Goal: Task Accomplishment & Management: Manage account settings

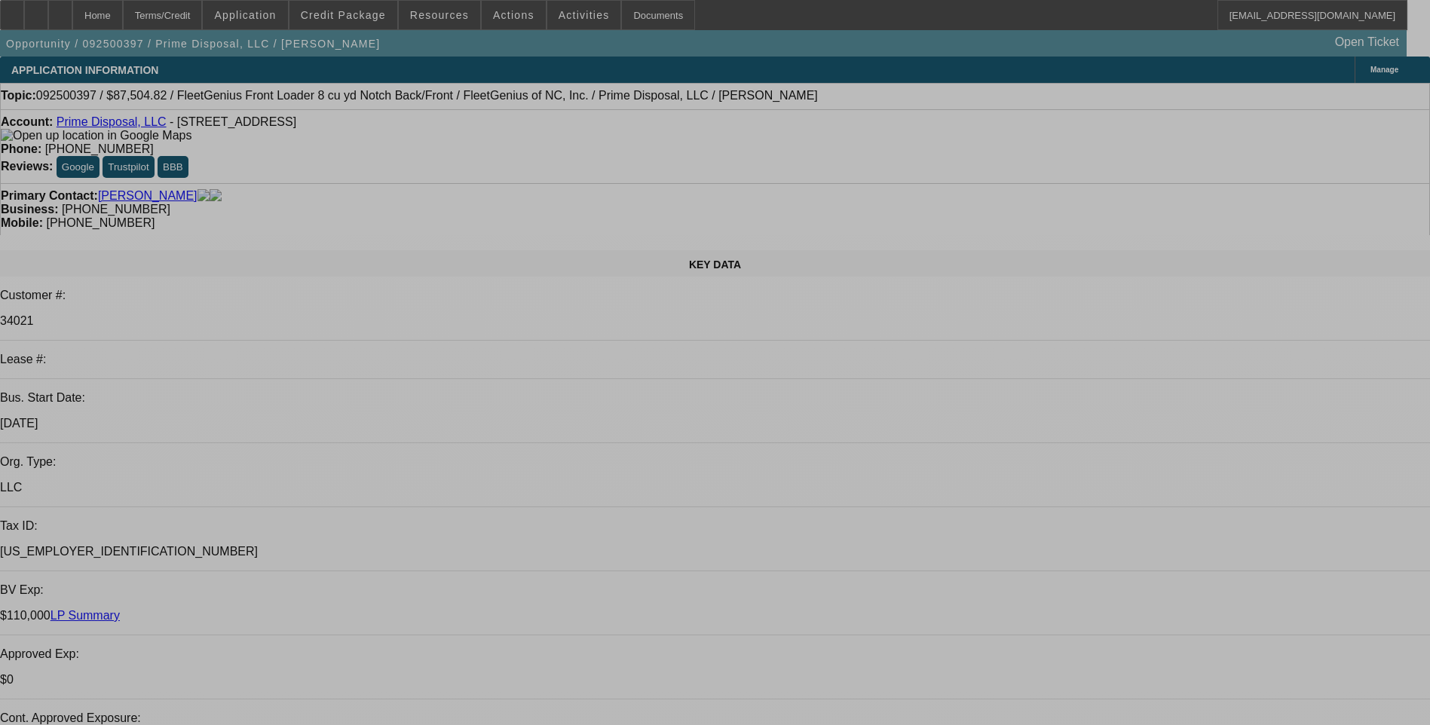
select select "0.2"
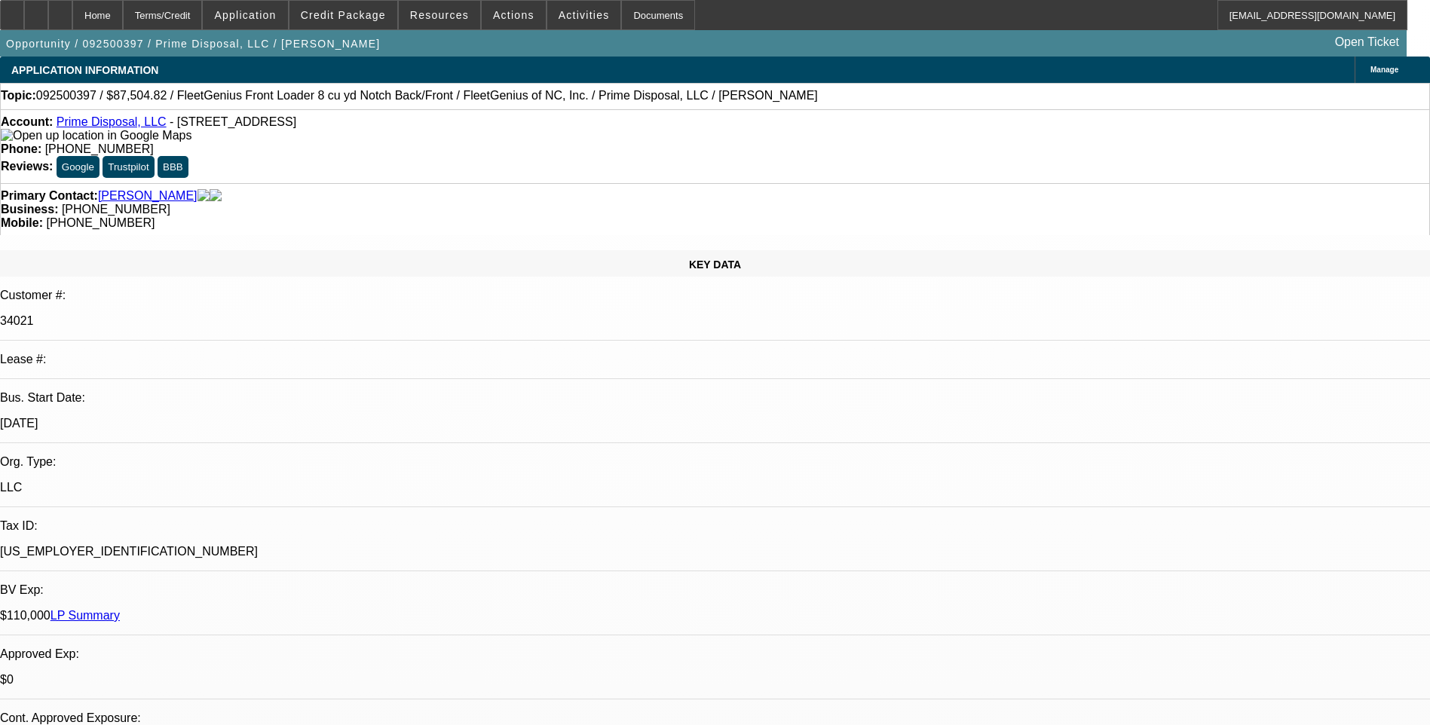
select select "0"
select select "0.2"
select select "0"
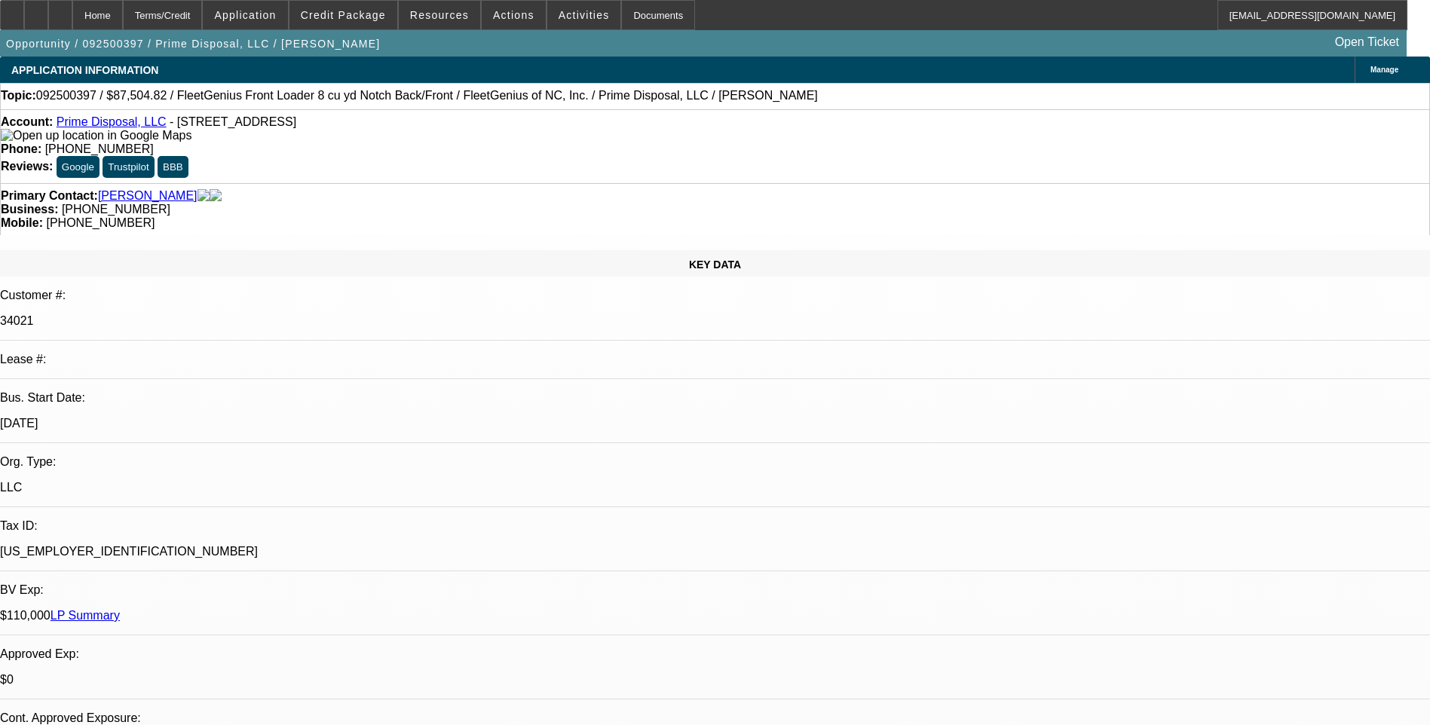
select select "0"
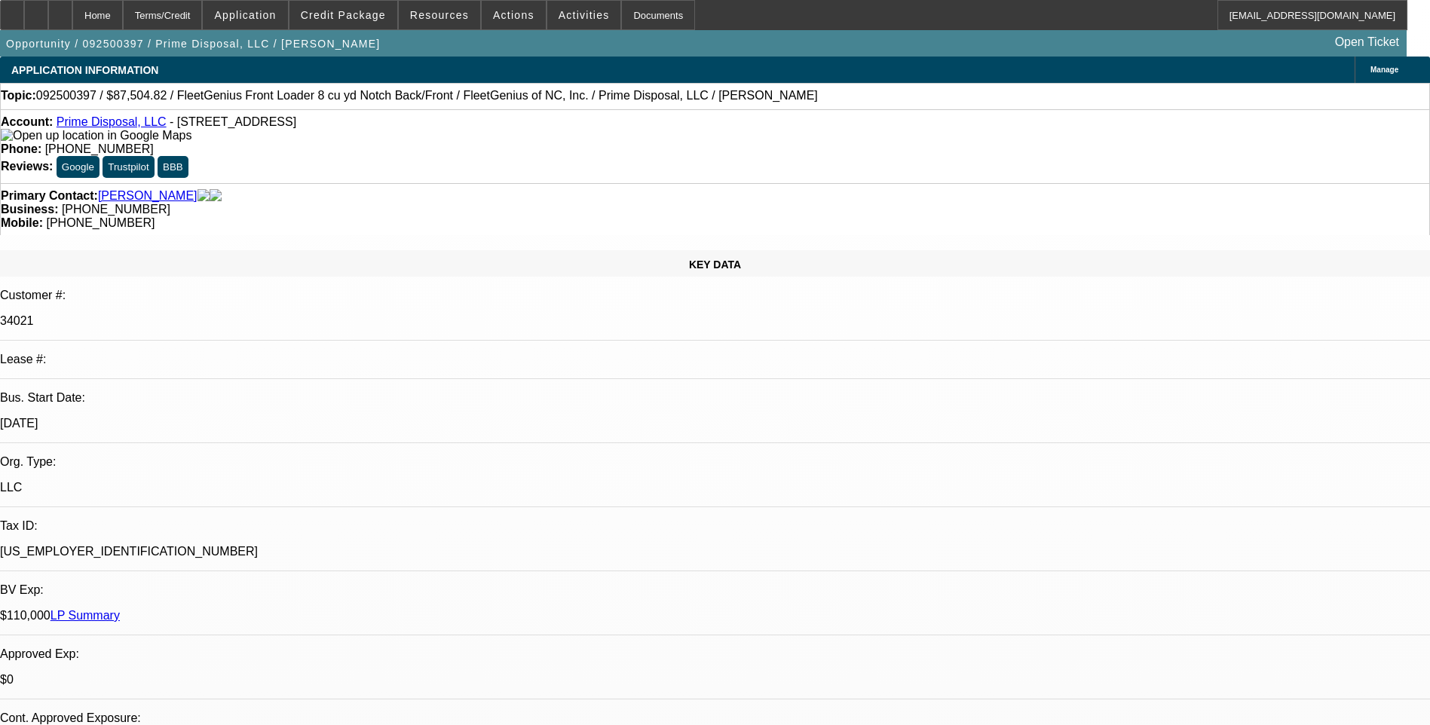
select select "0"
select select "1"
select select "6"
select select "1"
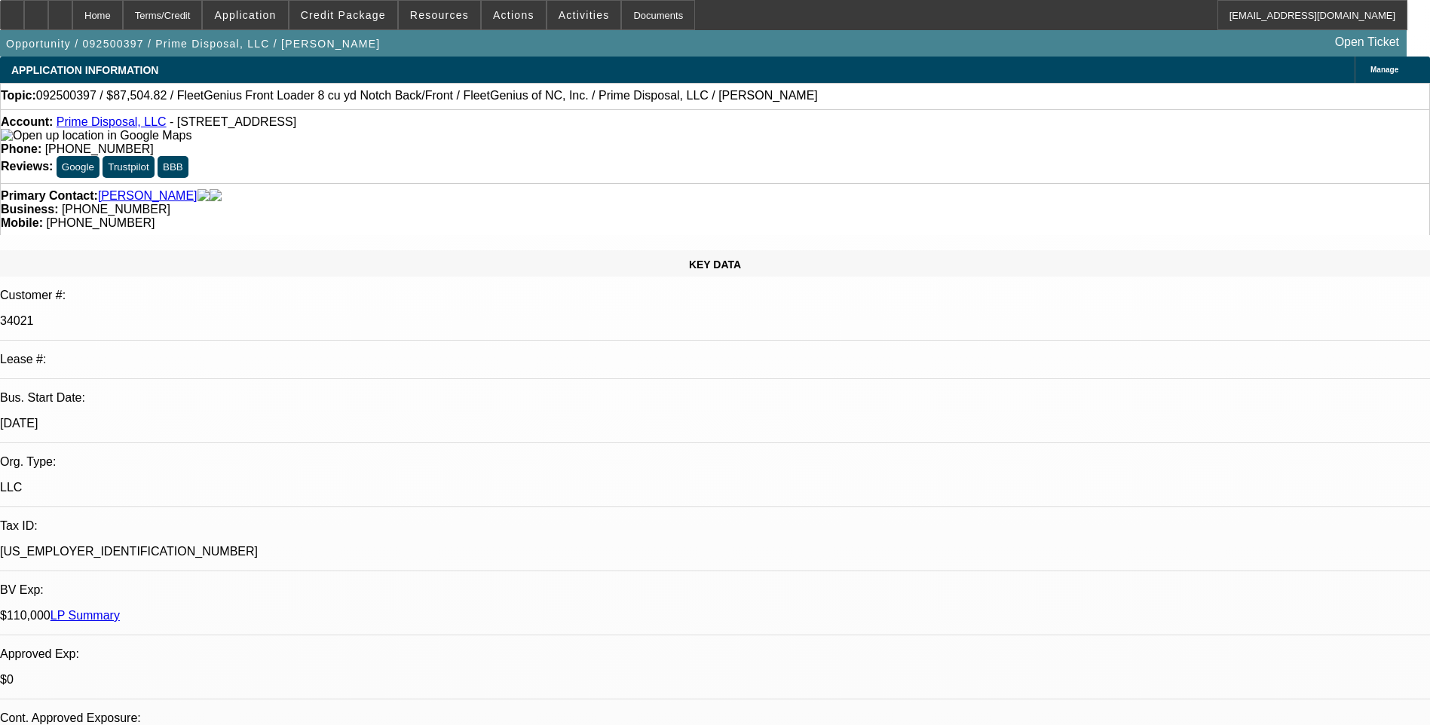
select select "1"
select select "6"
select select "1"
select select "6"
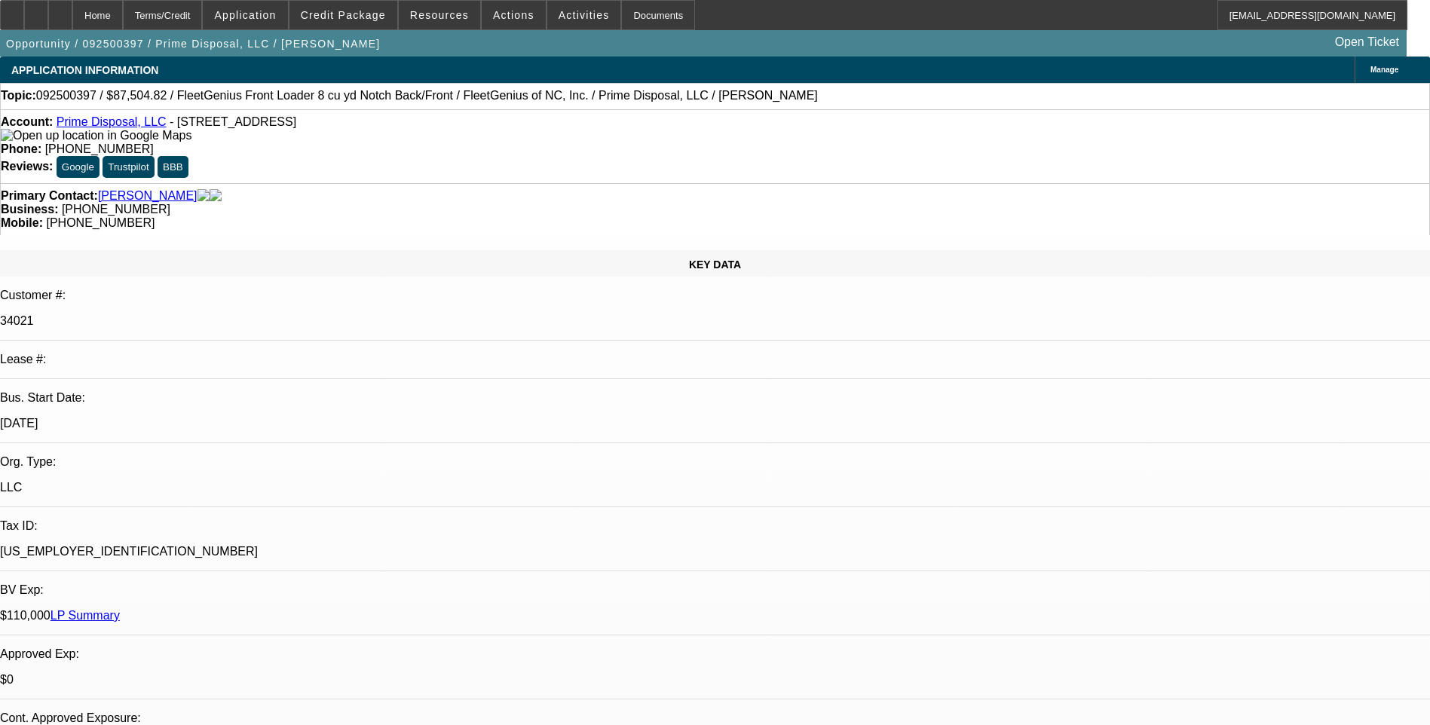
select select "1"
select select "6"
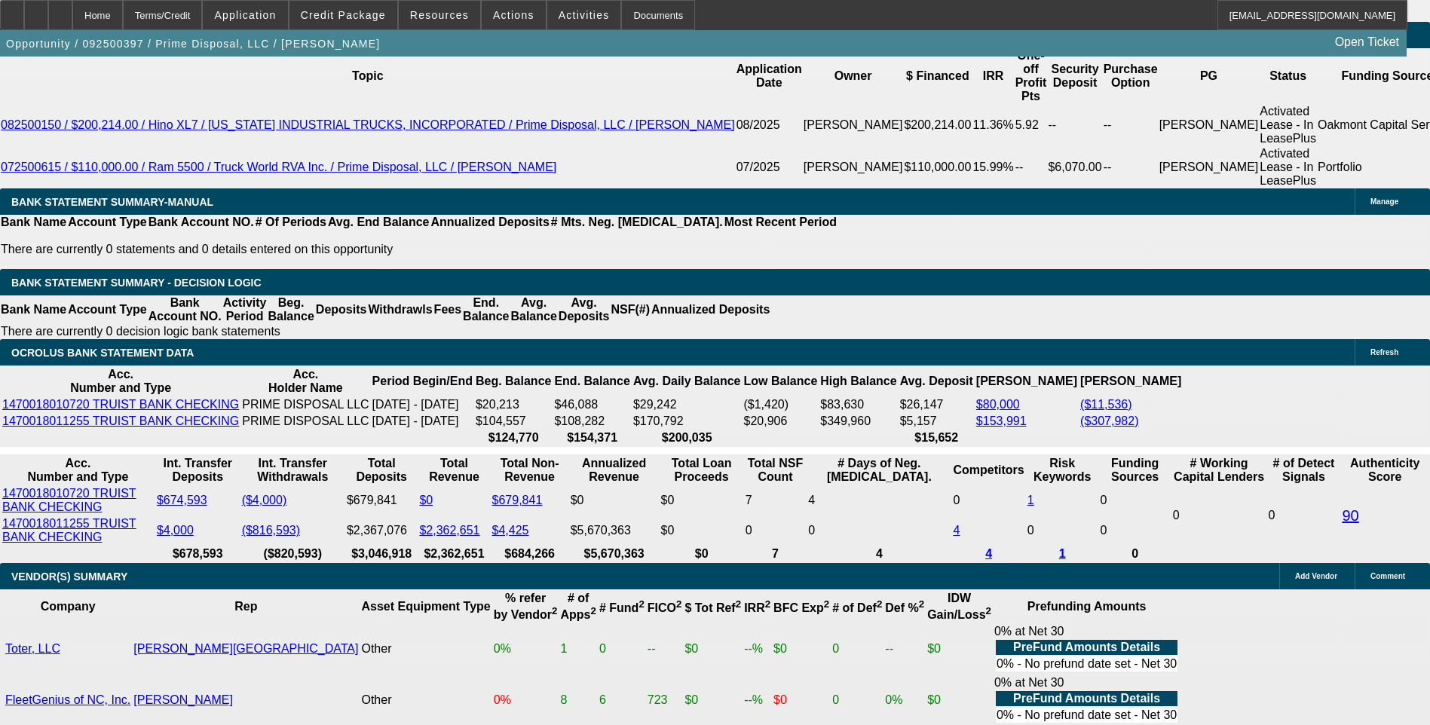
scroll to position [2713, 0]
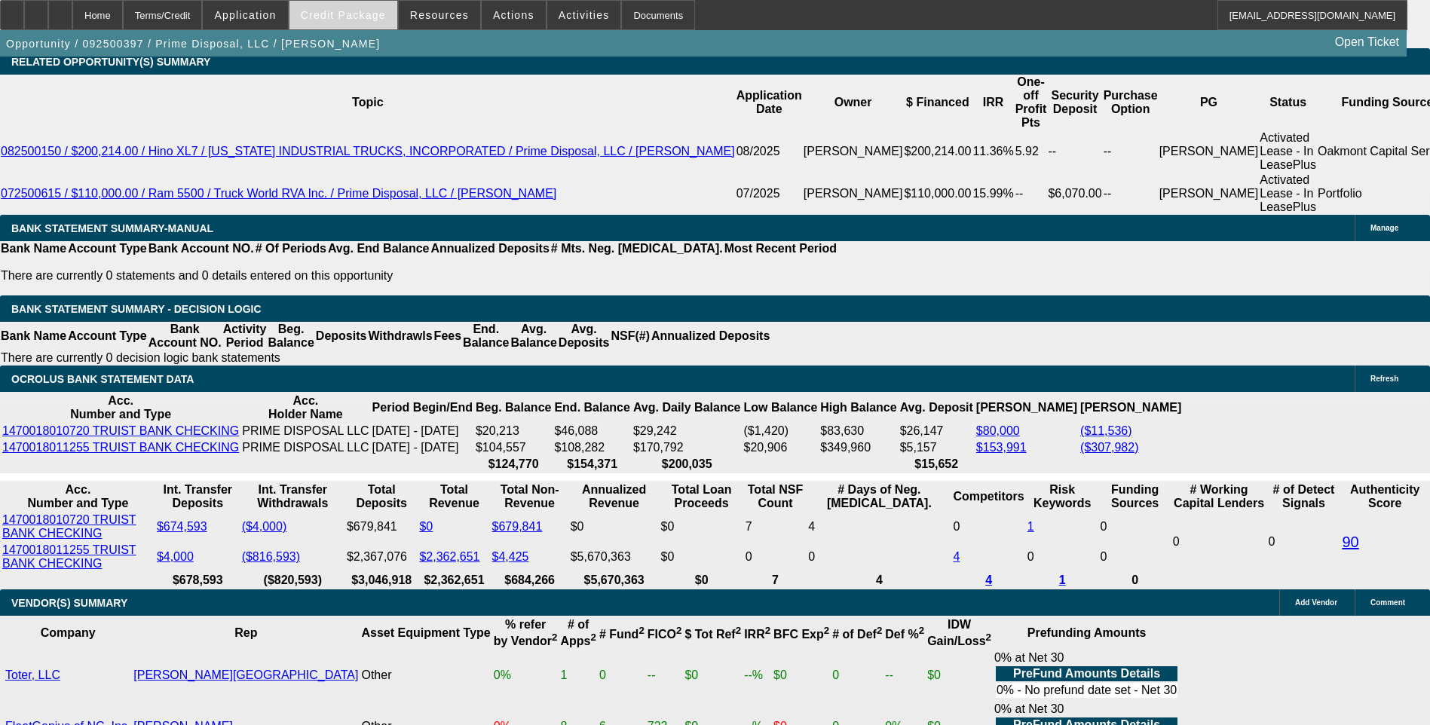
click at [362, 14] on span "Credit Package" at bounding box center [343, 15] width 85 height 12
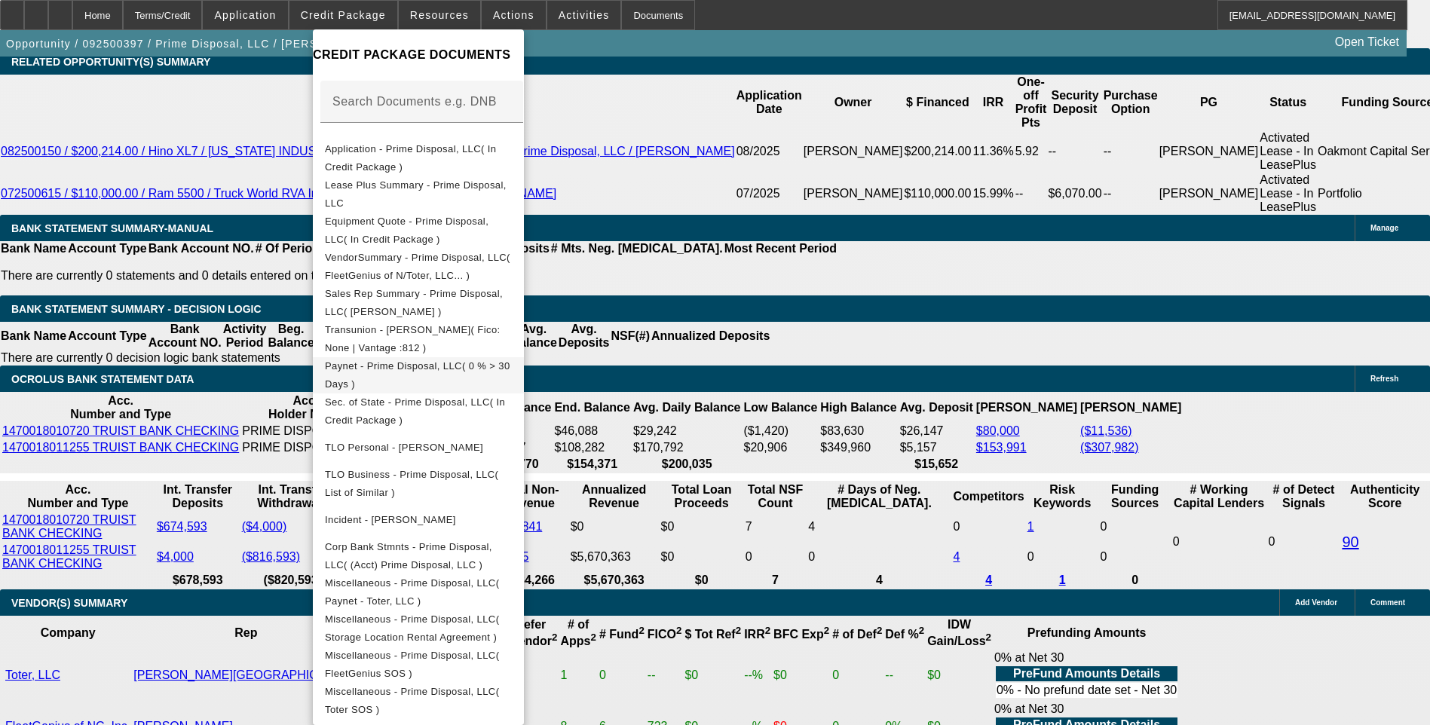
scroll to position [236, 0]
click at [472, 222] on span "Equipment Quote - Prime Disposal, LLC( In Credit Package )" at bounding box center [407, 230] width 164 height 29
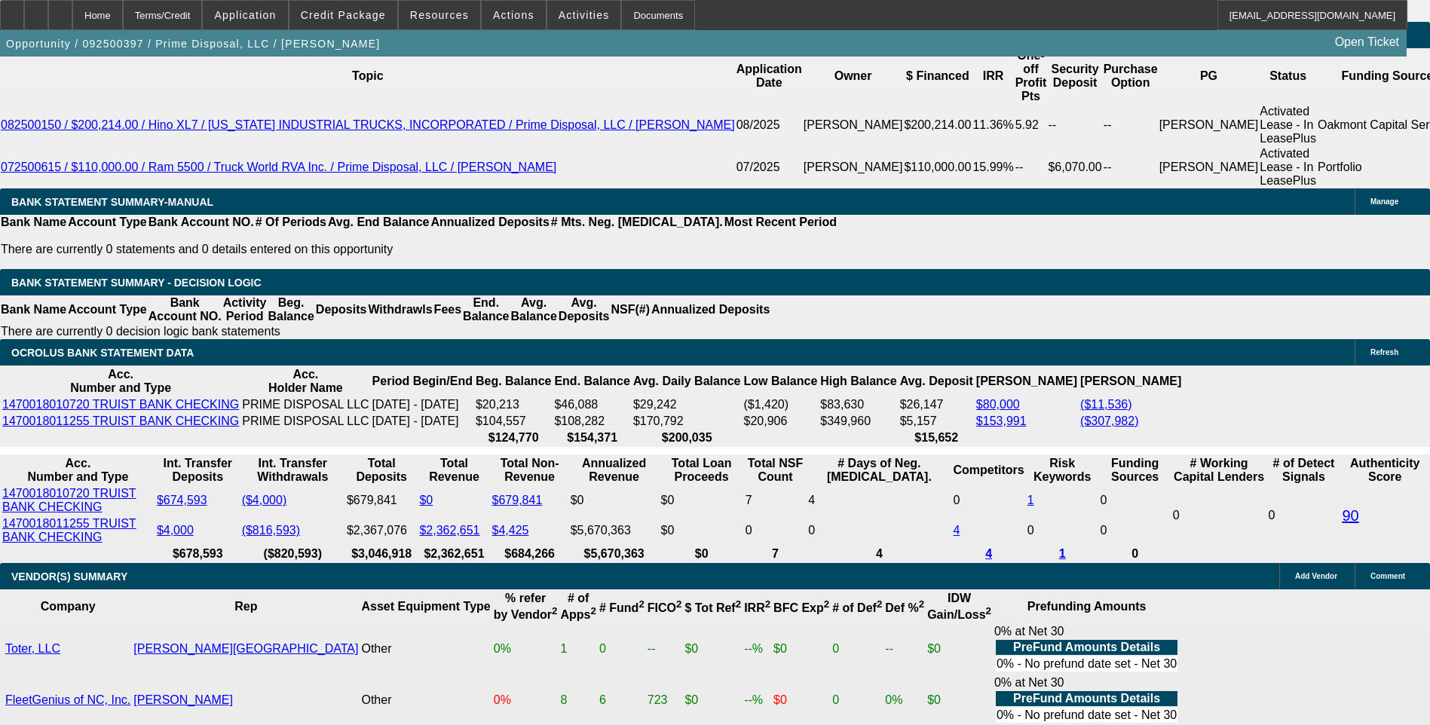
scroll to position [2713, 0]
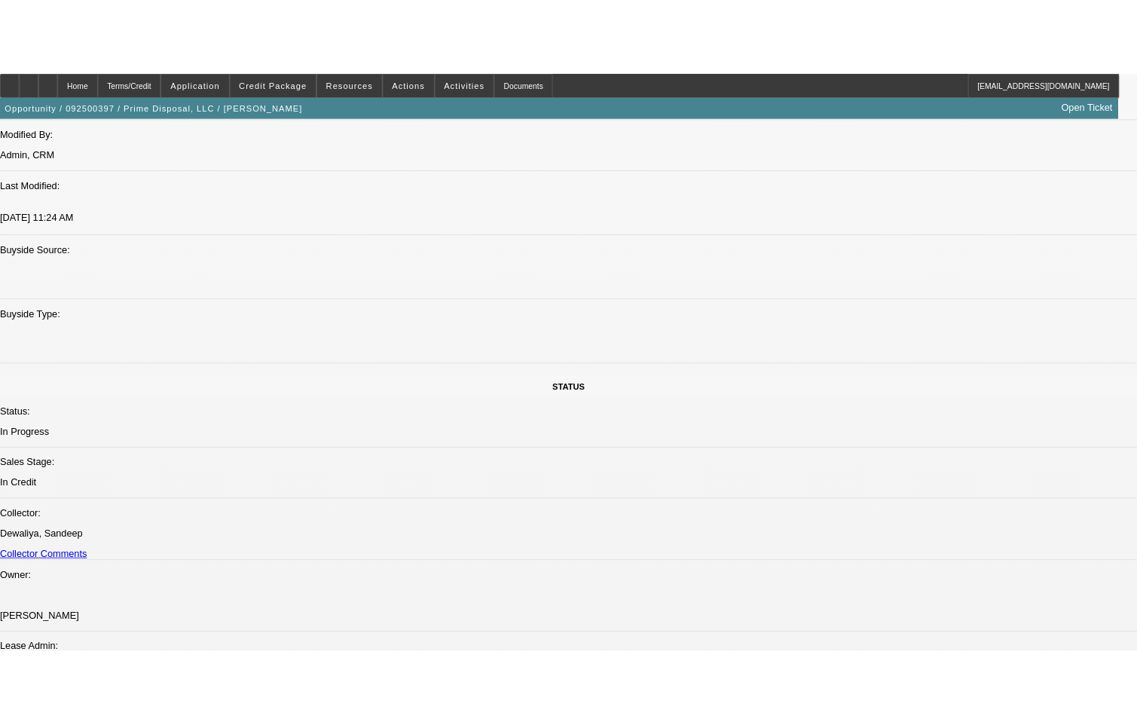
scroll to position [1547, 0]
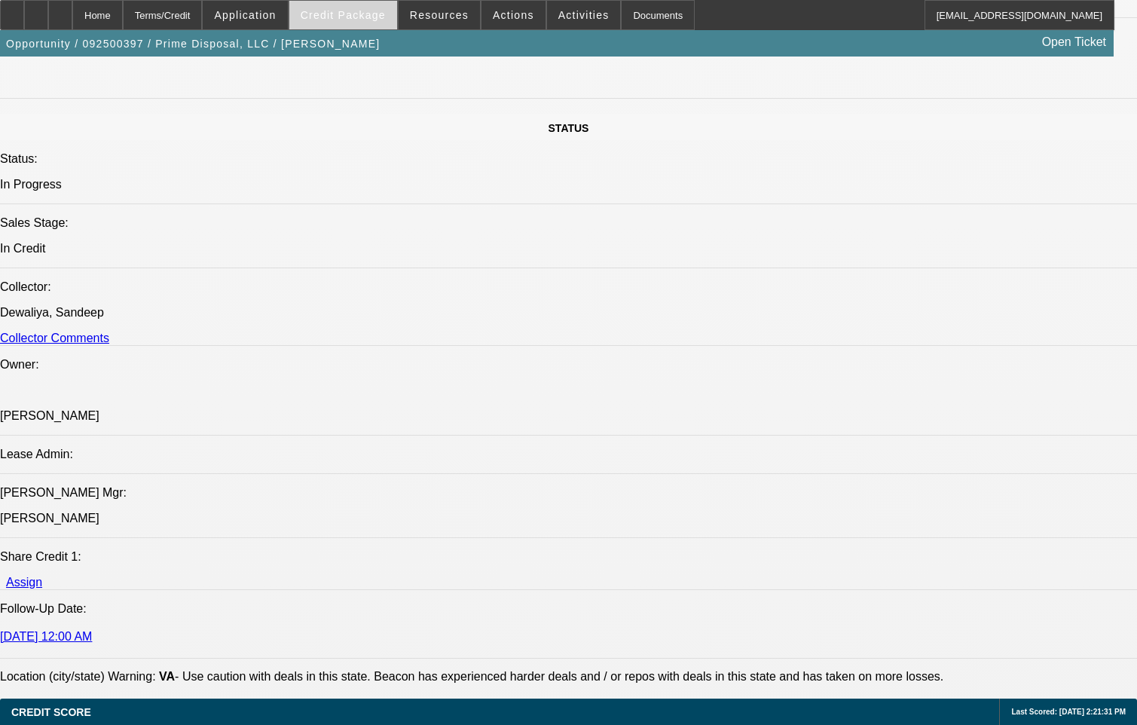
click at [335, 13] on span "Credit Package" at bounding box center [343, 15] width 85 height 12
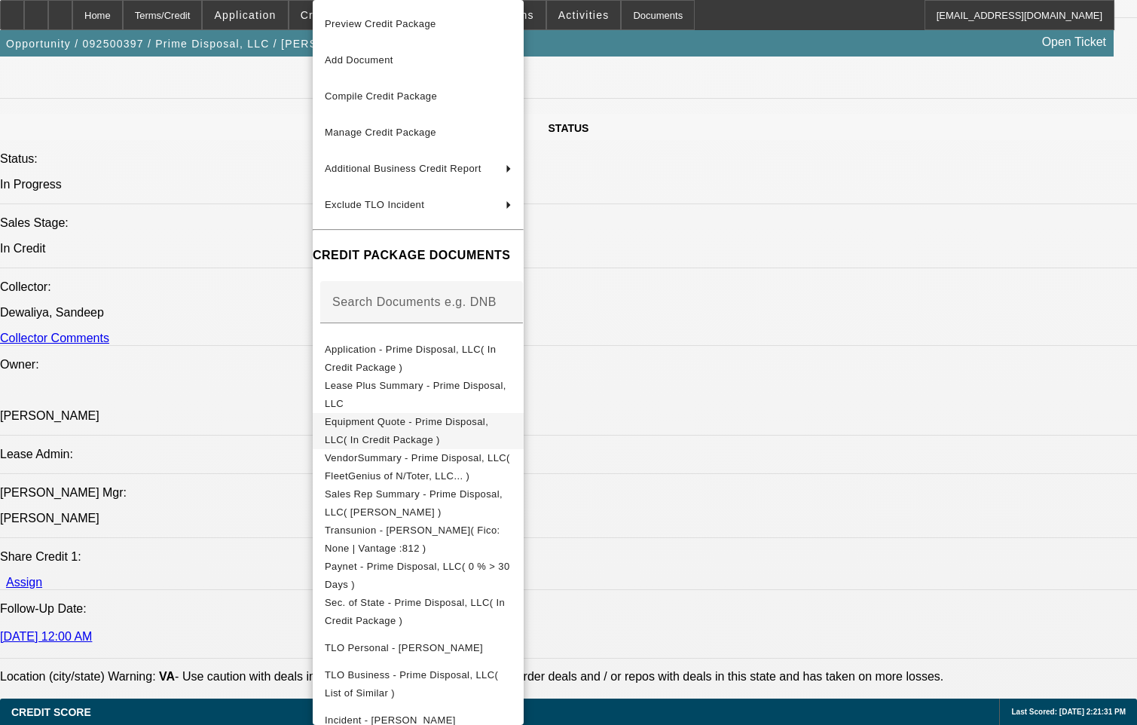
click at [467, 428] on span "Equipment Quote - Prime Disposal, LLC( In Credit Package )" at bounding box center [407, 430] width 164 height 29
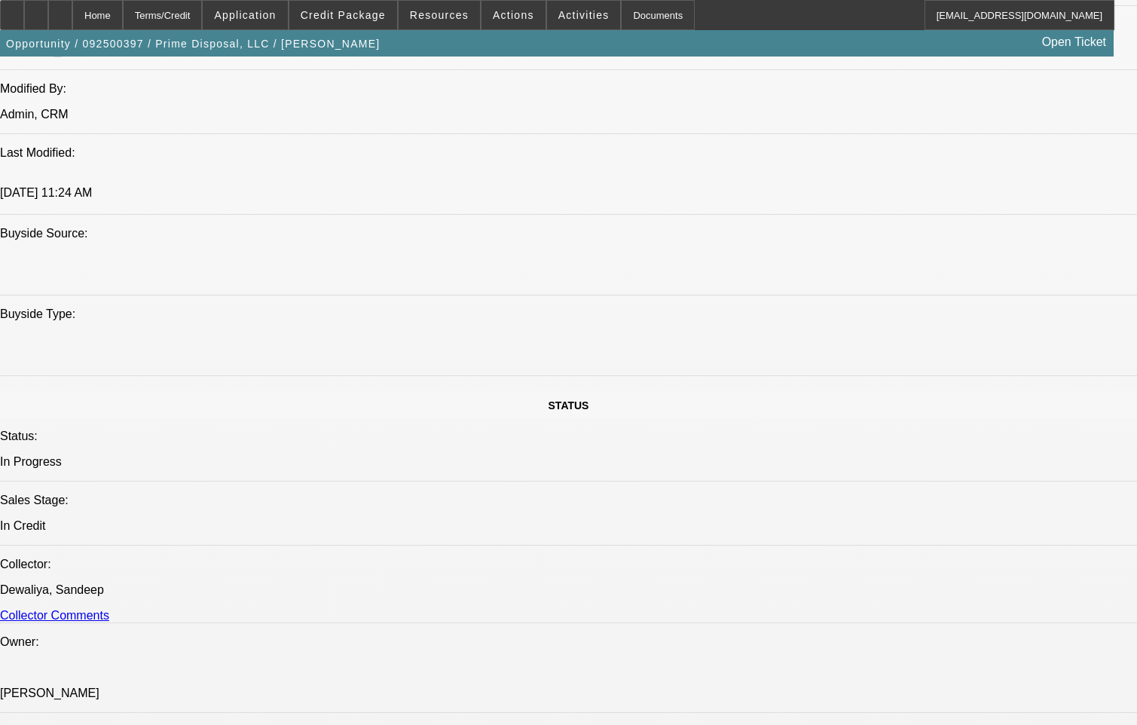
scroll to position [1170, 0]
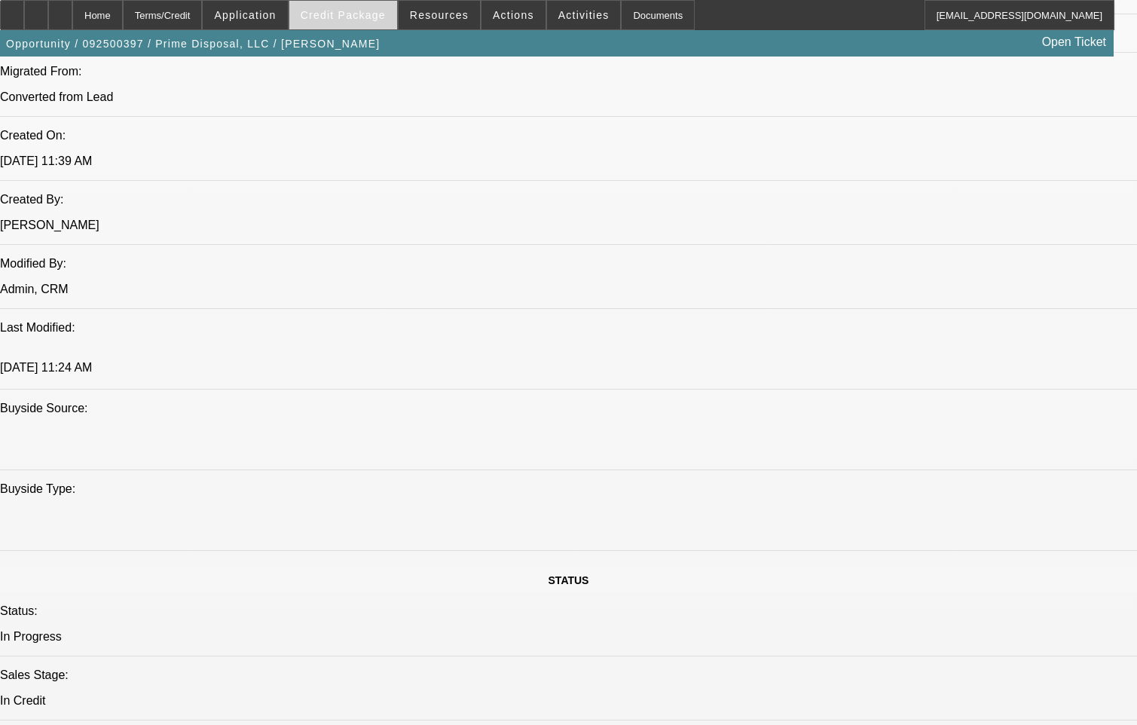
click at [360, 16] on span "Credit Package" at bounding box center [343, 15] width 85 height 12
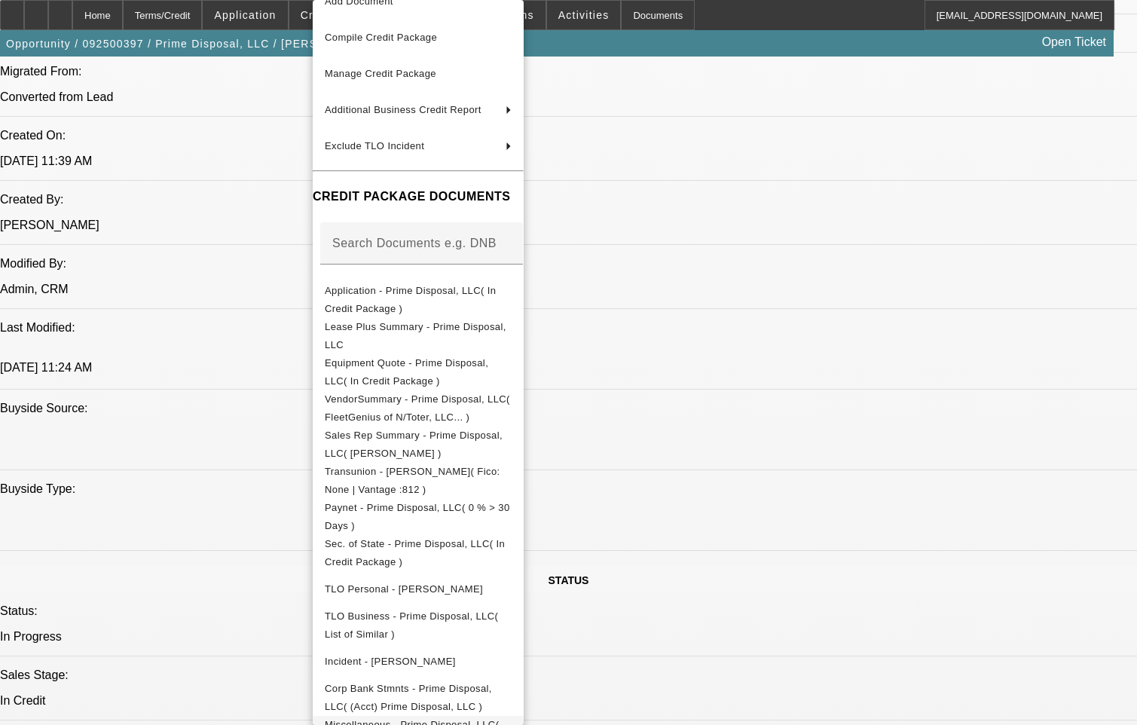
scroll to position [1245, 0]
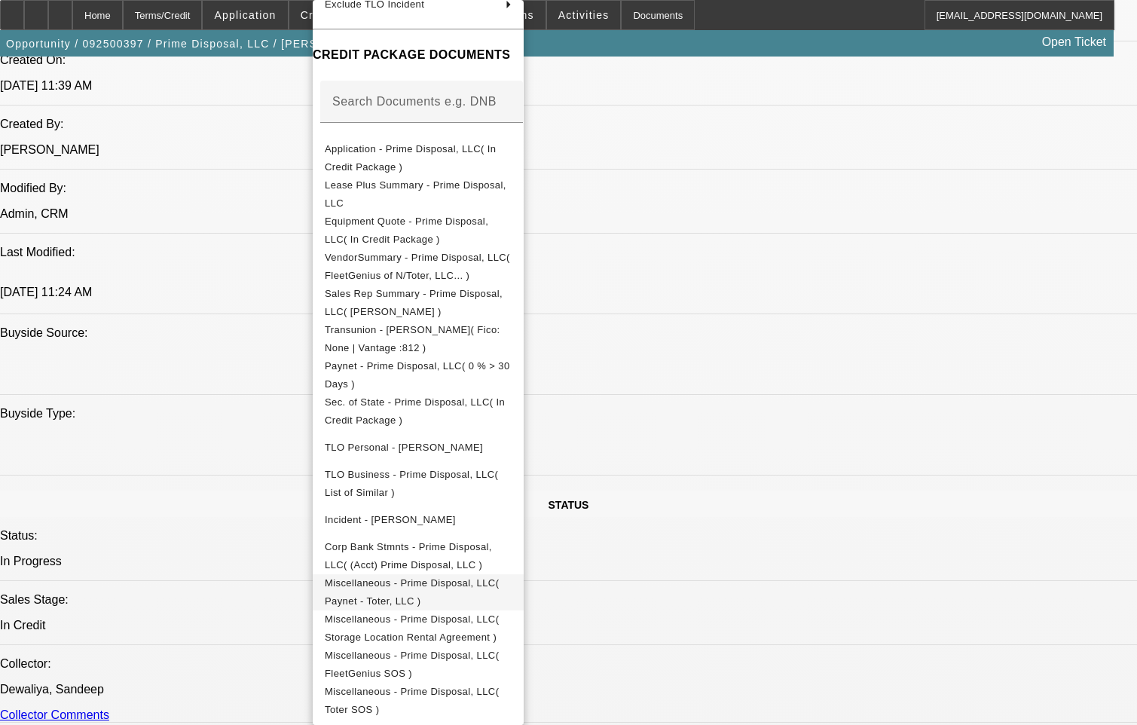
click at [512, 589] on span "Miscellaneous - Prime Disposal, LLC( Paynet - Toter, LLC )" at bounding box center [418, 592] width 187 height 36
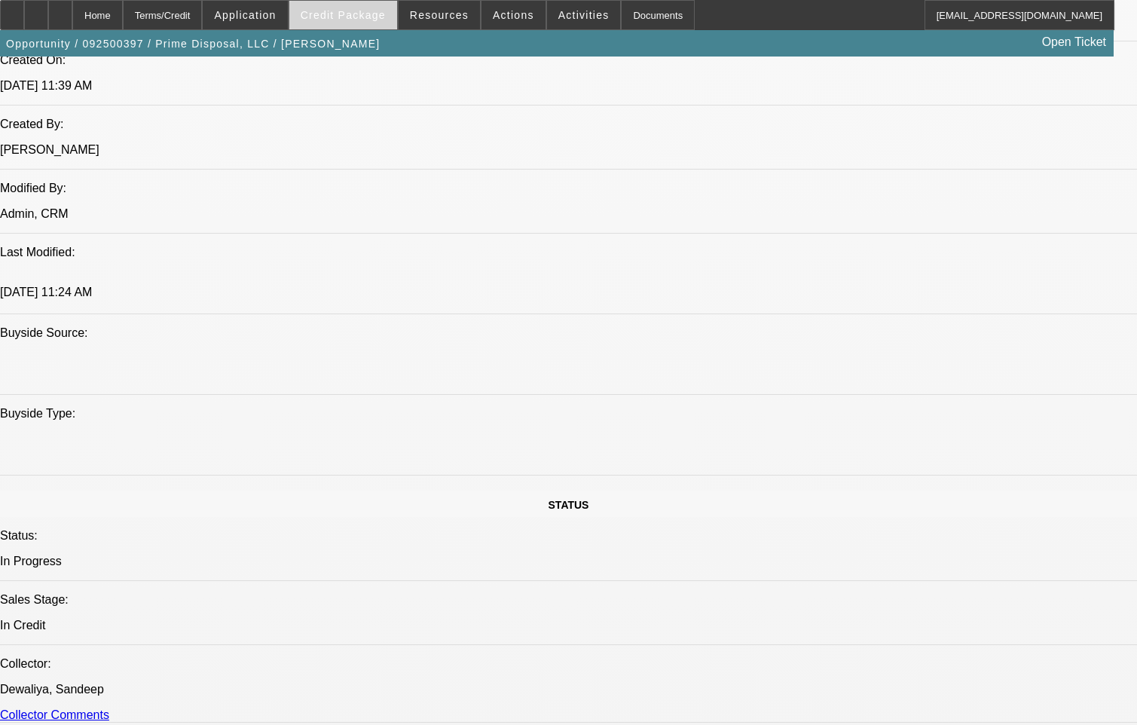
click at [354, 26] on span at bounding box center [343, 15] width 108 height 36
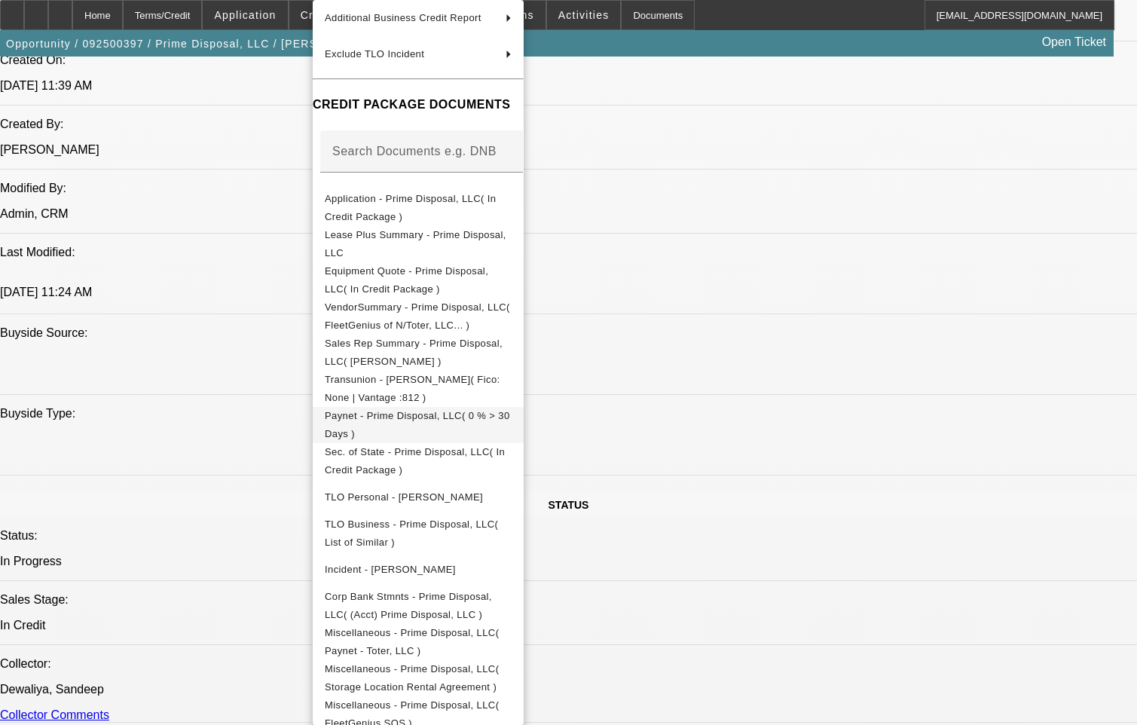
scroll to position [207, 0]
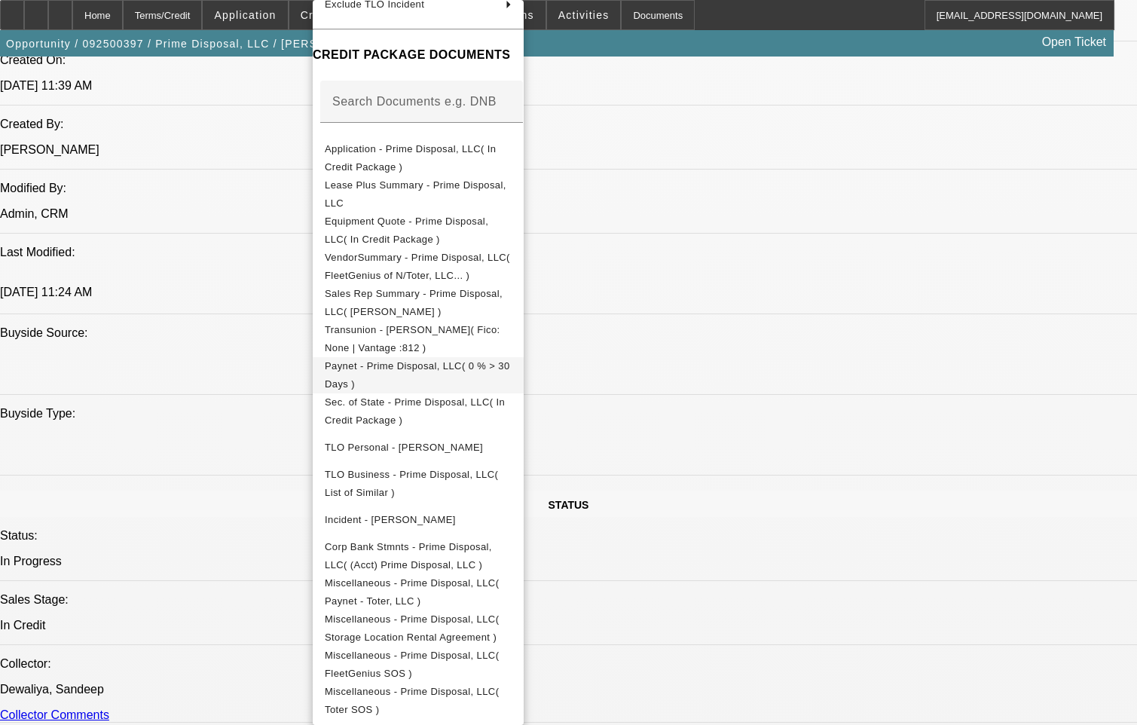
click at [472, 365] on span "Paynet - Prime Disposal, LLC( 0 % > 30 Days )" at bounding box center [417, 374] width 185 height 29
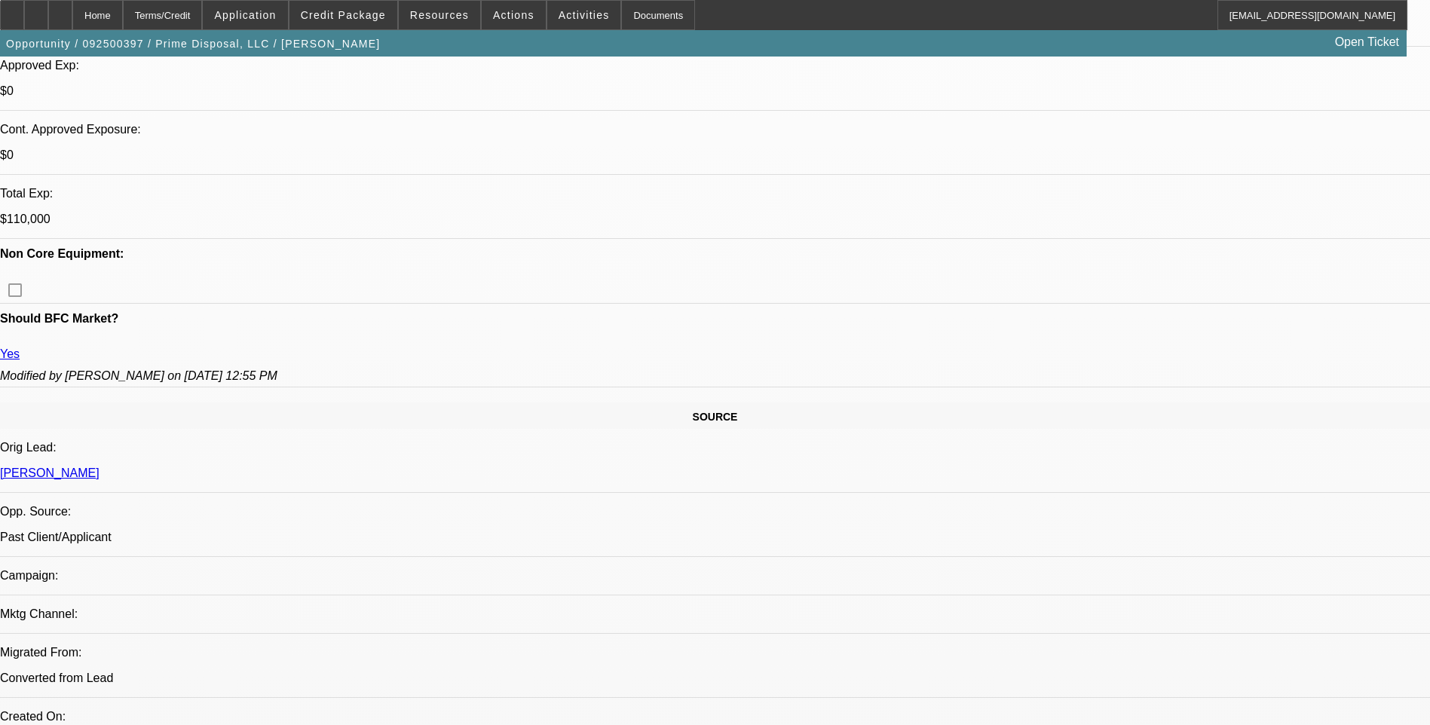
scroll to position [0, 0]
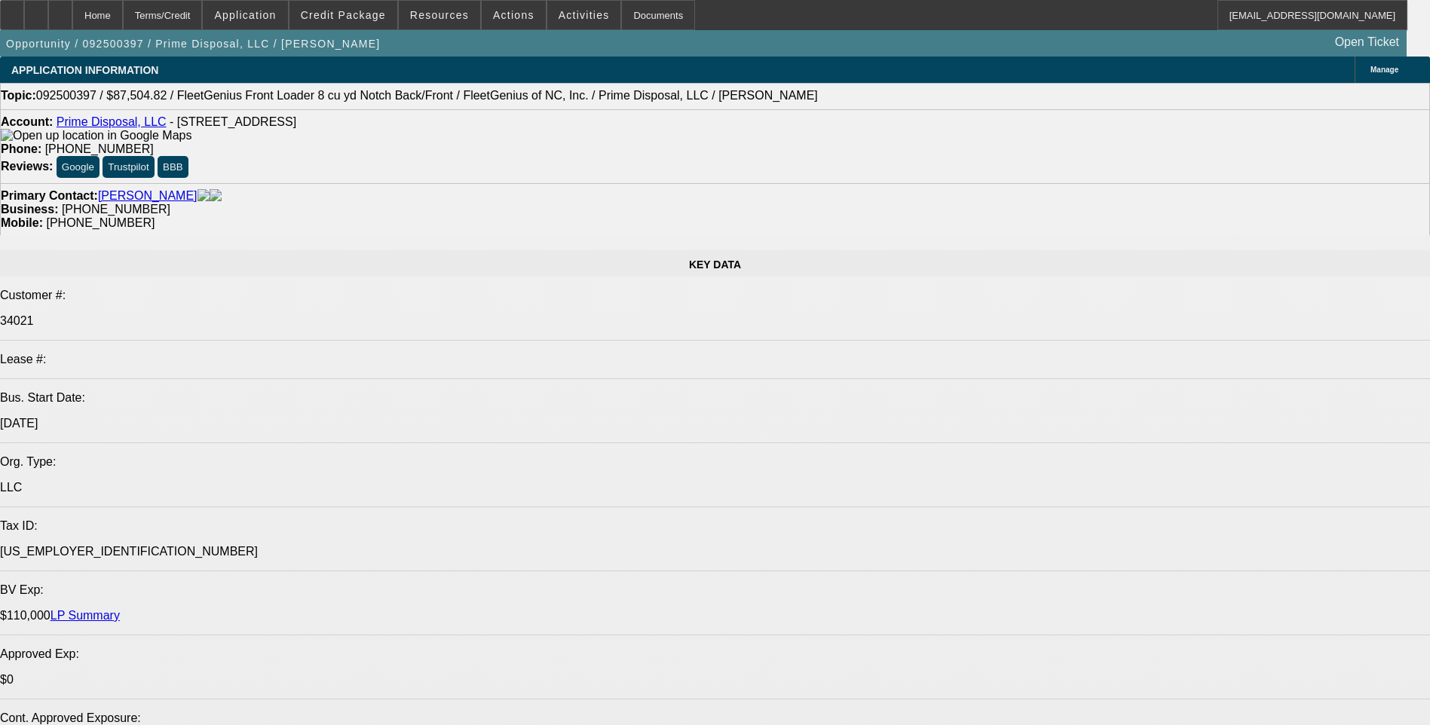
select select "0.2"
select select "0"
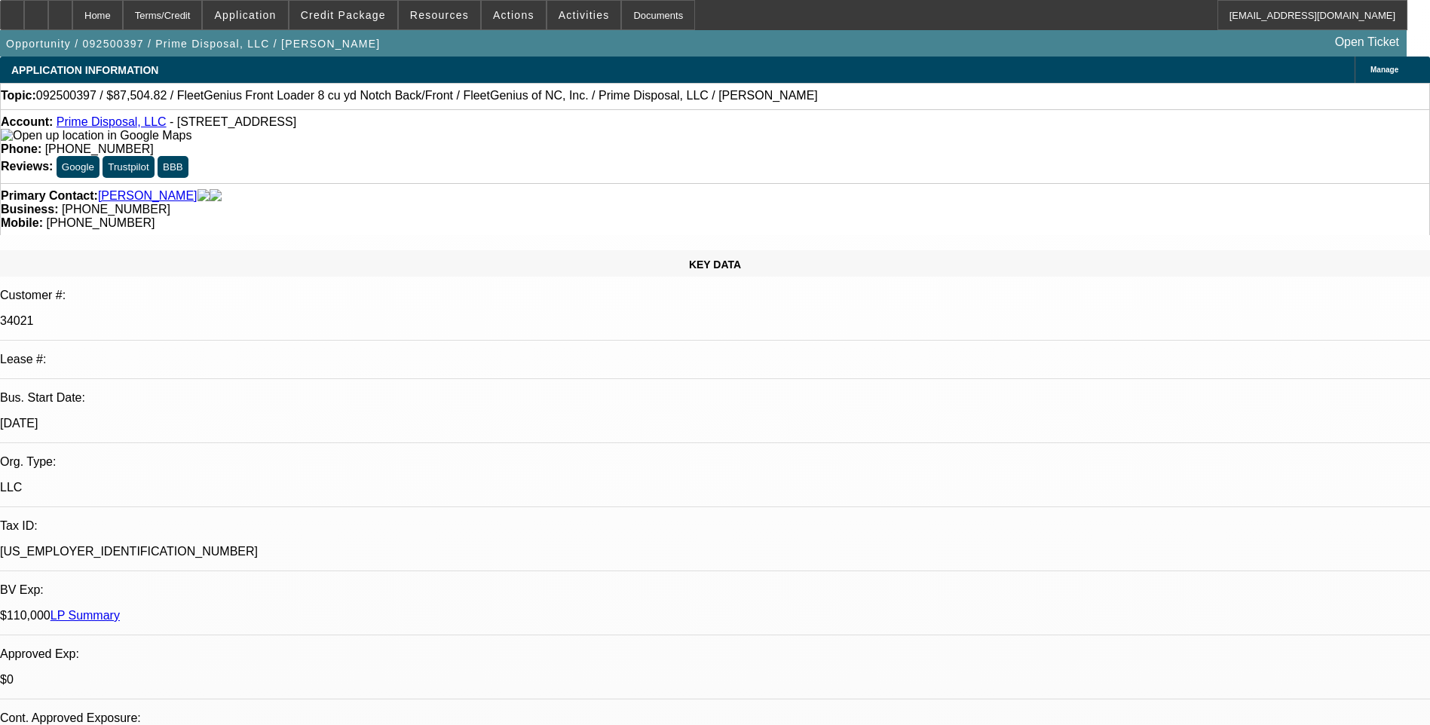
select select "0"
select select "0.2"
select select "0"
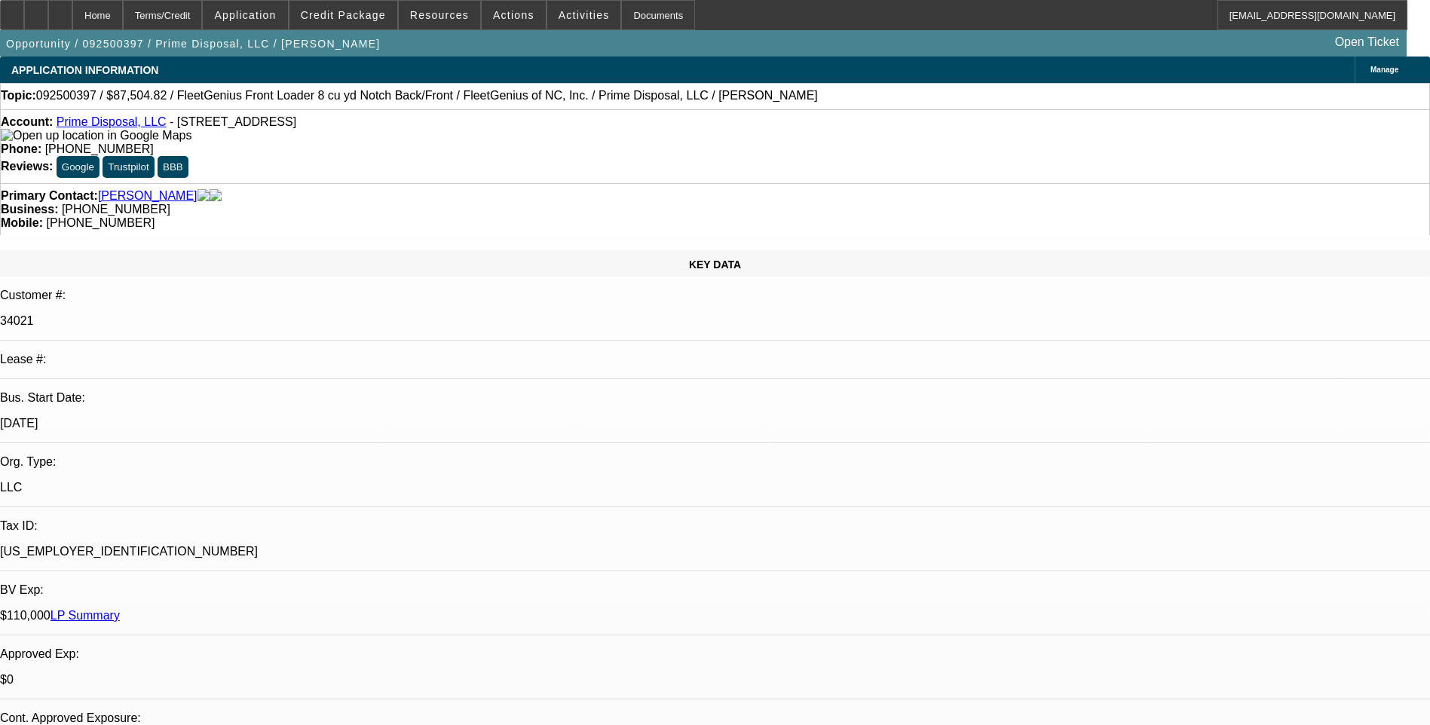
select select "0"
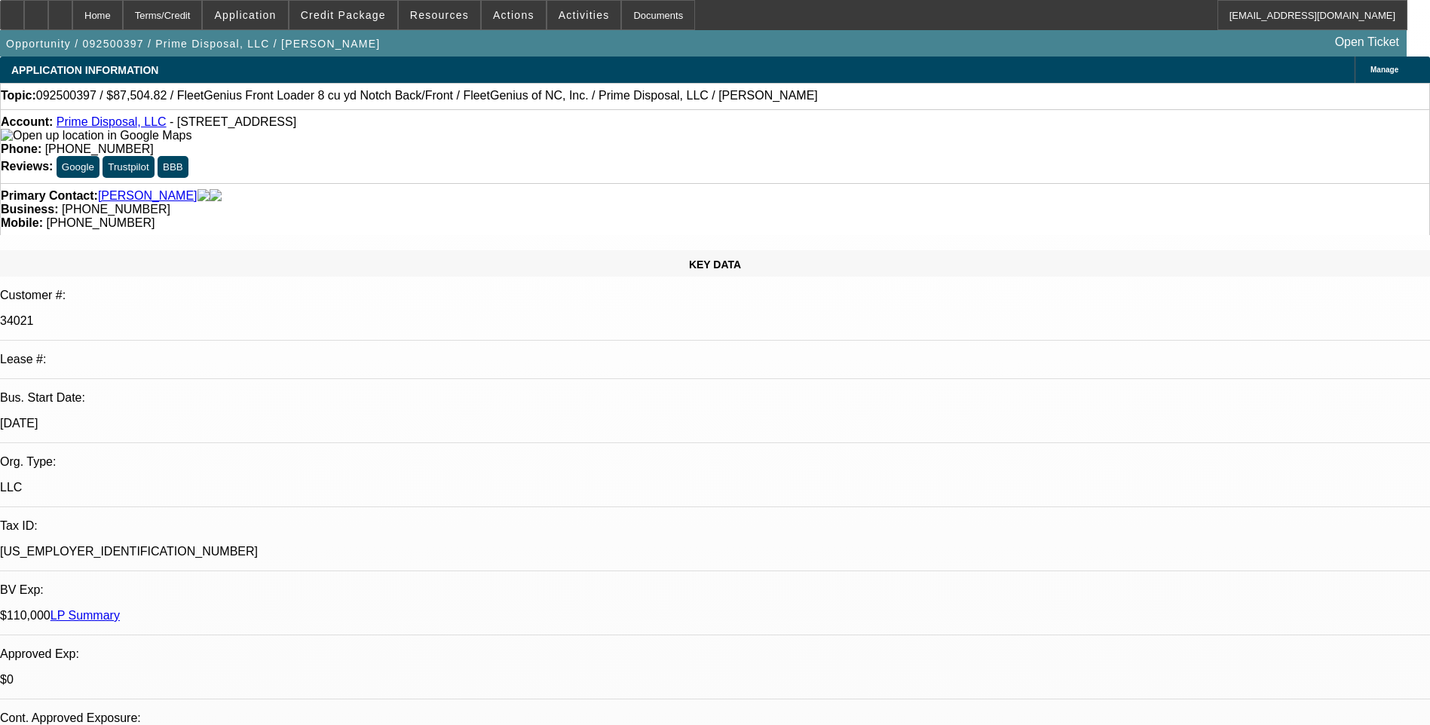
select select "1"
select select "6"
select select "1"
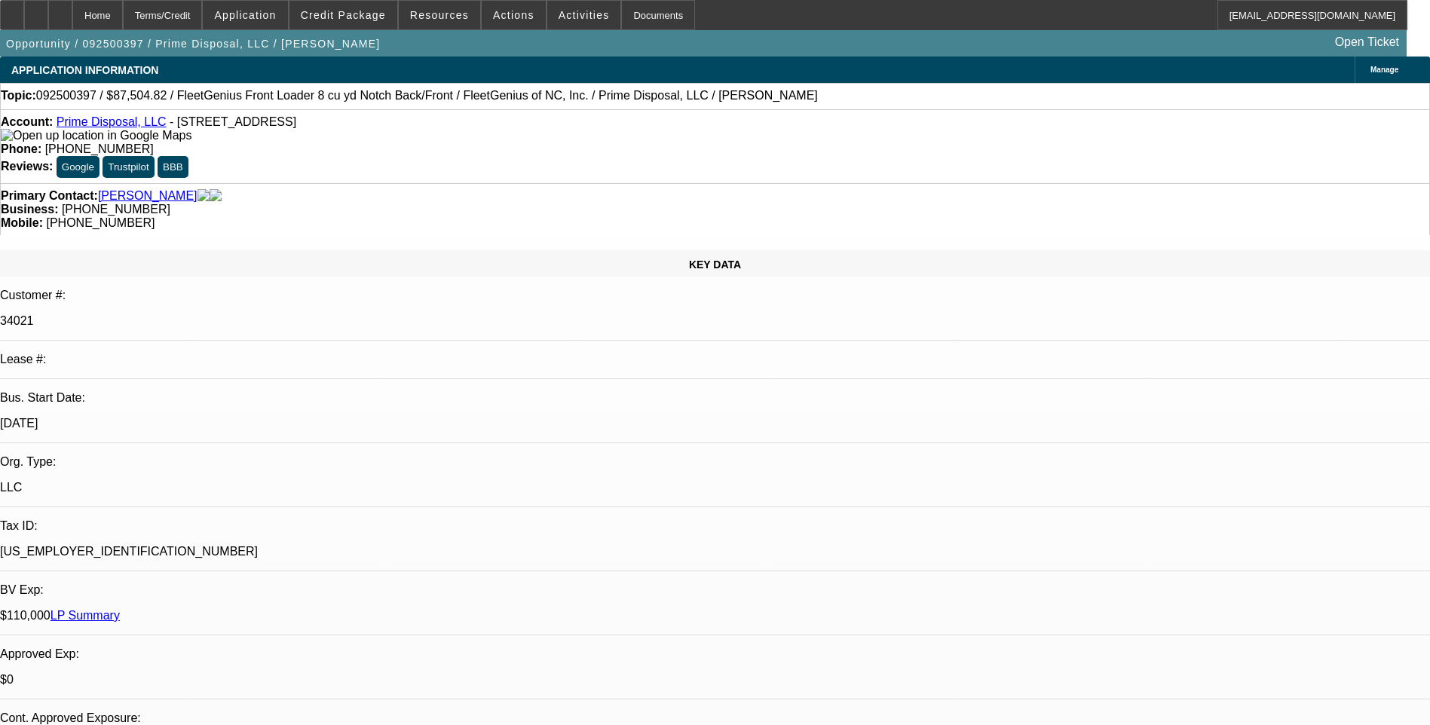
select select "6"
select select "1"
select select "6"
select select "1"
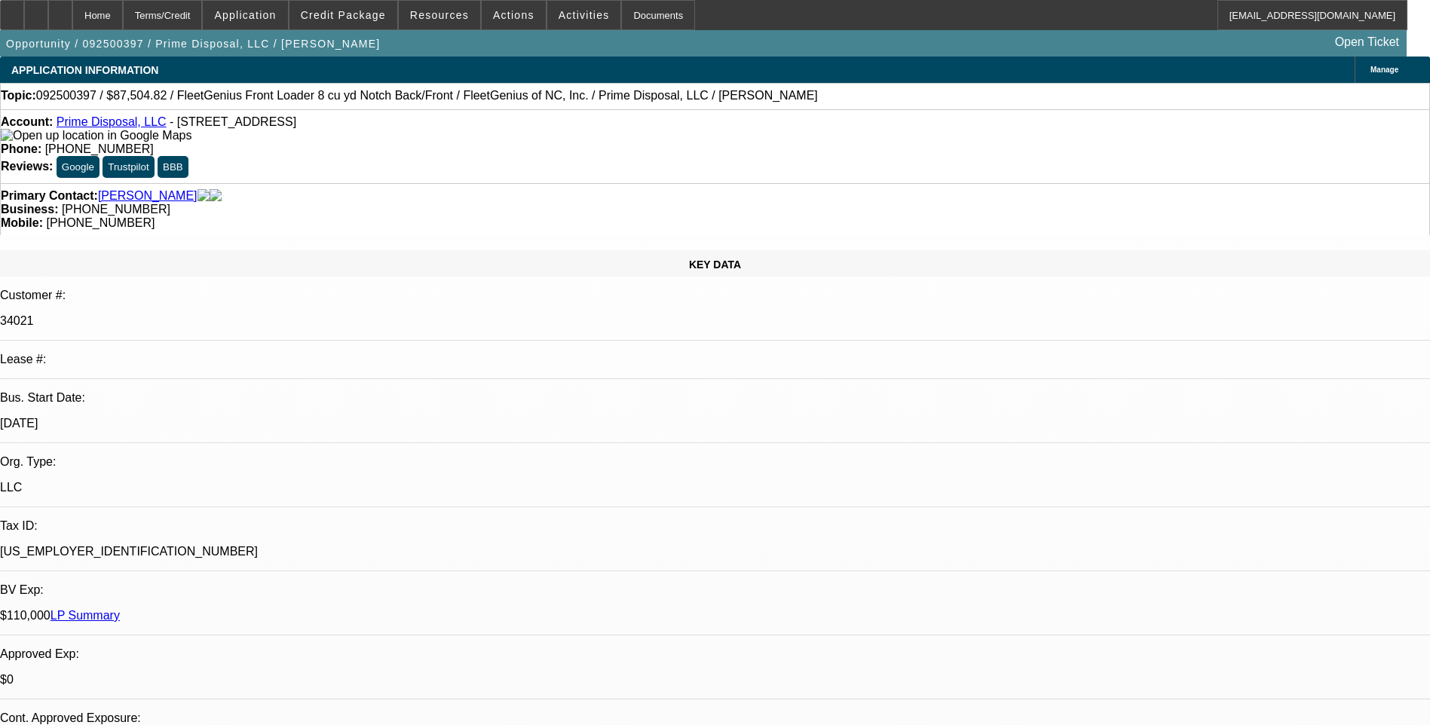
select select "1"
select select "6"
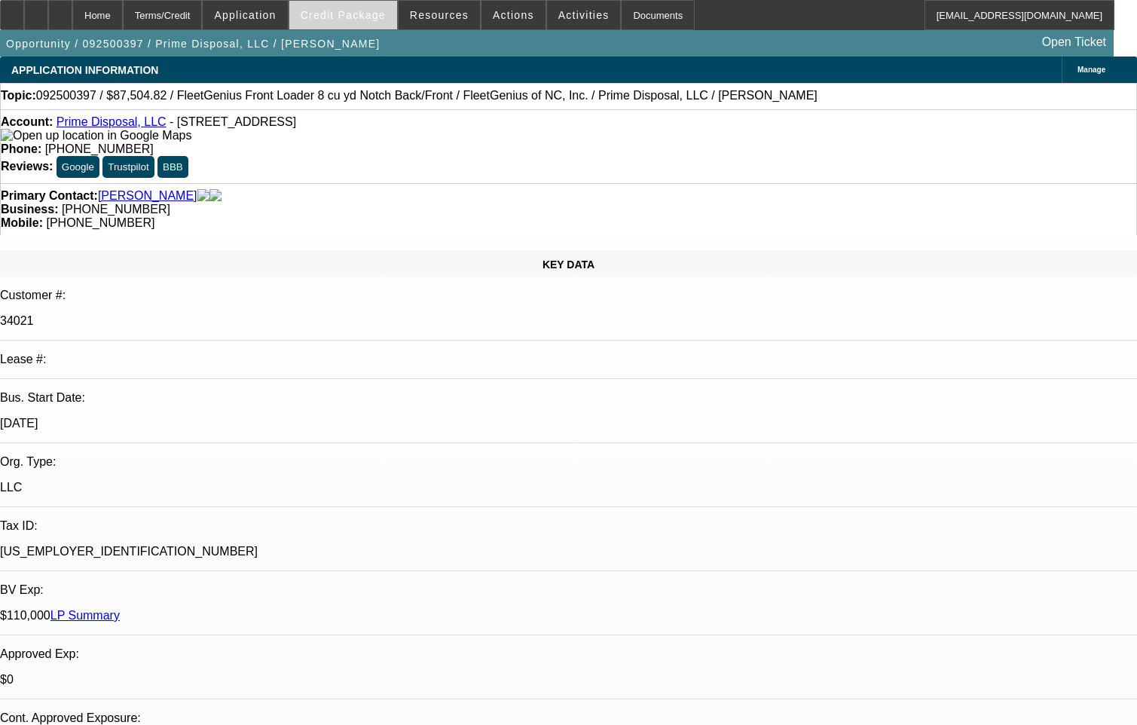
click at [332, 17] on span "Credit Package" at bounding box center [343, 15] width 85 height 12
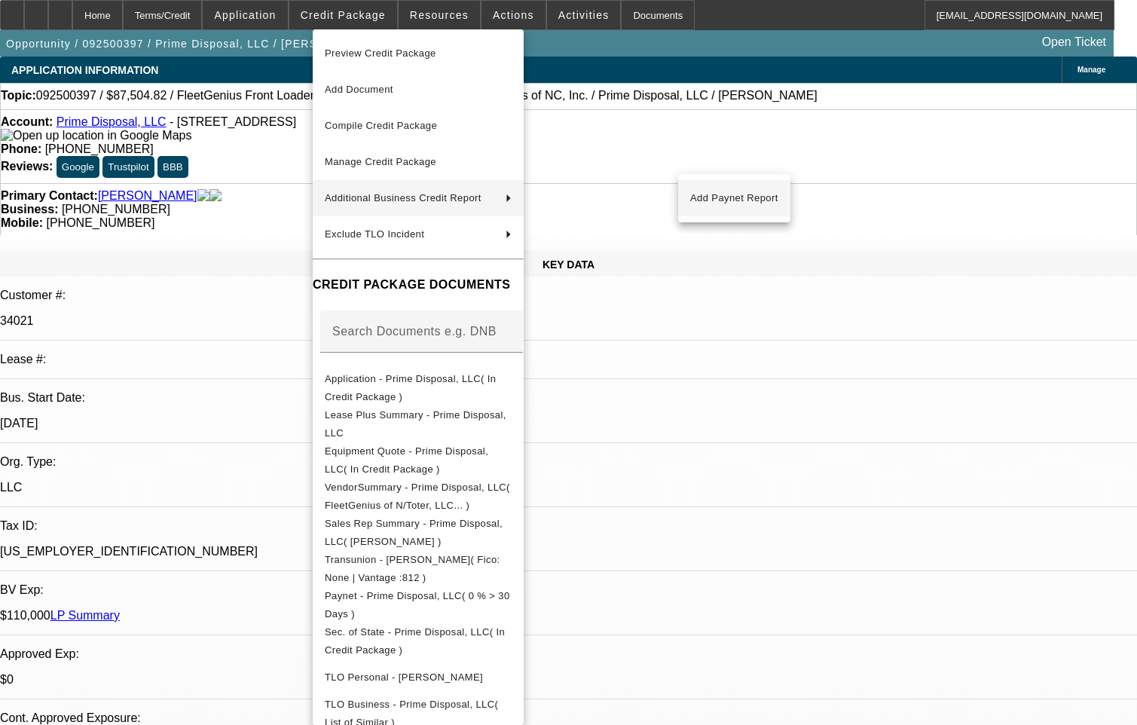
click at [704, 198] on span "Add Paynet Report" at bounding box center [734, 198] width 88 height 18
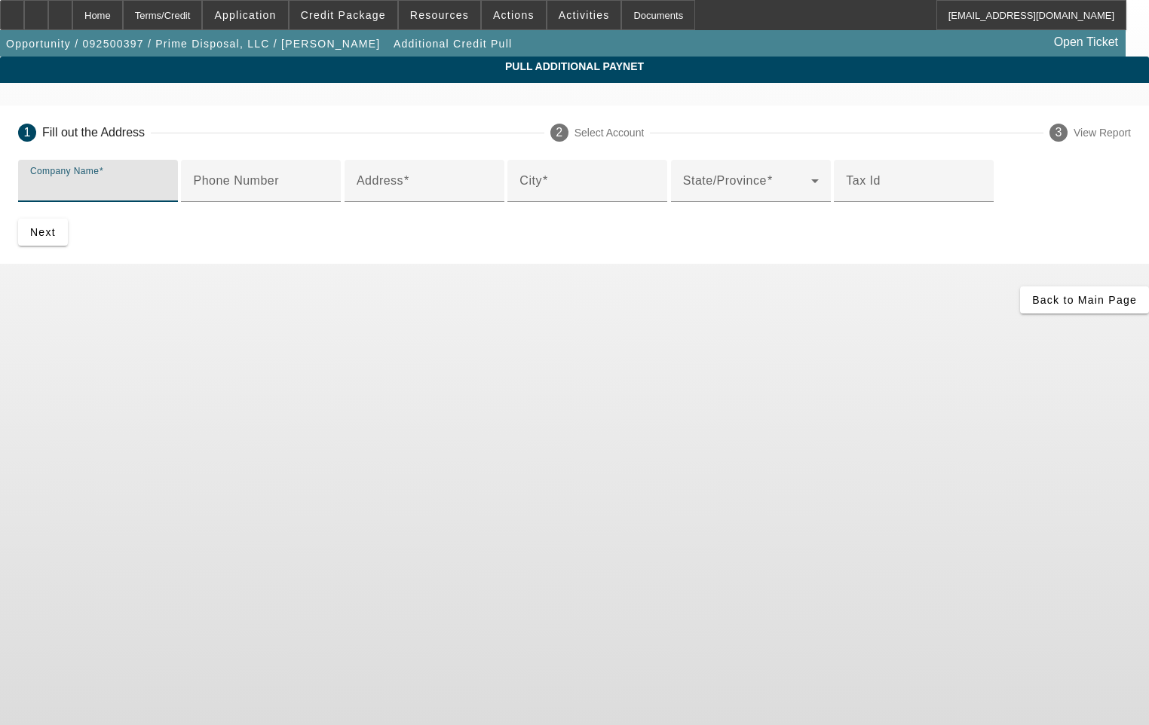
click at [166, 189] on input "Company Name" at bounding box center [98, 187] width 136 height 18
type input "Wastequip LLC"
click at [254, 196] on input "Phone Number" at bounding box center [261, 187] width 136 height 18
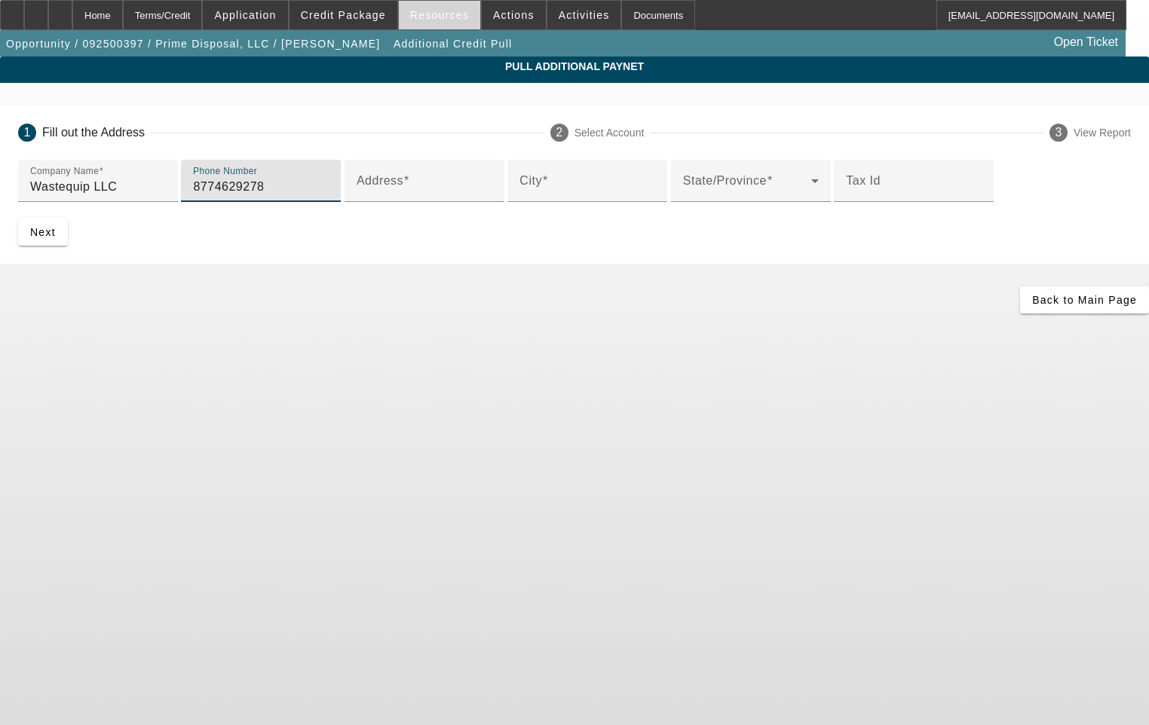
type input "8774629278"
click at [357, 196] on input "Address" at bounding box center [425, 187] width 136 height 18
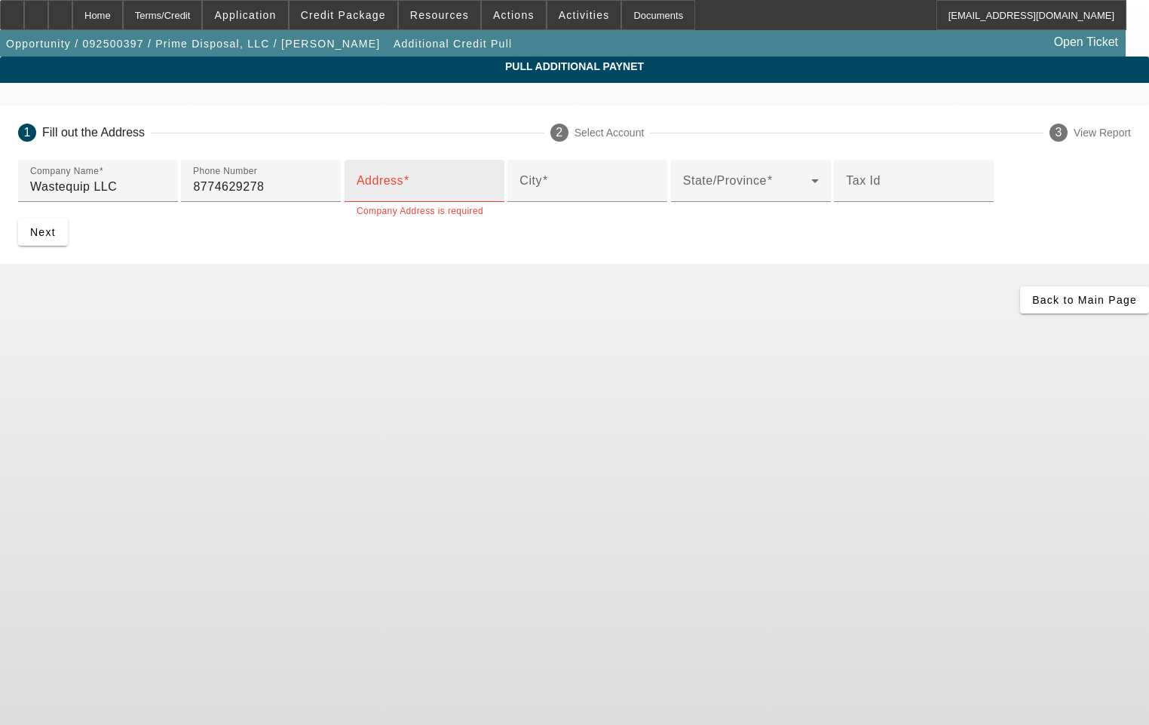
drag, startPoint x: 241, startPoint y: 308, endPoint x: 233, endPoint y: 308, distance: 8.3
click at [357, 196] on input "Address" at bounding box center [425, 187] width 136 height 18
paste input "6525 Carnegie Boulevard"
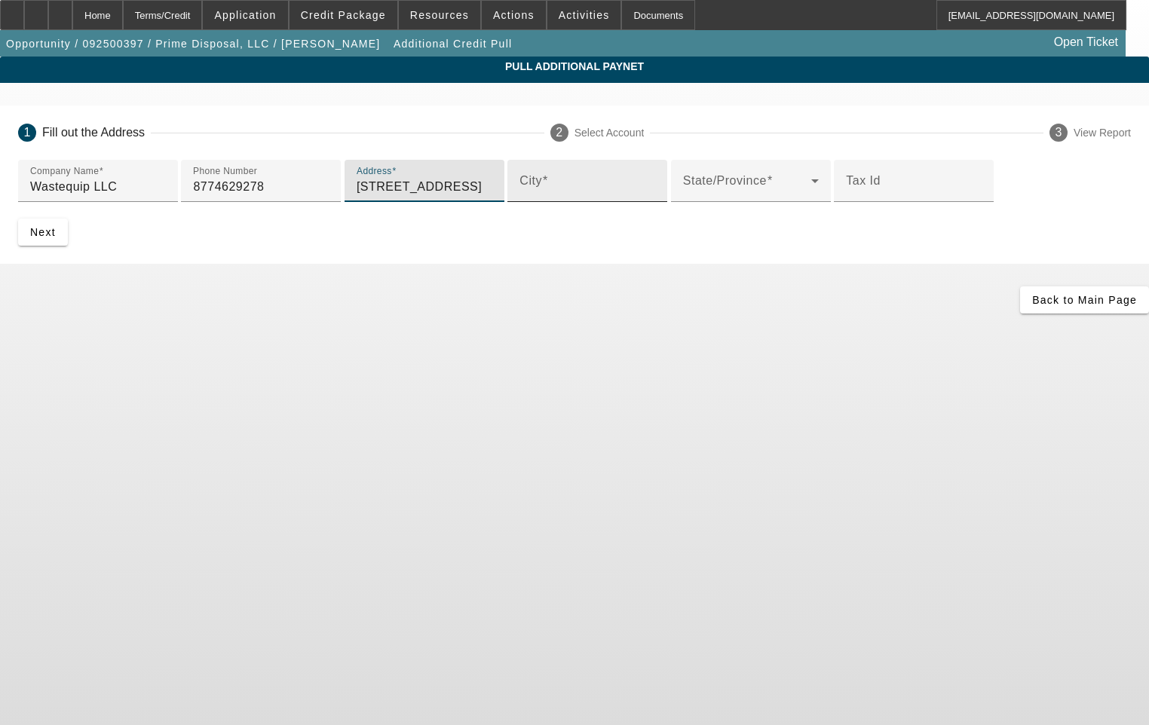
type input "6525 Carnegie Boulevard"
click at [519, 196] on input "City" at bounding box center [587, 187] width 136 height 18
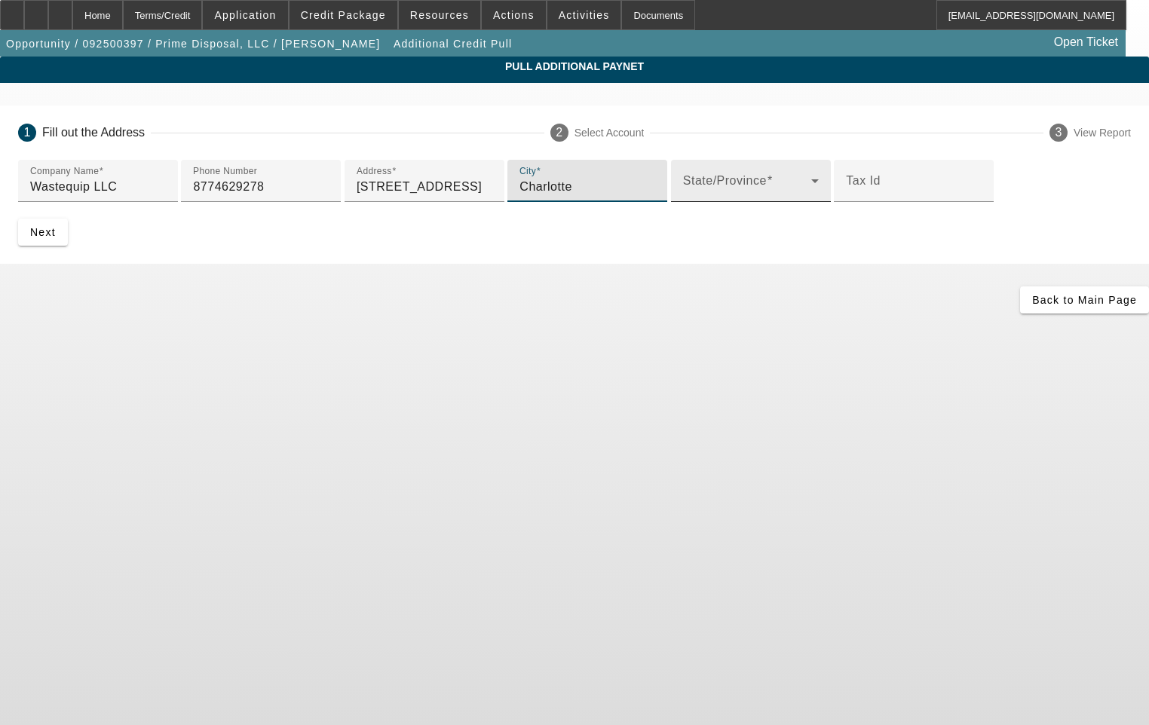
type input "Charlotte"
click at [683, 196] on span at bounding box center [747, 187] width 128 height 18
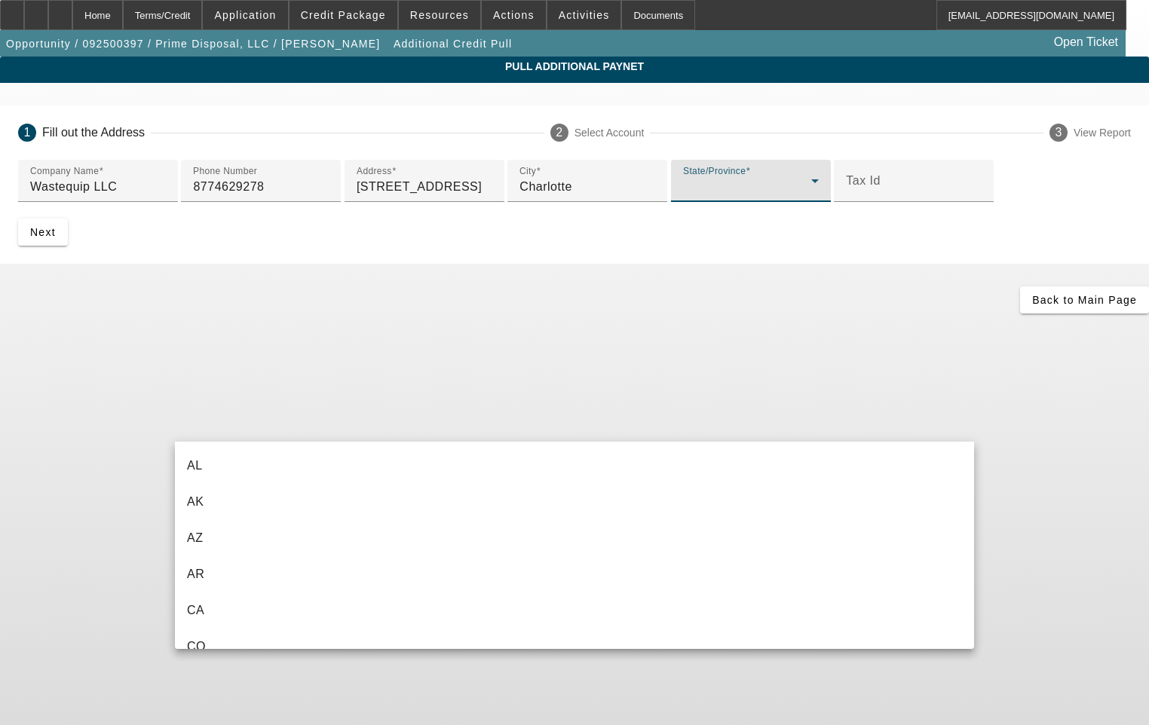
scroll to position [1029, 0]
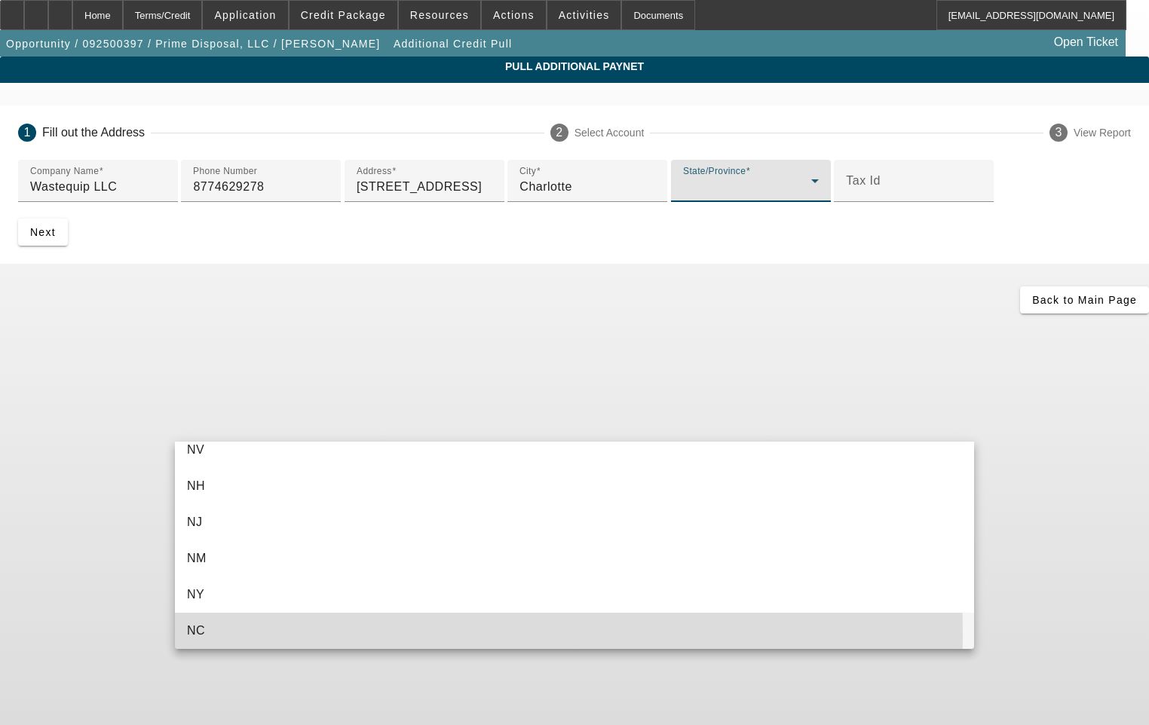
click at [210, 635] on mat-option "NC" at bounding box center [574, 631] width 799 height 36
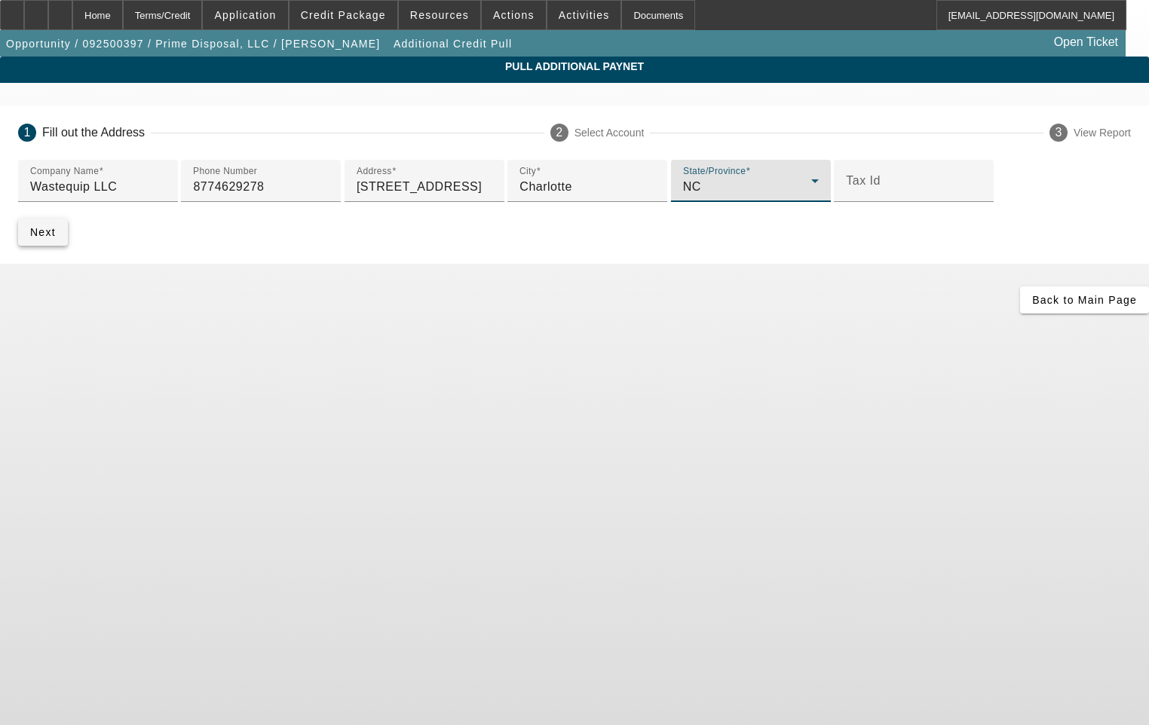
click at [56, 238] on span "Next" at bounding box center [43, 232] width 26 height 12
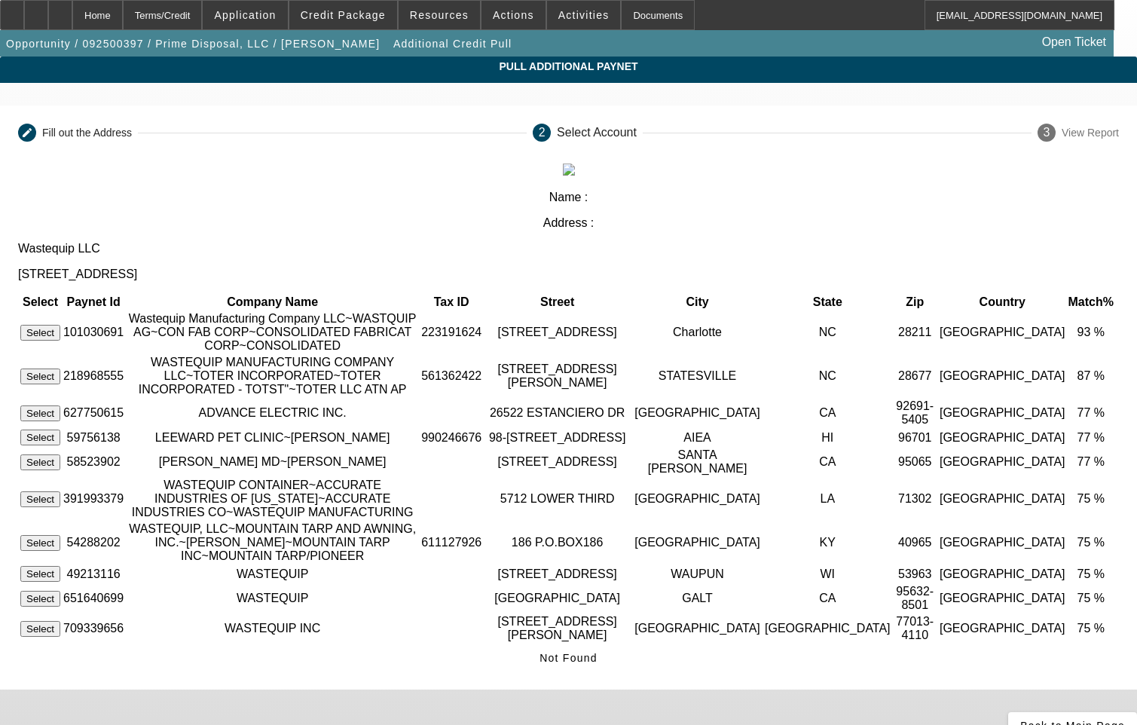
click at [60, 369] on button "Select" at bounding box center [40, 377] width 40 height 16
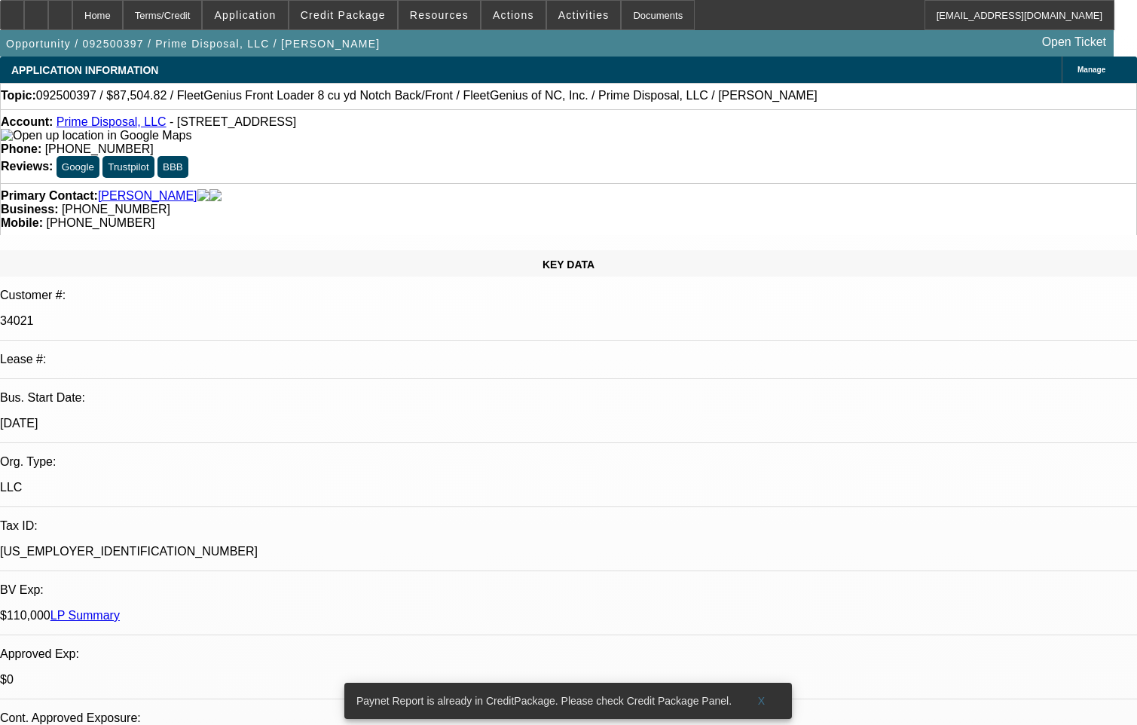
select select "0.2"
select select "0"
select select "6"
select select "0.2"
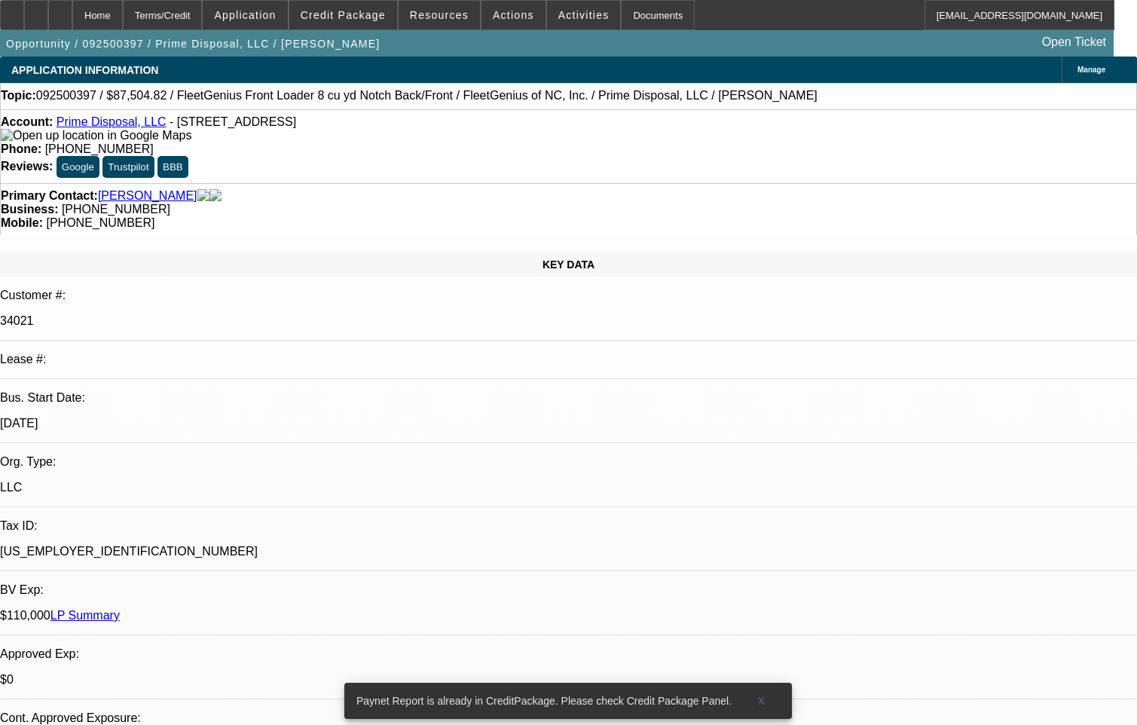
select select "0"
select select "6"
select select "0"
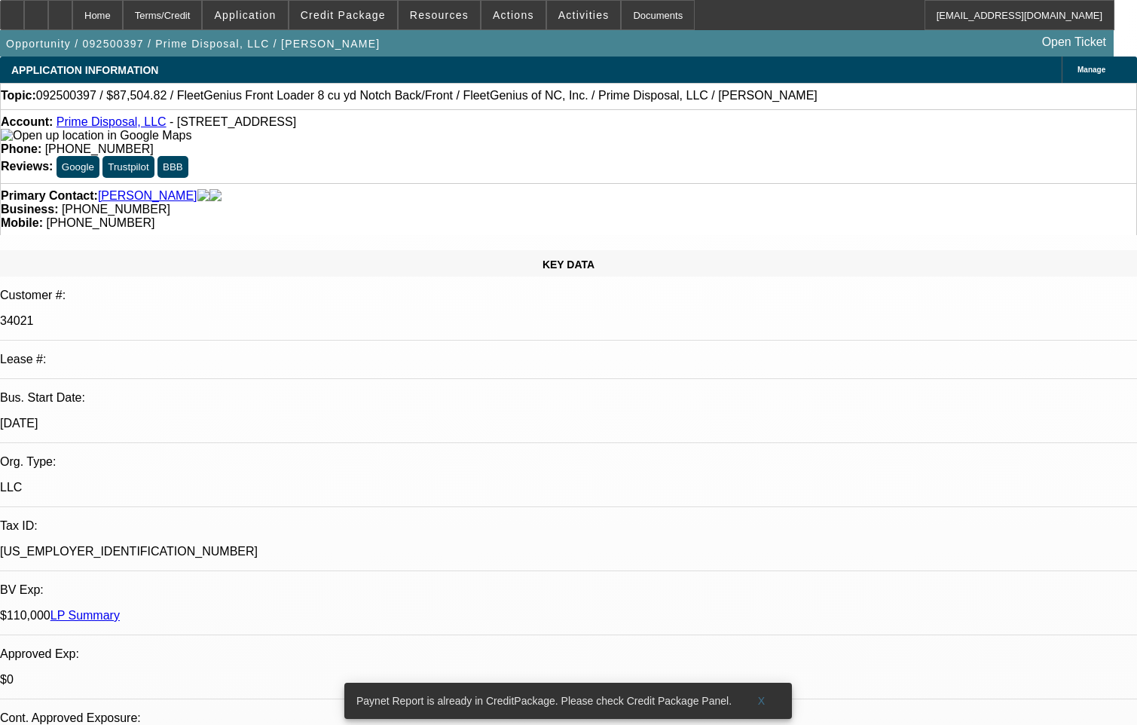
select select "0"
select select "6"
select select "0"
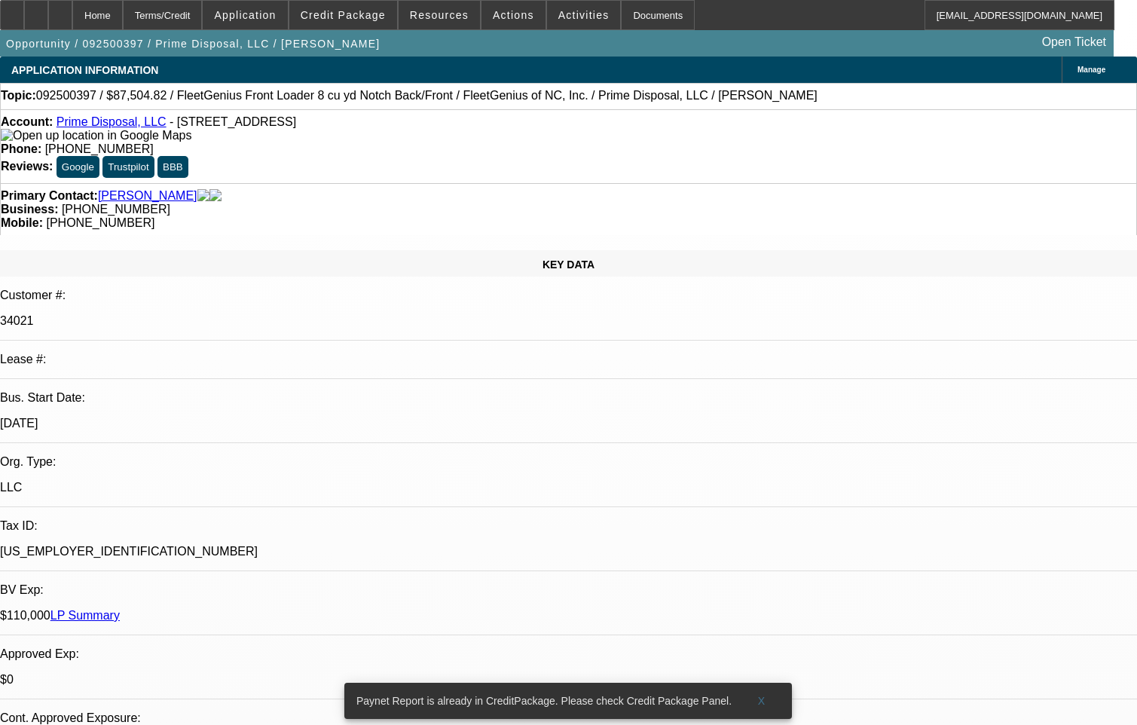
select select "6"
click at [357, 13] on span "Credit Package" at bounding box center [343, 15] width 85 height 12
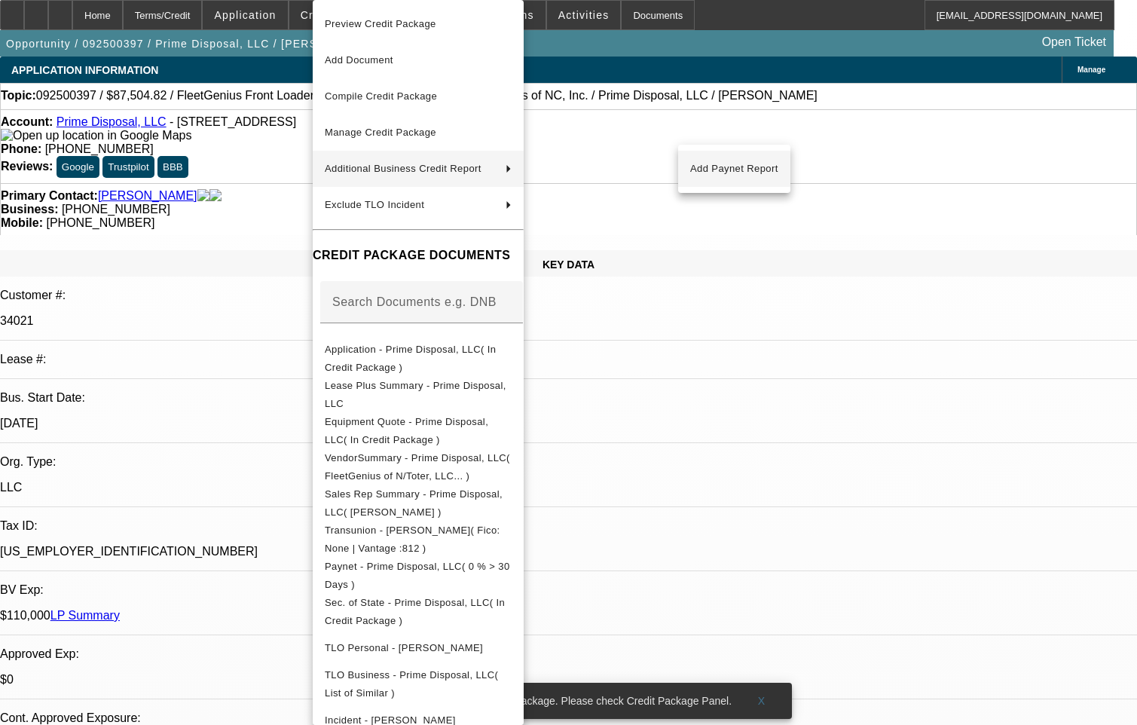
click at [754, 167] on span "Add Paynet Report" at bounding box center [734, 169] width 88 height 18
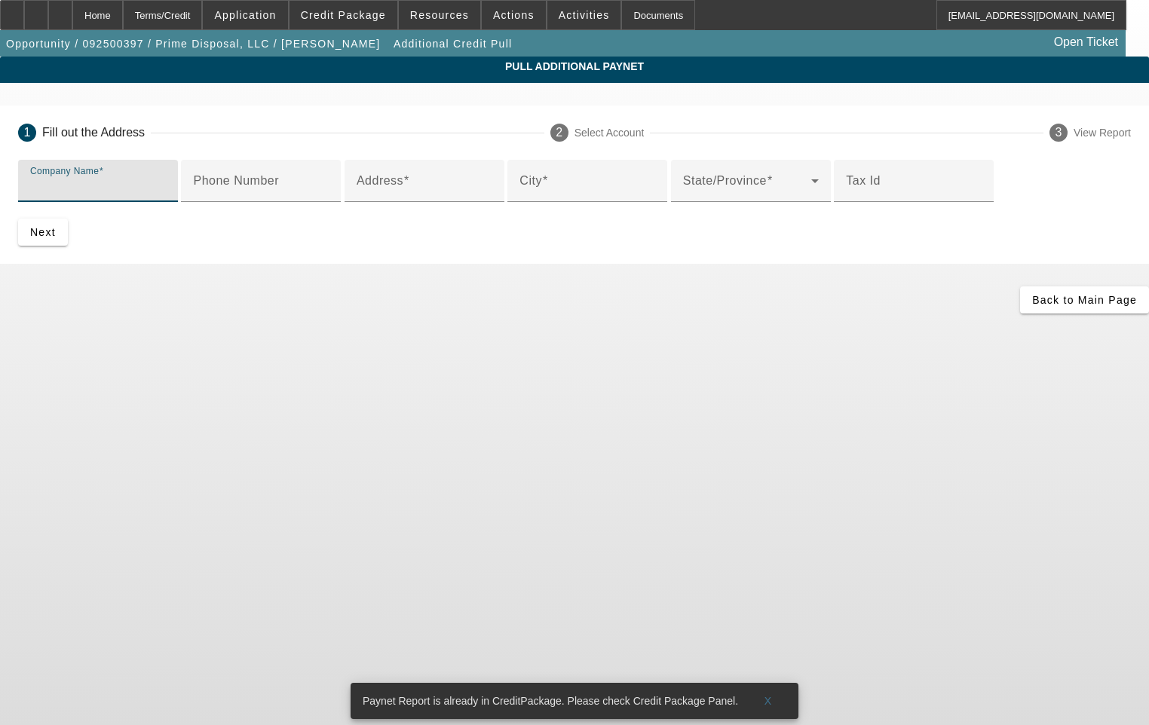
click at [166, 189] on input "Company Name" at bounding box center [98, 187] width 136 height 18
click at [166, 188] on input "Wastequip LLC" at bounding box center [98, 187] width 136 height 18
type input "Wastequip, LLC"
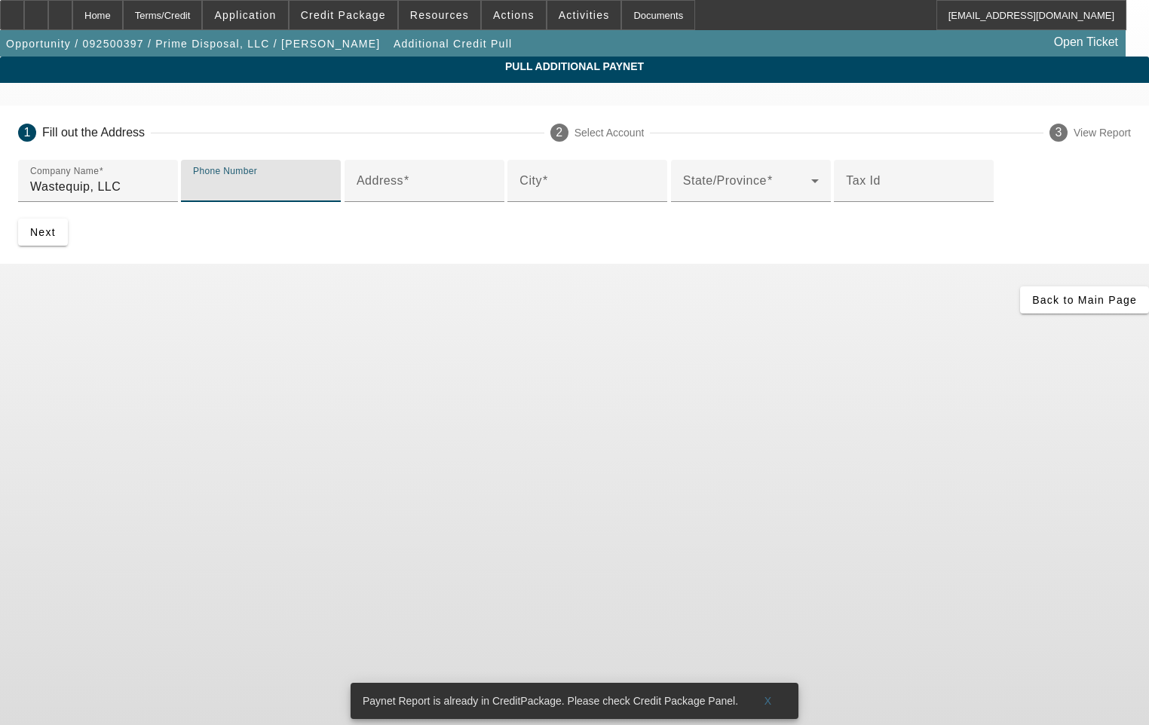
click at [283, 196] on input "Phone Number" at bounding box center [261, 187] width 136 height 18
type input "8774689278"
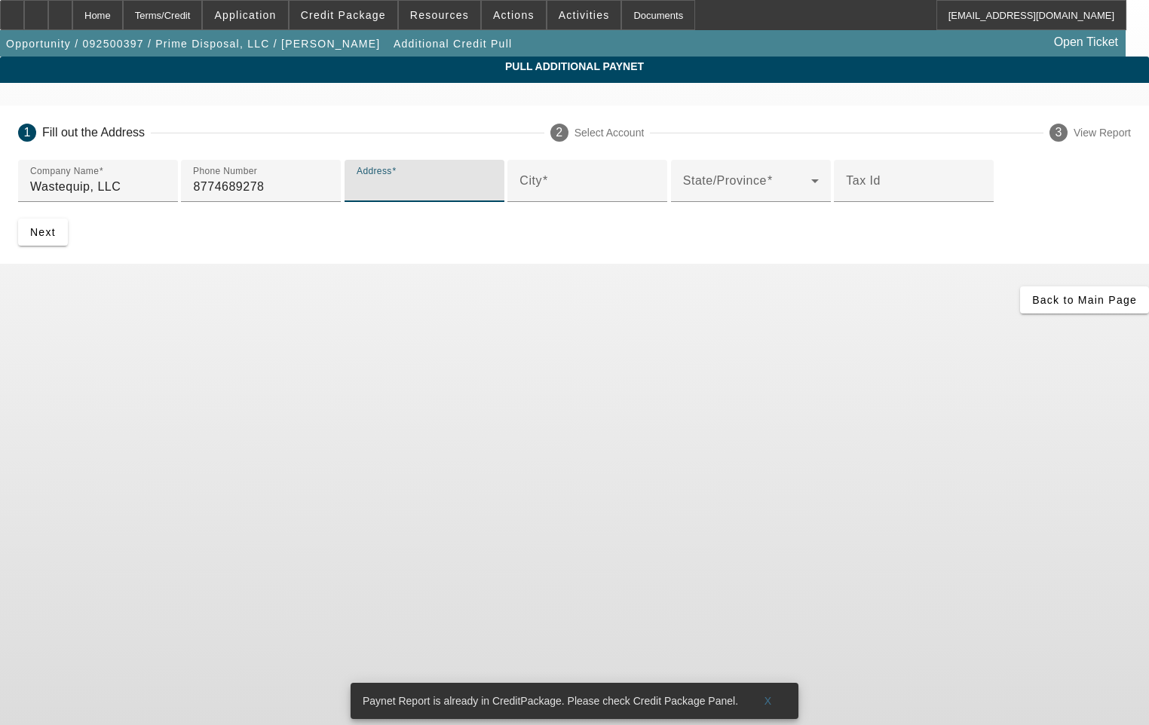
click at [357, 196] on input "Address" at bounding box center [425, 187] width 136 height 18
paste input "6525 Carnegie Boulevard"
type input "6525 Carnegie Boulevard"
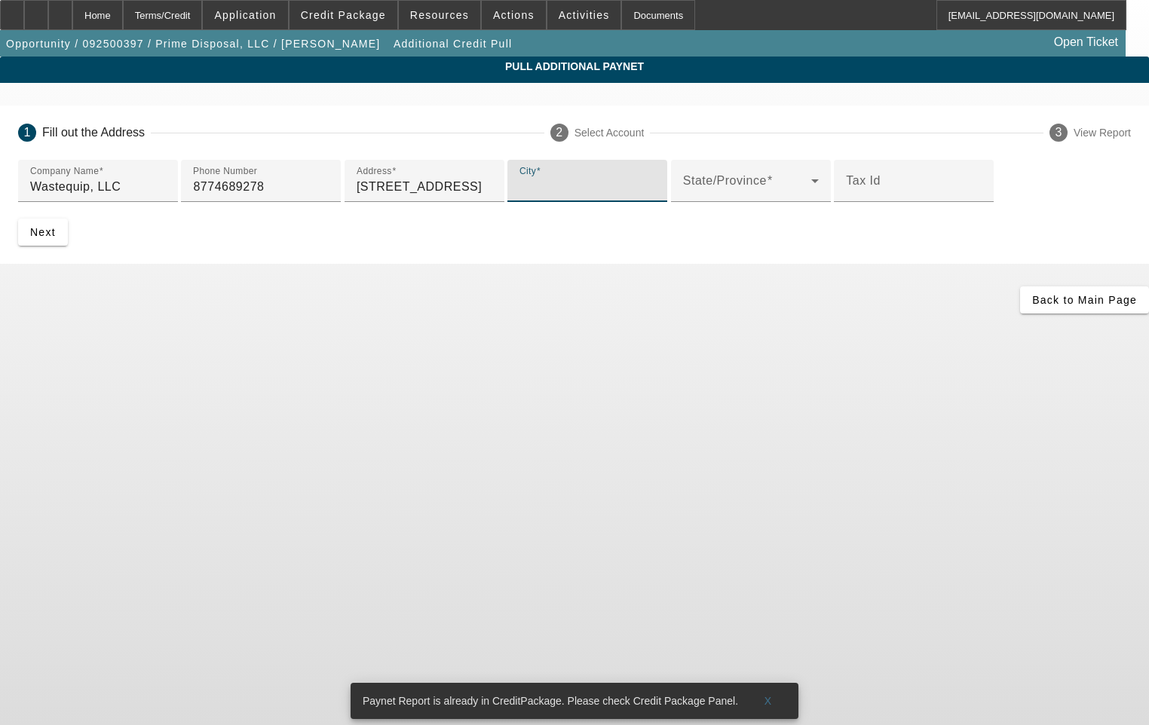
click at [519, 196] on input "City" at bounding box center [587, 187] width 136 height 18
type input "Charlotte"
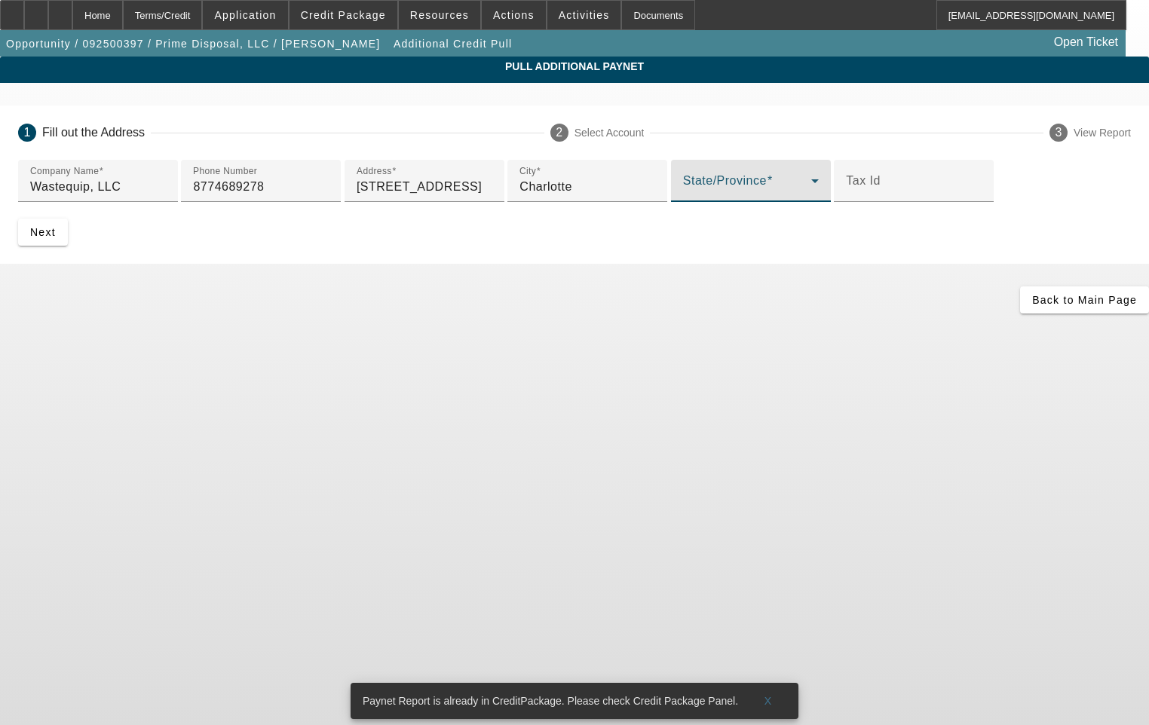
click at [683, 196] on span at bounding box center [747, 187] width 128 height 18
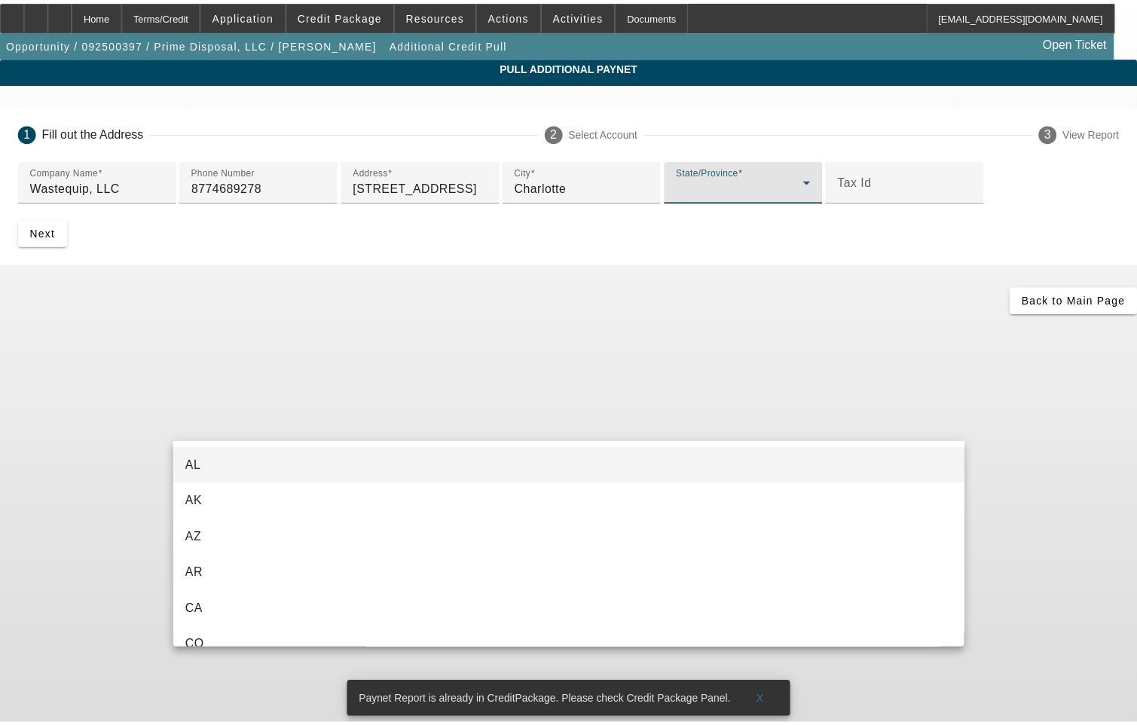
scroll to position [1029, 0]
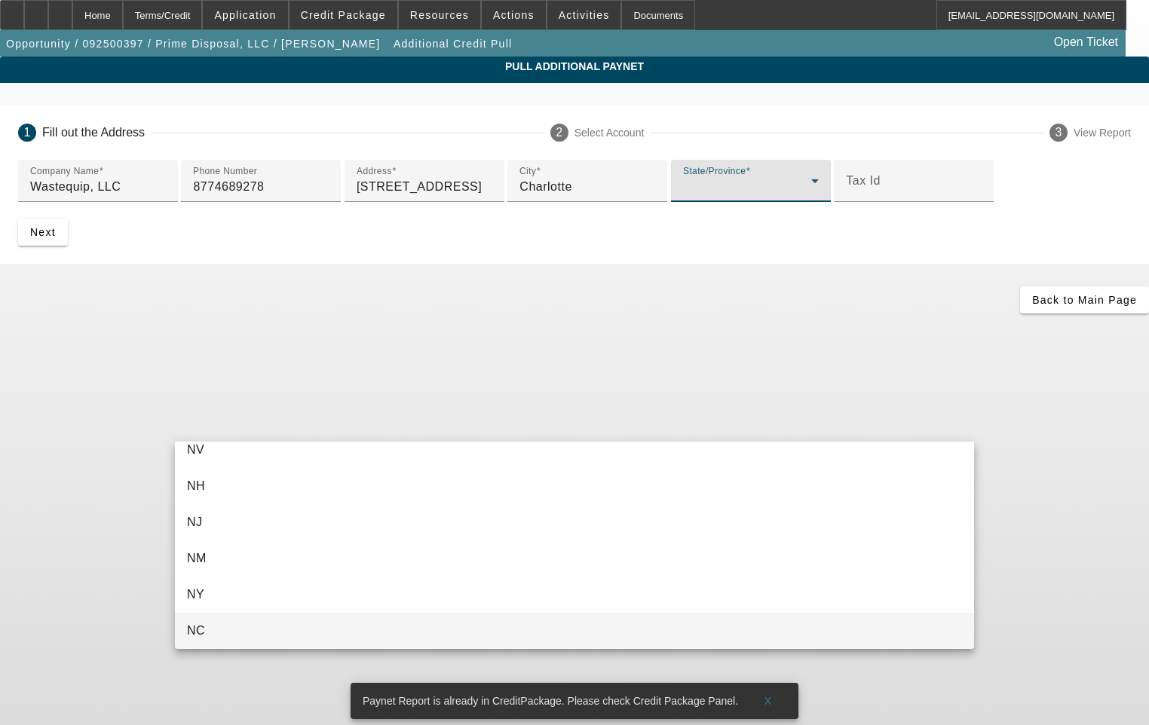
click at [236, 631] on mat-option "NC" at bounding box center [574, 631] width 799 height 36
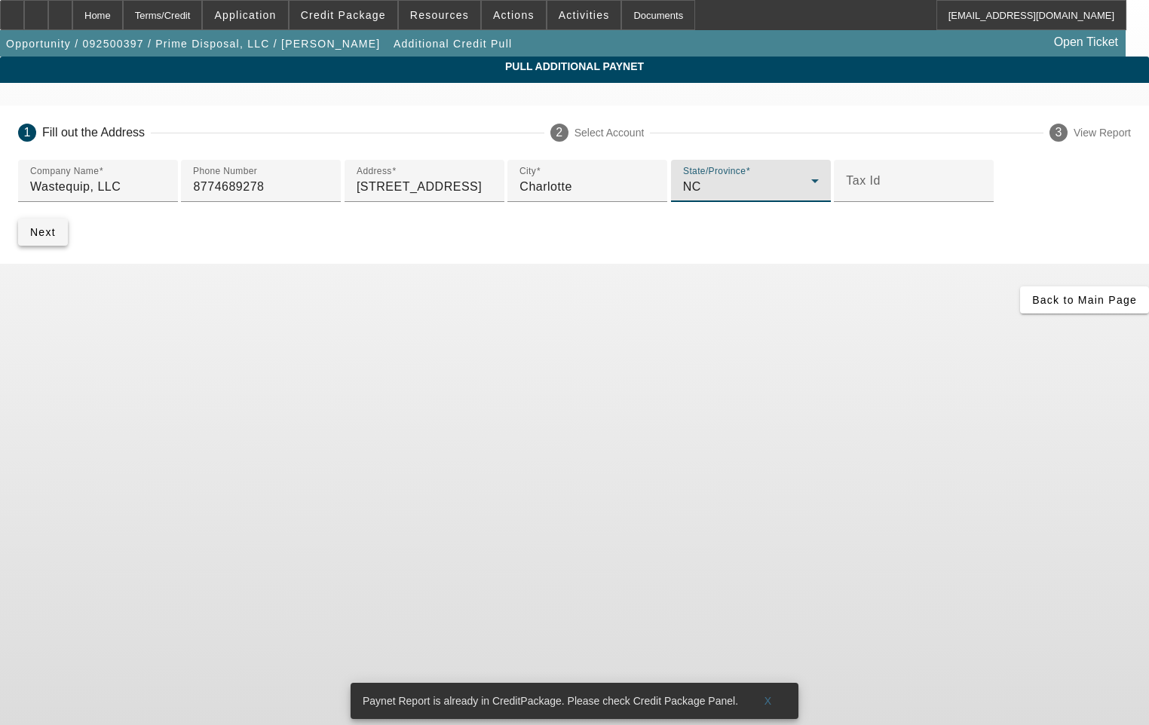
click at [68, 250] on span "submit" at bounding box center [43, 232] width 50 height 36
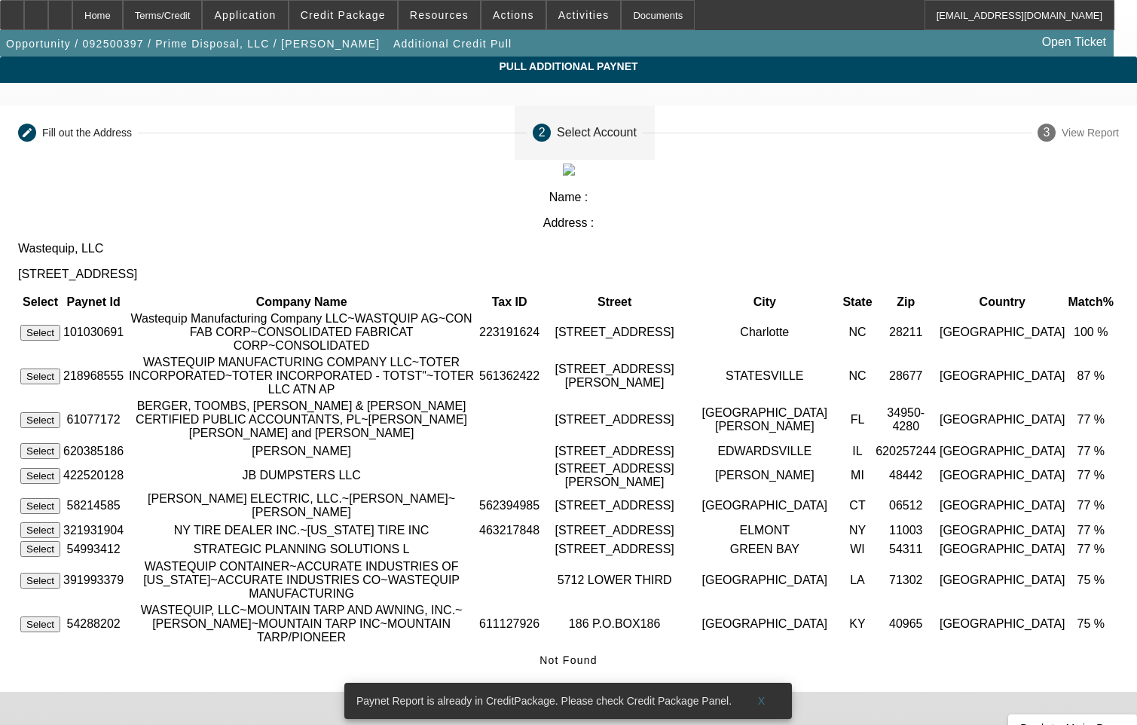
click at [60, 325] on button "Select" at bounding box center [40, 333] width 40 height 16
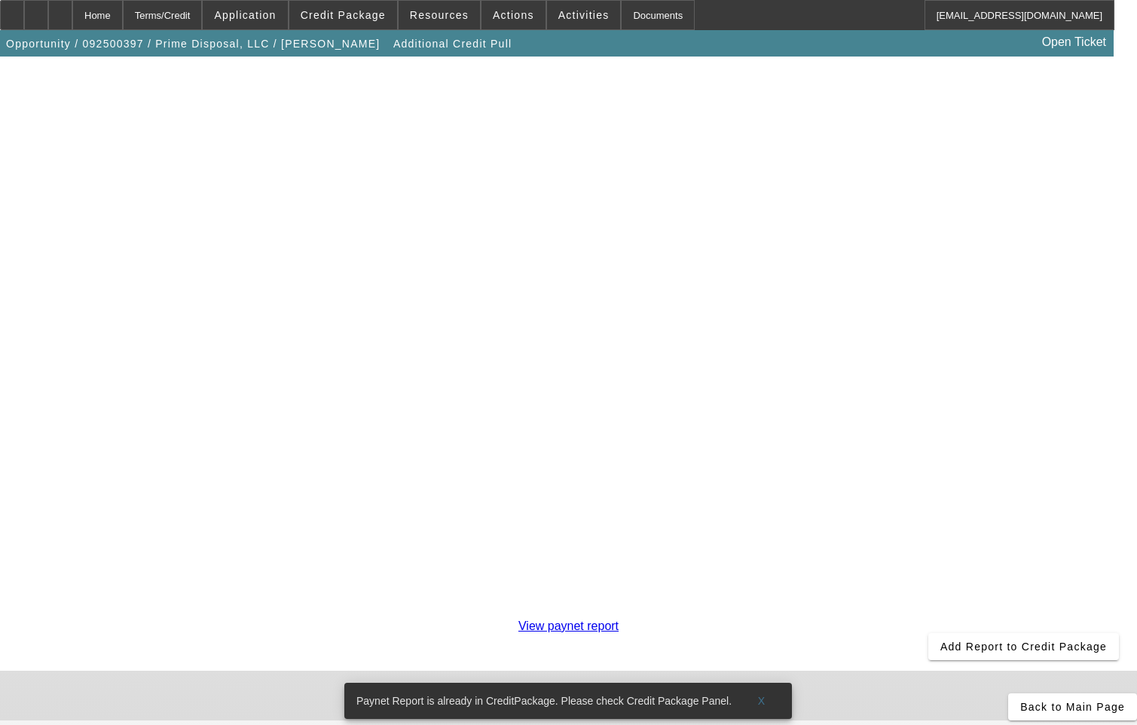
scroll to position [264, 0]
click at [1021, 701] on span "Back to Main Page" at bounding box center [1073, 707] width 105 height 12
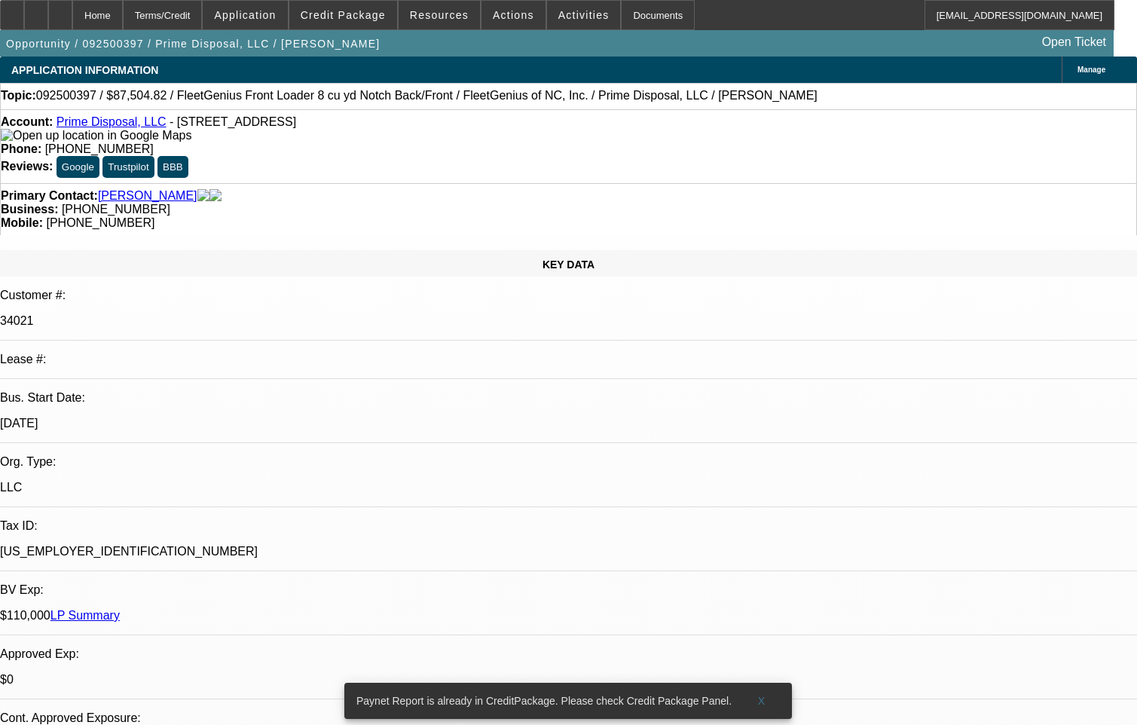
select select "0.2"
select select "0"
select select "6"
select select "0.2"
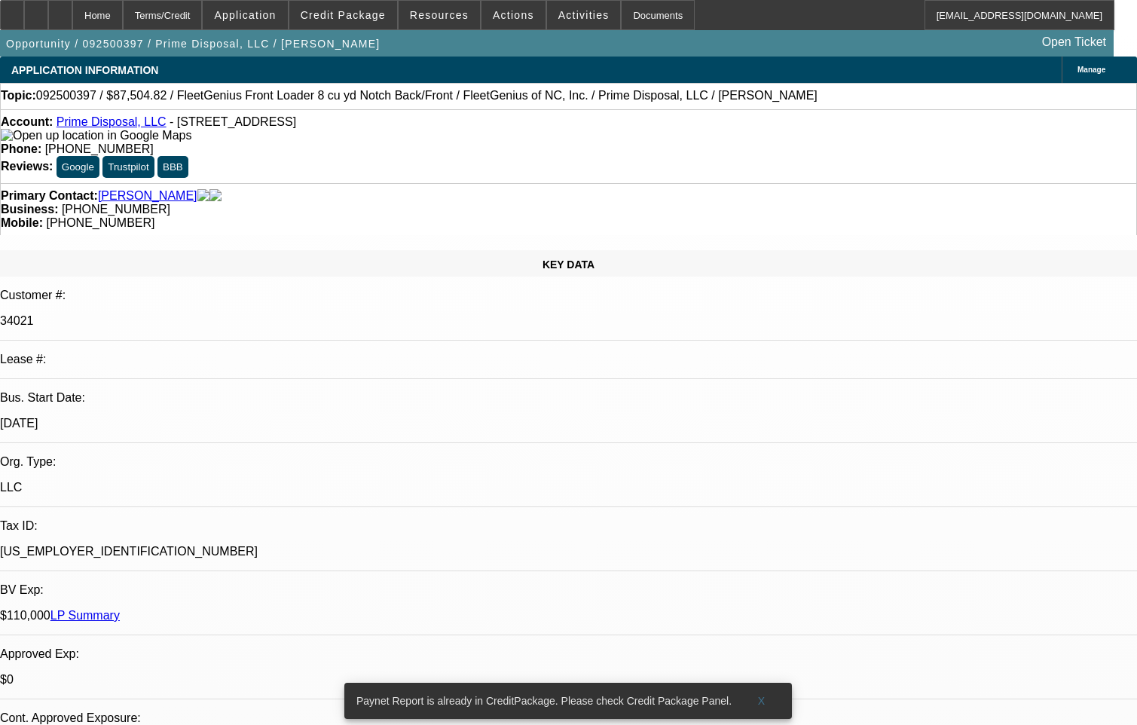
select select "0"
select select "6"
select select "0"
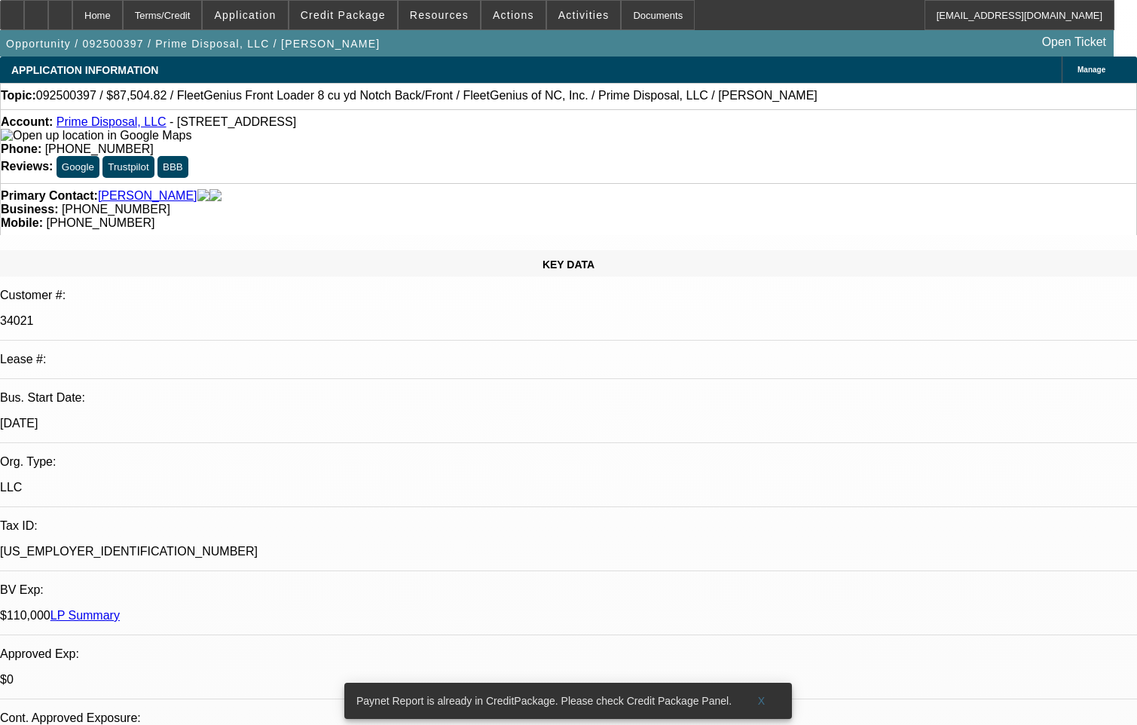
select select "0"
select select "6"
select select "0"
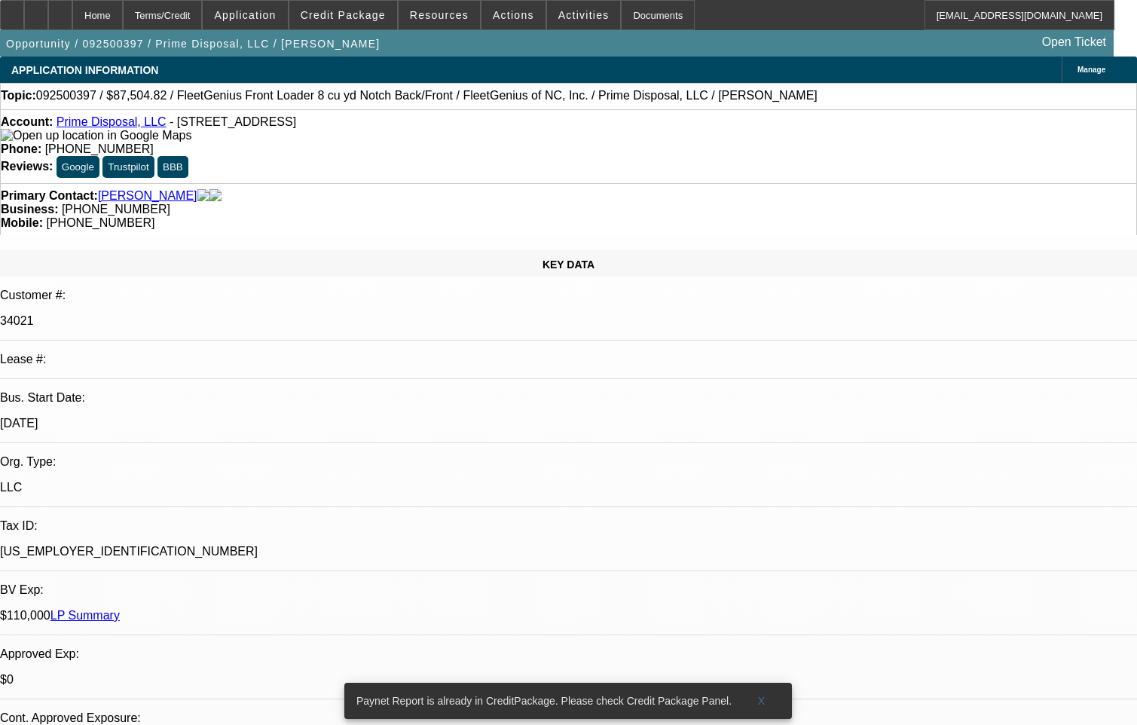
select select "6"
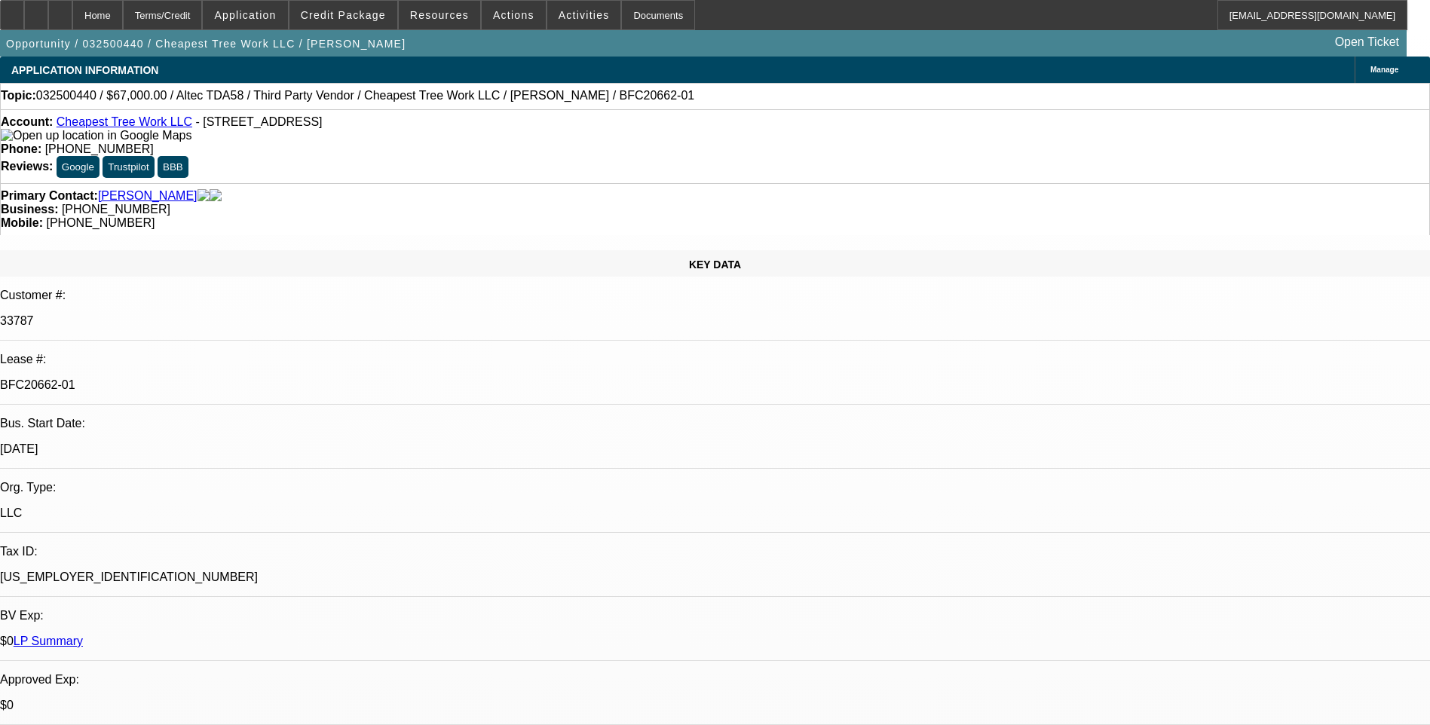
select select "0"
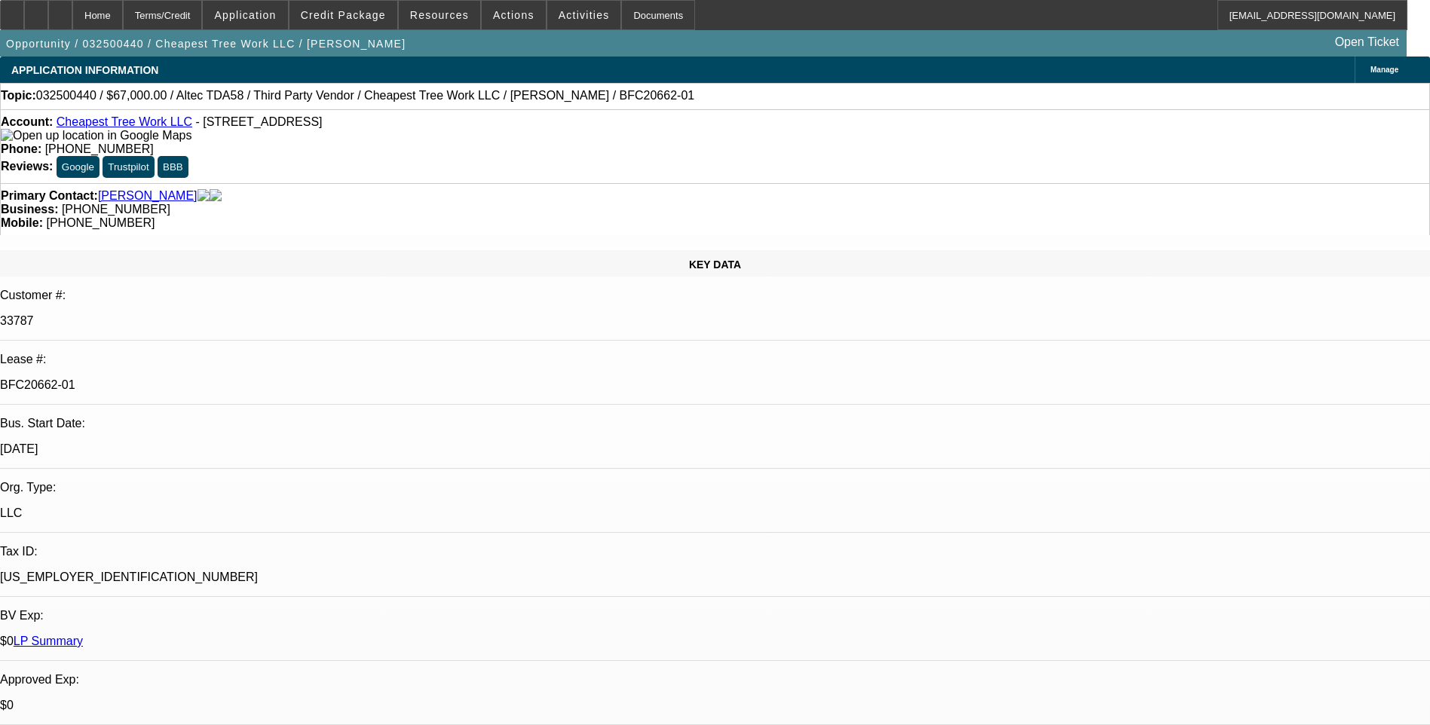
select select "0"
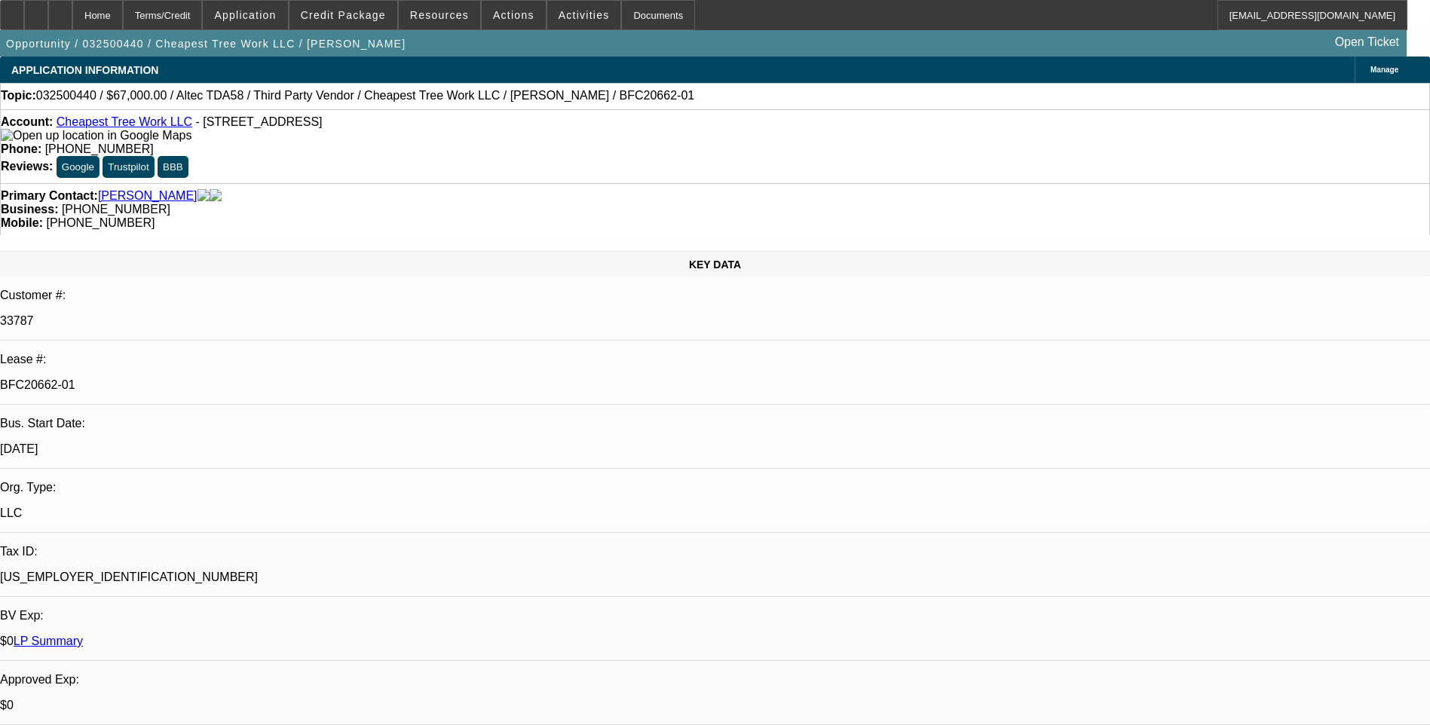
select select "0"
select select "1"
select select "6"
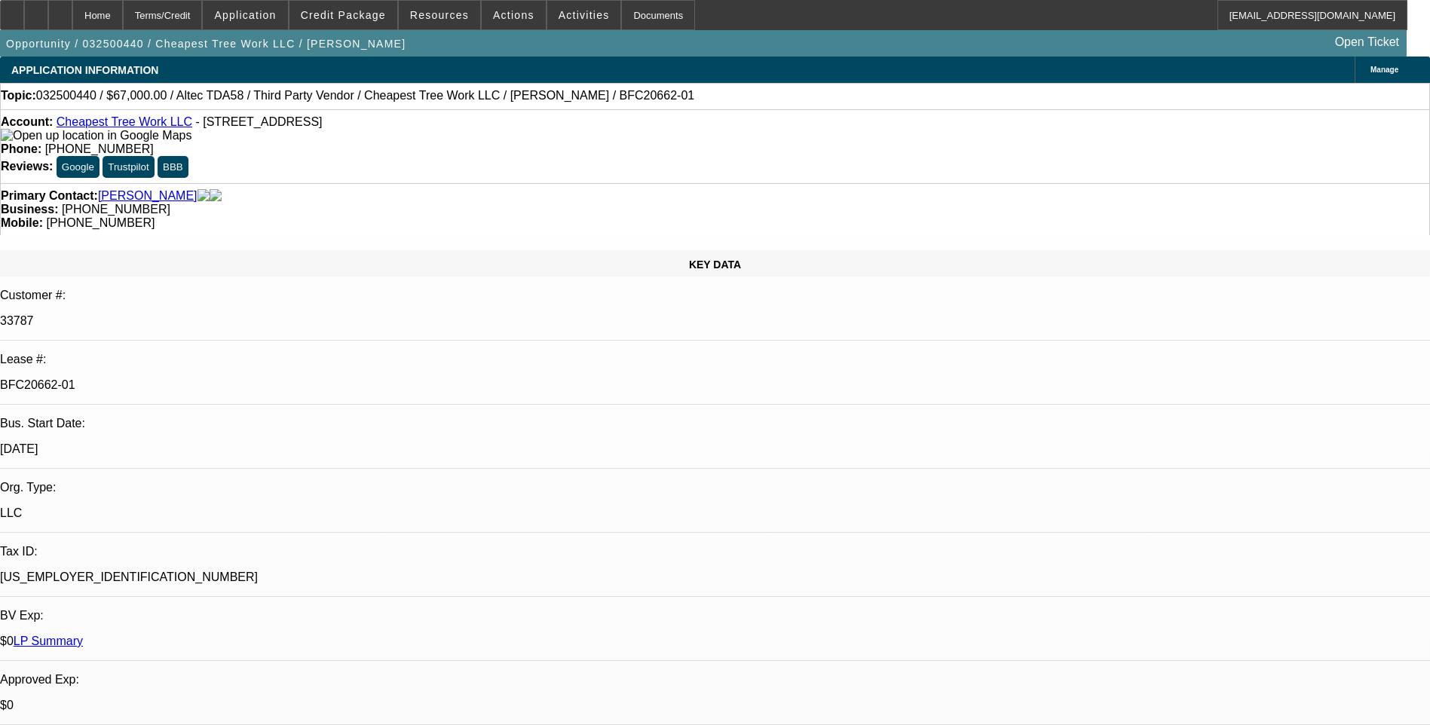
select select "1"
select select "6"
select select "1"
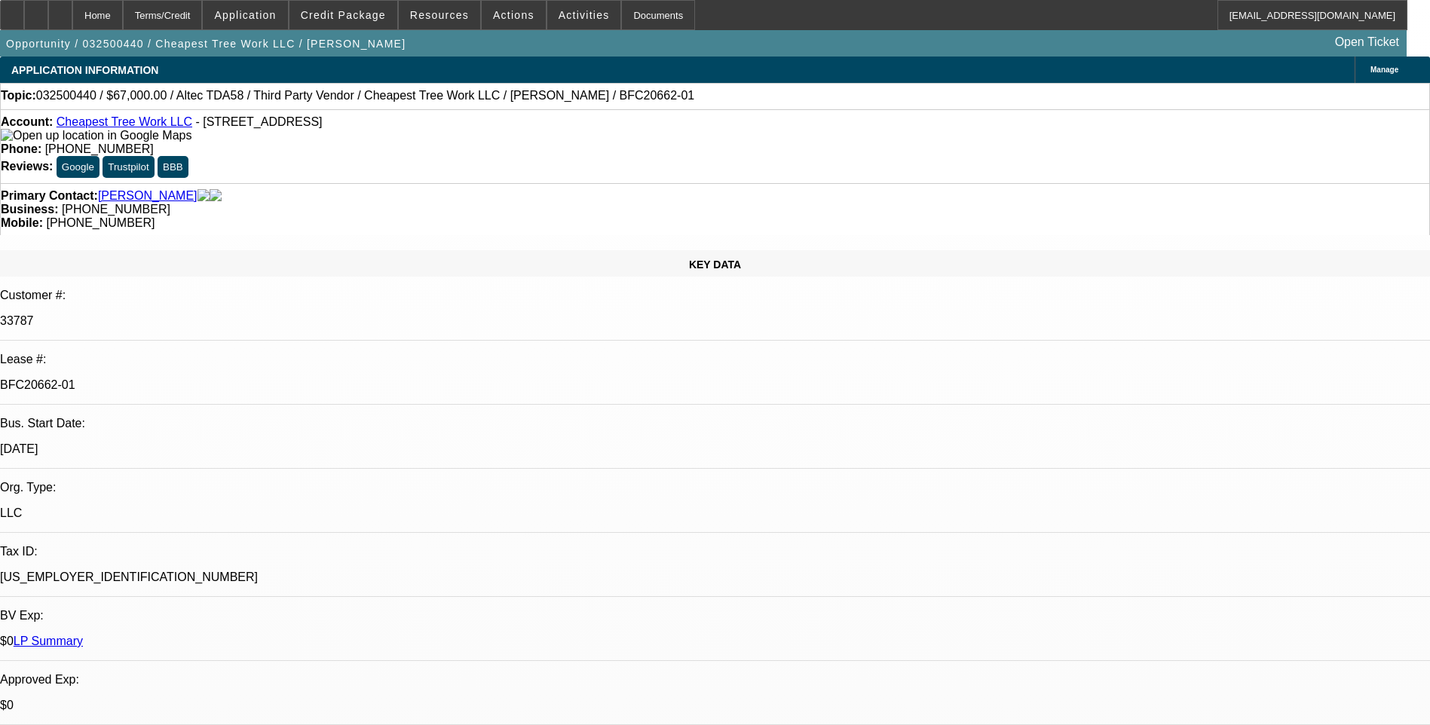
select select "6"
select select "1"
select select "6"
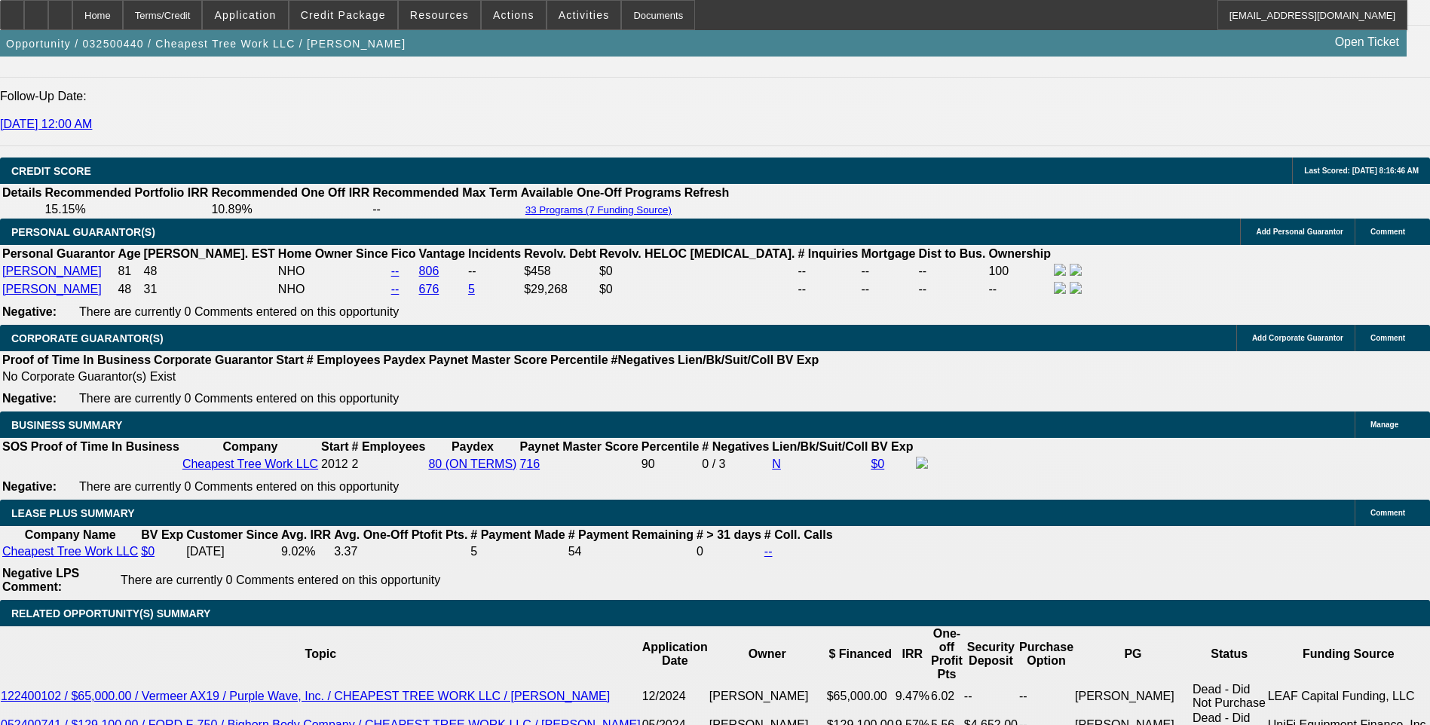
scroll to position [1281, 0]
click at [357, 17] on span "Credit Package" at bounding box center [343, 15] width 85 height 12
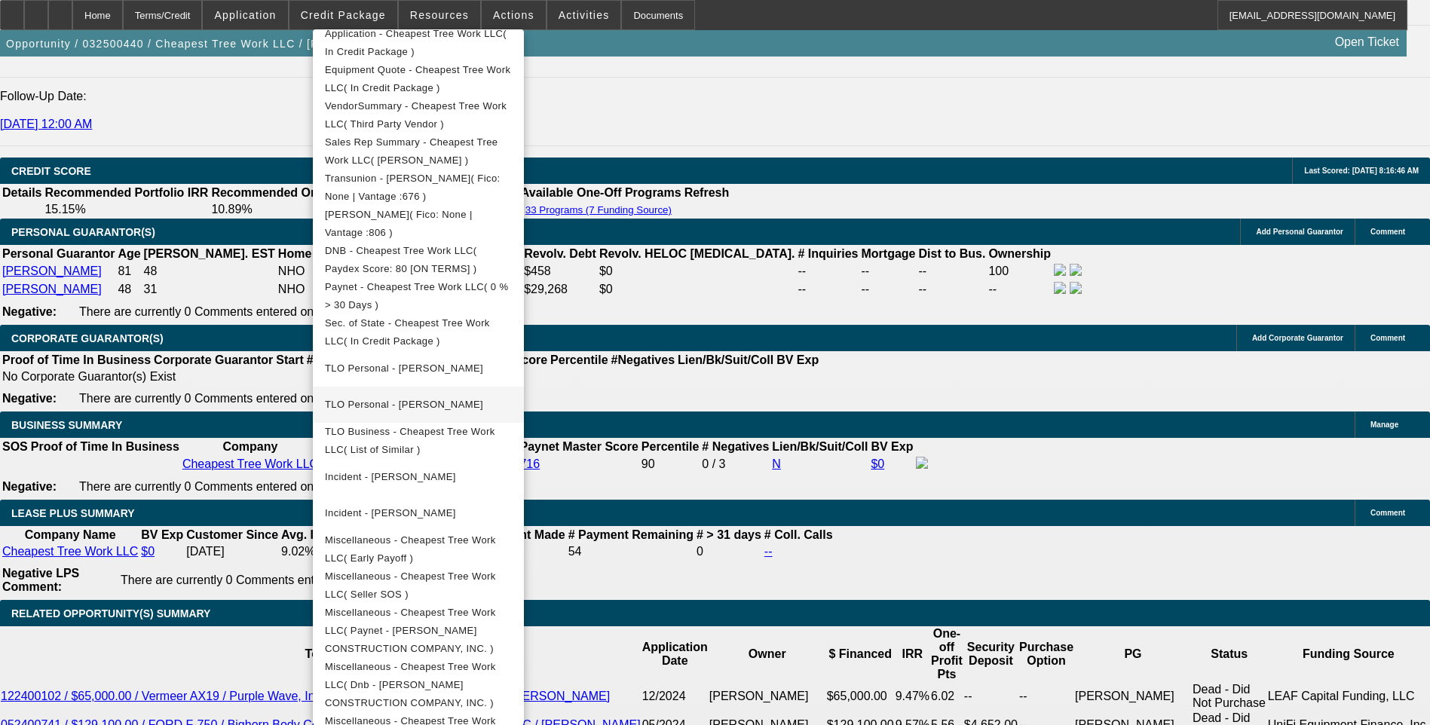
scroll to position [348, 0]
click at [496, 546] on span "Miscellaneous - Cheapest Tree Work LLC( Early Payoff )" at bounding box center [410, 545] width 171 height 29
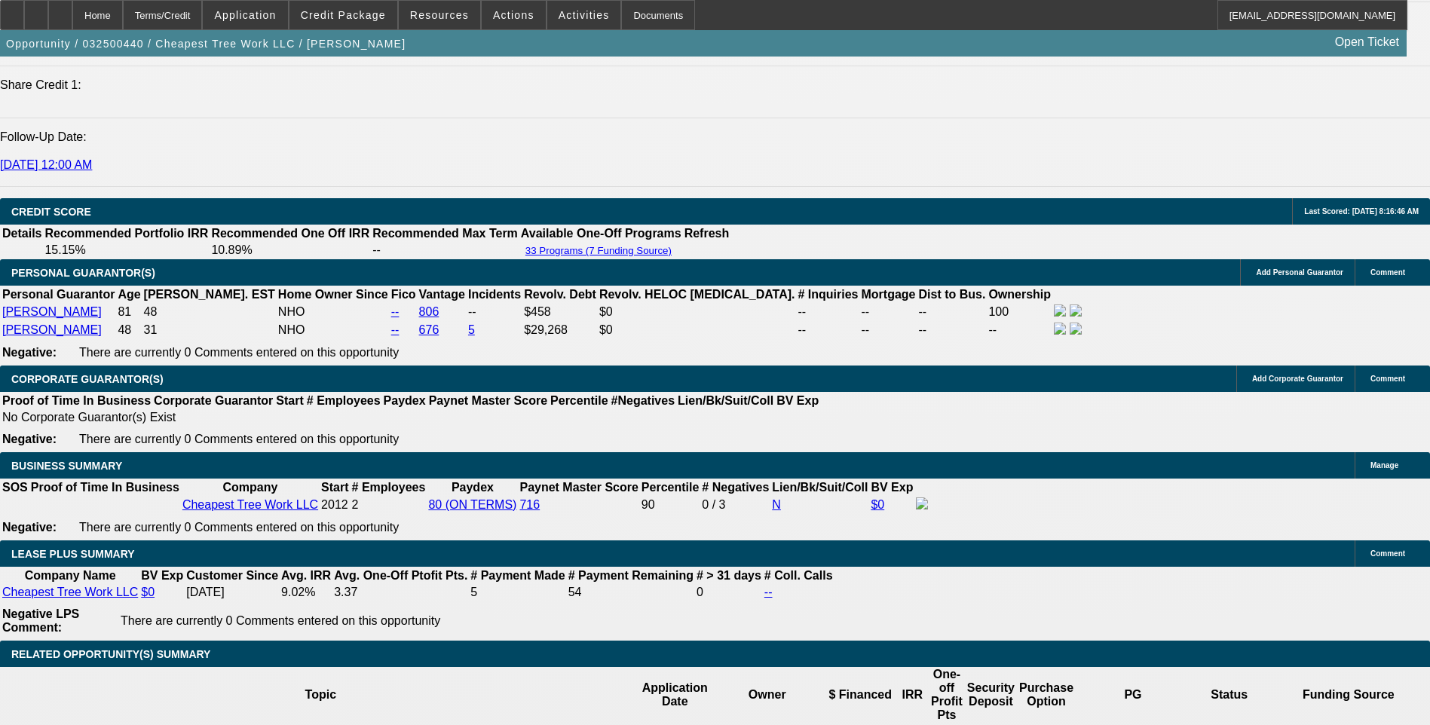
scroll to position [2110, 0]
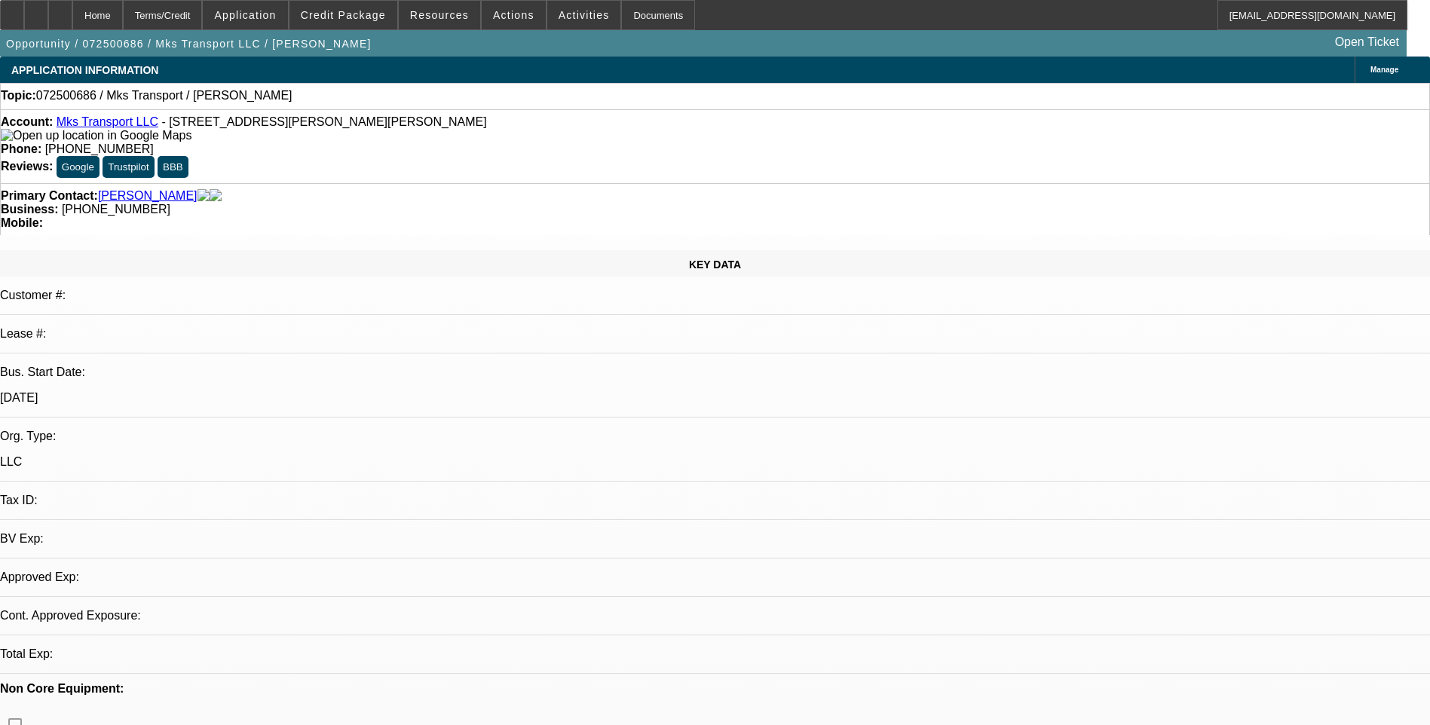
select select "0"
select select "2"
select select "0.1"
select select "1"
select select "2"
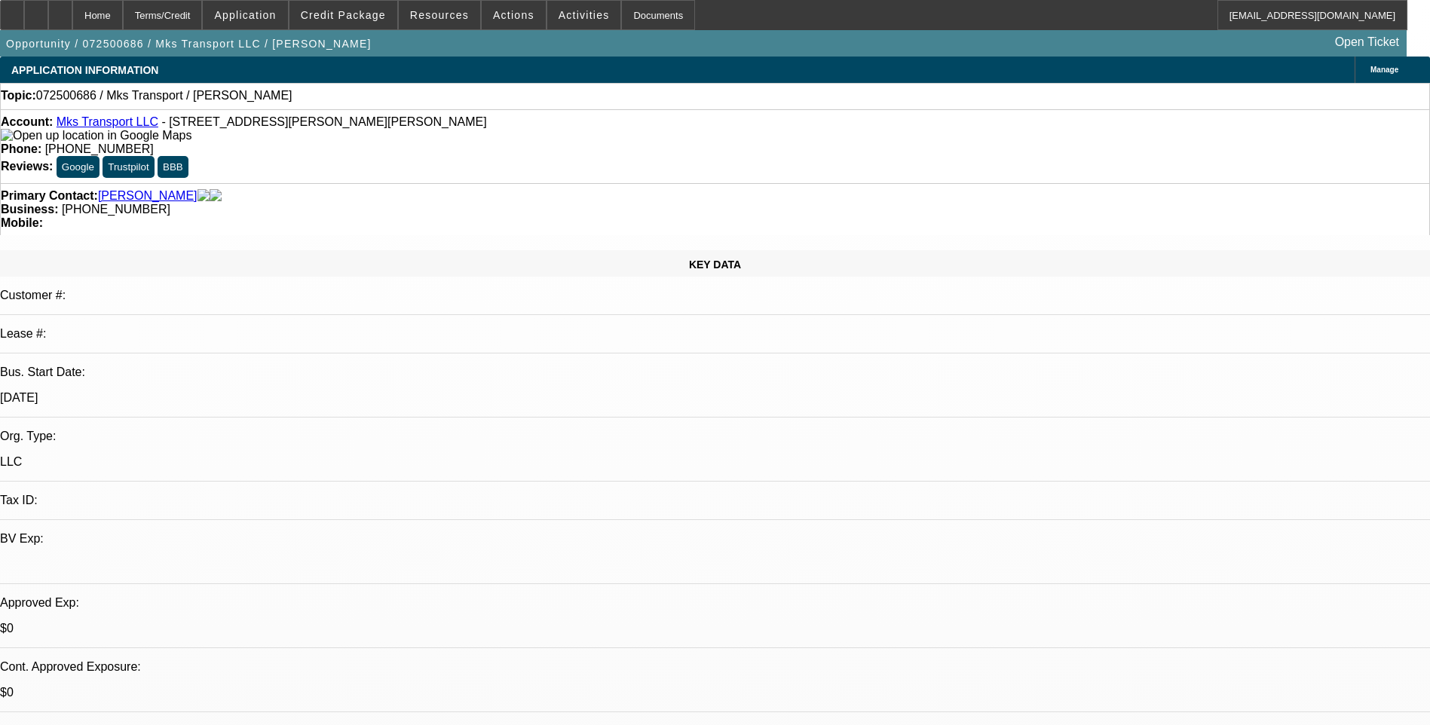
select select "4"
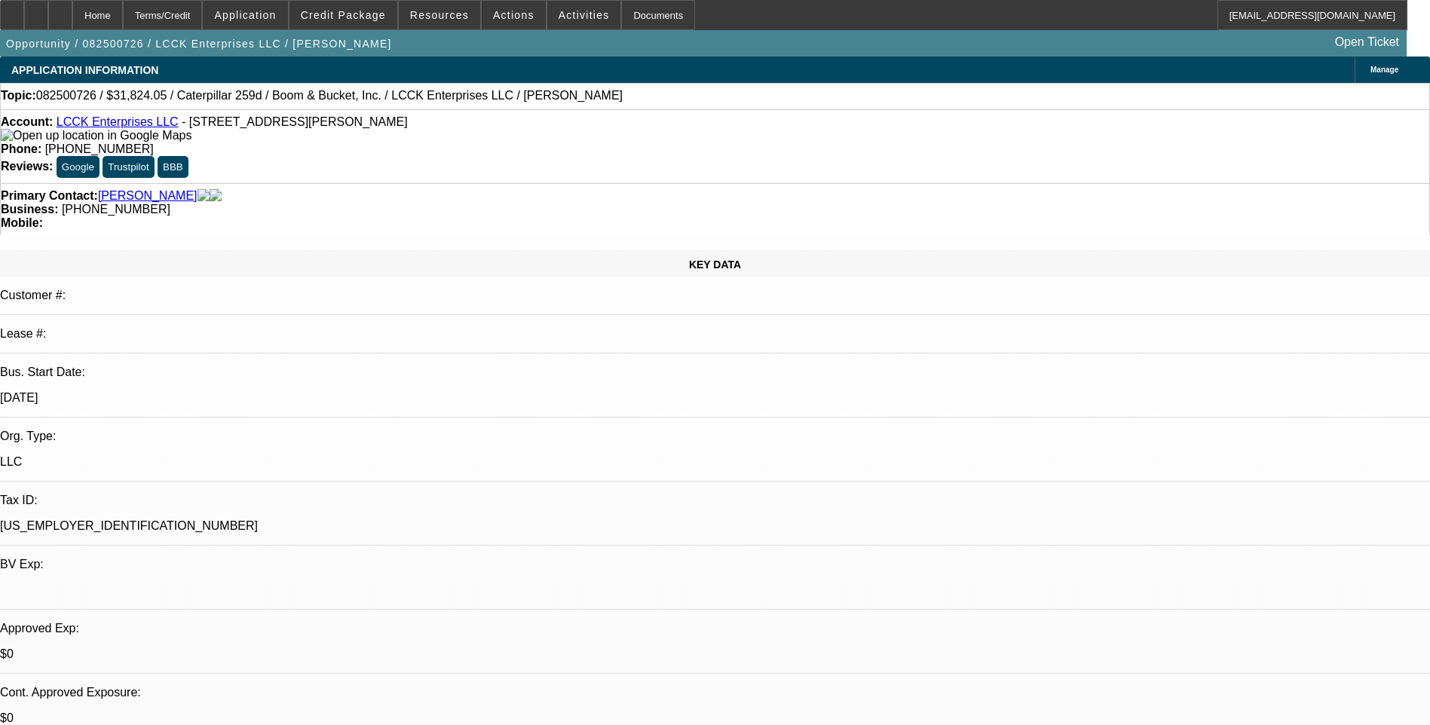
select select "0"
select select "0.1"
select select "0"
select select "0.1"
select select "0"
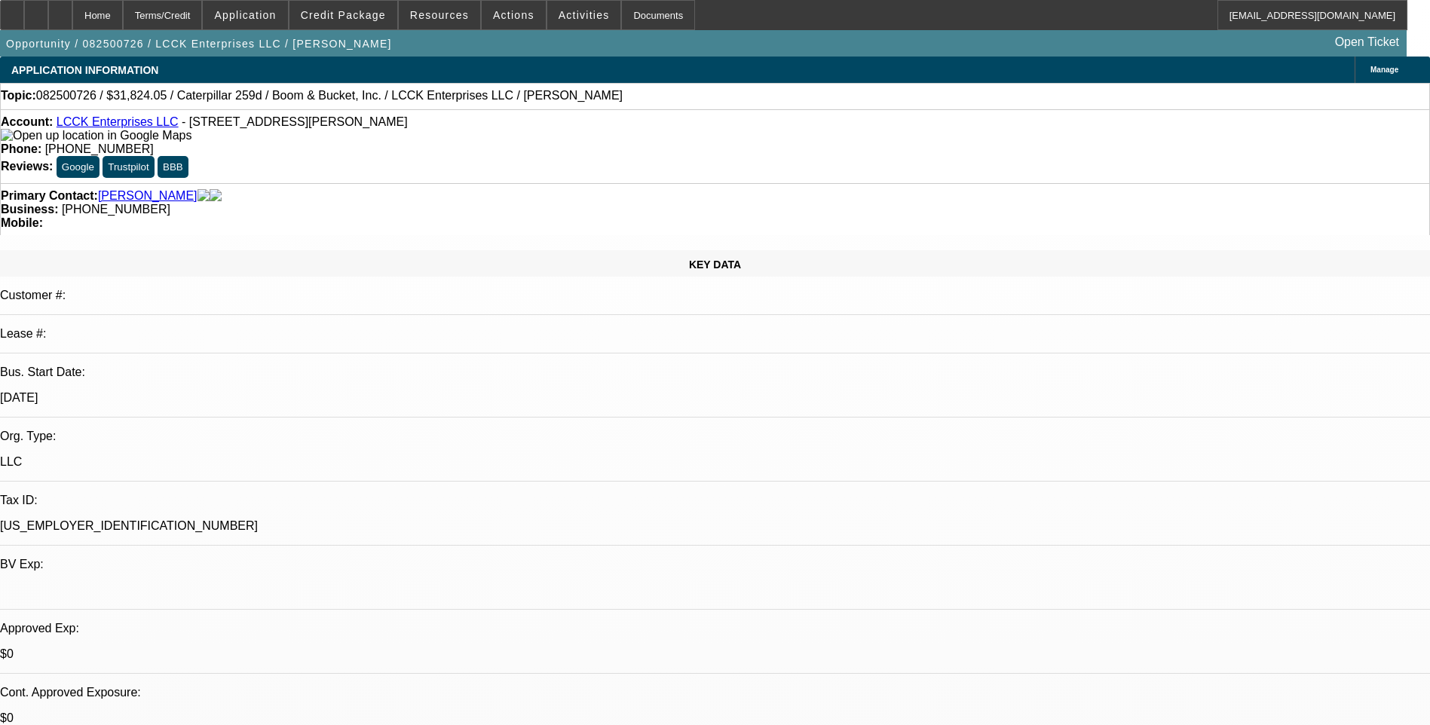
select select "0"
select select "0.1"
select select "0"
select select "0.1"
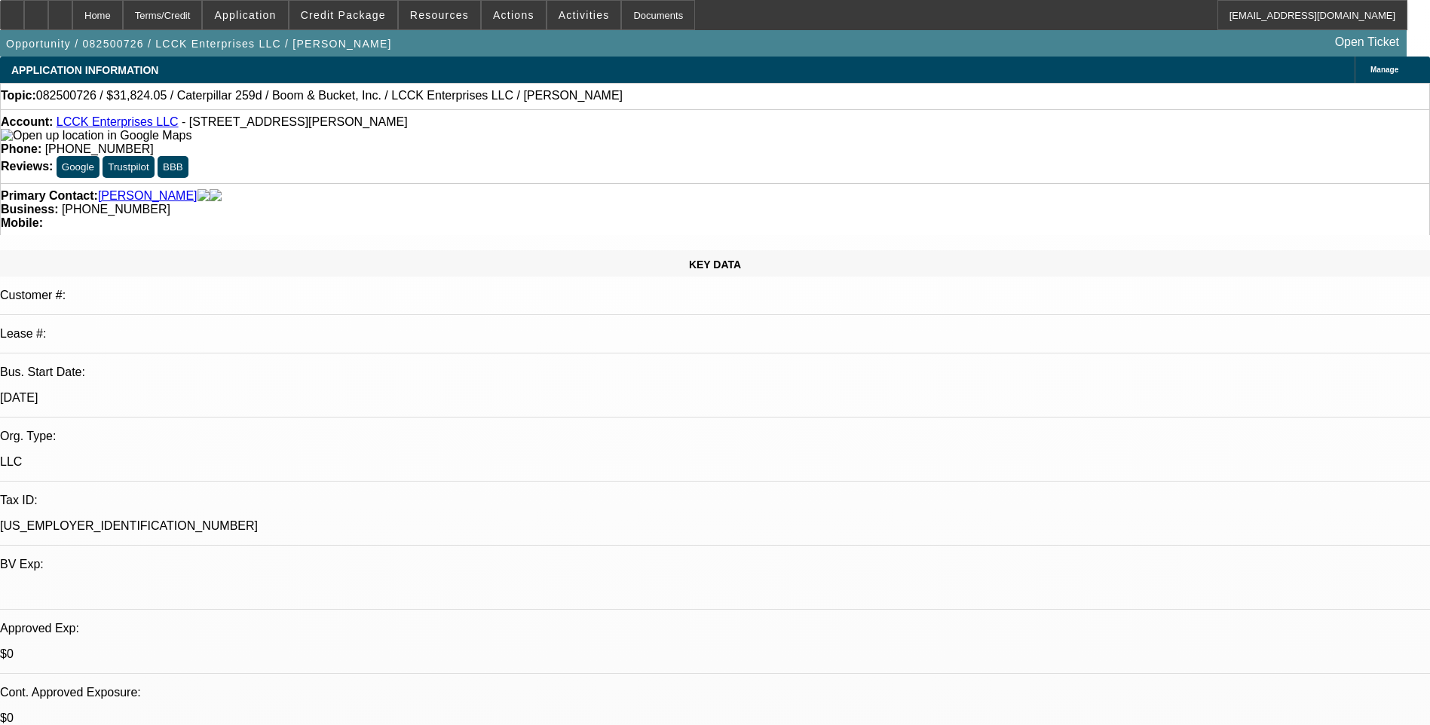
select select "1"
select select "3"
select select "4"
select select "1"
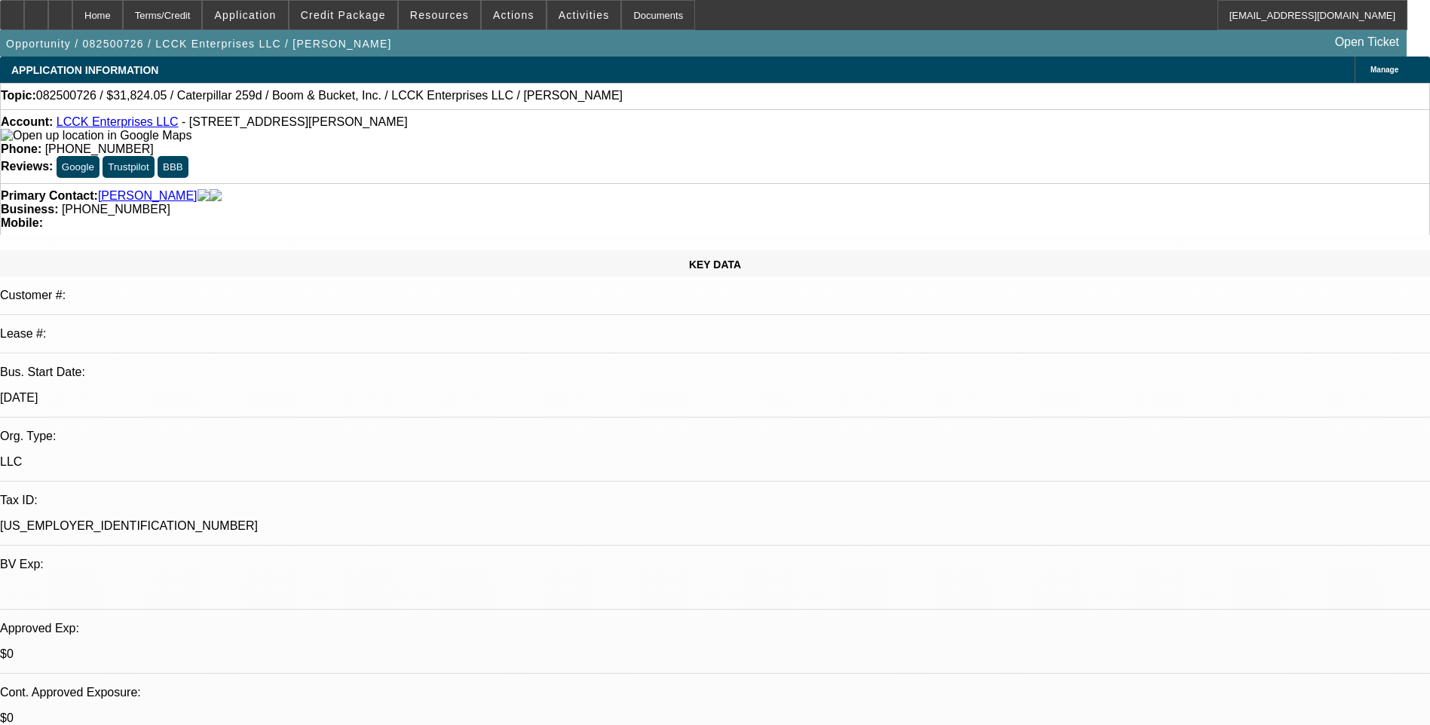
select select "4"
select select "1"
select select "4"
select select "1"
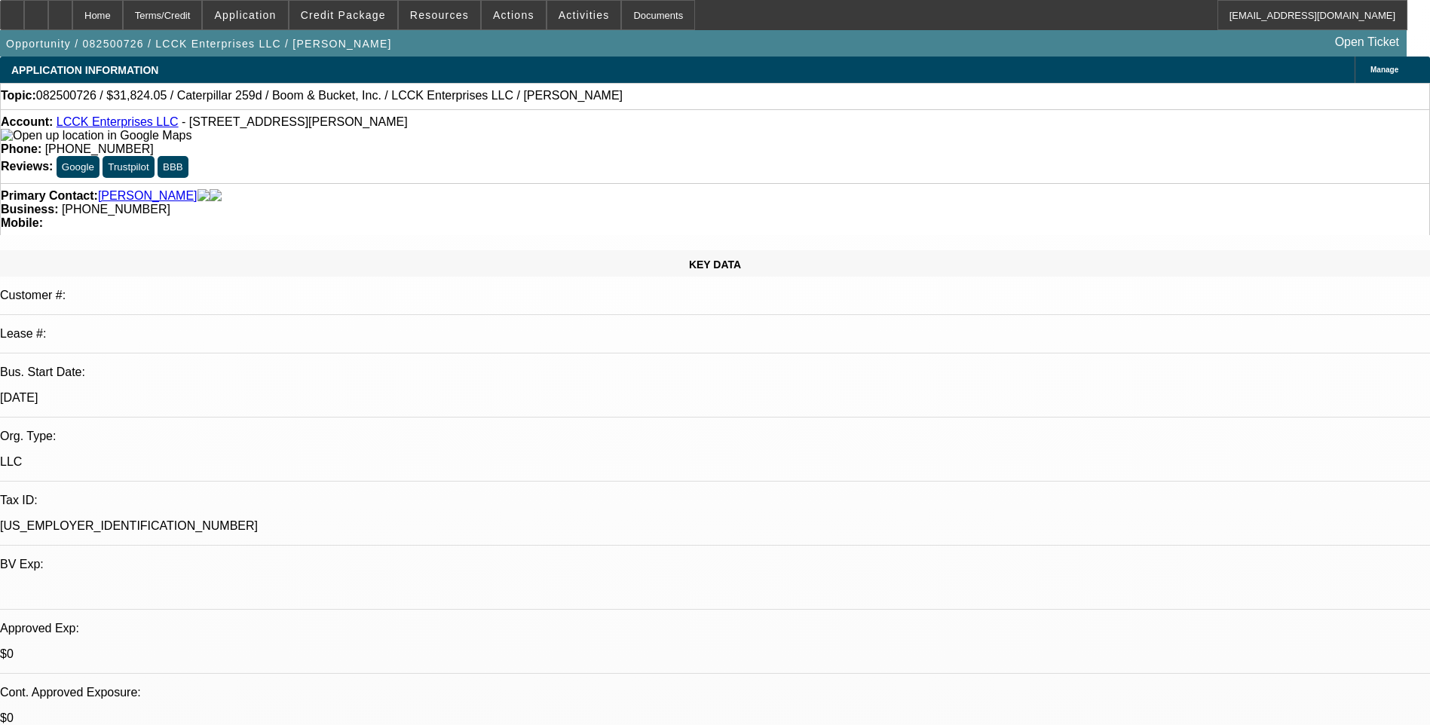
select select "1"
select select "4"
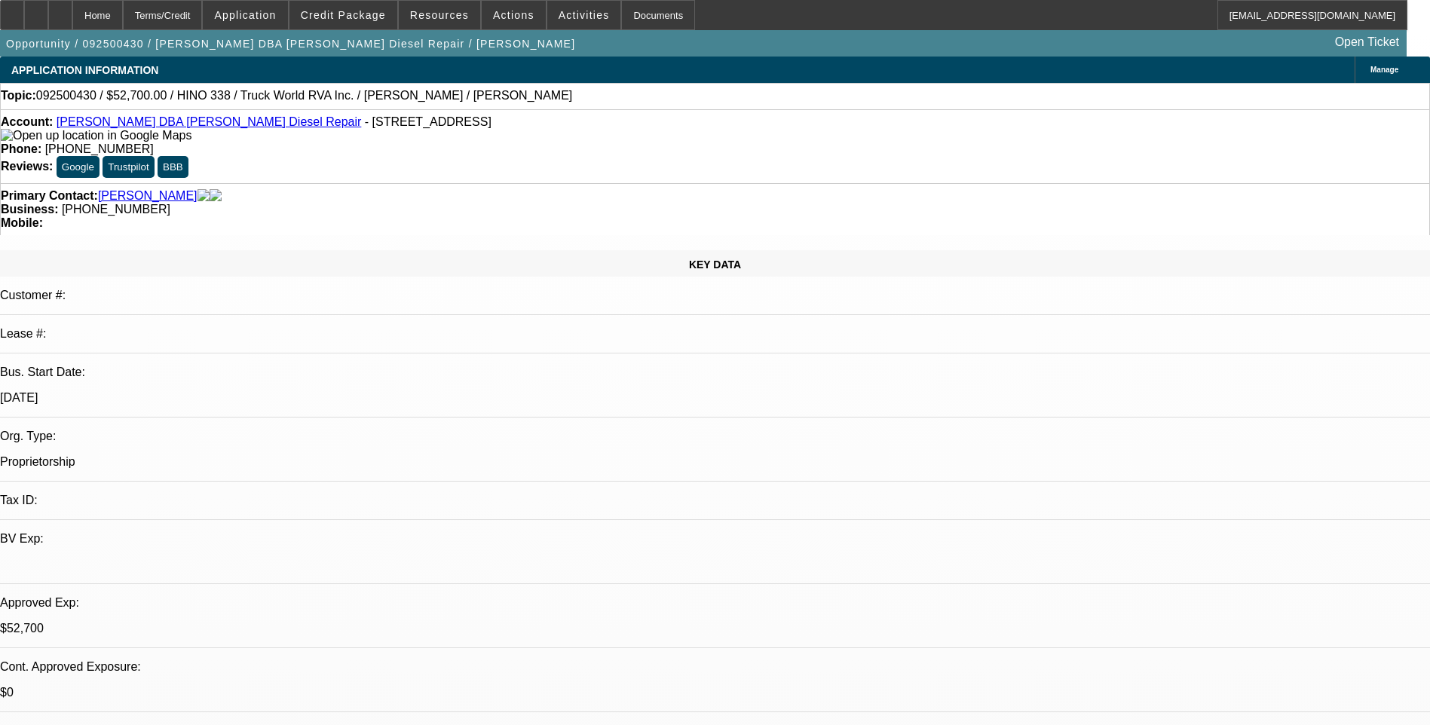
select select "0"
select select "0.15"
select select "2"
select select "0.1"
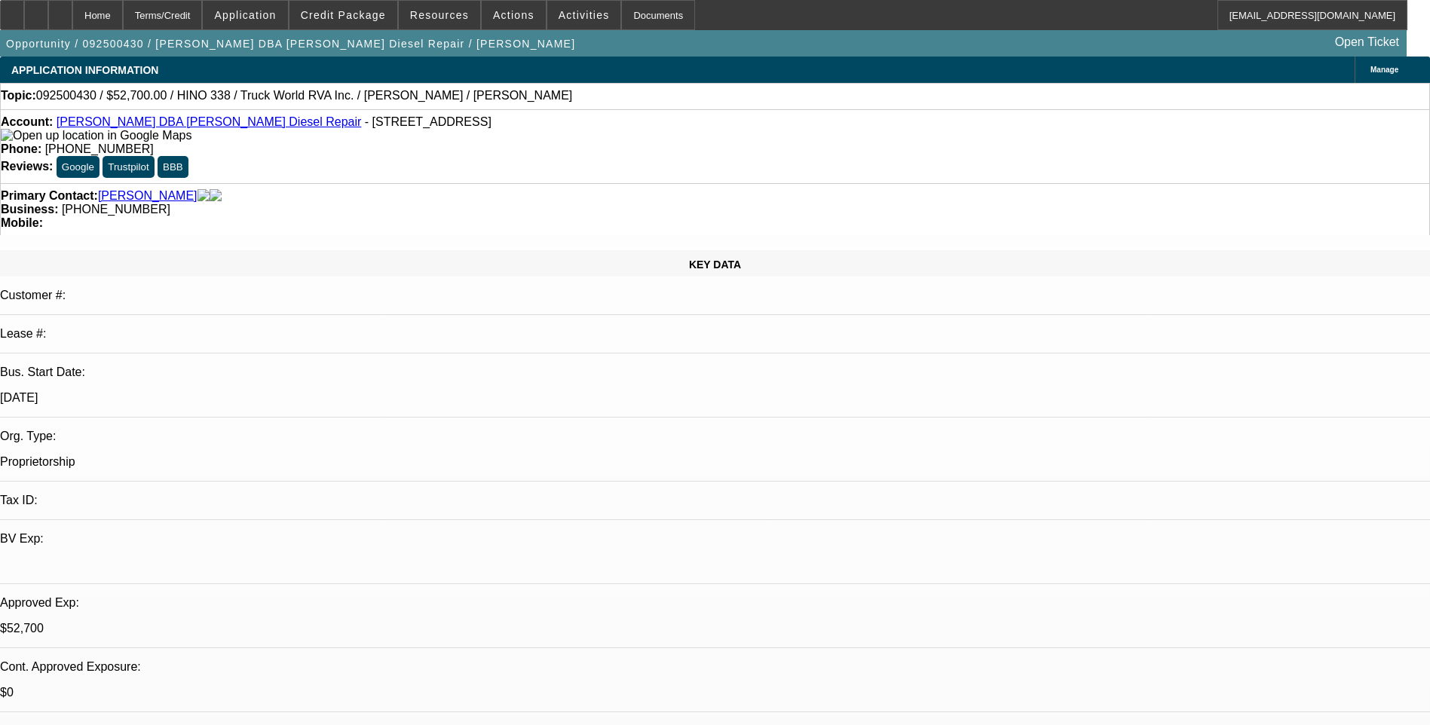
select select "0.15"
select select "2"
select select "0"
select select "0.1"
select select "2"
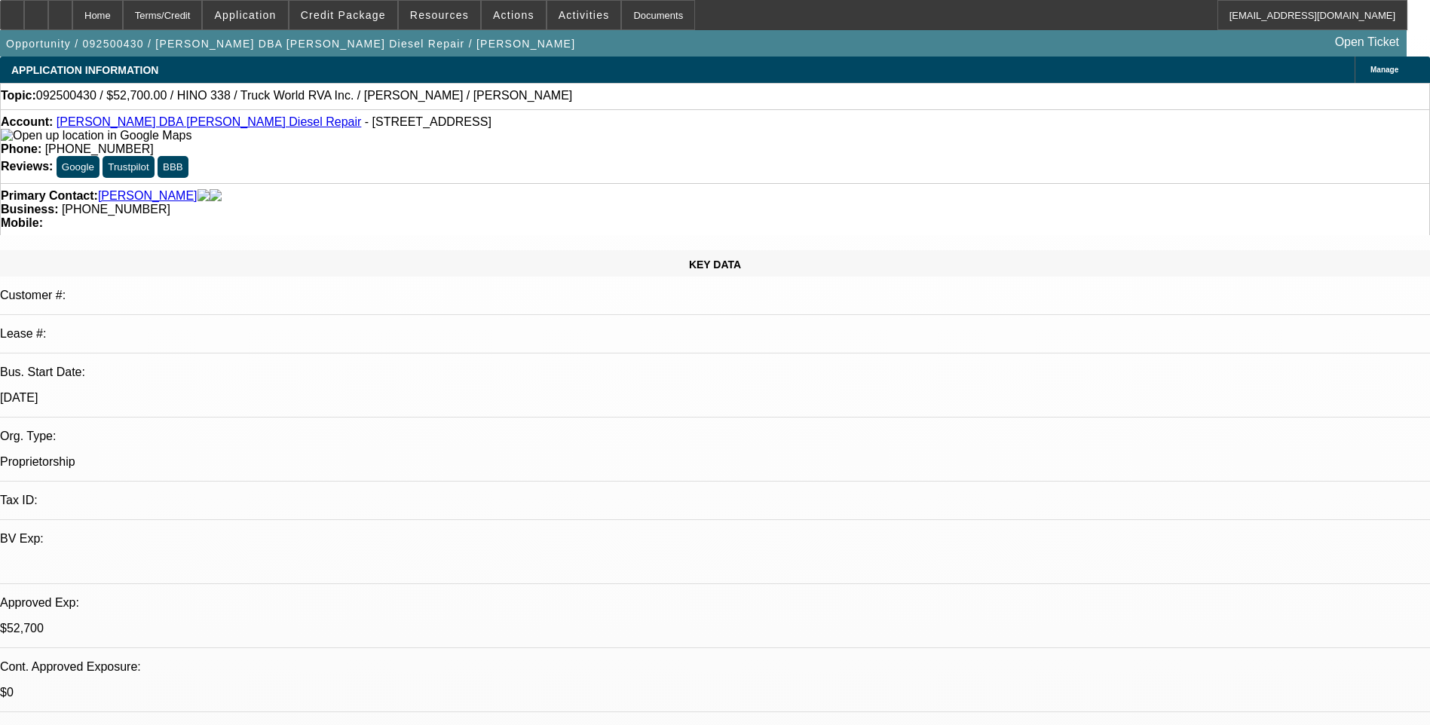
select select "0"
select select "1"
select select "3"
select select "6"
select select "1"
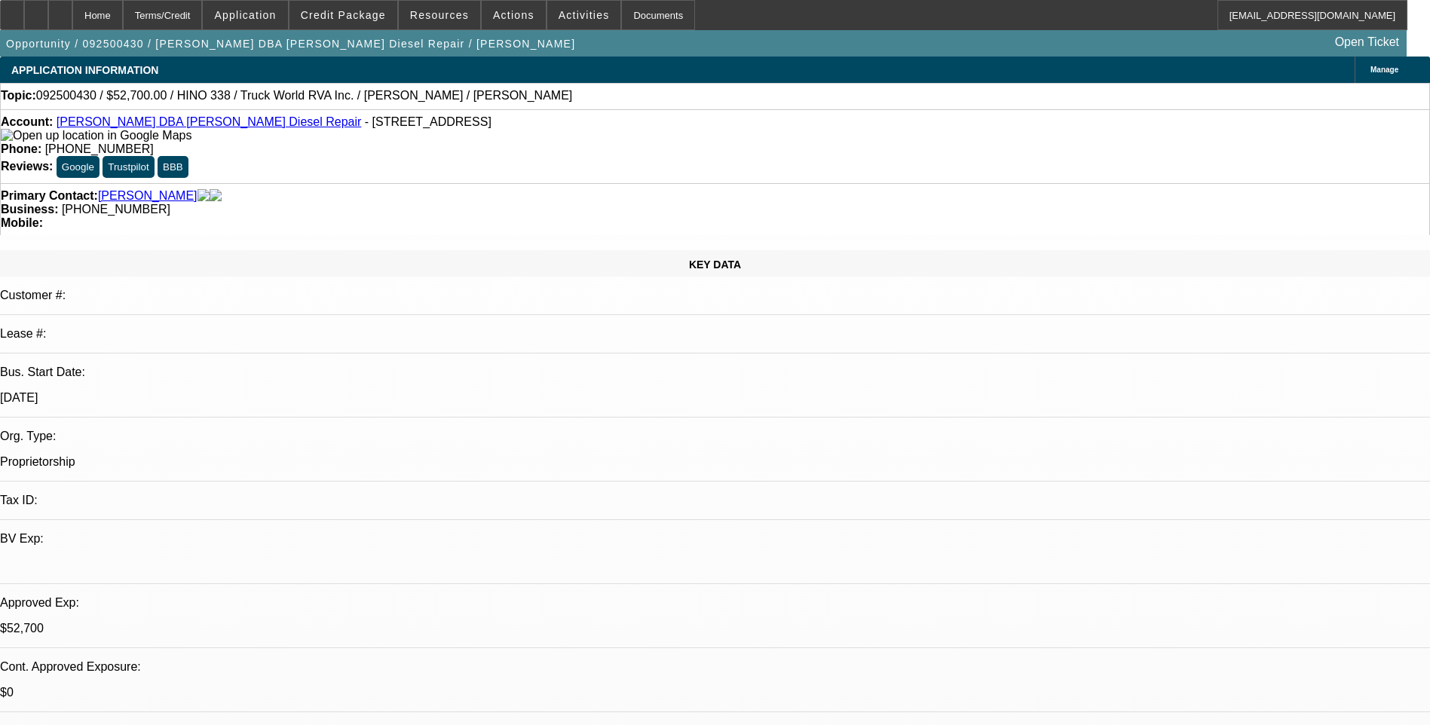
select select "2"
select select "4"
select select "1"
select select "2"
select select "6"
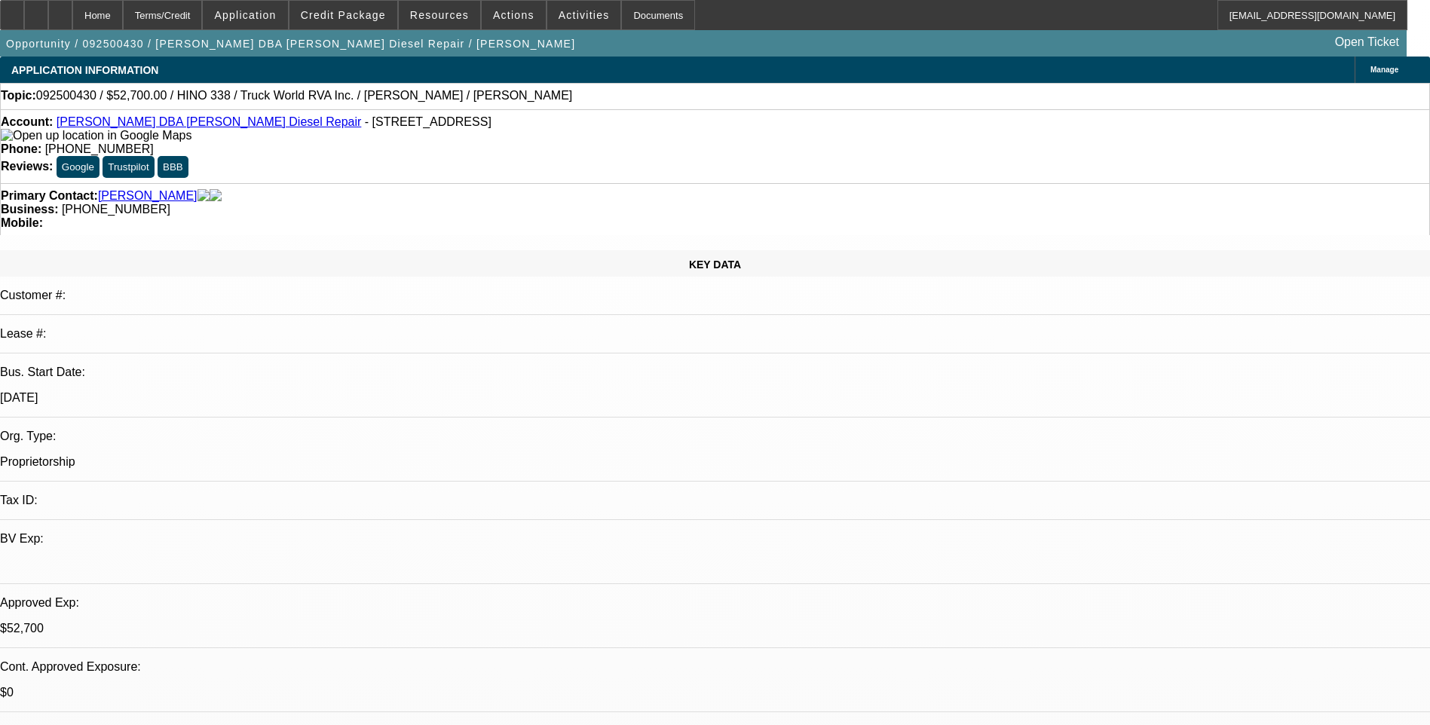
select select "1"
select select "2"
select select "6"
click at [194, 9] on div "Terms/Credit" at bounding box center [163, 15] width 80 height 30
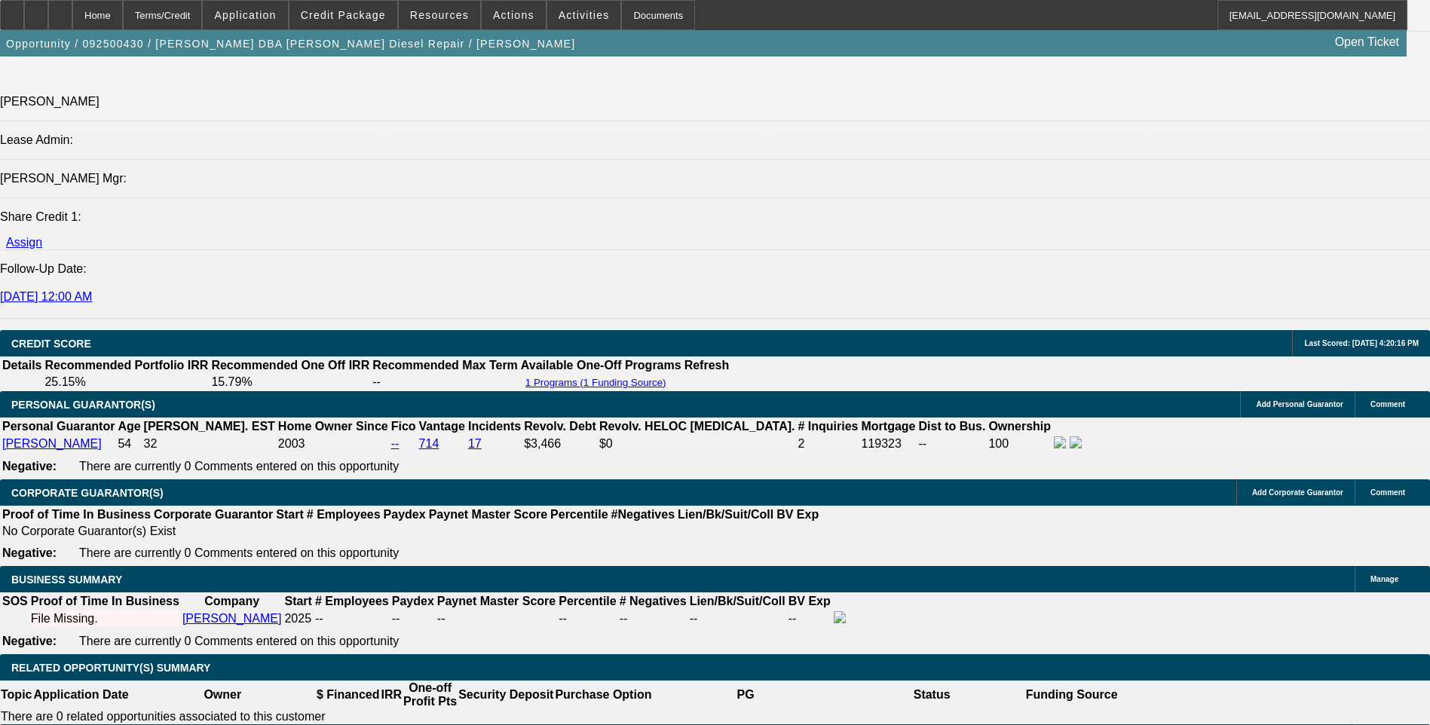
drag, startPoint x: 586, startPoint y: 114, endPoint x: 574, endPoint y: 129, distance: 19.3
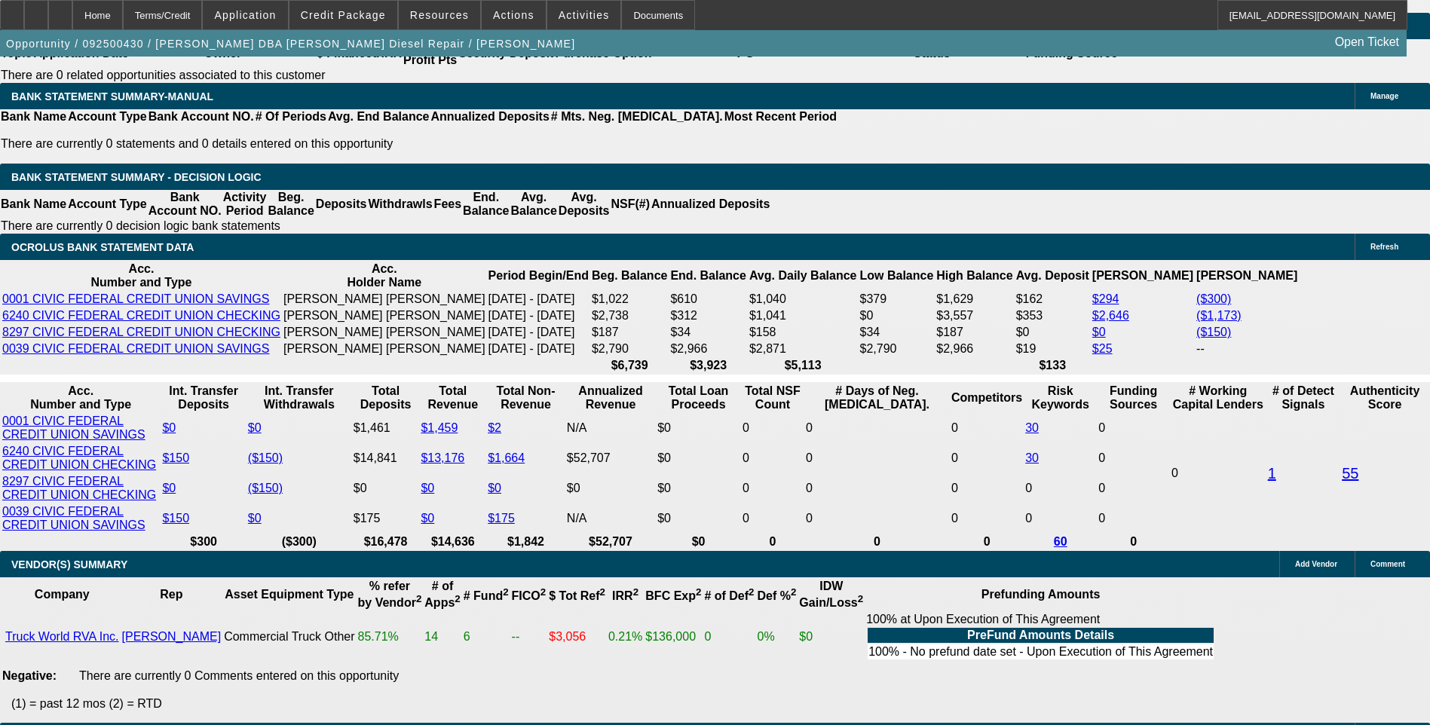
scroll to position [2336, 0]
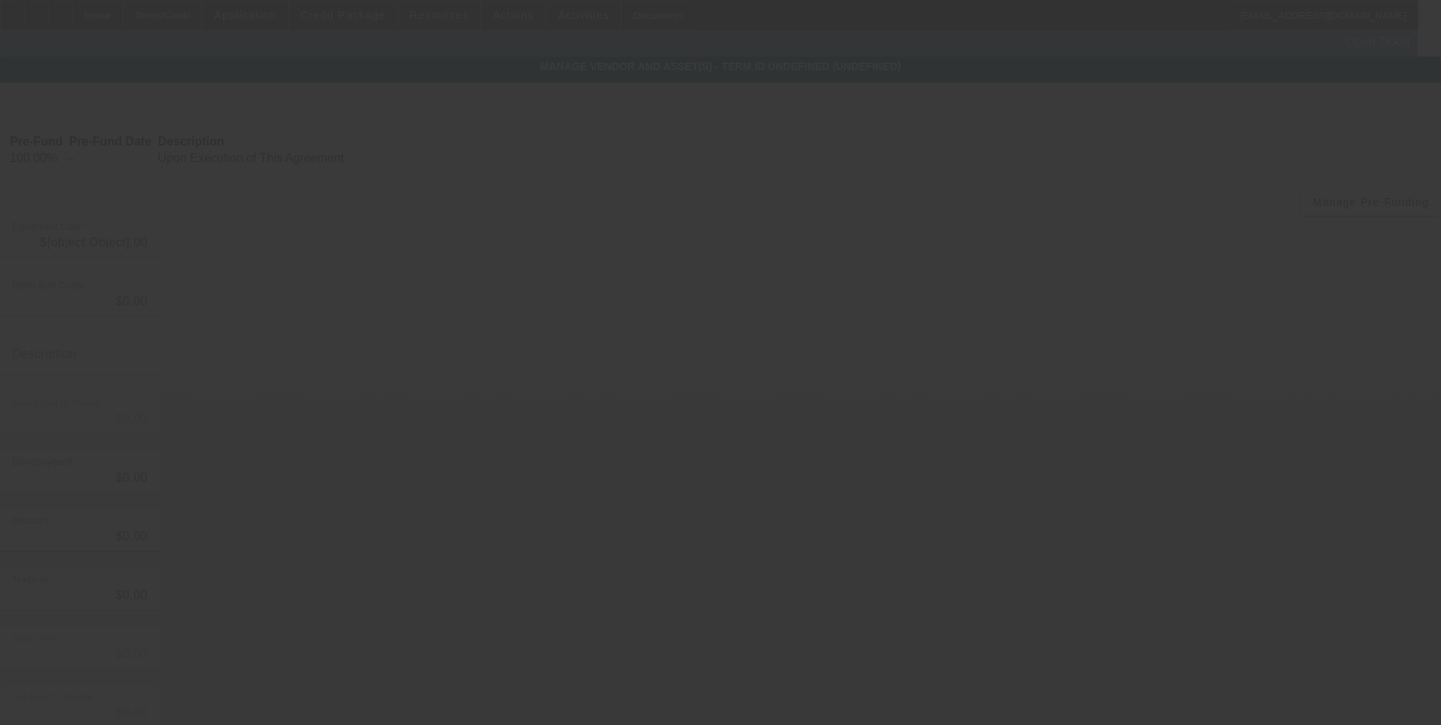
type input "$62,000.00"
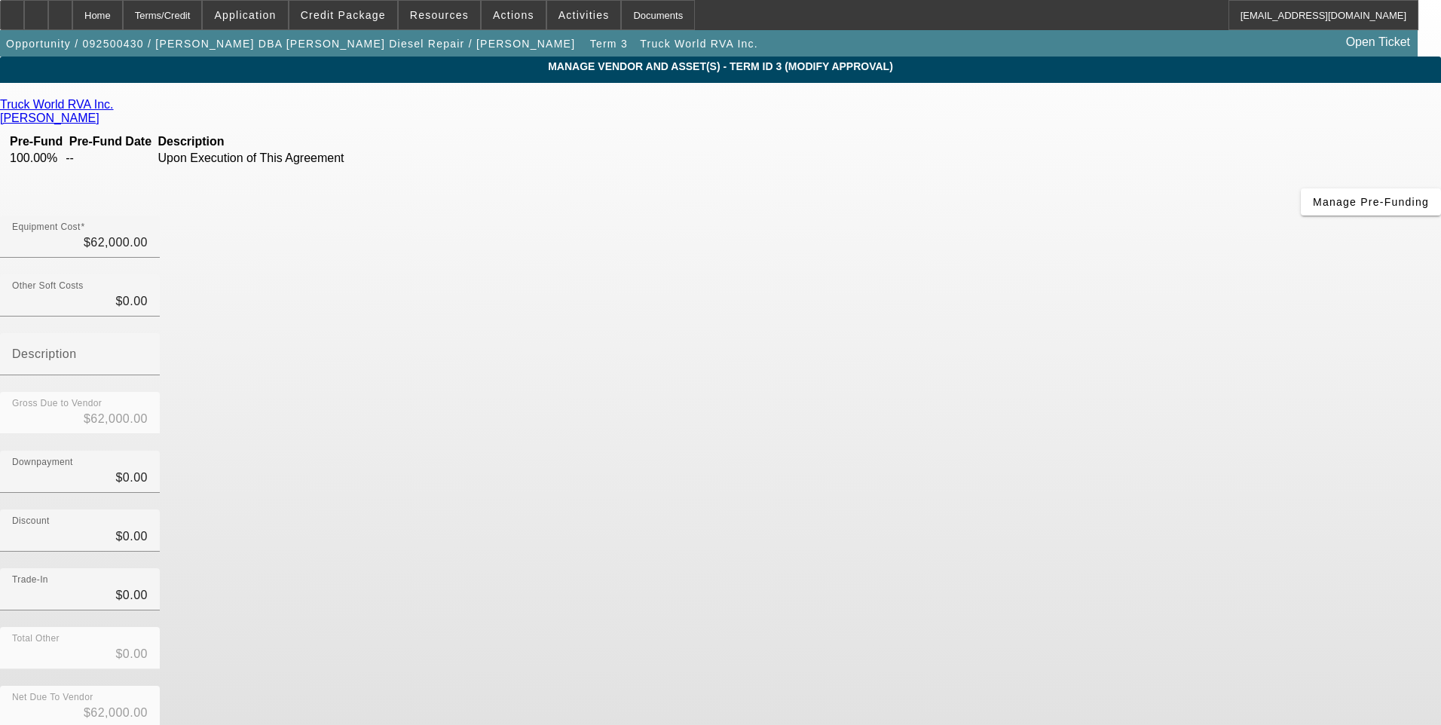
click at [114, 110] on link "Truck World RVA Inc." at bounding box center [57, 105] width 114 height 14
click at [121, 17] on div "Home" at bounding box center [97, 15] width 50 height 30
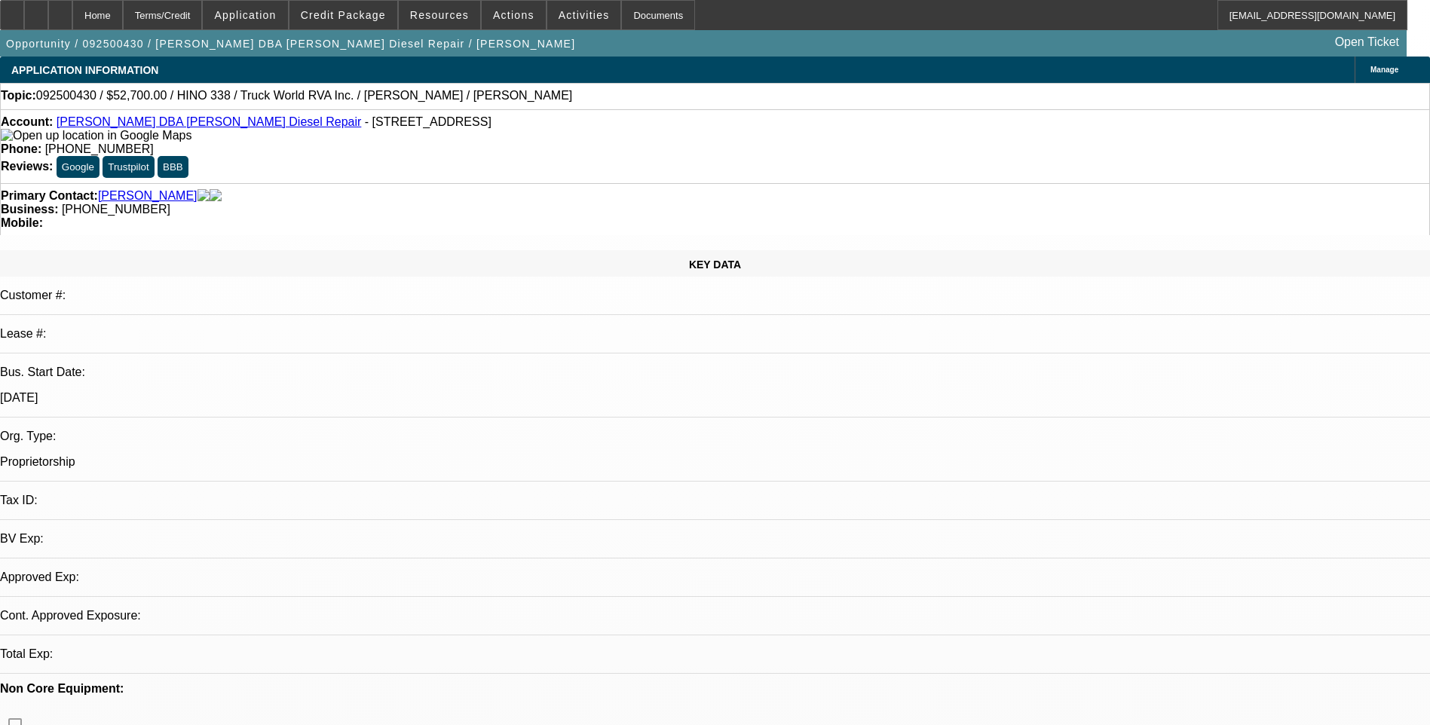
select select "0"
select select "3"
select select "0"
select select "6"
select select "0.15"
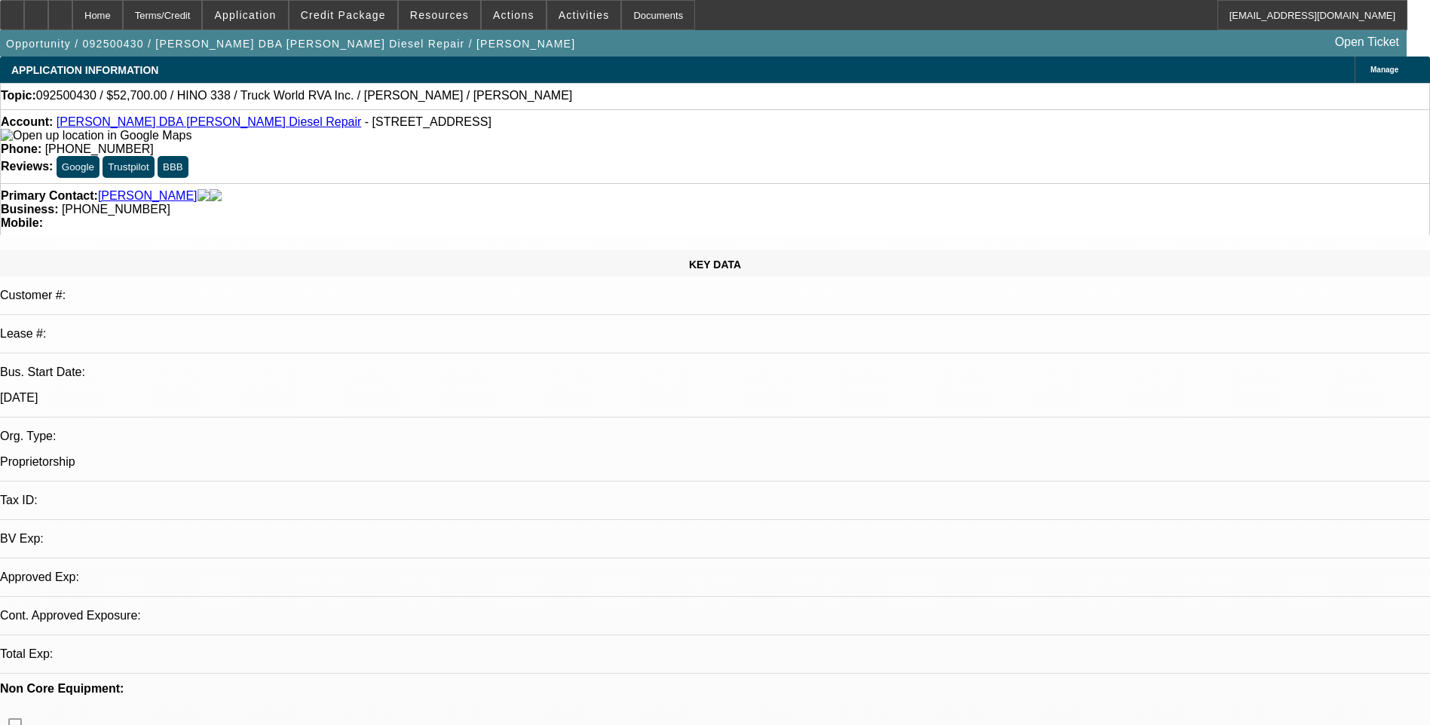
select select "2"
select select "0.1"
select select "4"
select select "0.15"
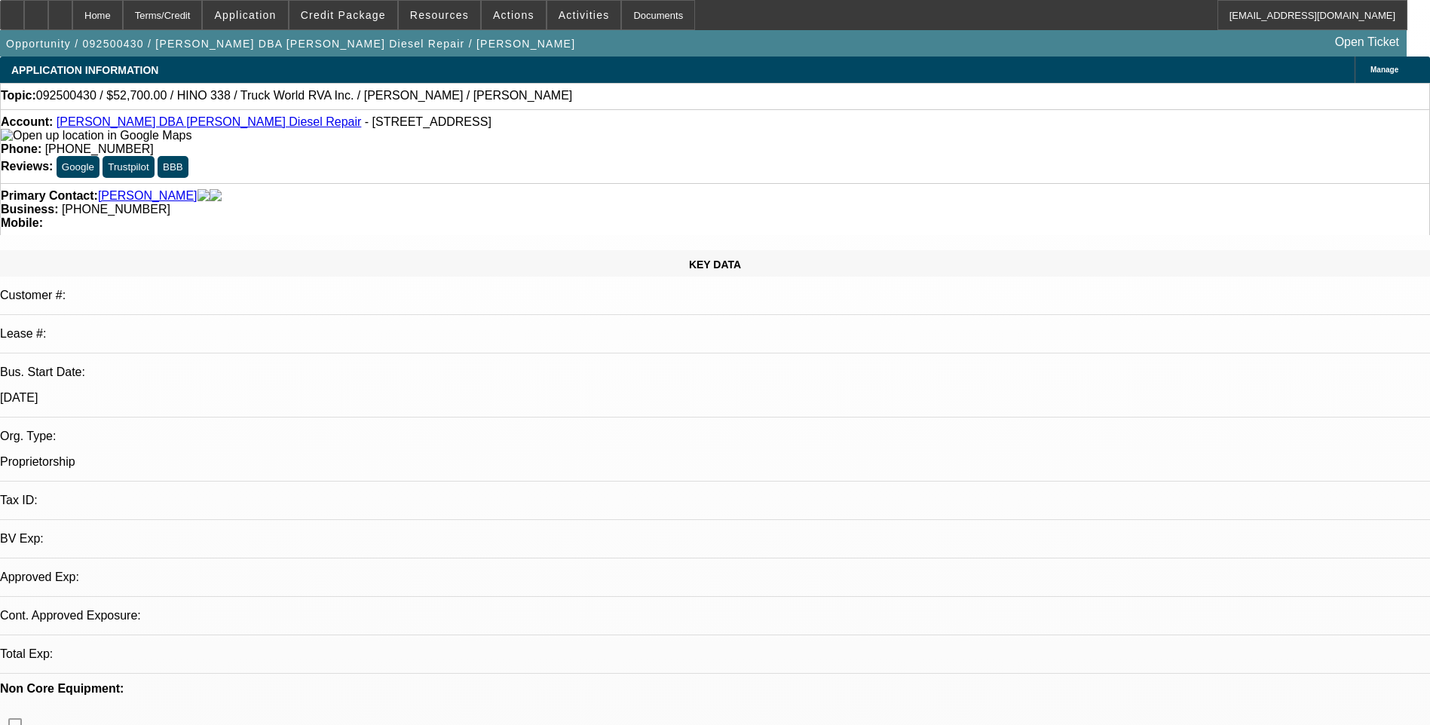
select select "2"
select select "0"
select select "6"
select select "0.1"
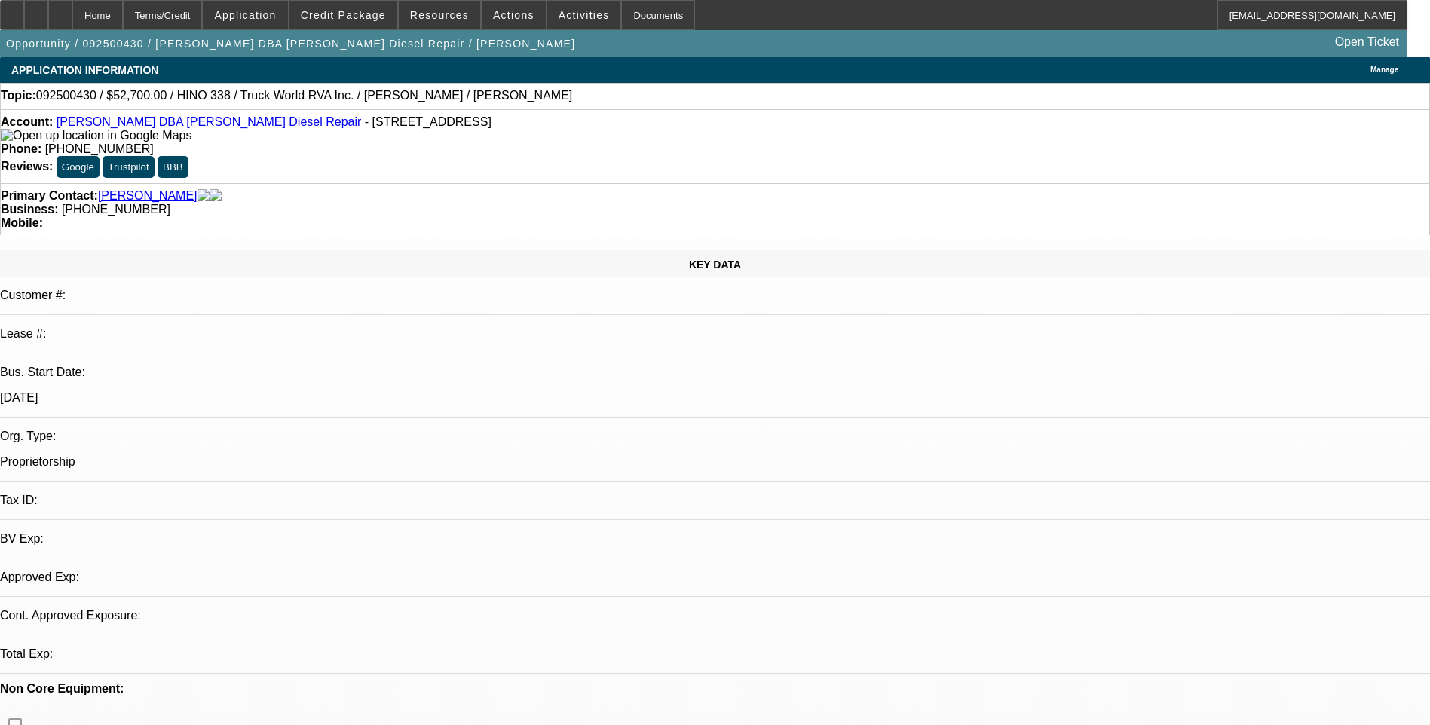
select select "2"
select select "0"
select select "6"
drag, startPoint x: 945, startPoint y: 130, endPoint x: 944, endPoint y: 118, distance: 12.2
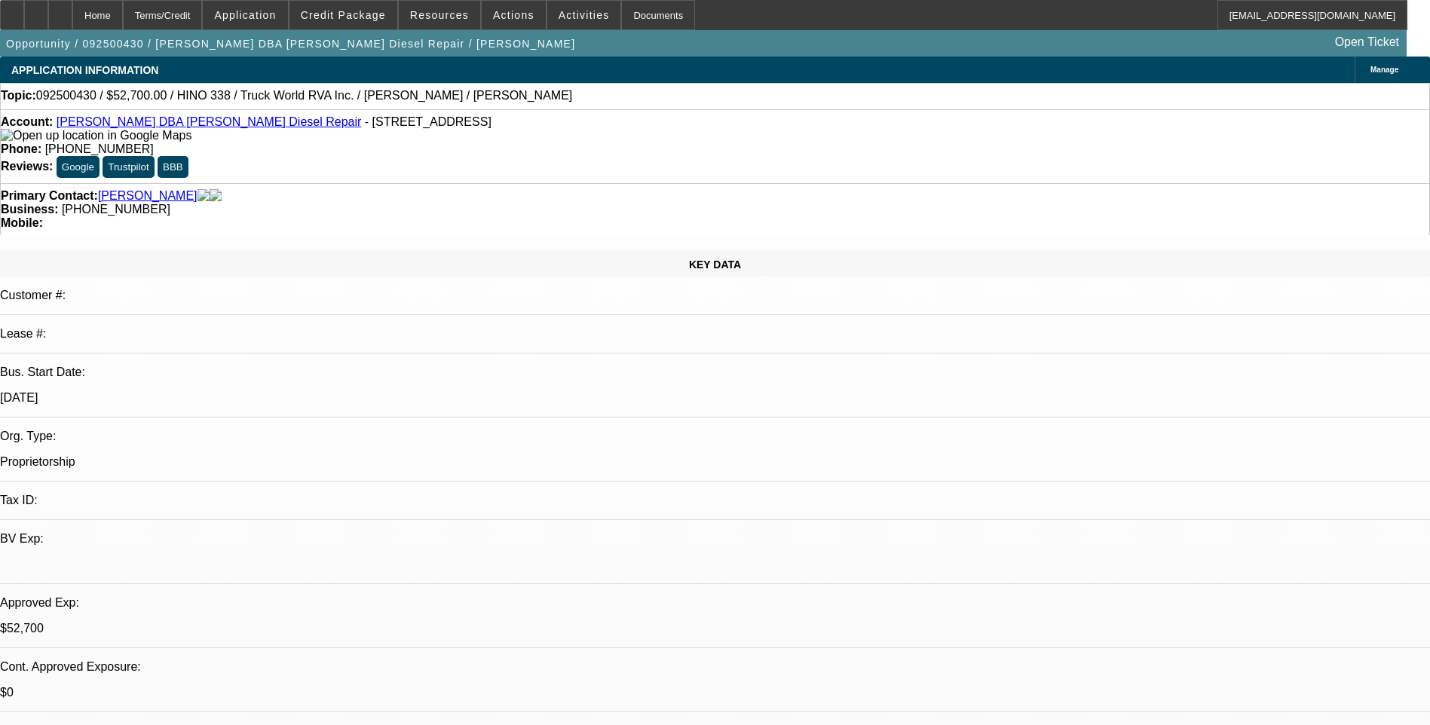
click at [203, 14] on div "Terms/Credit" at bounding box center [163, 15] width 80 height 30
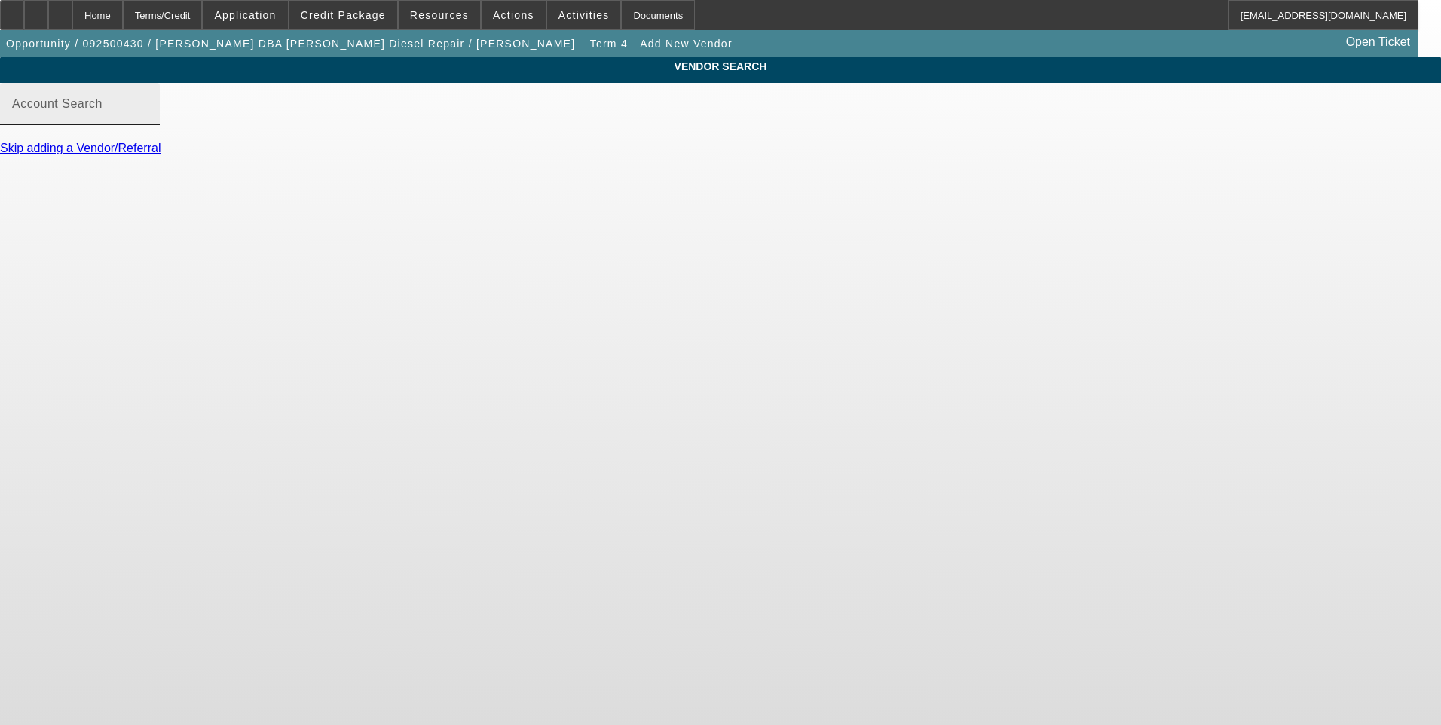
click at [148, 119] on input "Account Search" at bounding box center [80, 110] width 136 height 18
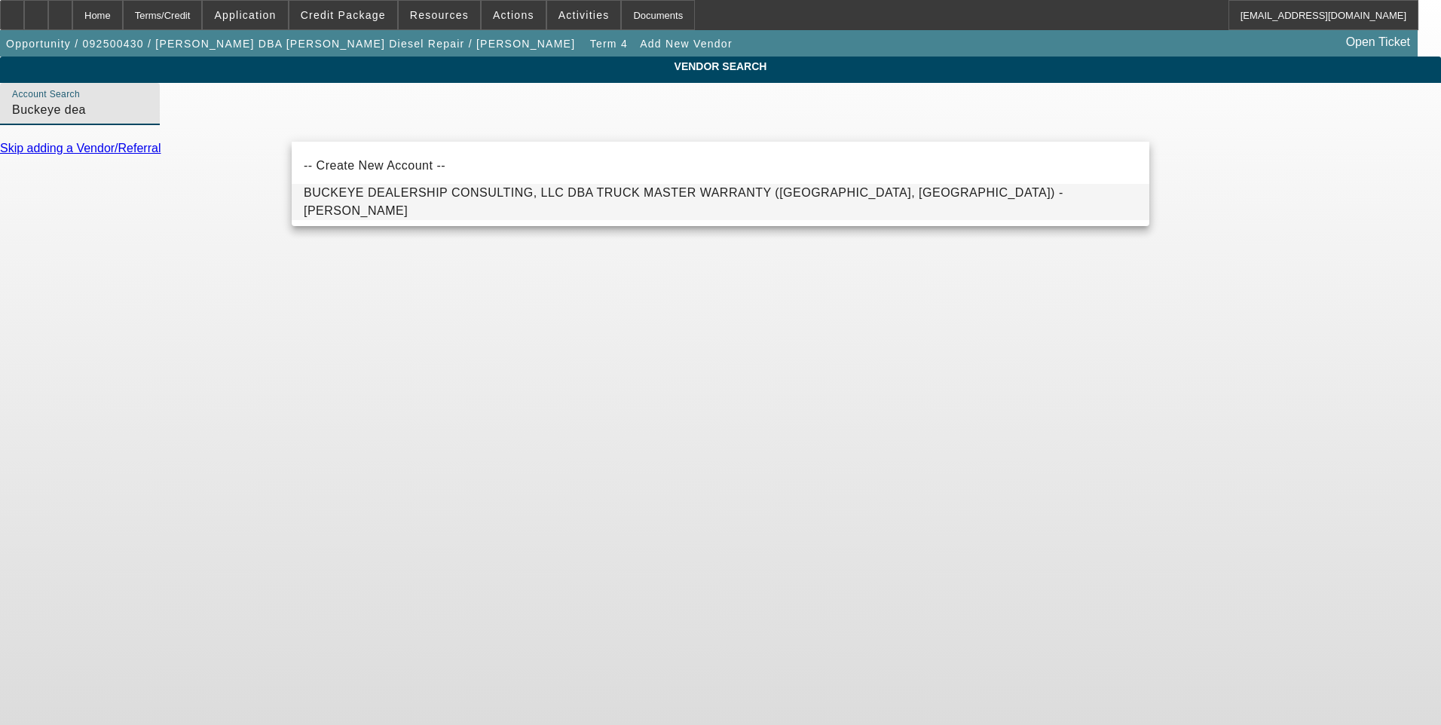
click at [612, 207] on span "BUCKEYE DEALERSHIP CONSULTING, LLC DBA TRUCK MASTER WARRANTY (Poland, OH) - Joh…" at bounding box center [684, 201] width 760 height 31
type input "BUCKEYE DEALERSHIP CONSULTING, LLC DBA TRUCK MASTER WARRANTY (Poland, OH) - Joh…"
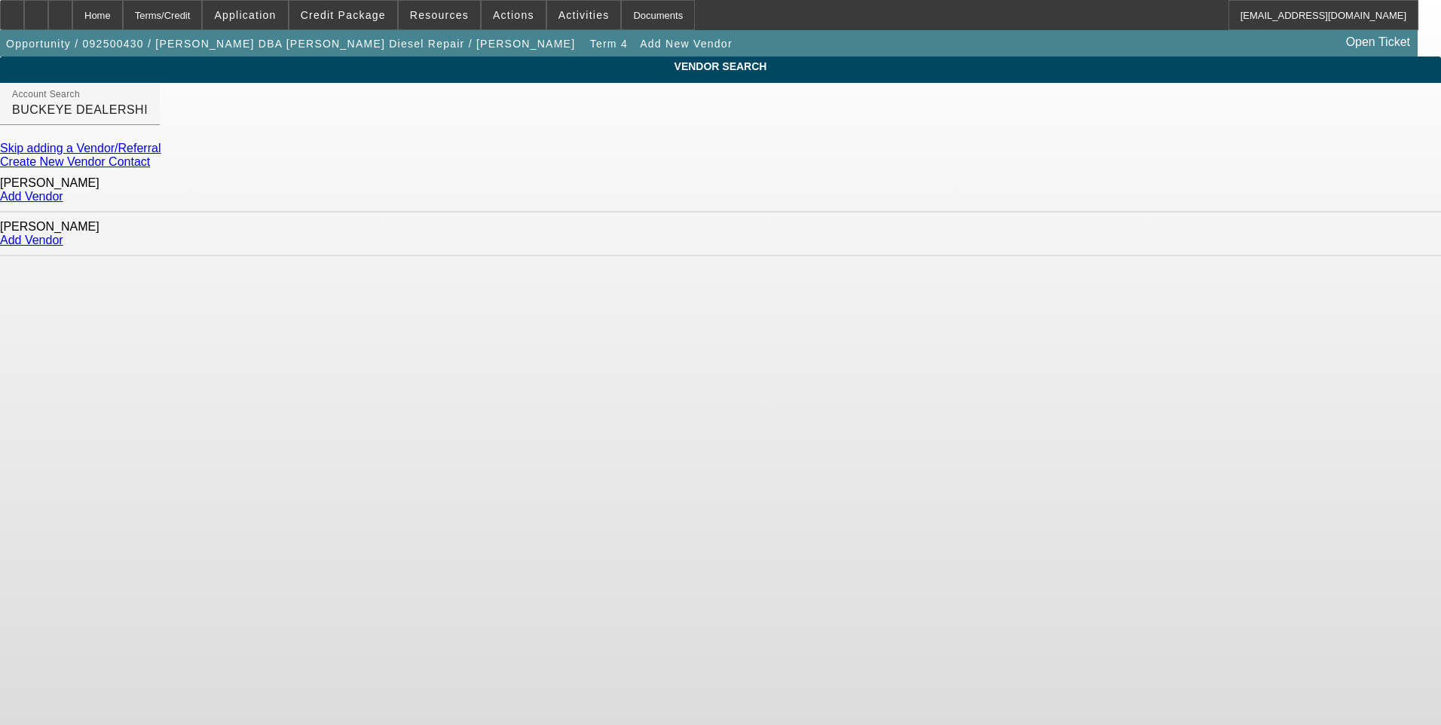
click at [63, 195] on link "Add Vendor" at bounding box center [31, 196] width 63 height 13
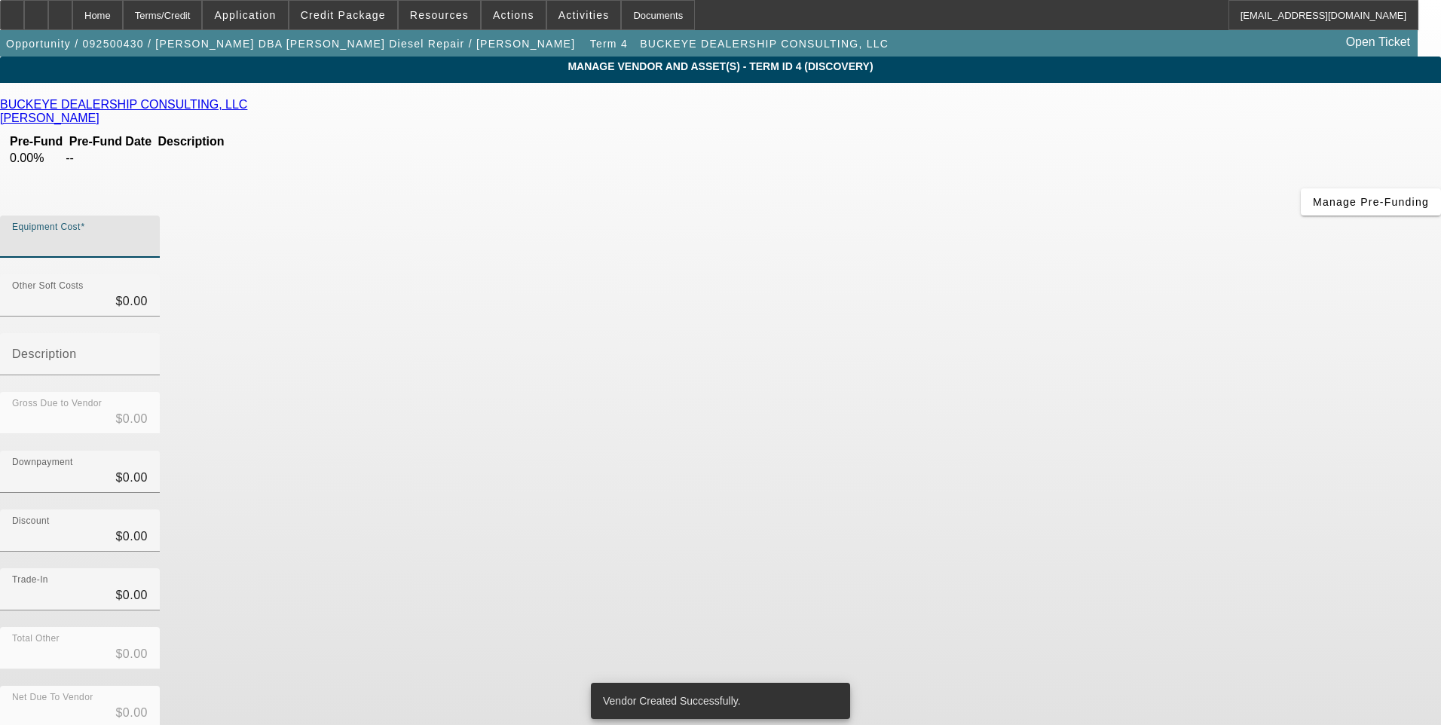
click at [148, 234] on input "Equipment Cost" at bounding box center [80, 243] width 136 height 18
type input "4"
type input "$4.00"
type input "47"
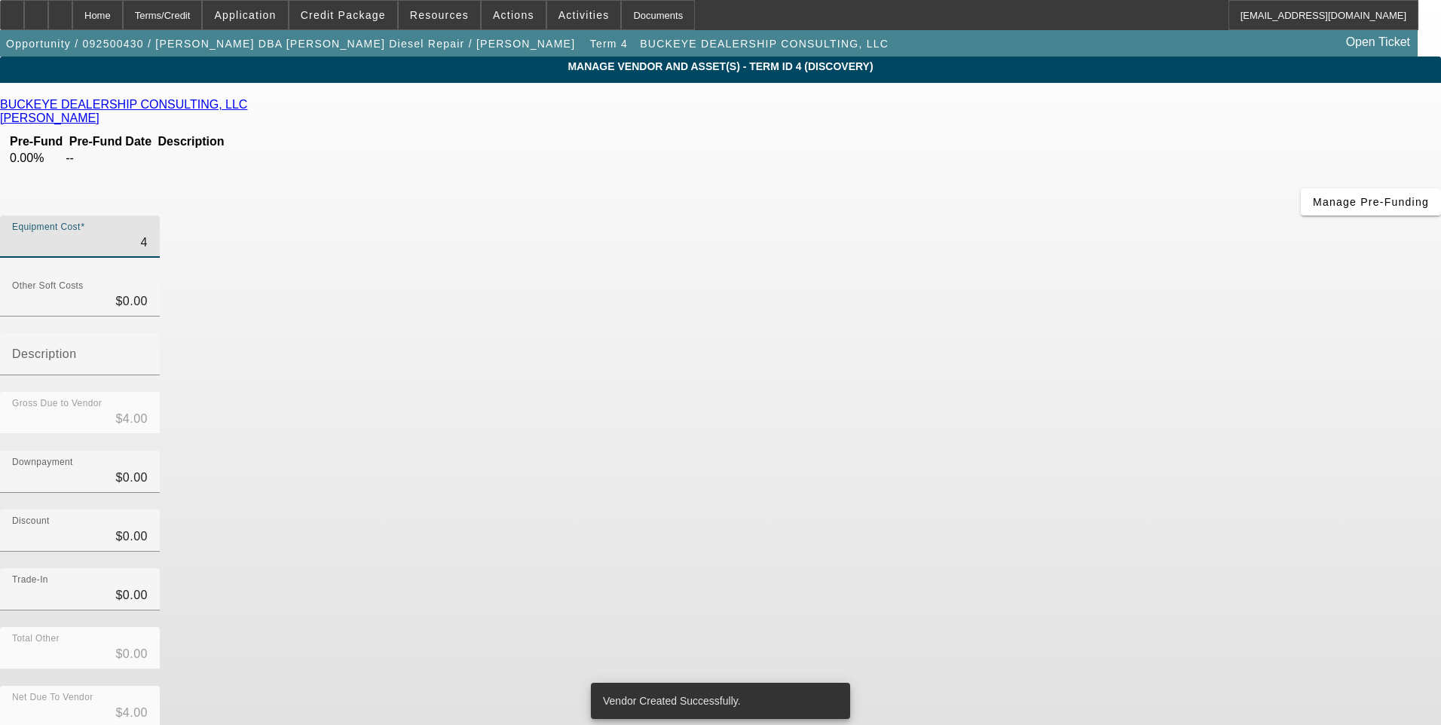
type input "$47.00"
type input "475"
type input "$475.00"
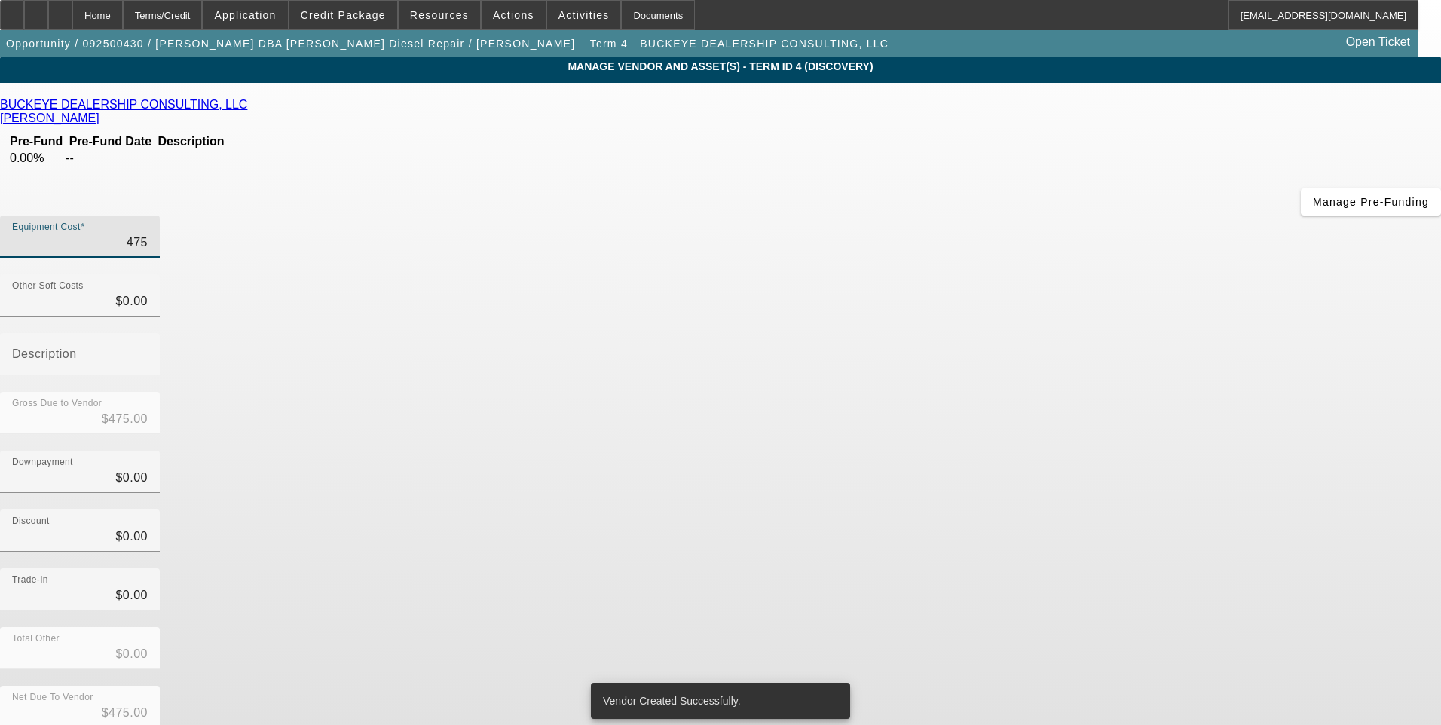
type input "4750"
type input "$4,750.00"
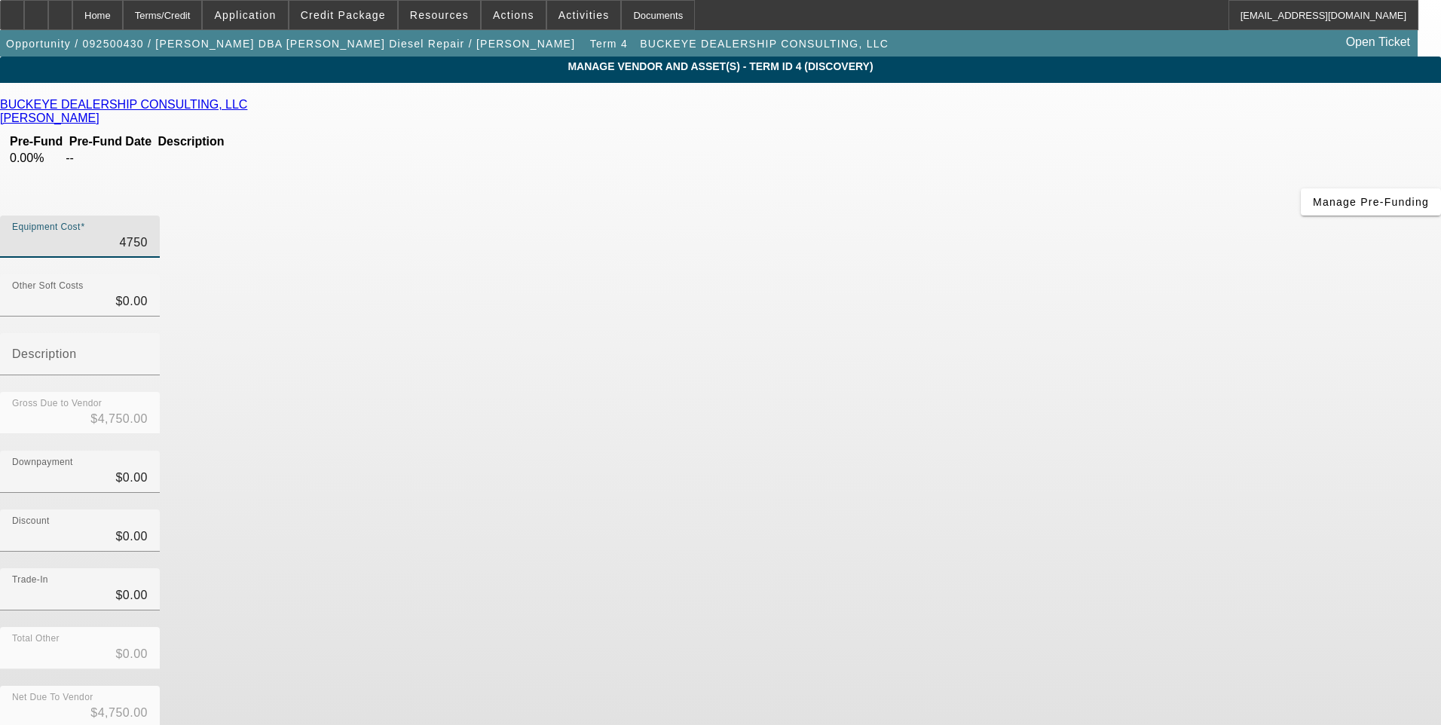
type input "$4,750.00"
click at [1082, 510] on div "Discount $0.00" at bounding box center [720, 539] width 1441 height 59
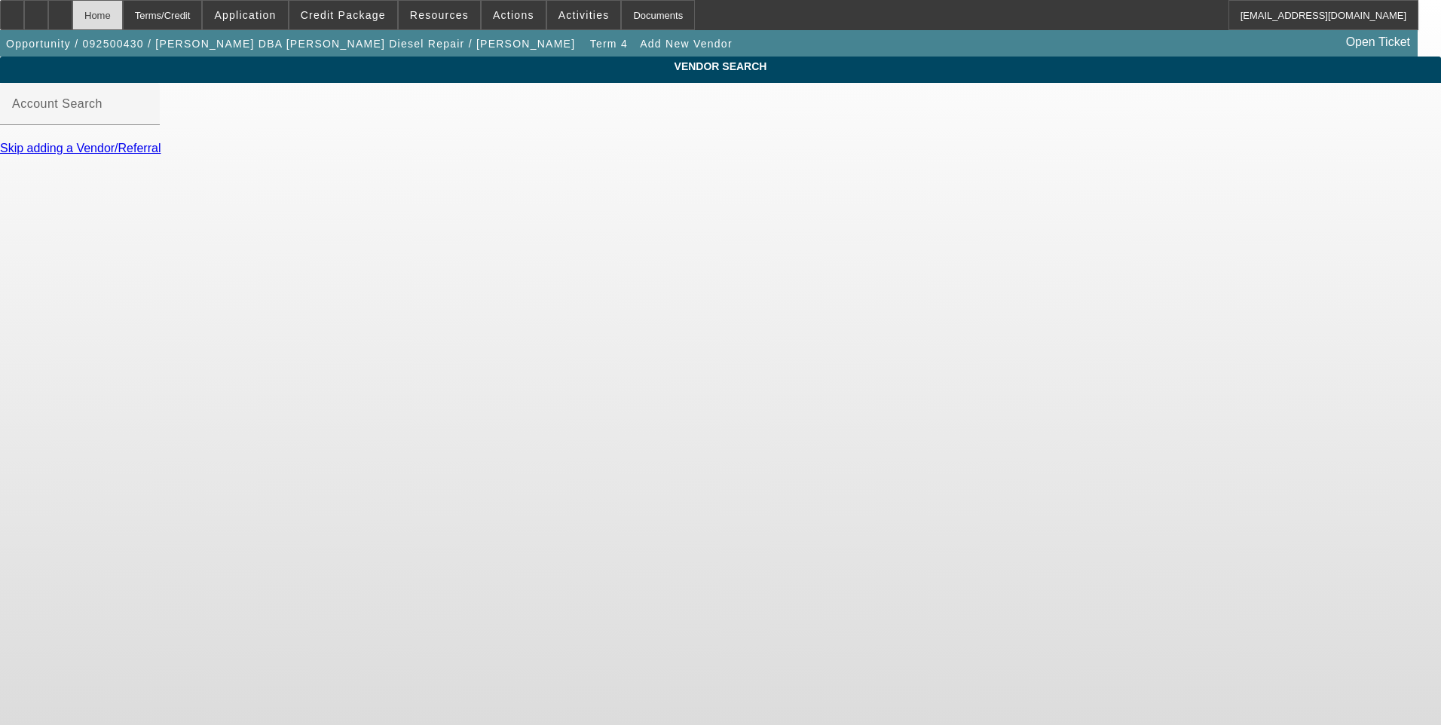
click at [123, 22] on div "Home" at bounding box center [97, 15] width 50 height 30
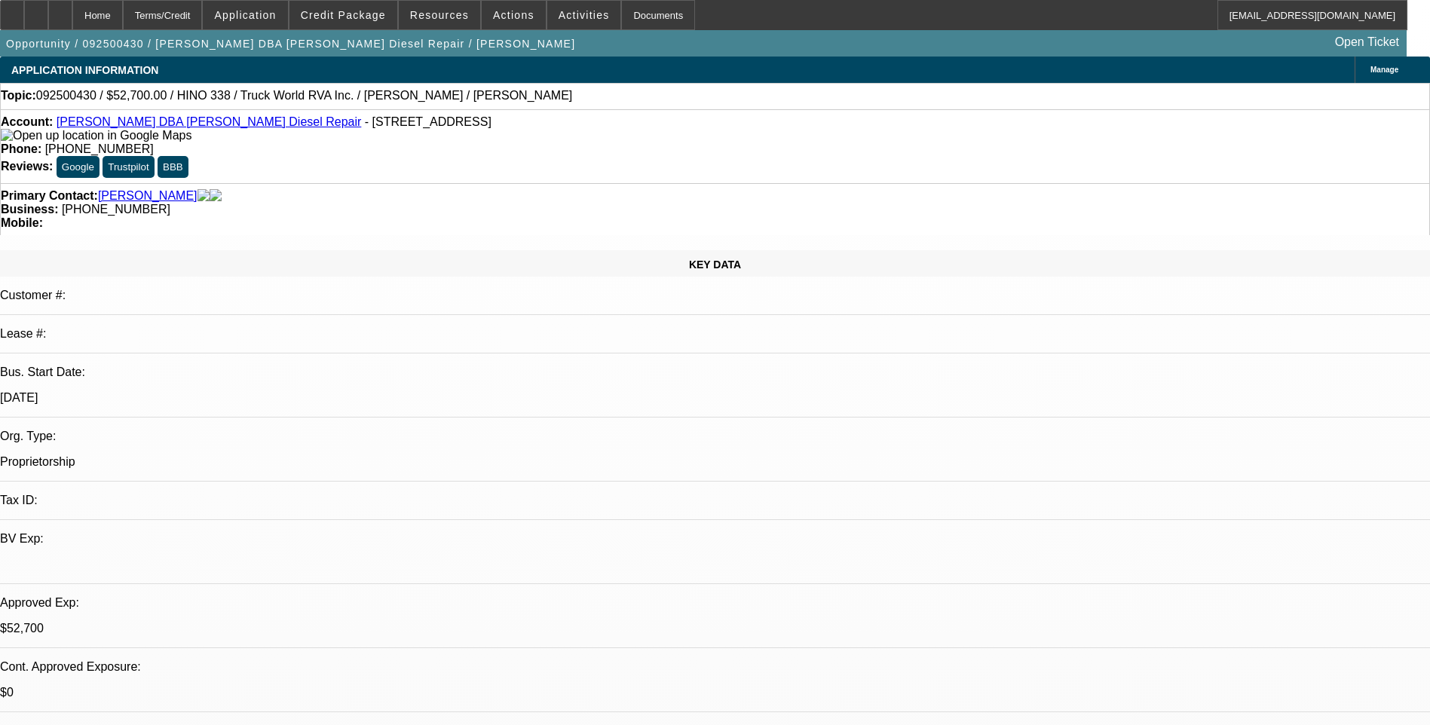
select select "0"
select select "3"
select select "0"
select select "6"
select select "0.15"
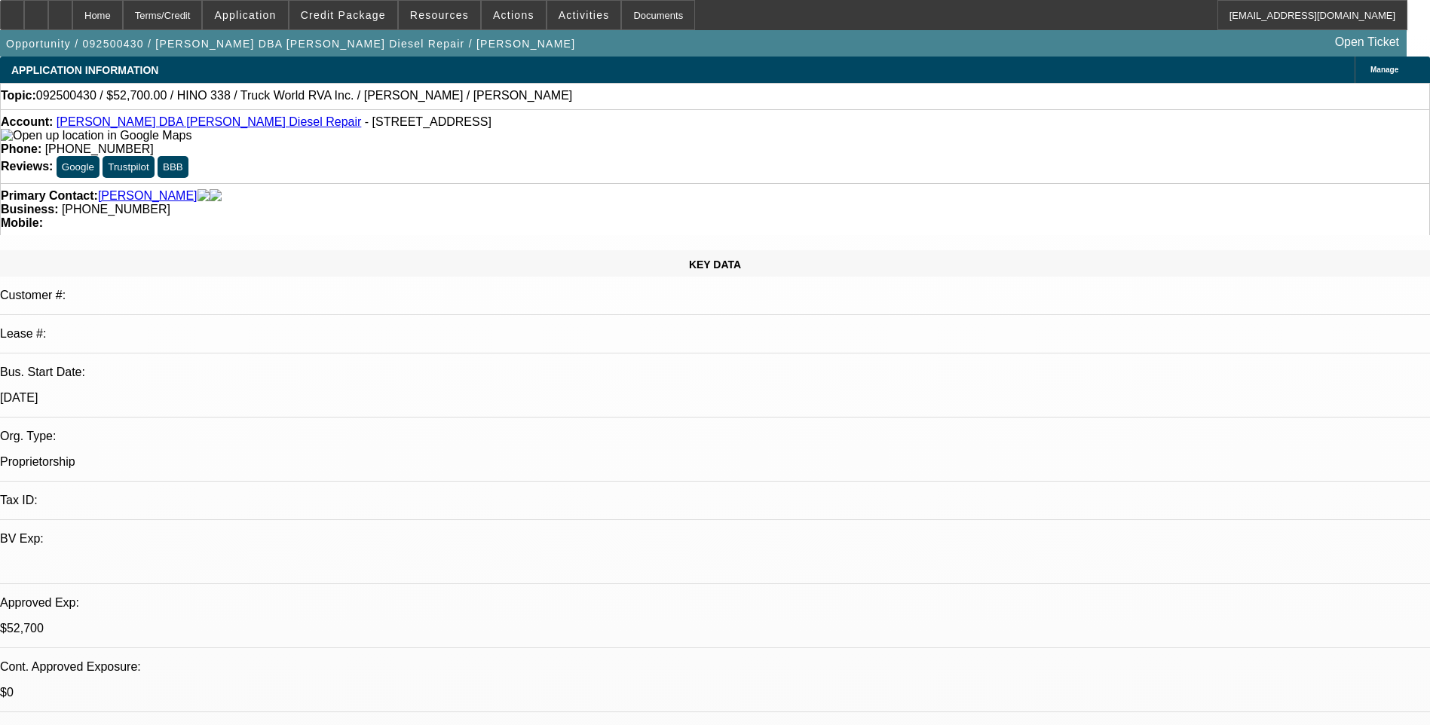
select select "2"
select select "0.1"
select select "4"
select select "0.15"
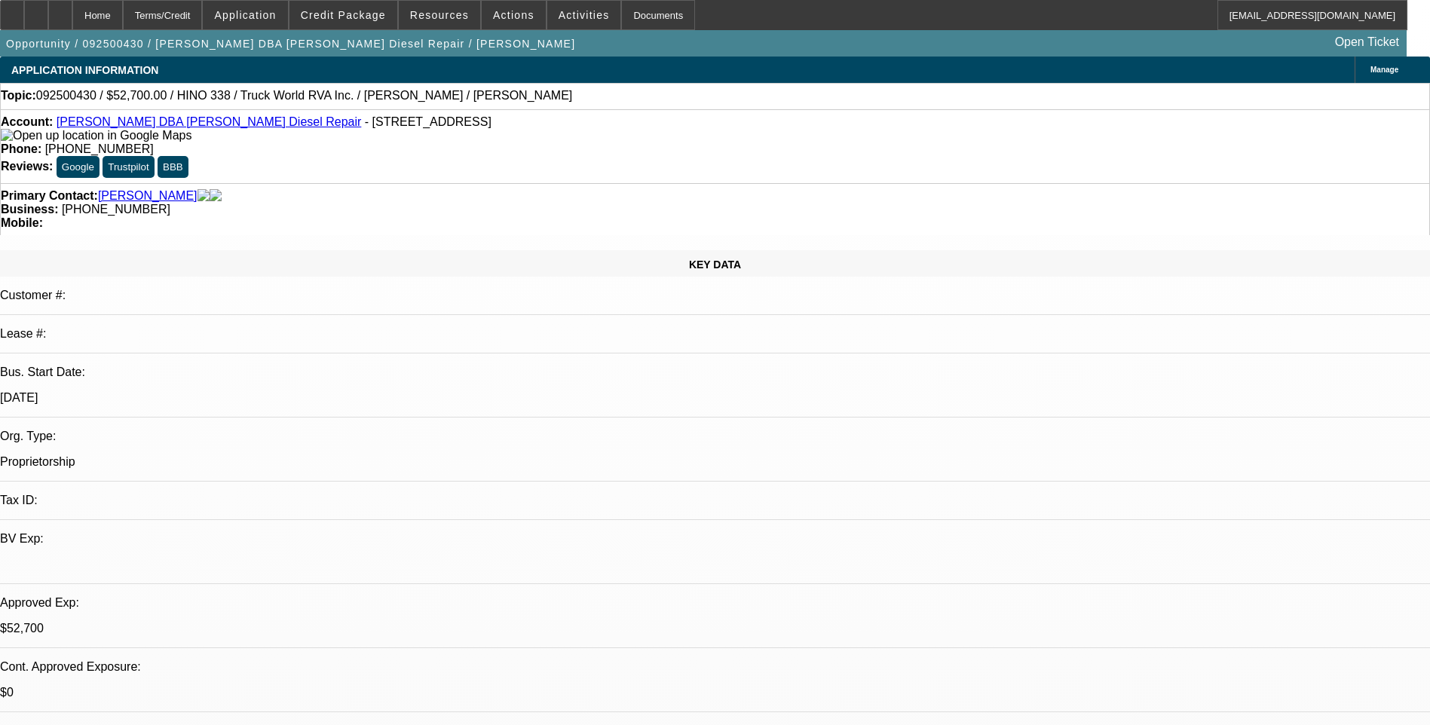
select select "2"
select select "0"
select select "6"
select select "0.1"
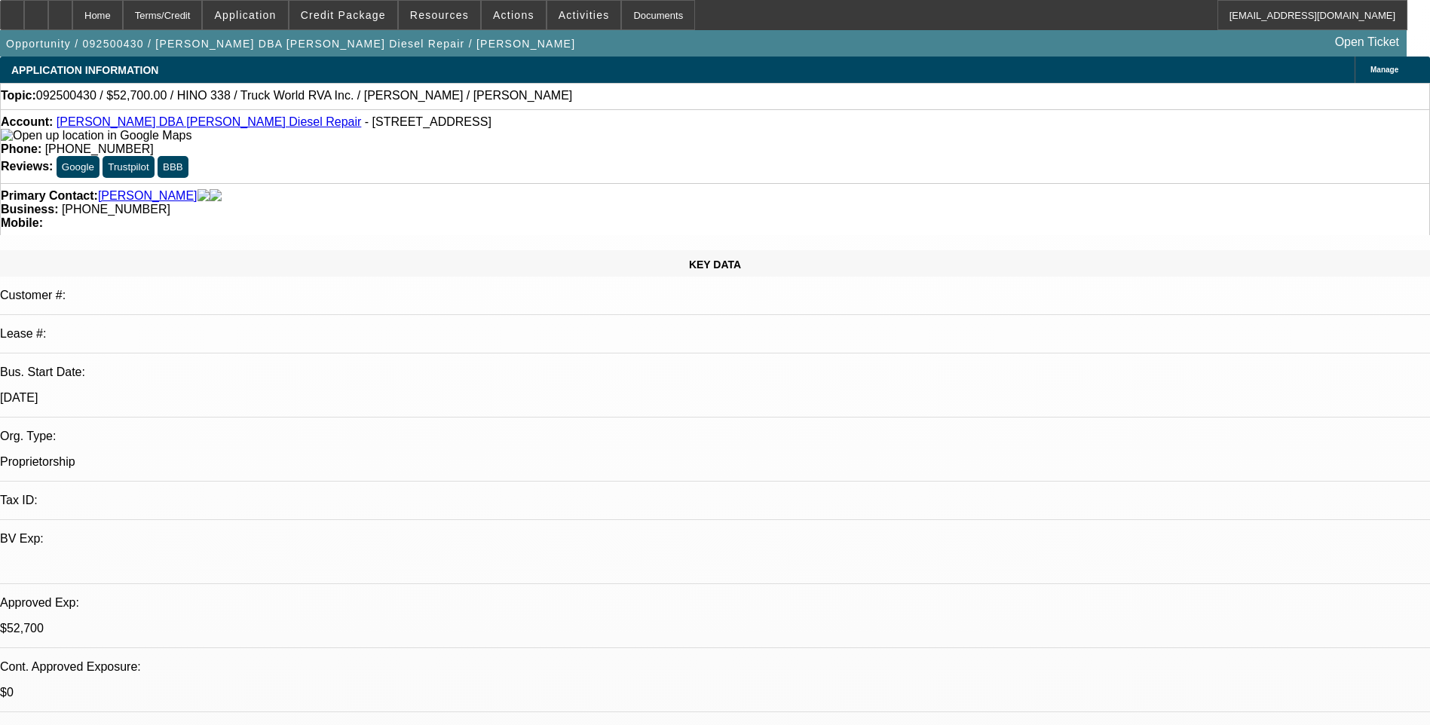
select select "2"
select select "0"
select select "6"
click at [203, 21] on div "Terms/Credit" at bounding box center [163, 15] width 80 height 30
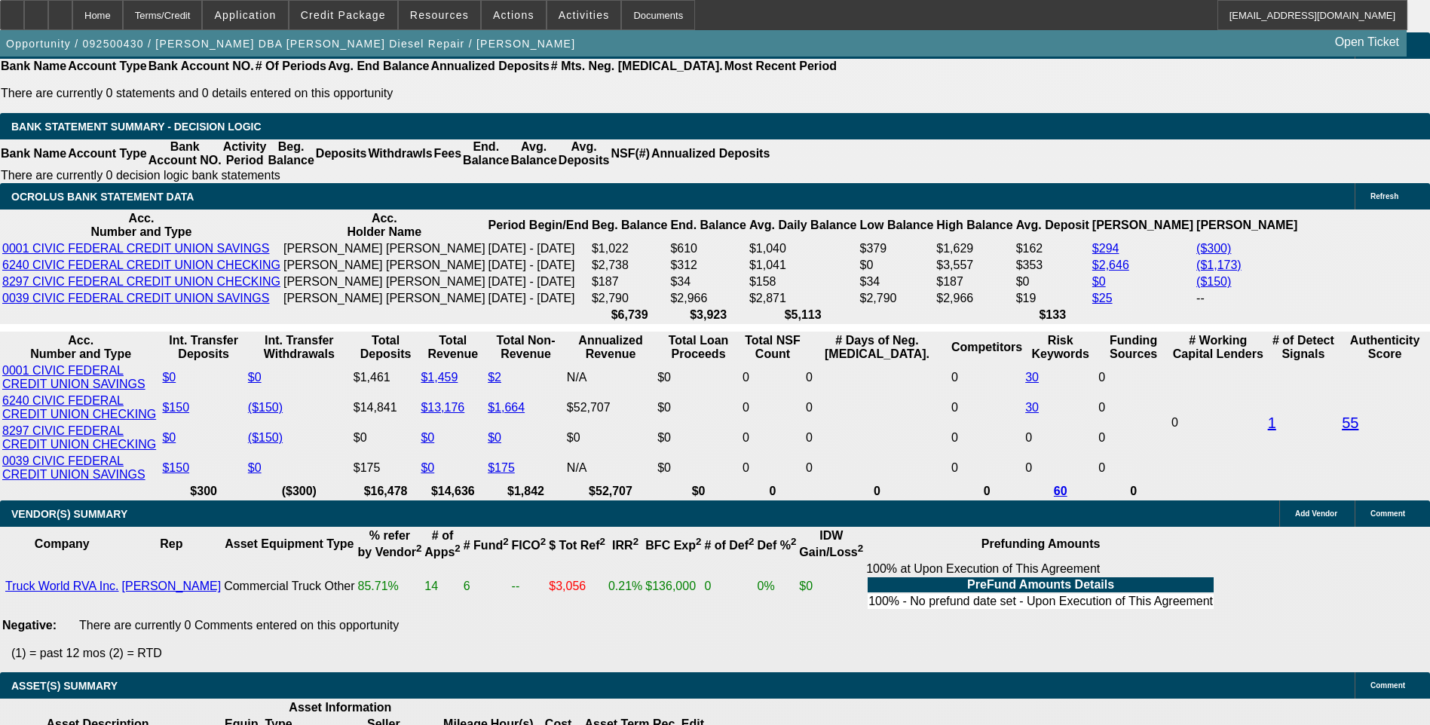
scroll to position [2576, 0]
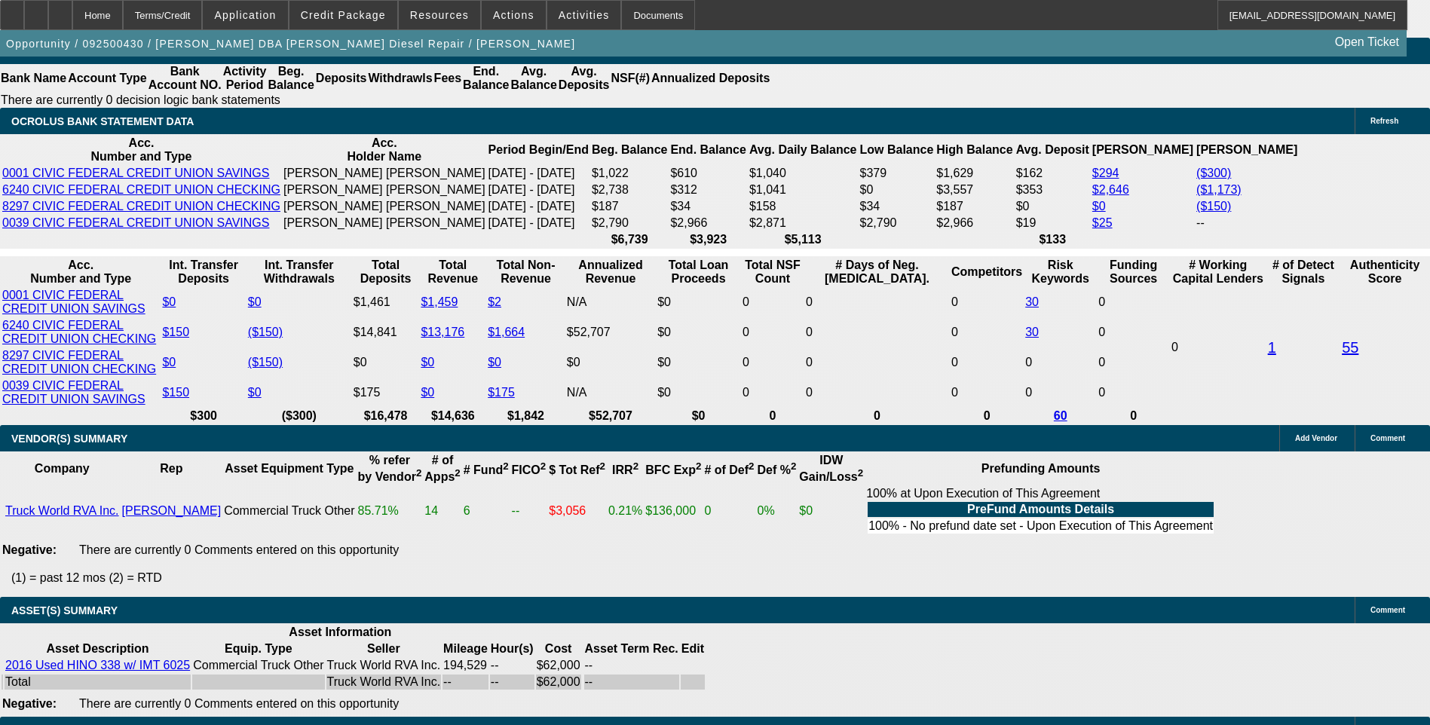
type input "1943"
type input "UNKNOWN"
type input "194"
type input "1945"
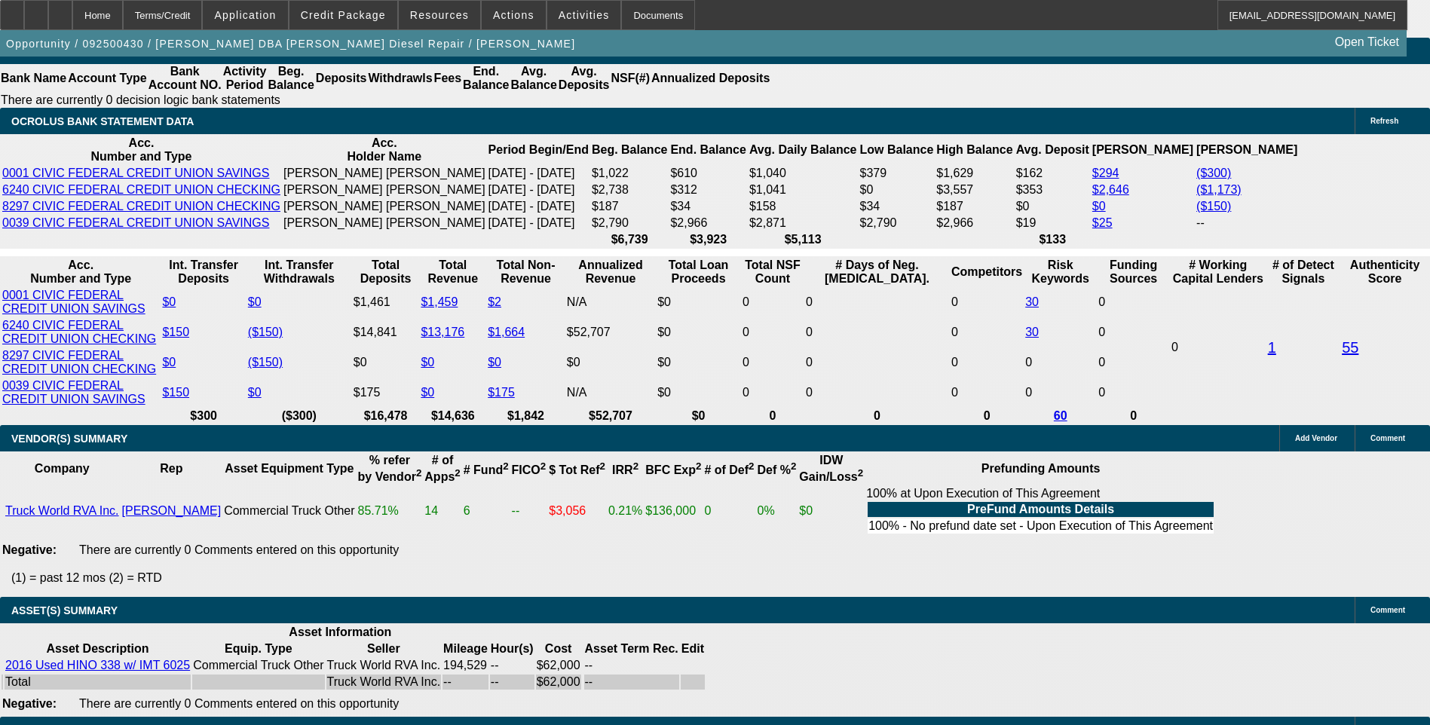
type input "20.5"
type input "$1,945.00"
drag, startPoint x: 200, startPoint y: 203, endPoint x: 207, endPoint y: 216, distance: 15.5
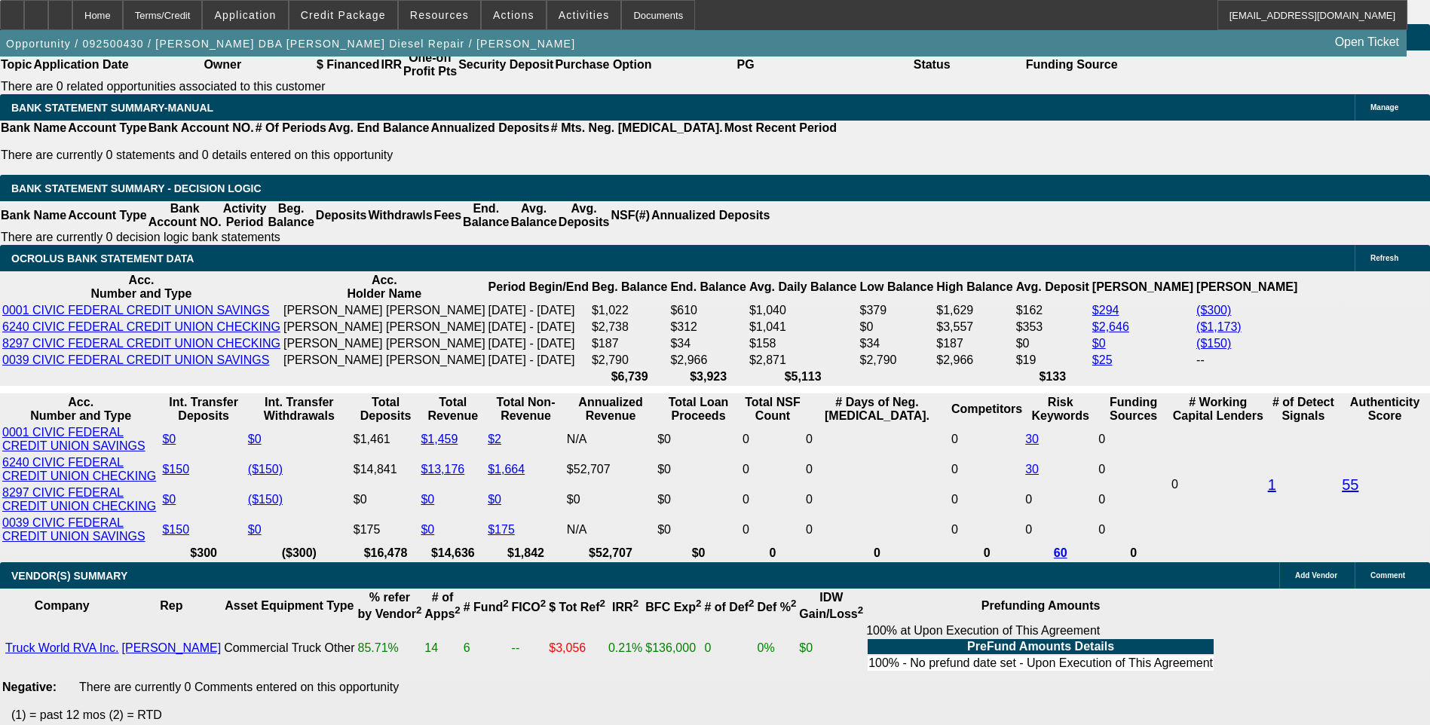
scroll to position [2425, 0]
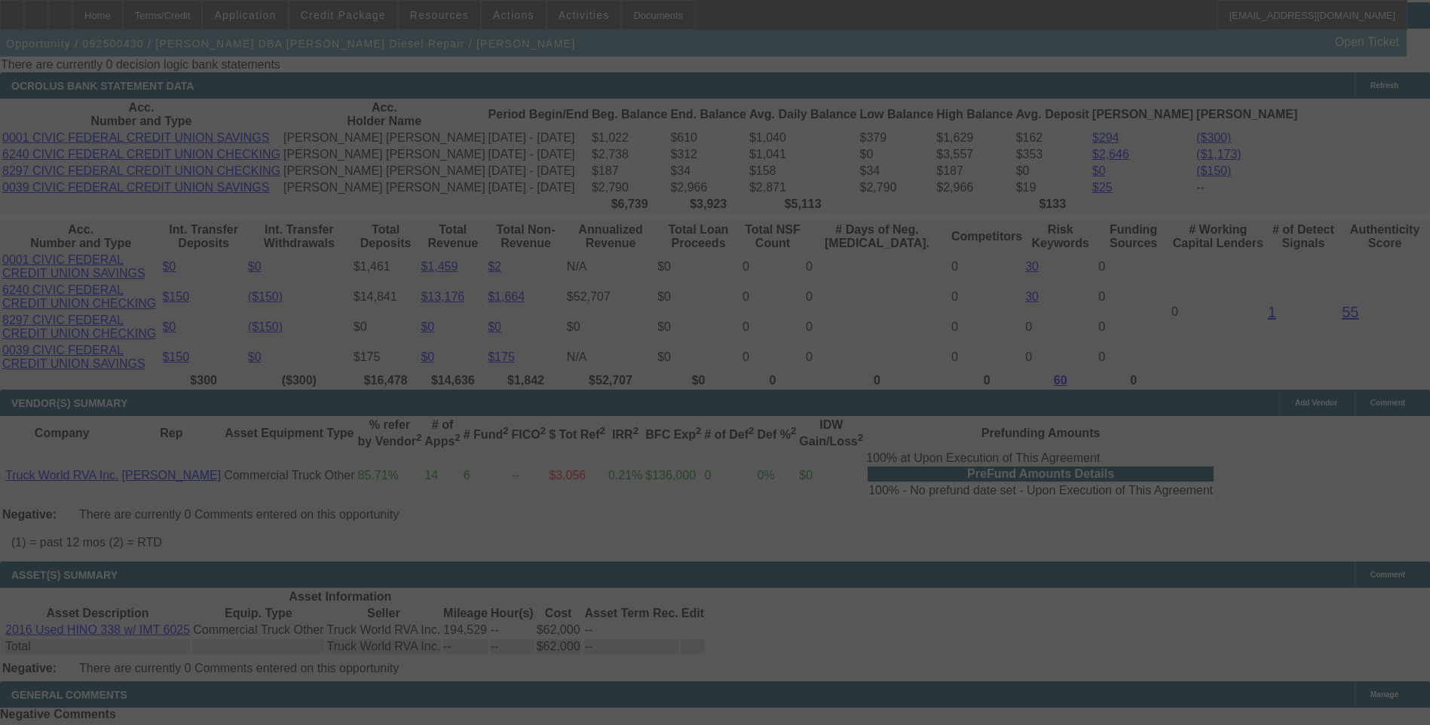
scroll to position [2576, 0]
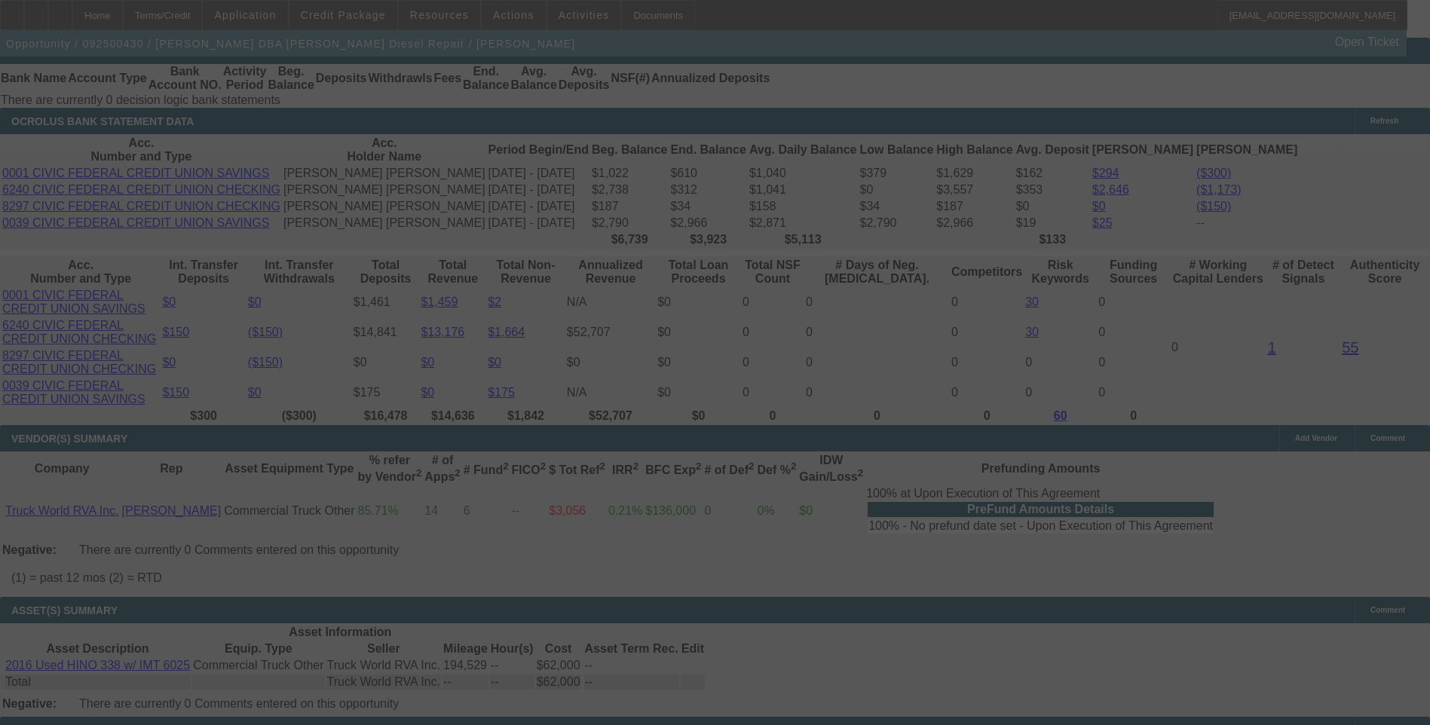
select select "0"
select select "3"
select select "0"
select select "6"
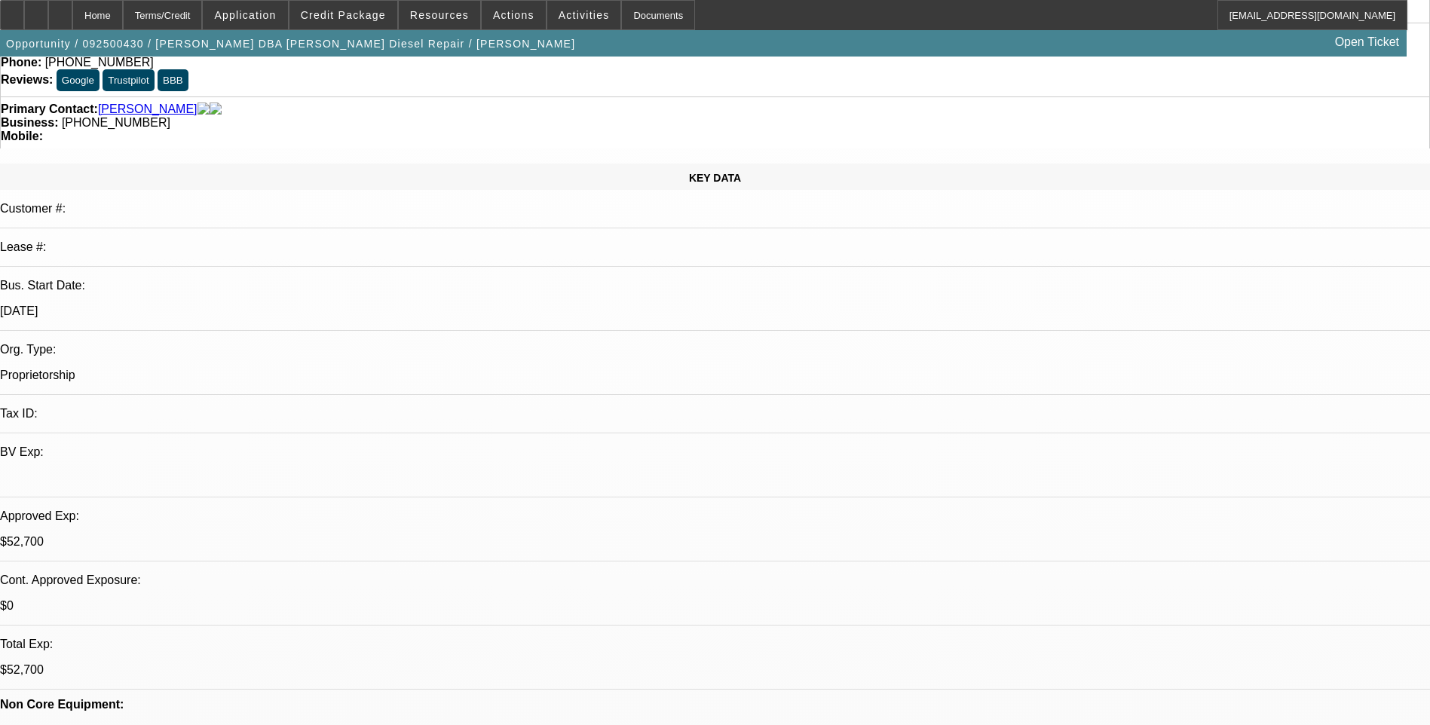
scroll to position [0, 0]
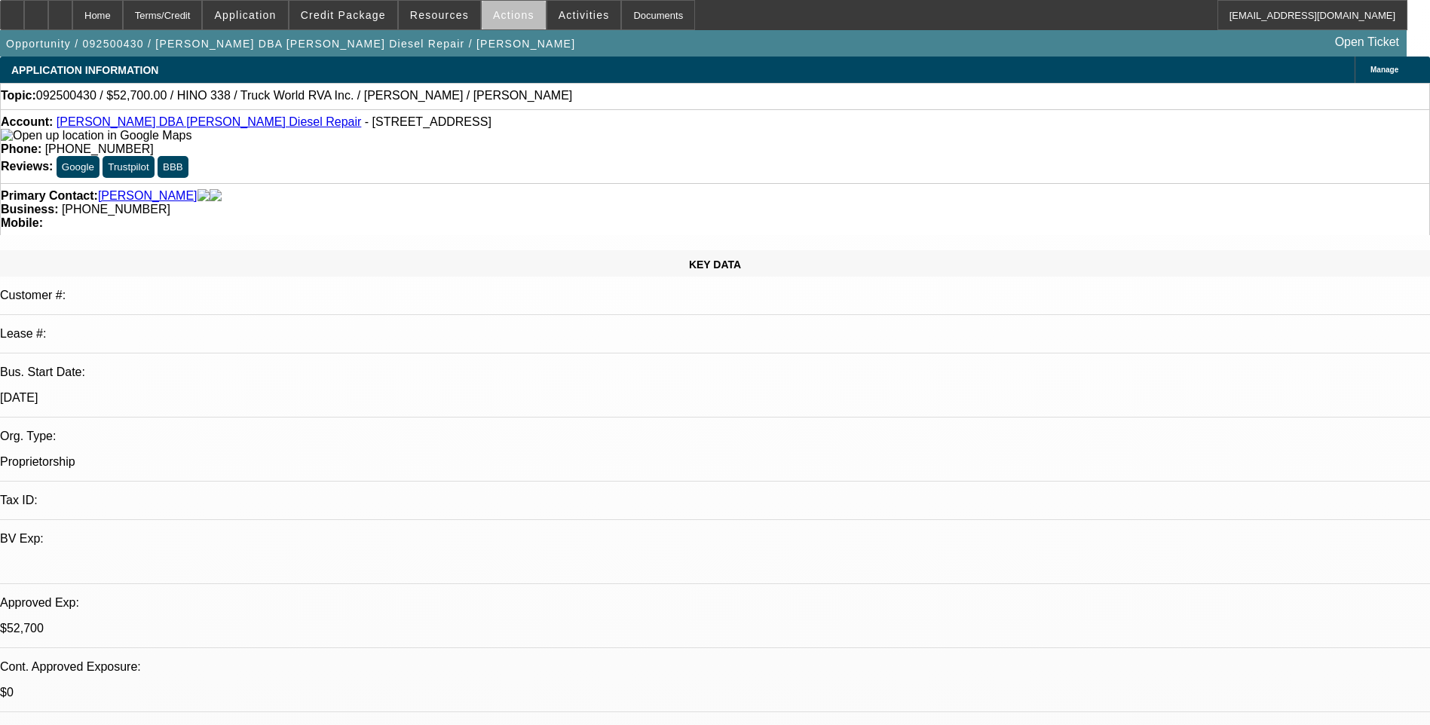
click at [510, 17] on span "Actions" at bounding box center [513, 15] width 41 height 12
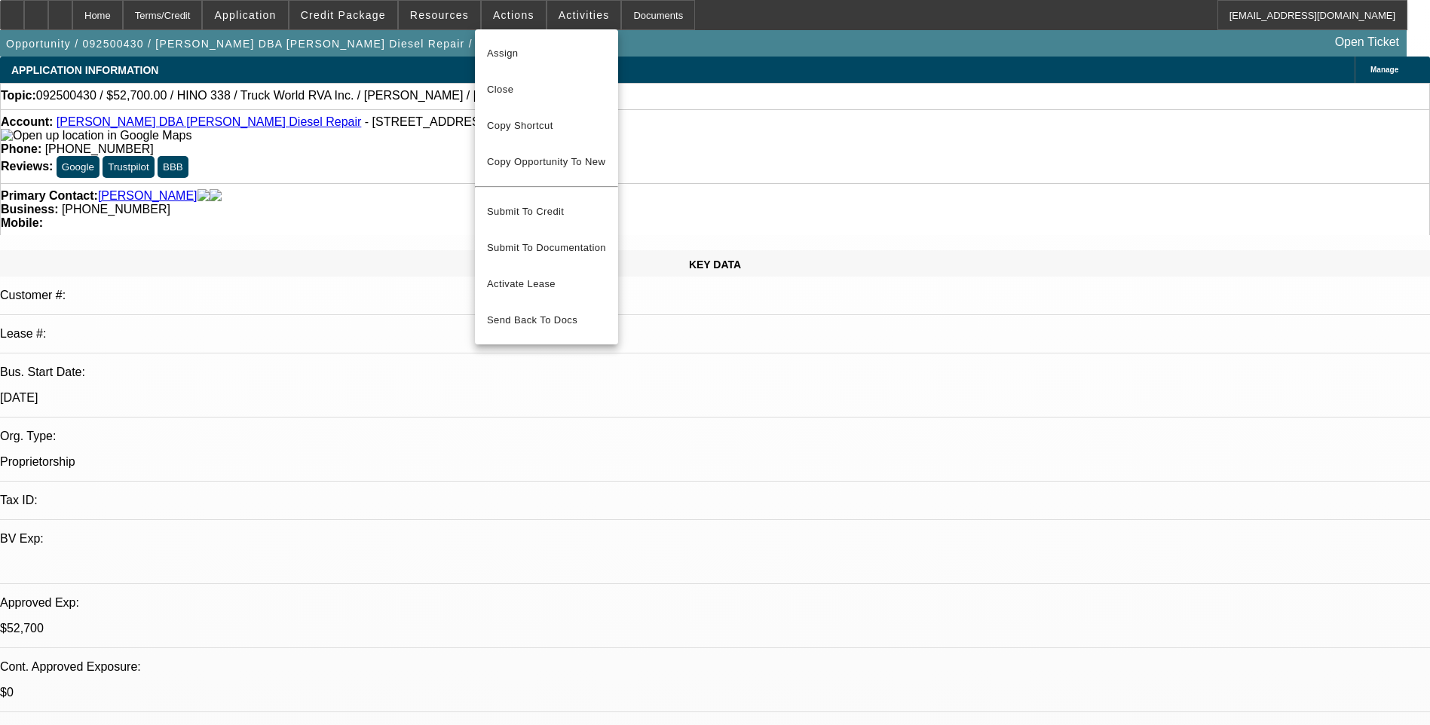
click at [559, 15] on div at bounding box center [715, 362] width 1430 height 725
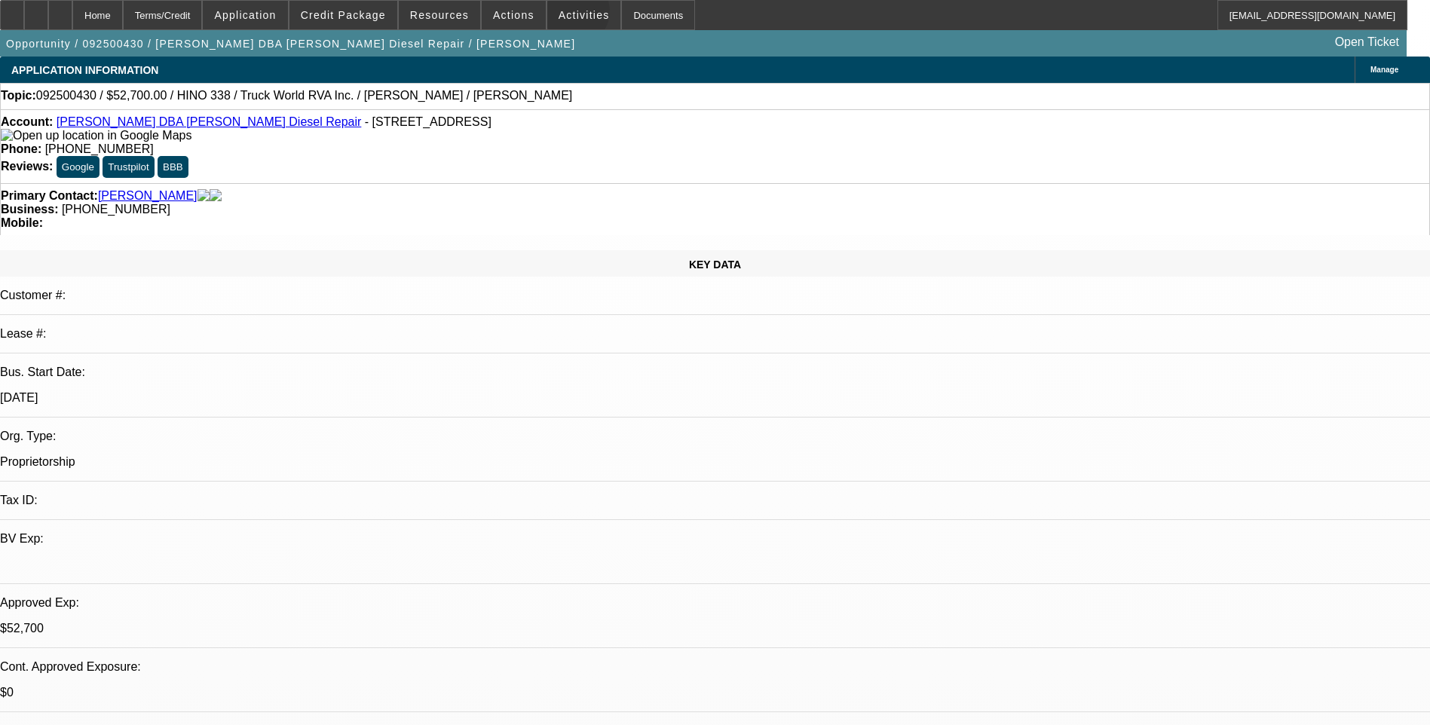
click at [559, 15] on span "Activities" at bounding box center [583, 15] width 51 height 12
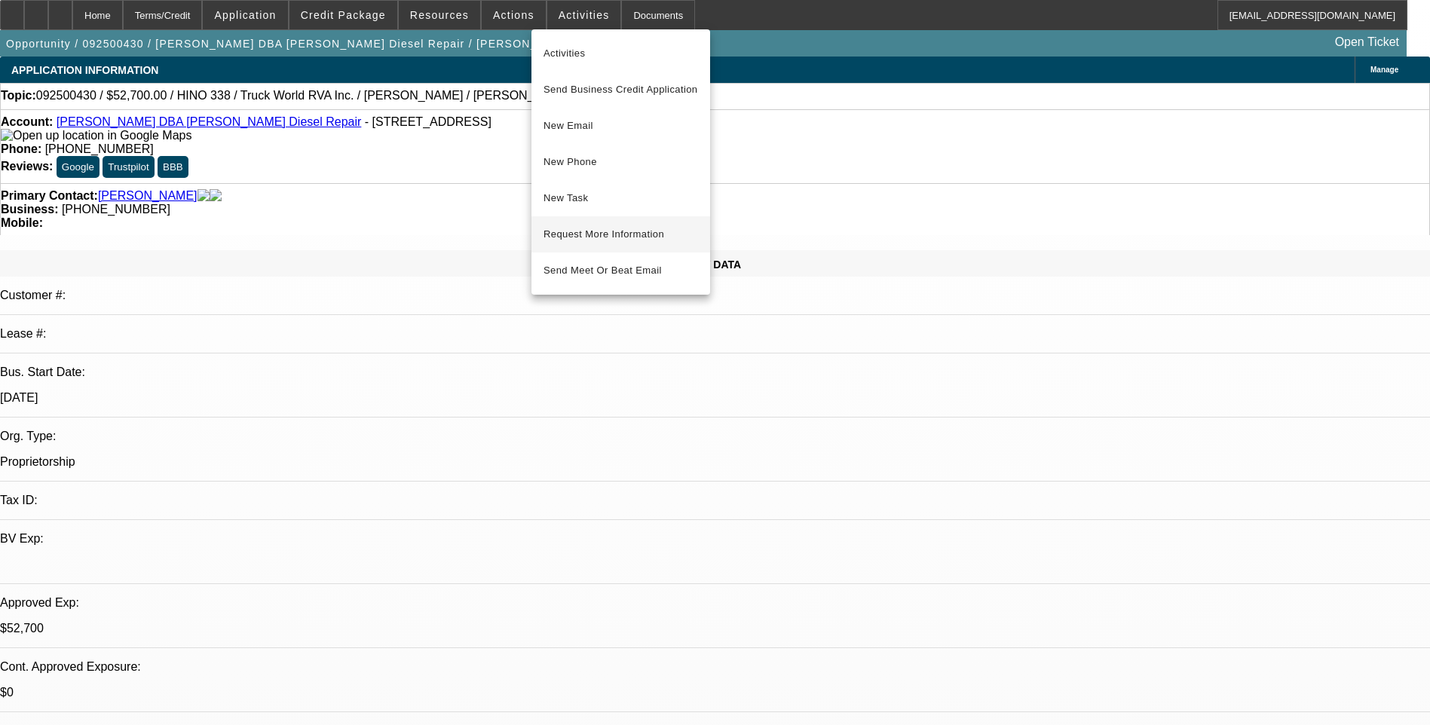
click at [601, 231] on span "Request More Information" at bounding box center [620, 234] width 155 height 18
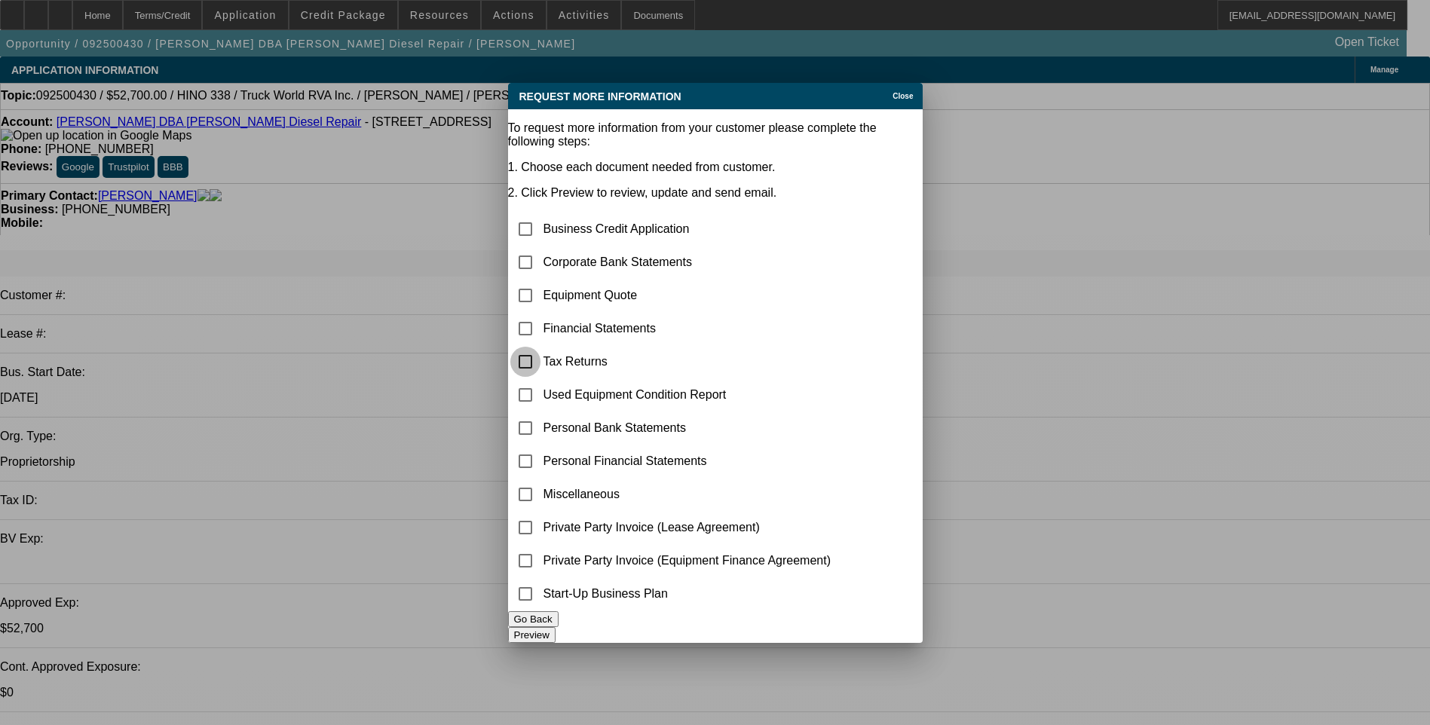
click at [540, 347] on input "checkbox" at bounding box center [525, 362] width 30 height 30
checkbox input "true"
click at [555, 630] on button "Preview" at bounding box center [531, 635] width 47 height 16
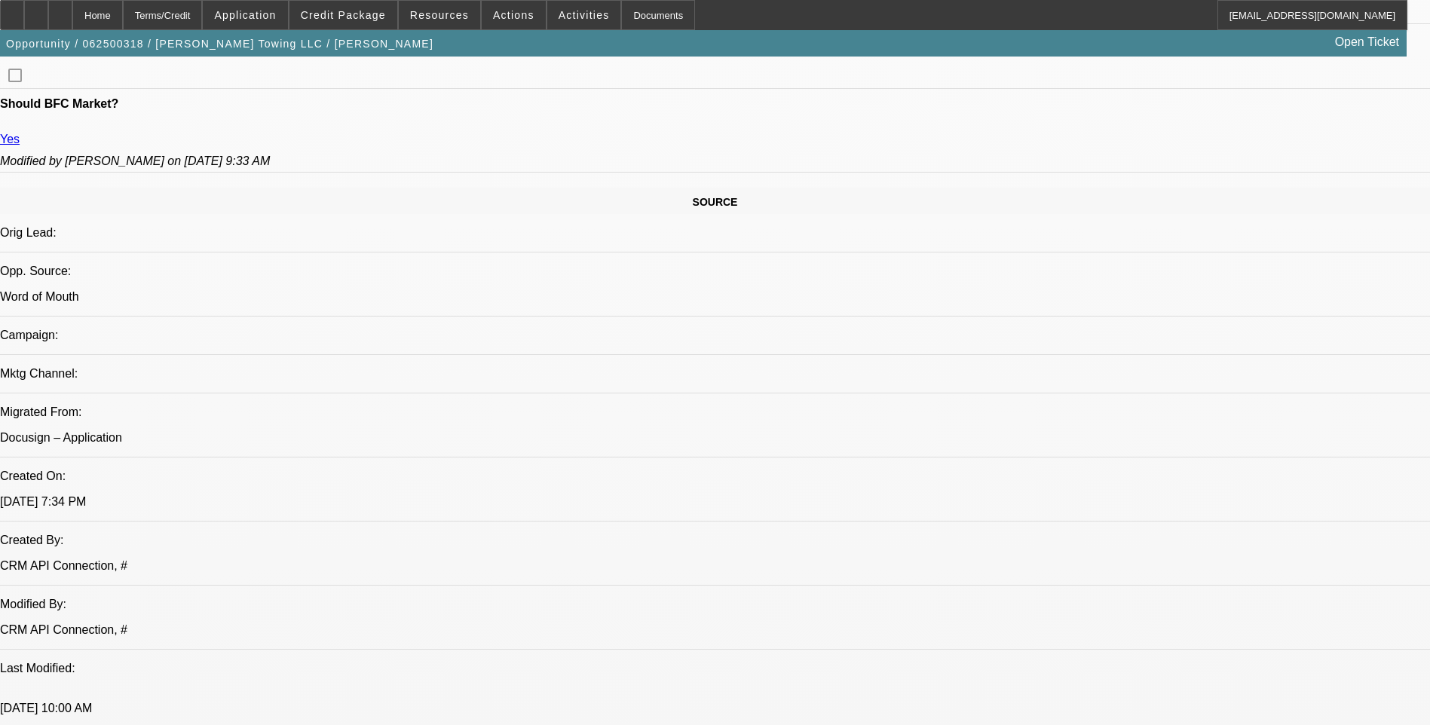
select select "0"
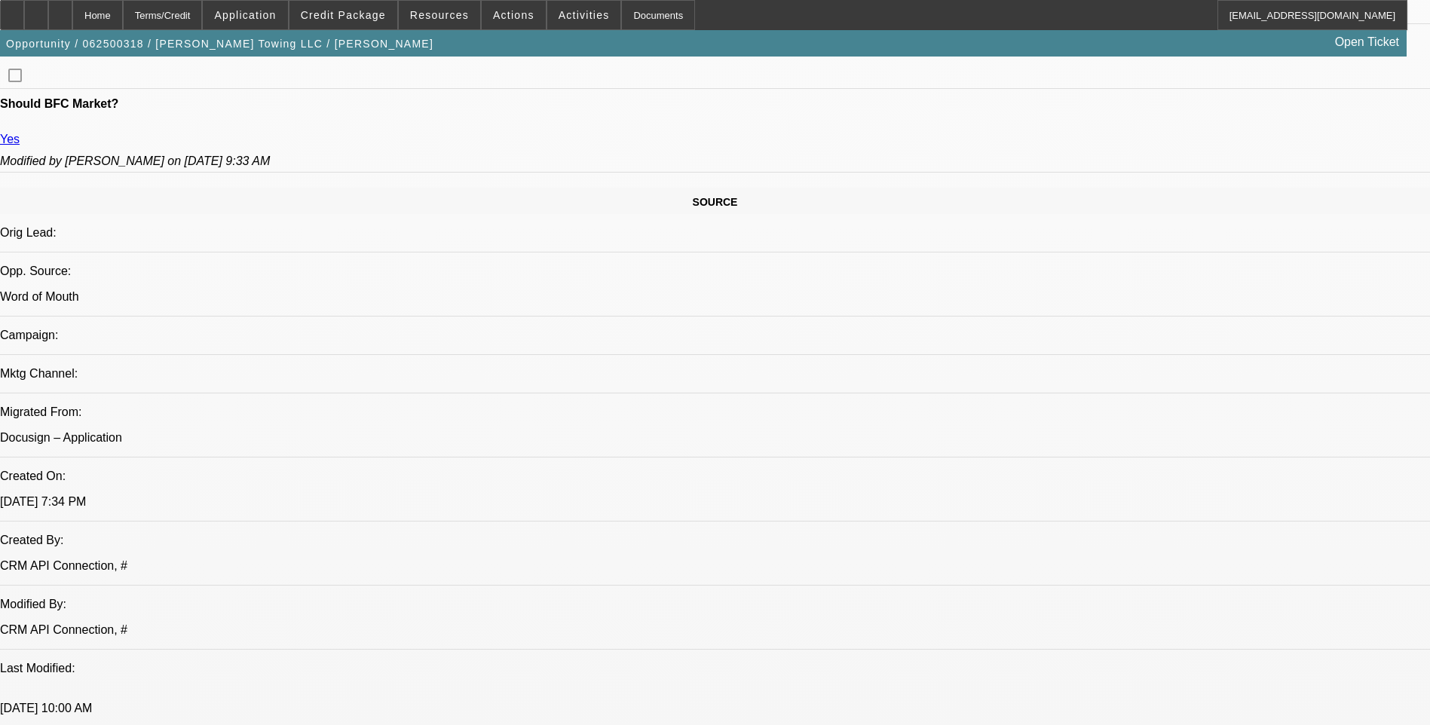
select select "0"
select select "1"
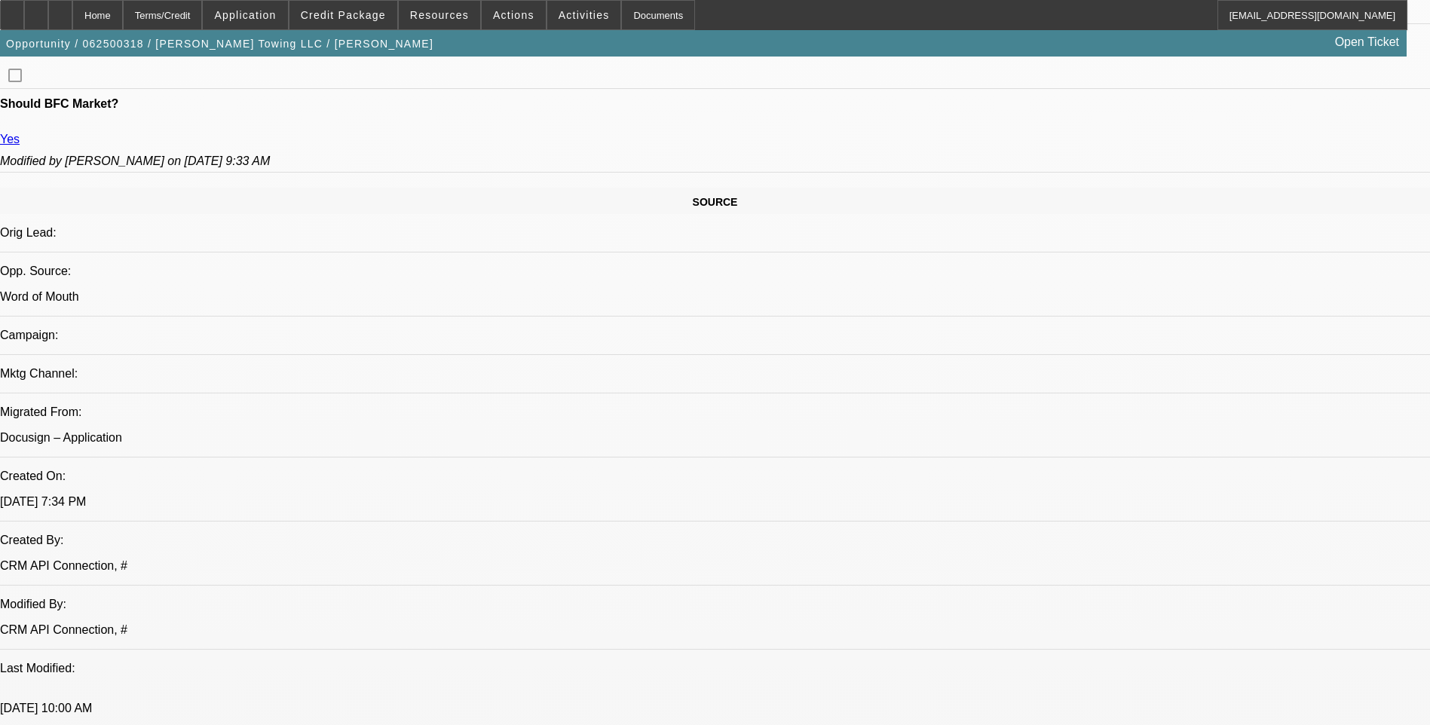
select select "2"
select select "6"
select select "1"
select select "2"
select select "6"
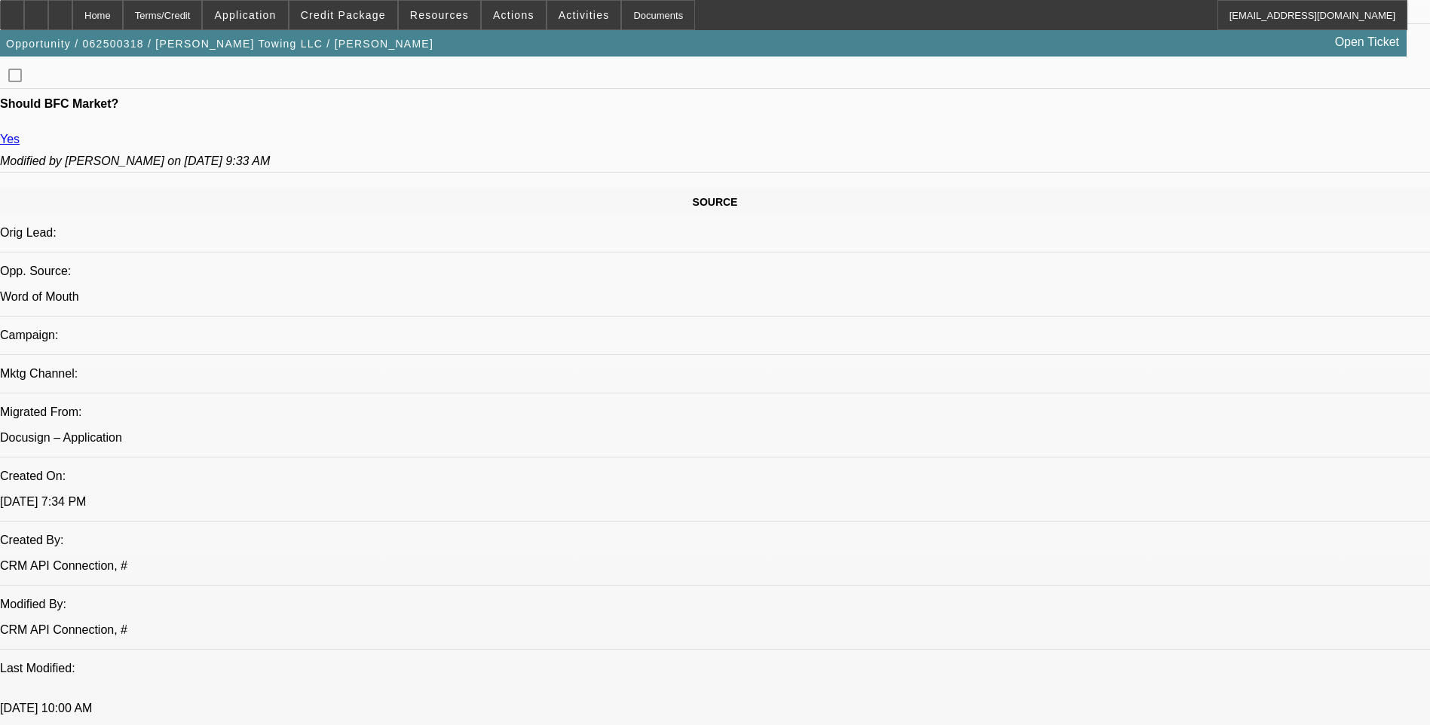
select select "1"
select select "2"
select select "6"
select select "1"
select select "2"
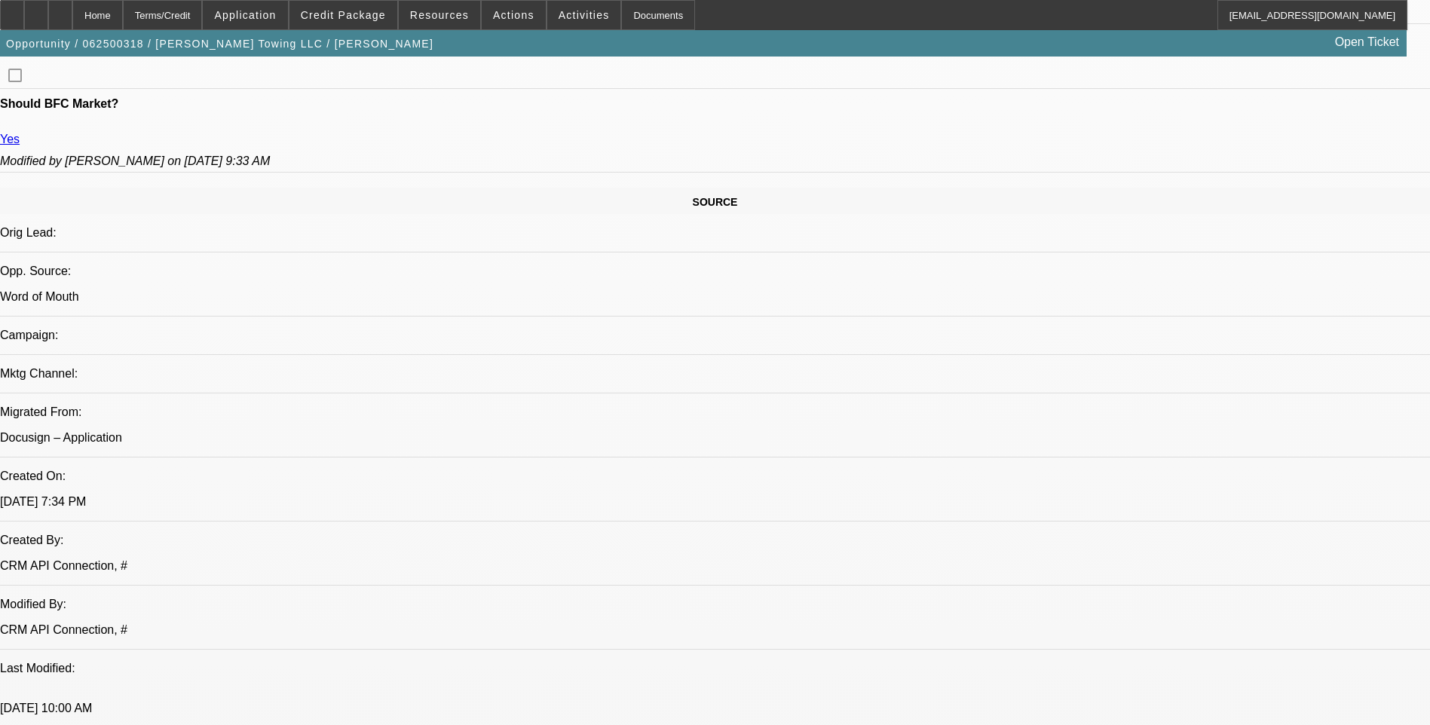
select select "6"
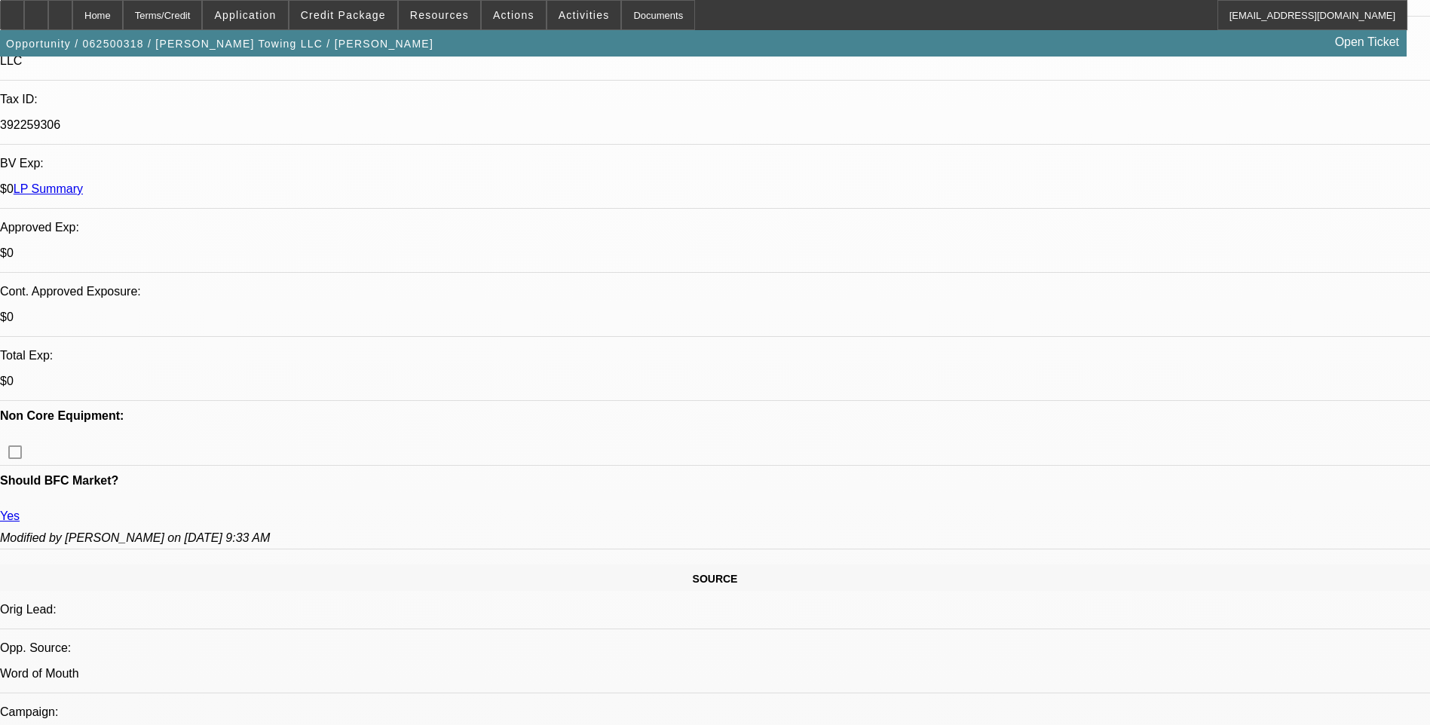
scroll to position [5753, 0]
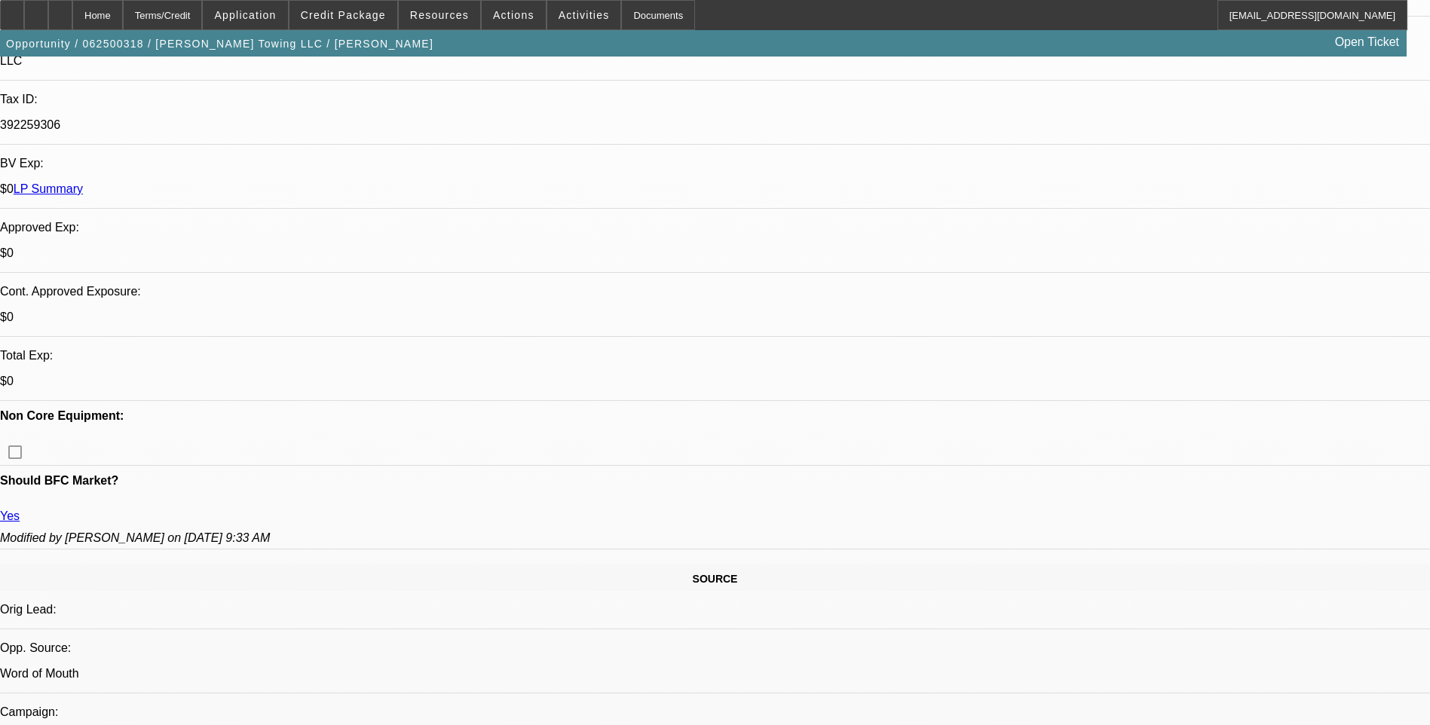
scroll to position [5602, 0]
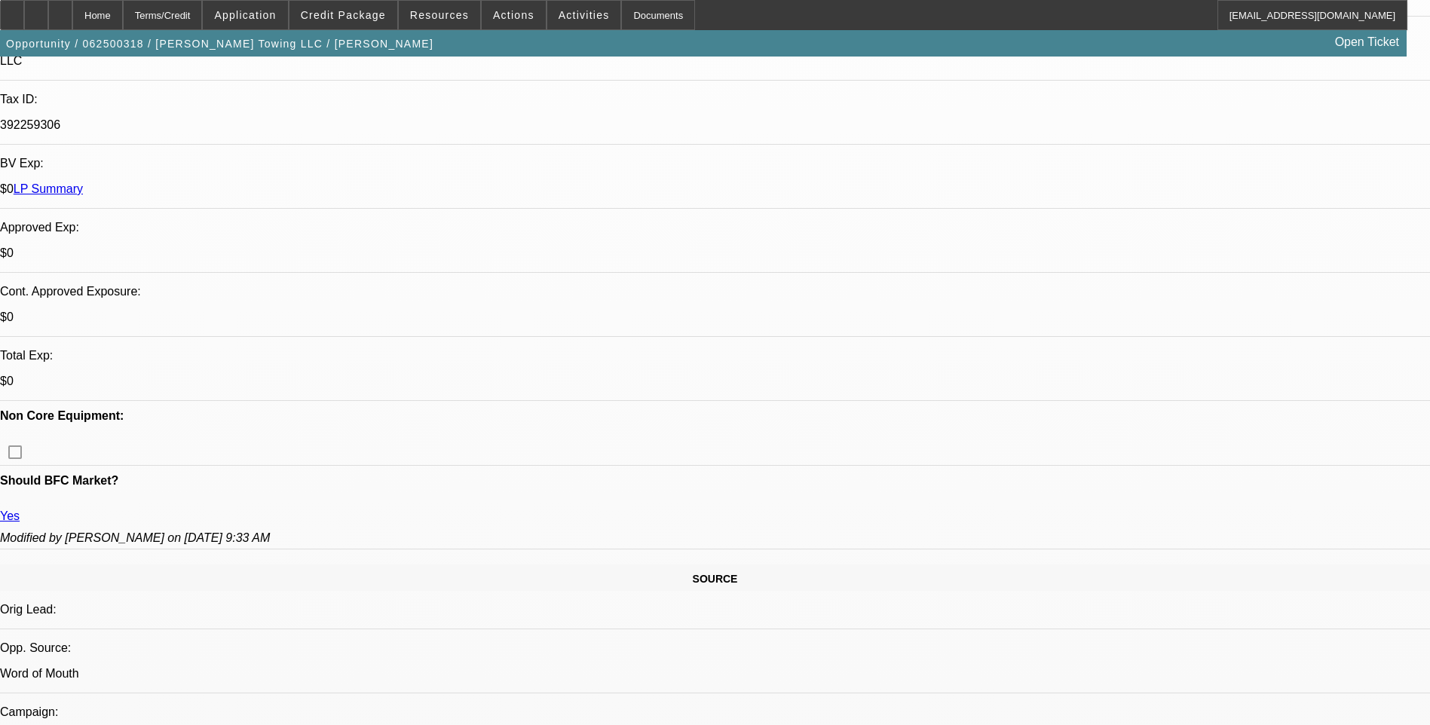
drag, startPoint x: 1090, startPoint y: 301, endPoint x: 1036, endPoint y: 255, distance: 71.0
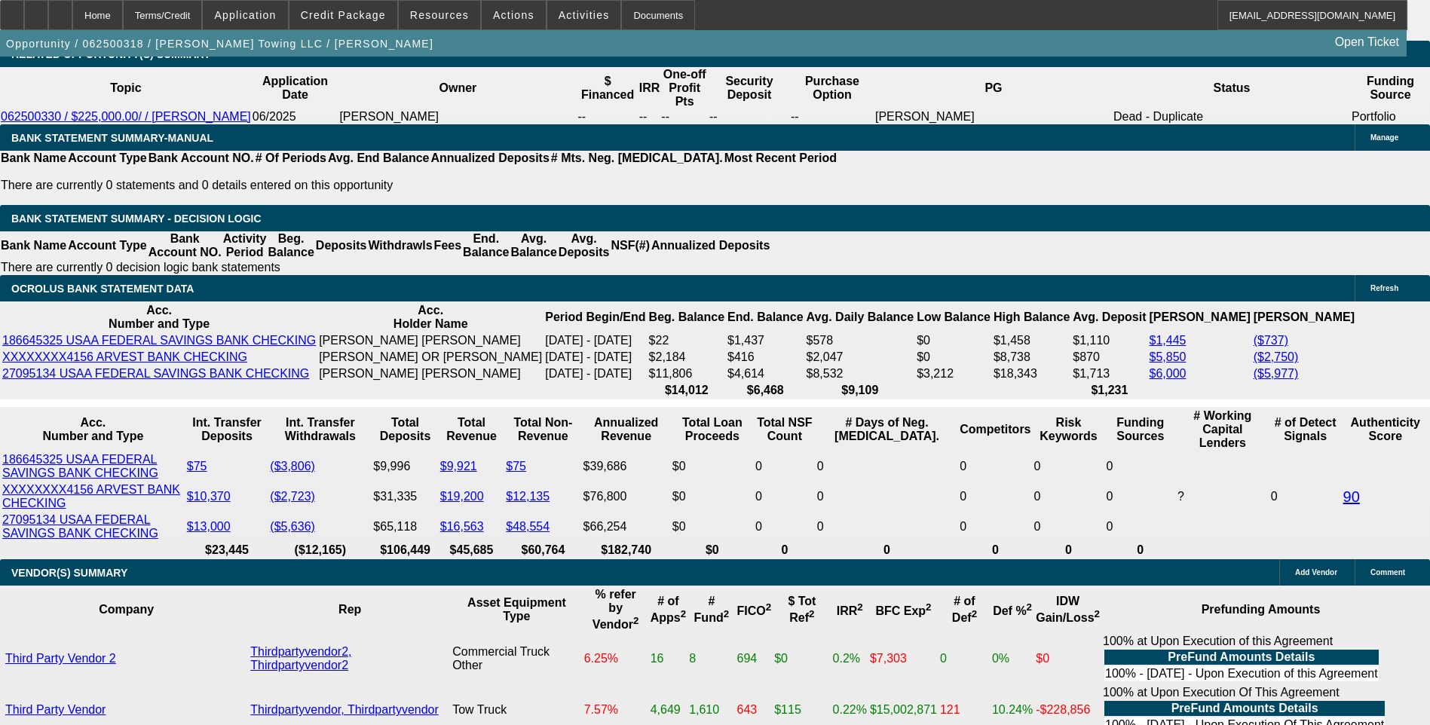
scroll to position [4924, 0]
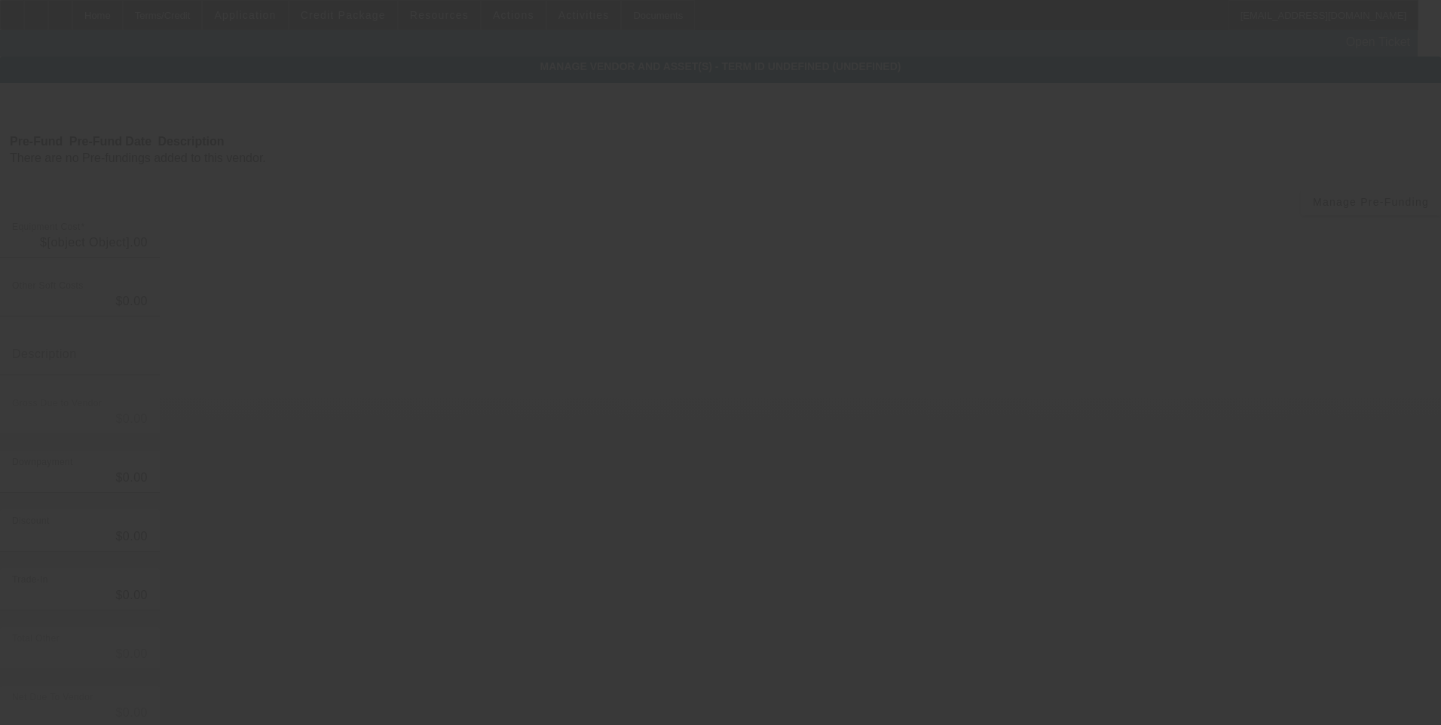
type input "$4,750.00"
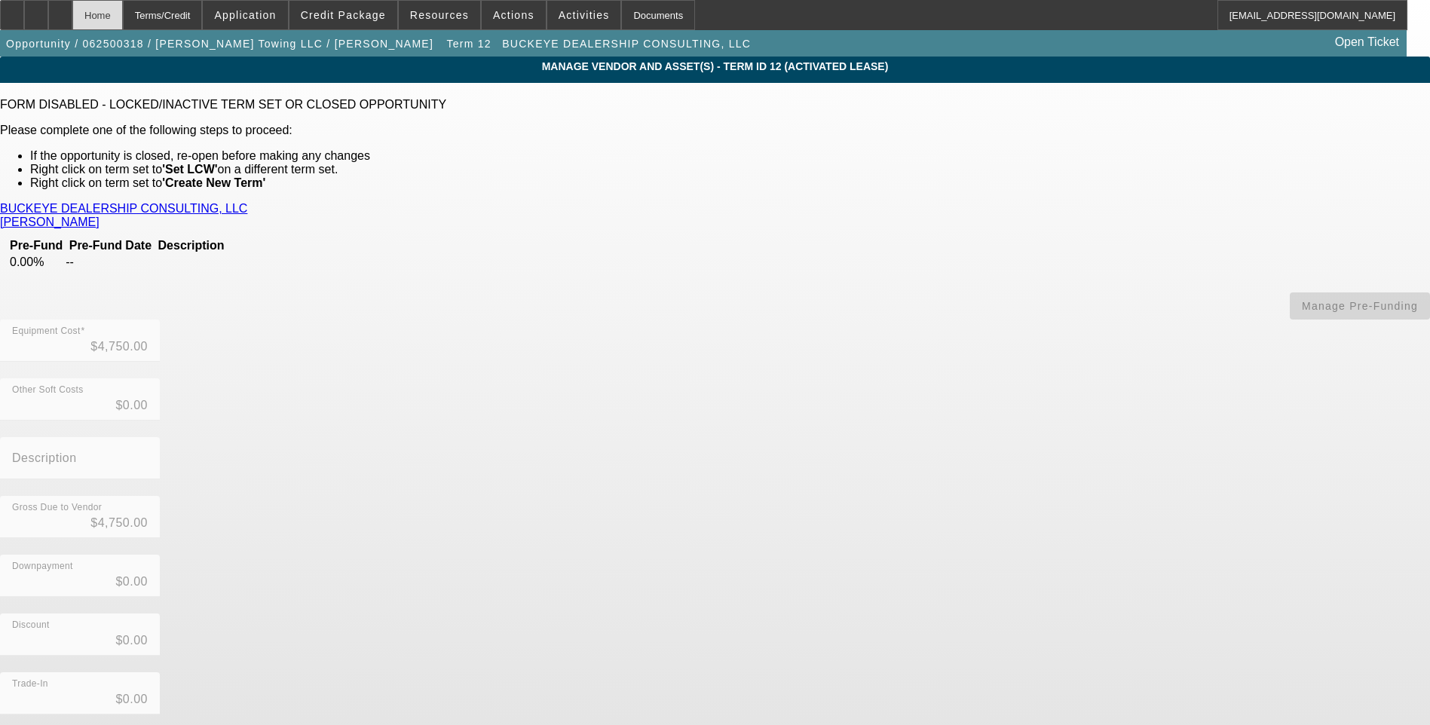
drag, startPoint x: 129, startPoint y: 20, endPoint x: 145, endPoint y: 35, distance: 21.9
click at [123, 22] on div "Home" at bounding box center [97, 15] width 50 height 30
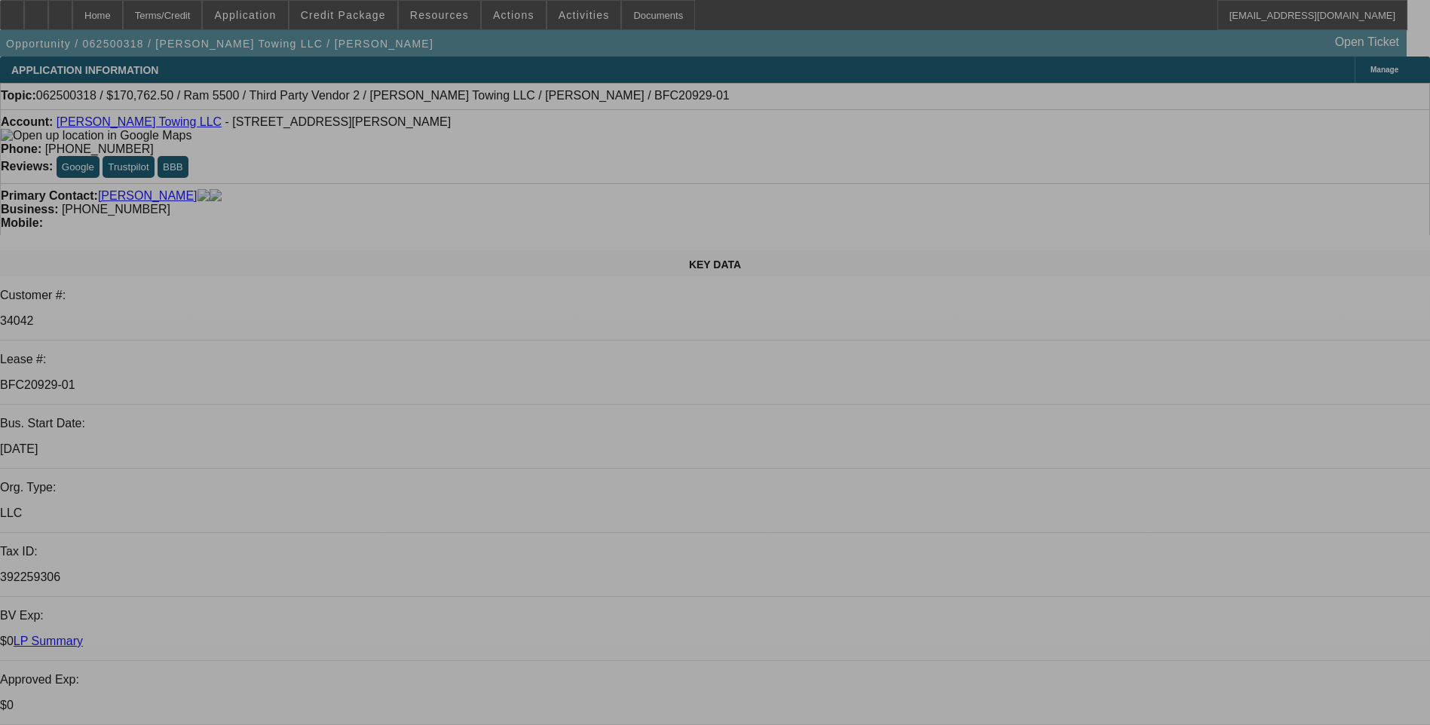
select select "0"
select select "2"
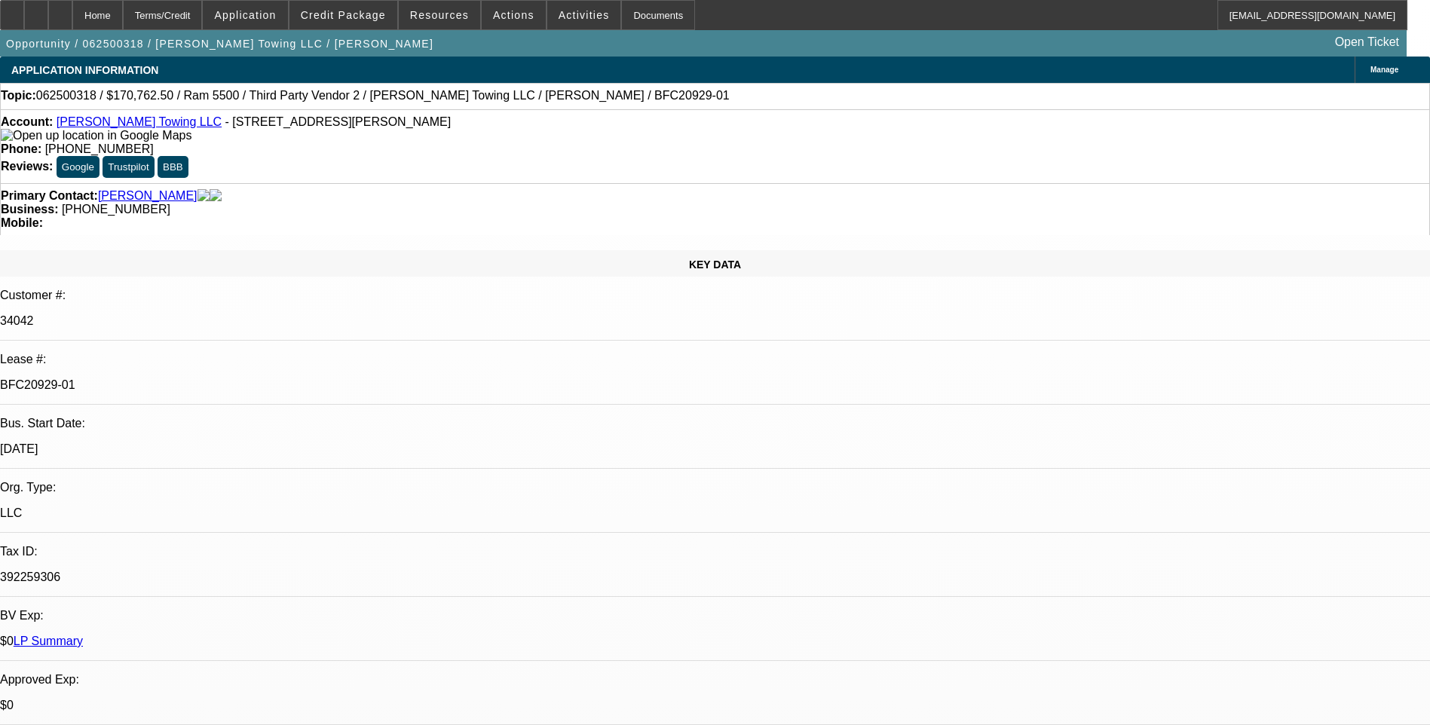
select select "0"
select select "6"
select select "0"
select select "2"
select select "0"
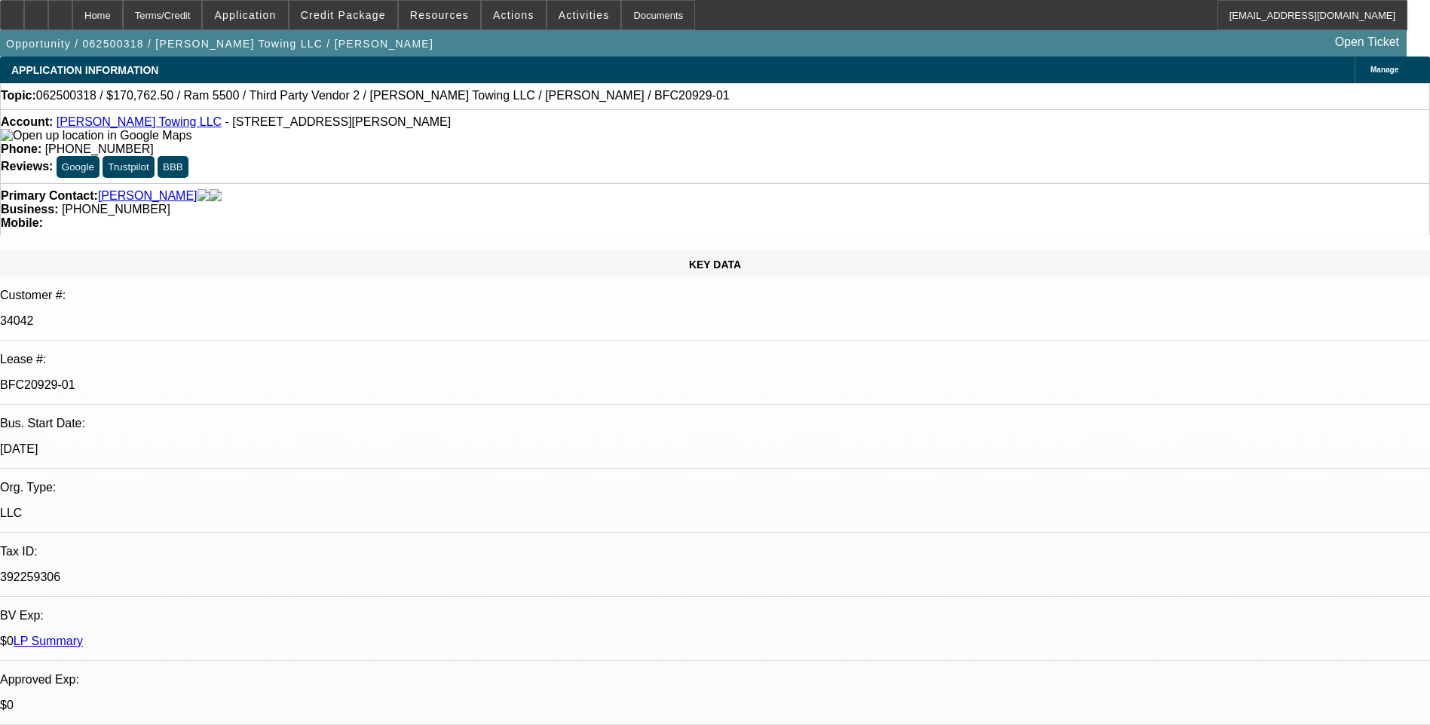
select select "6"
select select "0"
select select "2"
select select "0"
select select "6"
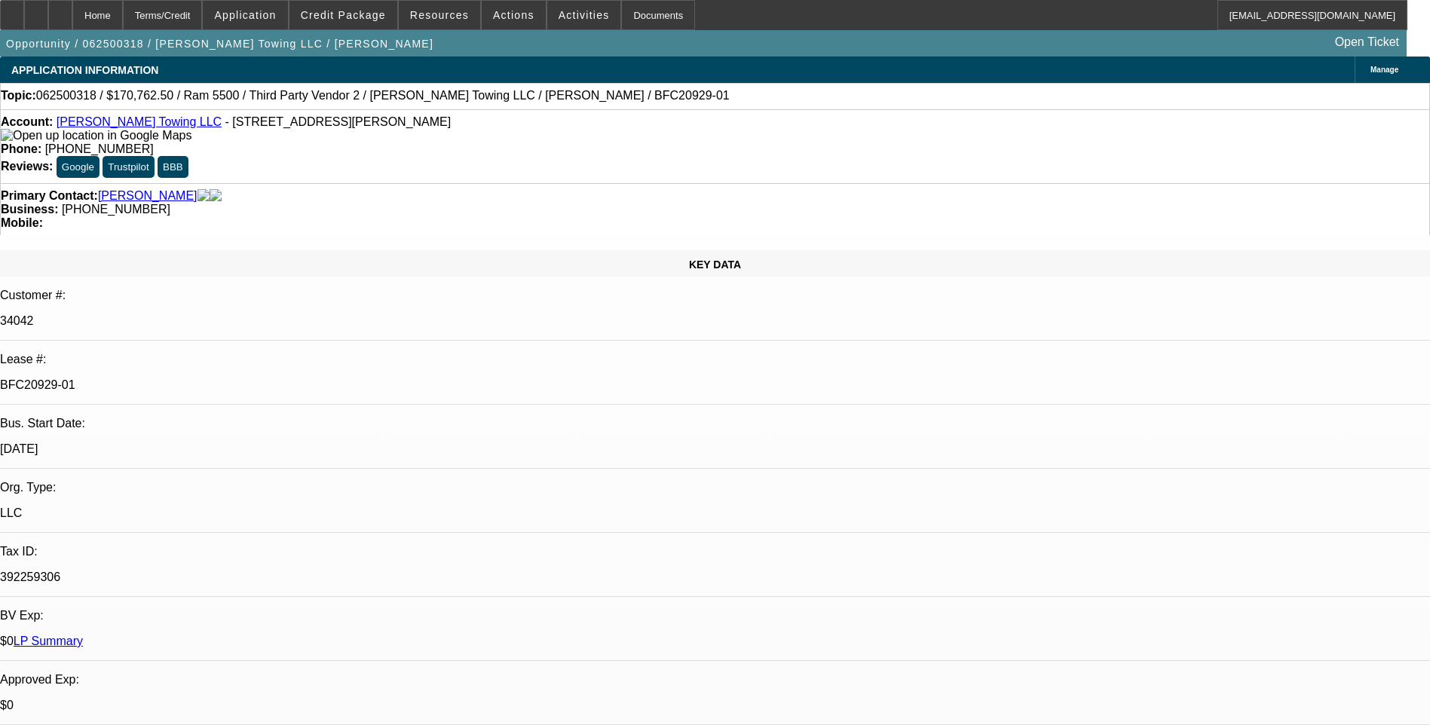
select select "0"
select select "2"
select select "0"
select select "6"
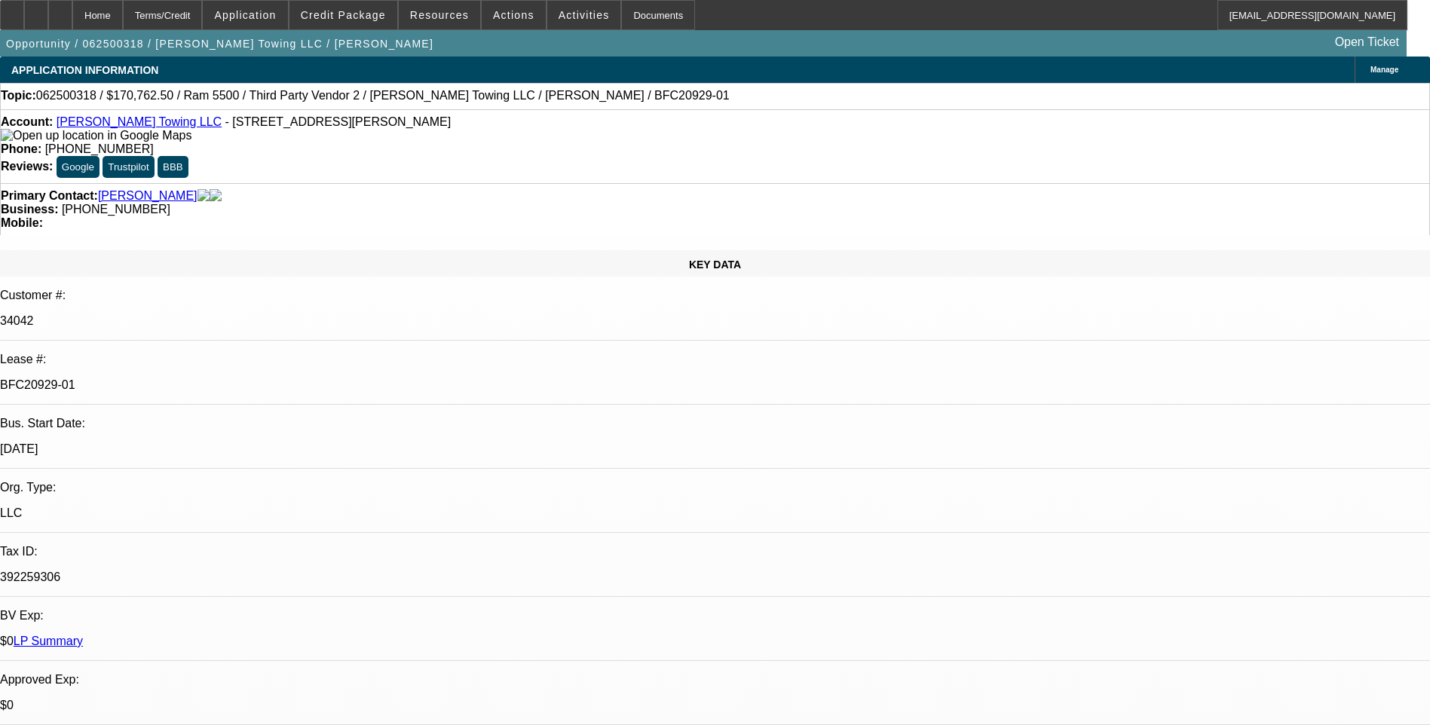
scroll to position [3392, 0]
drag, startPoint x: 1136, startPoint y: 259, endPoint x: 1155, endPoint y: 295, distance: 41.1
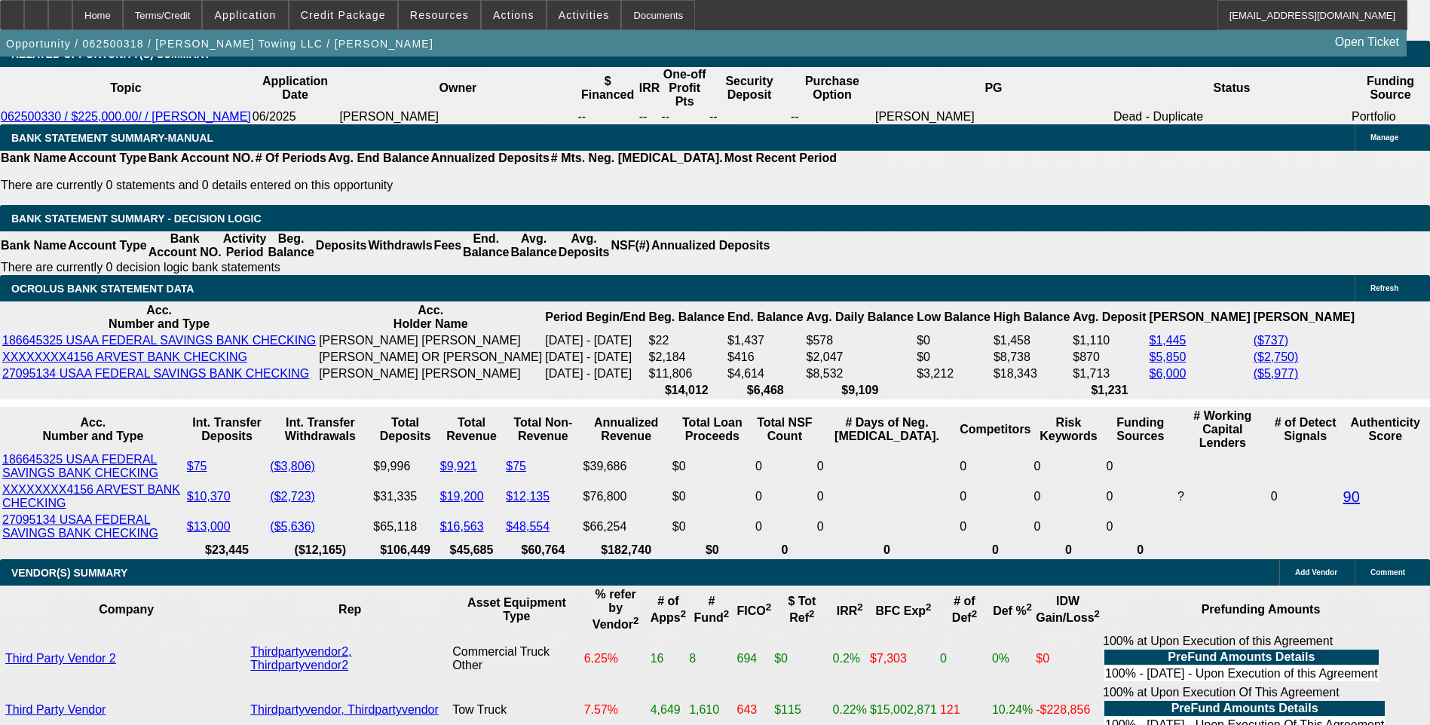
scroll to position [3316, 0]
drag, startPoint x: 1076, startPoint y: 359, endPoint x: 1071, endPoint y: 324, distance: 35.0
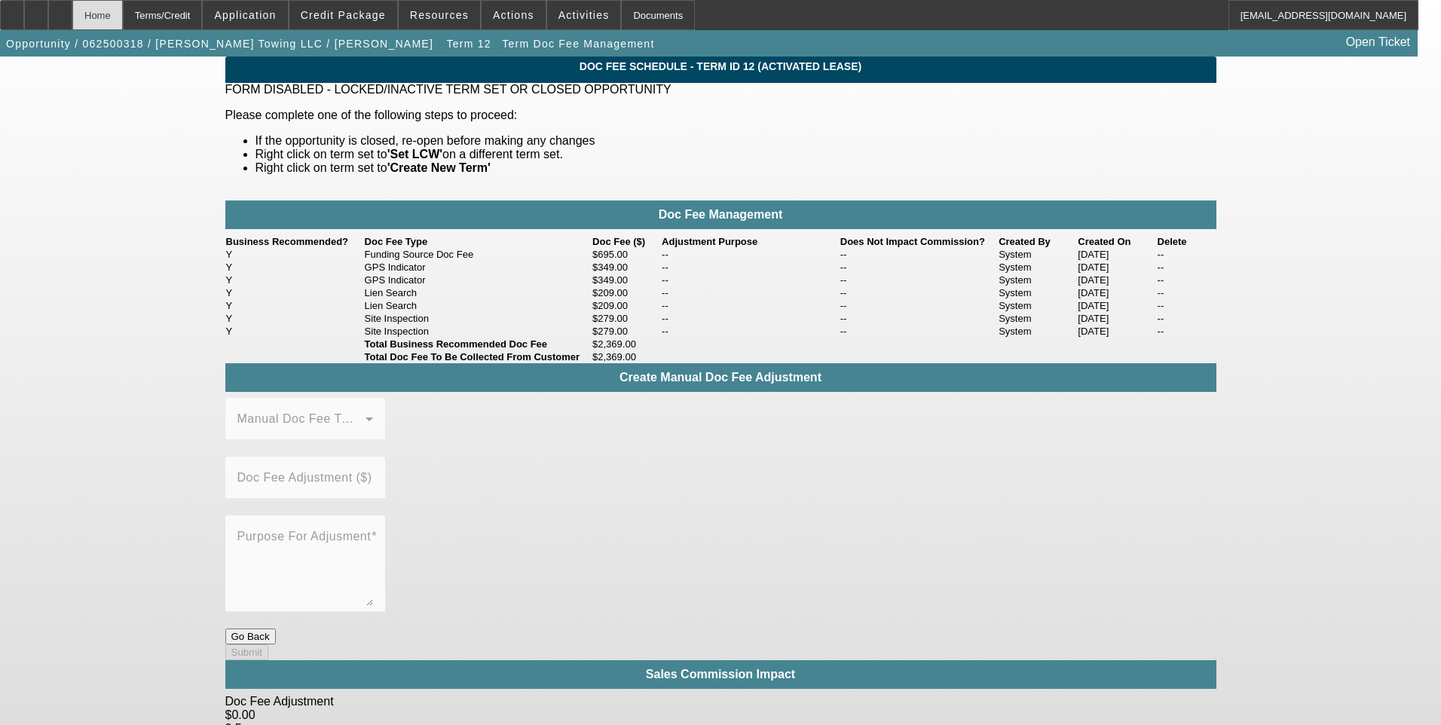
click at [123, 19] on div "Home" at bounding box center [97, 15] width 50 height 30
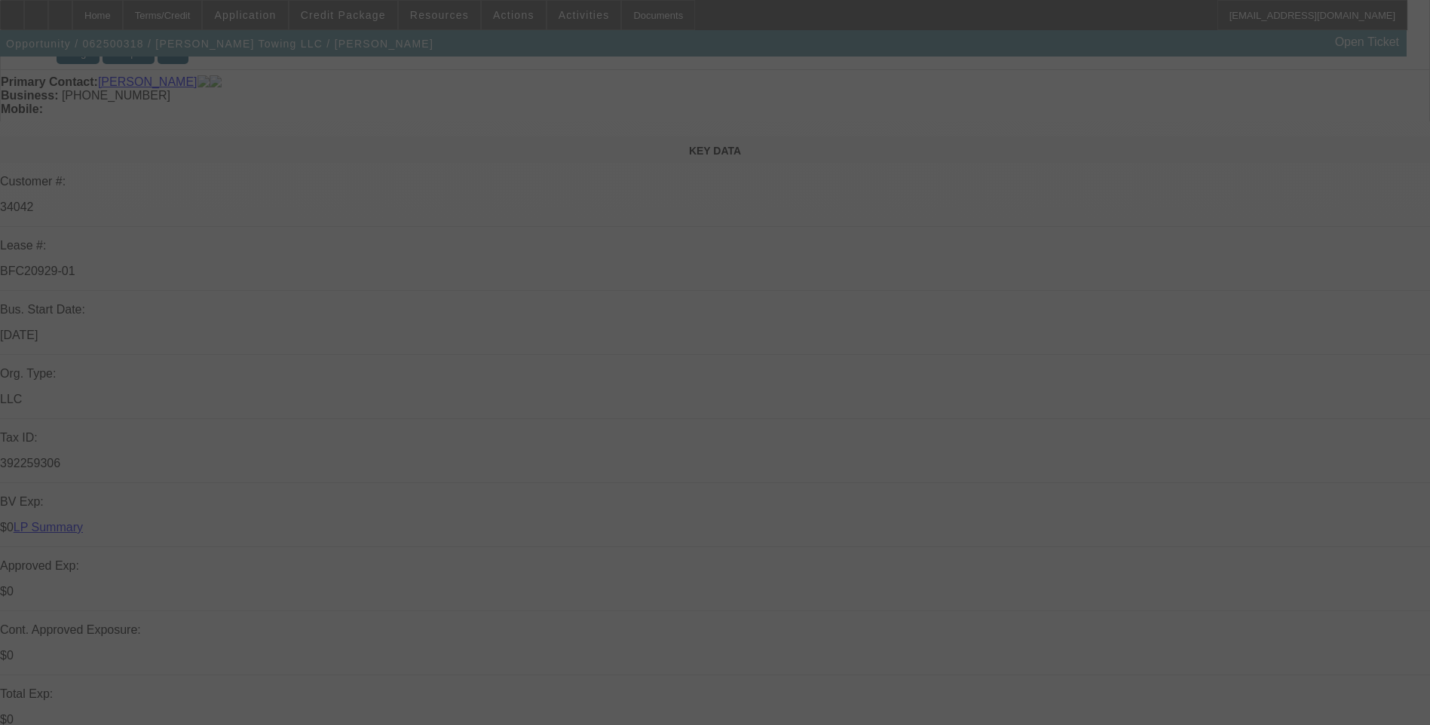
scroll to position [226, 0]
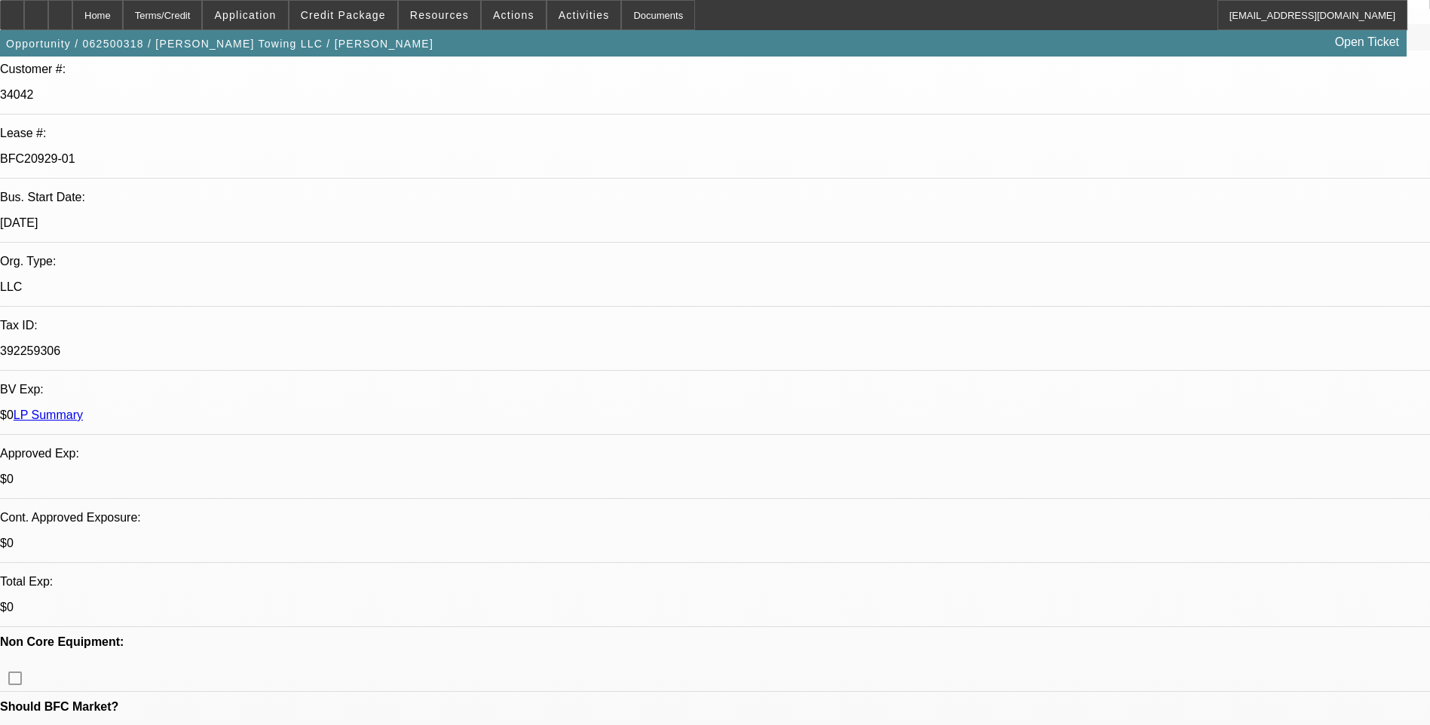
select select "0"
select select "2"
select select "0"
select select "6"
select select "0"
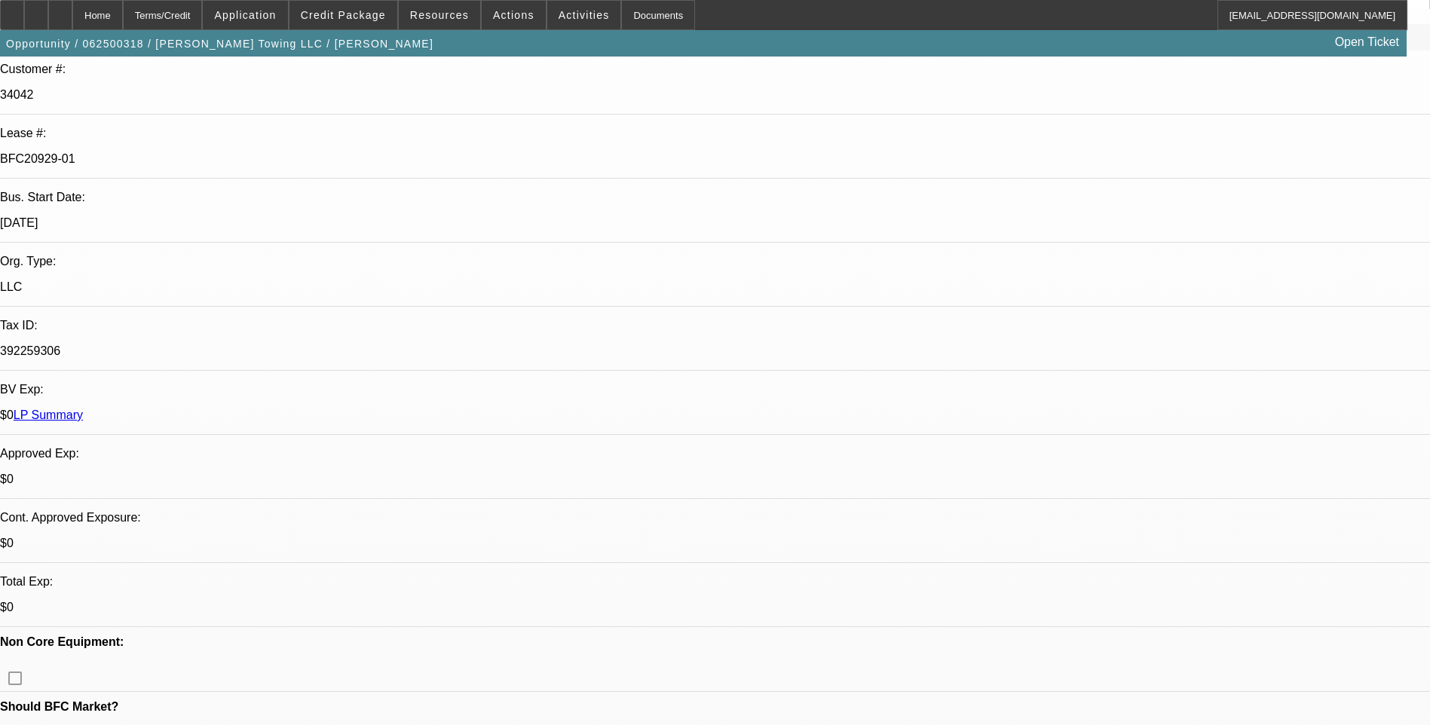
select select "2"
select select "0"
select select "6"
select select "0"
select select "2"
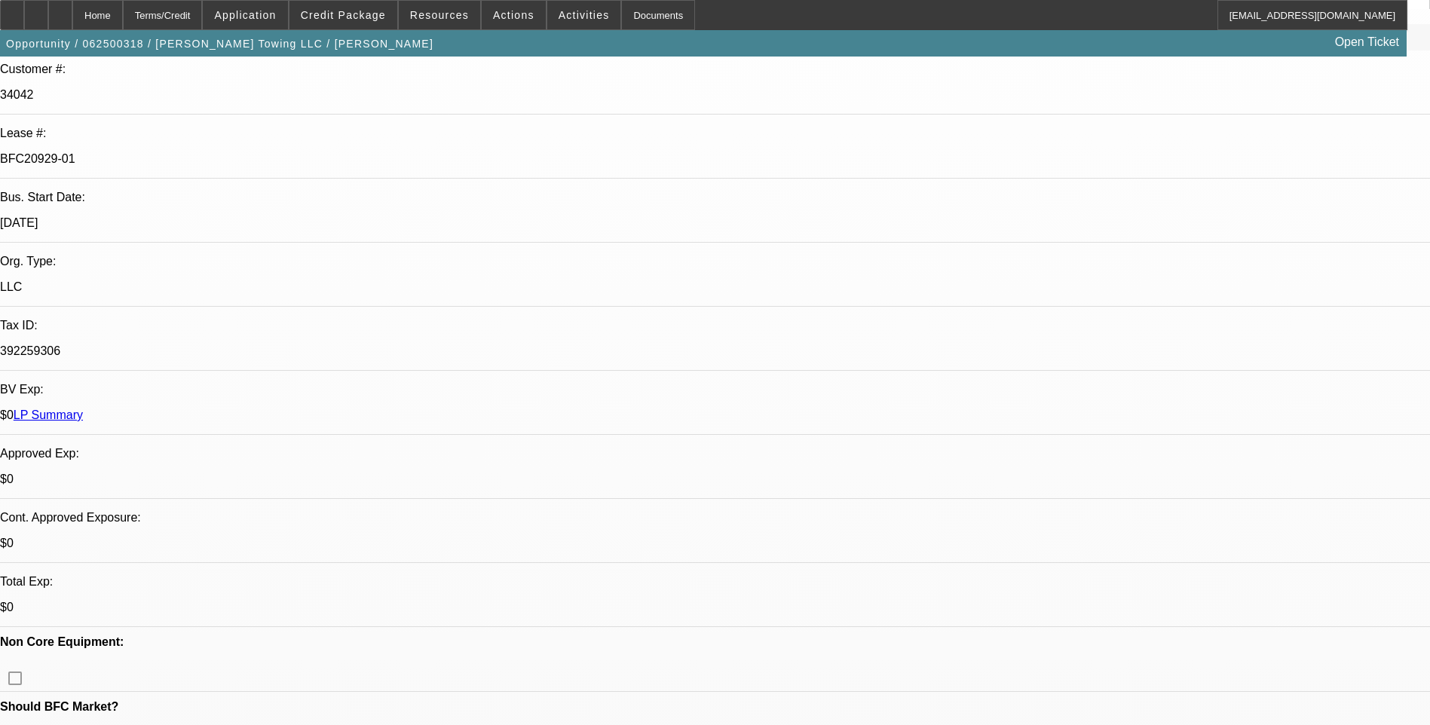
select select "0"
select select "6"
select select "0"
select select "2"
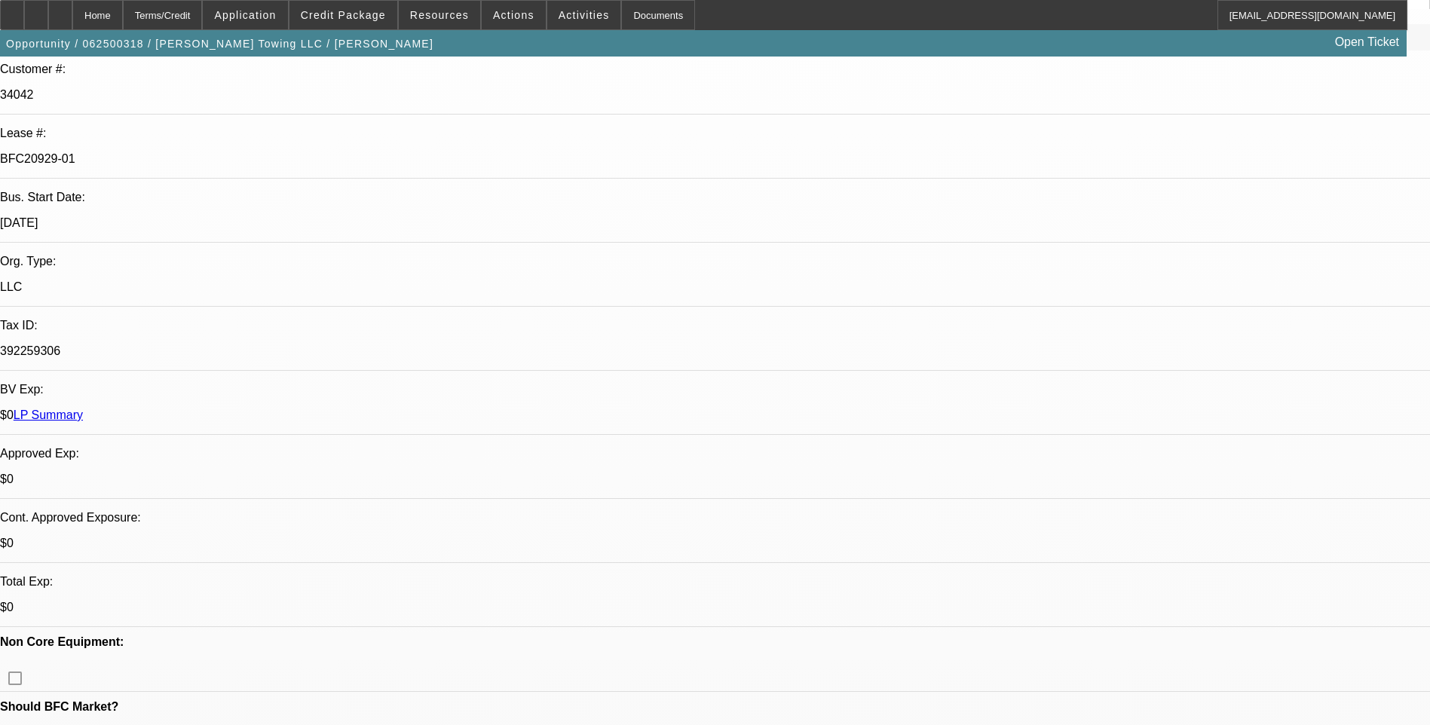
select select "0"
select select "6"
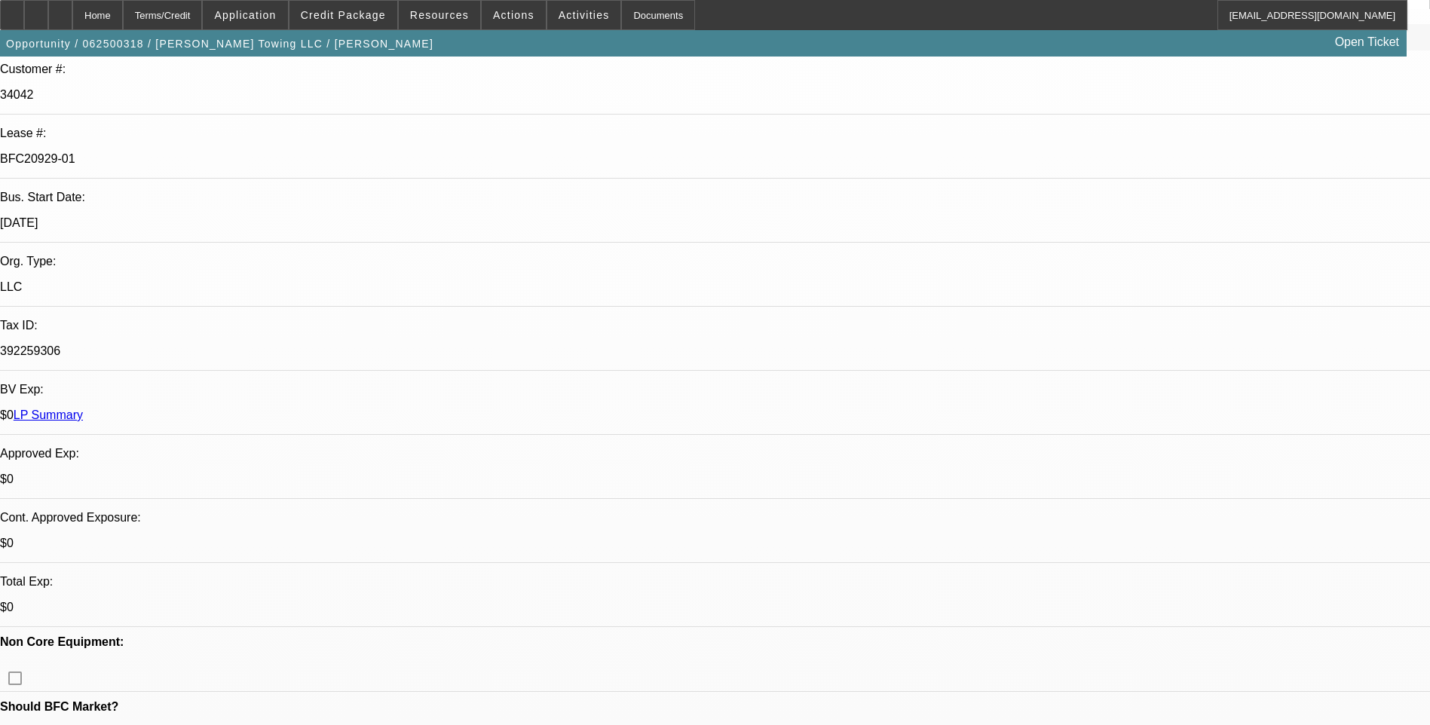
scroll to position [0, 0]
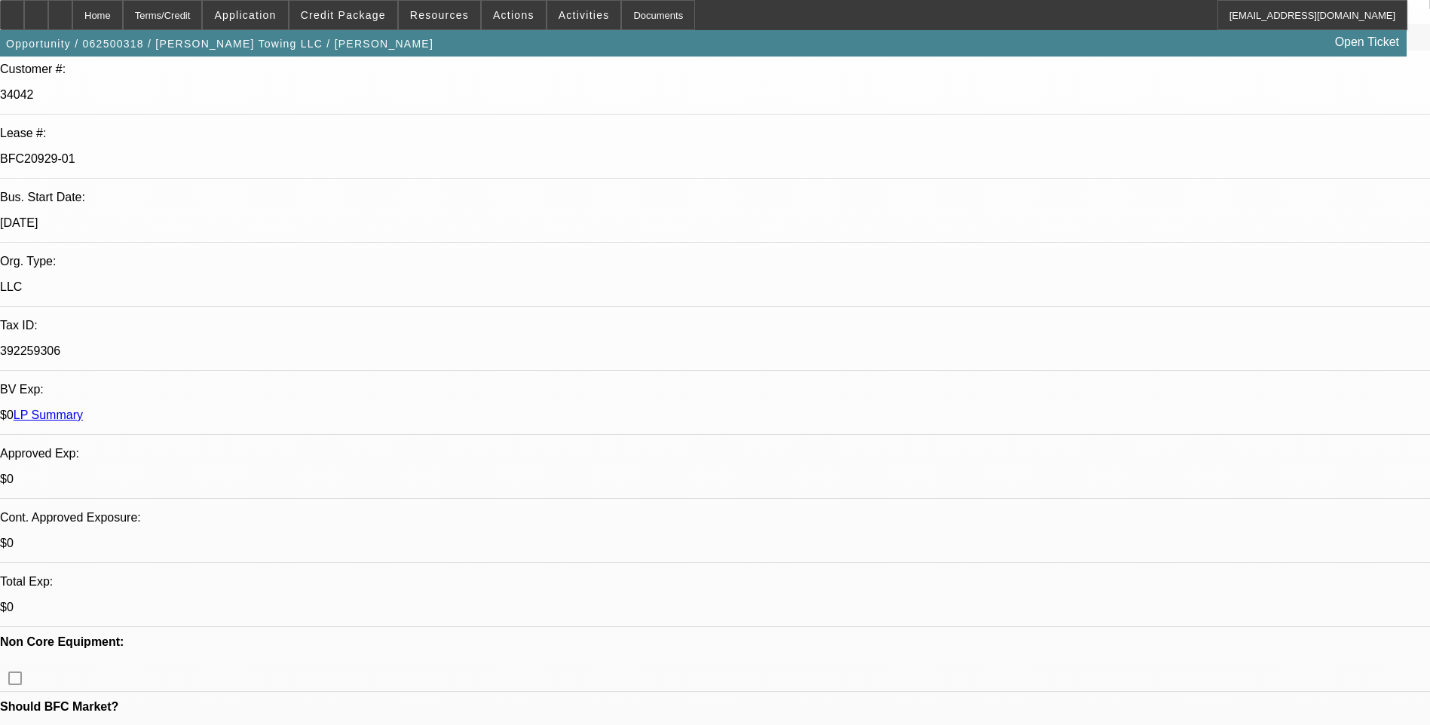
scroll to position [4447, 0]
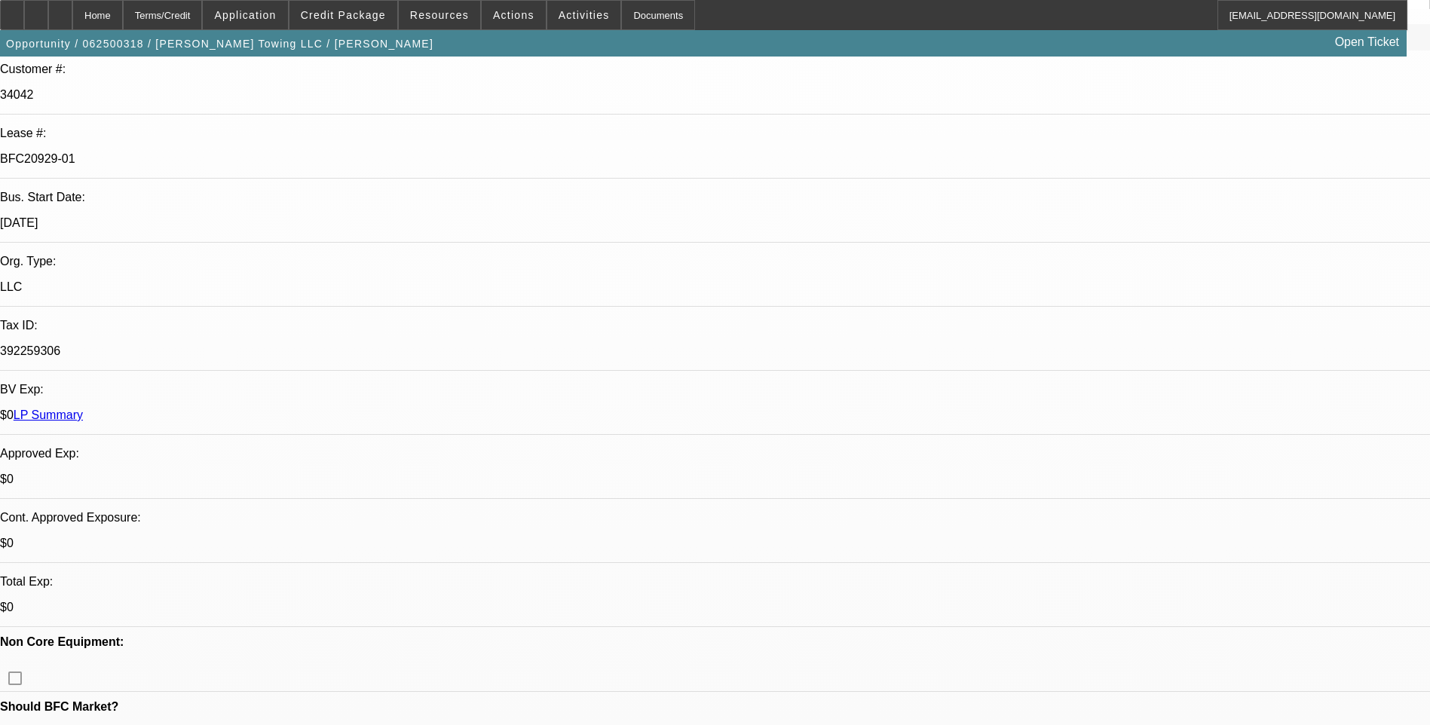
scroll to position [4145, 0]
drag, startPoint x: 1084, startPoint y: 286, endPoint x: 1083, endPoint y: 271, distance: 15.1
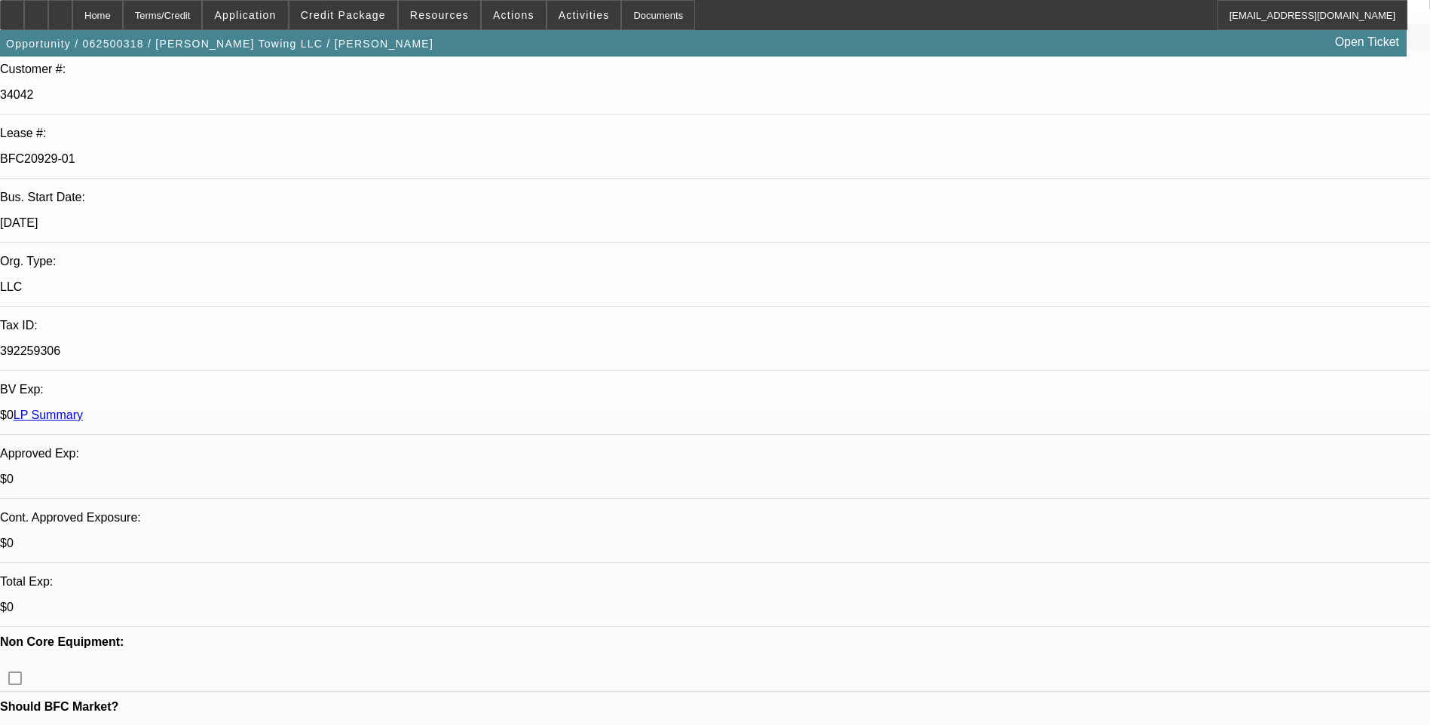
drag, startPoint x: 1083, startPoint y: 271, endPoint x: 1072, endPoint y: 241, distance: 31.5
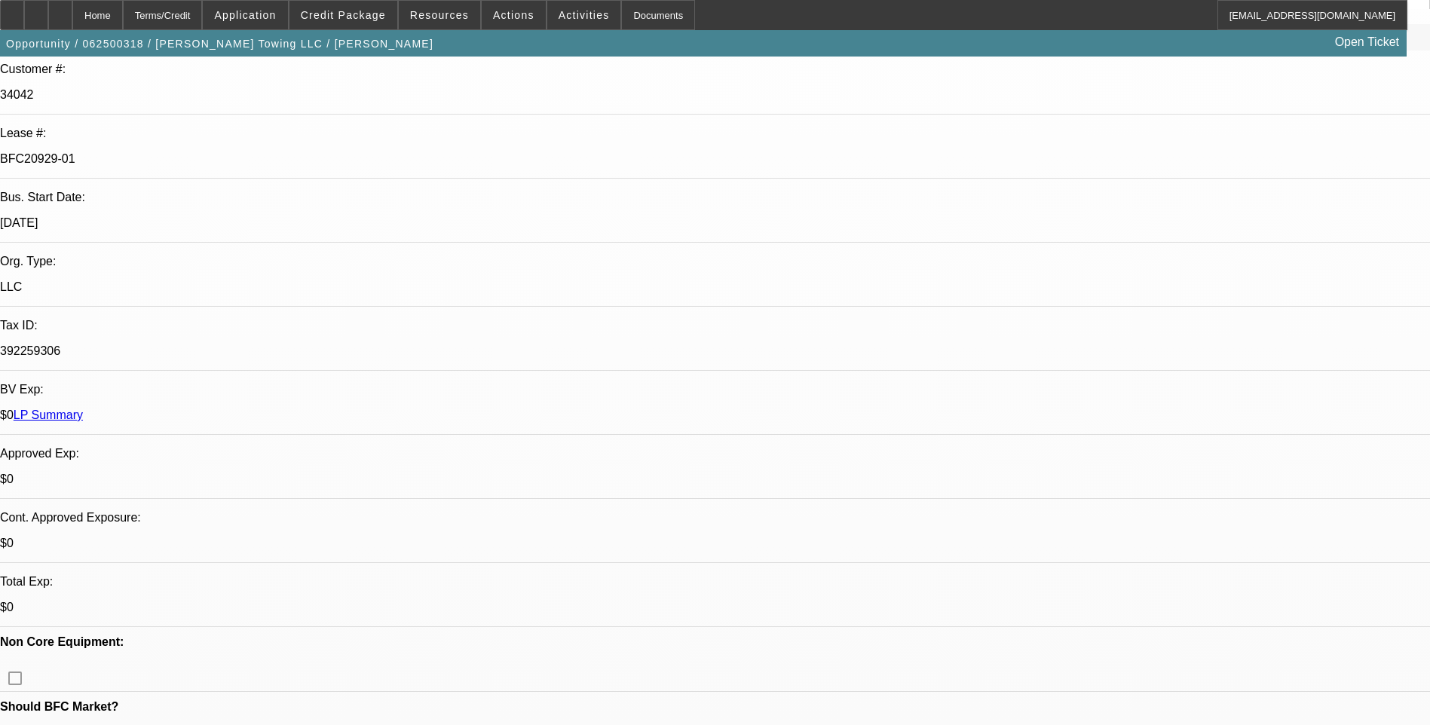
drag, startPoint x: 1094, startPoint y: 321, endPoint x: 1090, endPoint y: 291, distance: 30.4
drag, startPoint x: 1089, startPoint y: 286, endPoint x: 1087, endPoint y: 278, distance: 8.6
drag, startPoint x: 1087, startPoint y: 278, endPoint x: 1082, endPoint y: 237, distance: 41.0
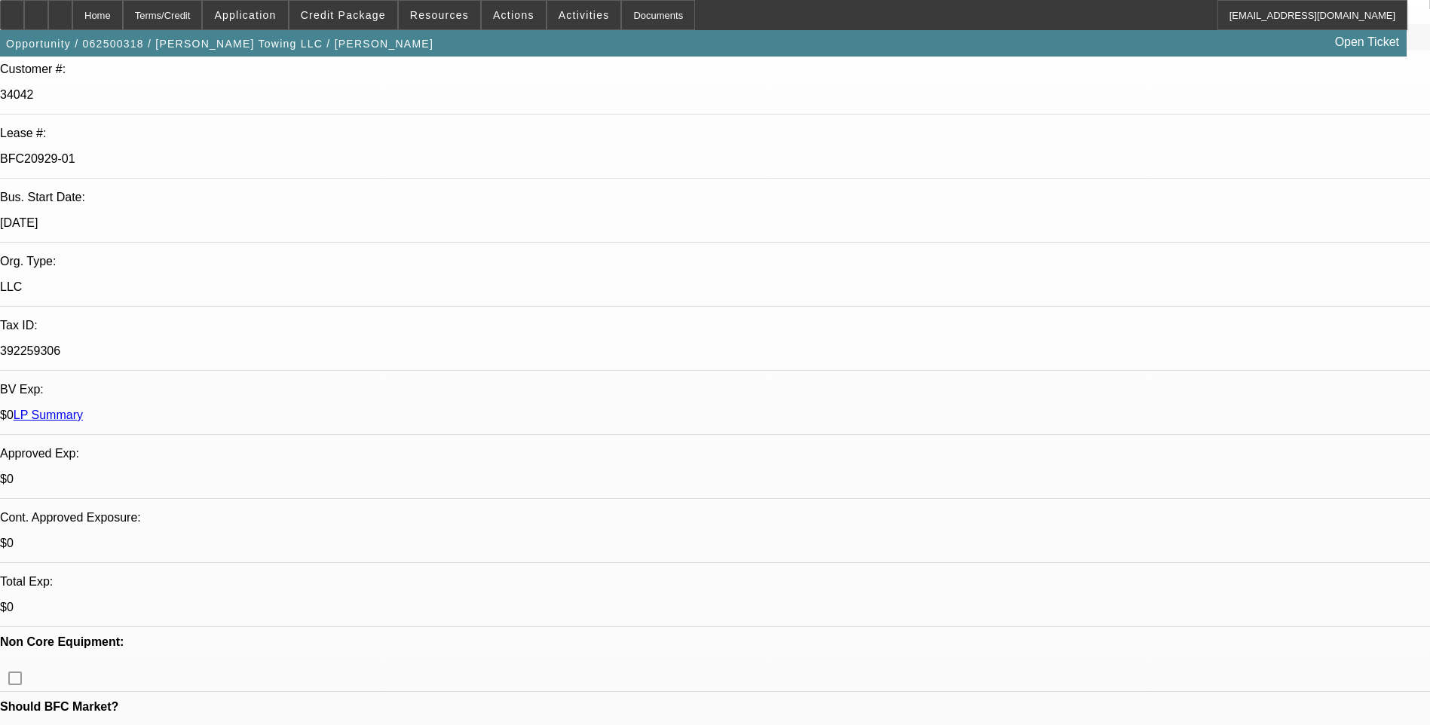
scroll to position [3618, 0]
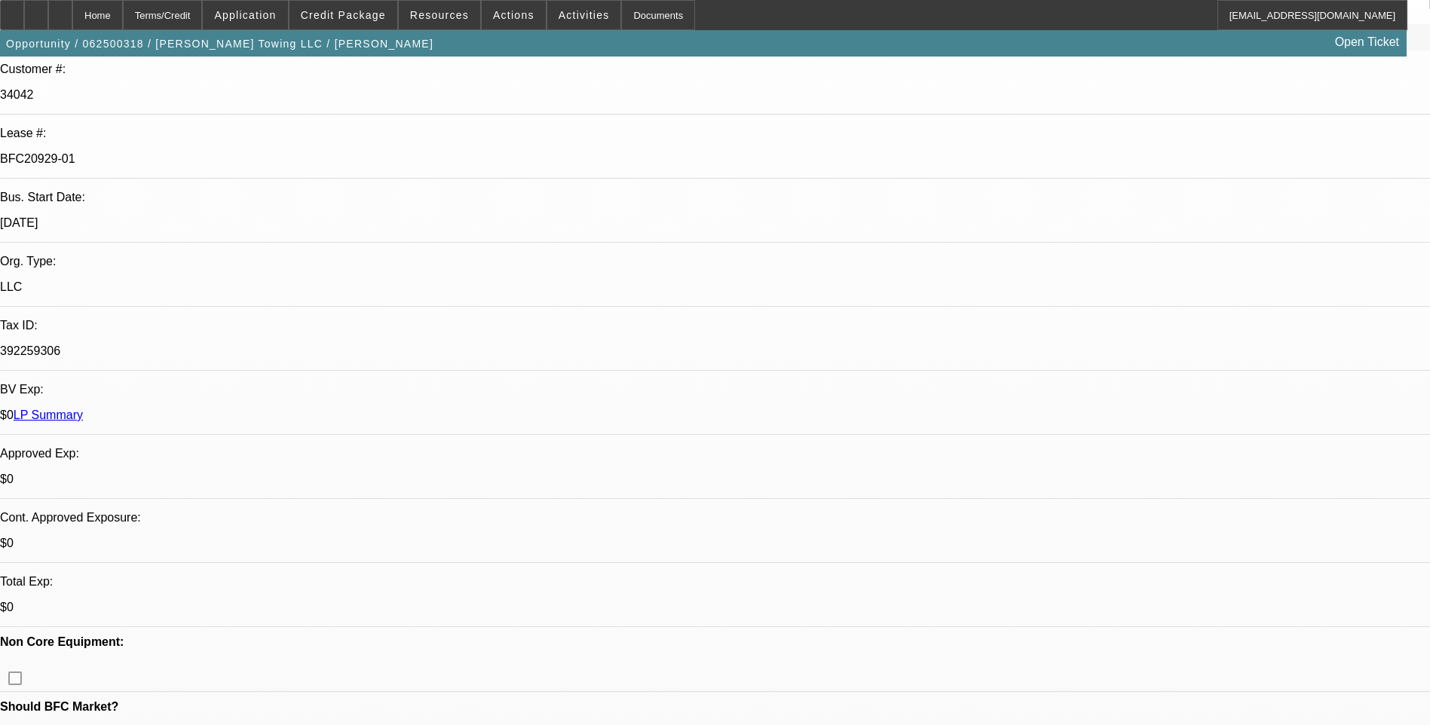
scroll to position [3316, 0]
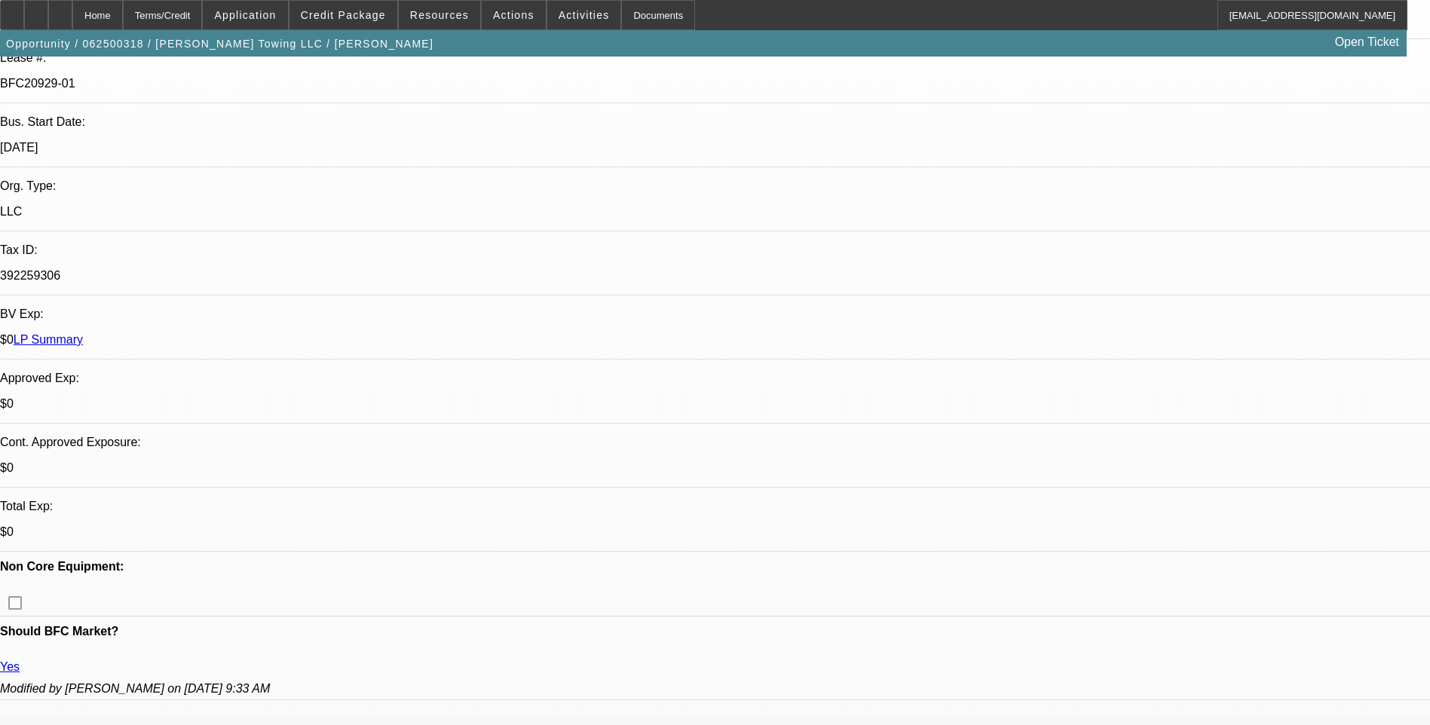
scroll to position [2864, 0]
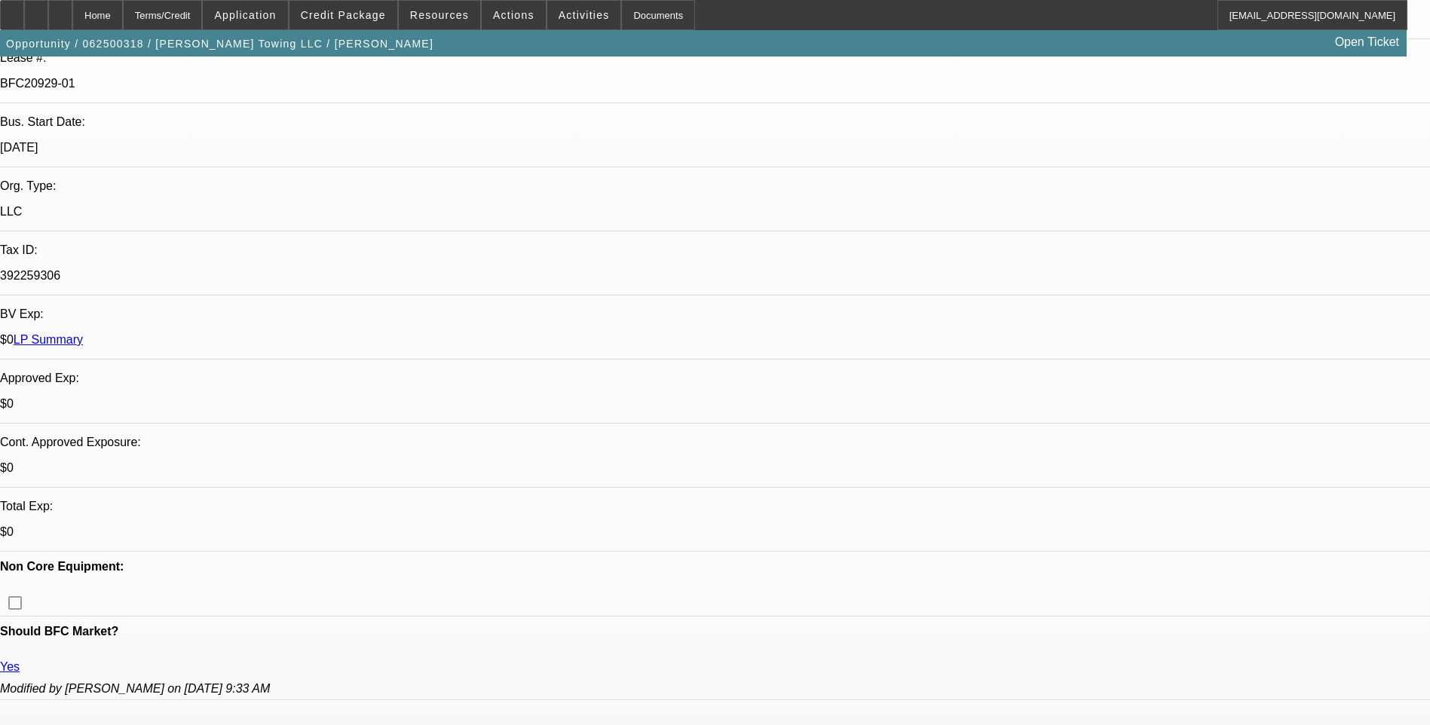
scroll to position [2186, 0]
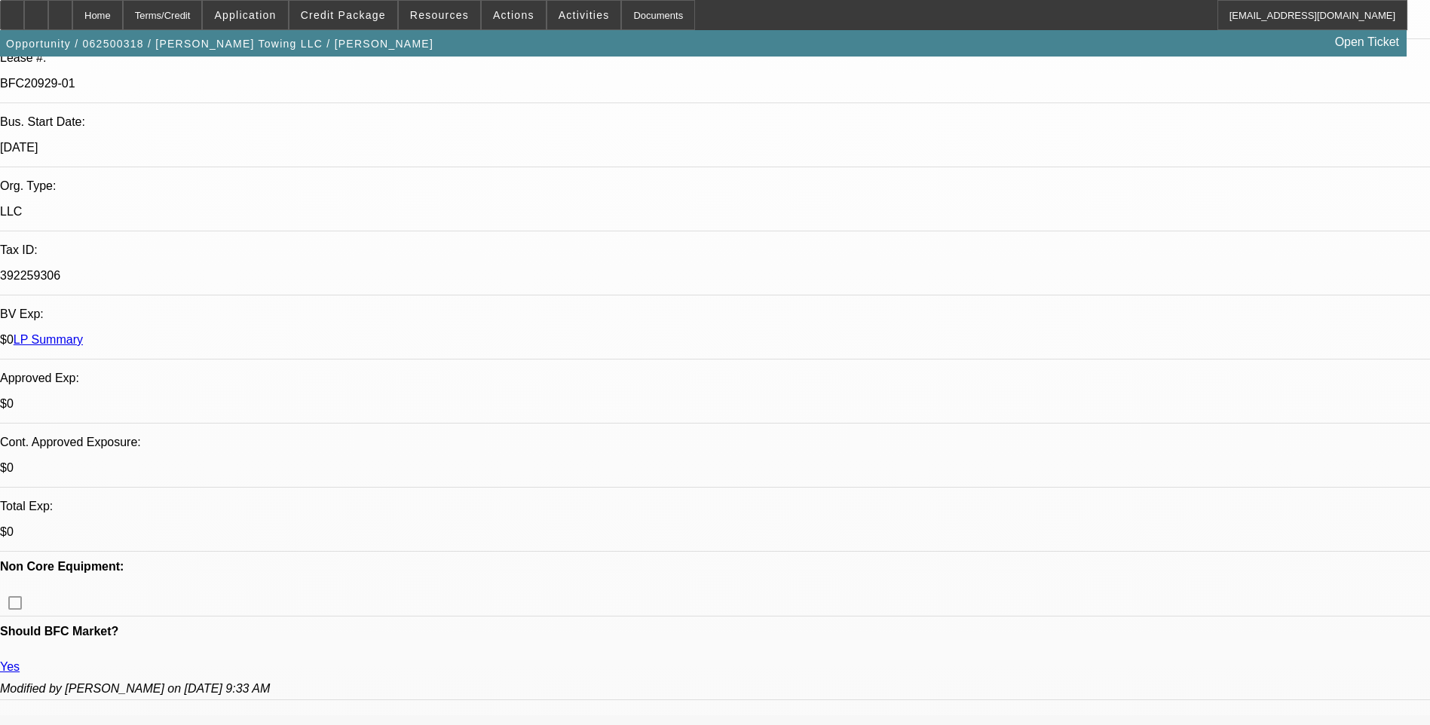
drag, startPoint x: 1097, startPoint y: 259, endPoint x: 1097, endPoint y: 243, distance: 15.8
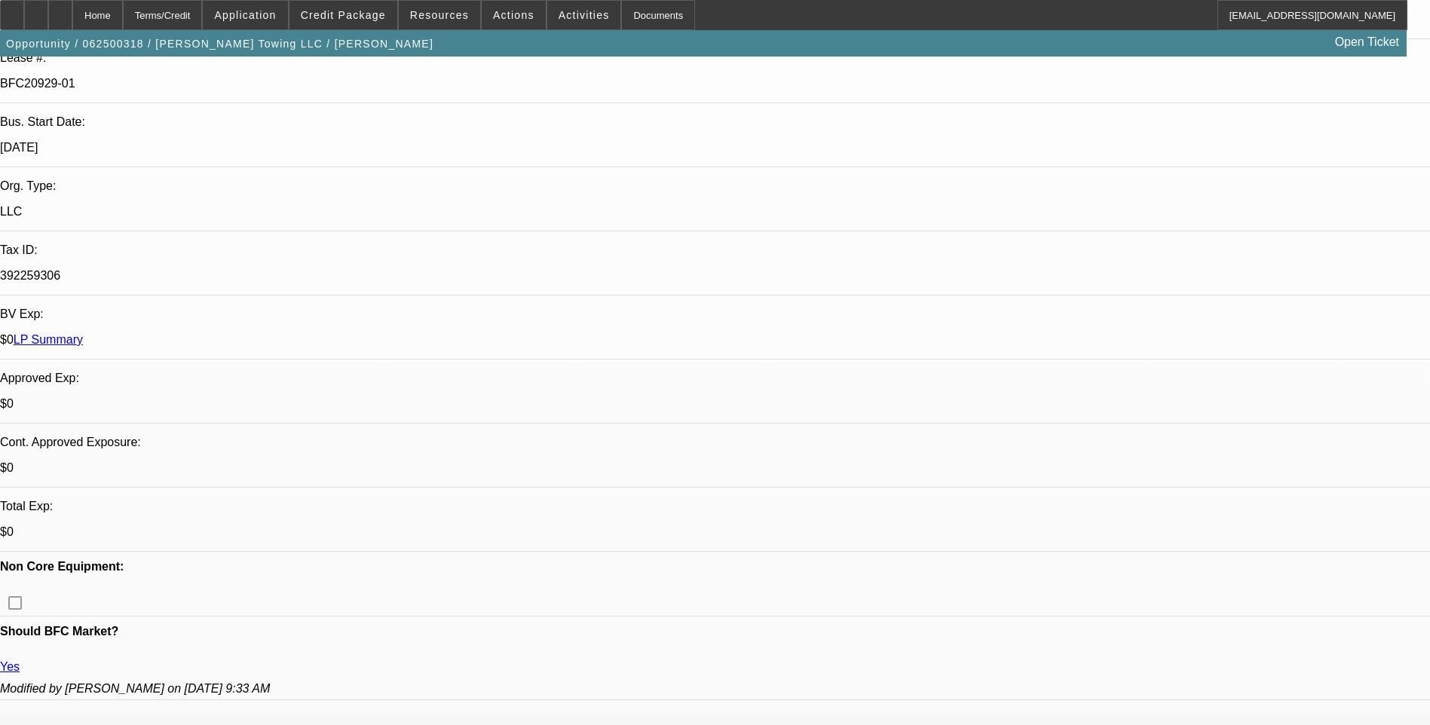
scroll to position [1658, 0]
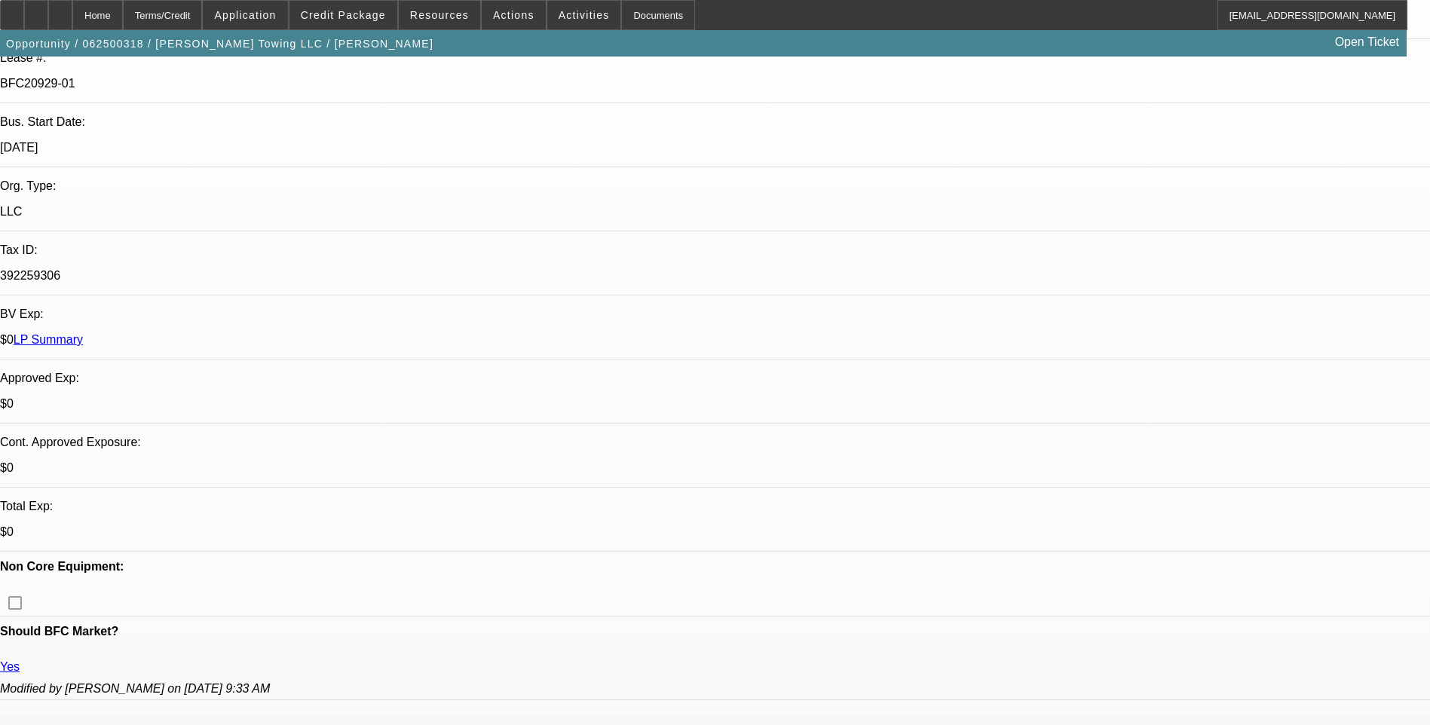
scroll to position [1583, 0]
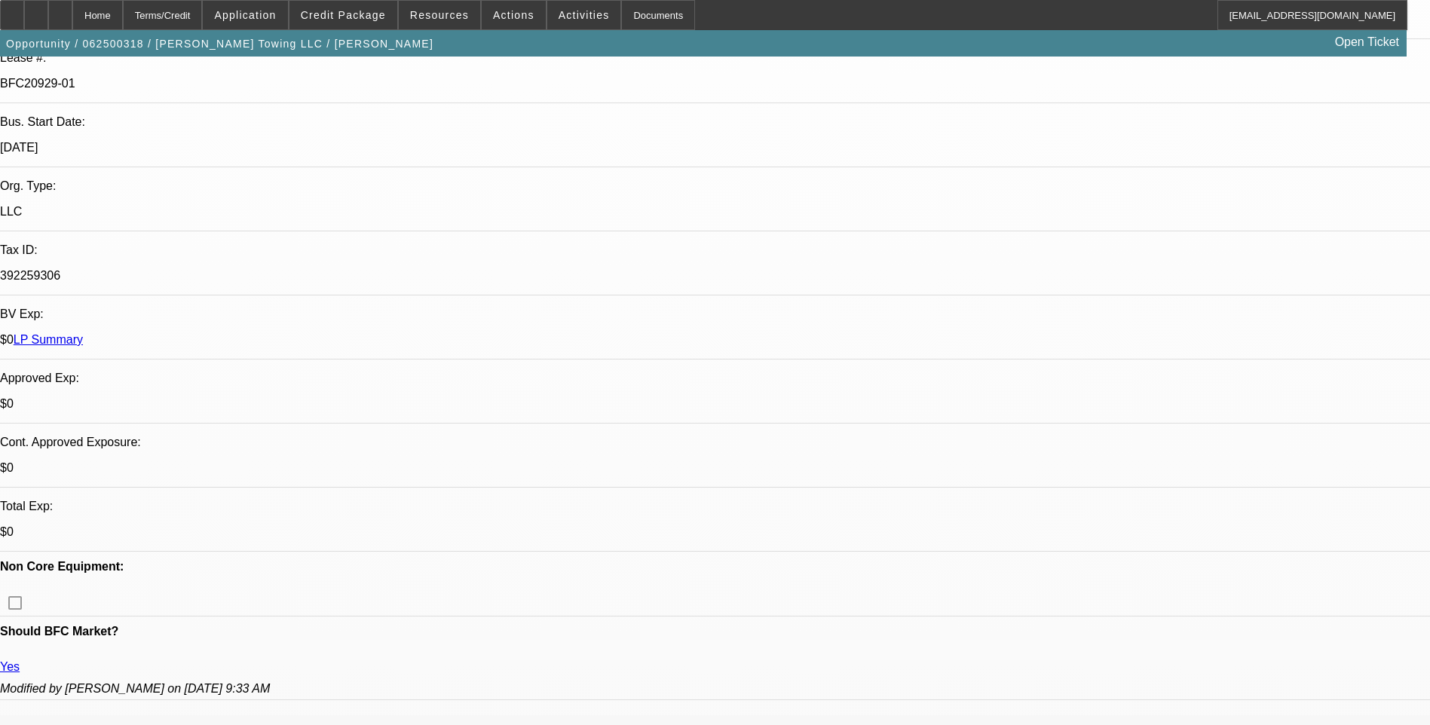
scroll to position [1357, 0]
click at [347, 17] on span "Credit Package" at bounding box center [343, 15] width 85 height 12
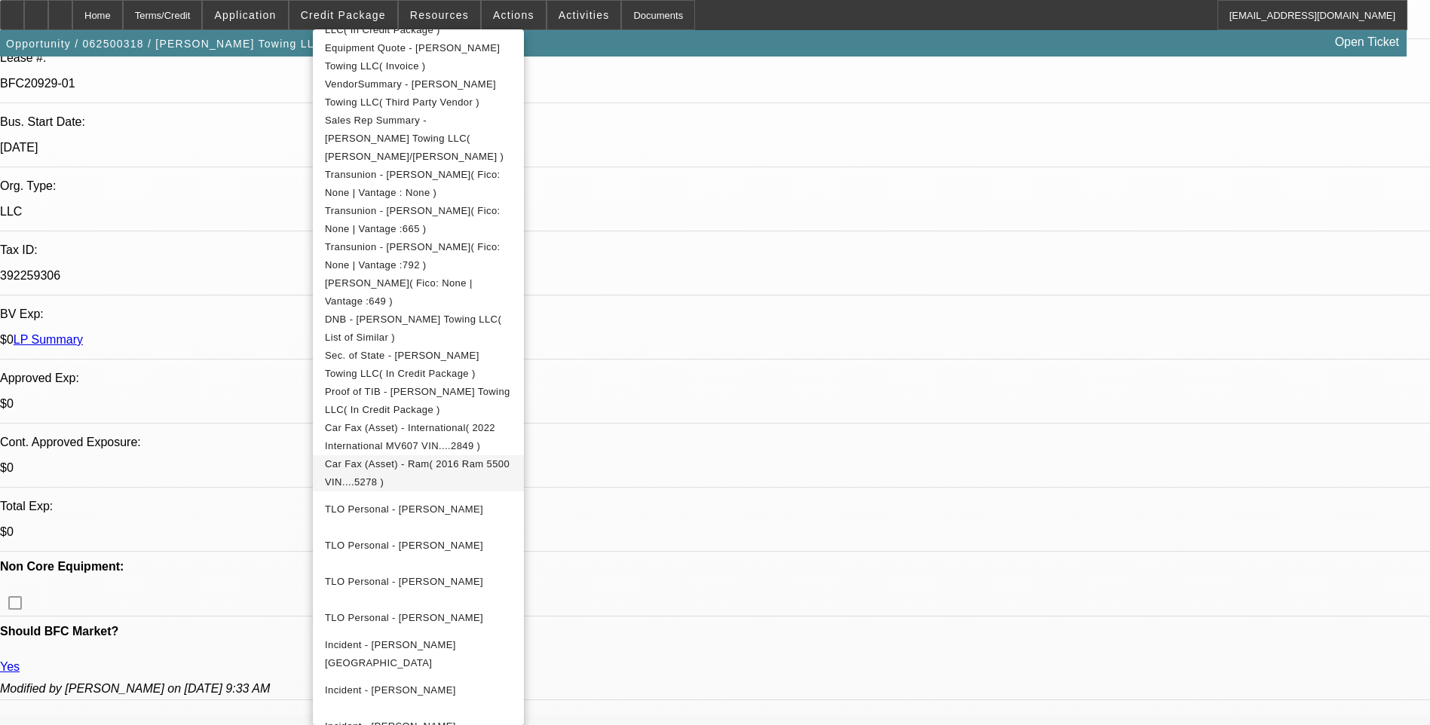
scroll to position [377, 0]
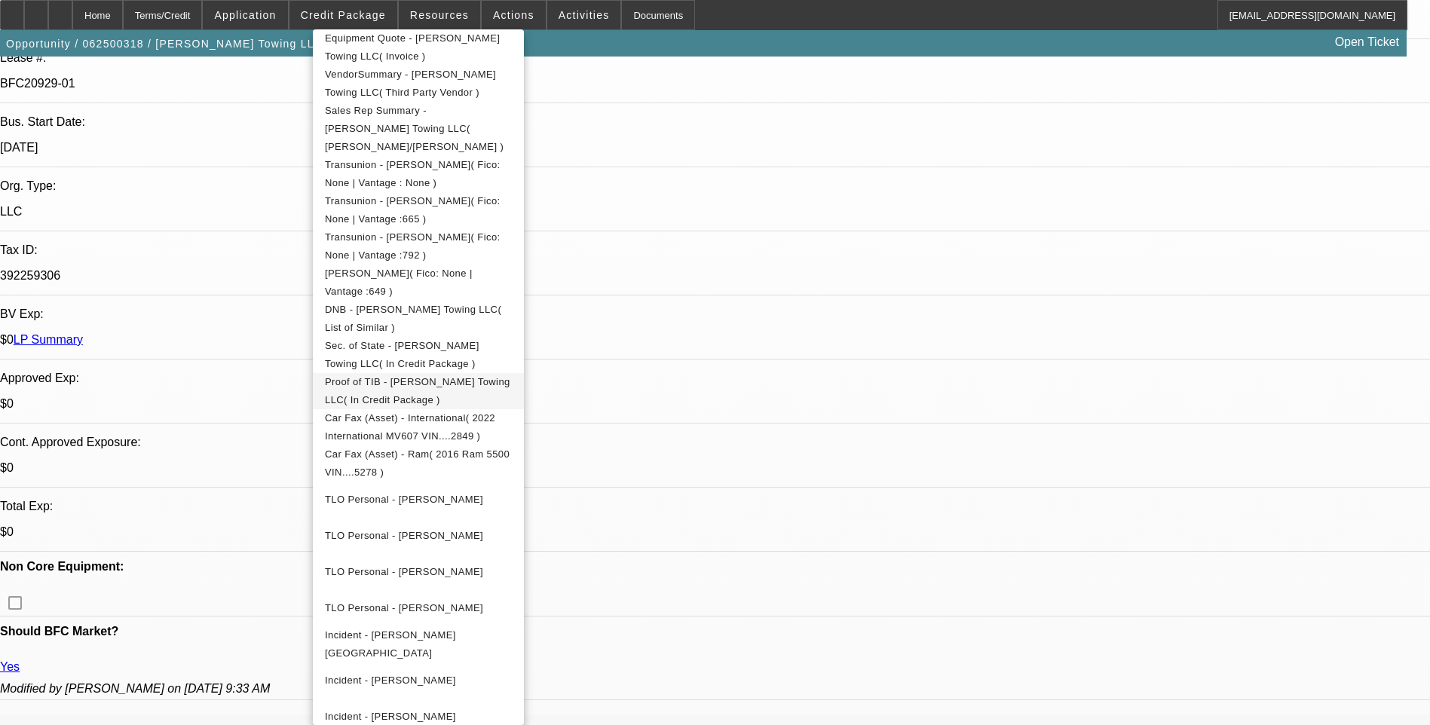
click at [472, 374] on span "Proof of TIB - Rogers Towing LLC( In Credit Package )" at bounding box center [418, 391] width 187 height 36
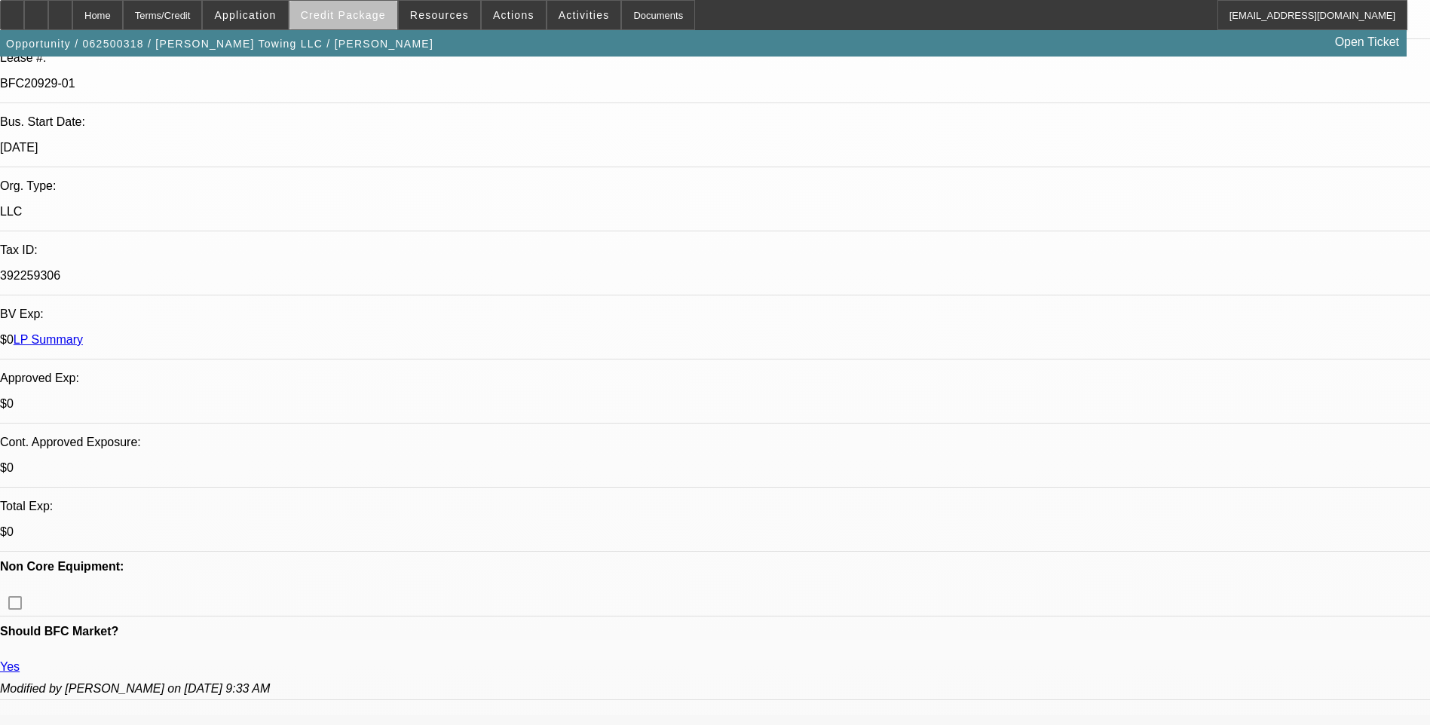
click at [381, 20] on span "Credit Package" at bounding box center [343, 15] width 85 height 12
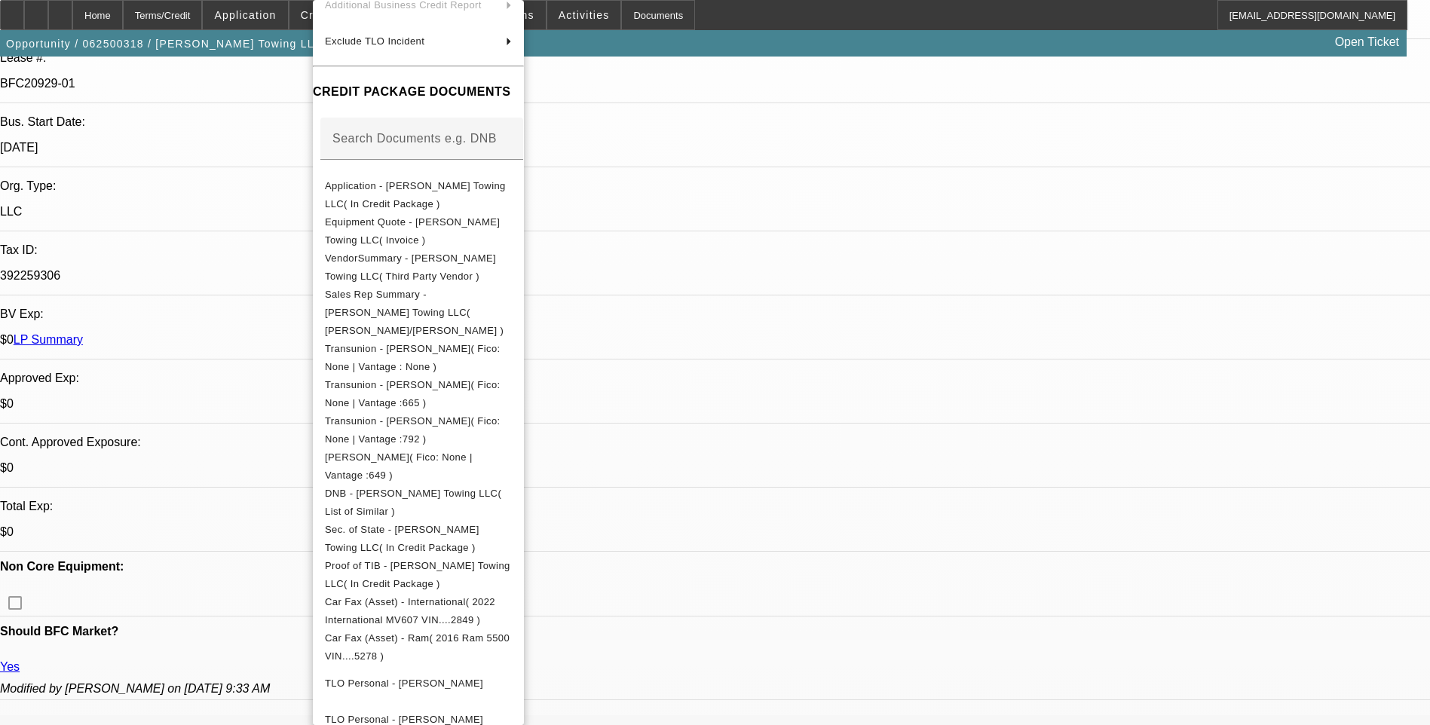
scroll to position [29, 0]
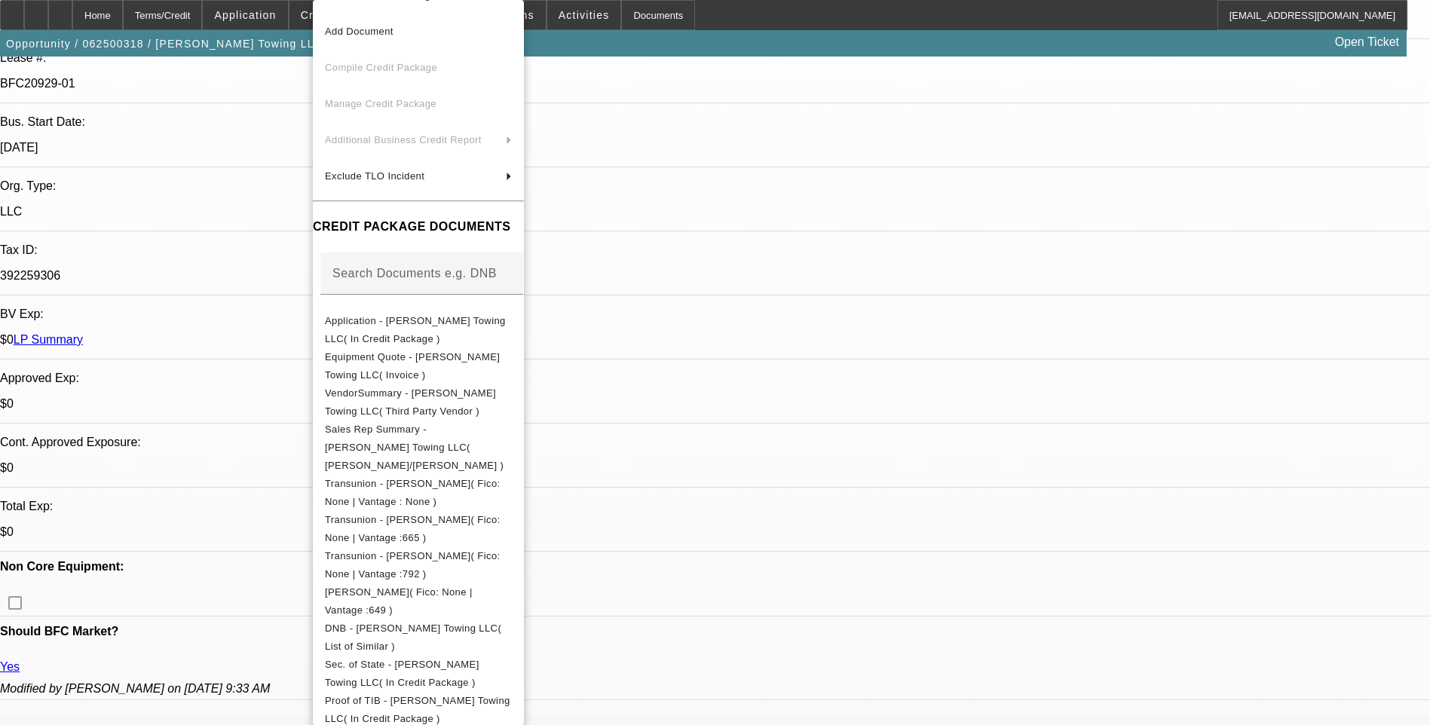
click at [826, 182] on div at bounding box center [715, 362] width 1430 height 725
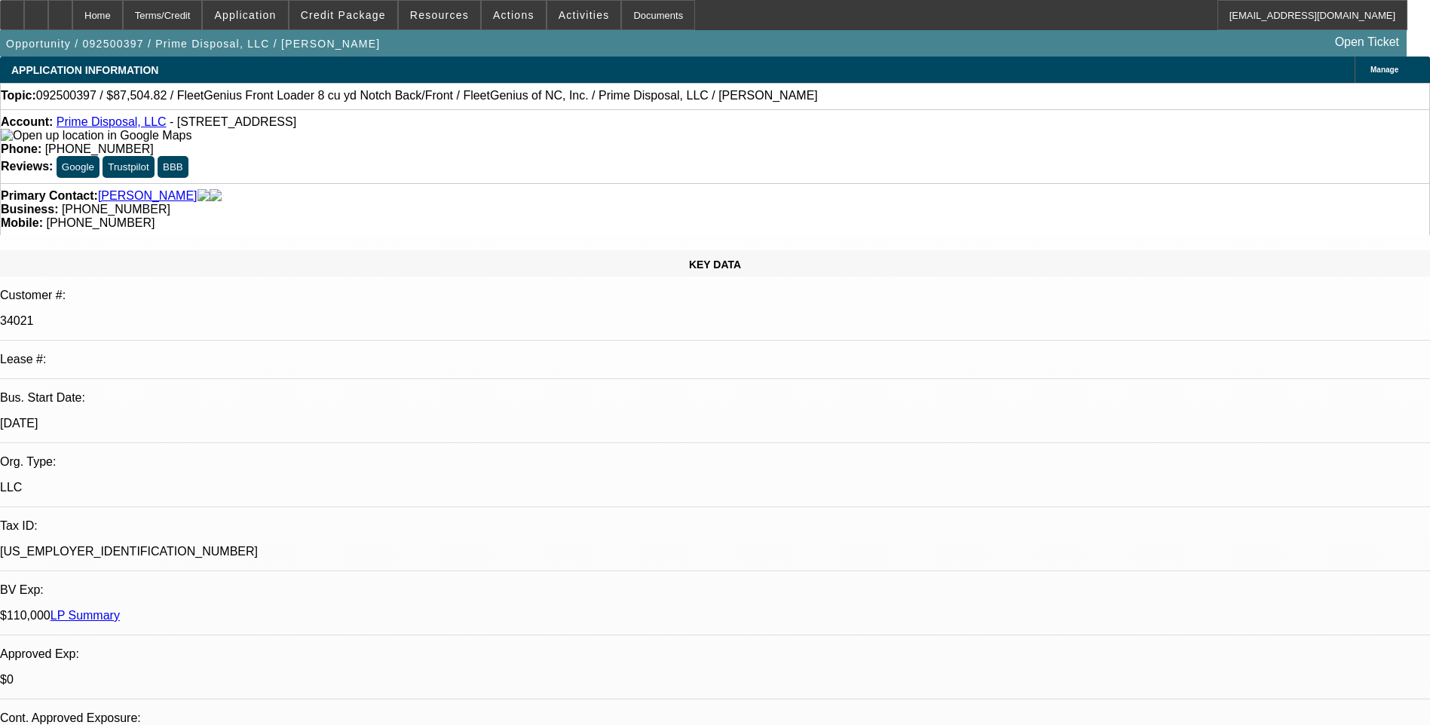
select select "0.2"
select select "0"
select select "0.2"
select select "0"
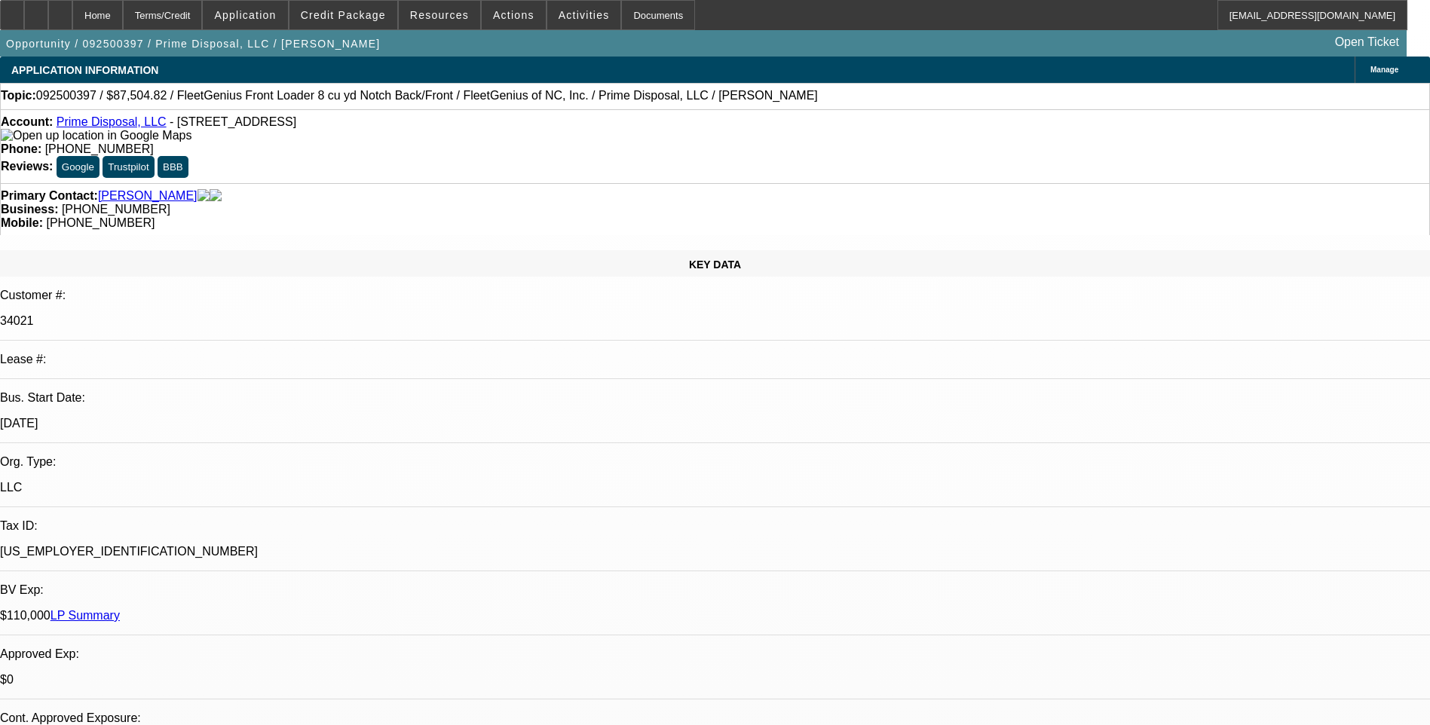
select select "0"
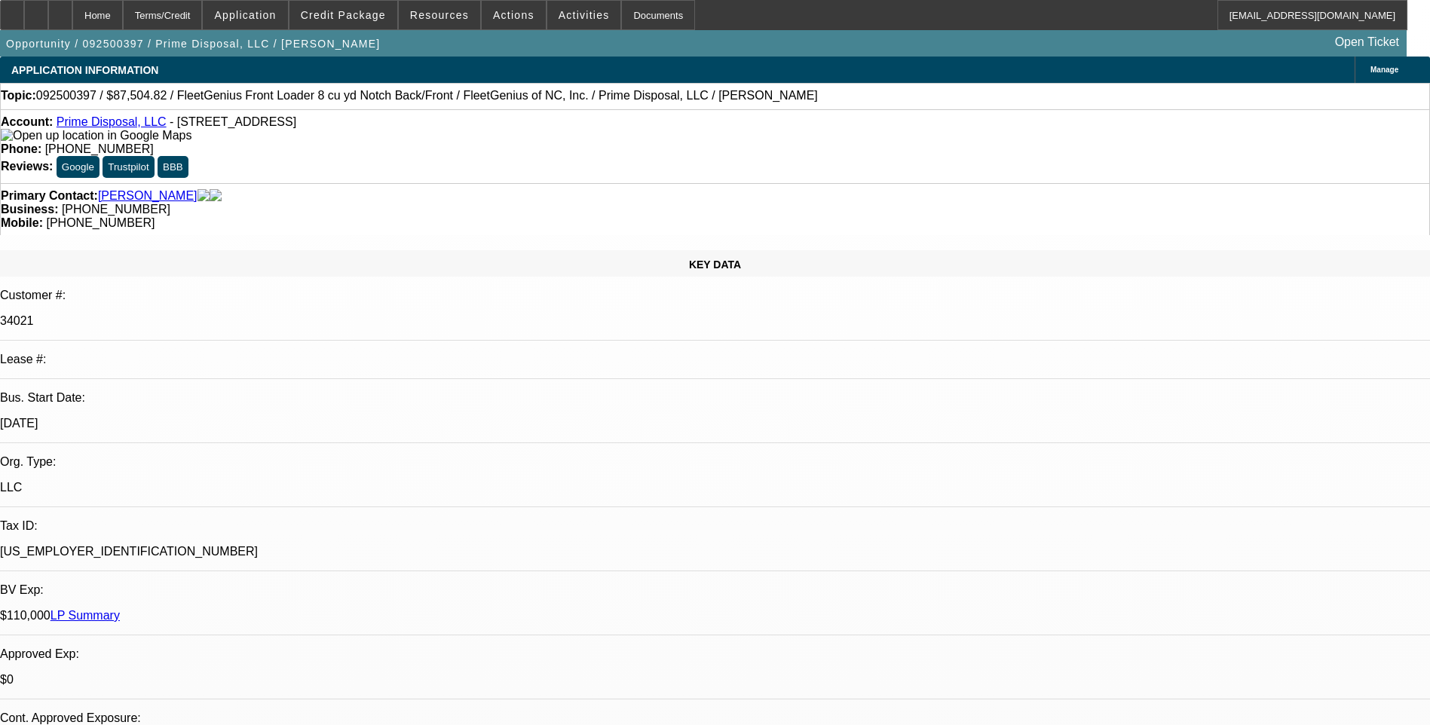
select select "0"
select select "1"
select select "6"
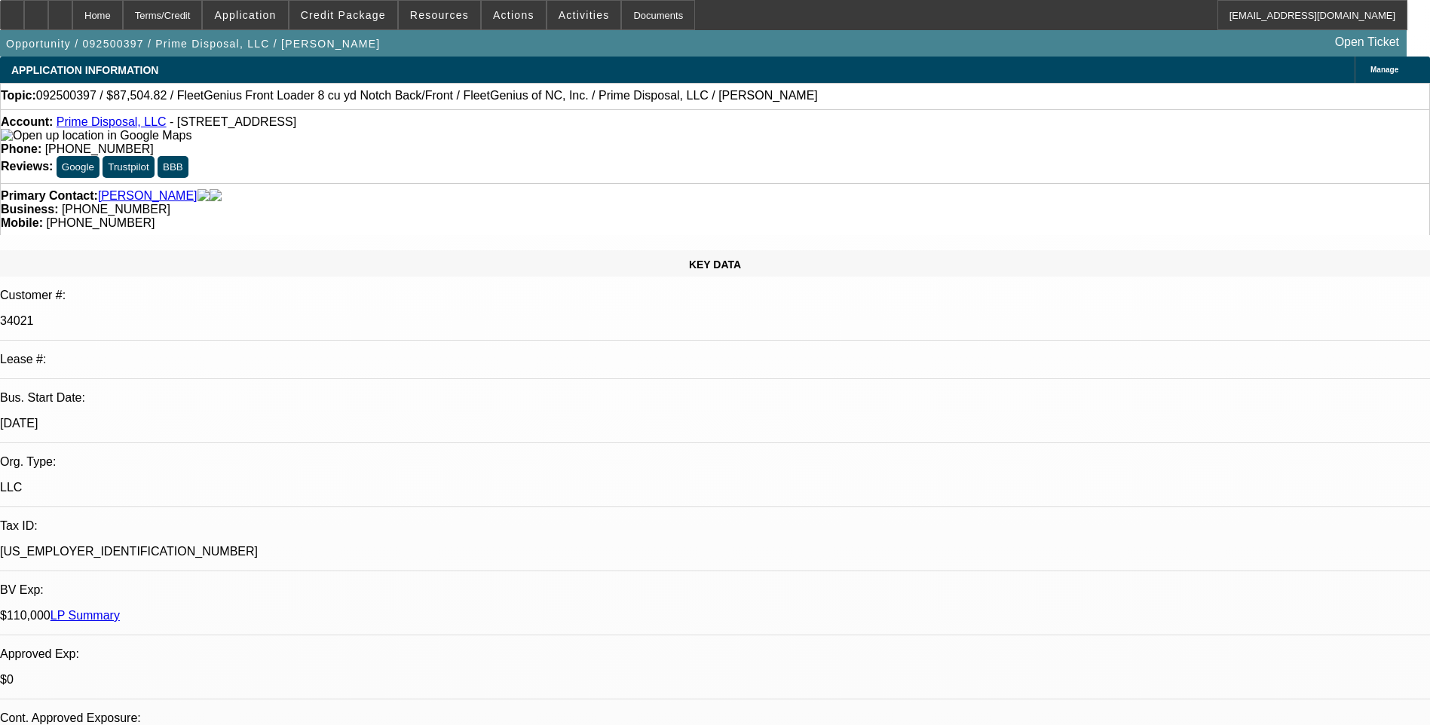
select select "1"
select select "6"
select select "1"
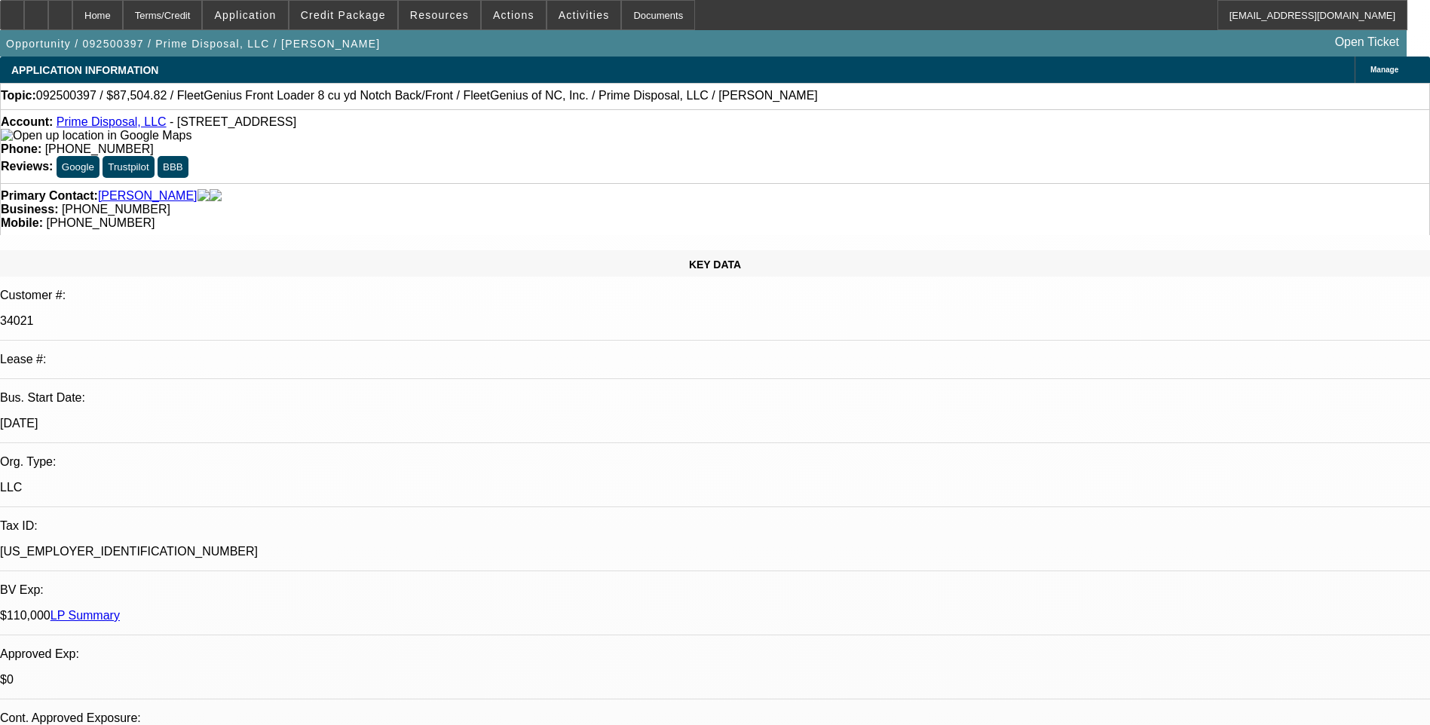
select select "6"
select select "1"
select select "6"
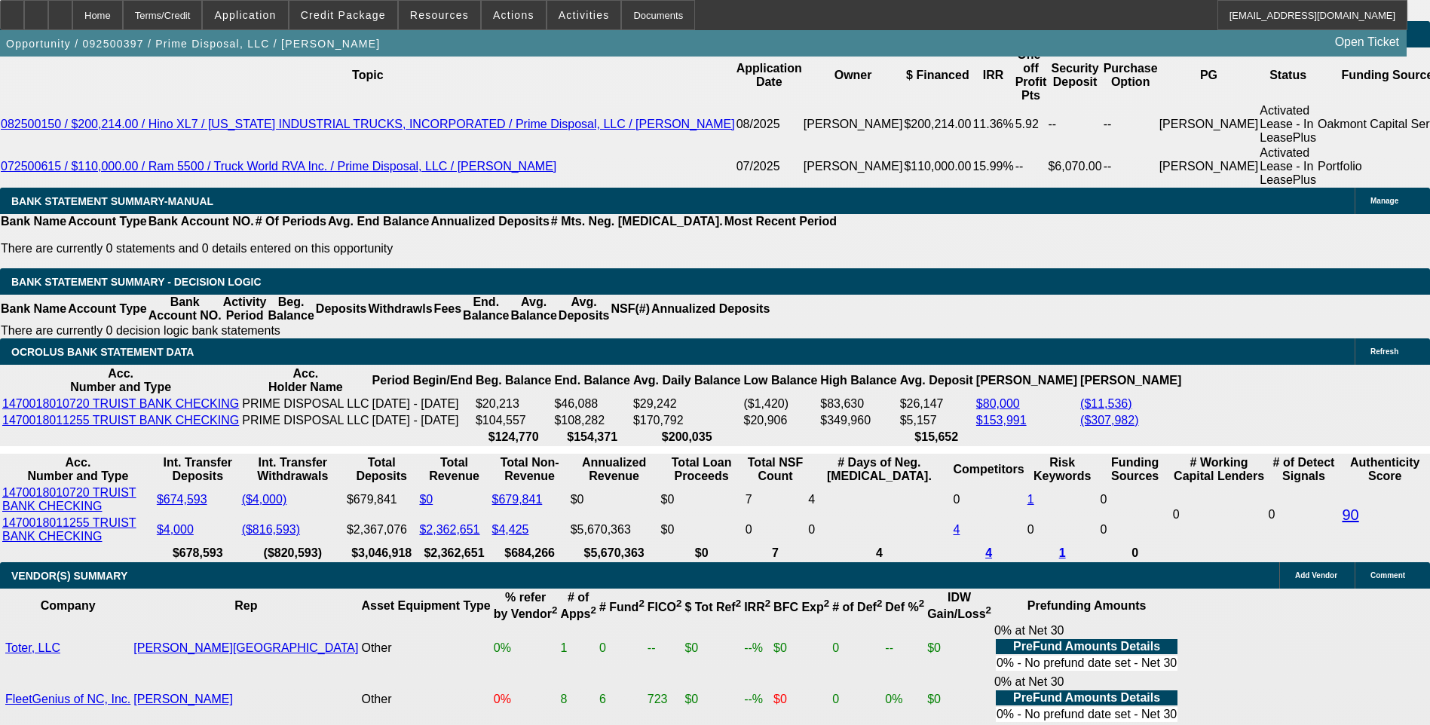
scroll to position [2713, 0]
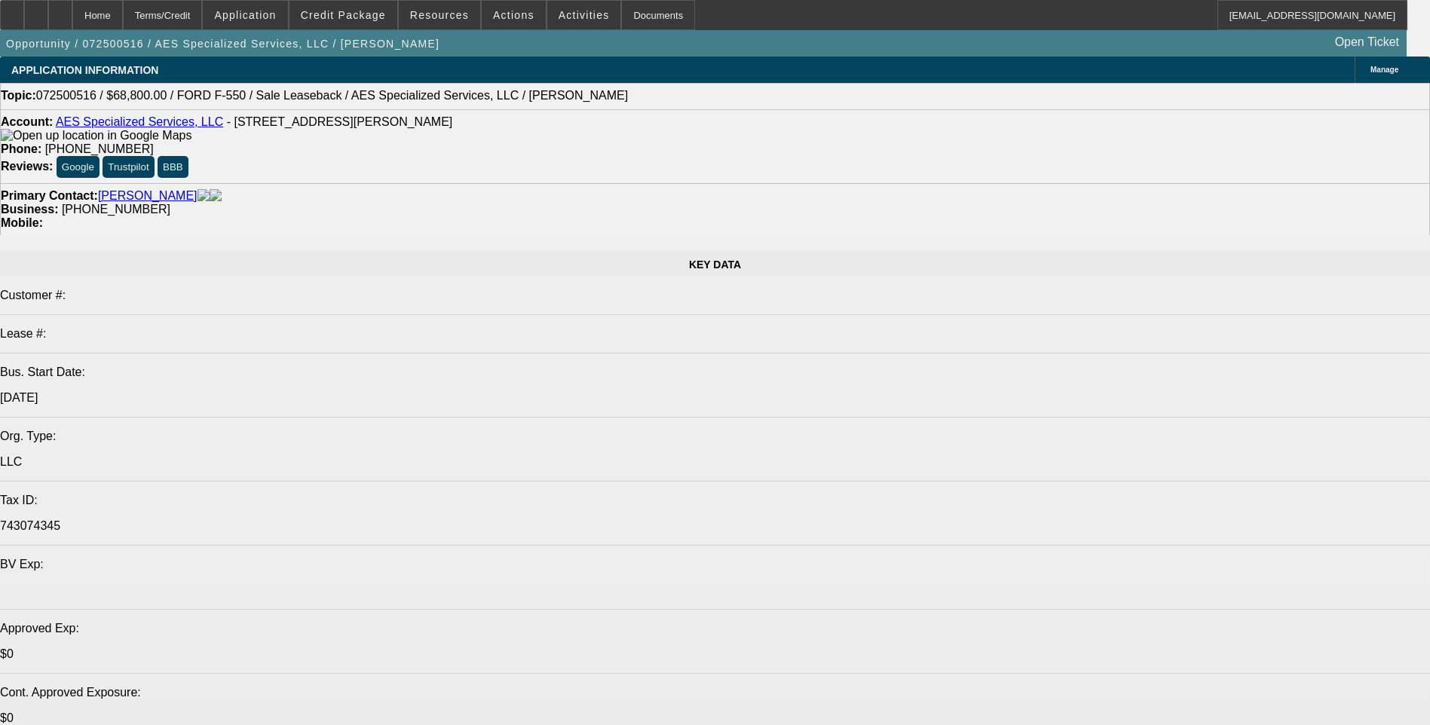
select select "0"
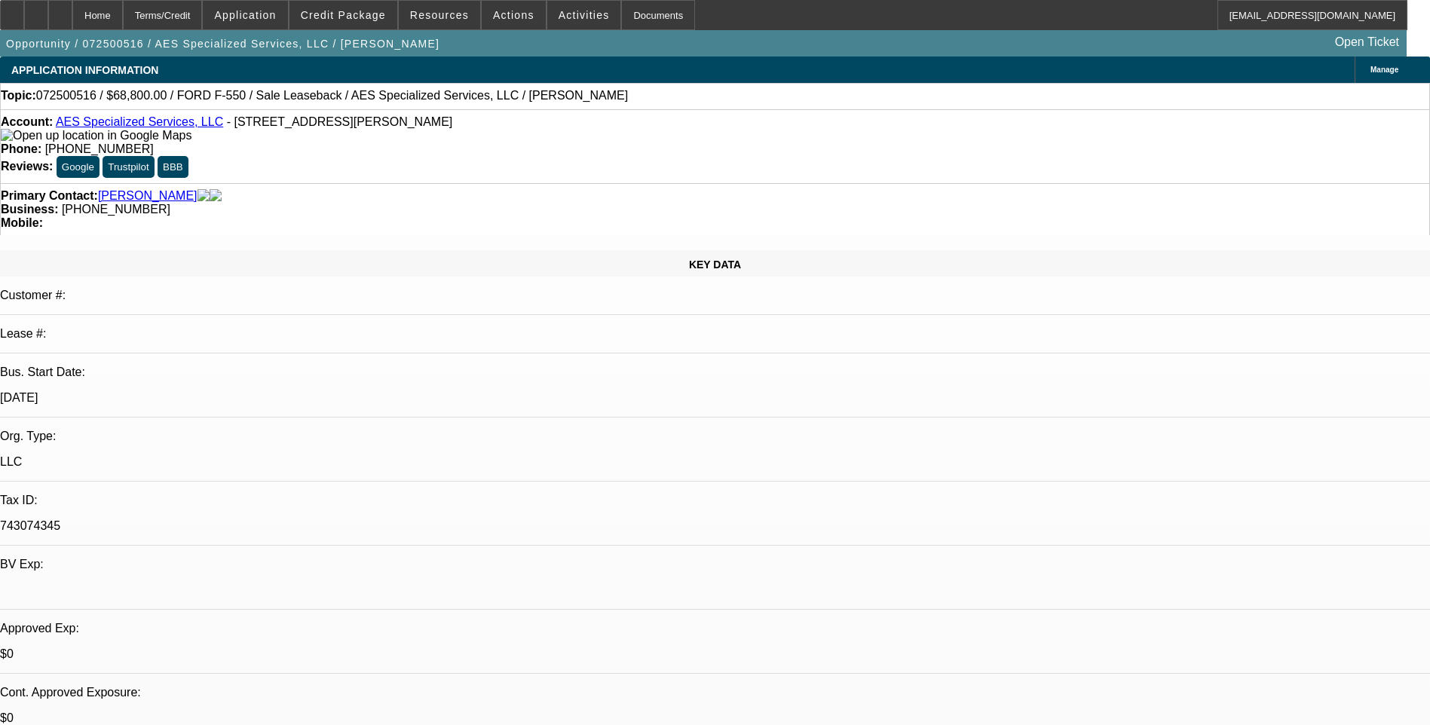
select select "0"
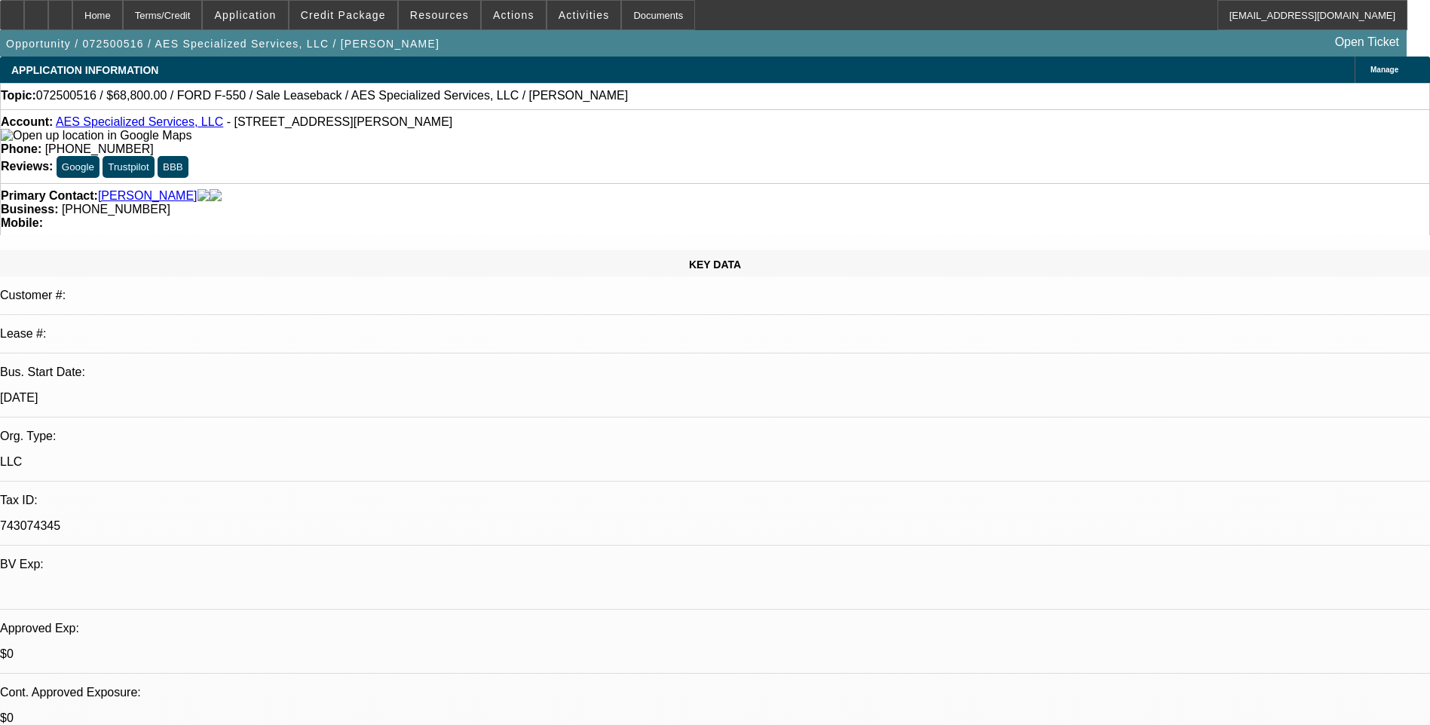
select select "0.2"
select select "0"
select select "0.1"
select select "0"
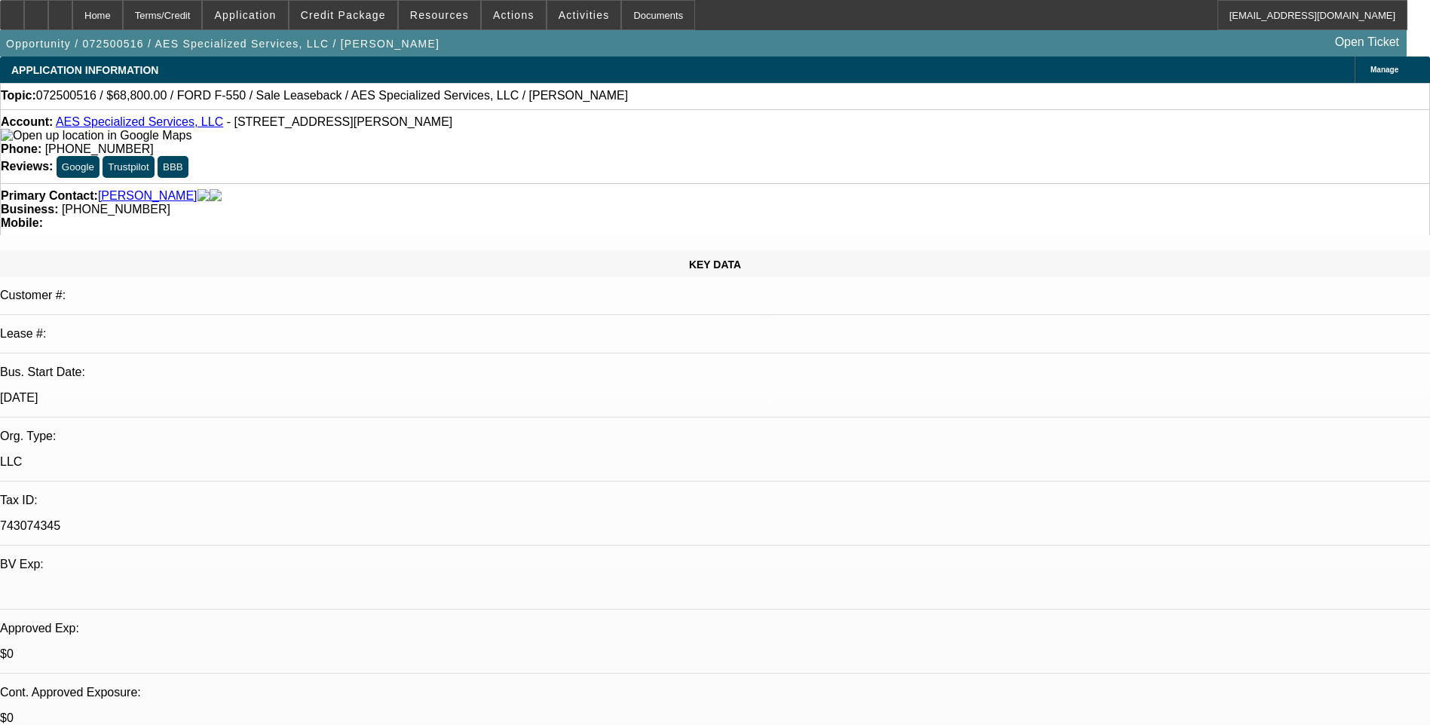
select select "0"
select select "1"
select select "6"
select select "1"
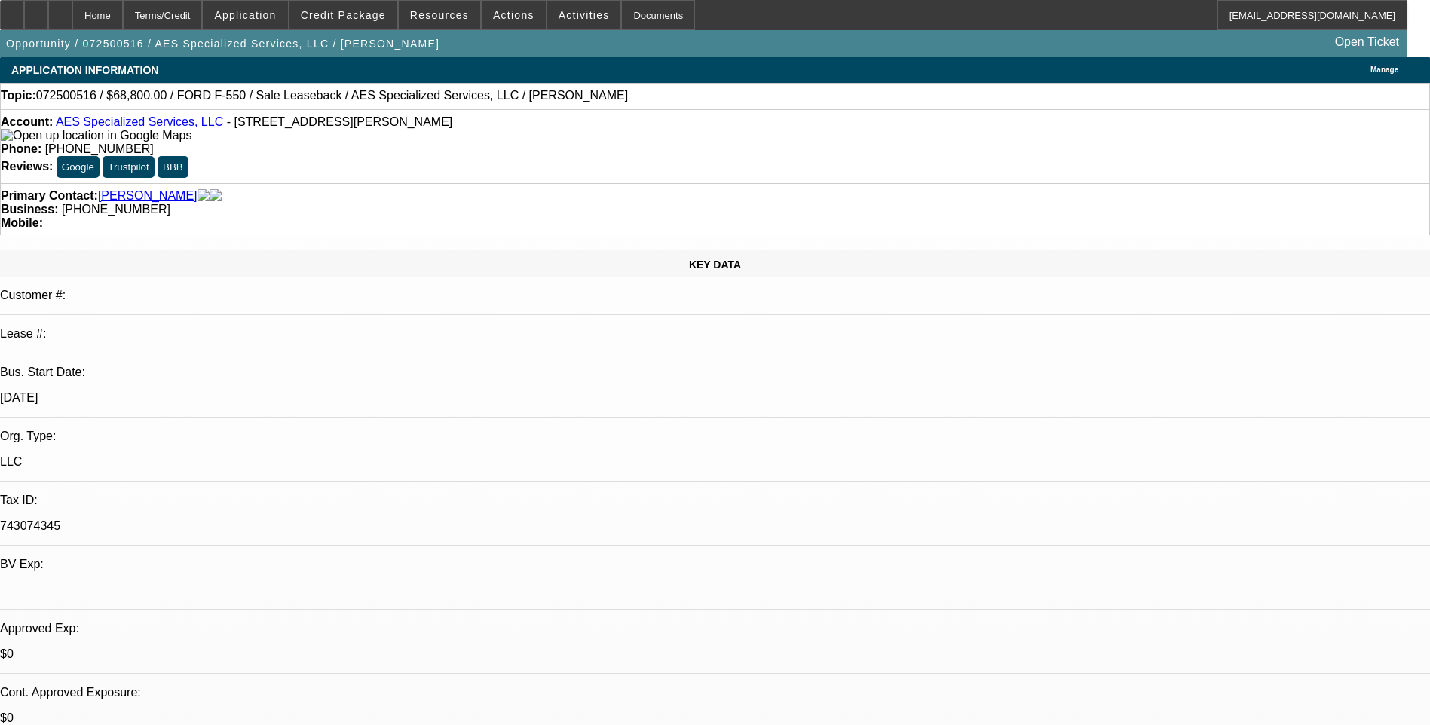
select select "1"
select select "6"
select select "1"
select select "6"
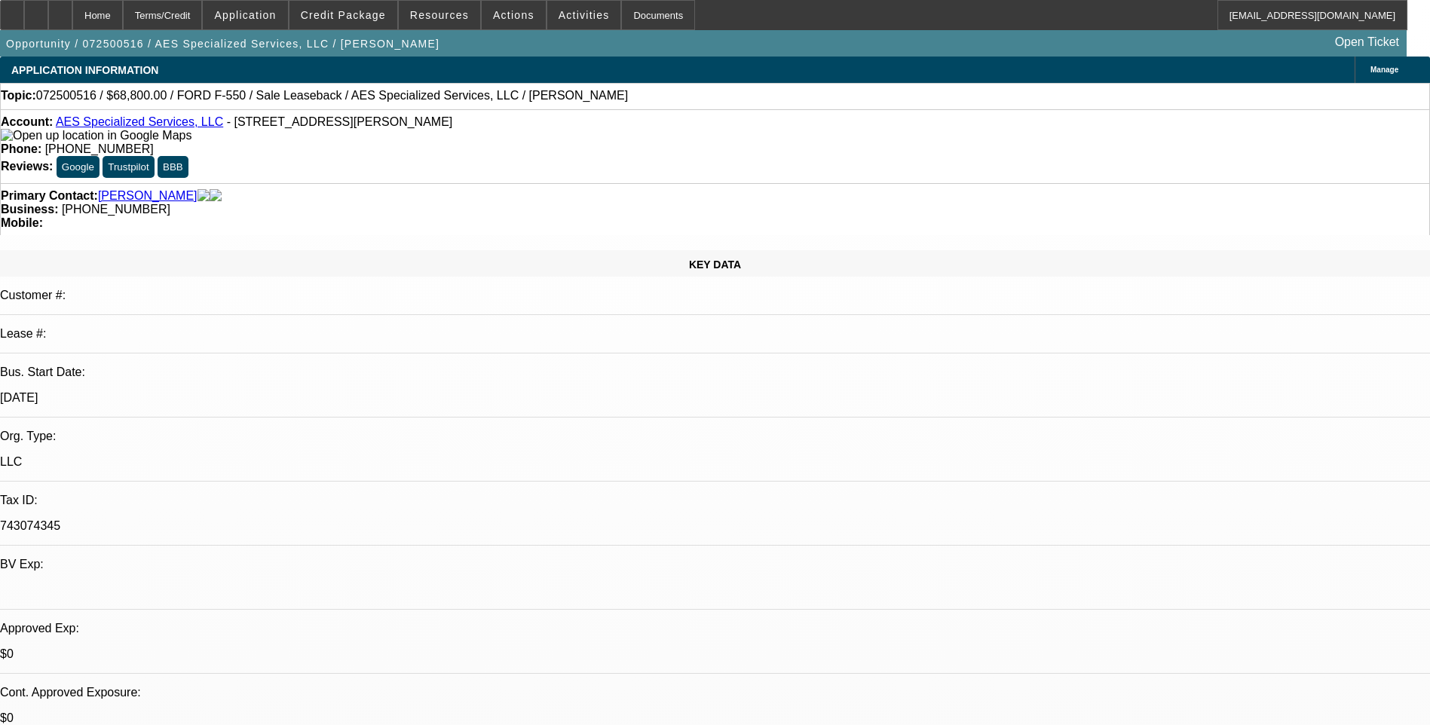
select select "1"
select select "6"
click at [203, 24] on div "Terms/Credit" at bounding box center [163, 15] width 80 height 30
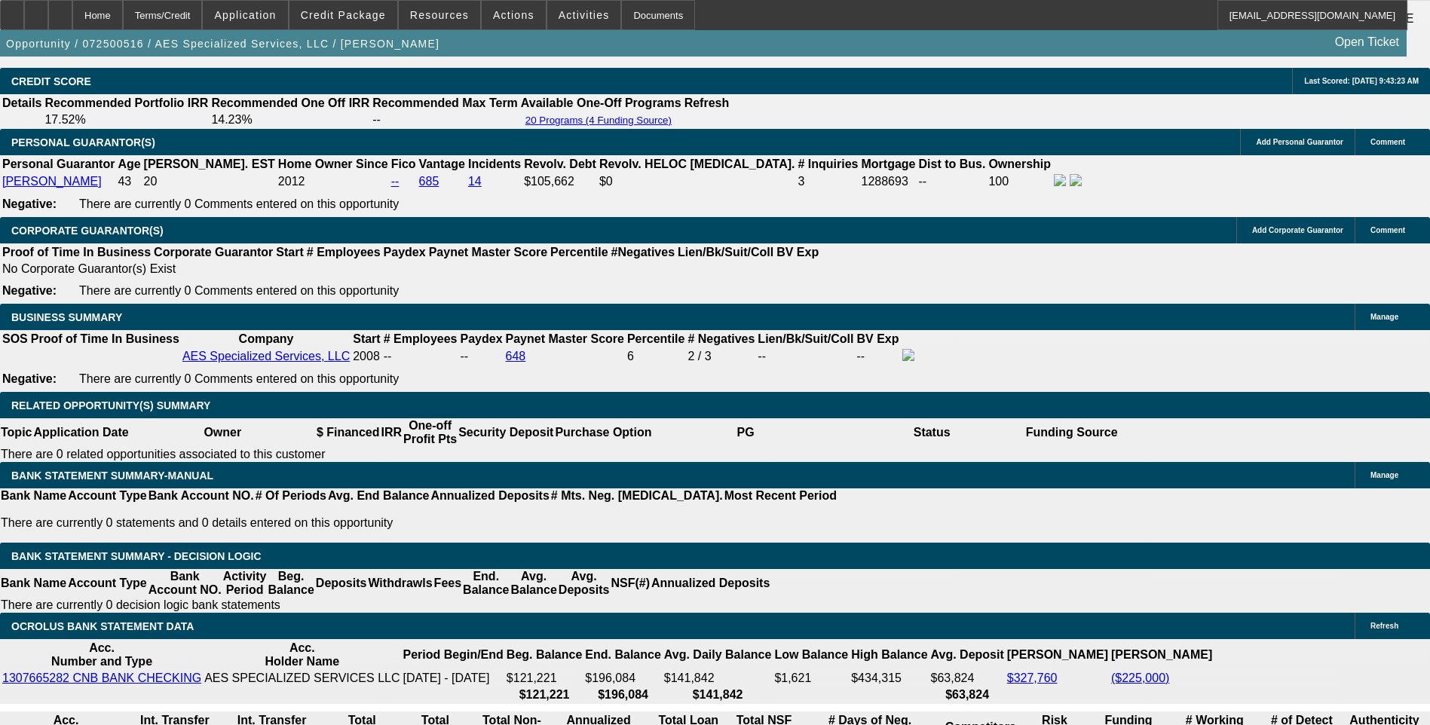
scroll to position [2306, 0]
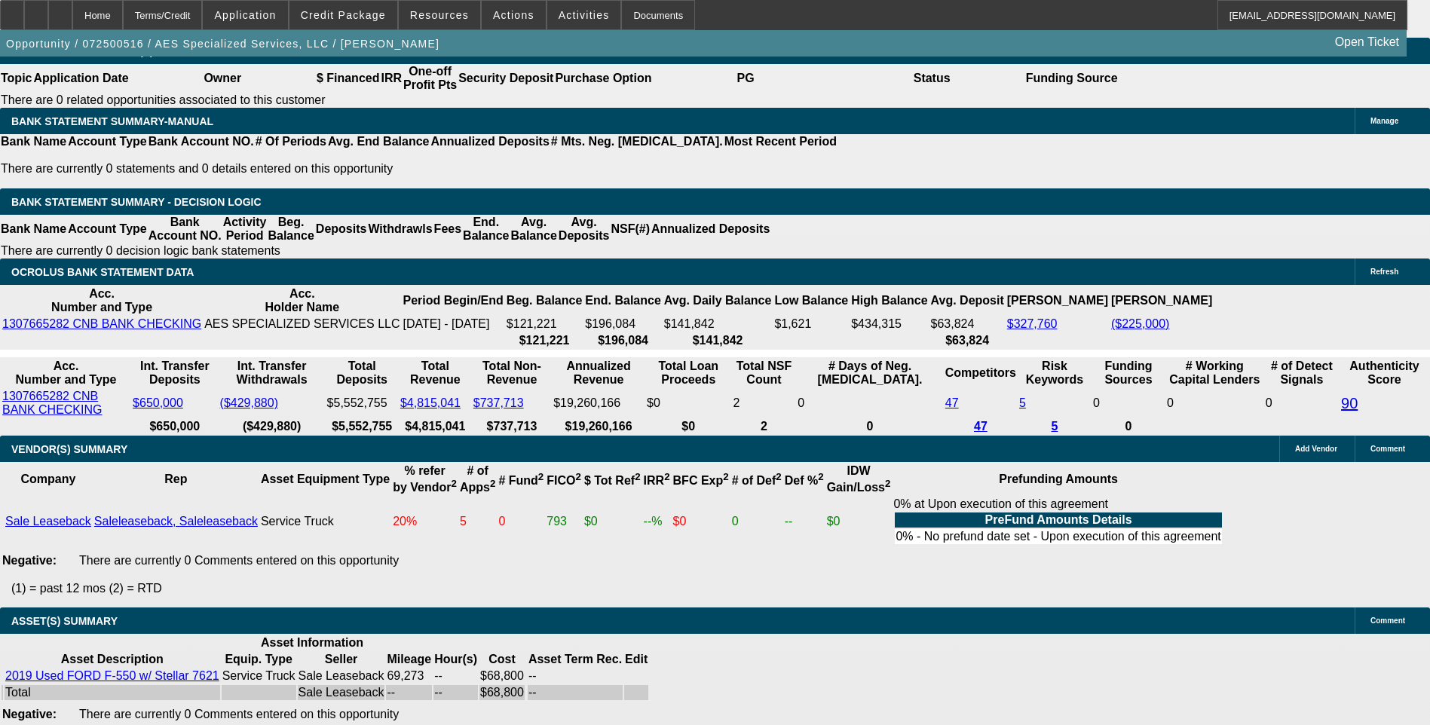
scroll to position [2607, 0]
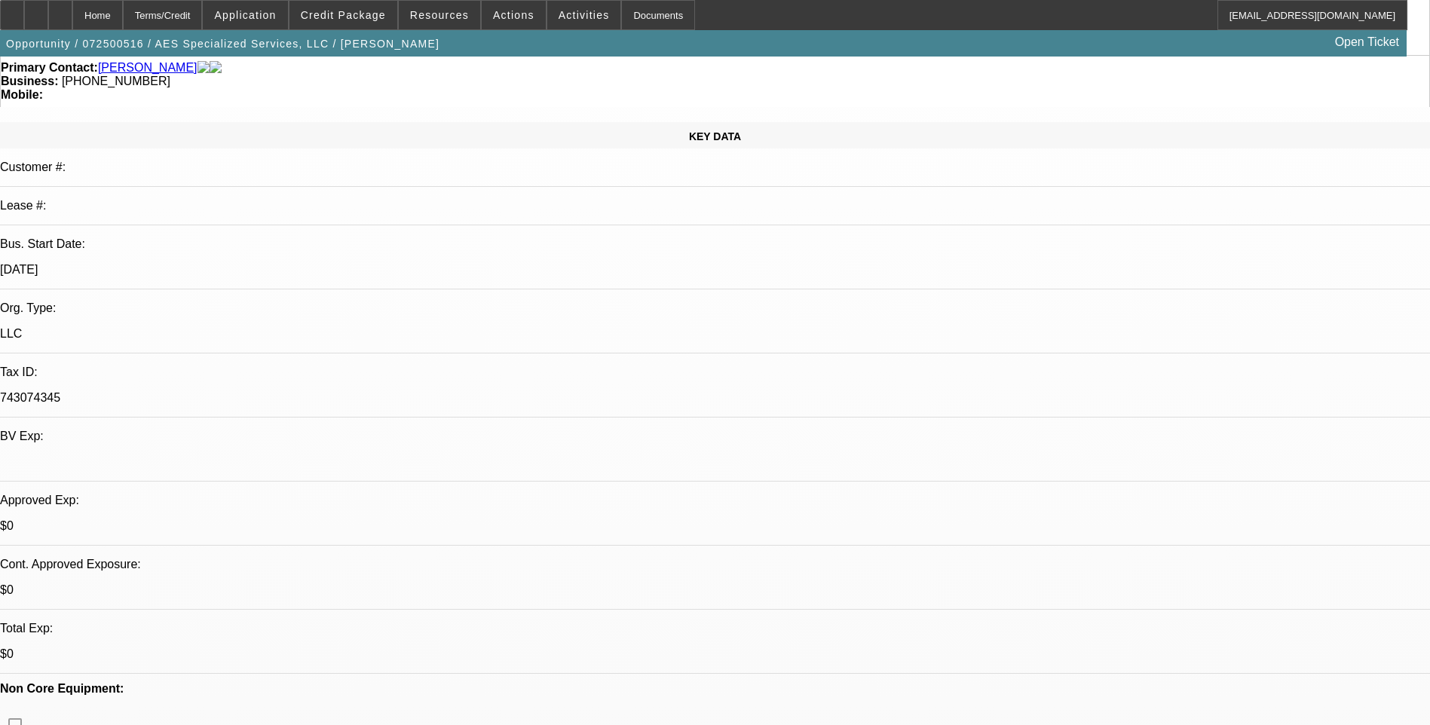
scroll to position [0, 0]
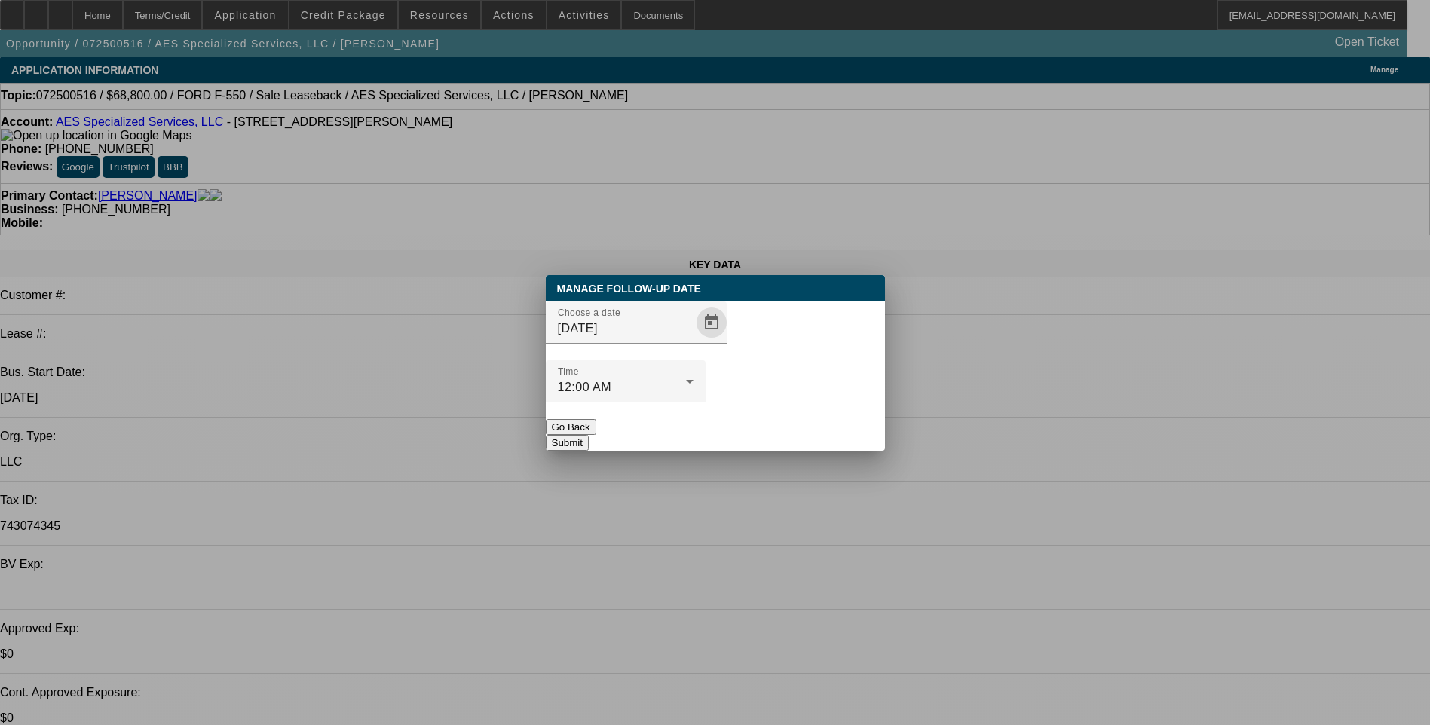
click at [693, 341] on span "Open calendar" at bounding box center [711, 322] width 36 height 36
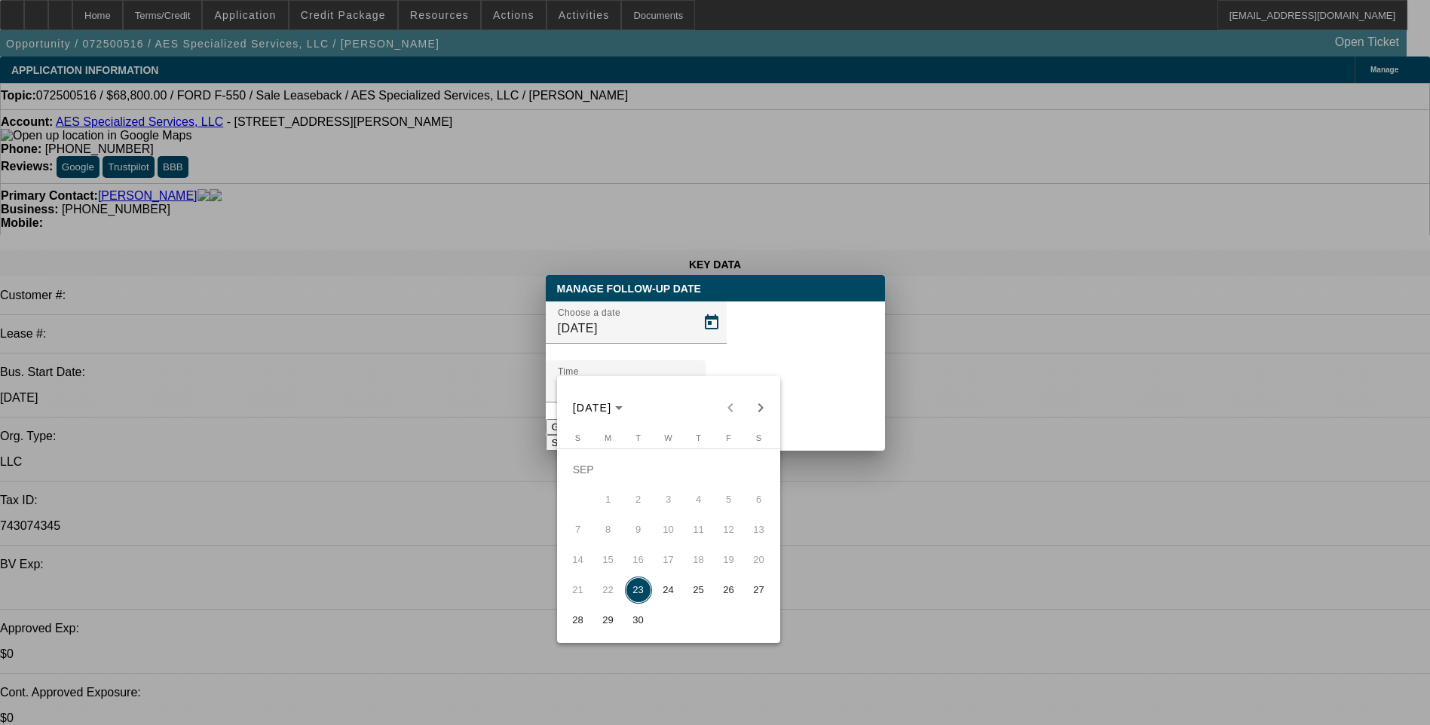
click at [704, 598] on span "25" at bounding box center [698, 590] width 27 height 27
type input "9/25/2025"
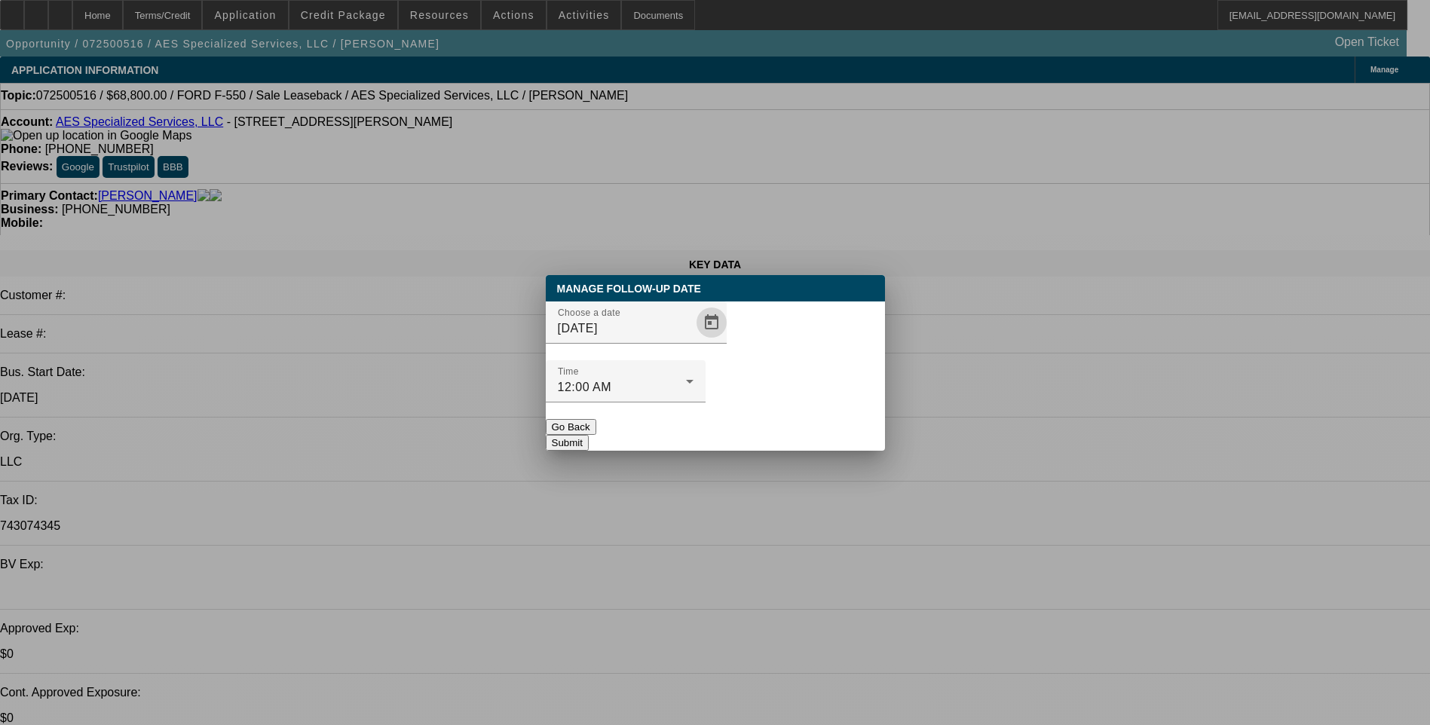
click at [589, 435] on button "Submit" at bounding box center [567, 443] width 43 height 16
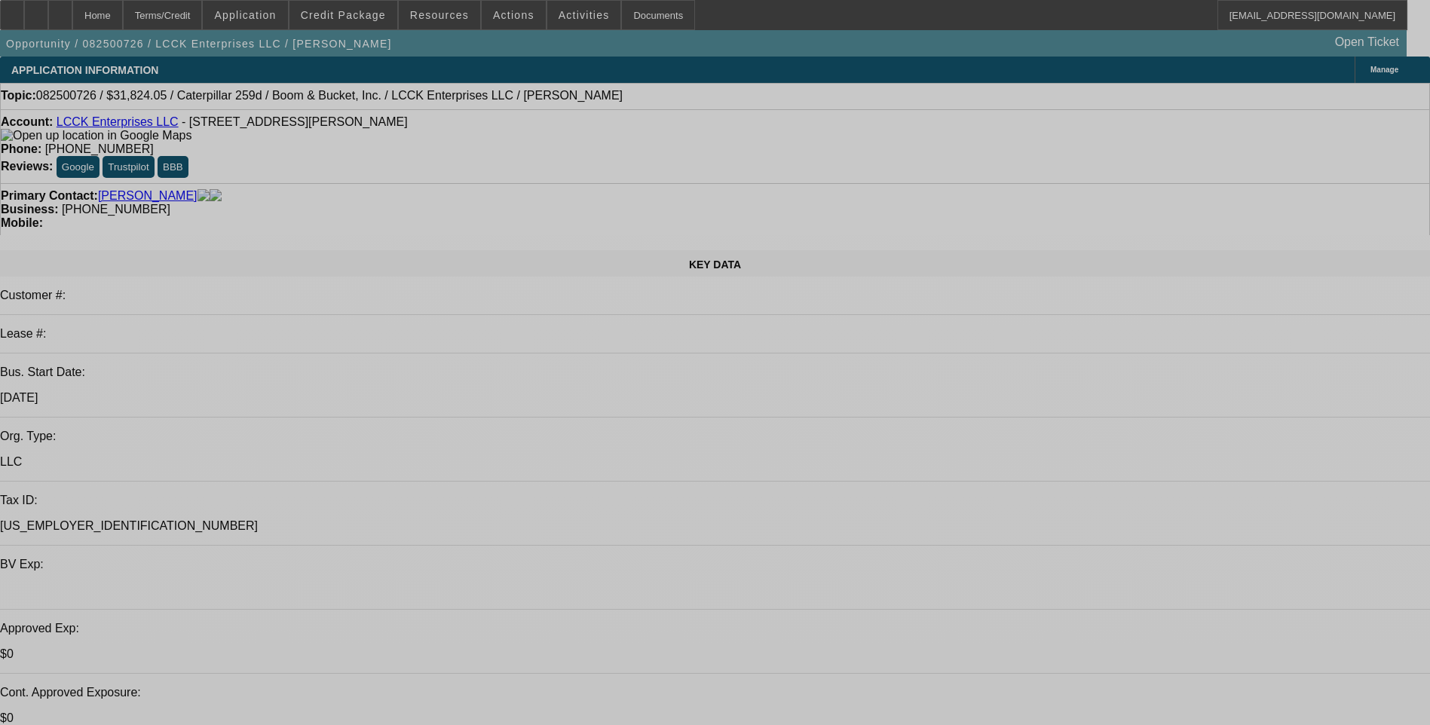
select select "0"
select select "0.1"
select select "0"
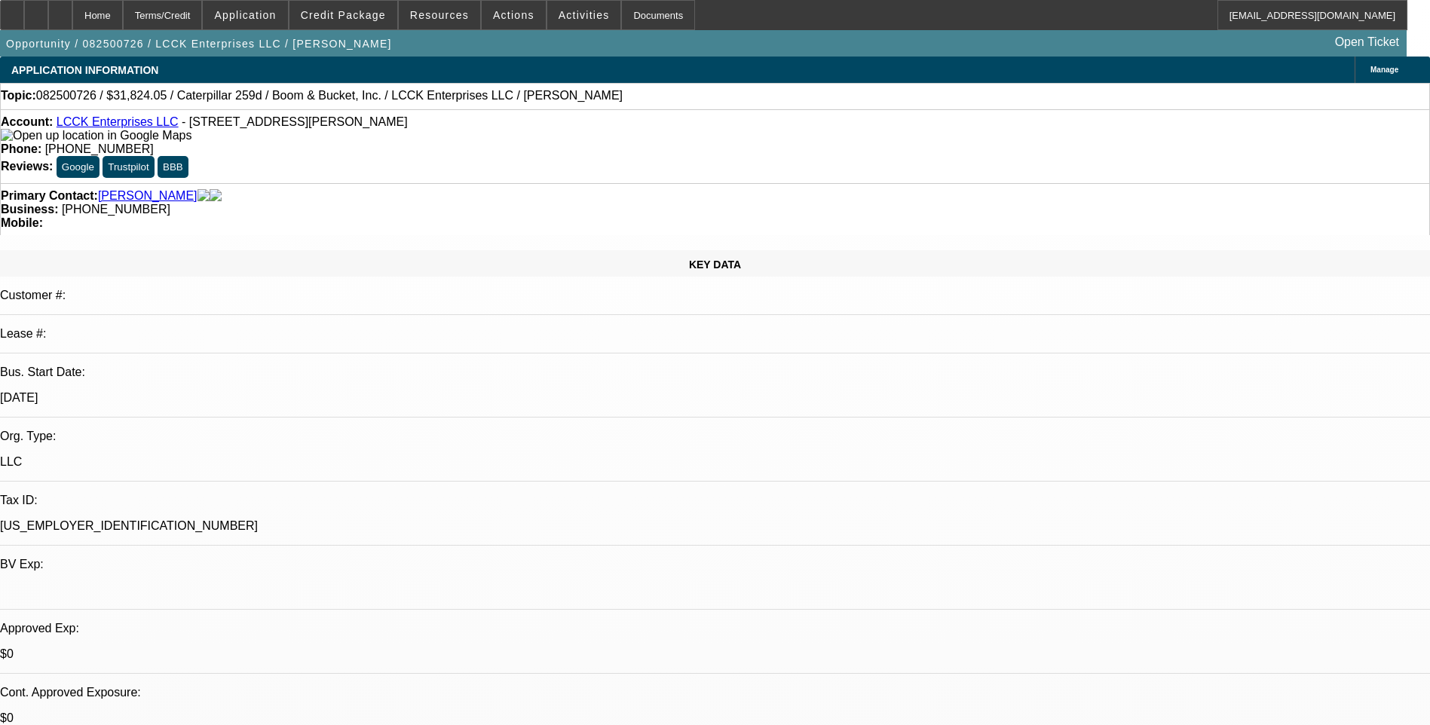
select select "0.1"
select select "0"
select select "0.1"
select select "0"
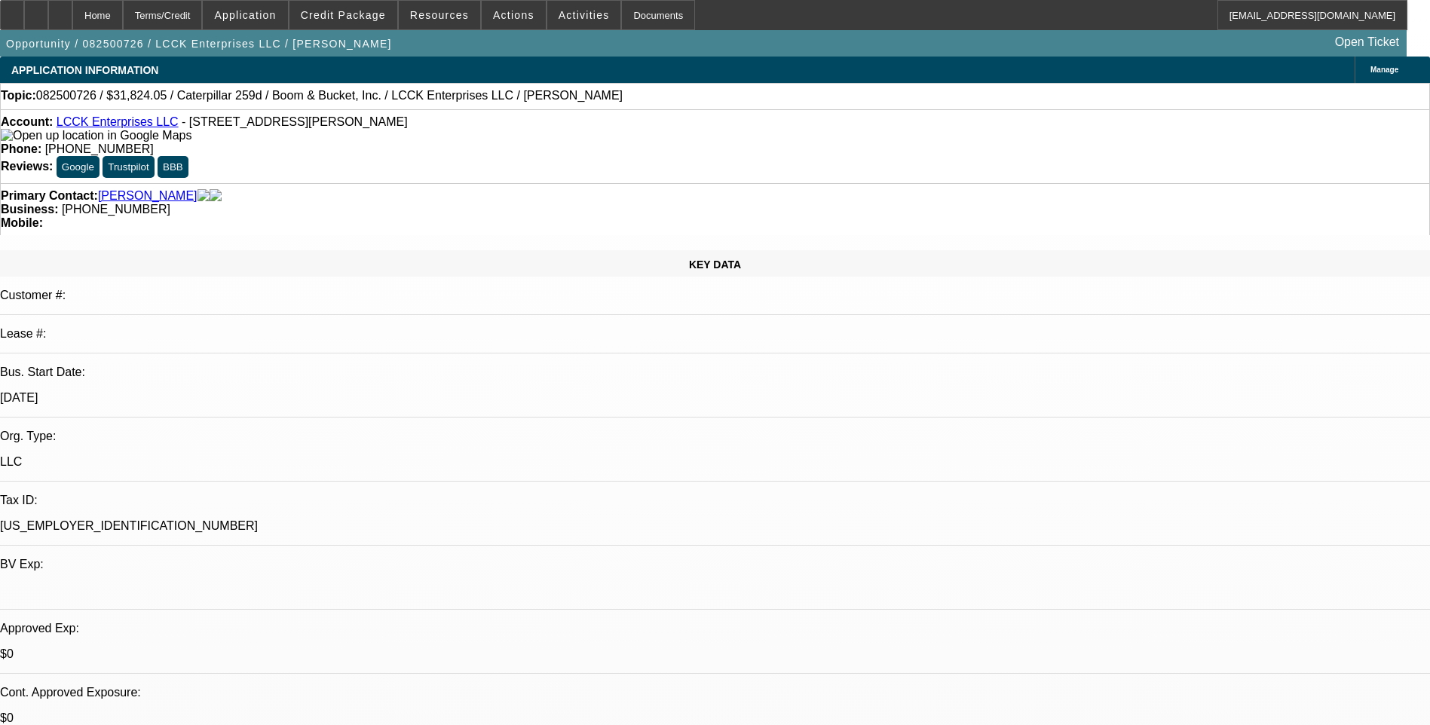
select select "0"
select select "0.1"
select select "1"
select select "3"
select select "4"
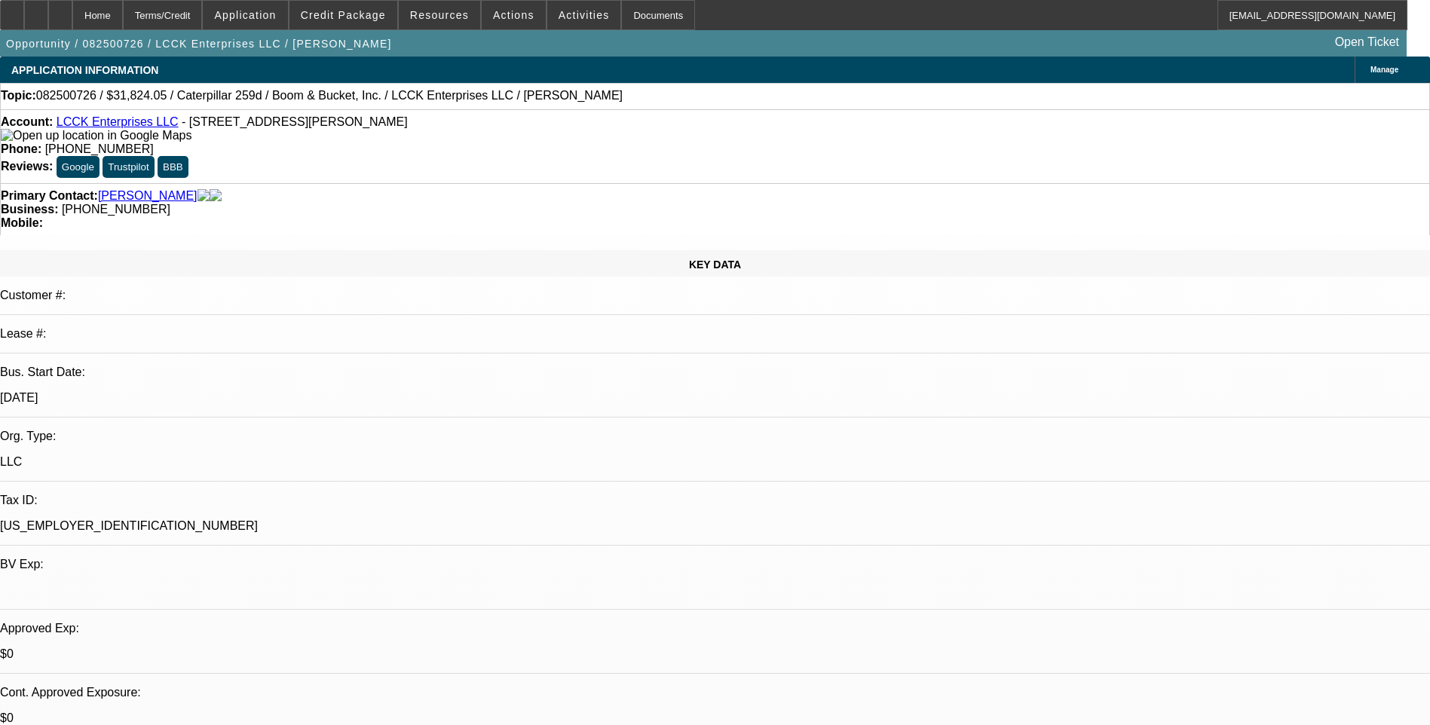
select select "1"
select select "4"
select select "1"
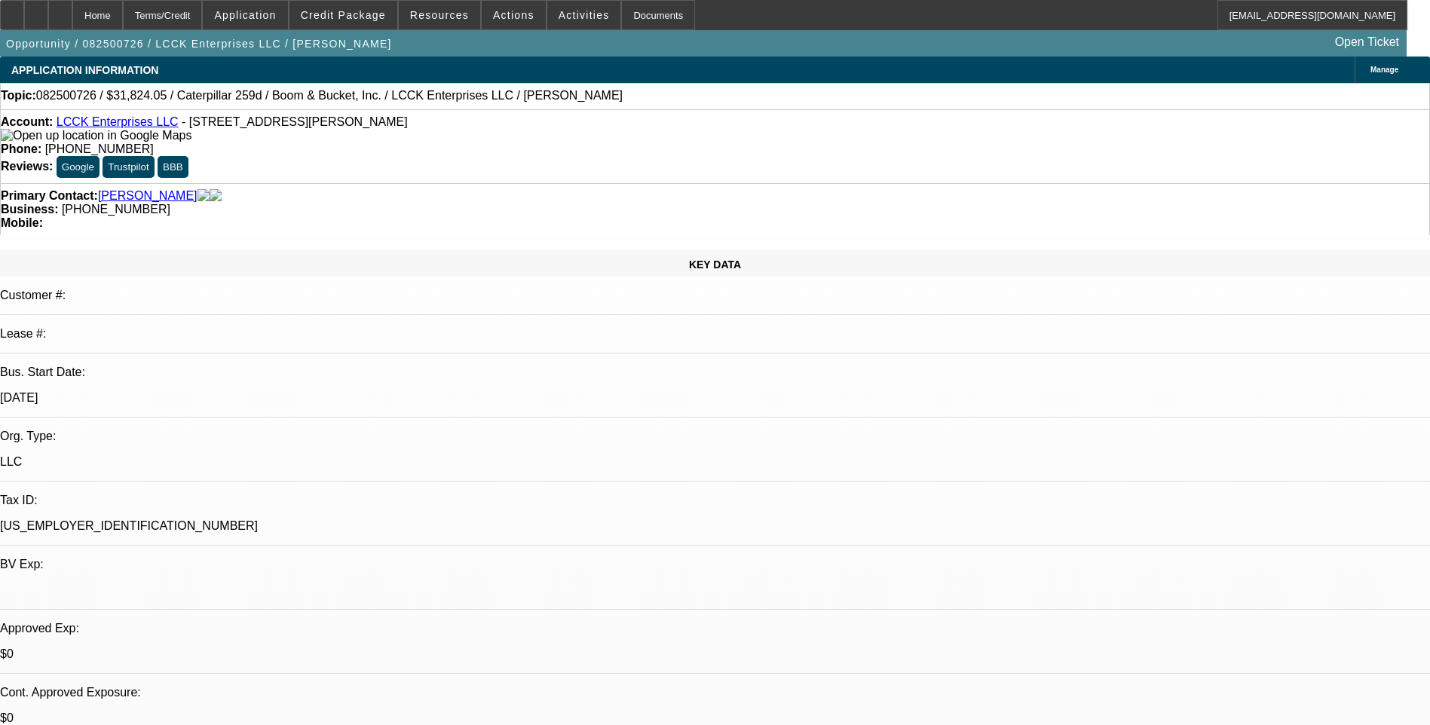
select select "4"
select select "1"
select select "4"
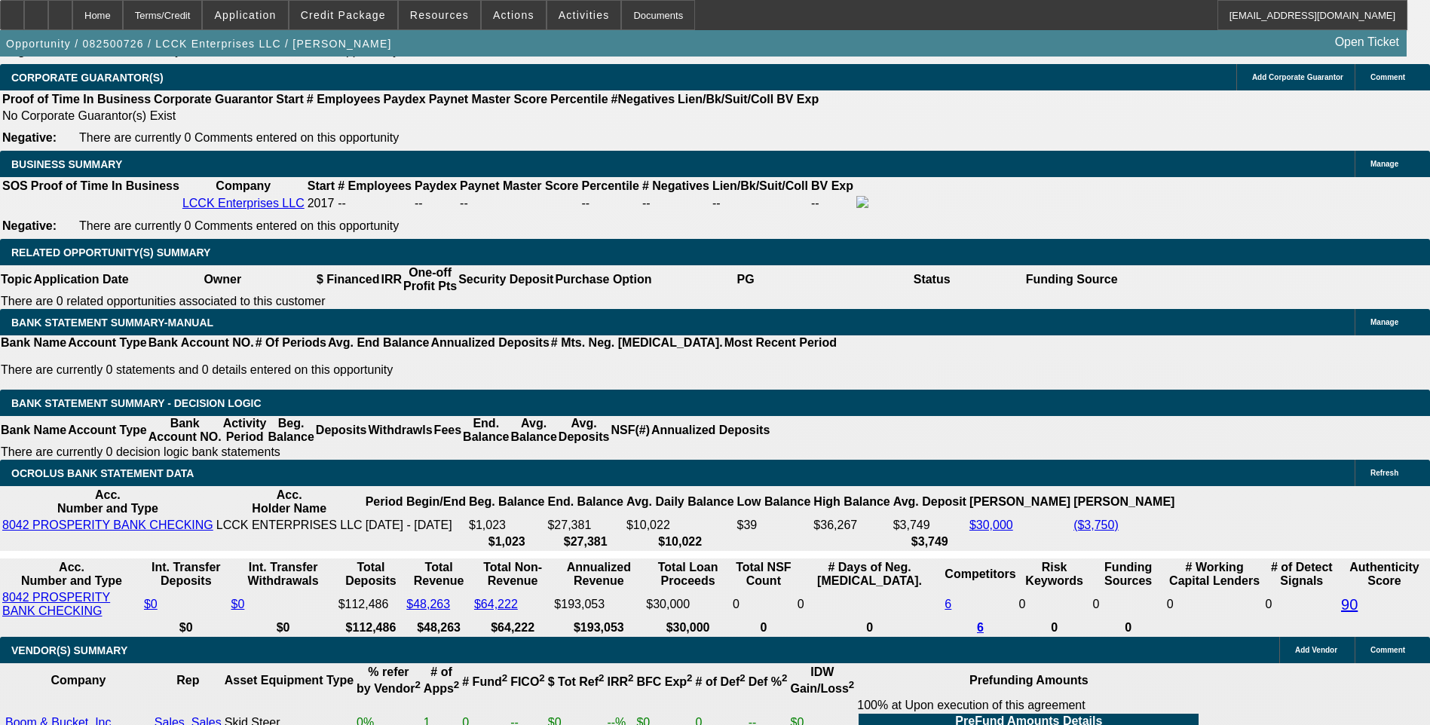
scroll to position [2412, 0]
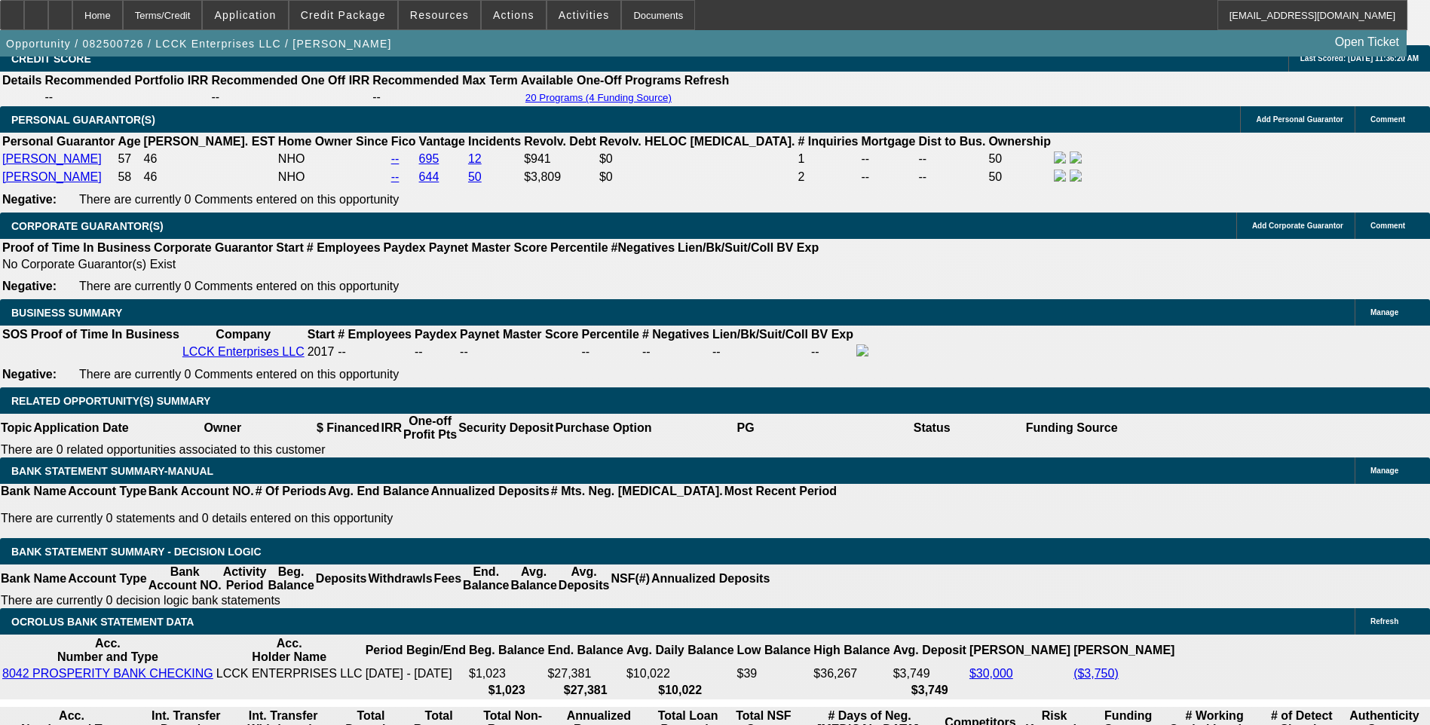
scroll to position [2261, 0]
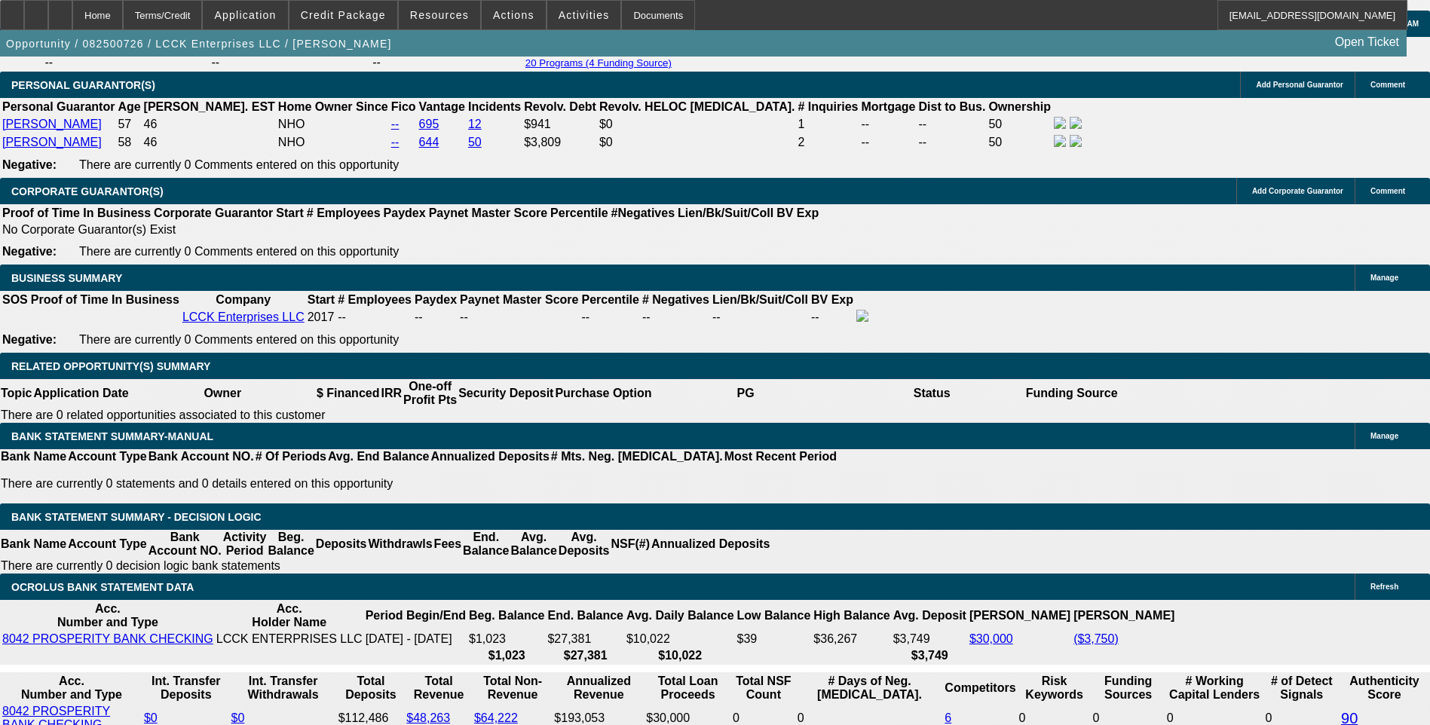
scroll to position [377, 0]
click at [357, 22] on span at bounding box center [343, 15] width 108 height 36
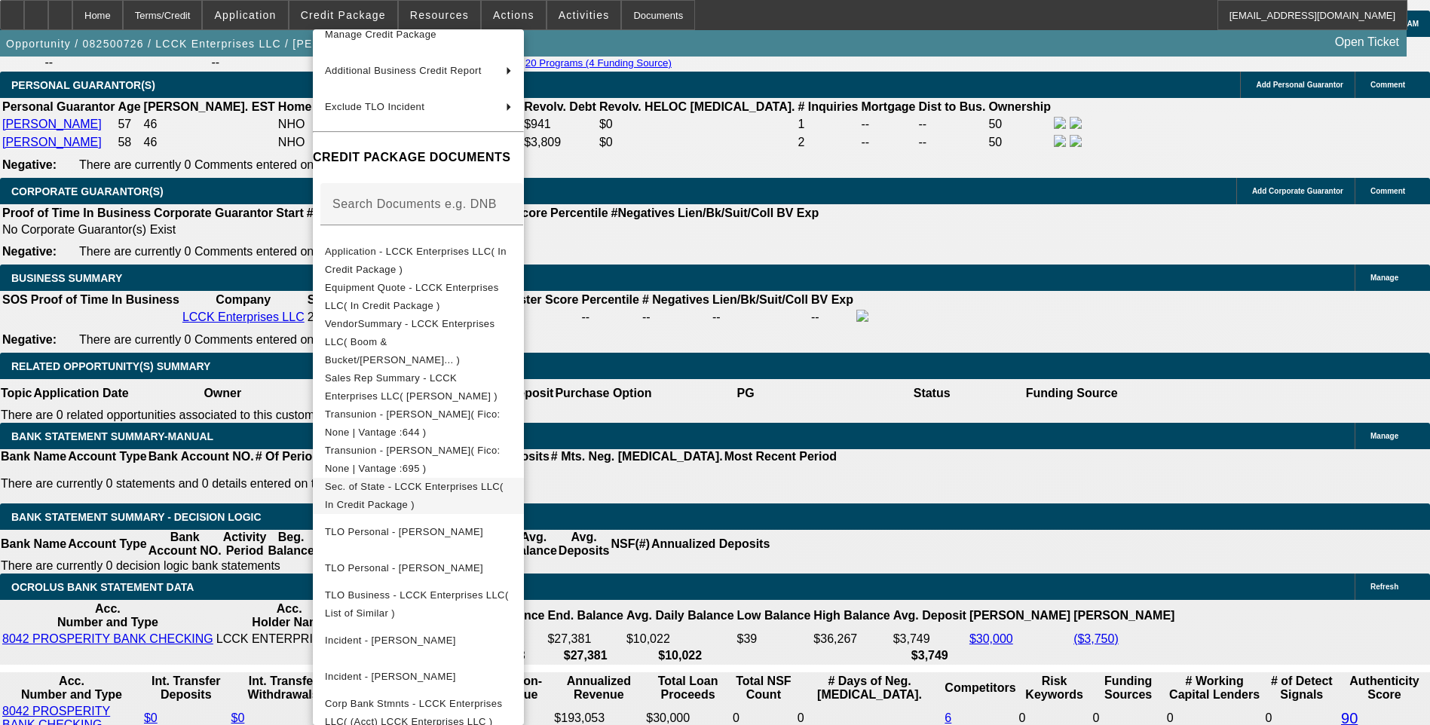
scroll to position [2336, 0]
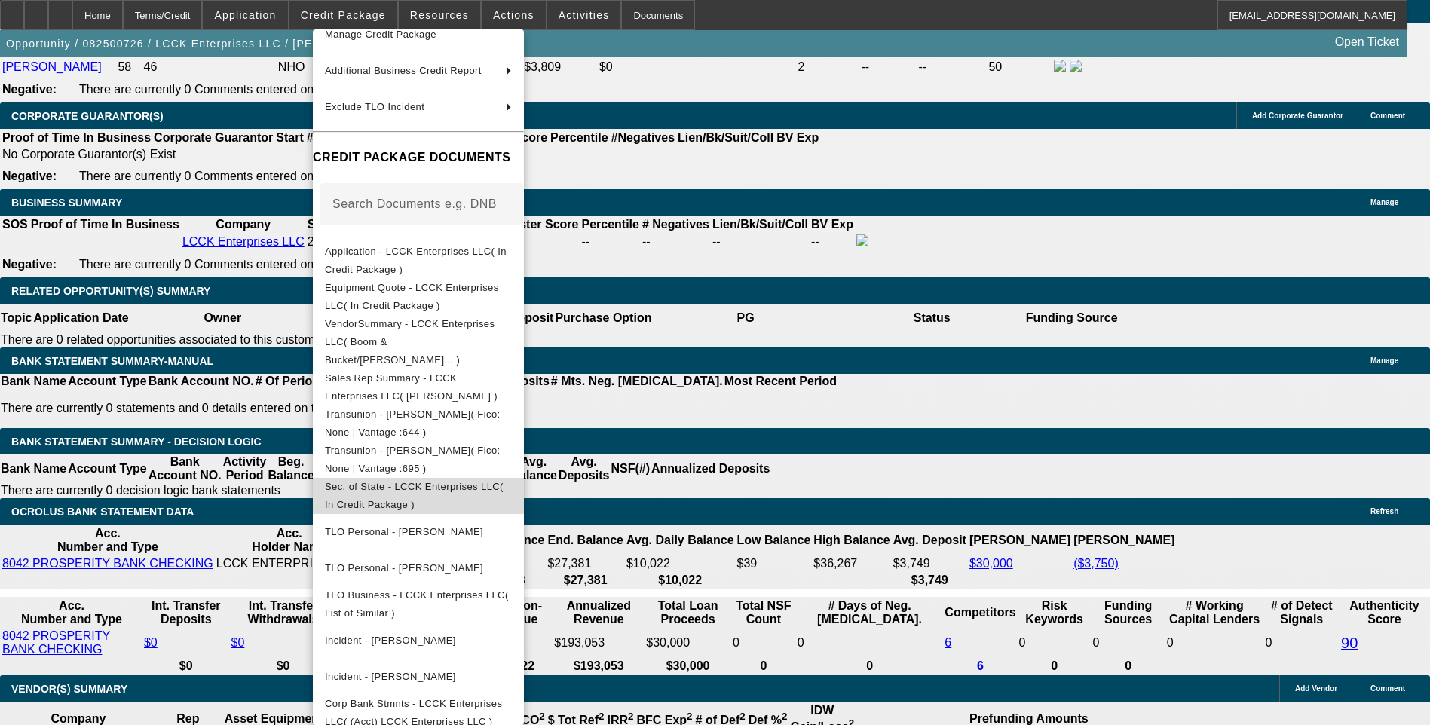
click at [469, 481] on span "Sec. of State - LCCK Enterprises LLC( In Credit Package )" at bounding box center [414, 495] width 179 height 29
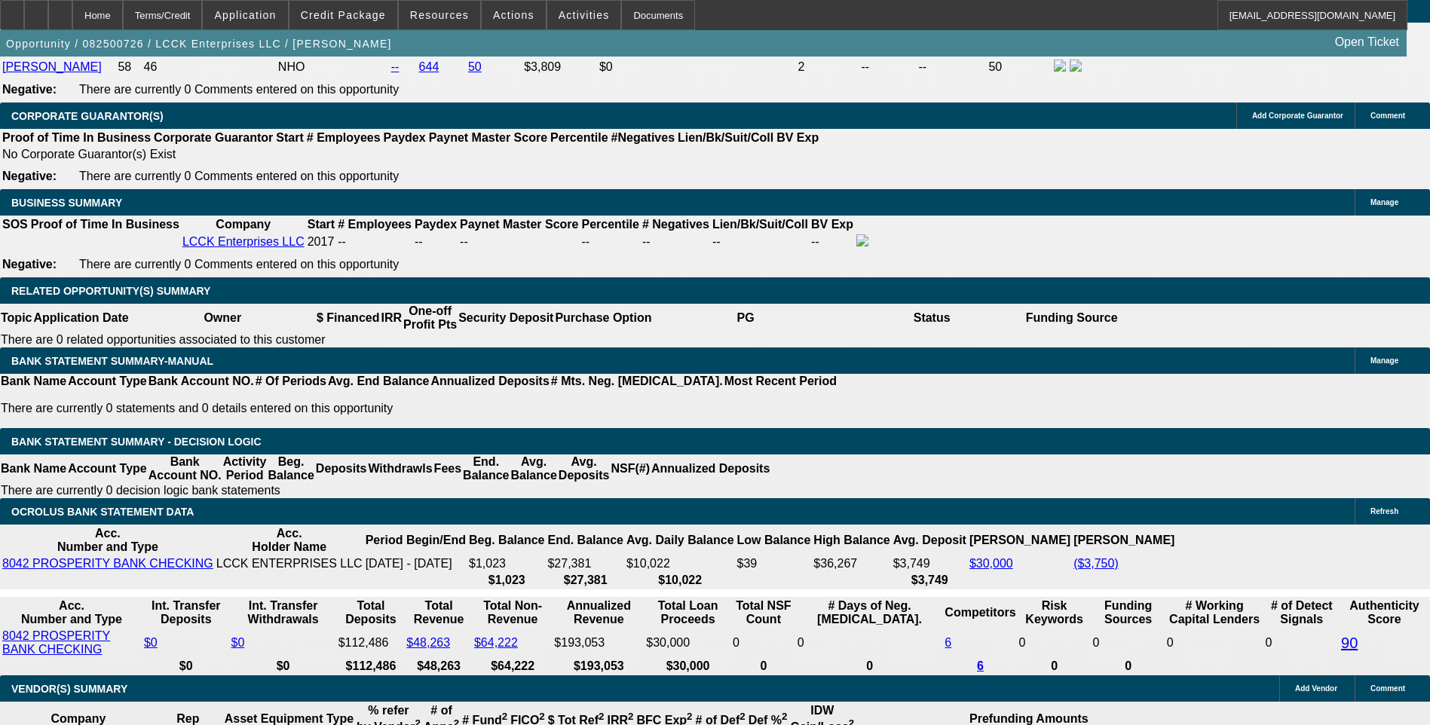
scroll to position [754, 0]
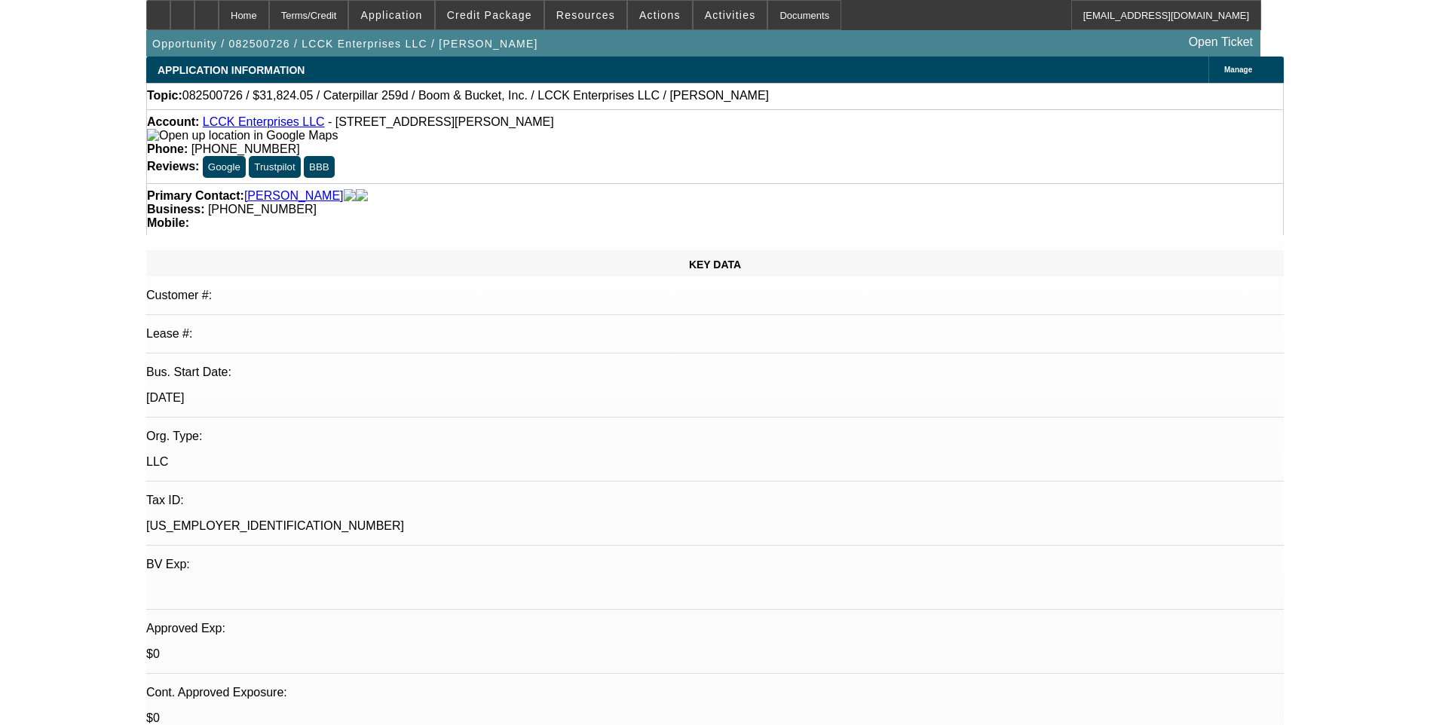
scroll to position [603, 0]
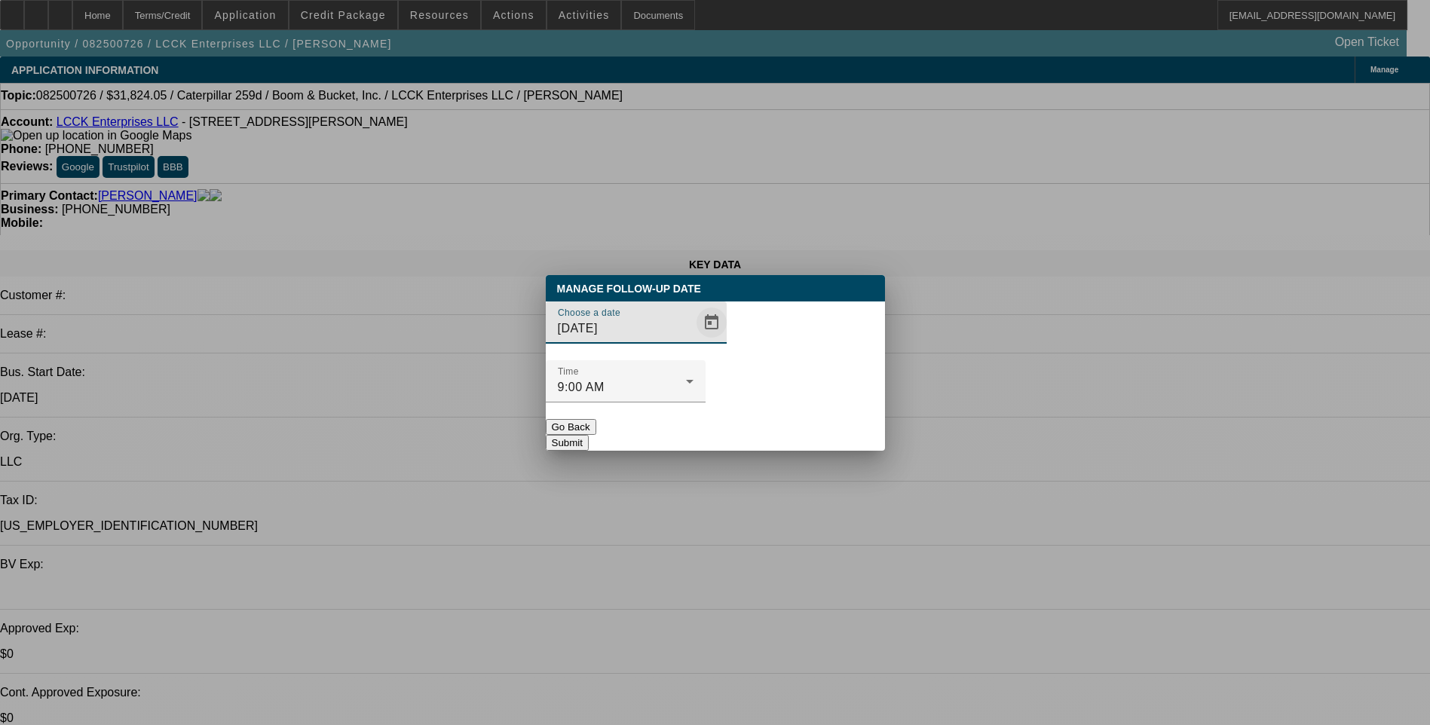
click at [693, 341] on span "Open calendar" at bounding box center [711, 322] width 36 height 36
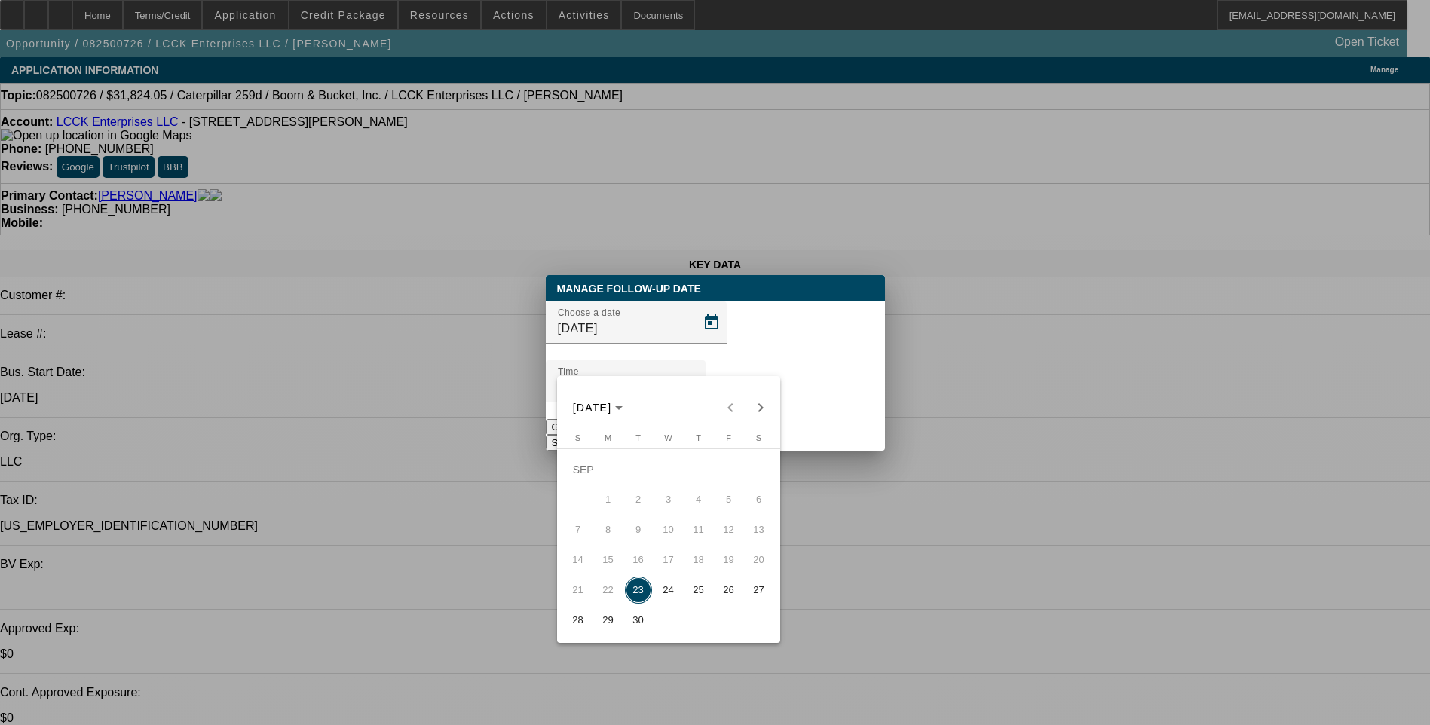
click at [663, 598] on span "24" at bounding box center [668, 590] width 27 height 27
type input "[DATE]"
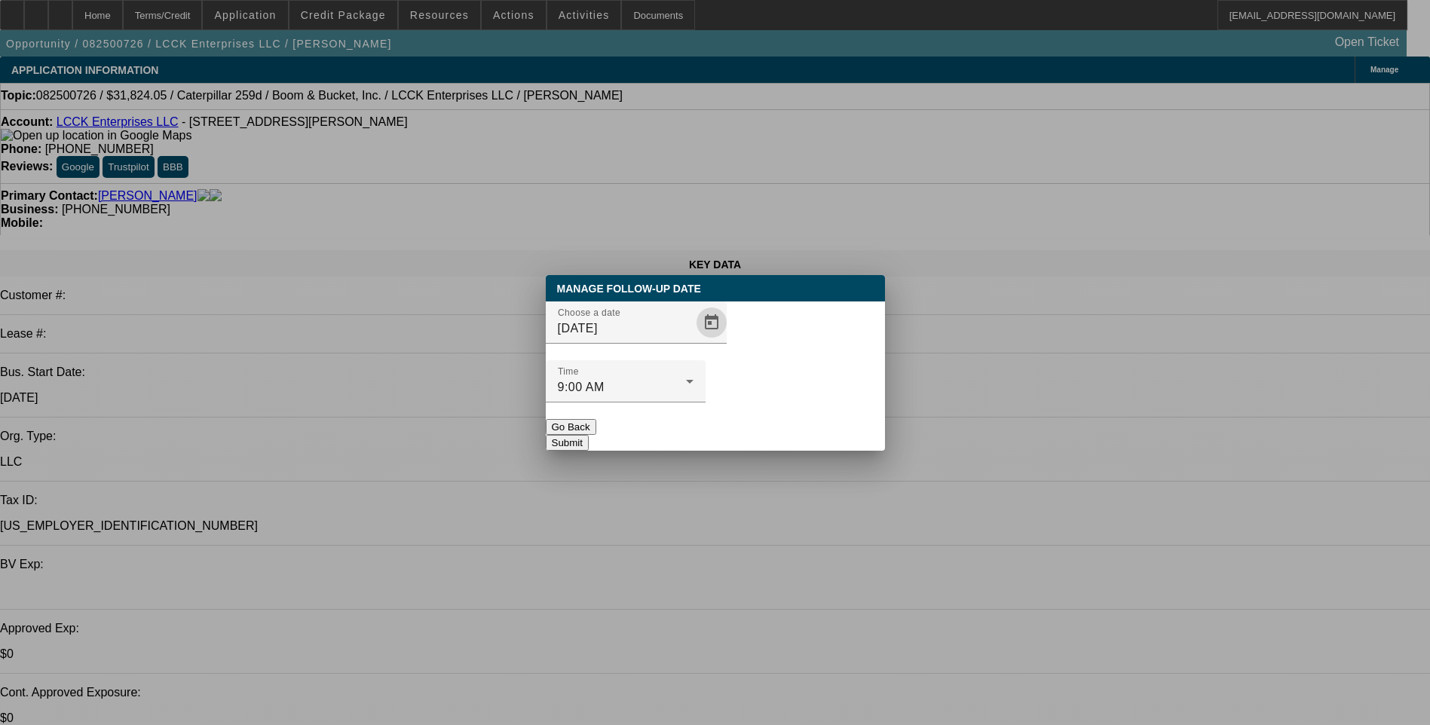
click at [589, 435] on button "Submit" at bounding box center [567, 443] width 43 height 16
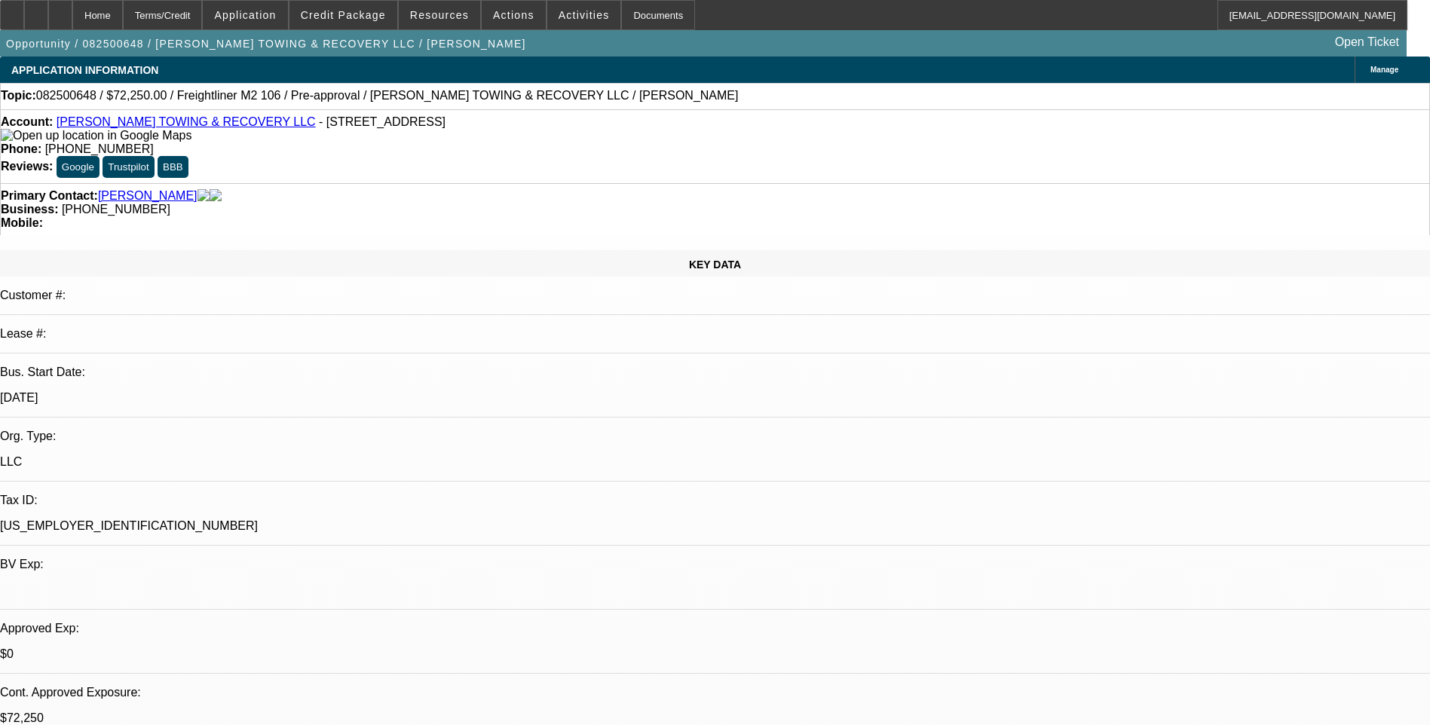
select select "0.15"
select select "2"
select select "0"
select select "0.15"
select select "2"
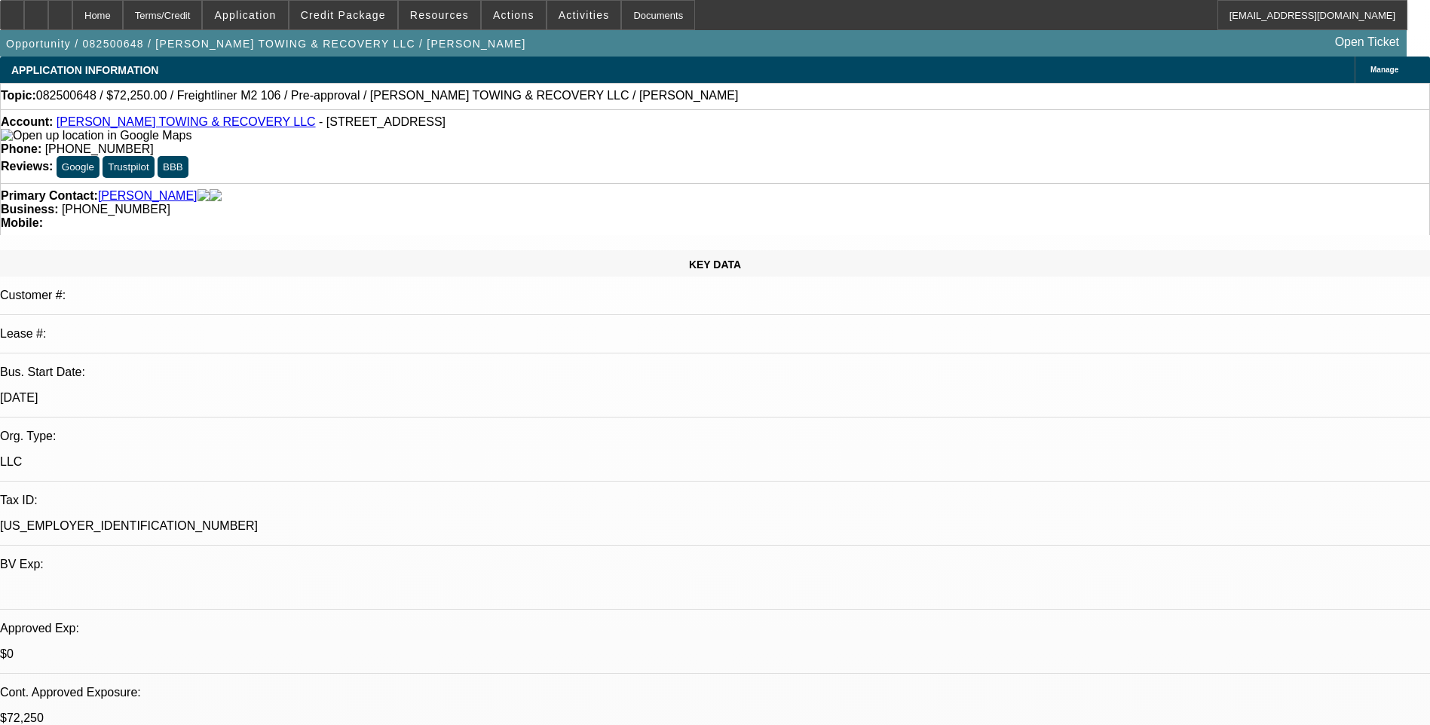
select select "0"
select select "0.15"
select select "2"
select select "0"
select select "0.15"
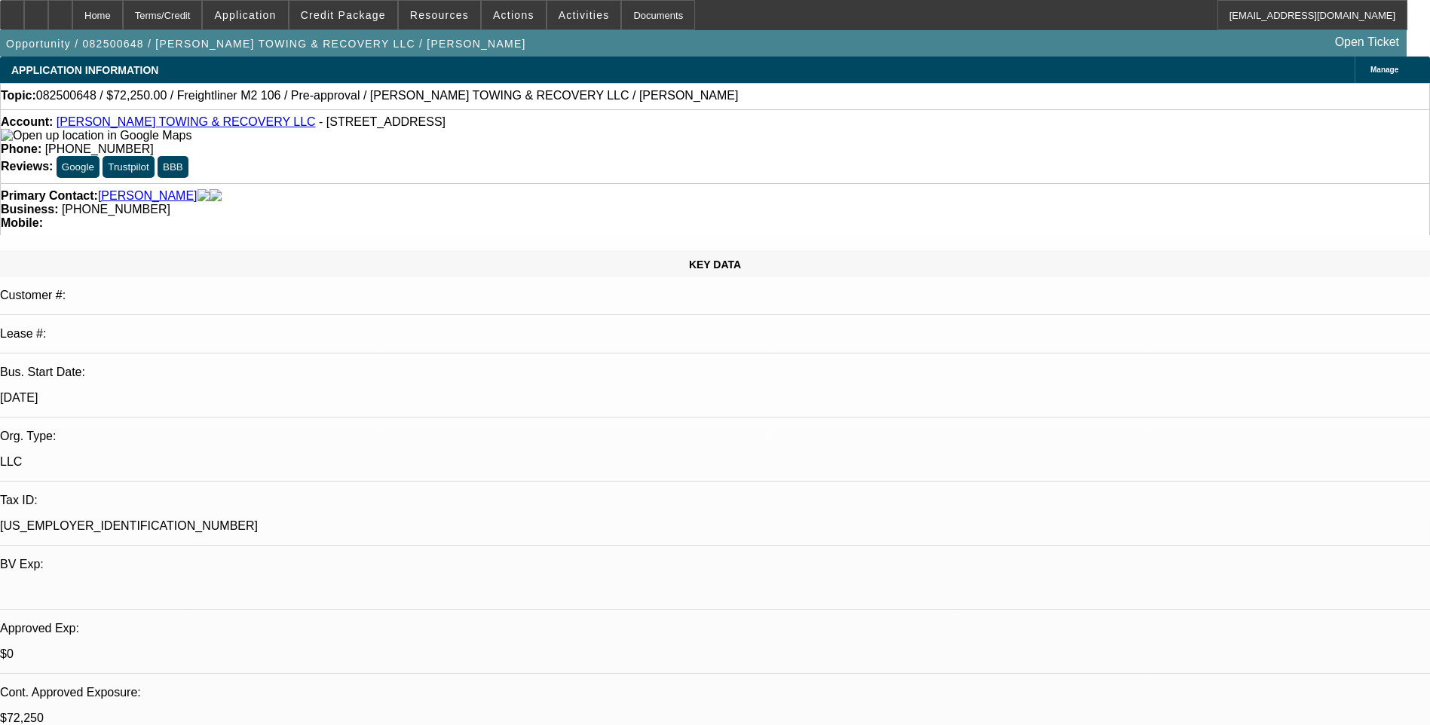
select select "2"
select select "0"
select select "1"
select select "2"
select select "6"
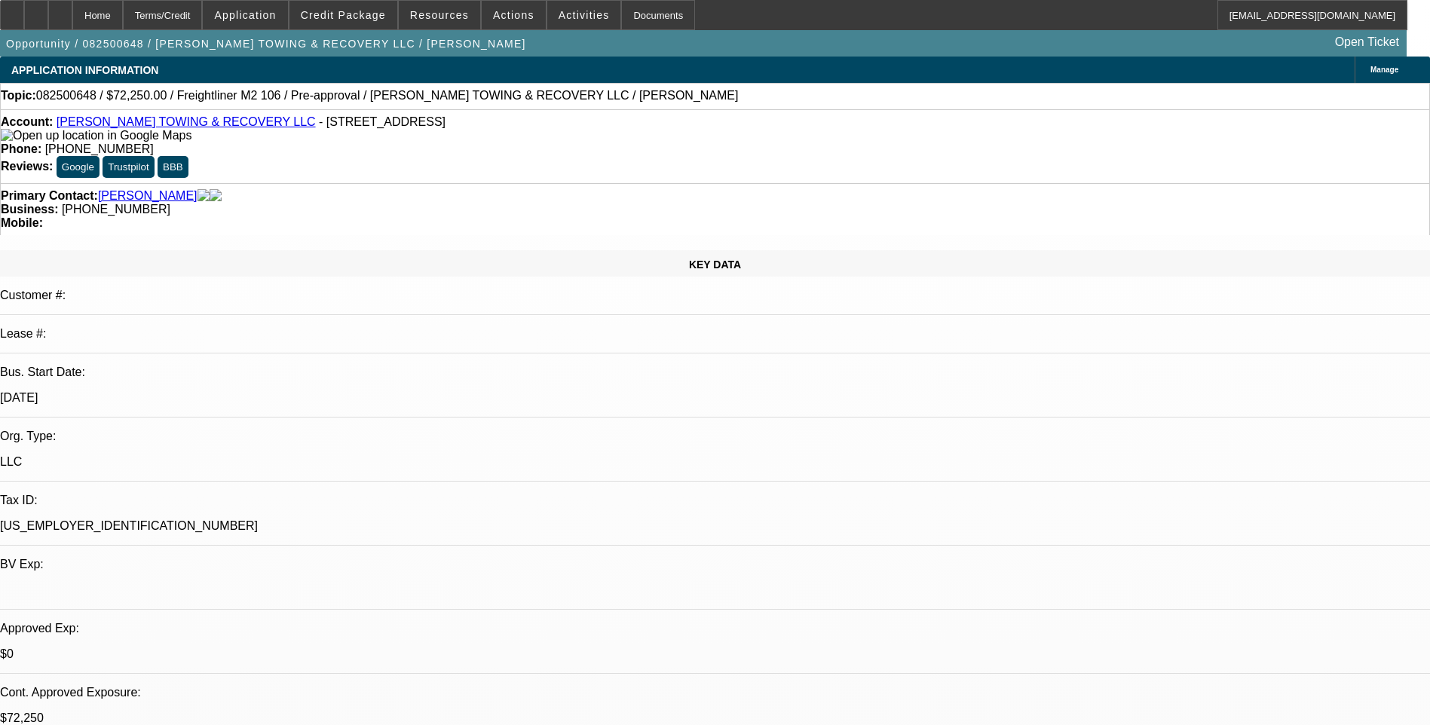
select select "1"
select select "2"
select select "6"
select select "1"
select select "2"
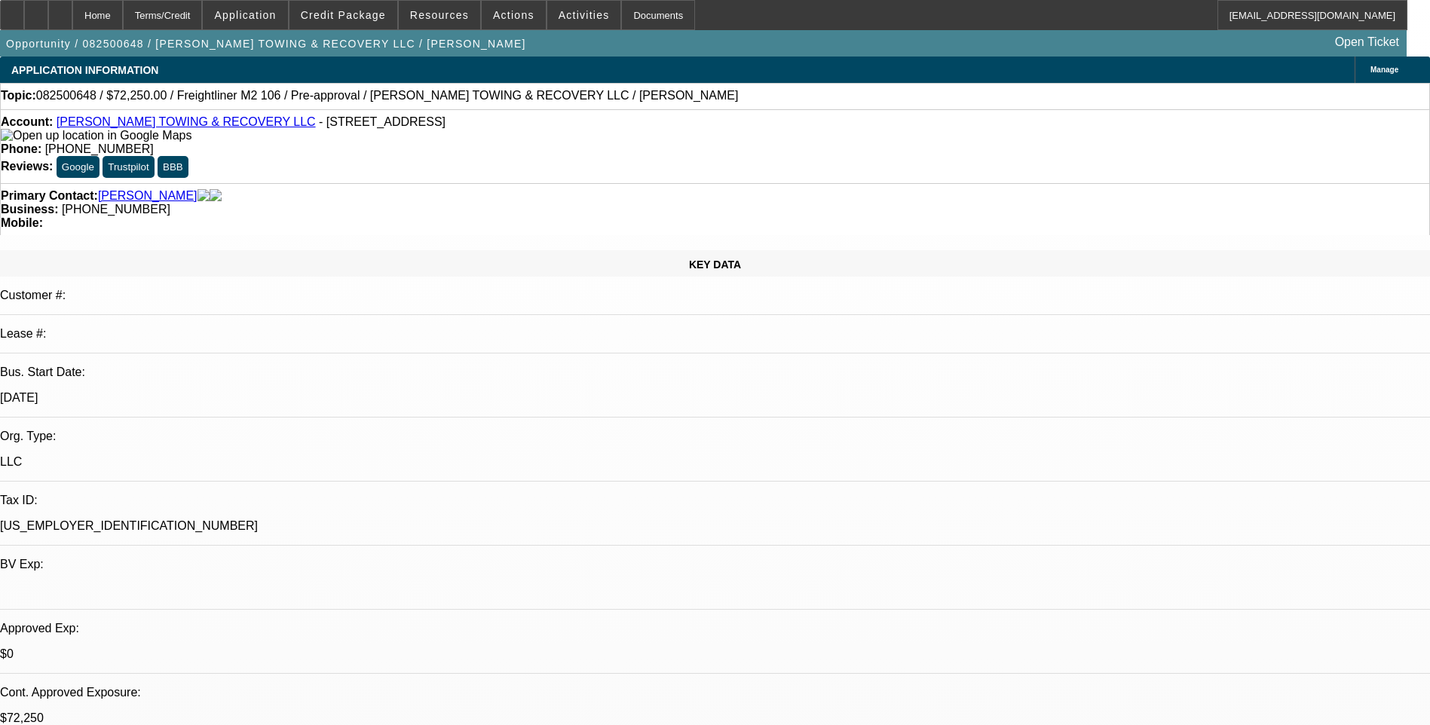
select select "6"
select select "1"
select select "2"
select select "6"
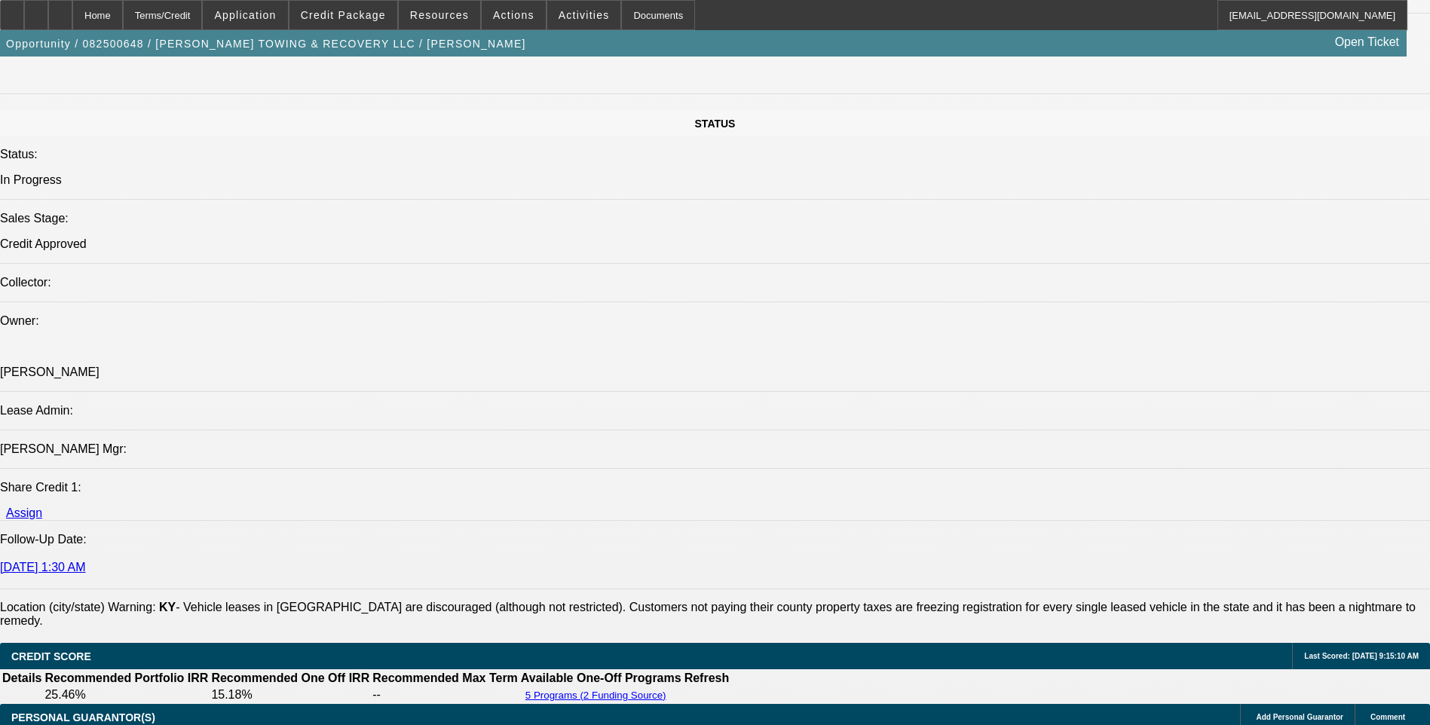
scroll to position [1809, 0]
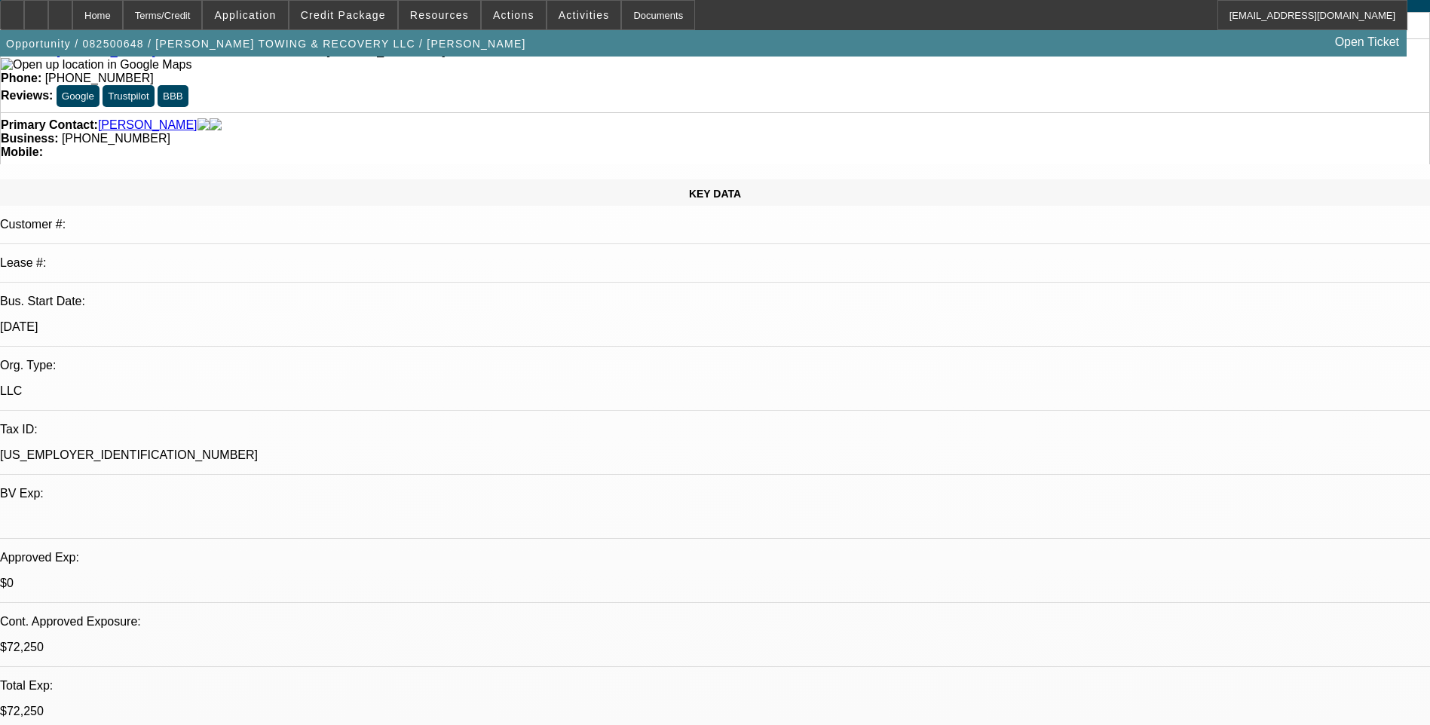
scroll to position [0, 0]
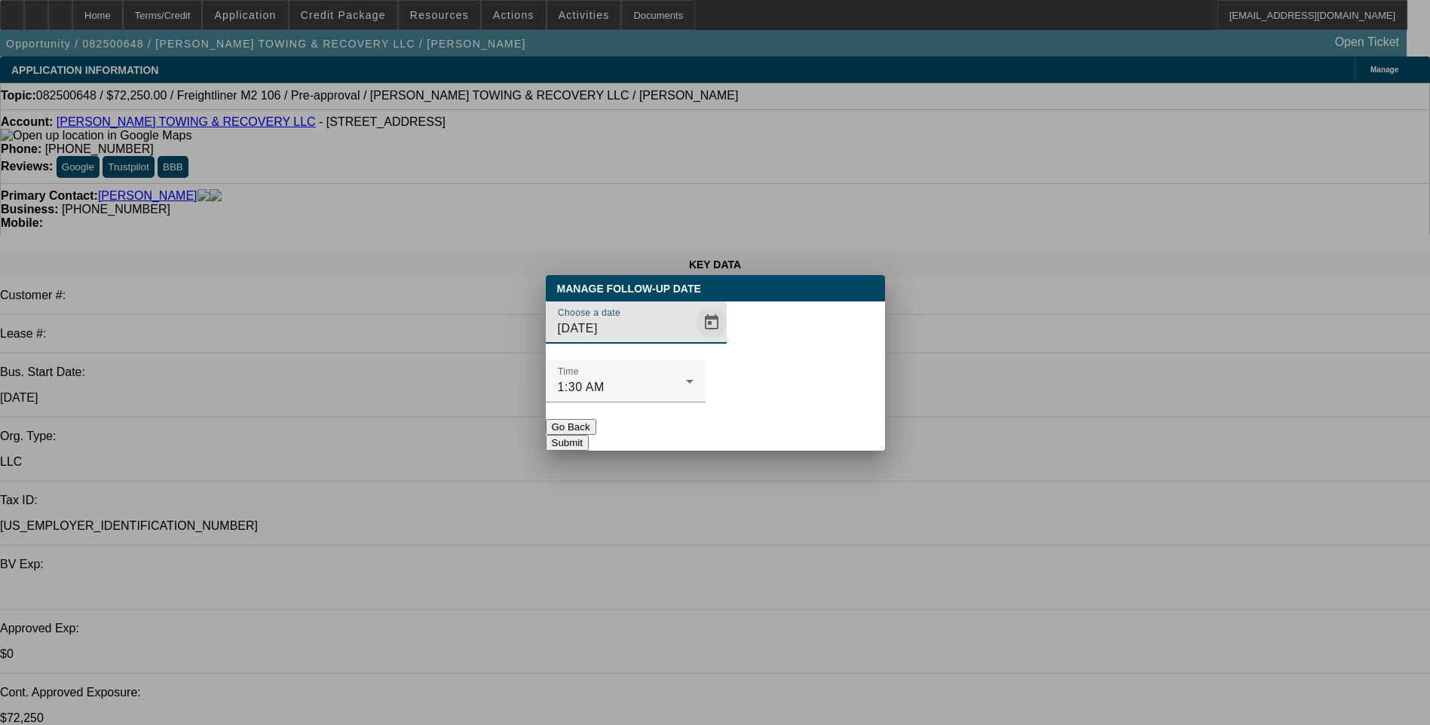
click at [693, 341] on span "Open calendar" at bounding box center [711, 322] width 36 height 36
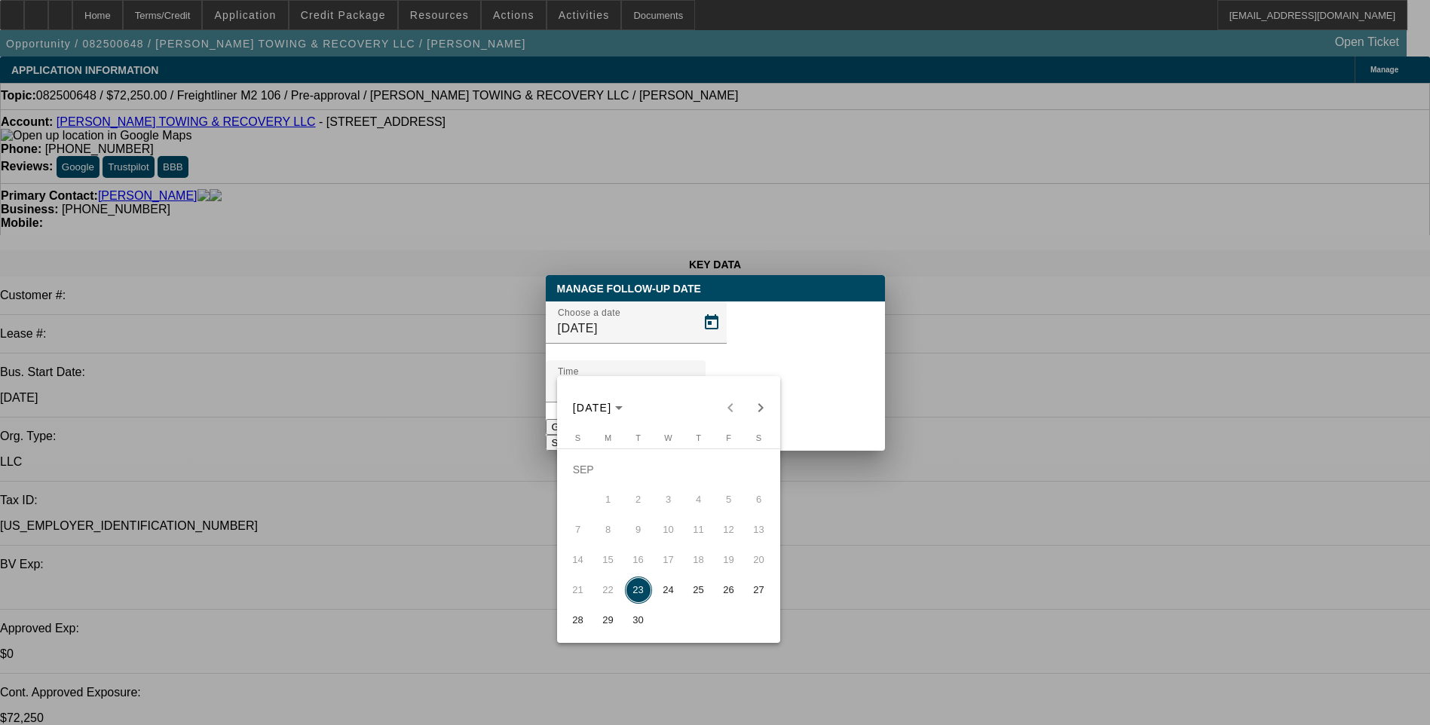
click at [676, 596] on span "24" at bounding box center [668, 590] width 27 height 27
type input "9/24/2025"
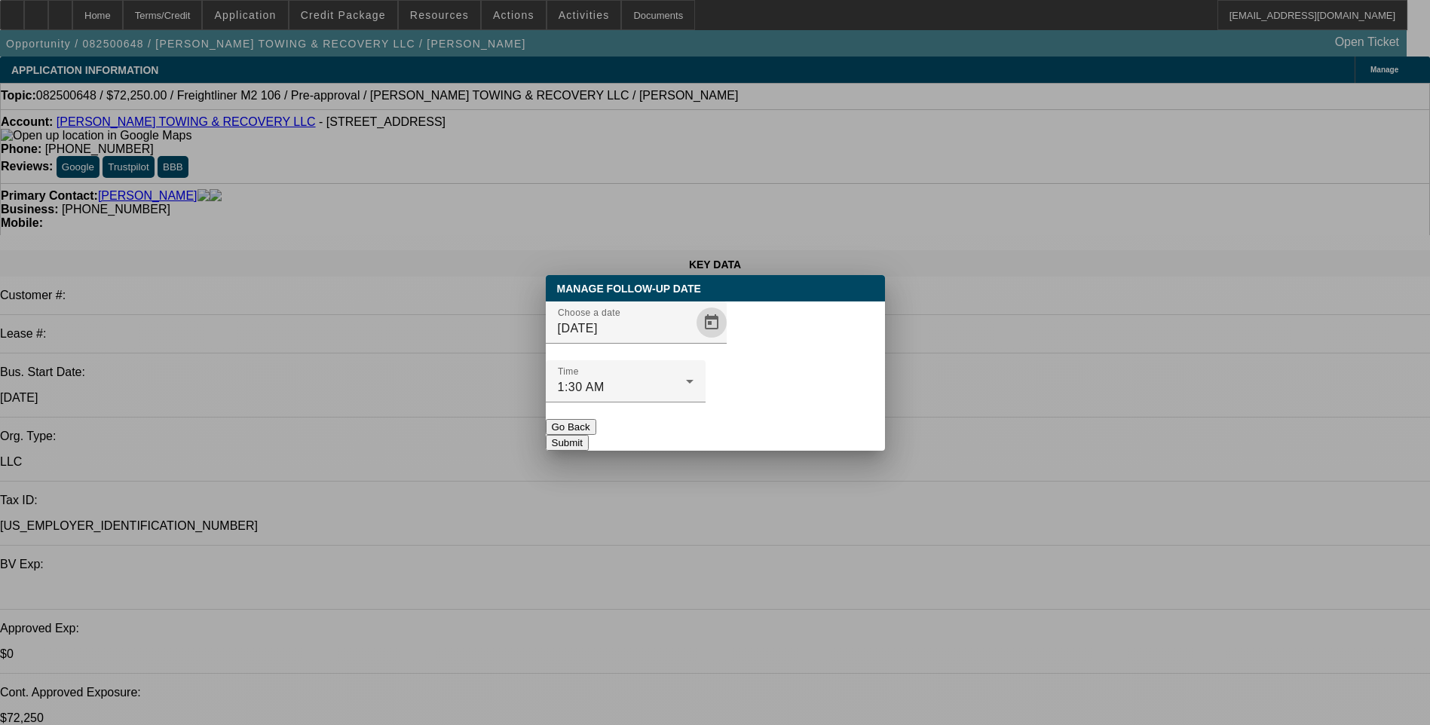
click at [589, 435] on button "Submit" at bounding box center [567, 443] width 43 height 16
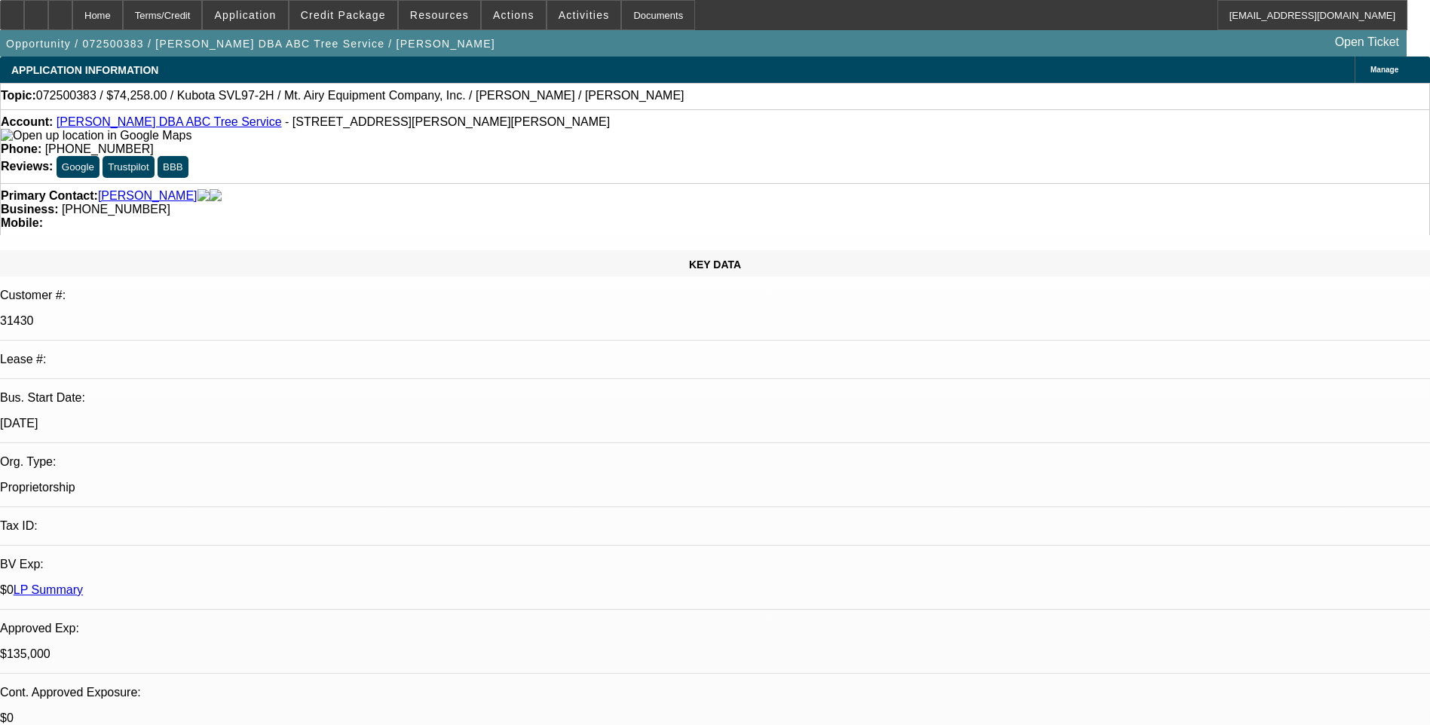
select select "0"
select select "2"
select select "0"
select select "0.1"
select select "0"
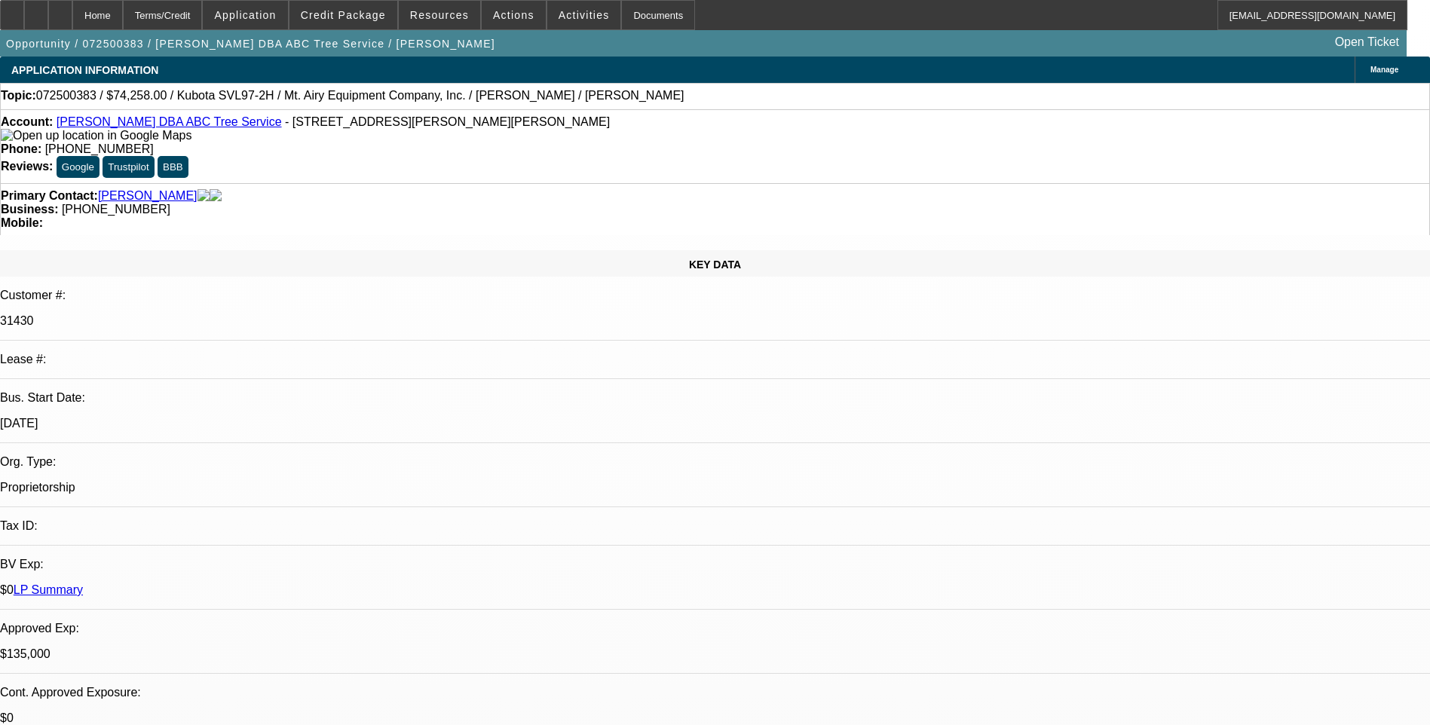
select select "0"
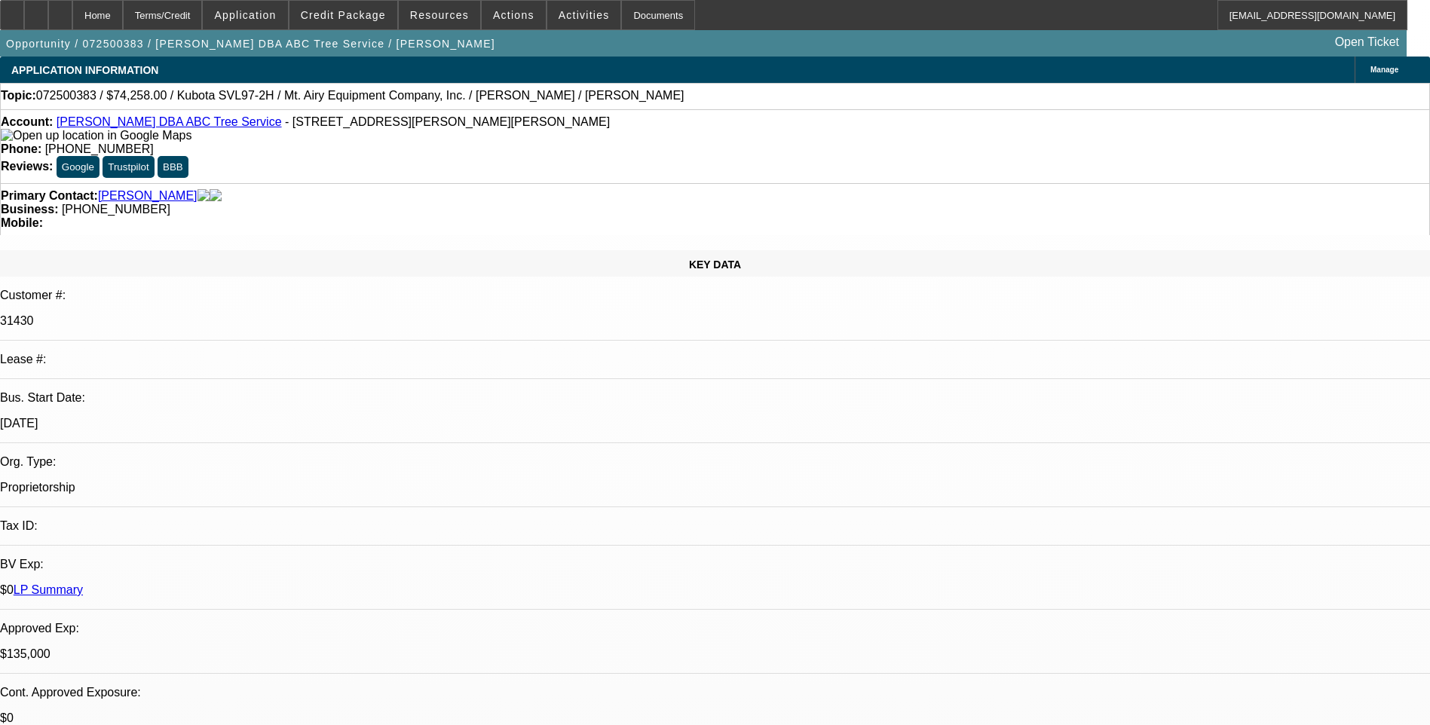
select select "0"
select select "1"
select select "2"
select select "6"
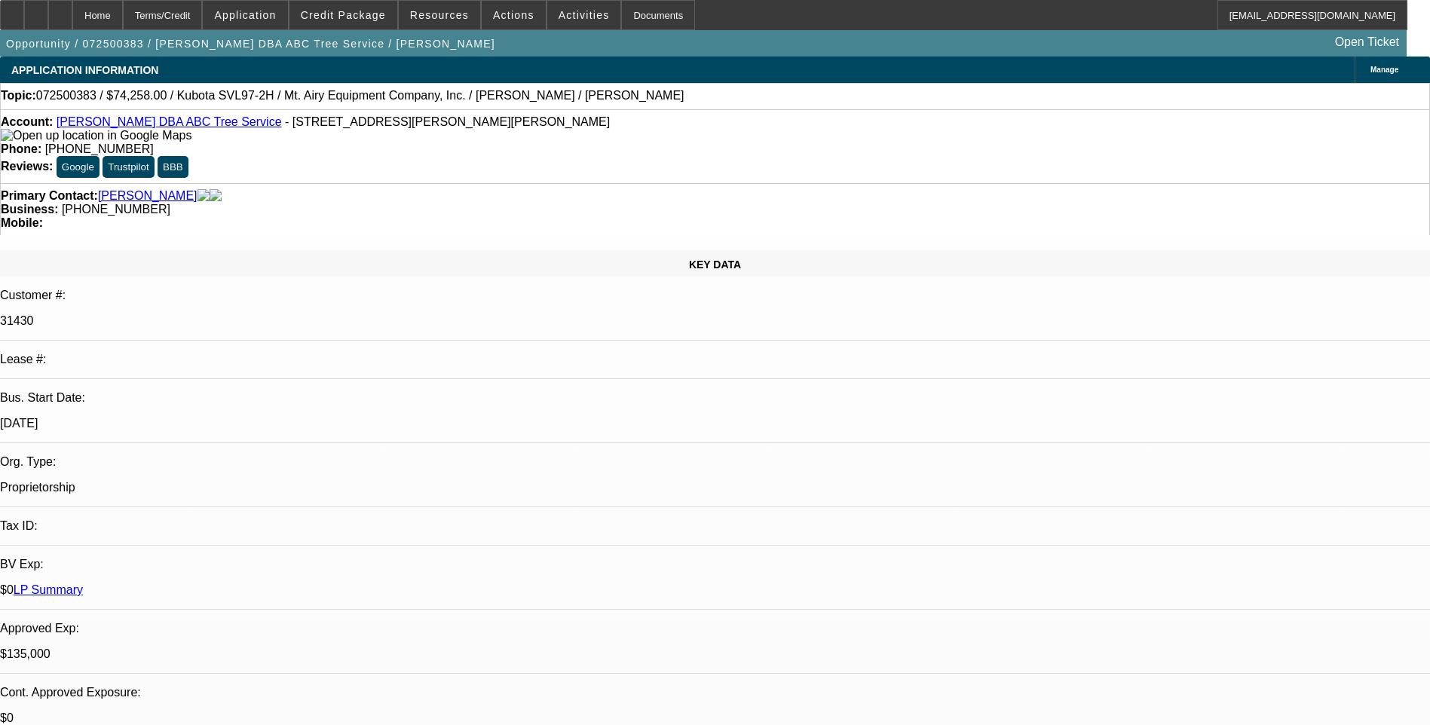
select select "1"
select select "6"
select select "1"
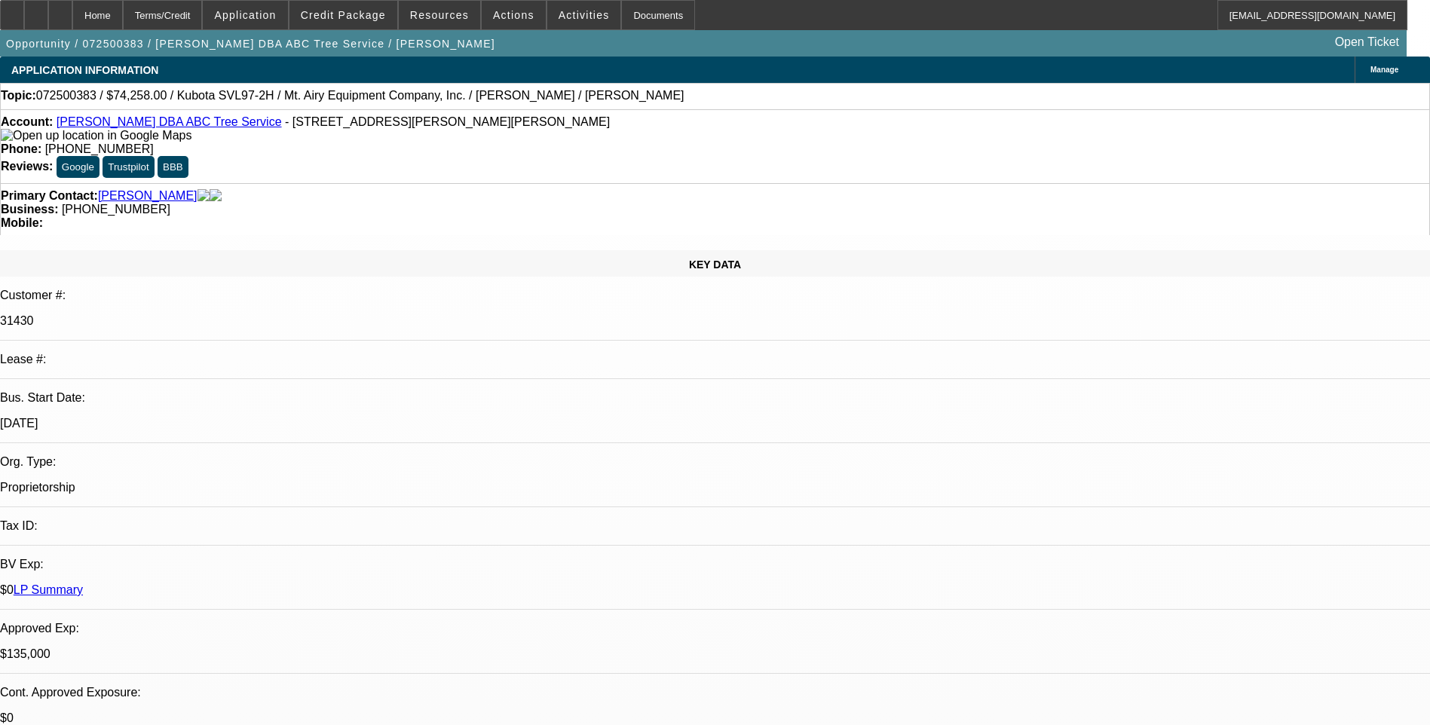
select select "6"
select select "1"
select select "6"
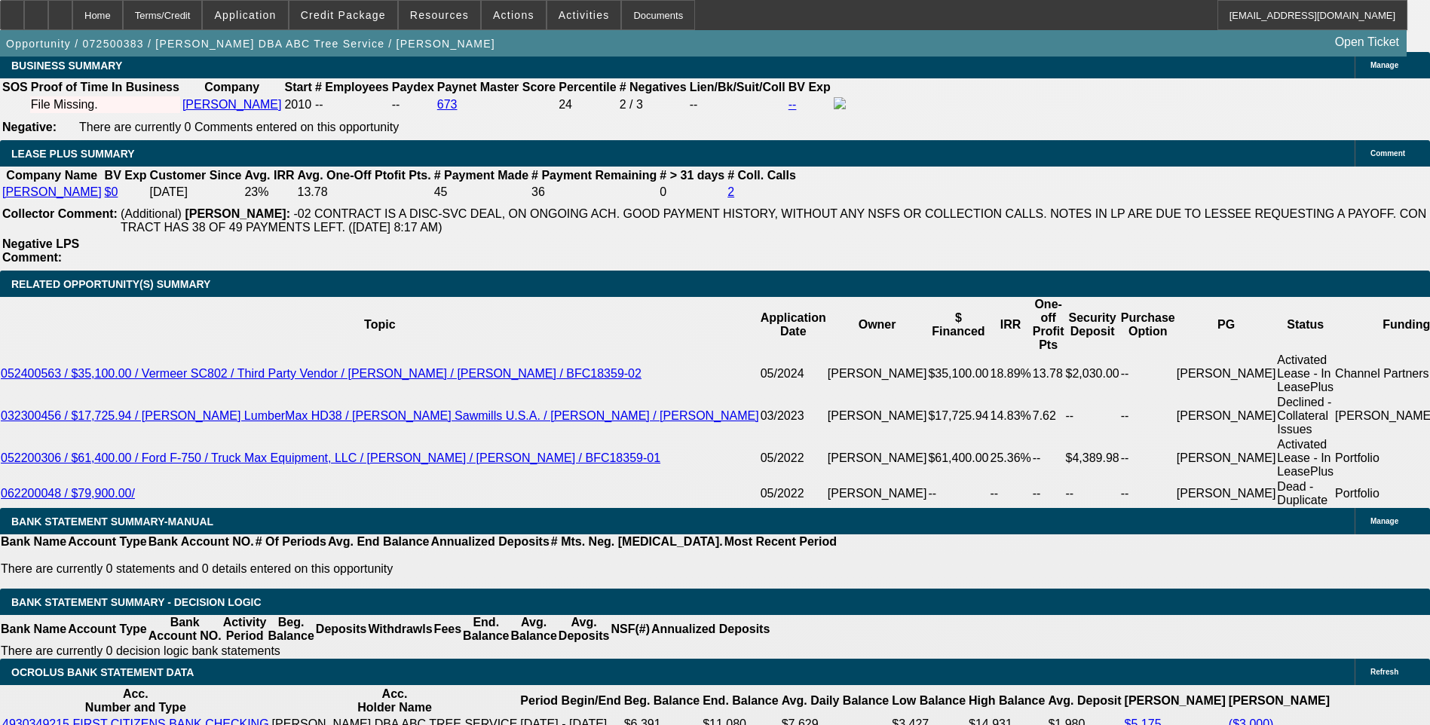
scroll to position [2487, 0]
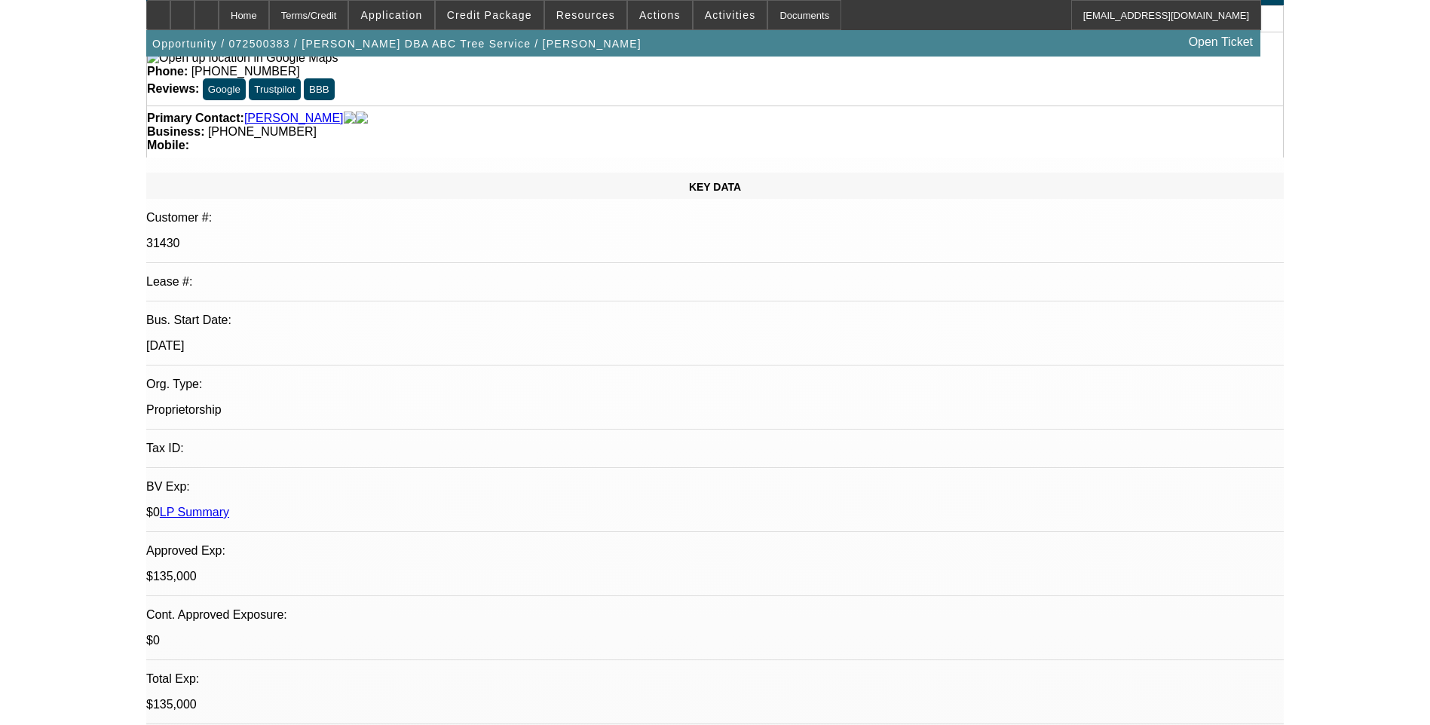
scroll to position [0, 0]
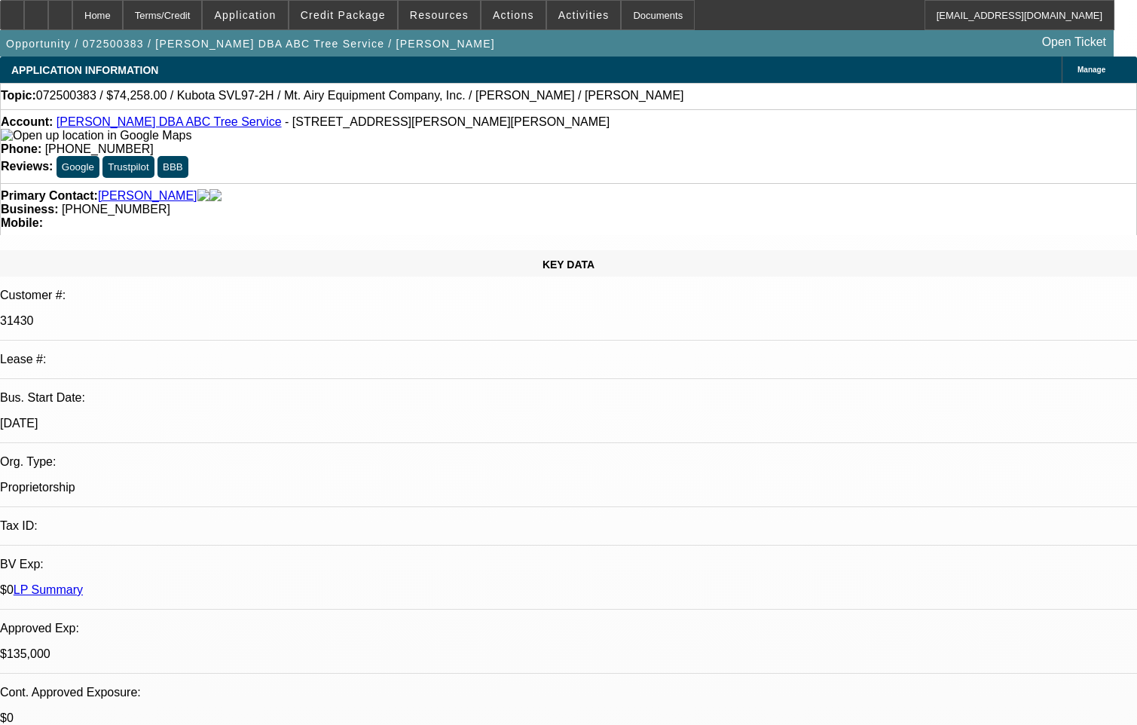
drag, startPoint x: 140, startPoint y: 127, endPoint x: 169, endPoint y: 127, distance: 28.6
click at [140, 127] on link "[PERSON_NAME] DBA ABC Tree Service" at bounding box center [169, 121] width 225 height 13
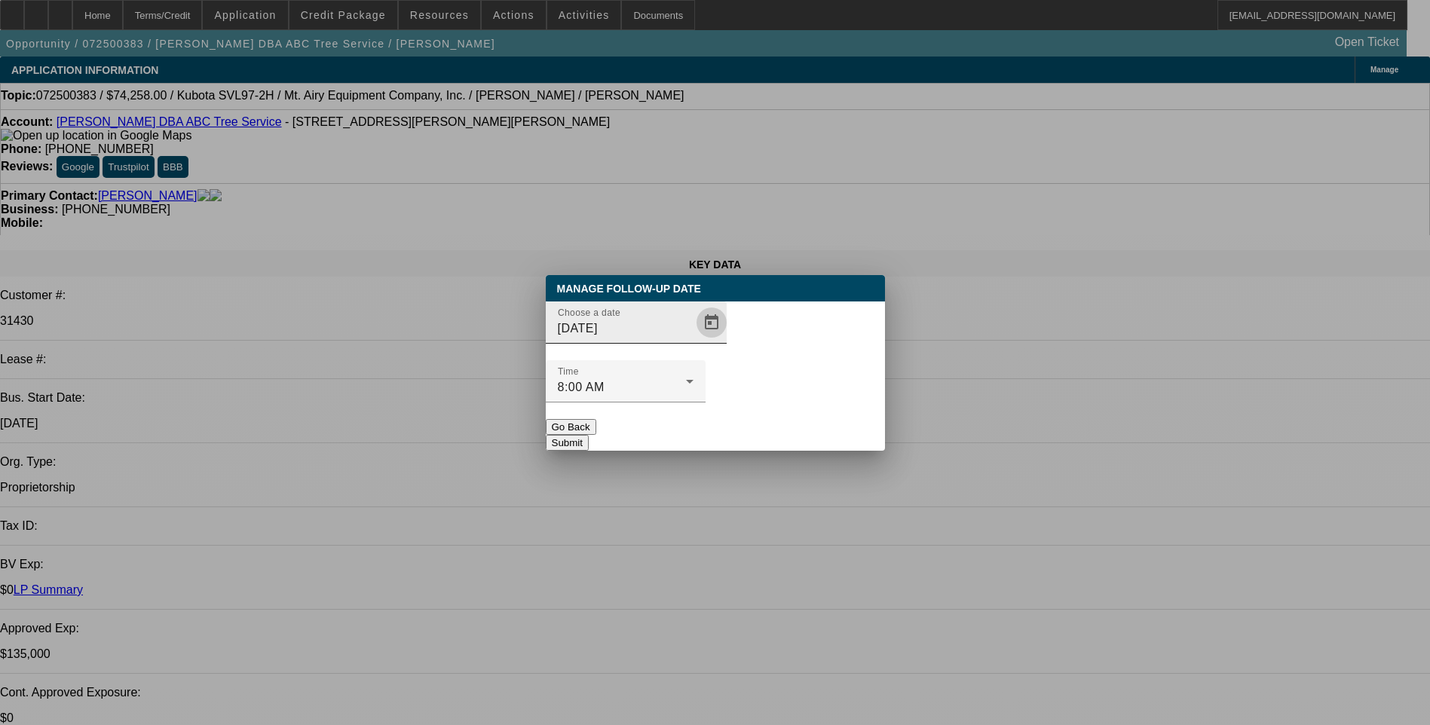
click at [693, 341] on span "Open calendar" at bounding box center [711, 322] width 36 height 36
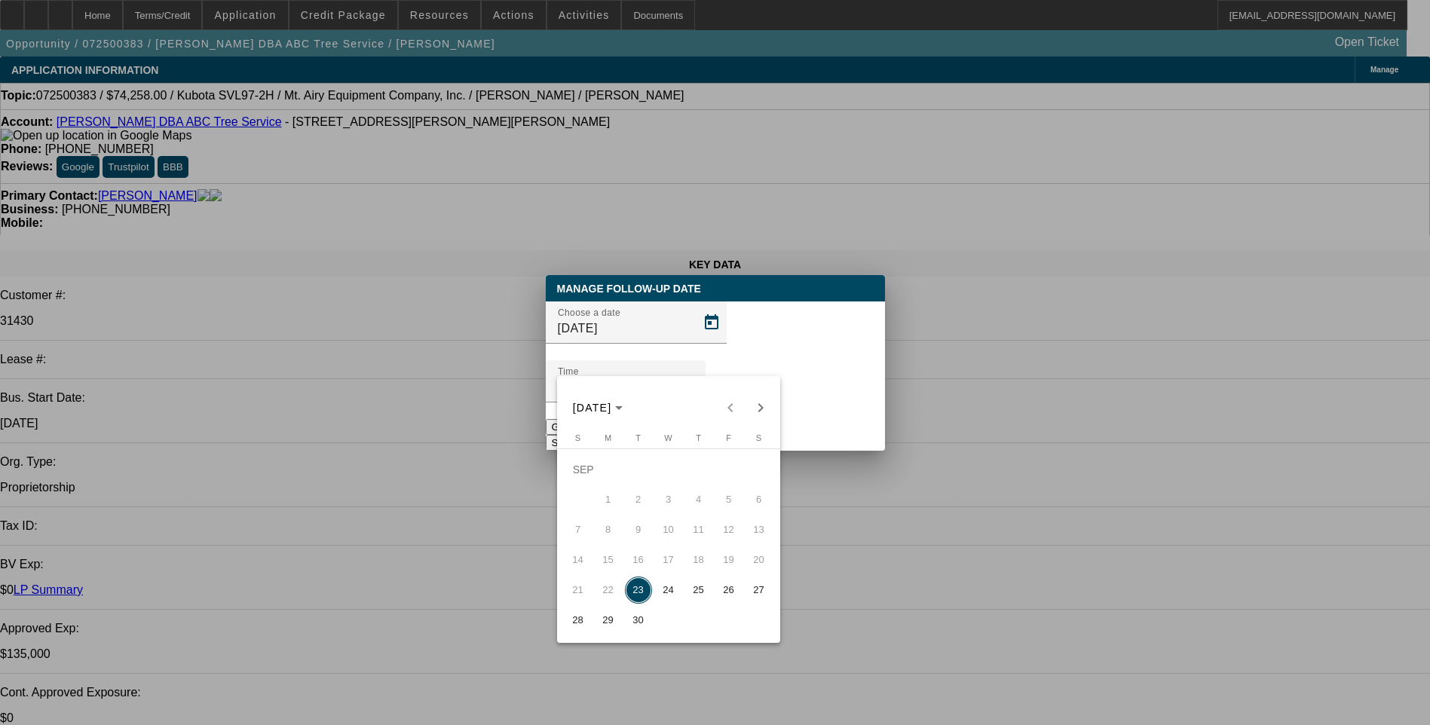
click at [608, 626] on span "29" at bounding box center [608, 620] width 27 height 27
type input "[DATE]"
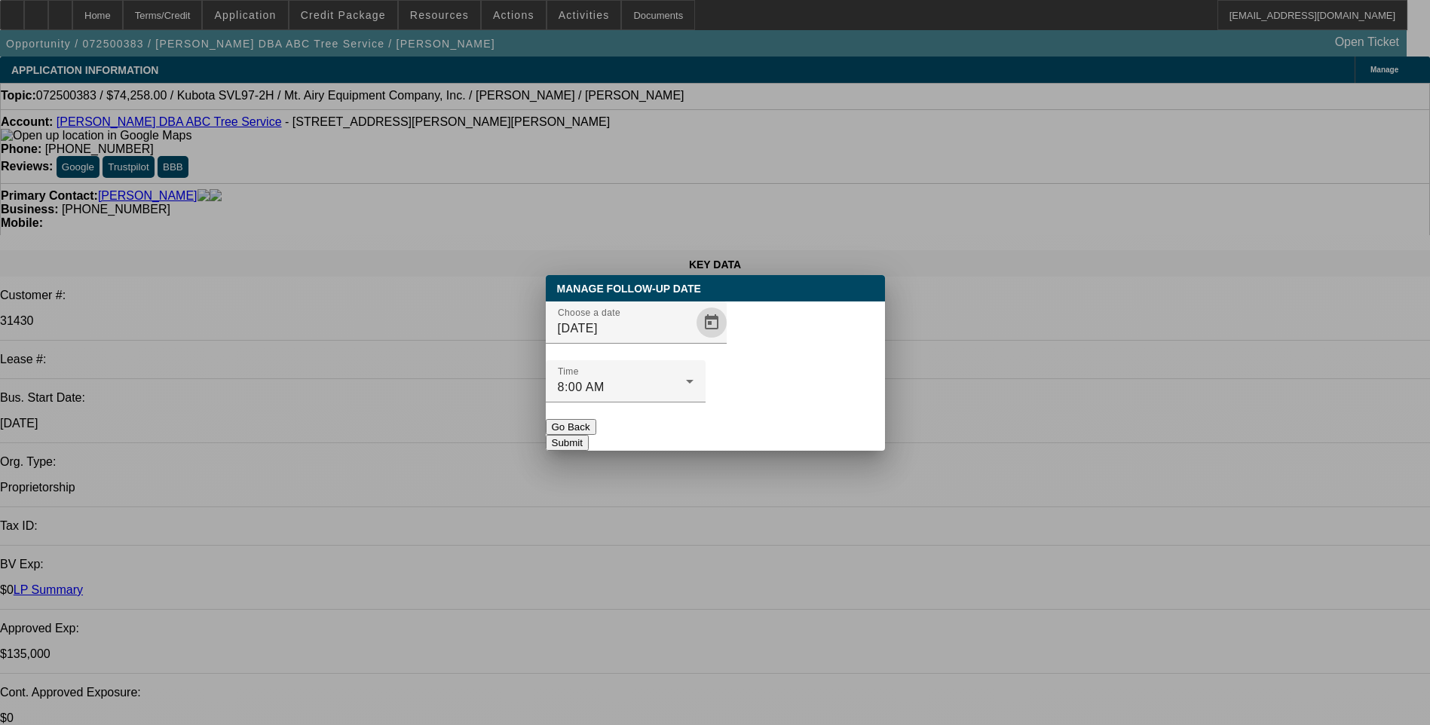
click at [589, 435] on button "Submit" at bounding box center [567, 443] width 43 height 16
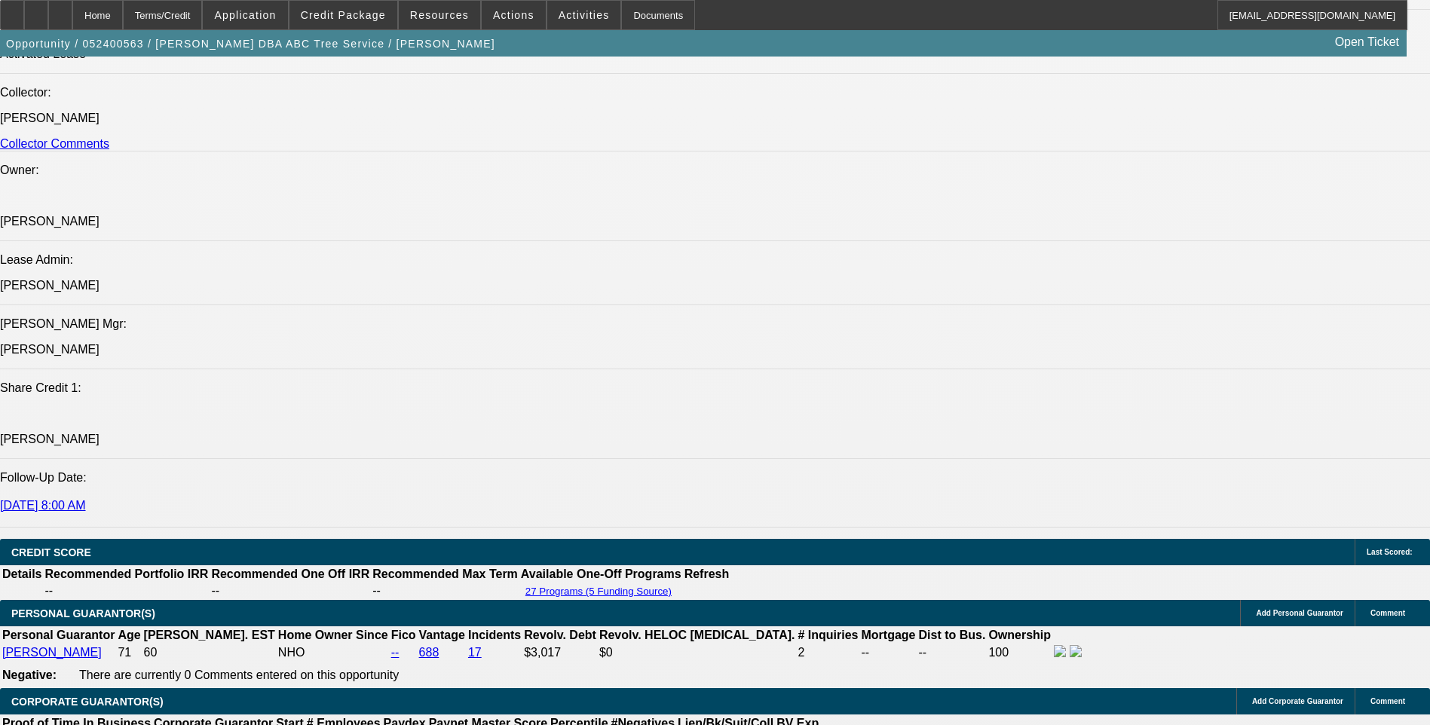
select select "0.1"
select select "2"
select select "0"
select select "0.1"
select select "2"
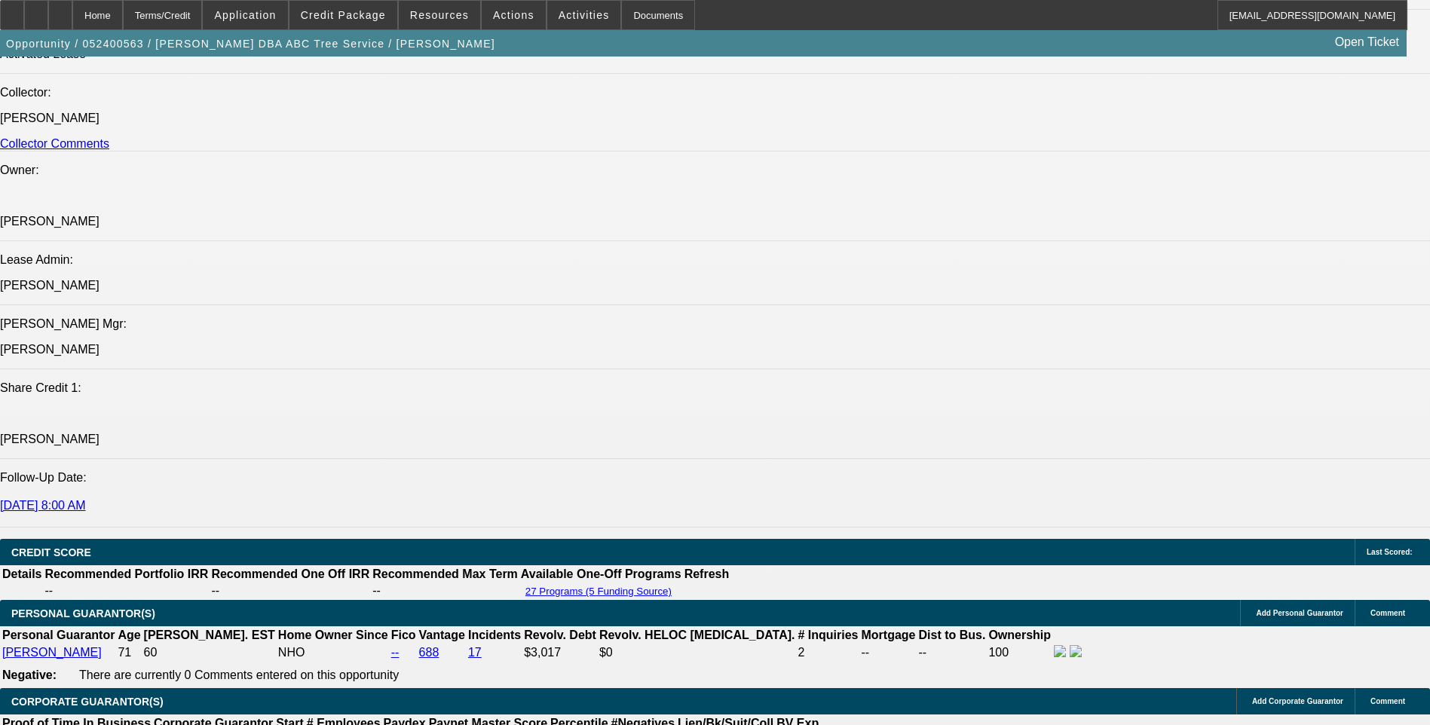
select select "0"
select select "0.1"
select select "2"
select select "0"
select select "0.1"
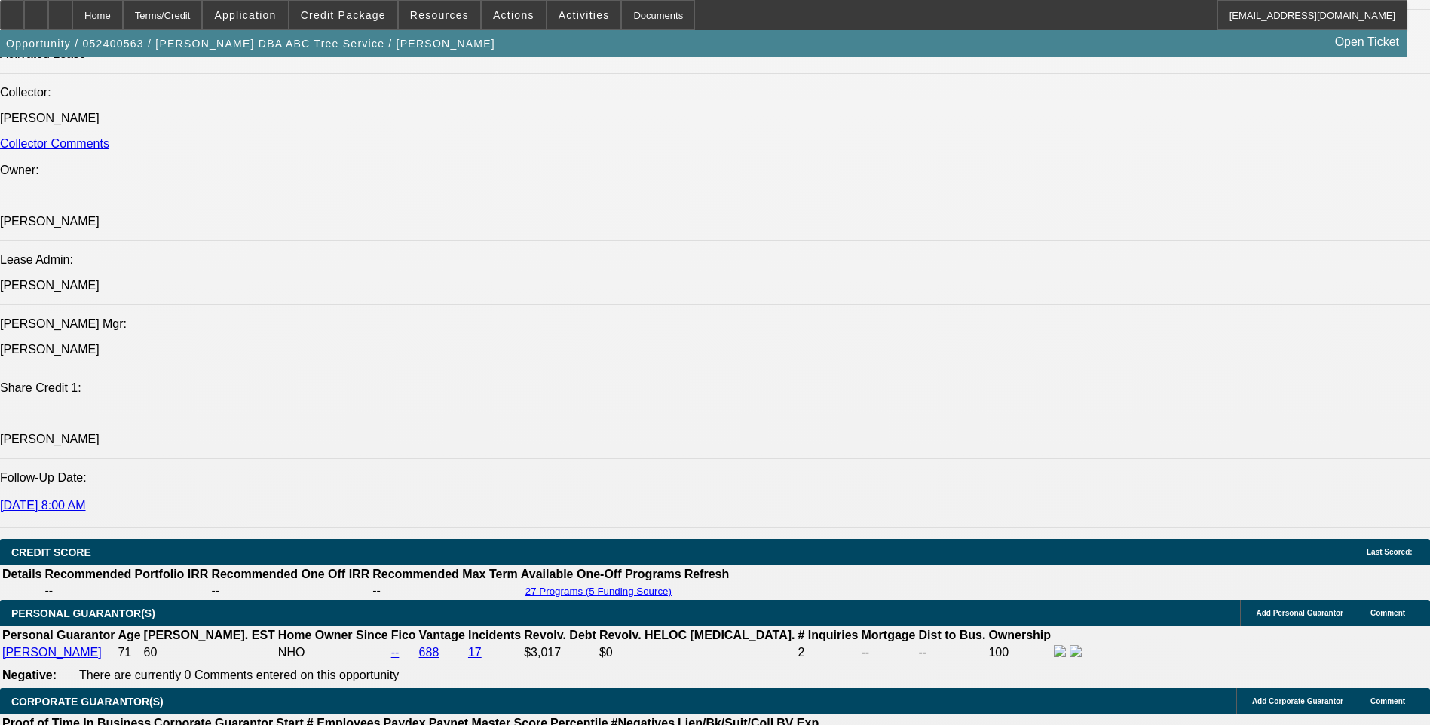
select select "2"
select select "0"
select select "1"
select select "2"
select select "6"
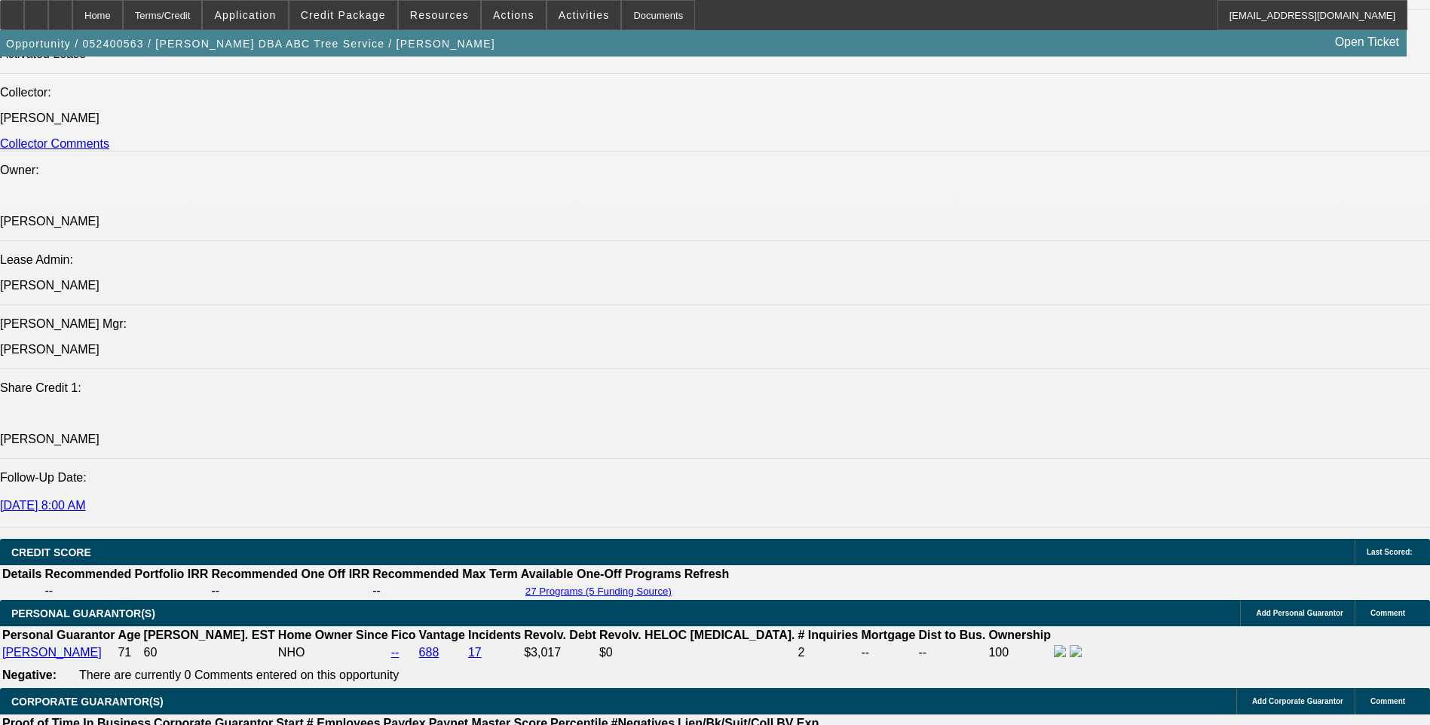
select select "1"
select select "2"
select select "6"
select select "1"
select select "2"
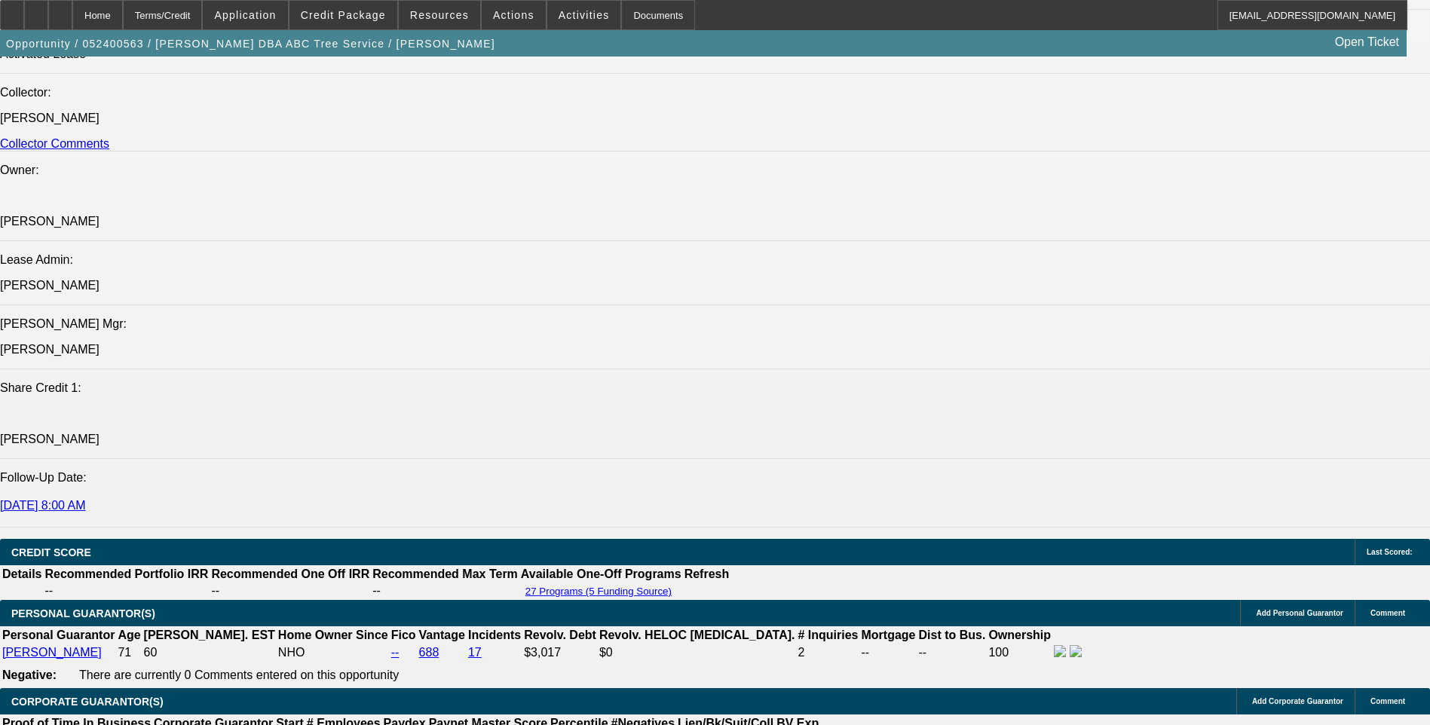
select select "6"
select select "1"
select select "2"
select select "6"
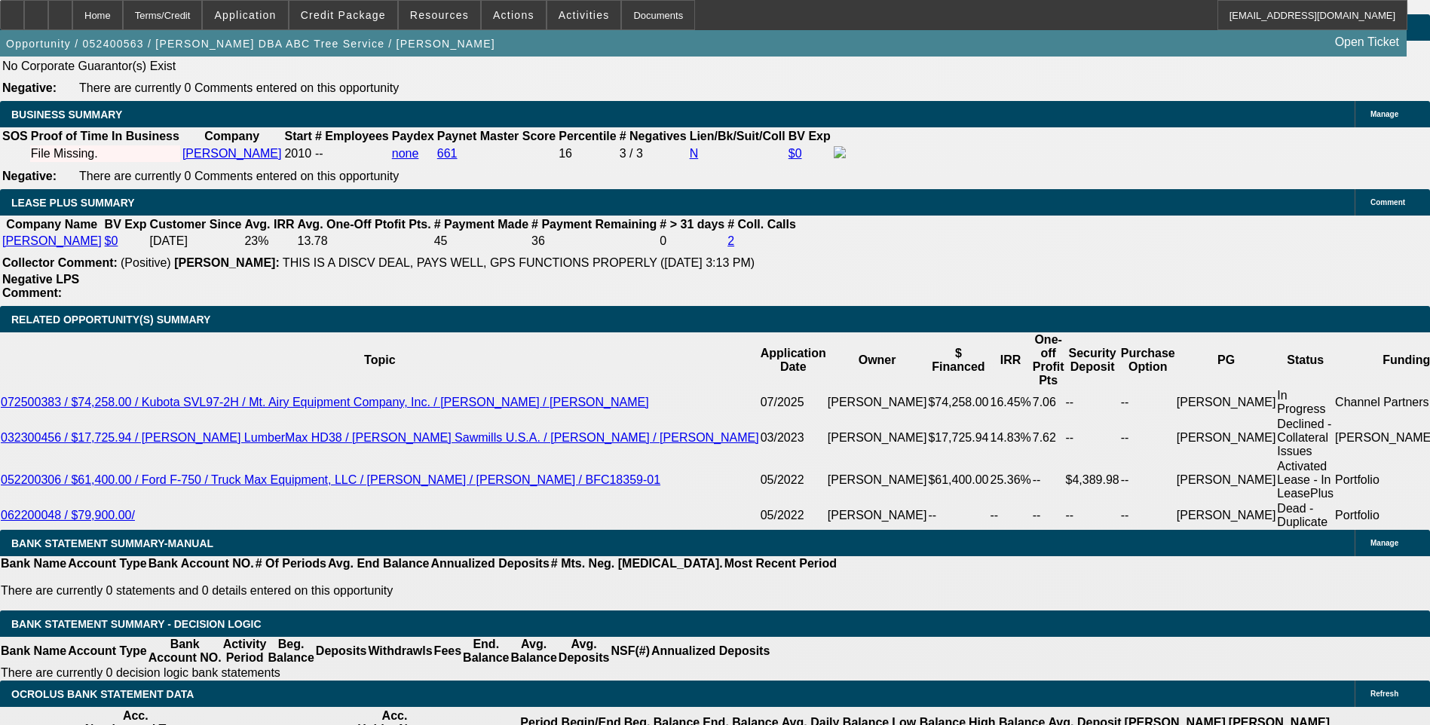
scroll to position [2481, 0]
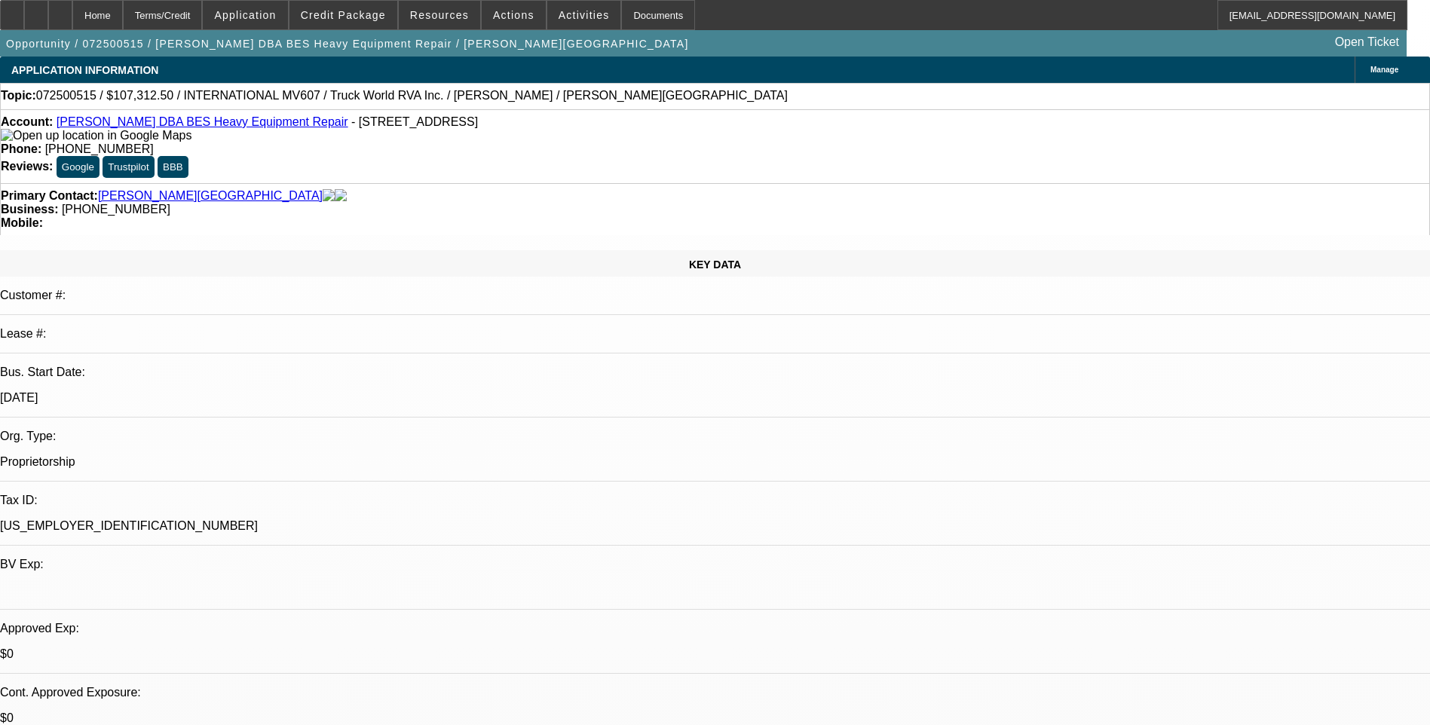
select select "0"
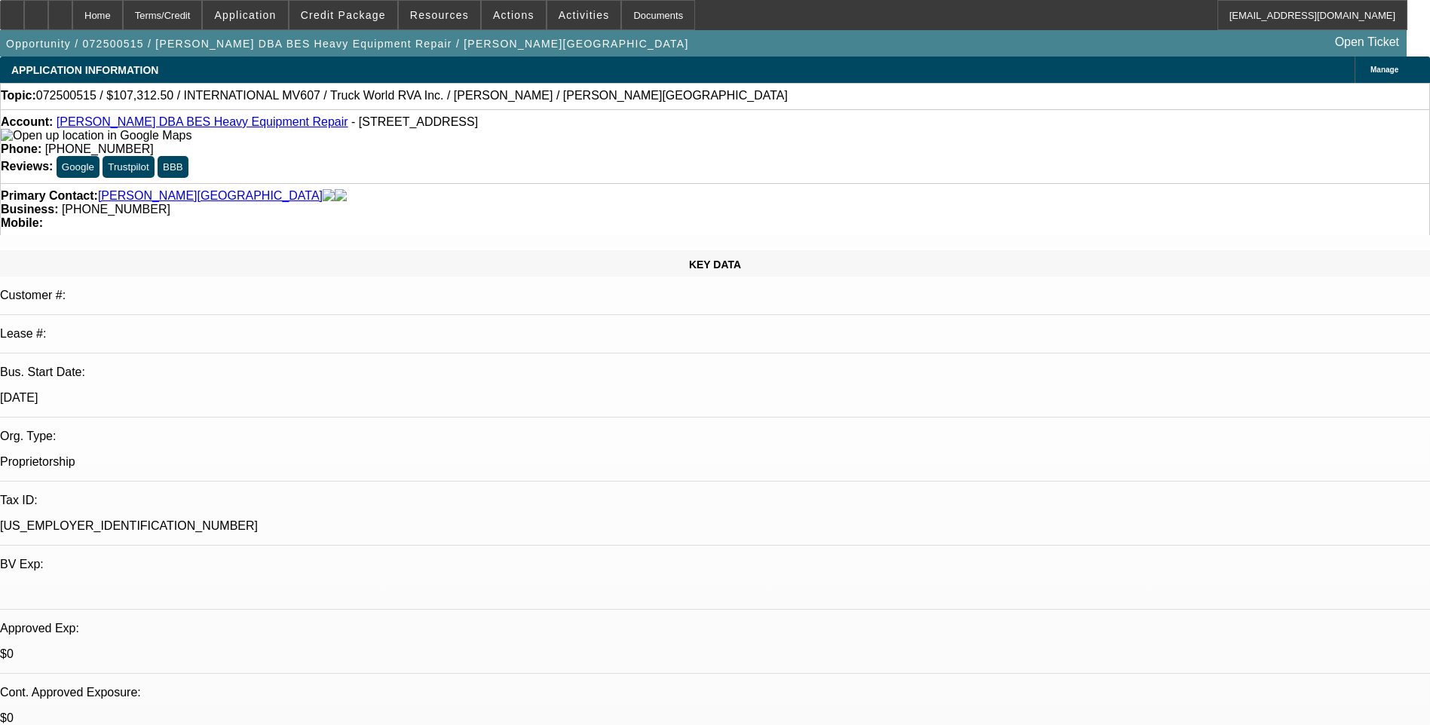
select select "0"
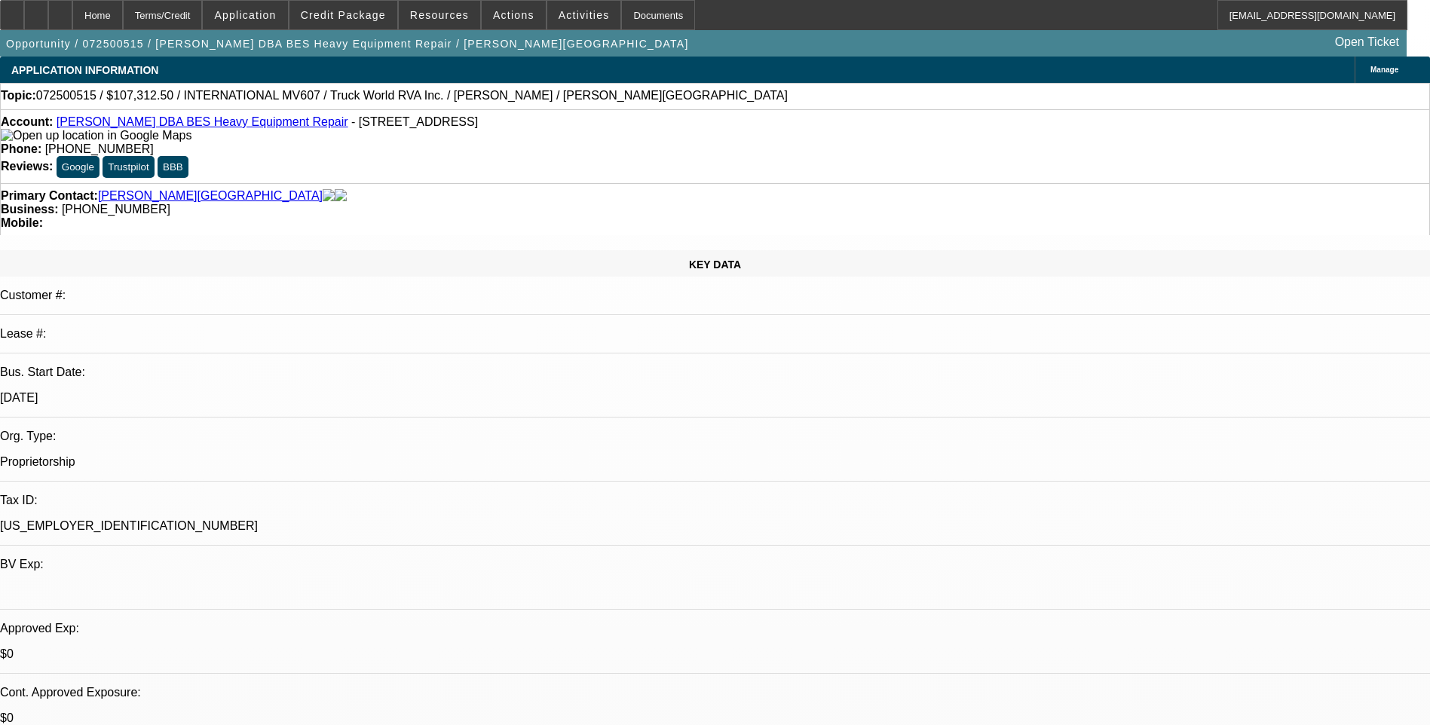
select select "0"
select select "1"
select select "6"
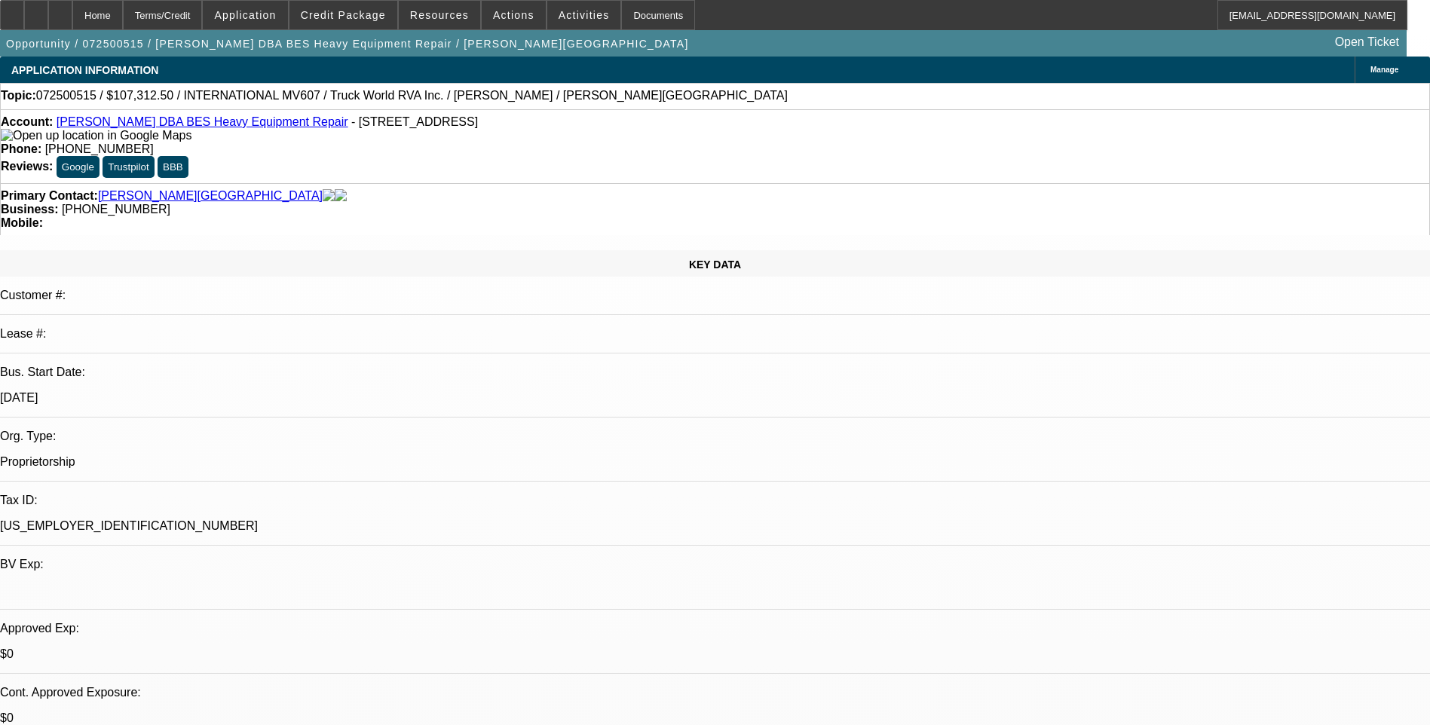
select select "1"
select select "6"
select select "1"
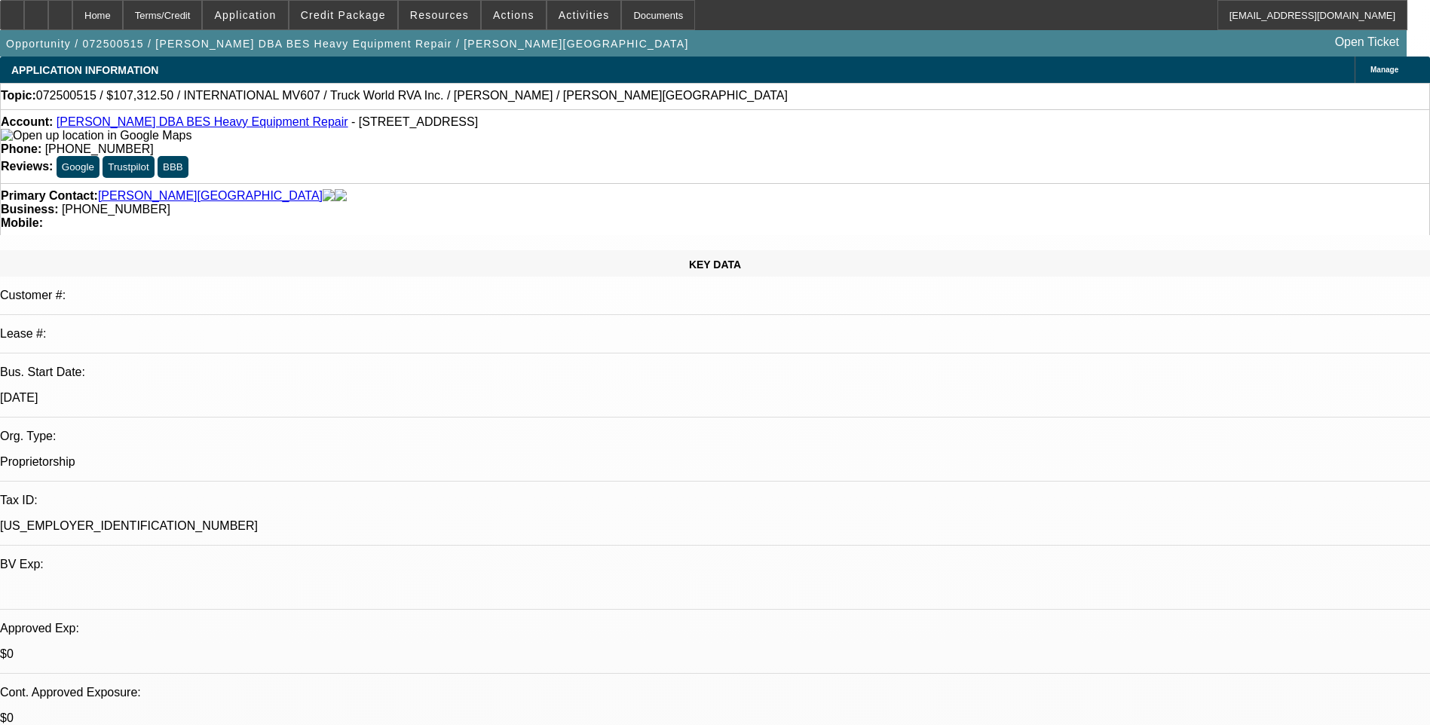
select select "6"
select select "1"
select select "6"
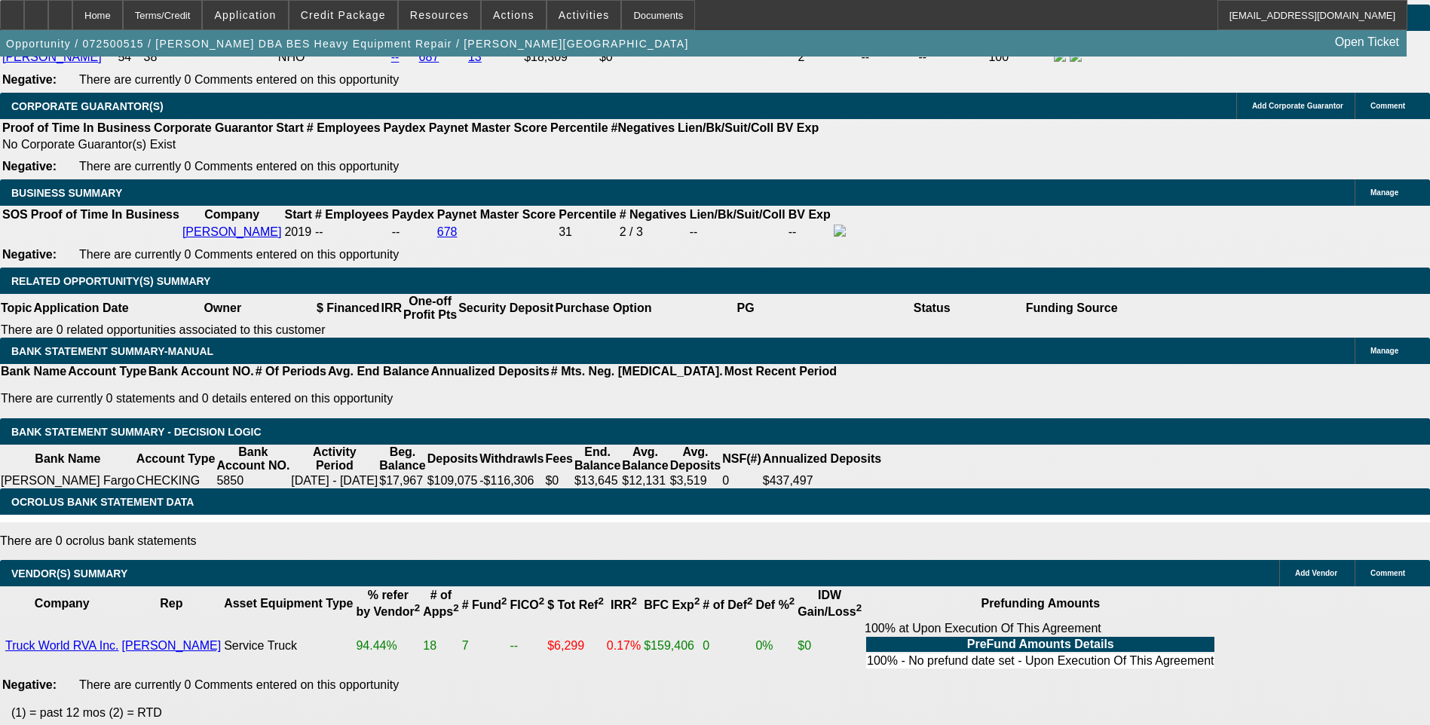
scroll to position [2272, 0]
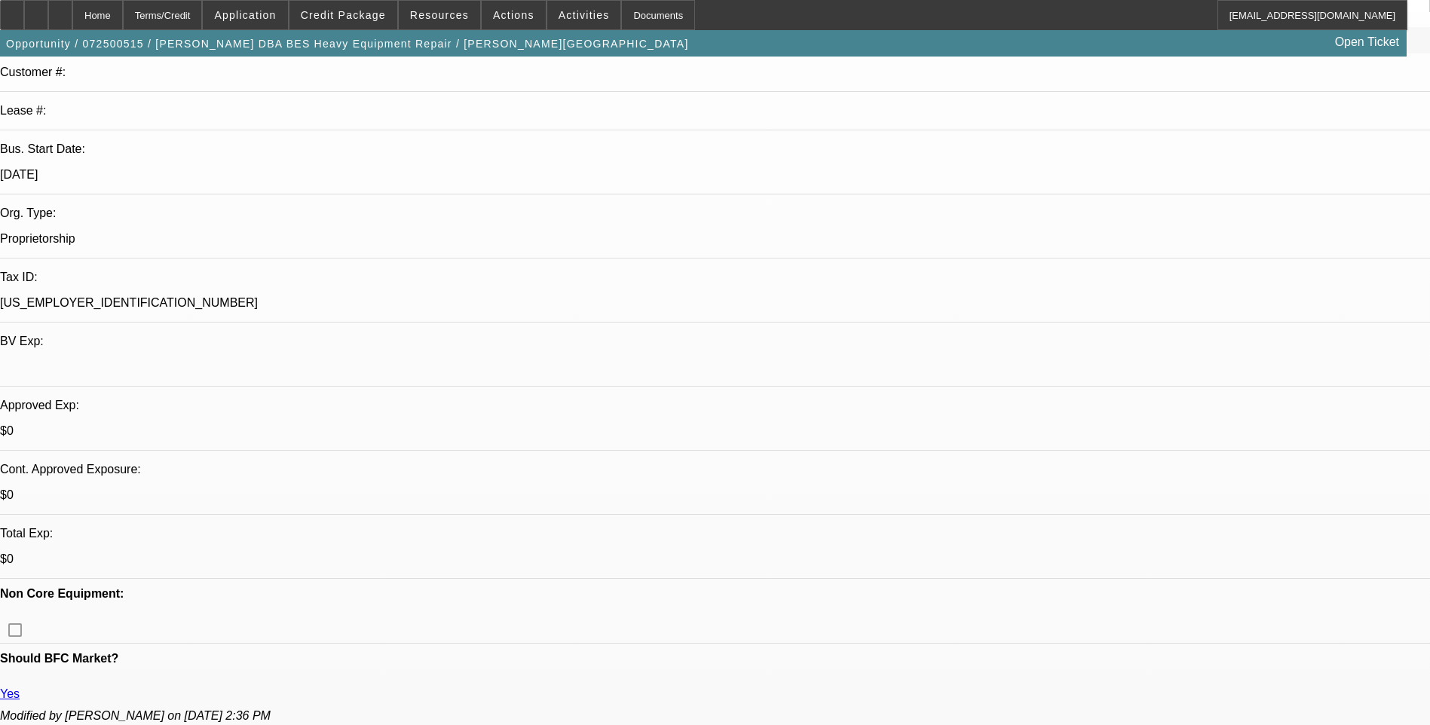
scroll to position [0, 0]
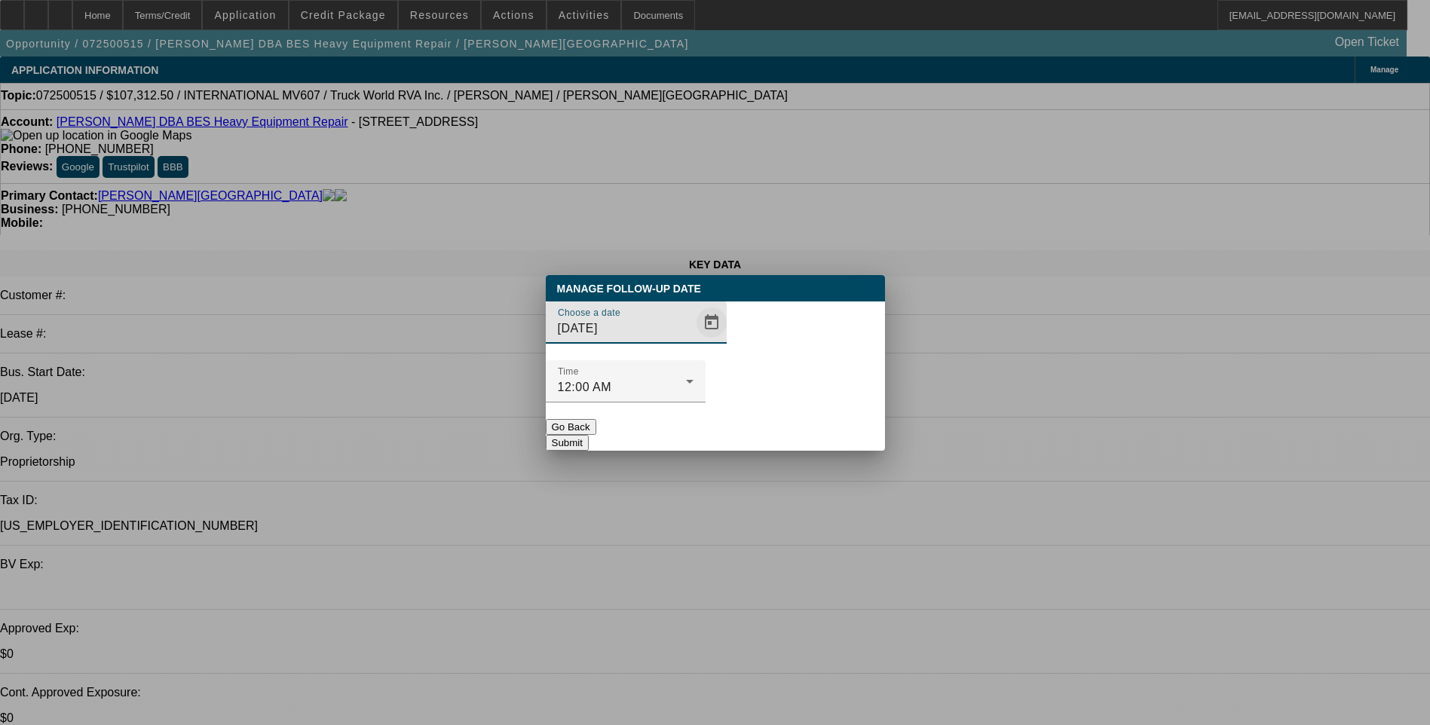
click at [693, 341] on span "Open calendar" at bounding box center [711, 322] width 36 height 36
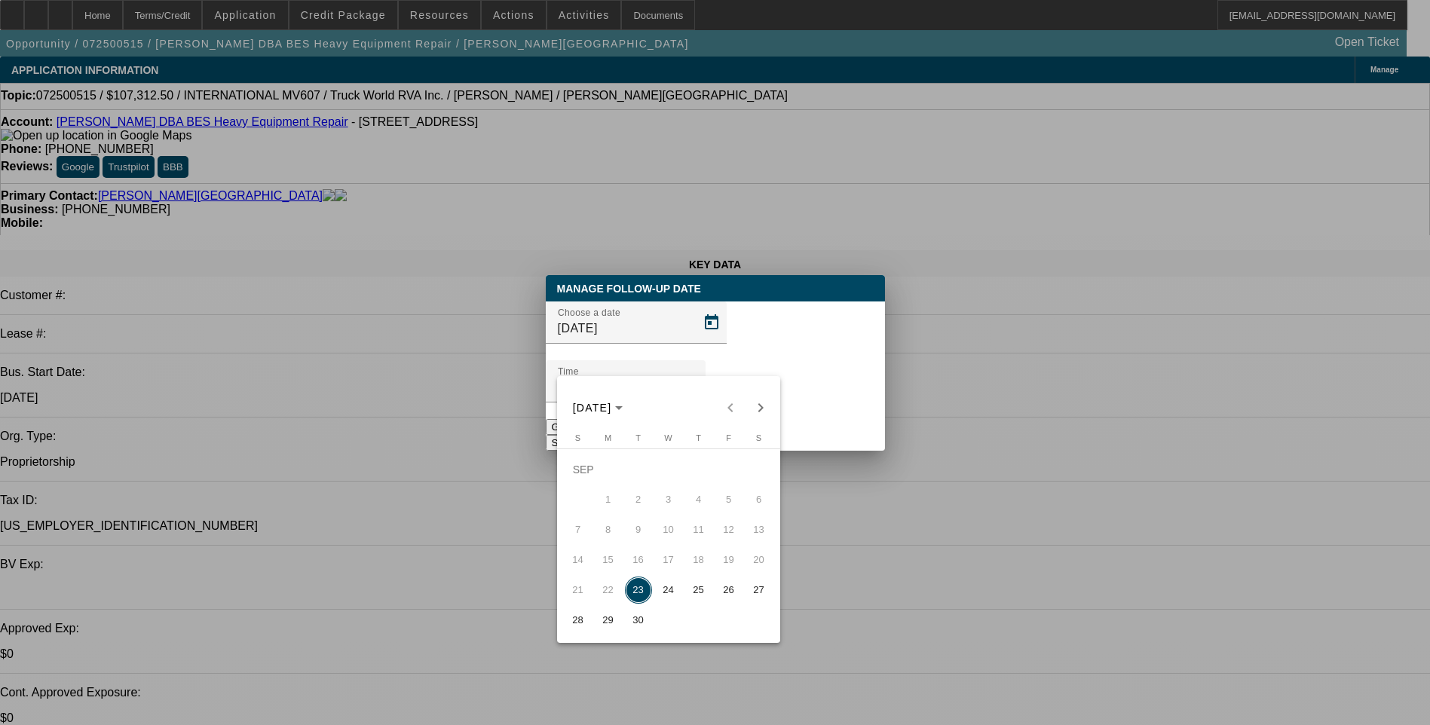
click at [700, 599] on span "25" at bounding box center [698, 590] width 27 height 27
type input "9/25/2025"
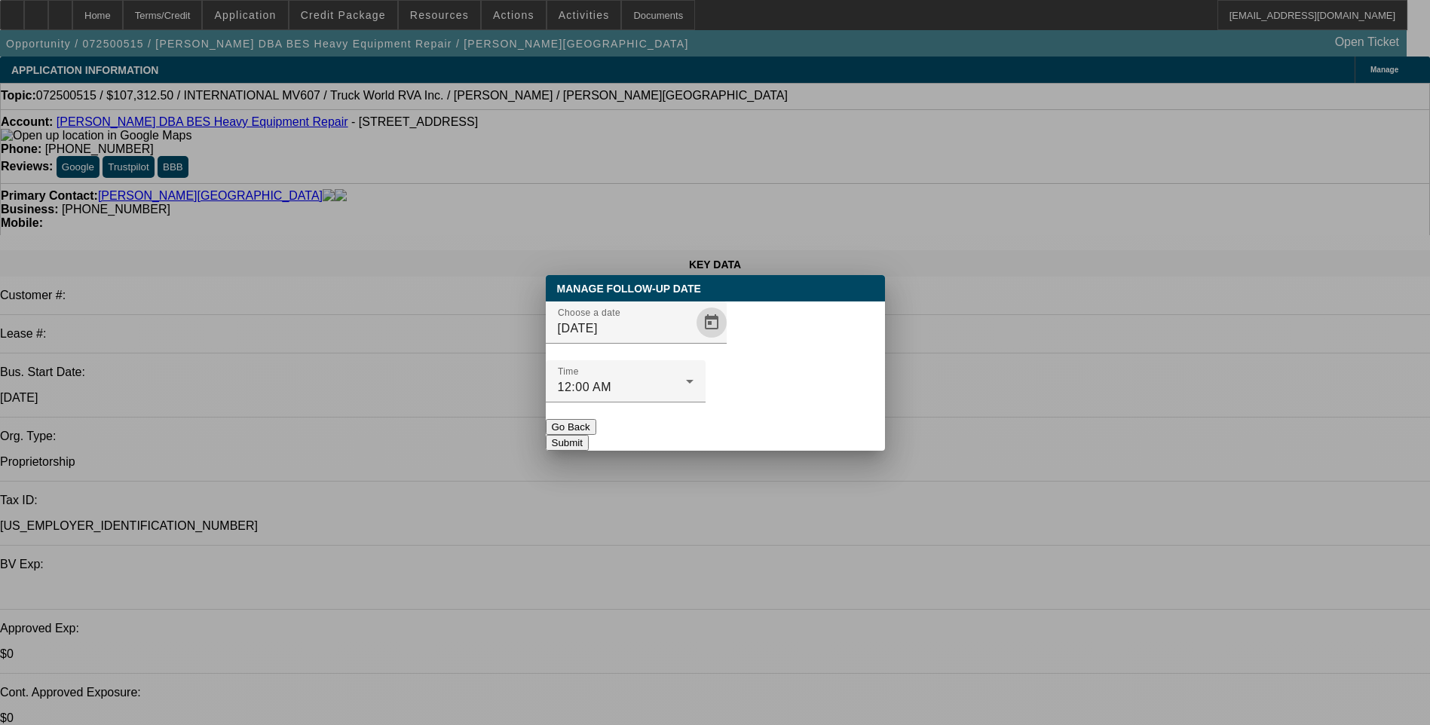
click at [589, 435] on button "Submit" at bounding box center [567, 443] width 43 height 16
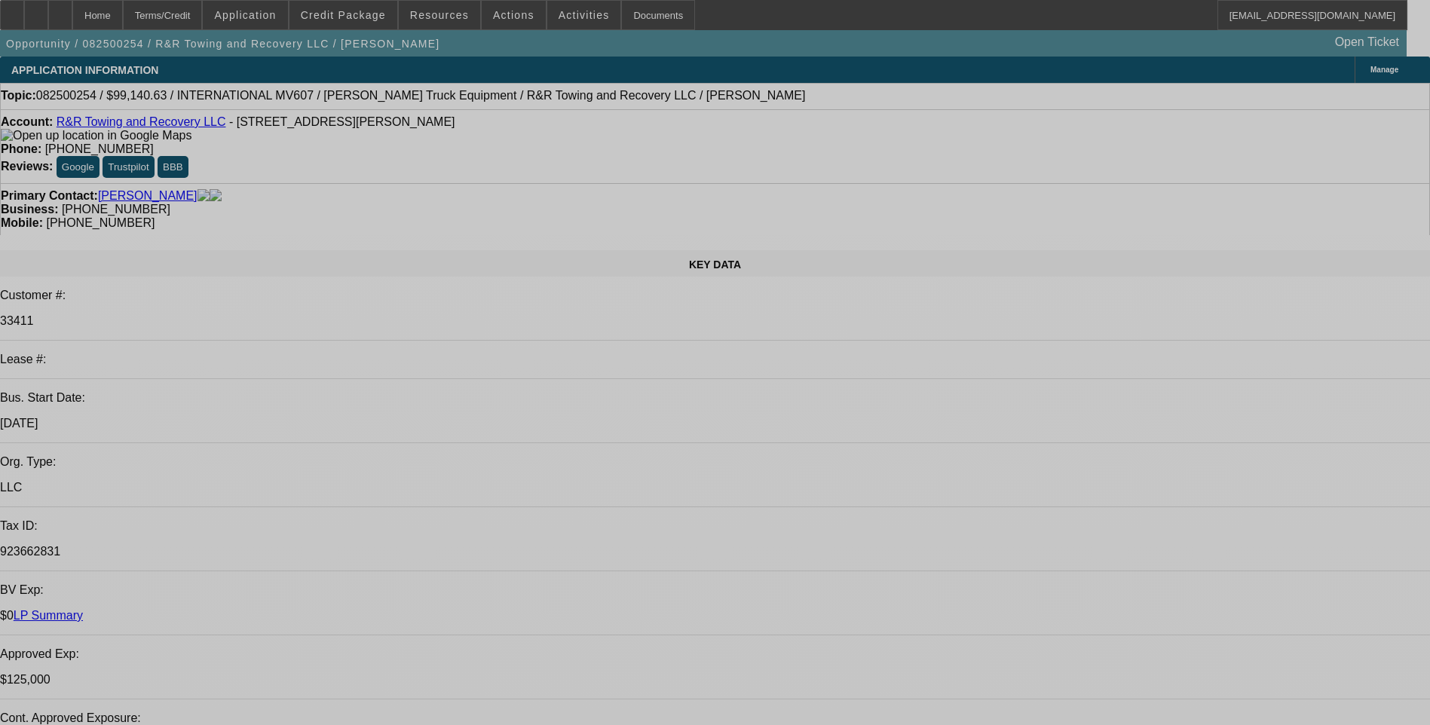
select select "0"
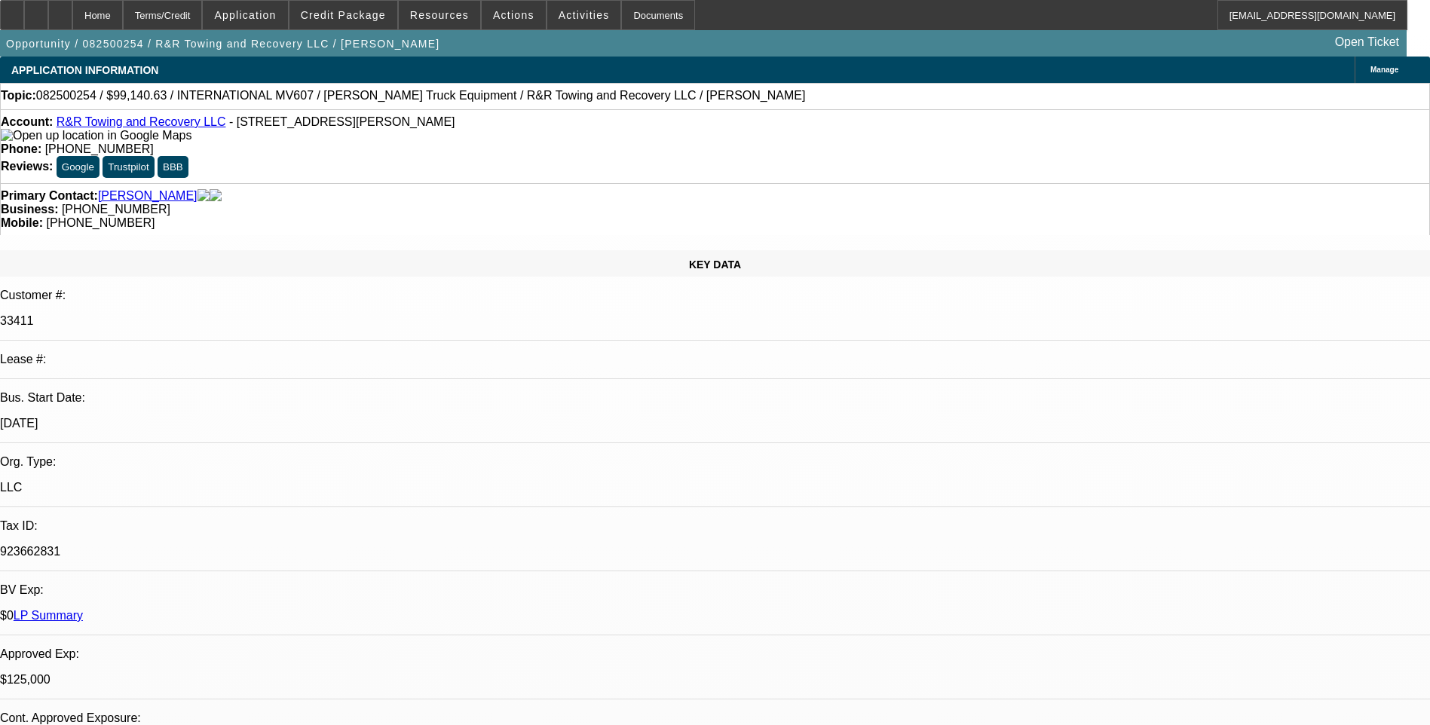
select select "2"
select select "0.1"
select select "0"
select select "2"
select select "0.1"
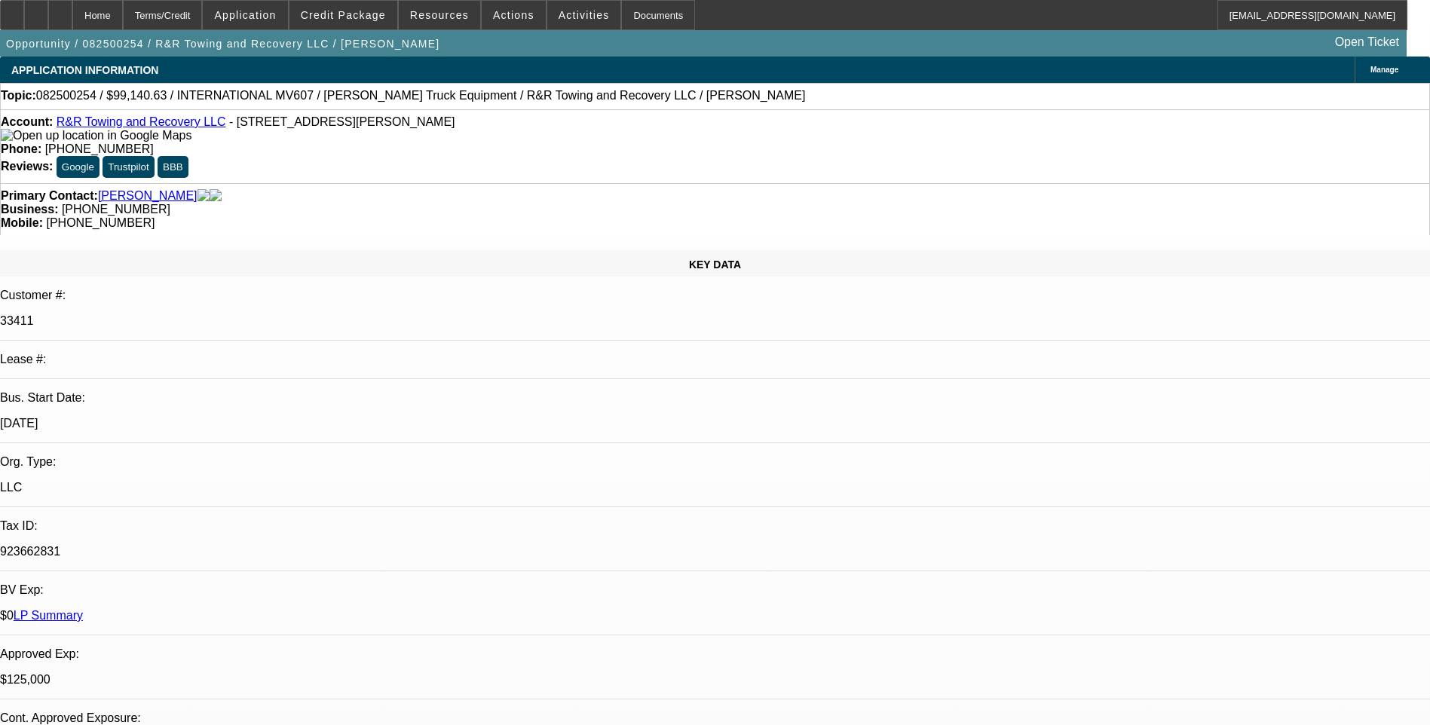
select select "0.1"
select select "2"
select select "0.1"
select select "2"
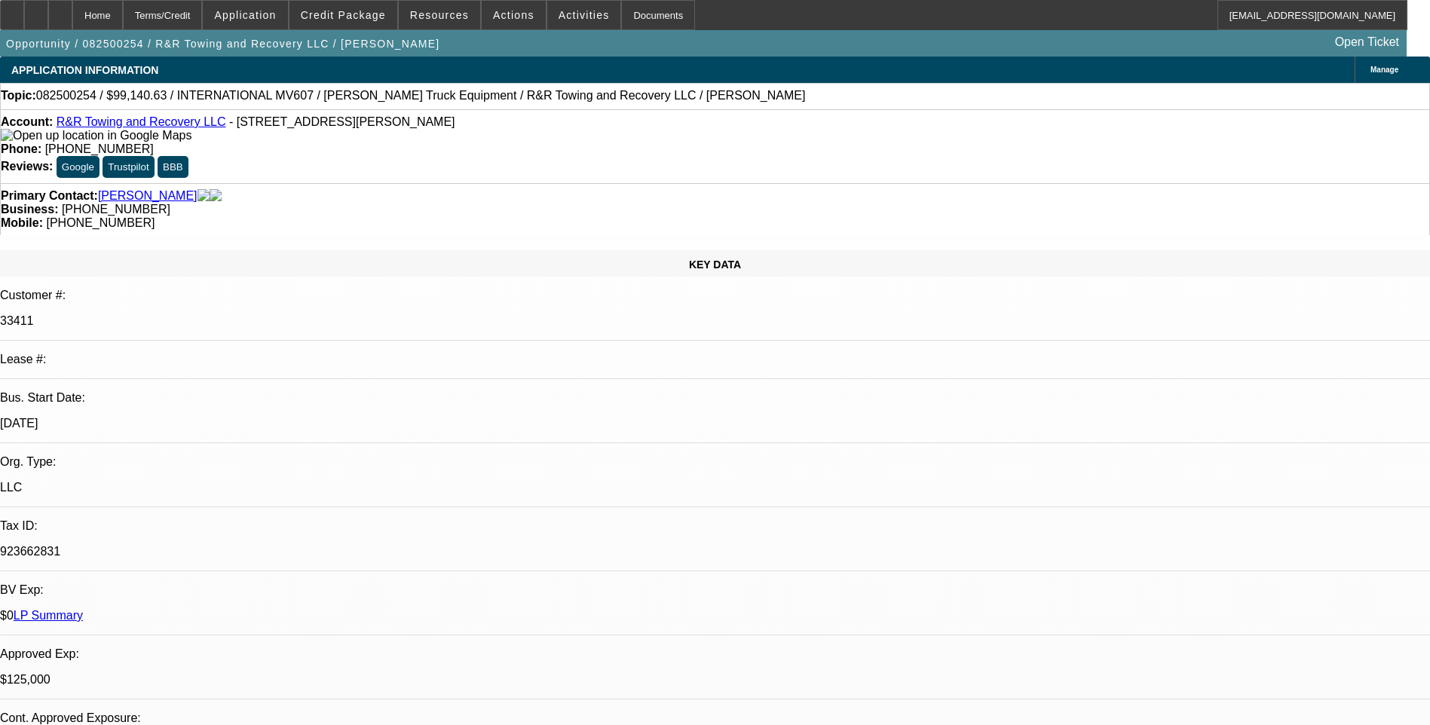
select select "0.1"
select select "1"
select select "2"
select select "4"
select select "1"
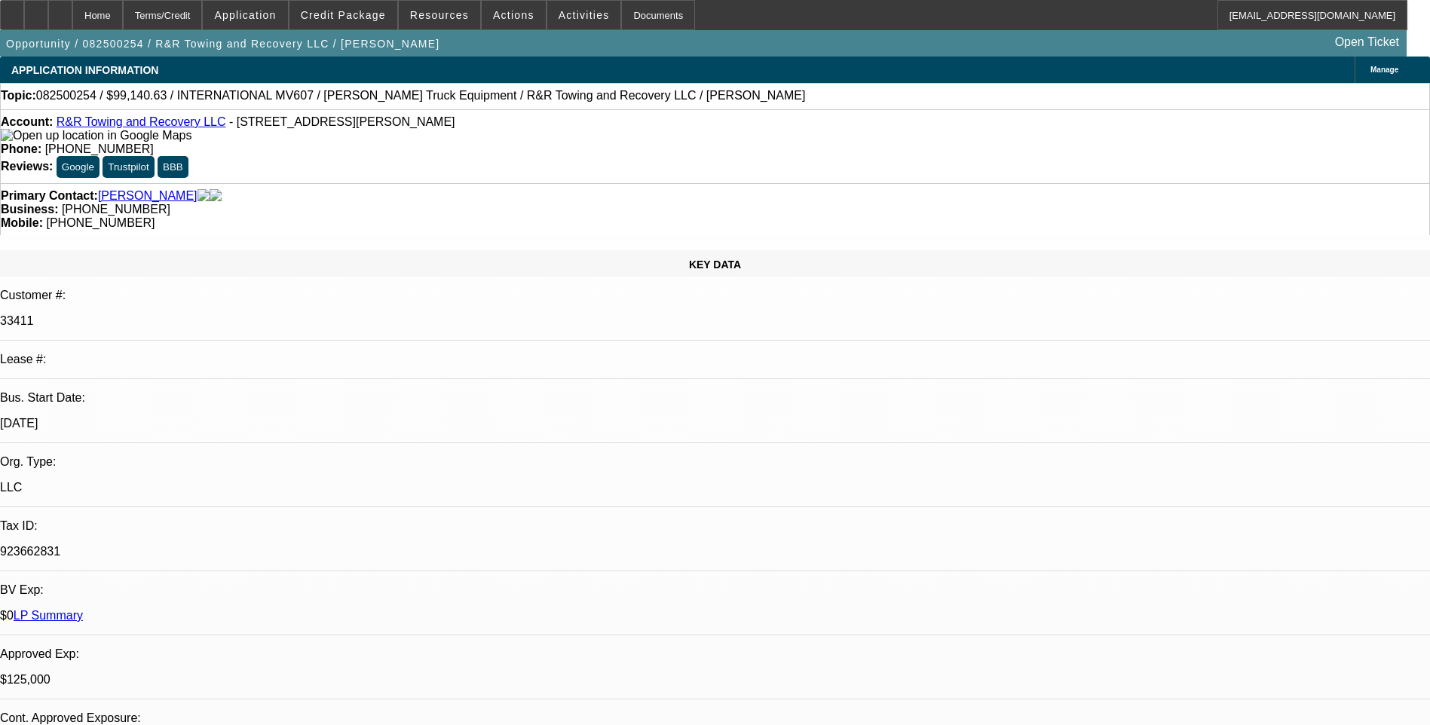
select select "2"
select select "4"
select select "1"
select select "2"
select select "4"
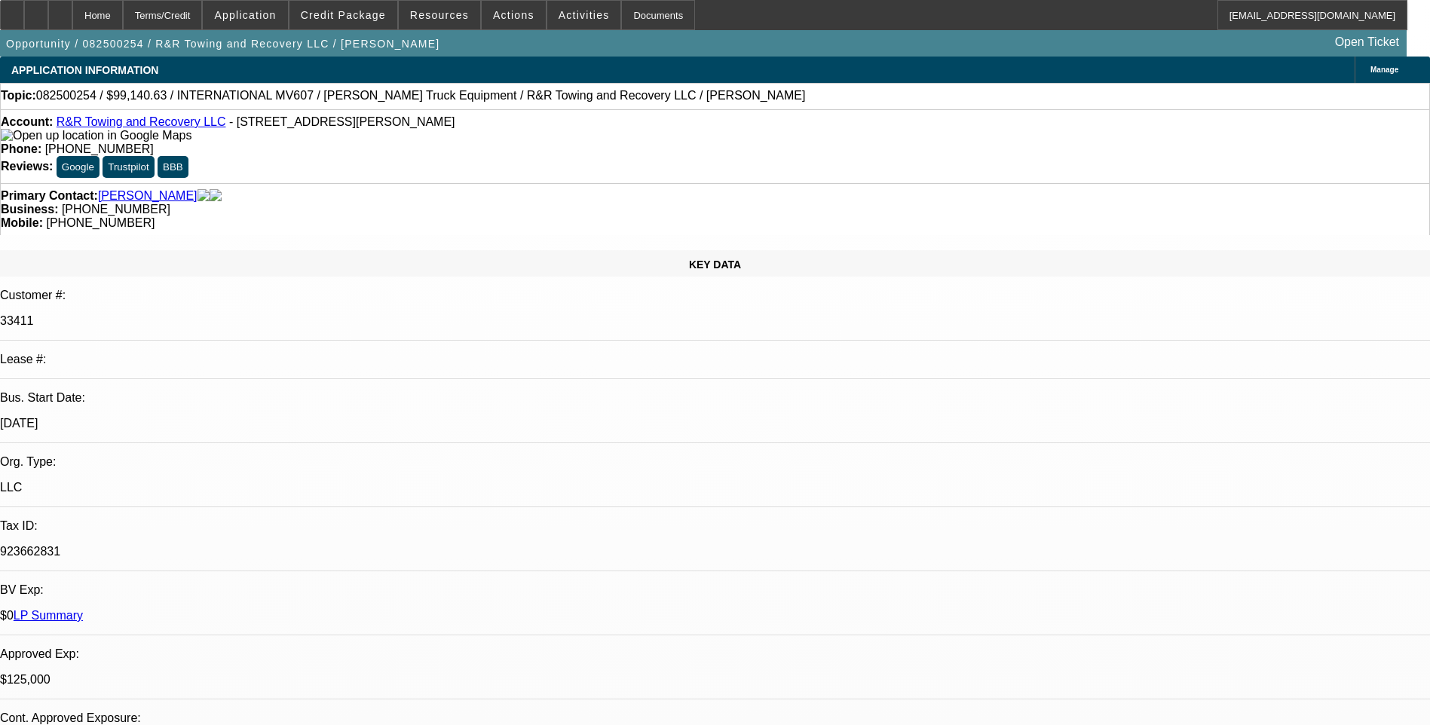
select select "1"
select select "2"
select select "4"
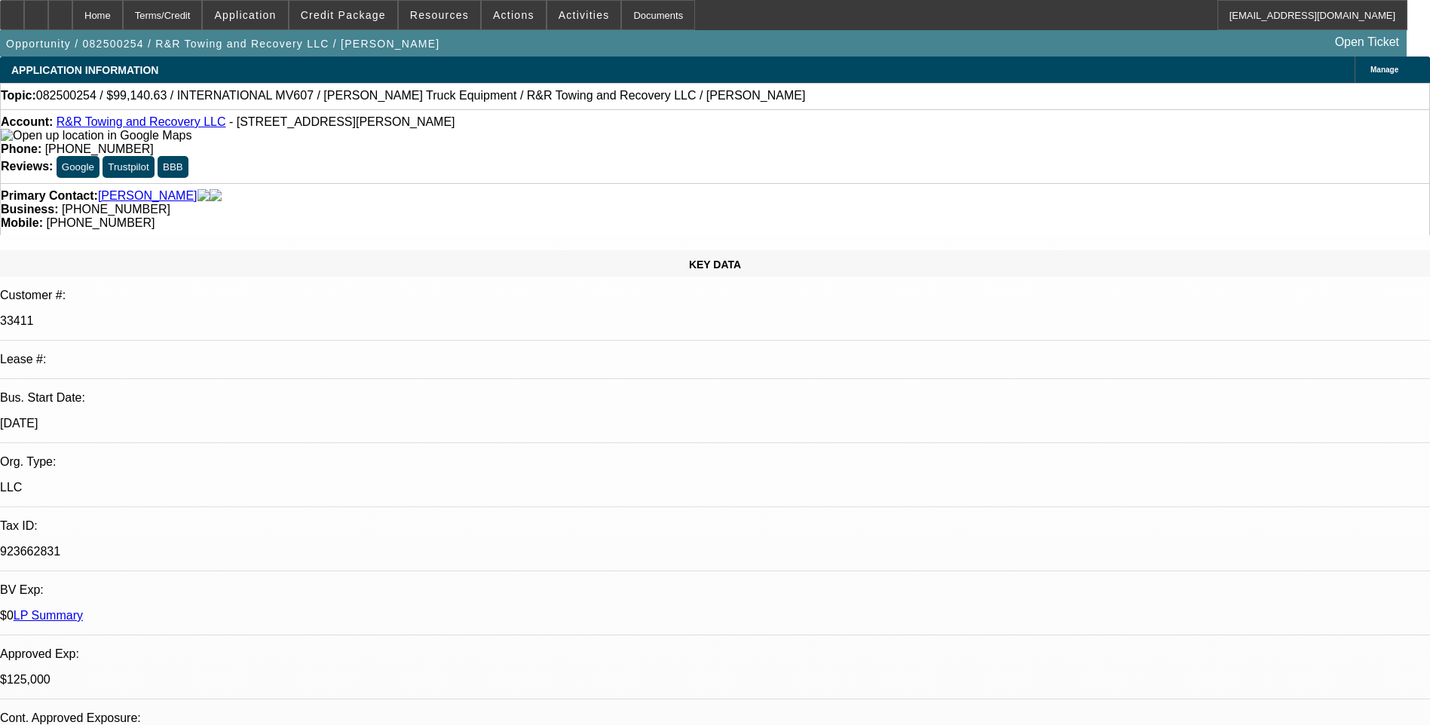
click at [135, 128] on link "R&R Towing and Recovery LLC" at bounding box center [142, 121] width 170 height 13
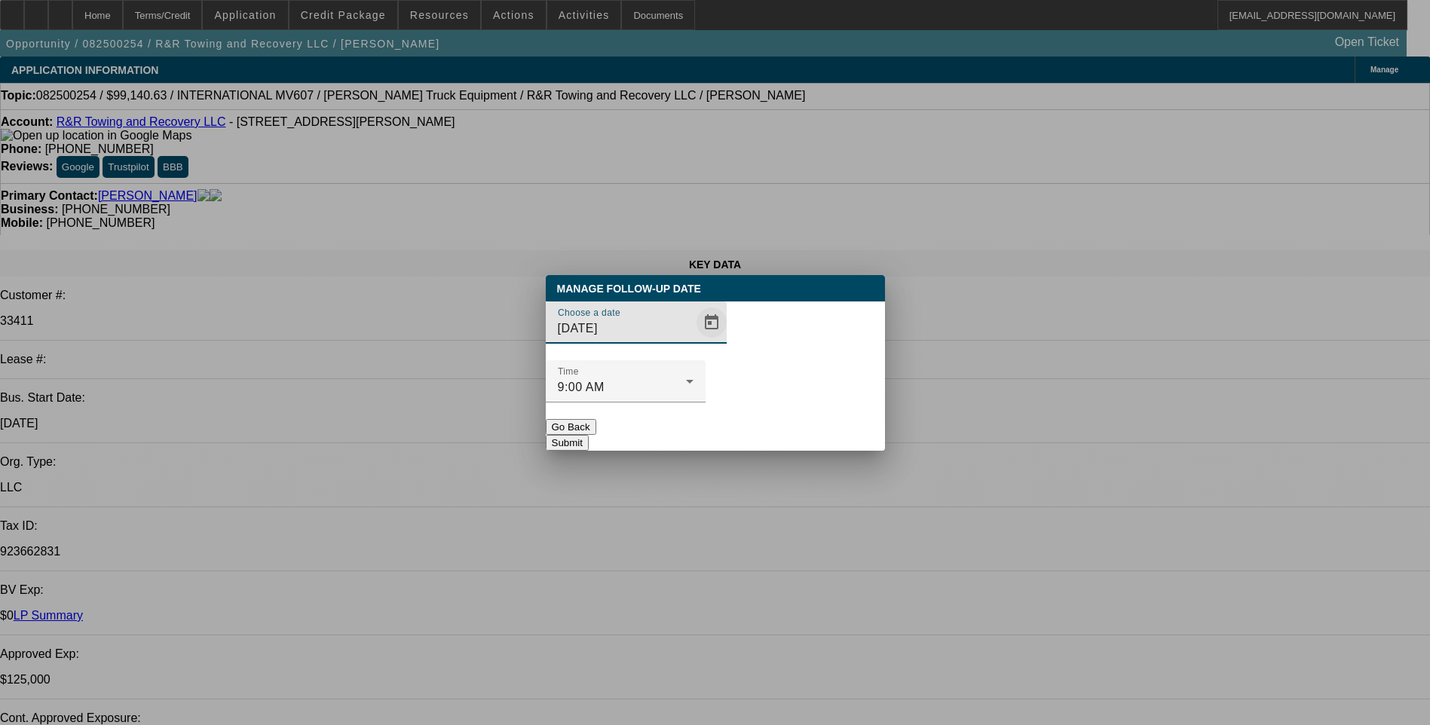
click at [693, 341] on span "Open calendar" at bounding box center [711, 322] width 36 height 36
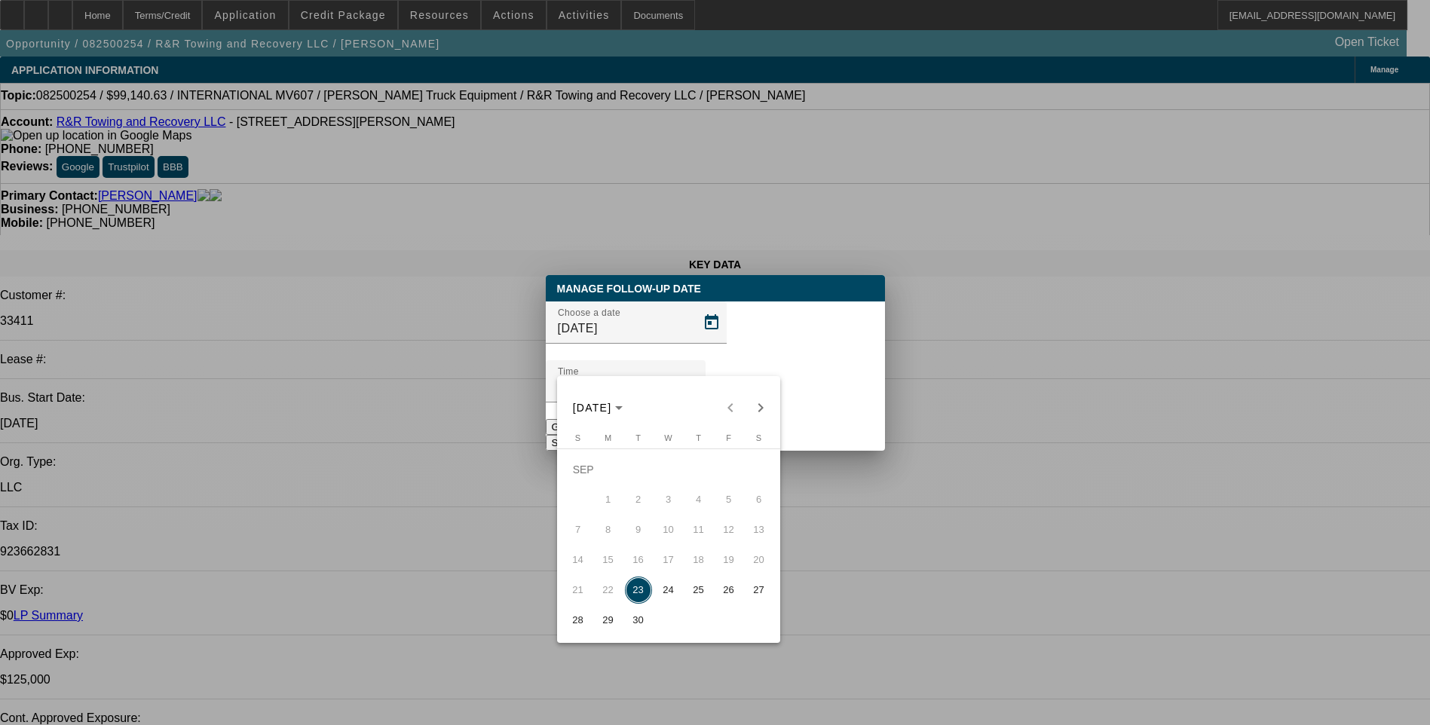
click at [670, 594] on span "24" at bounding box center [668, 590] width 27 height 27
type input "[DATE]"
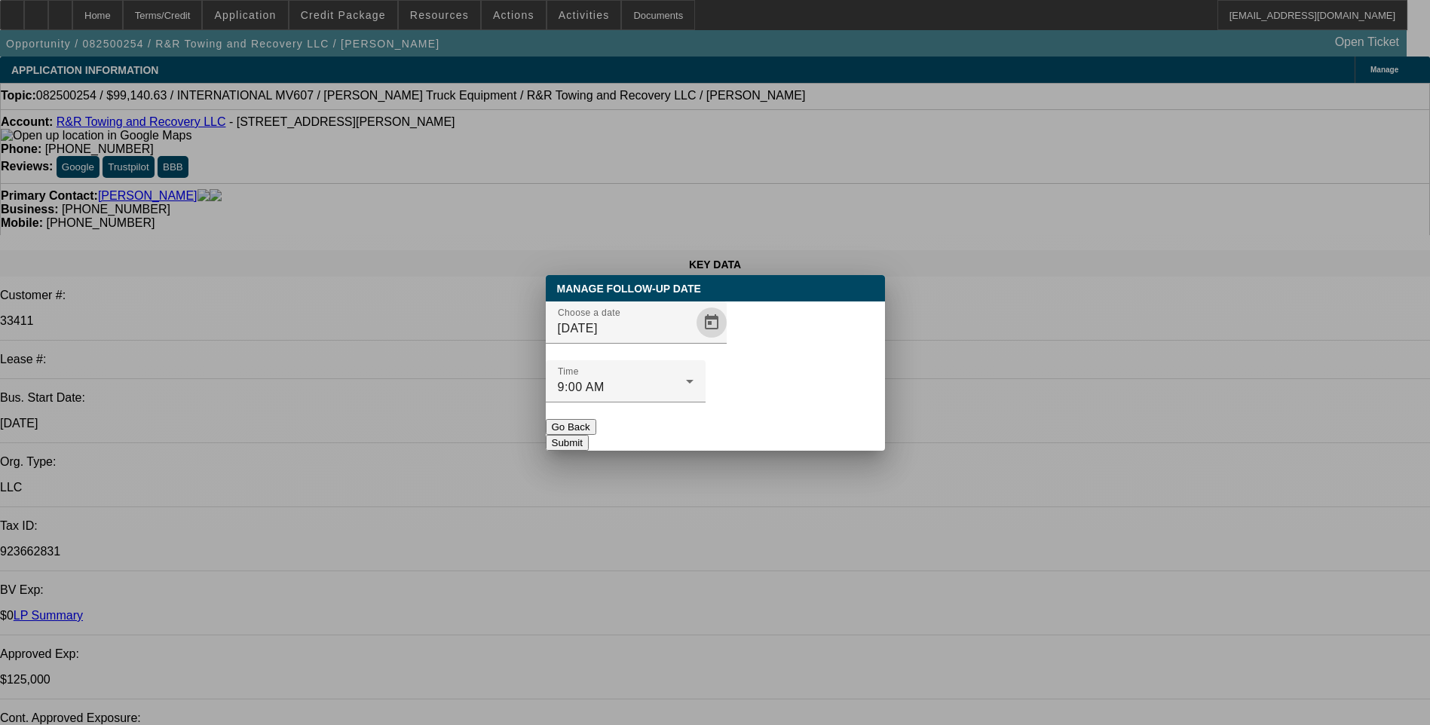
click at [589, 435] on button "Submit" at bounding box center [567, 443] width 43 height 16
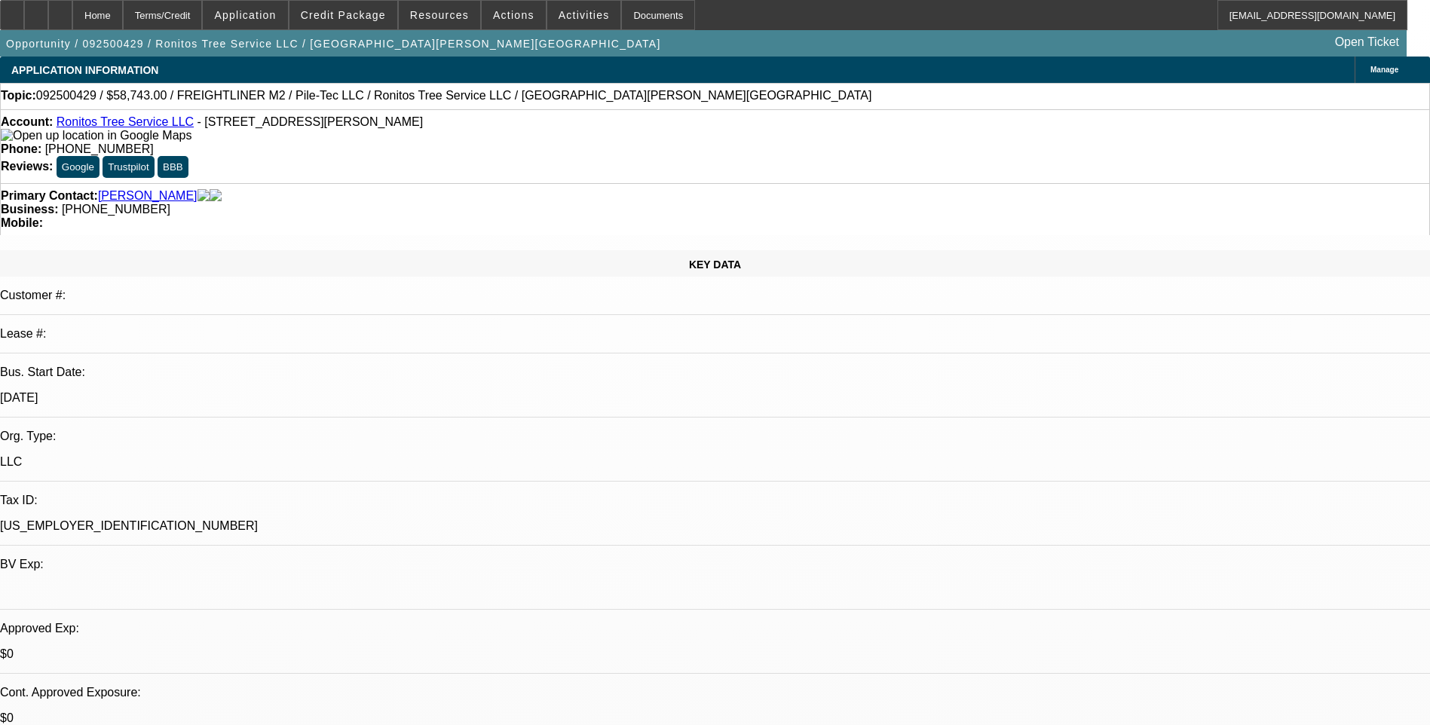
select select "0"
select select "2"
select select "0"
select select "1"
select select "2"
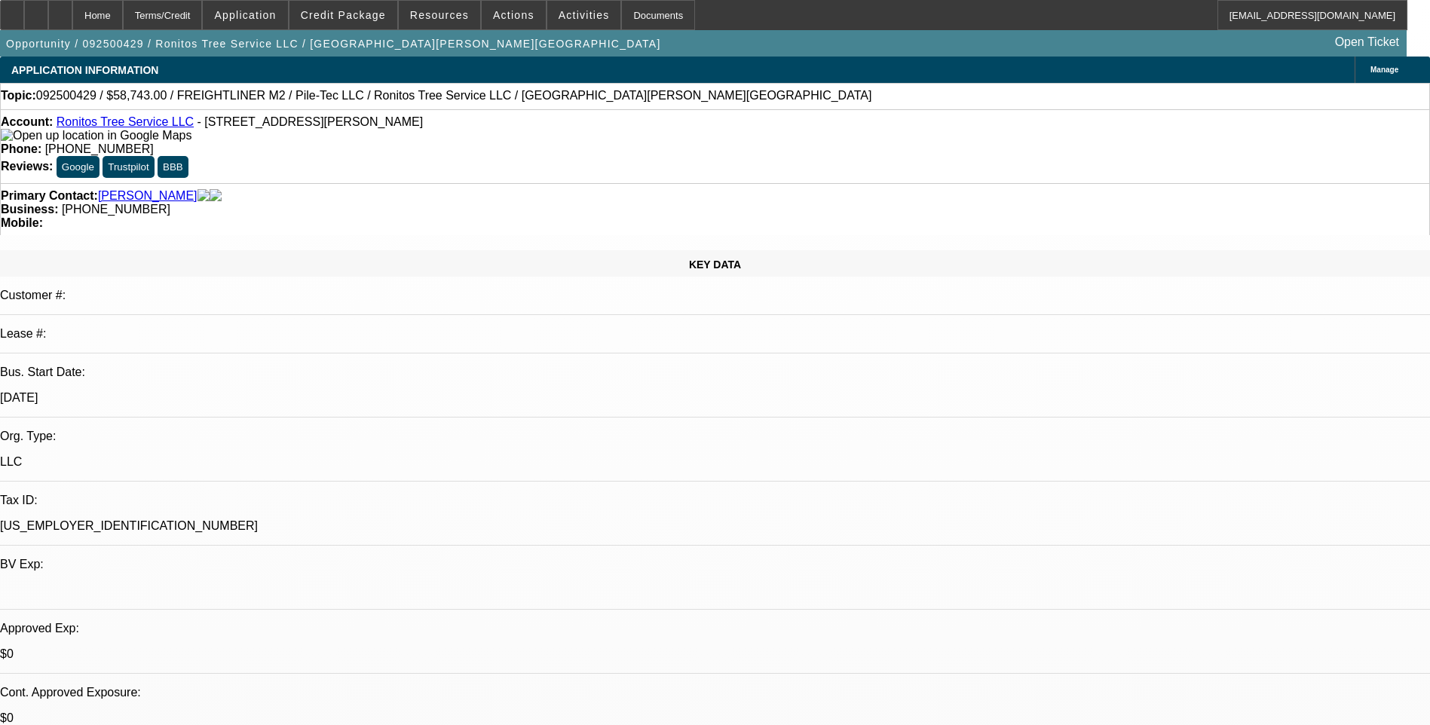
select select "6"
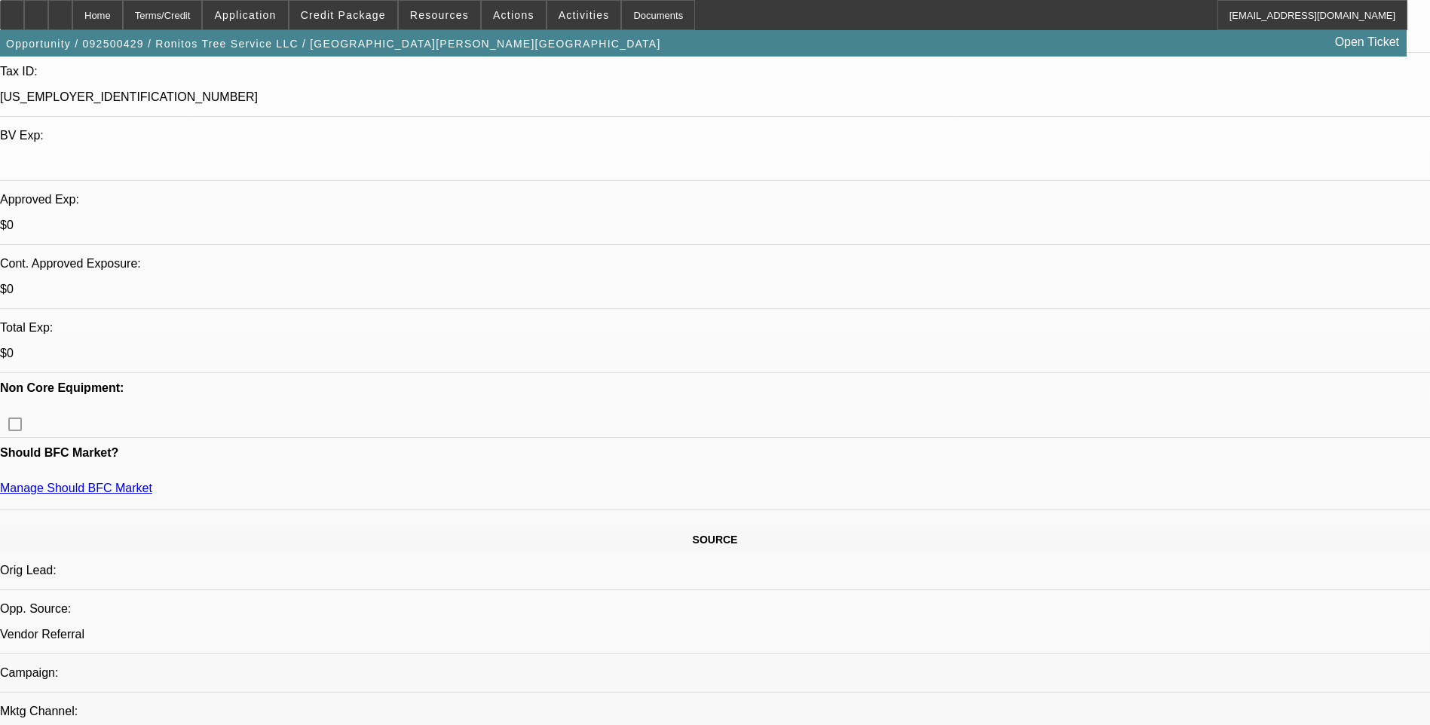
scroll to position [452, 0]
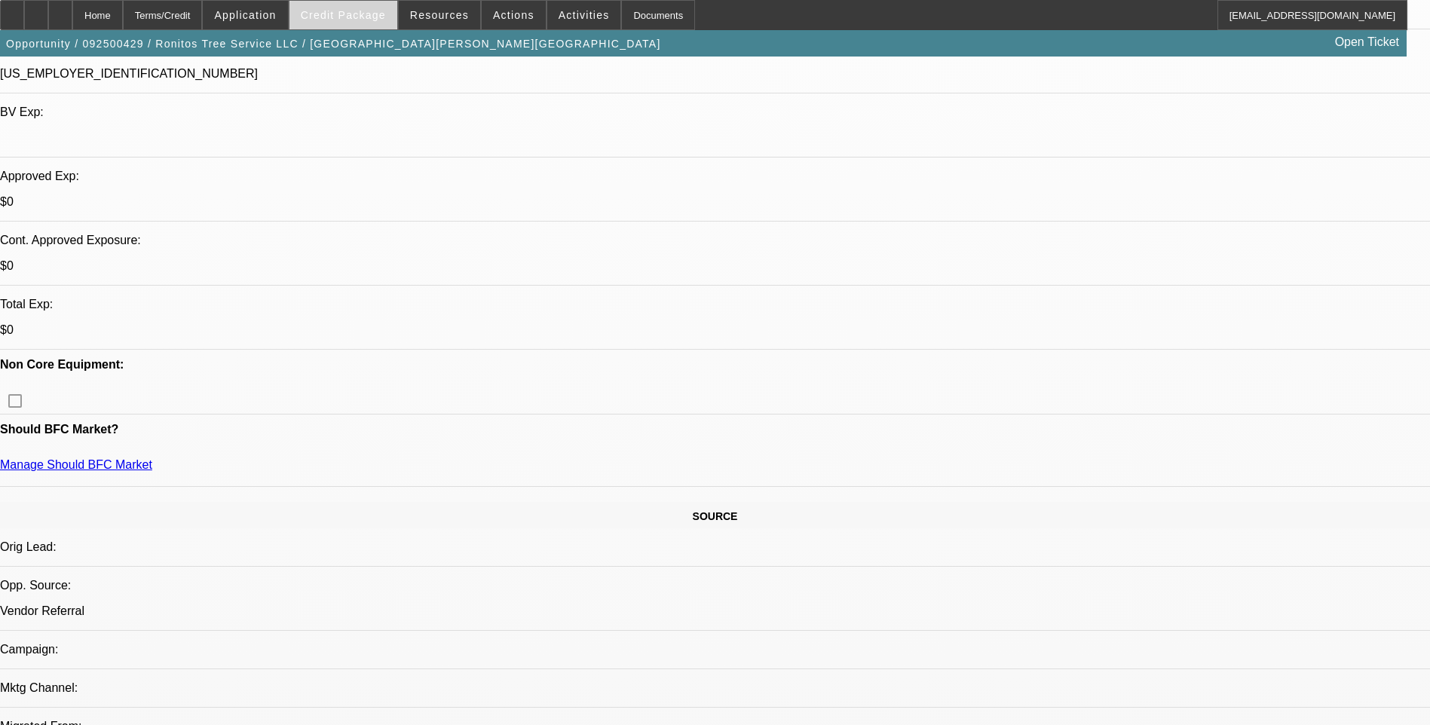
click at [366, 13] on span "Credit Package" at bounding box center [343, 15] width 85 height 12
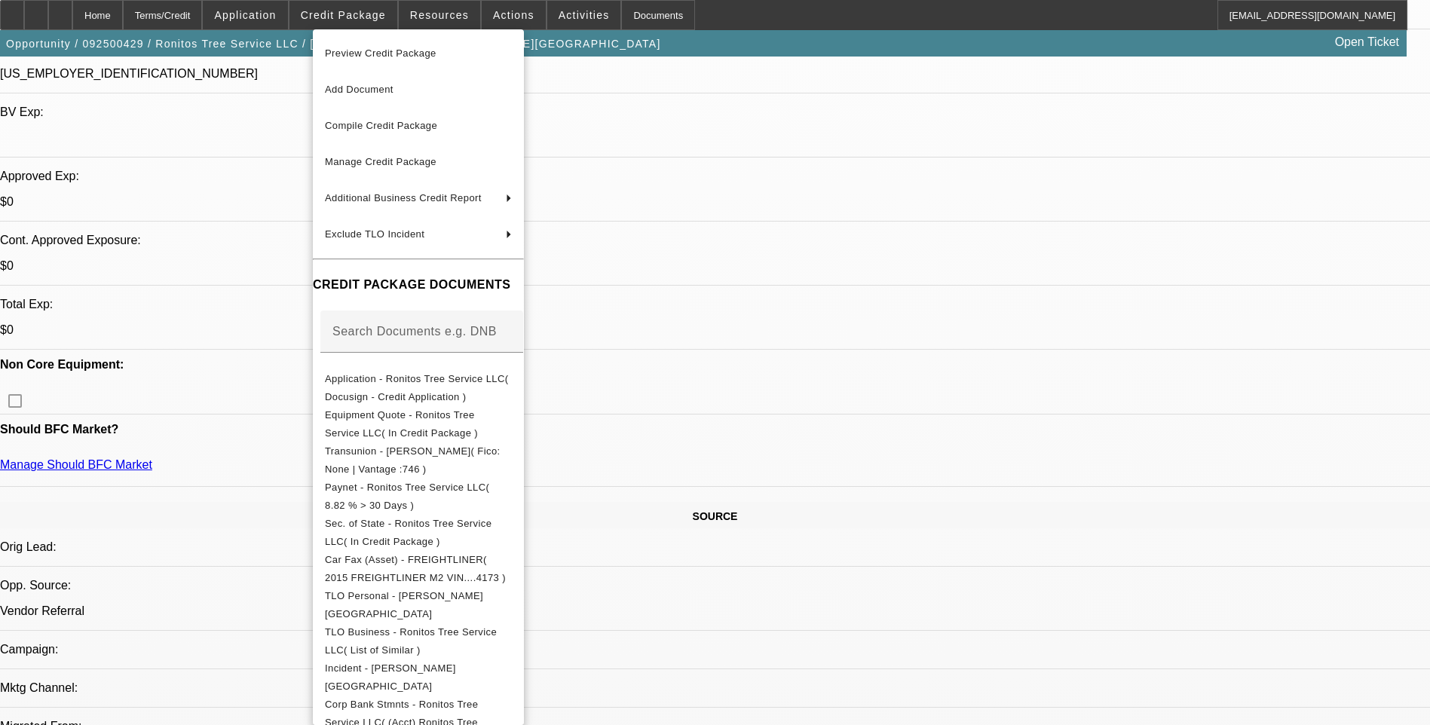
click at [409, 62] on span "Preview Credit Package" at bounding box center [418, 53] width 187 height 18
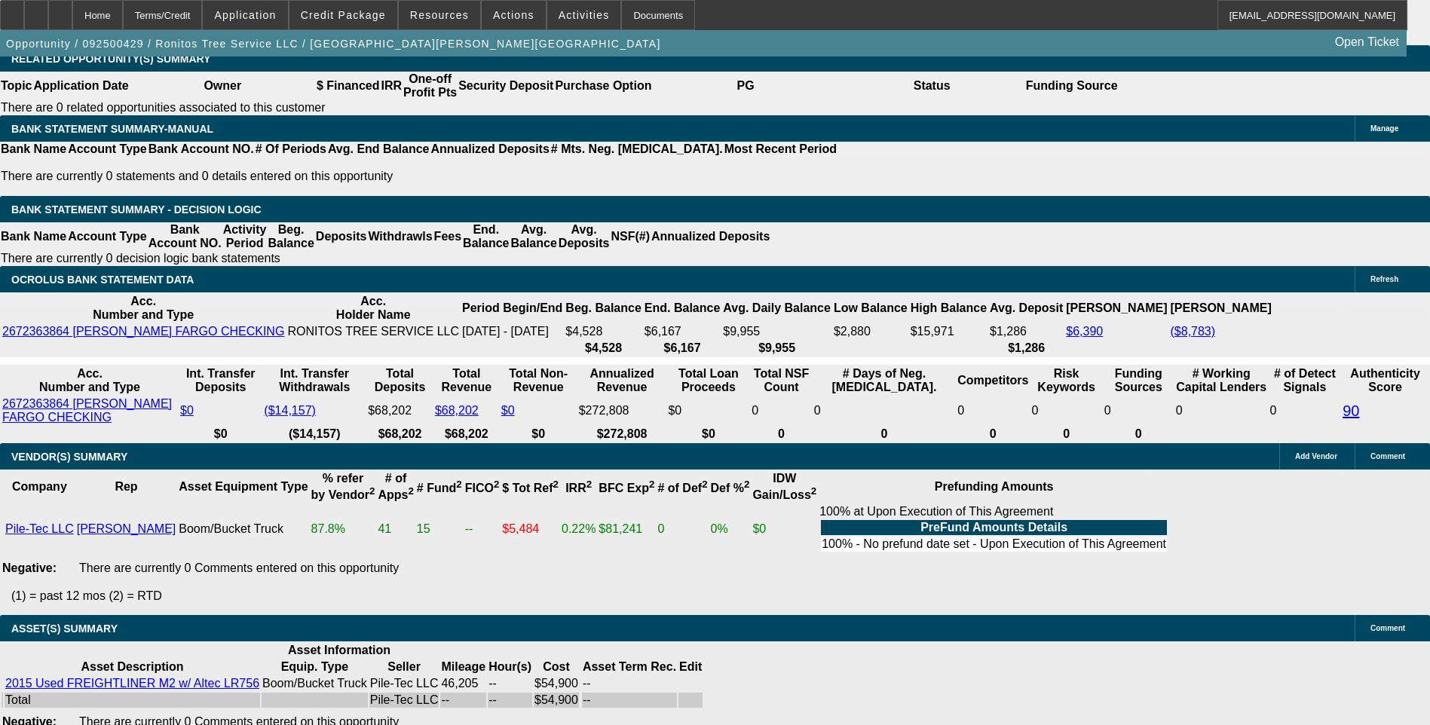
scroll to position [2487, 0]
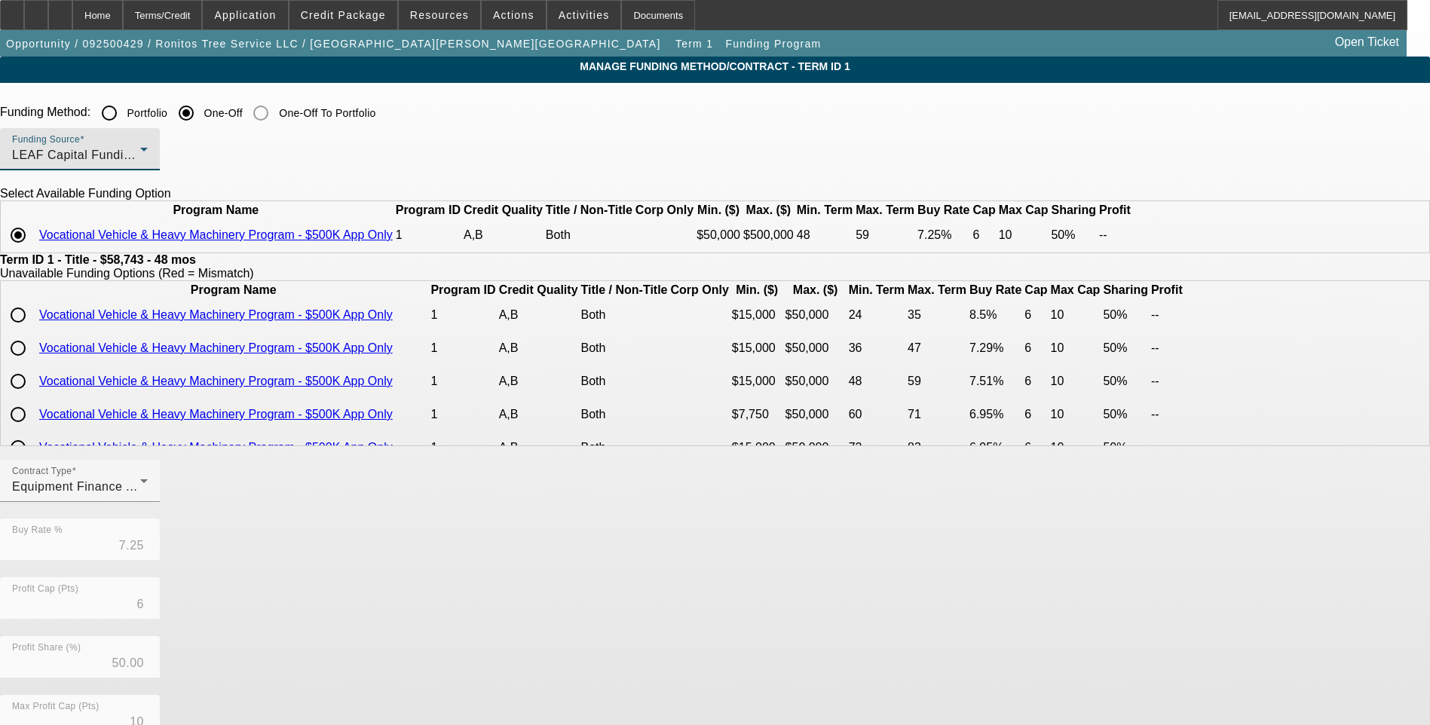
click at [140, 155] on div "LEAF Capital Funding, LLC" at bounding box center [76, 155] width 128 height 18
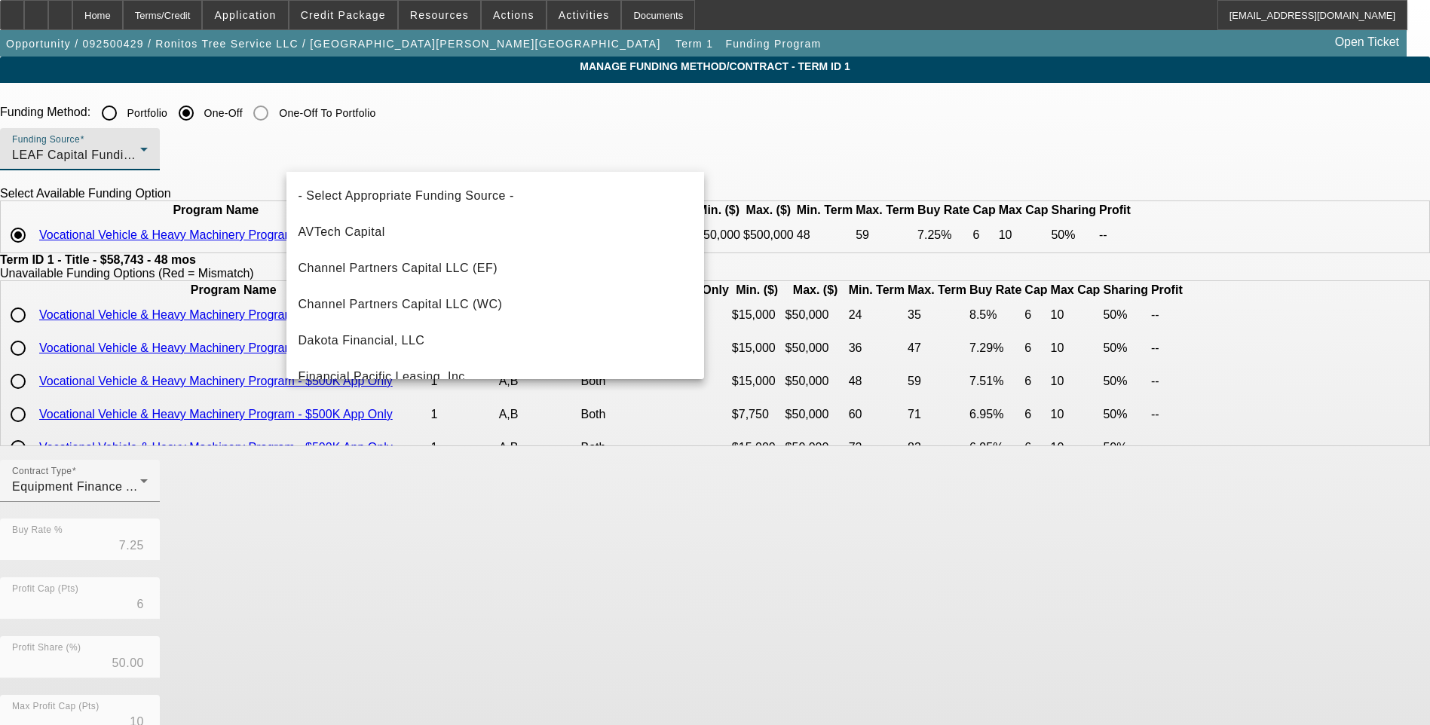
scroll to position [197, 0]
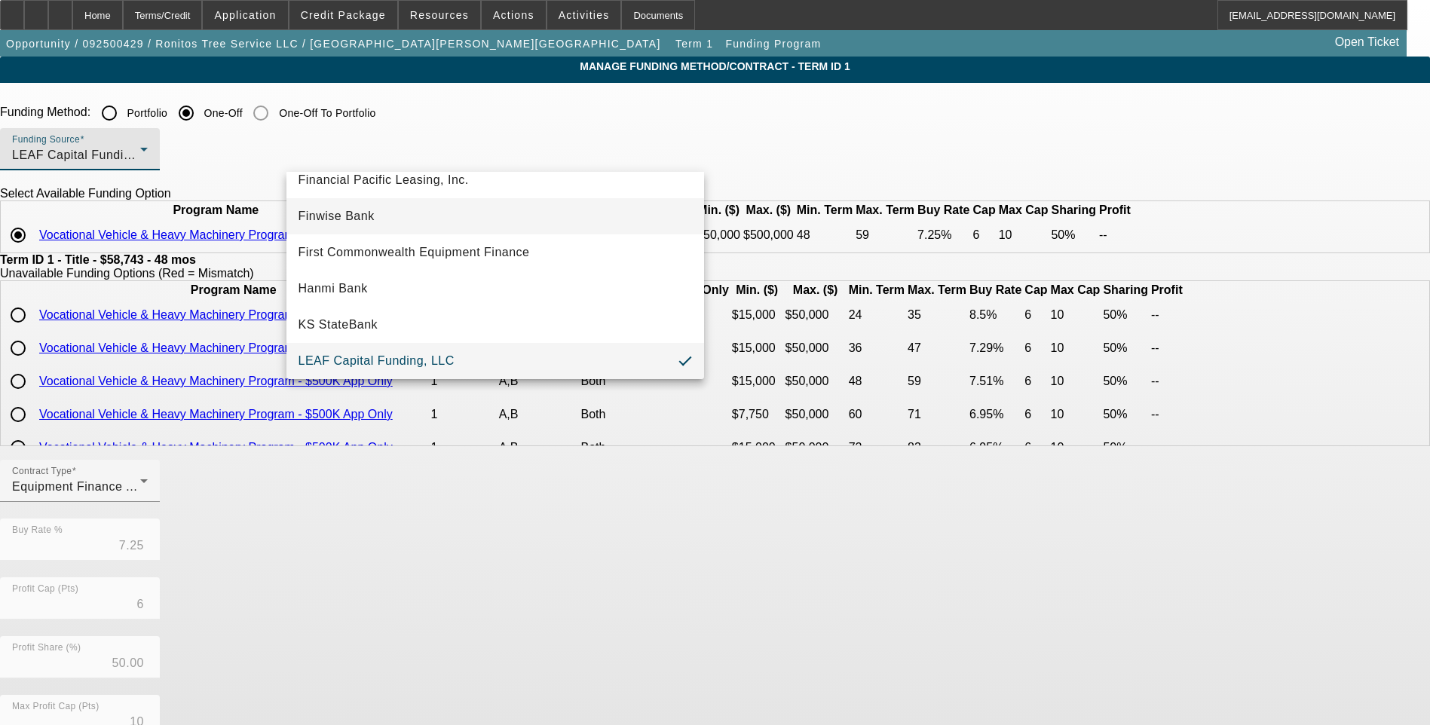
click at [433, 228] on mat-option "Finwise Bank" at bounding box center [495, 216] width 418 height 36
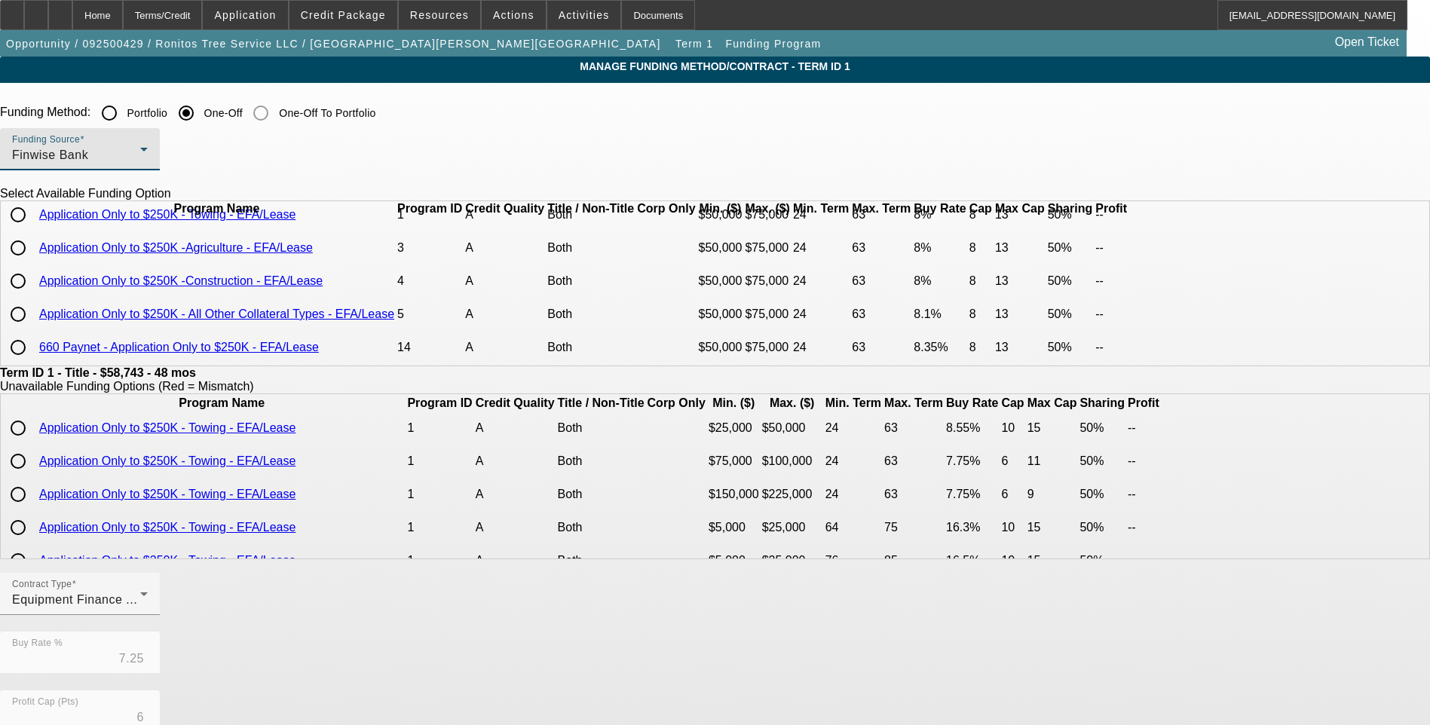
scroll to position [66, 0]
click at [33, 313] on input "radio" at bounding box center [18, 314] width 30 height 30
radio input "true"
type input "8.10"
type input "8"
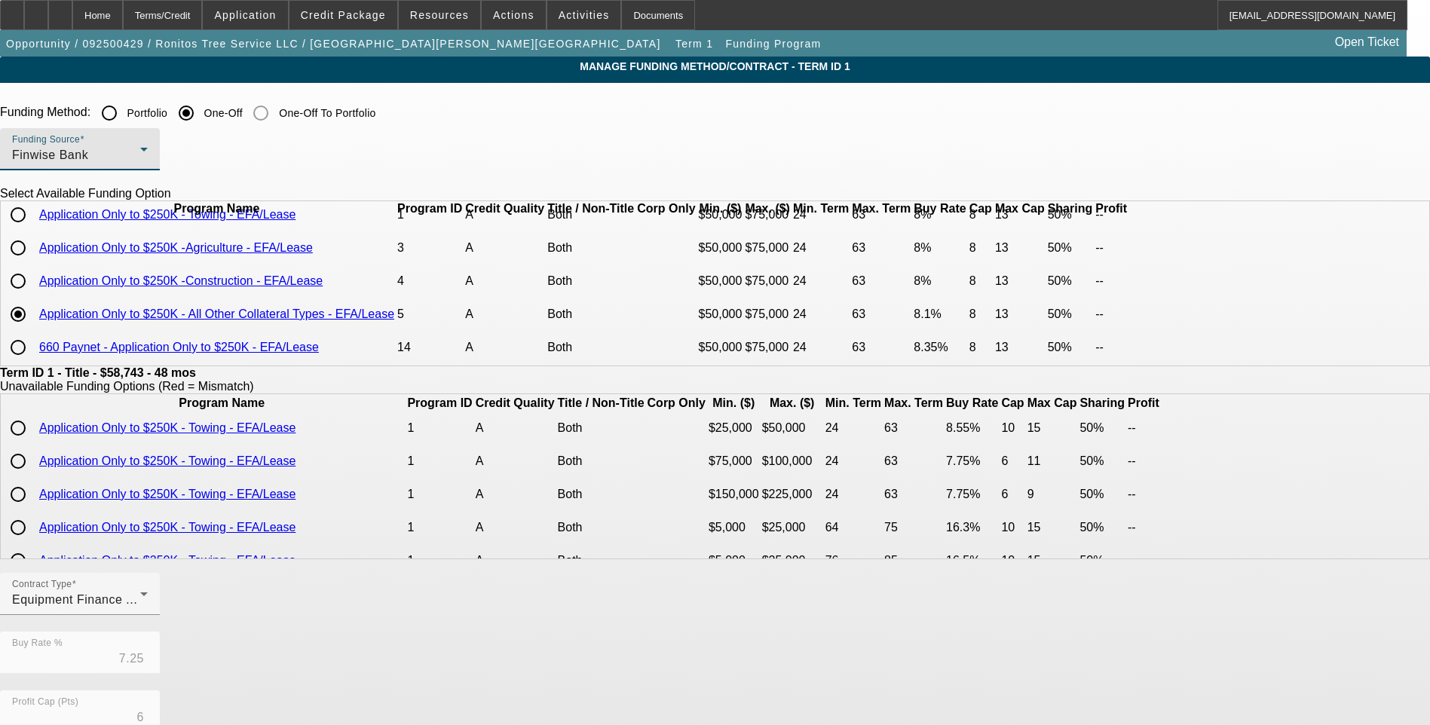
type input "13"
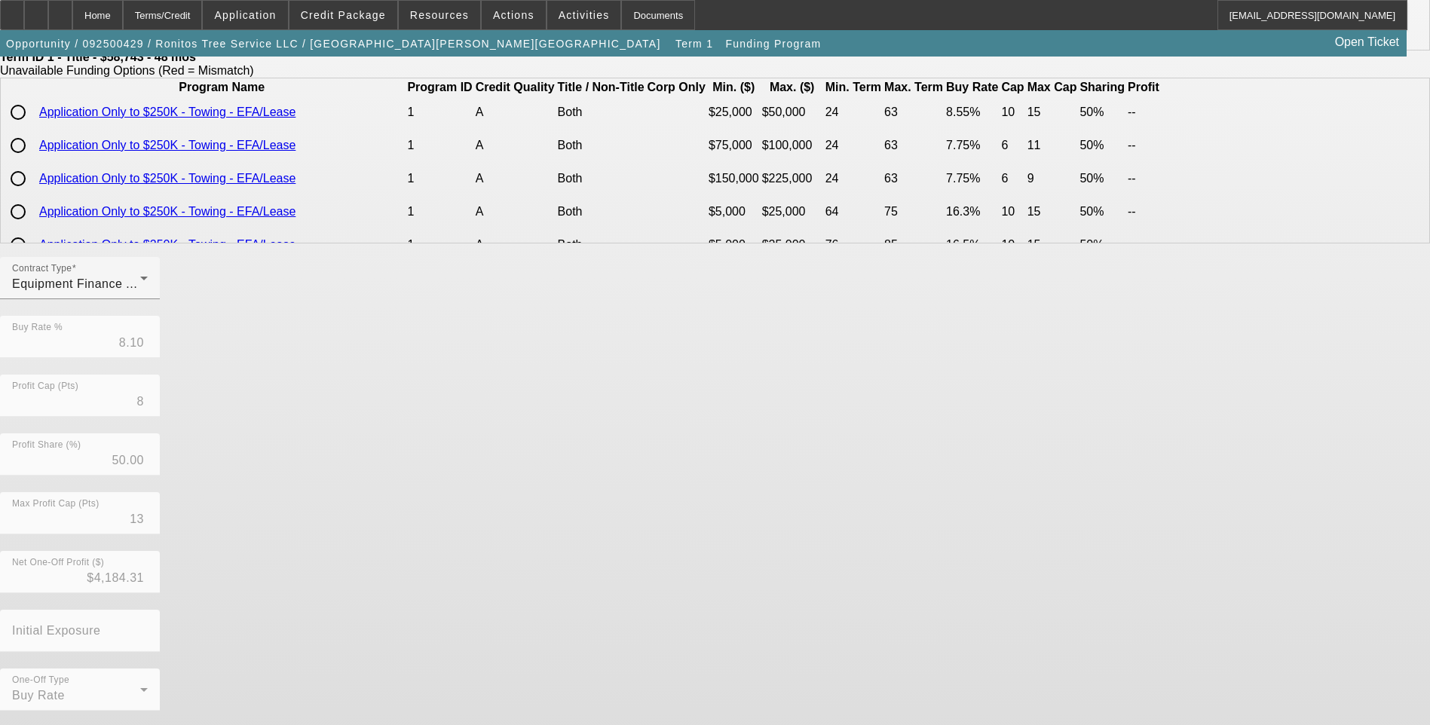
scroll to position [317, 0]
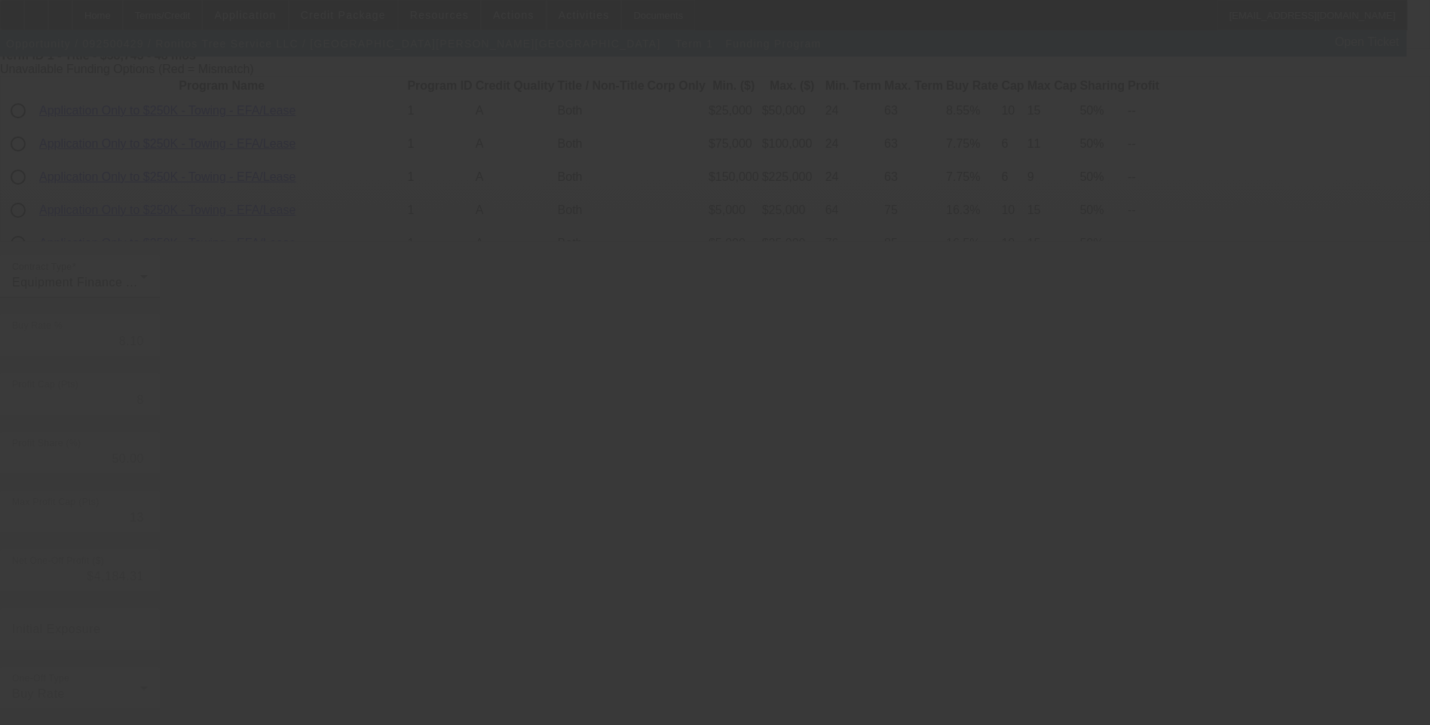
type input "7.25"
type input "6"
type input "10"
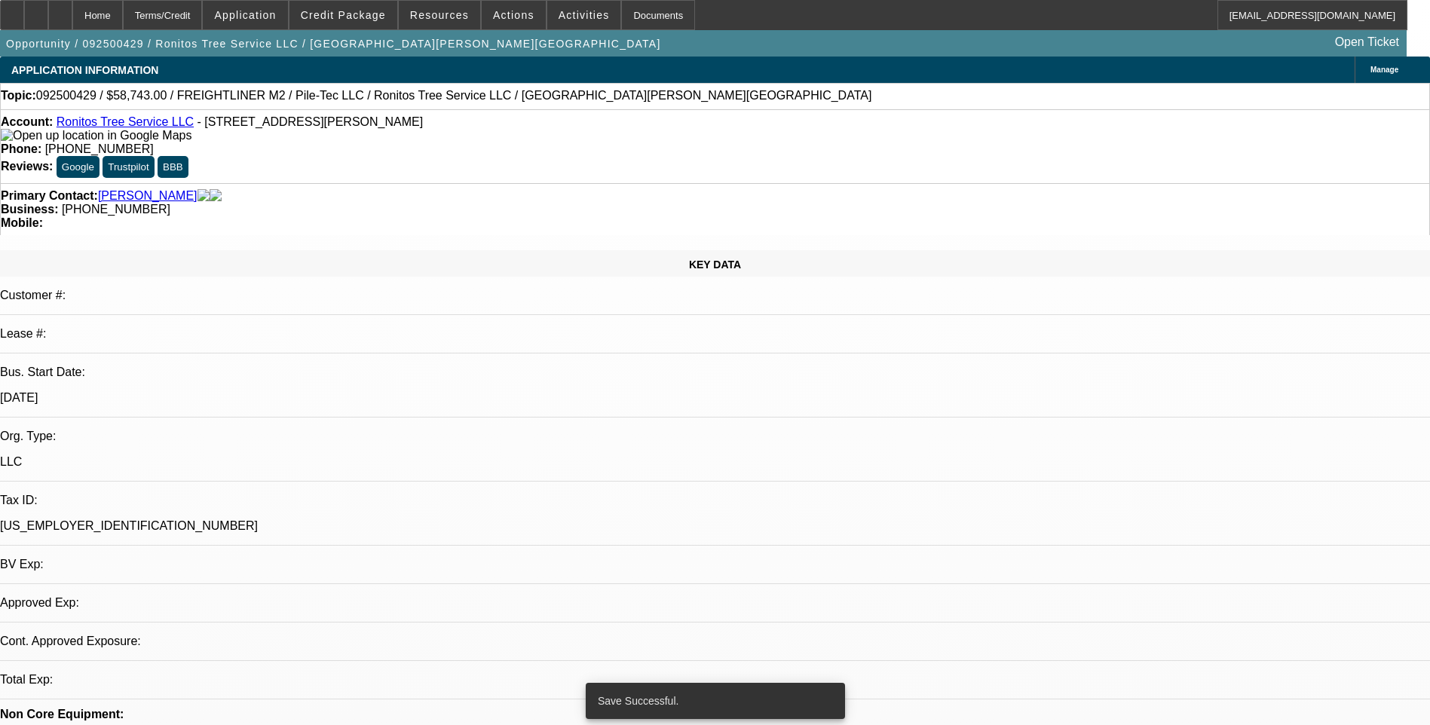
select select "0"
select select "2"
select select "0"
select select "6"
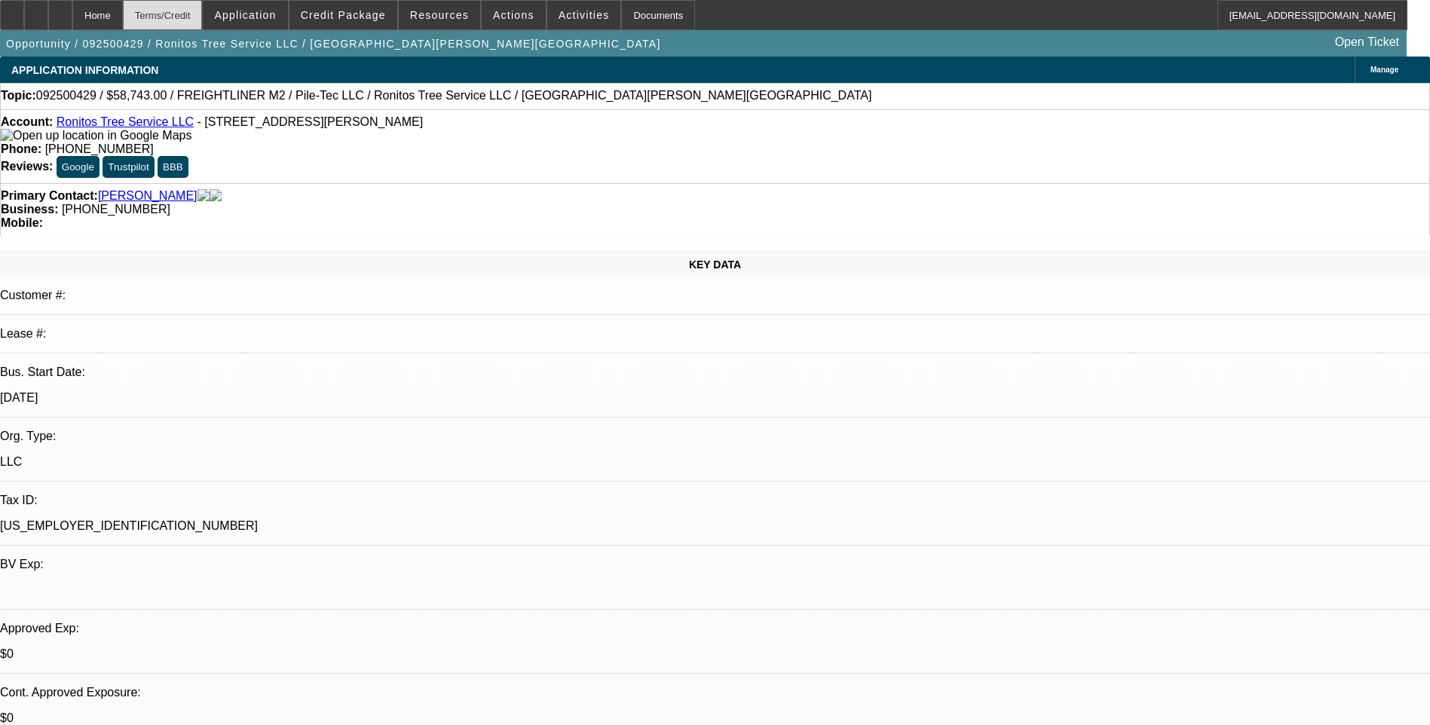
click at [200, 11] on div "Terms/Credit" at bounding box center [163, 15] width 80 height 30
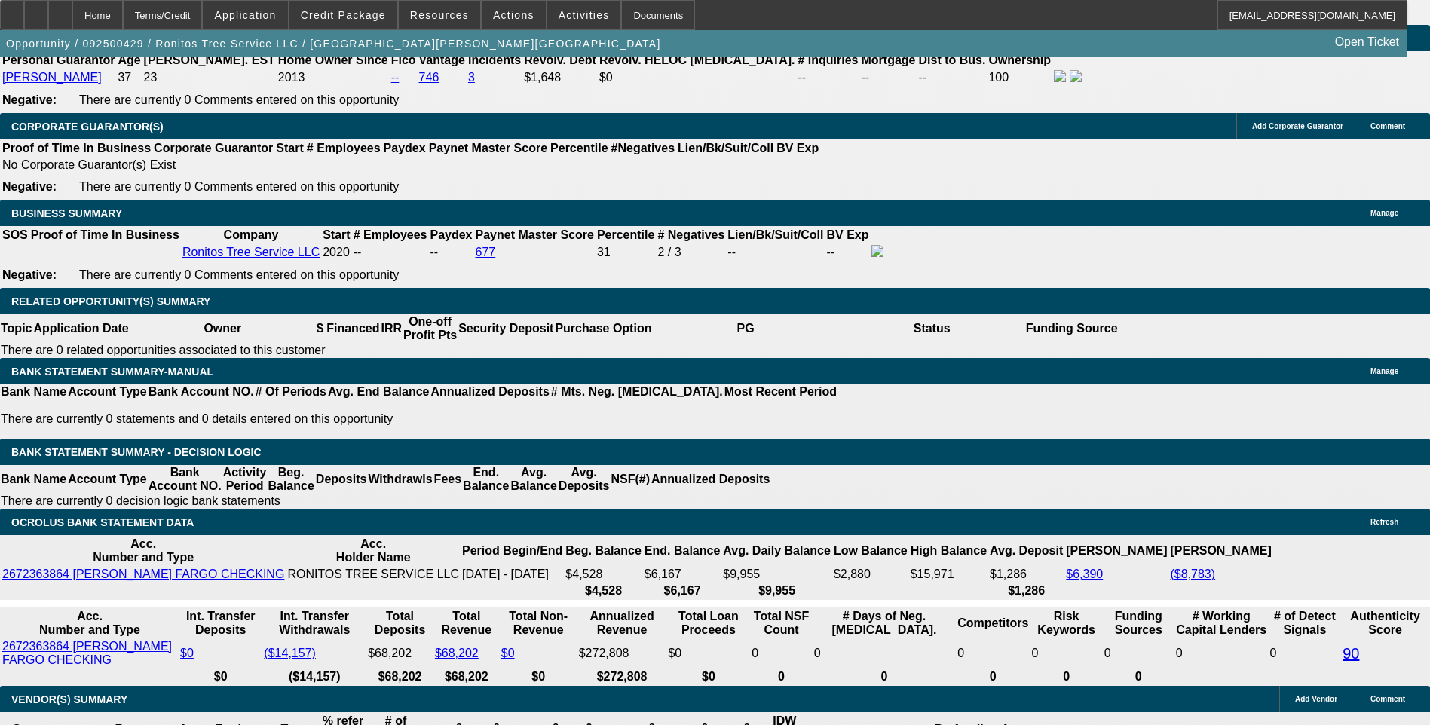
scroll to position [2297, 0]
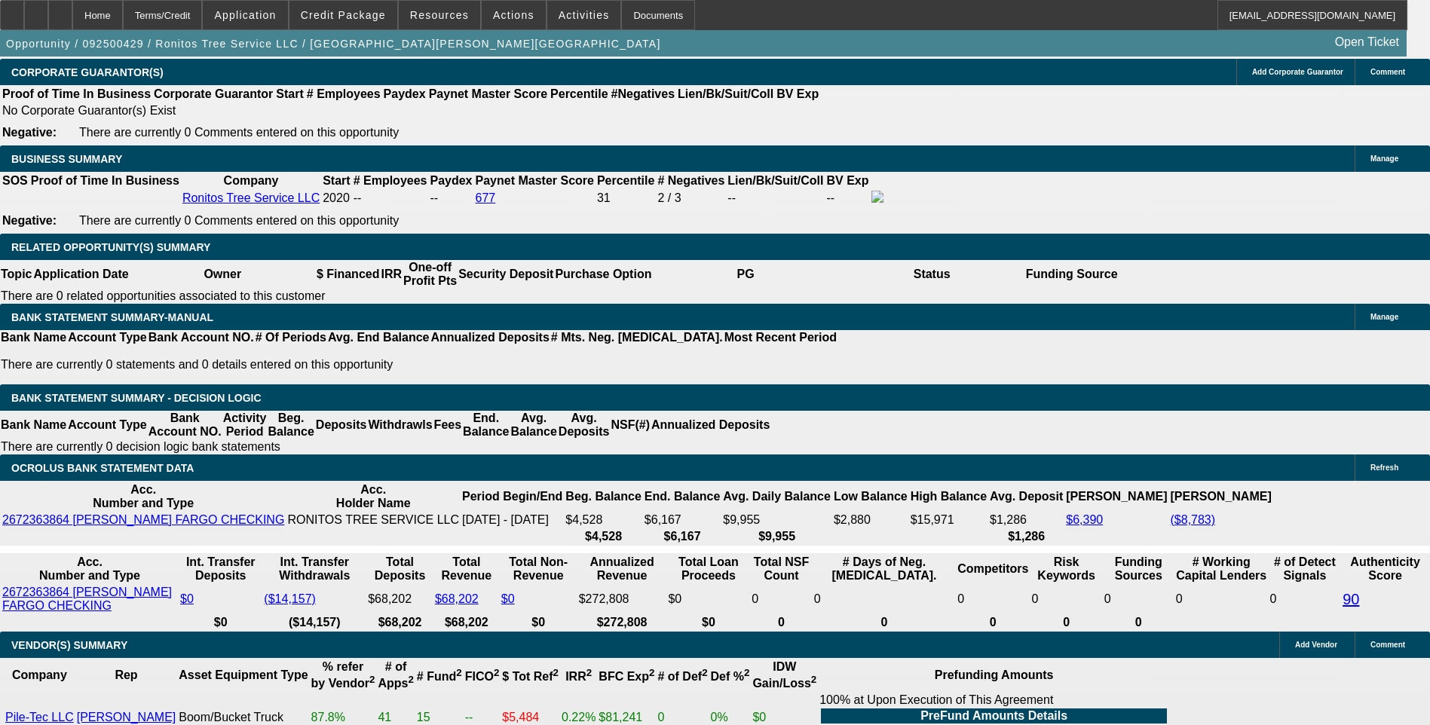
type input "UNKNOWN"
type input "1.9"
type input "$2,543.74"
type input "$1,271.87"
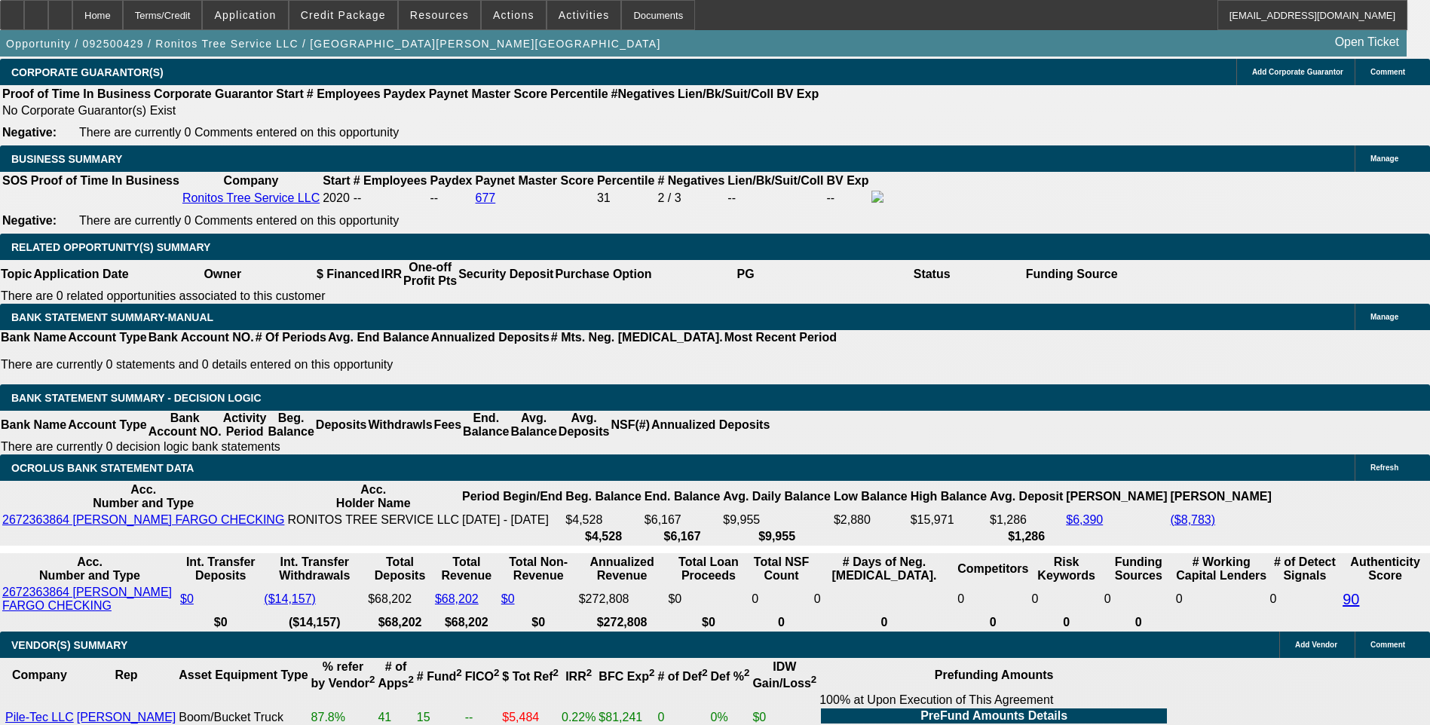
type input "11.9"
type input "$3,088.10"
type input "$1,544.05"
type input "11.9"
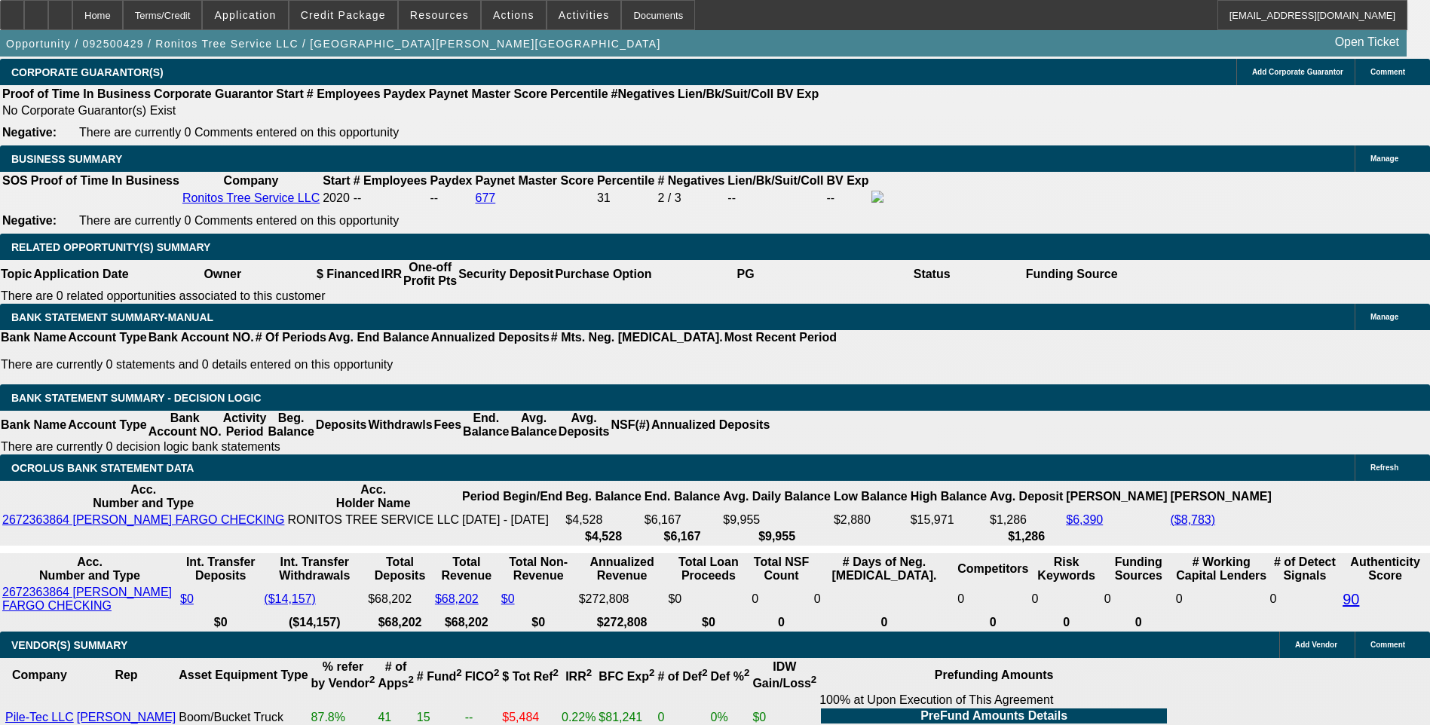
type input "1544.0"
type input "$3,088.00"
type input "154"
type input "$308.00"
type input "1545"
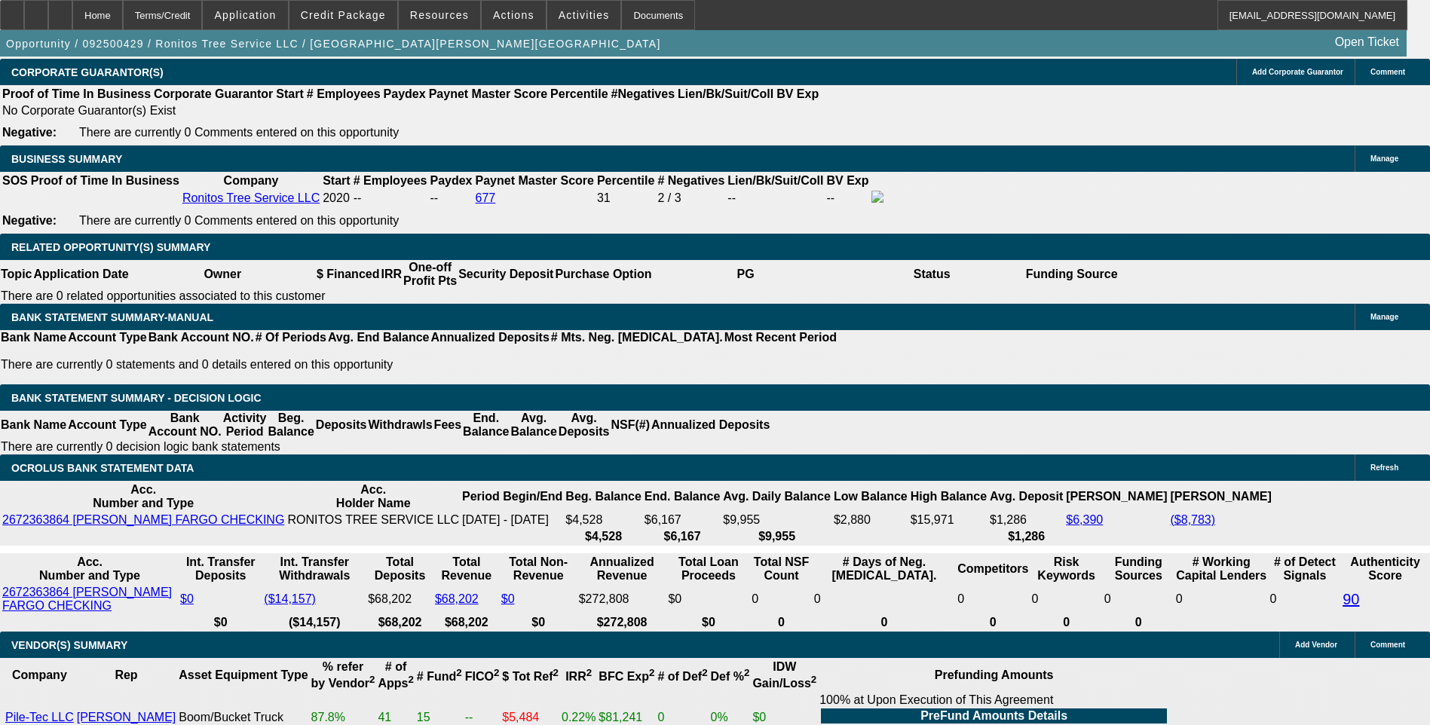
type input "$3,090.00"
type input "11.9"
type input "$1,545.00"
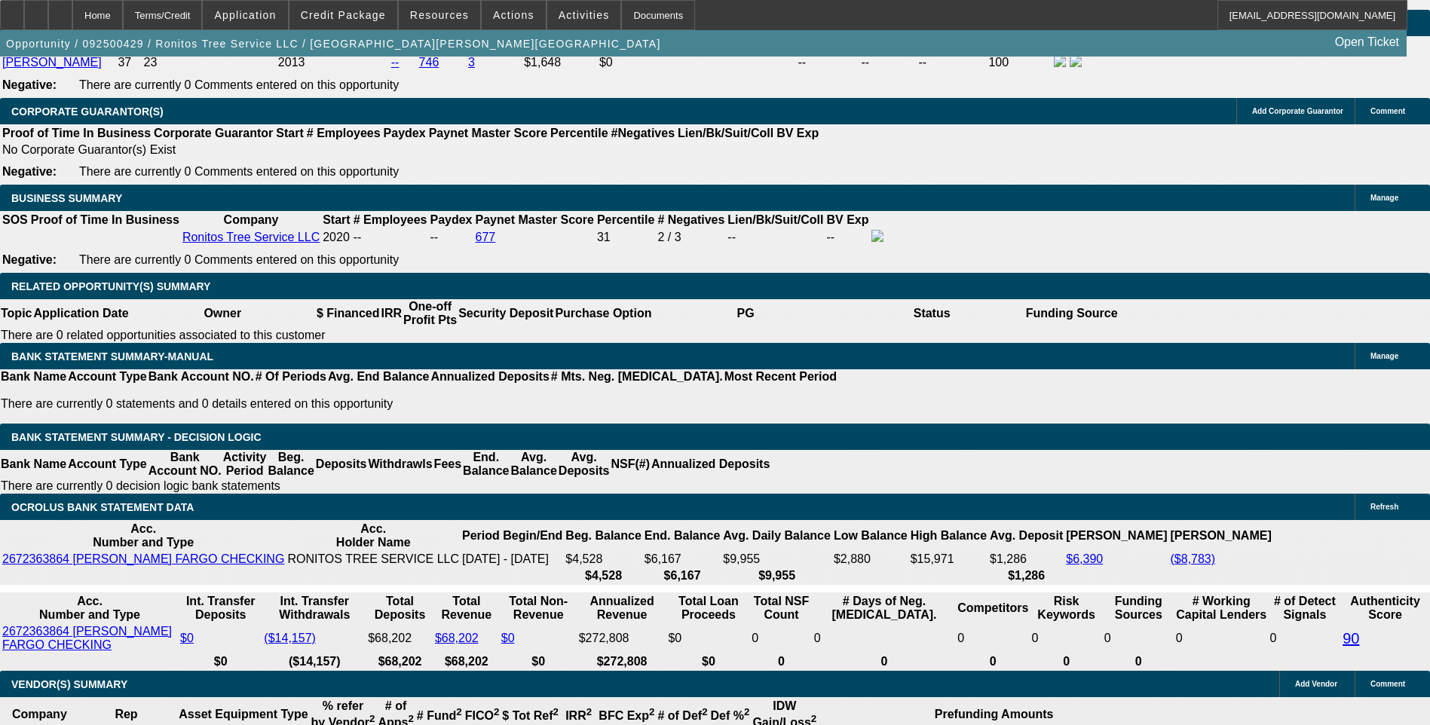
scroll to position [2222, 0]
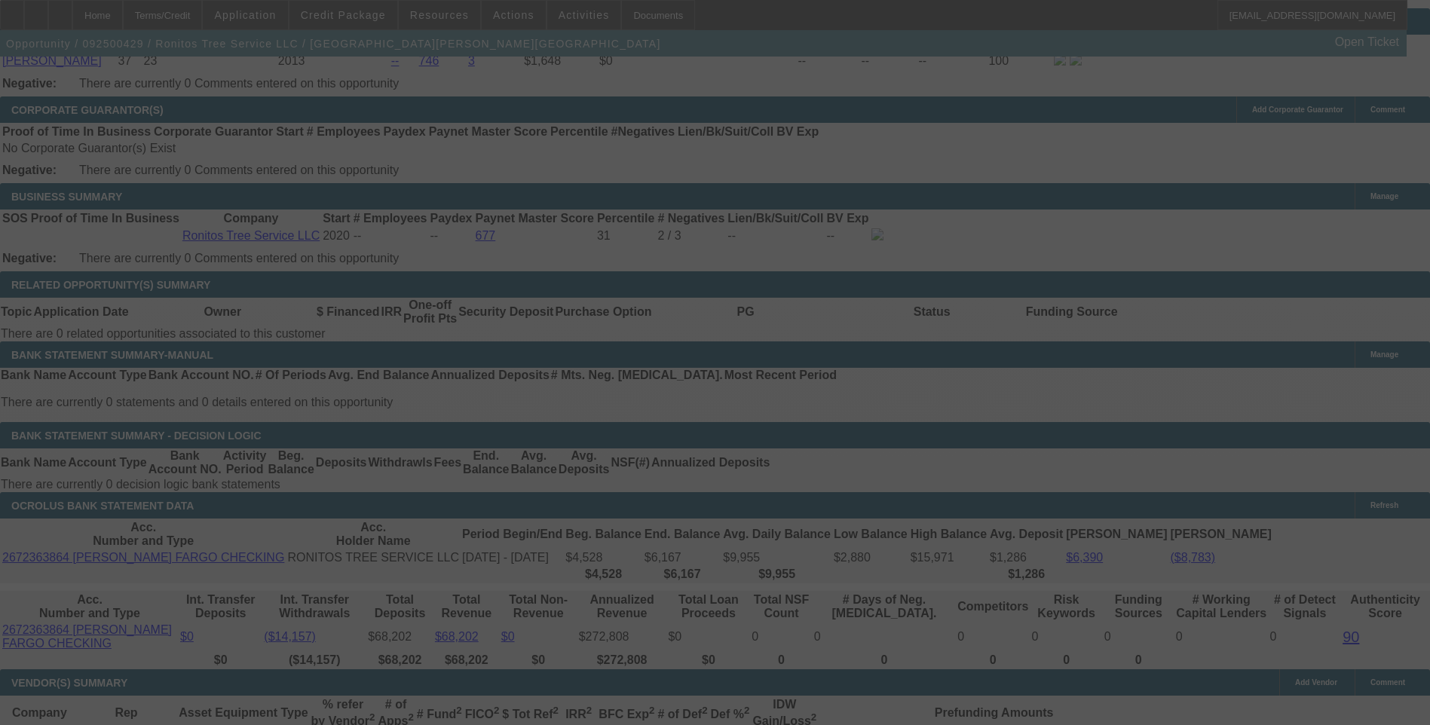
scroll to position [2297, 0]
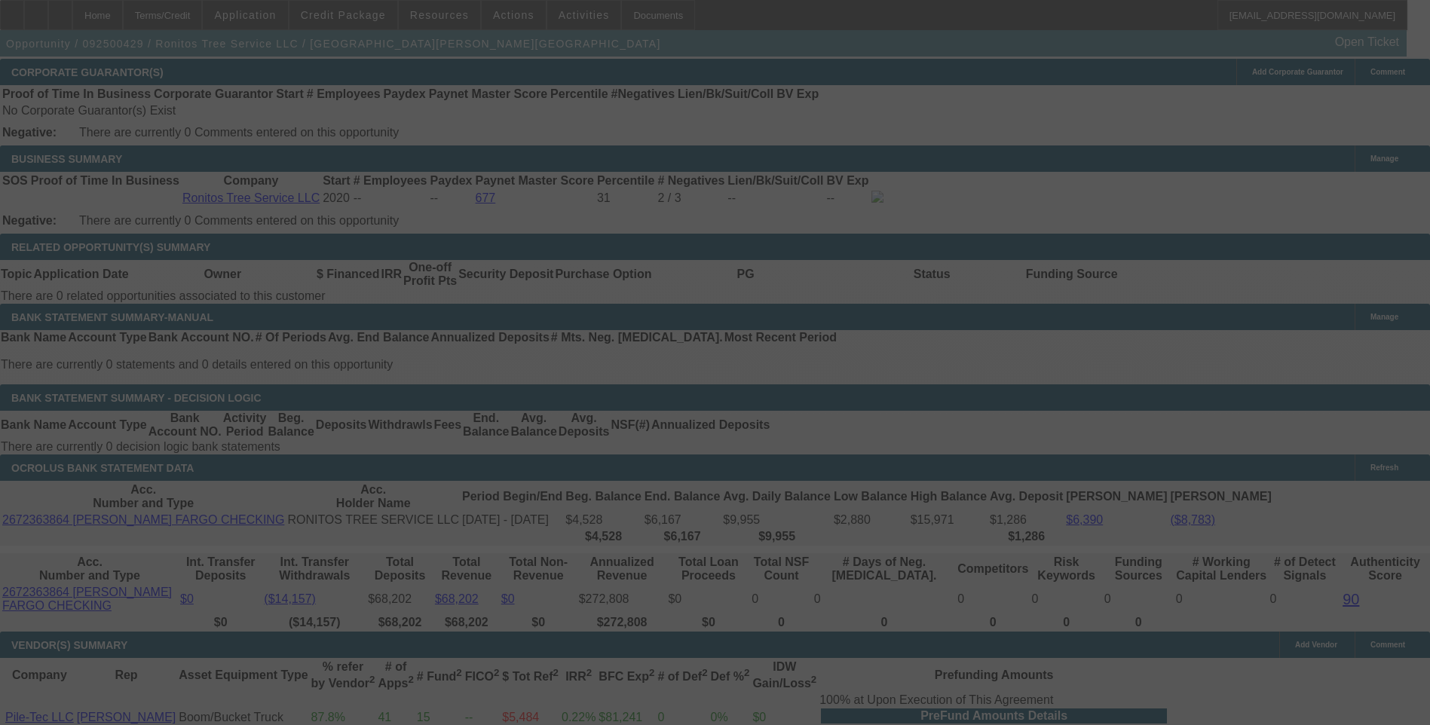
select select "0"
select select "2"
select select "0"
select select "6"
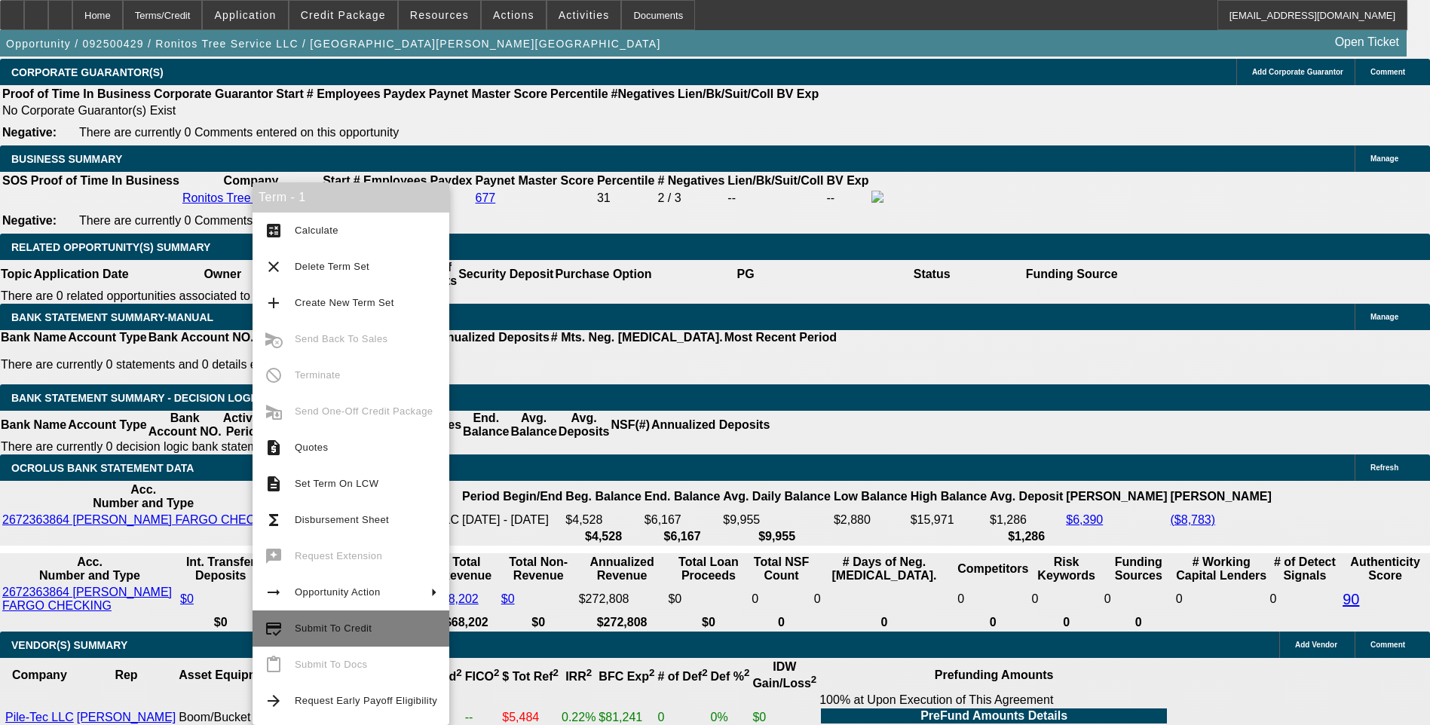
click at [356, 630] on span "Submit To Credit" at bounding box center [333, 628] width 77 height 11
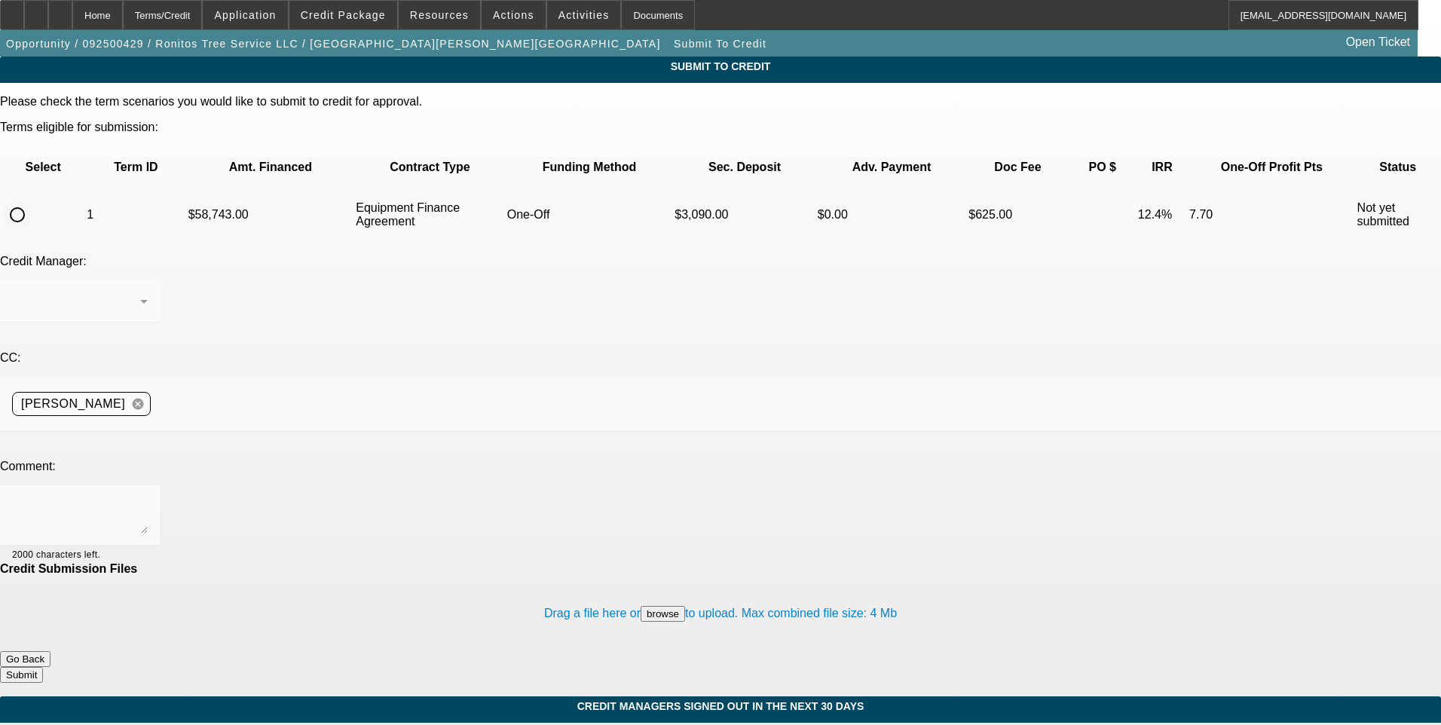
click at [32, 200] on input "radio" at bounding box center [17, 215] width 30 height 30
radio input "true"
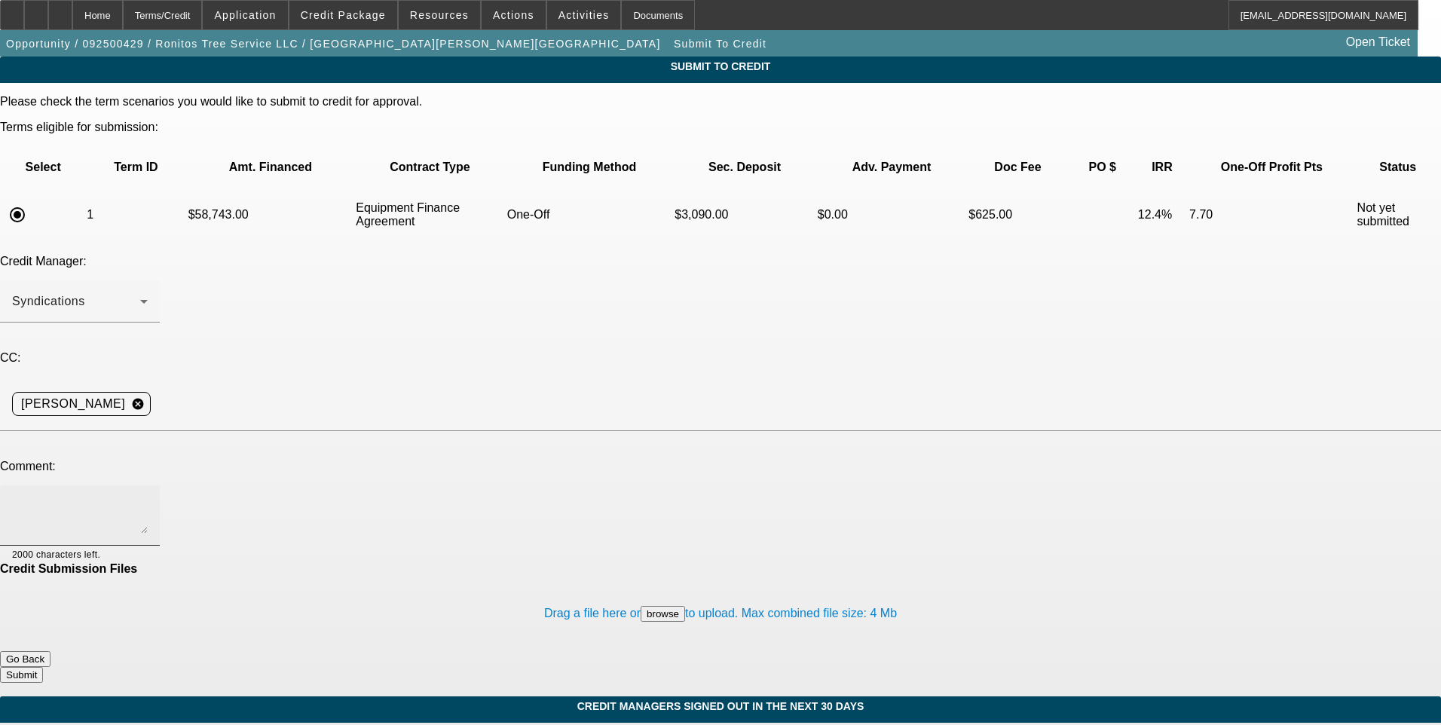
click at [148, 497] on textarea at bounding box center [80, 515] width 136 height 36
drag, startPoint x: 754, startPoint y: 374, endPoint x: 740, endPoint y: 374, distance: 14.3
click at [148, 497] on textarea "See additional comments for write up and ok to sell one off to Finwise. Link to…" at bounding box center [80, 515] width 136 height 36
paste textarea "[URL][DOMAIN_NAME]"
type textarea "See additional comments for write up and ok to sell one off to Finwise. Link to…"
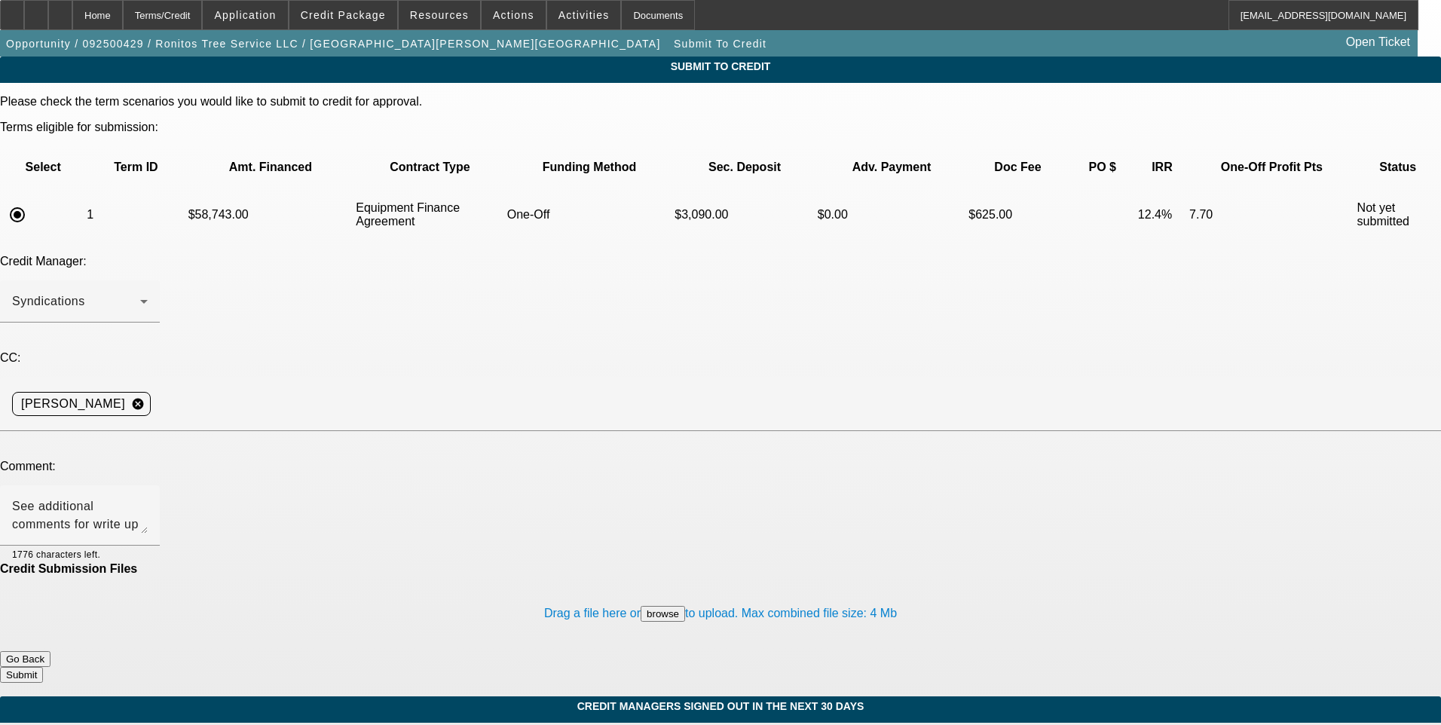
click at [43, 667] on button "Submit" at bounding box center [21, 675] width 43 height 16
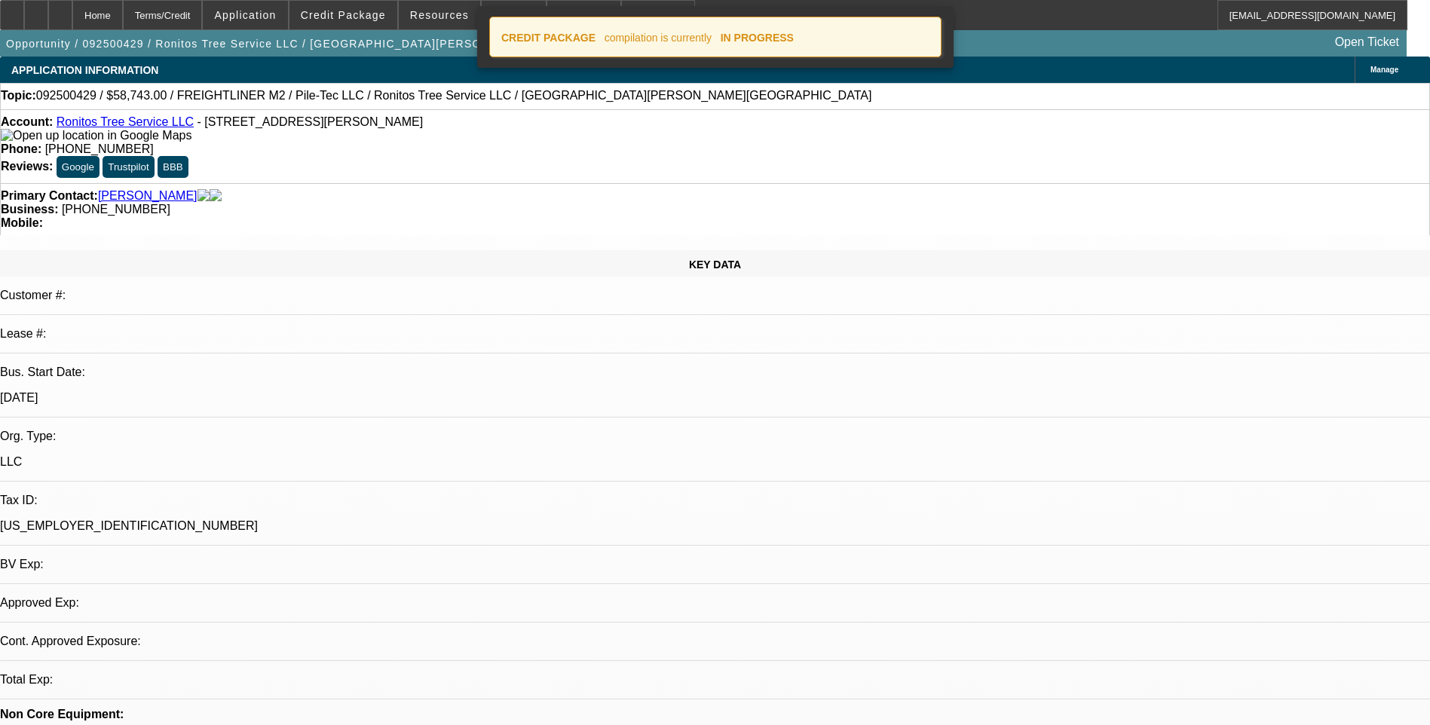
select select "0"
select select "2"
select select "0"
select select "6"
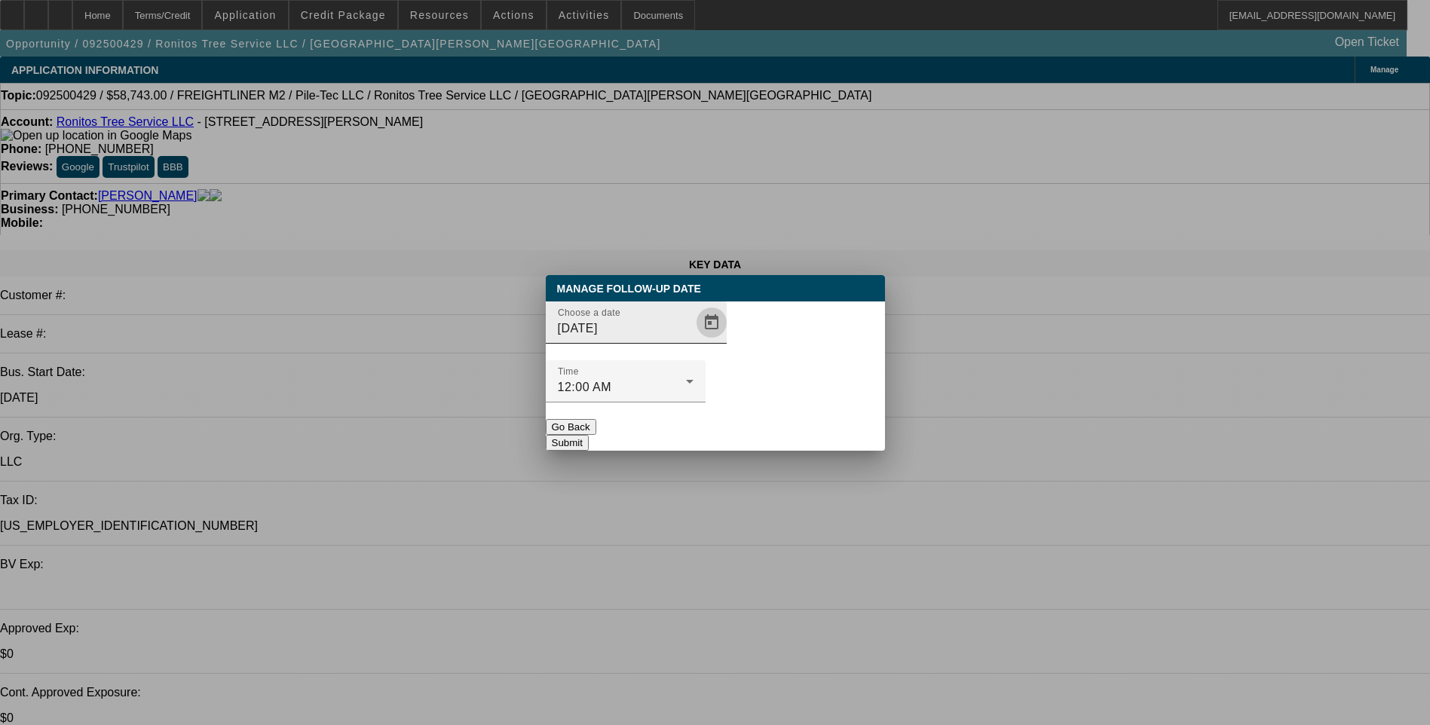
click at [693, 341] on span "Open calendar" at bounding box center [711, 322] width 36 height 36
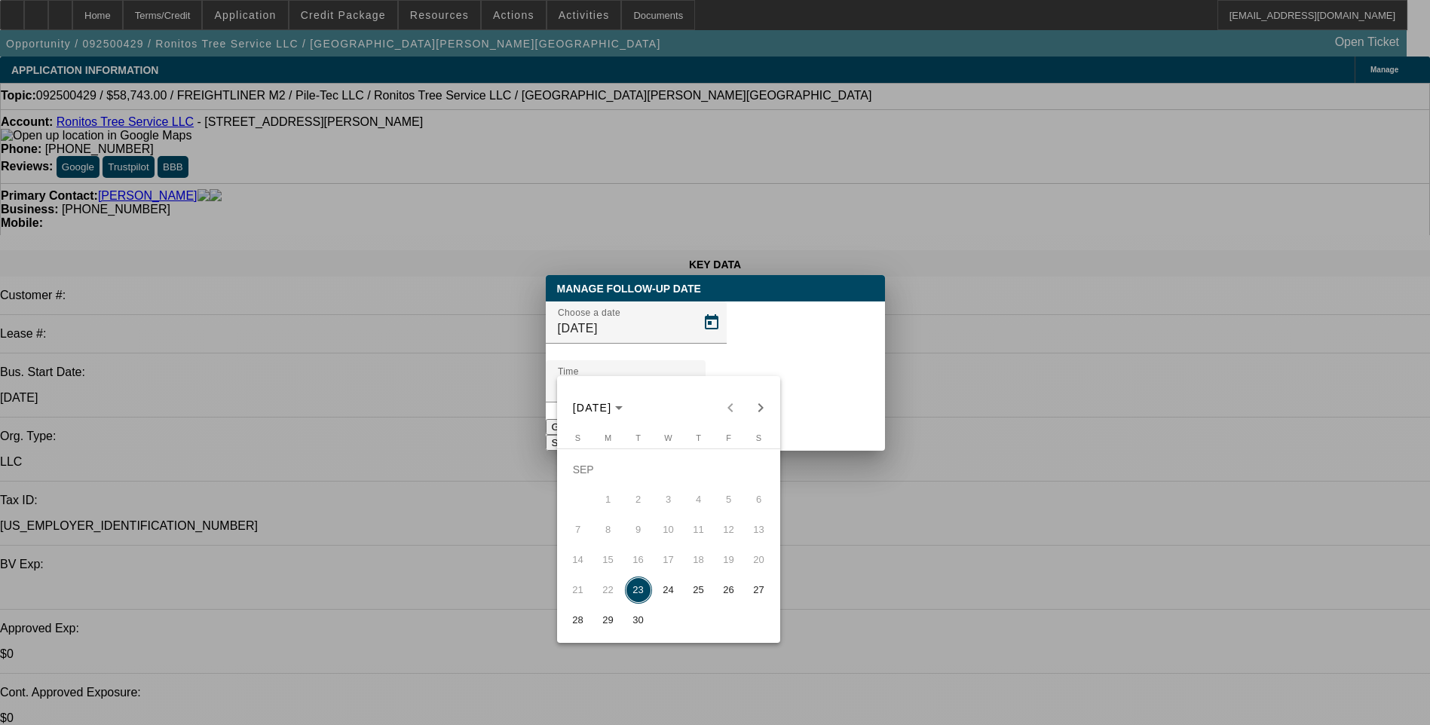
click at [663, 598] on span "24" at bounding box center [668, 590] width 27 height 27
type input "9/24/2025"
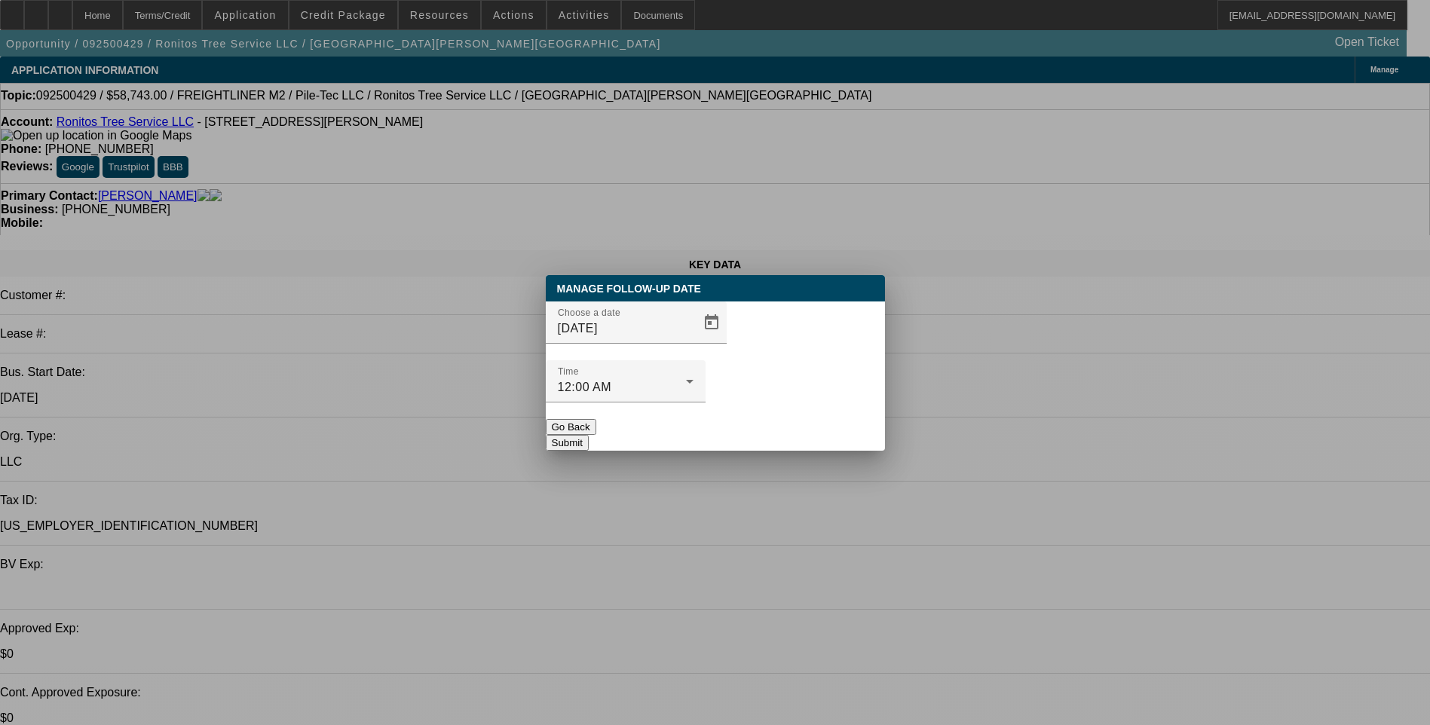
click at [589, 435] on button "Submit" at bounding box center [567, 443] width 43 height 16
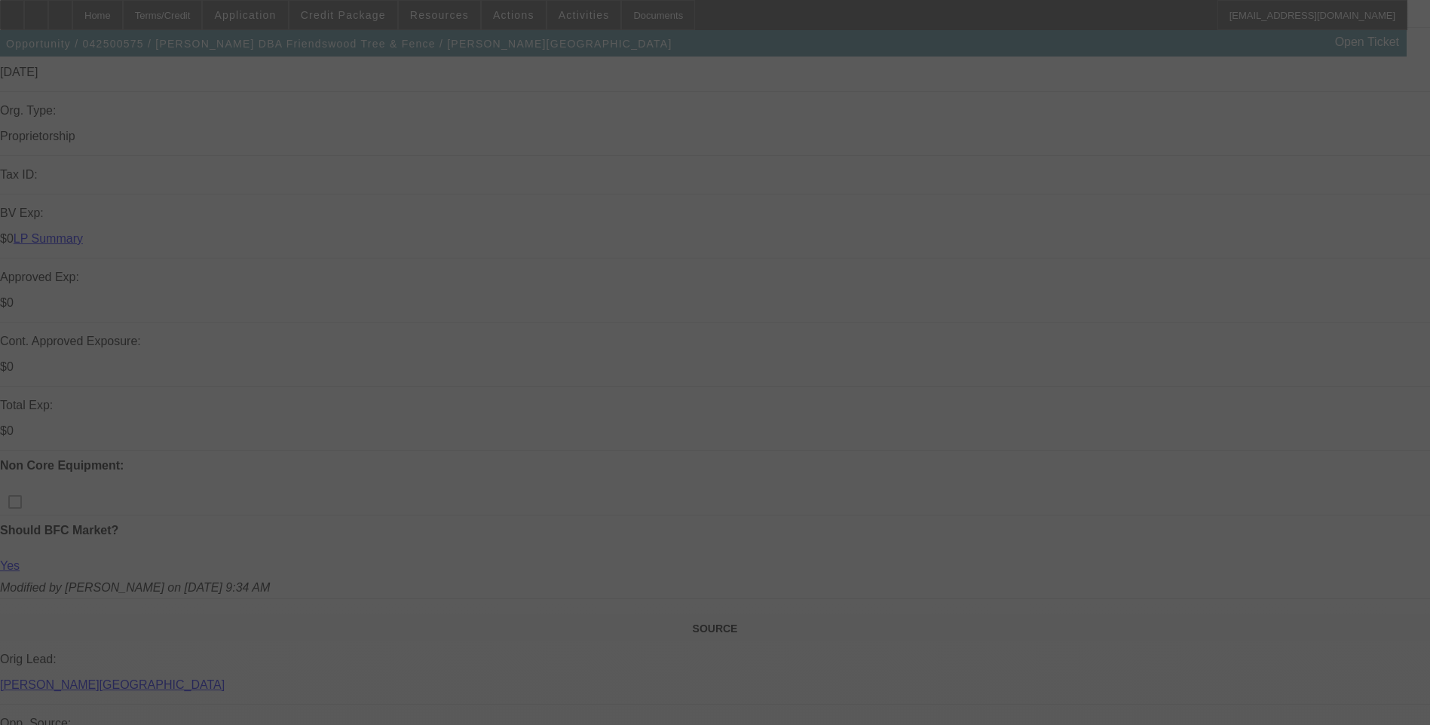
scroll to position [259, 0]
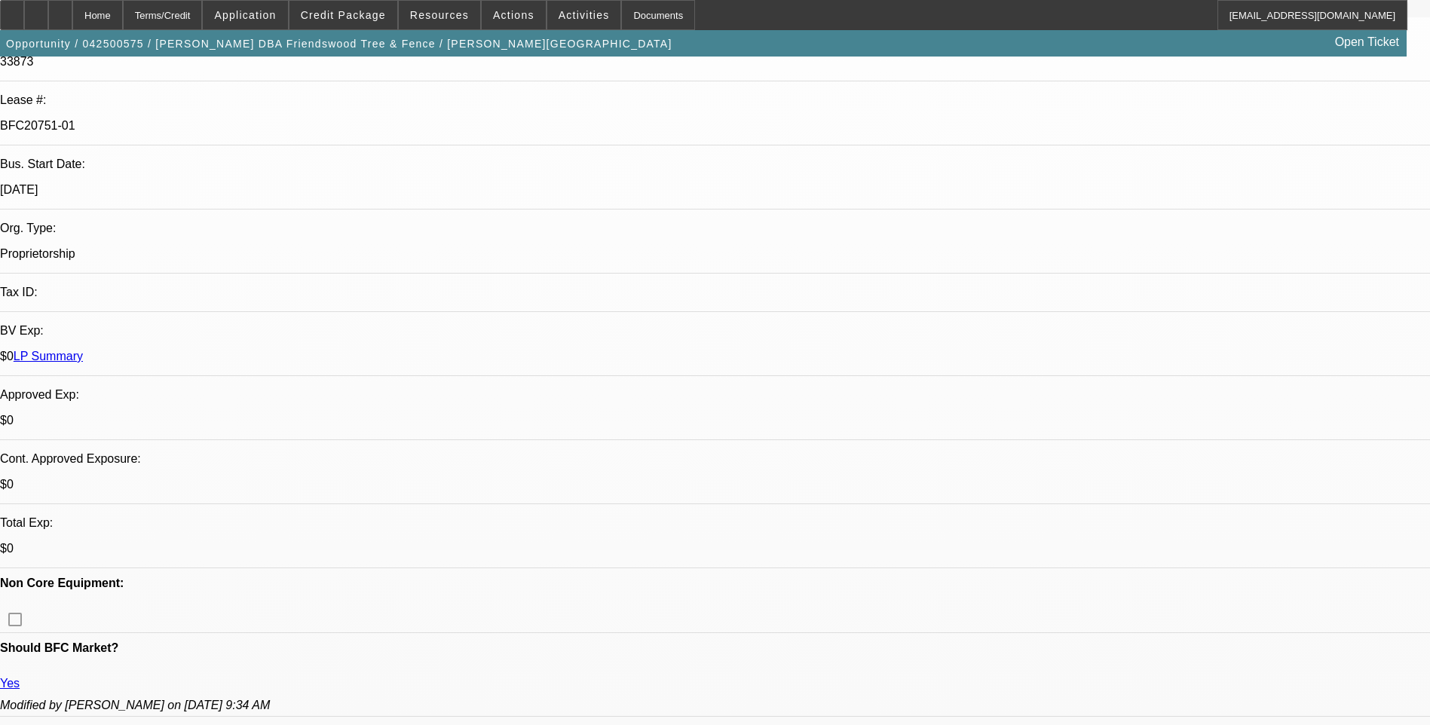
select select "0"
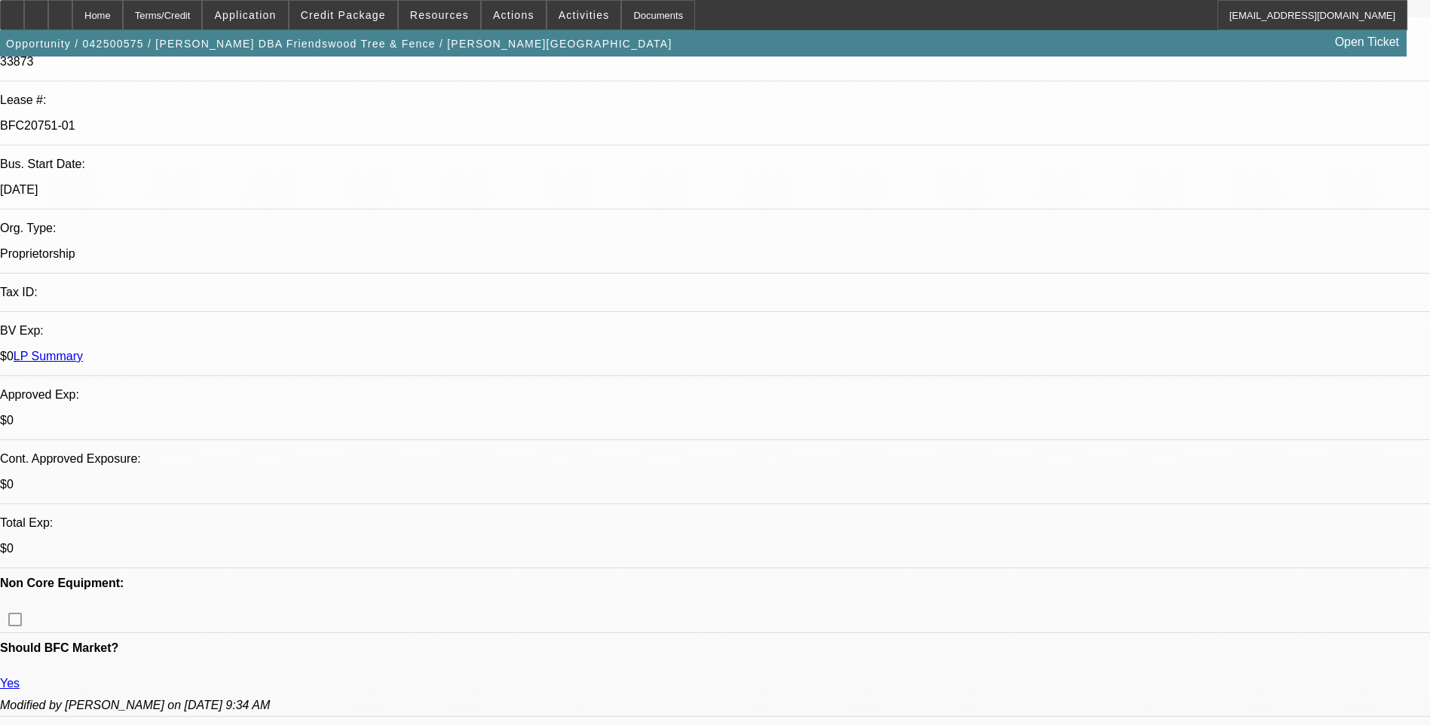
select select "0"
select select "1"
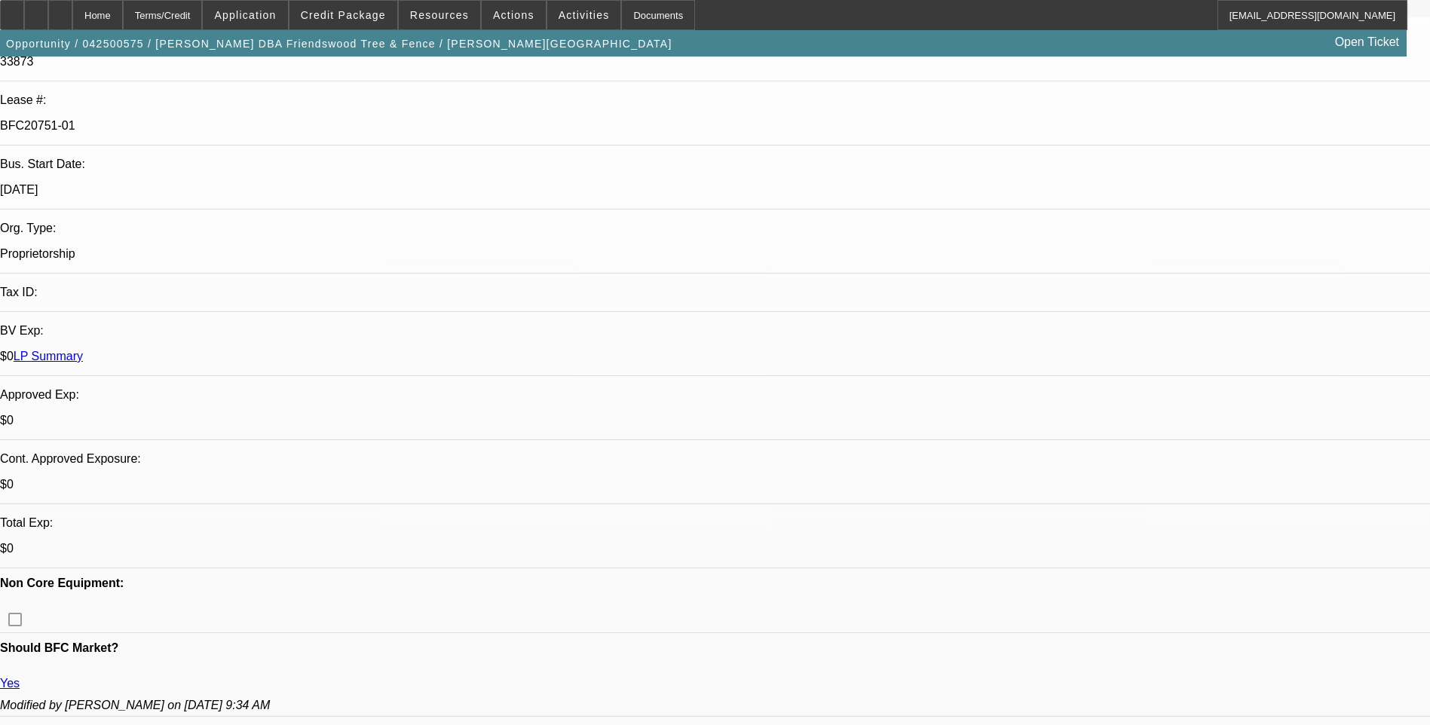
select select "1"
select select "6"
select select "1"
select select "6"
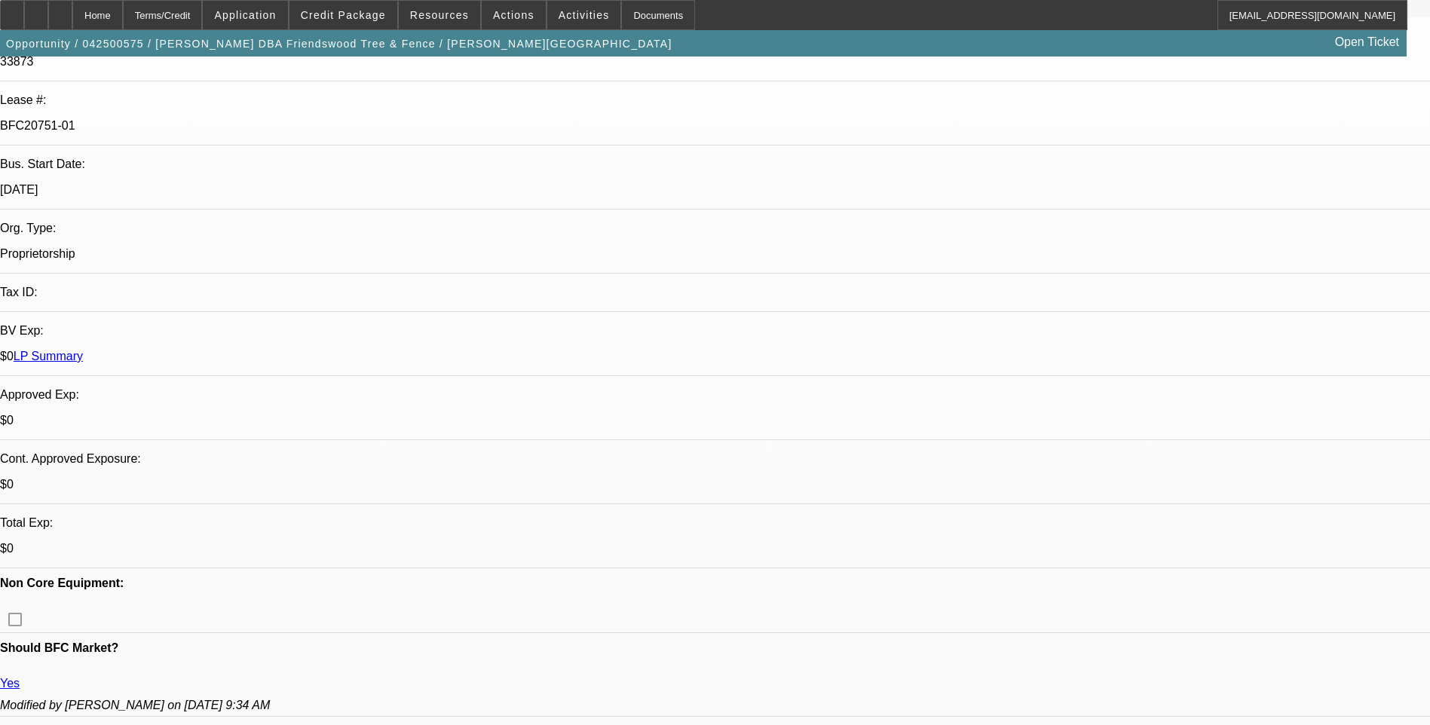
select select "1"
select select "6"
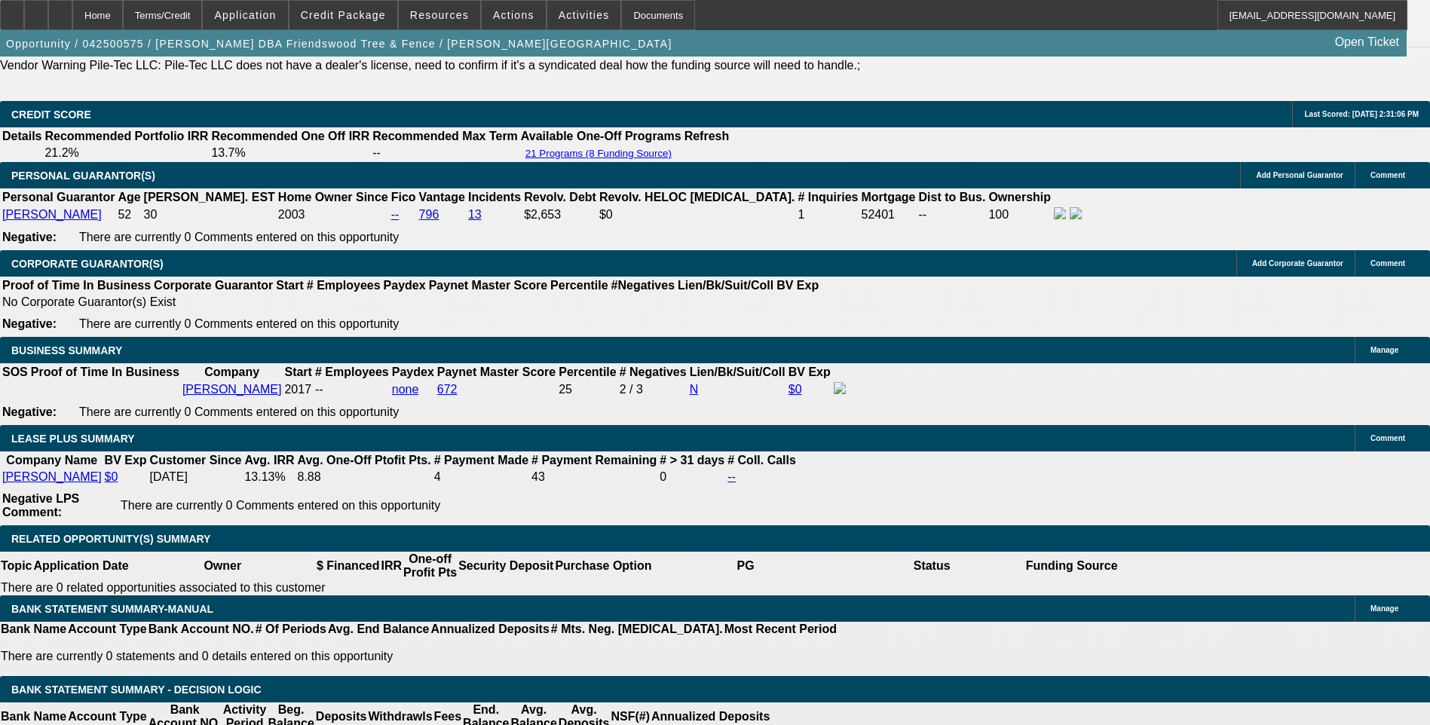
scroll to position [2261, 0]
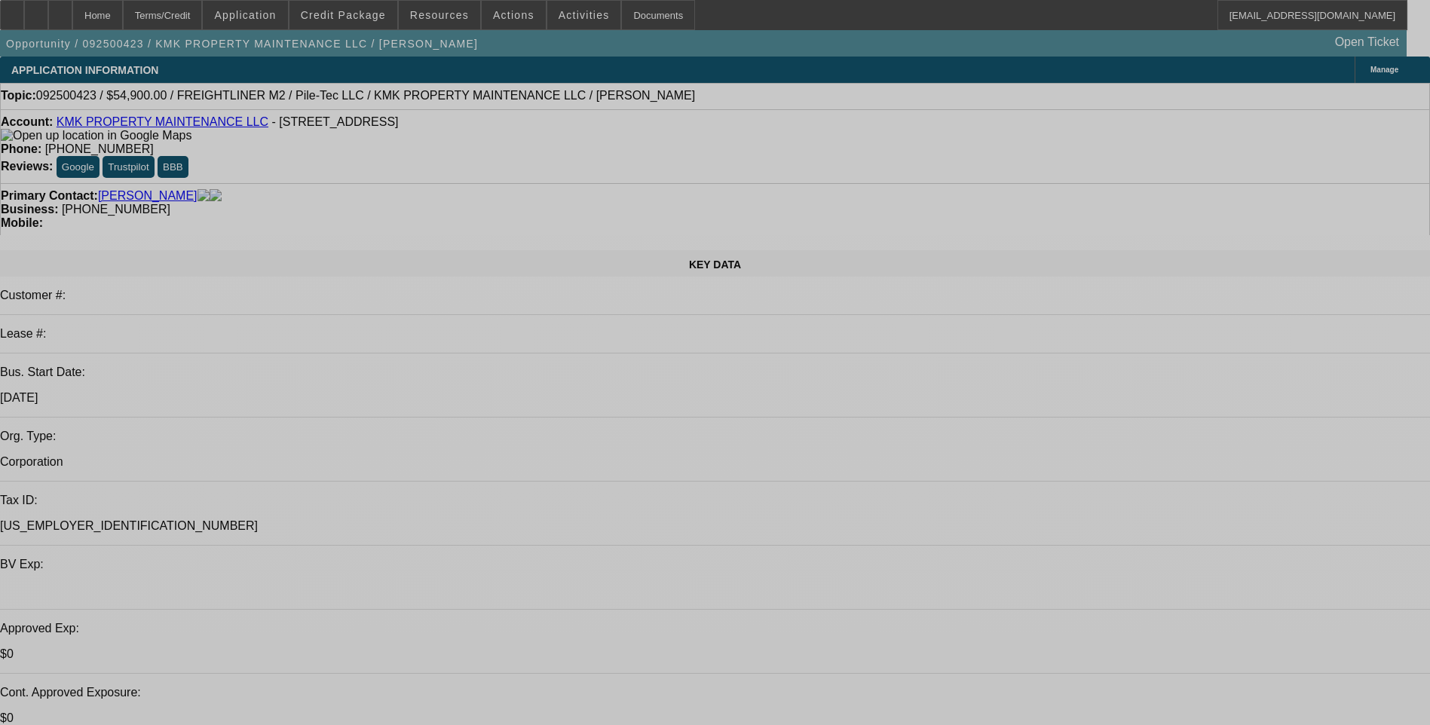
select select "0"
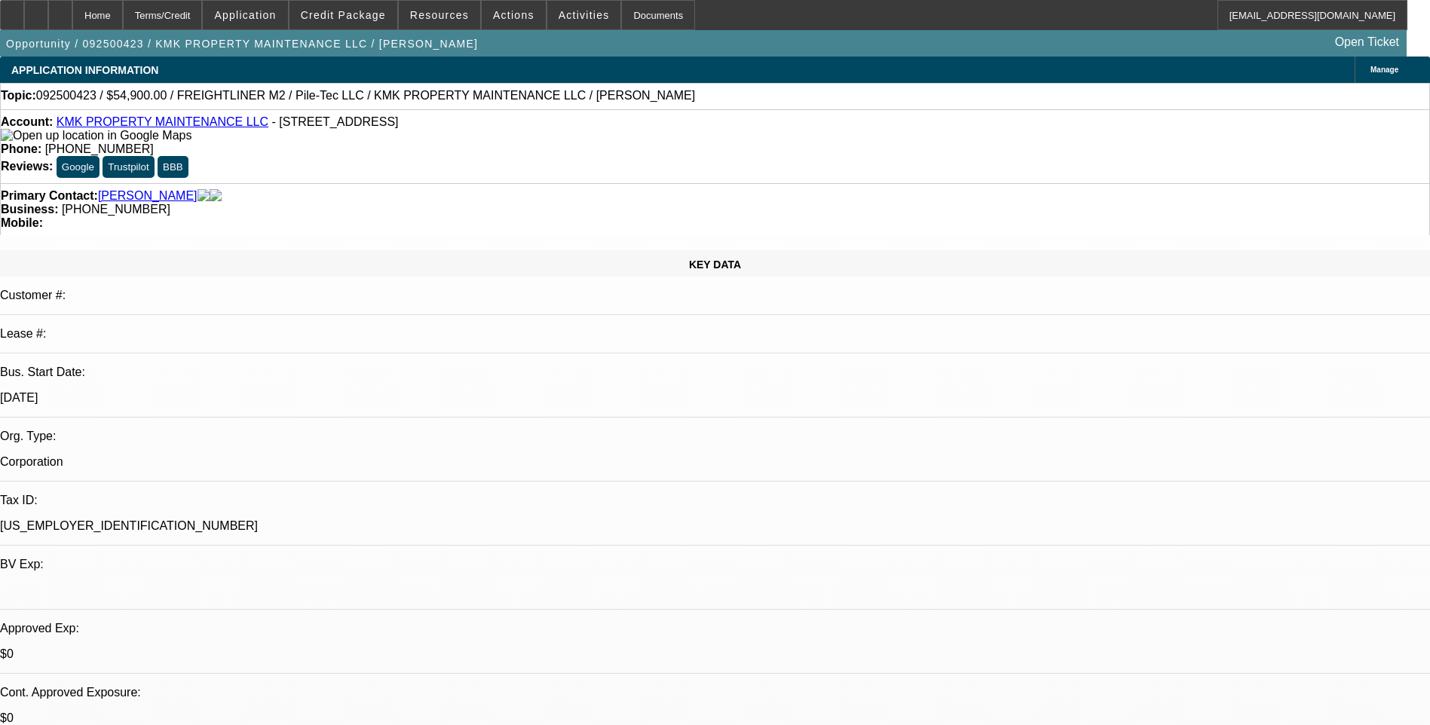
select select "0"
select select "1"
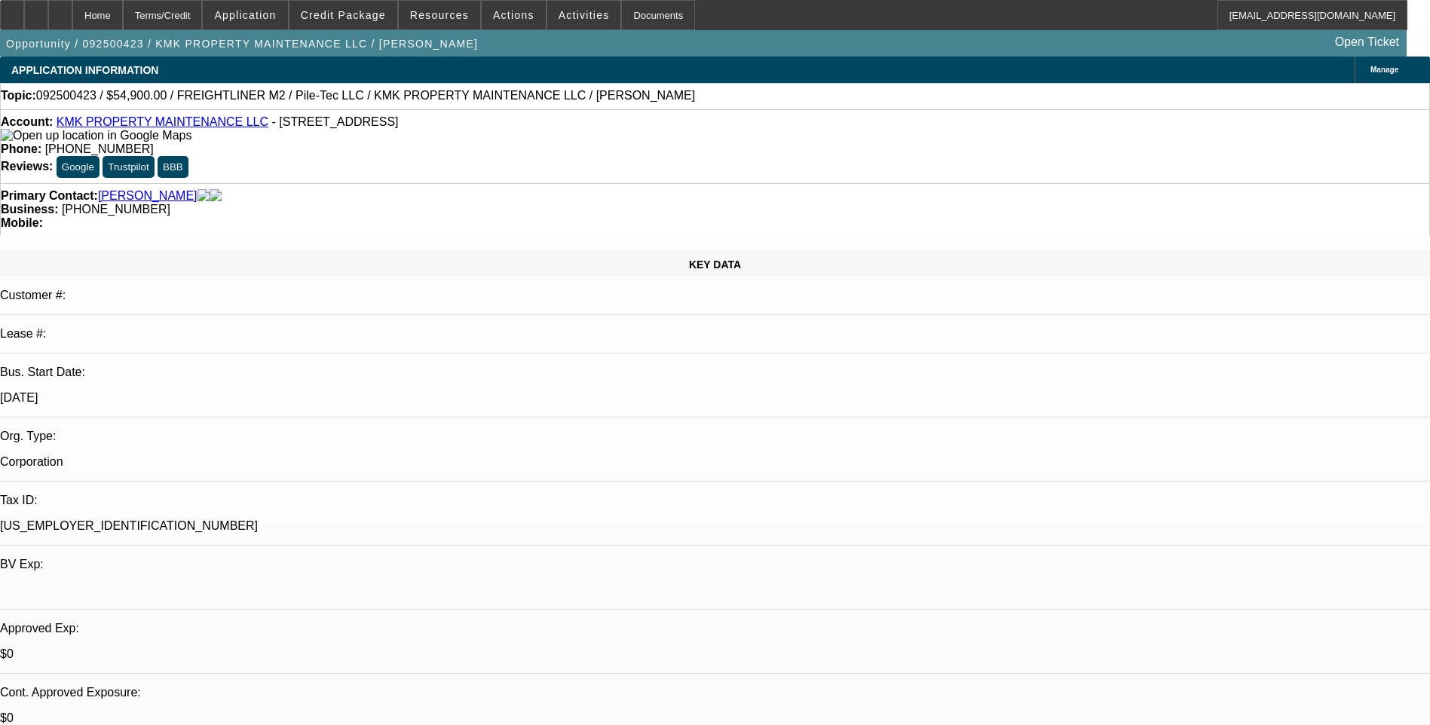
select select "1"
select select "6"
select select "1"
select select "6"
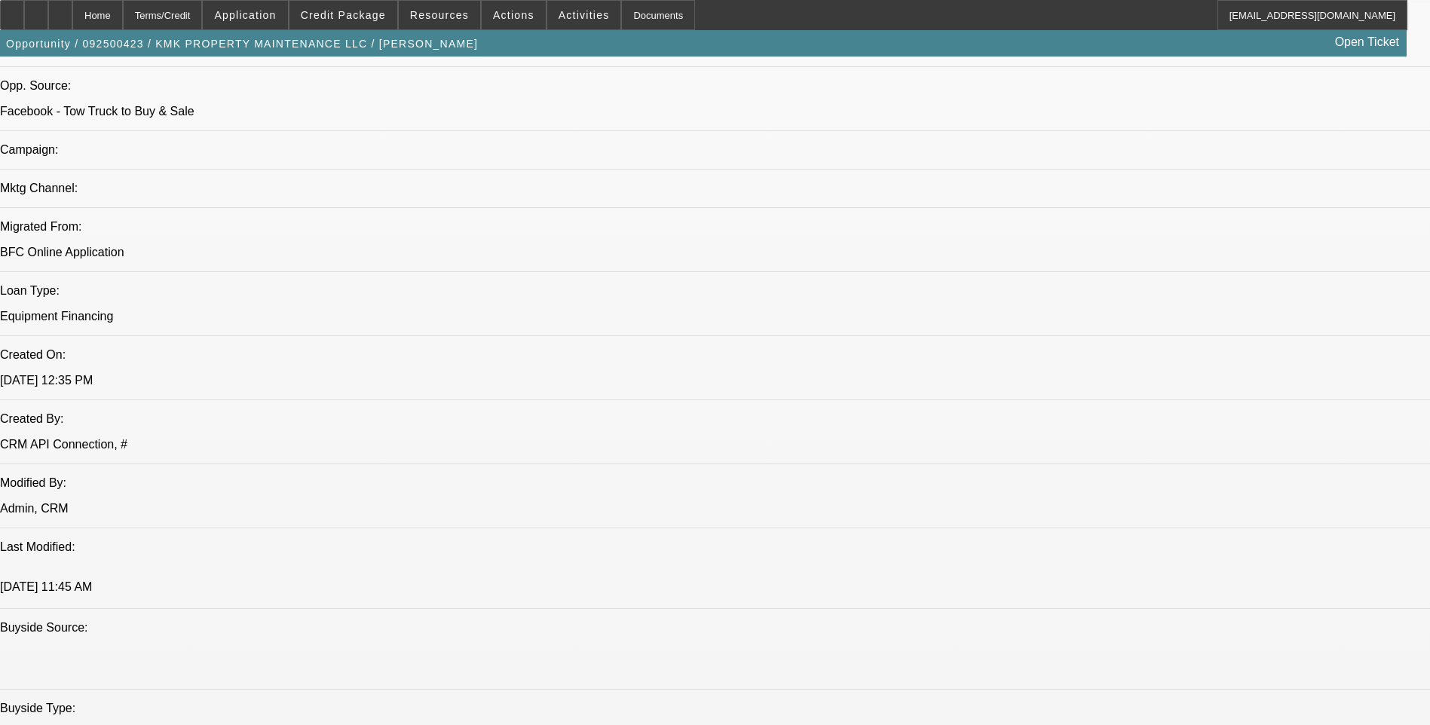
scroll to position [980, 0]
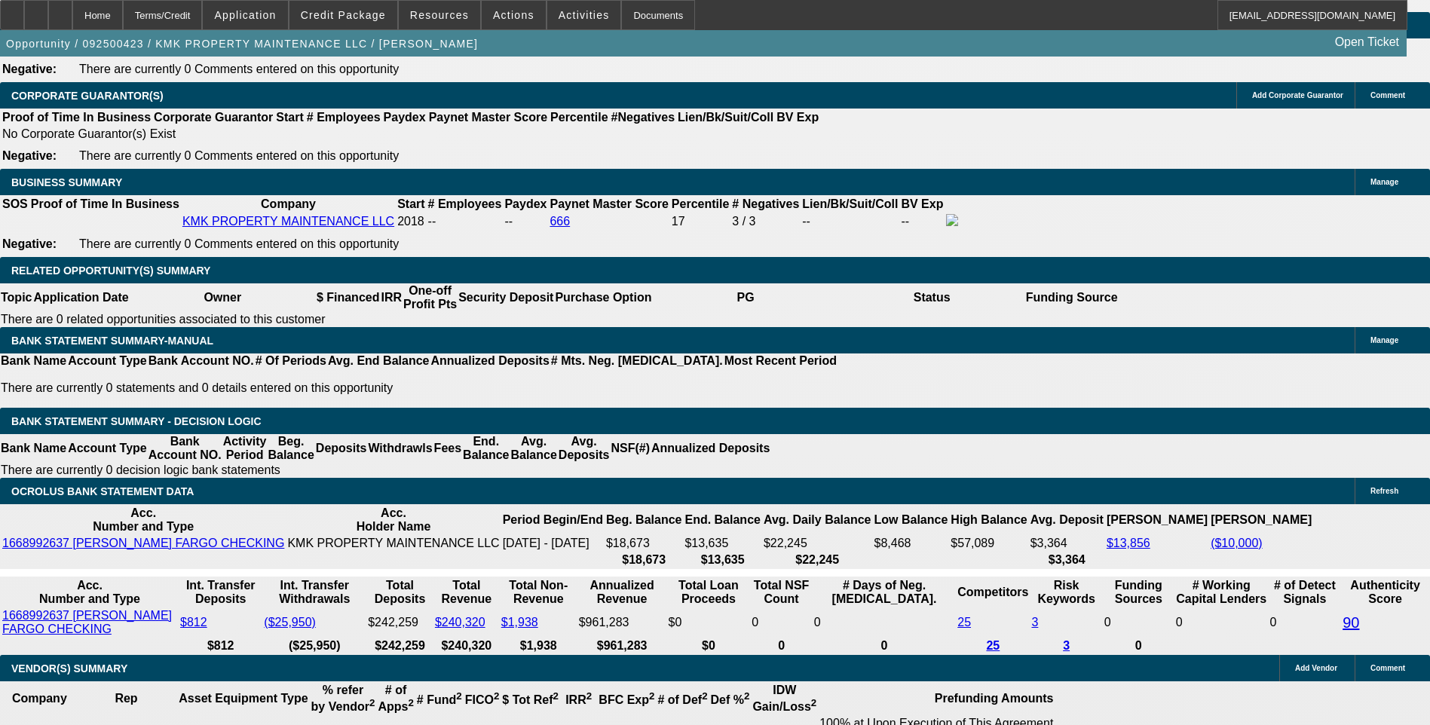
scroll to position [2336, 0]
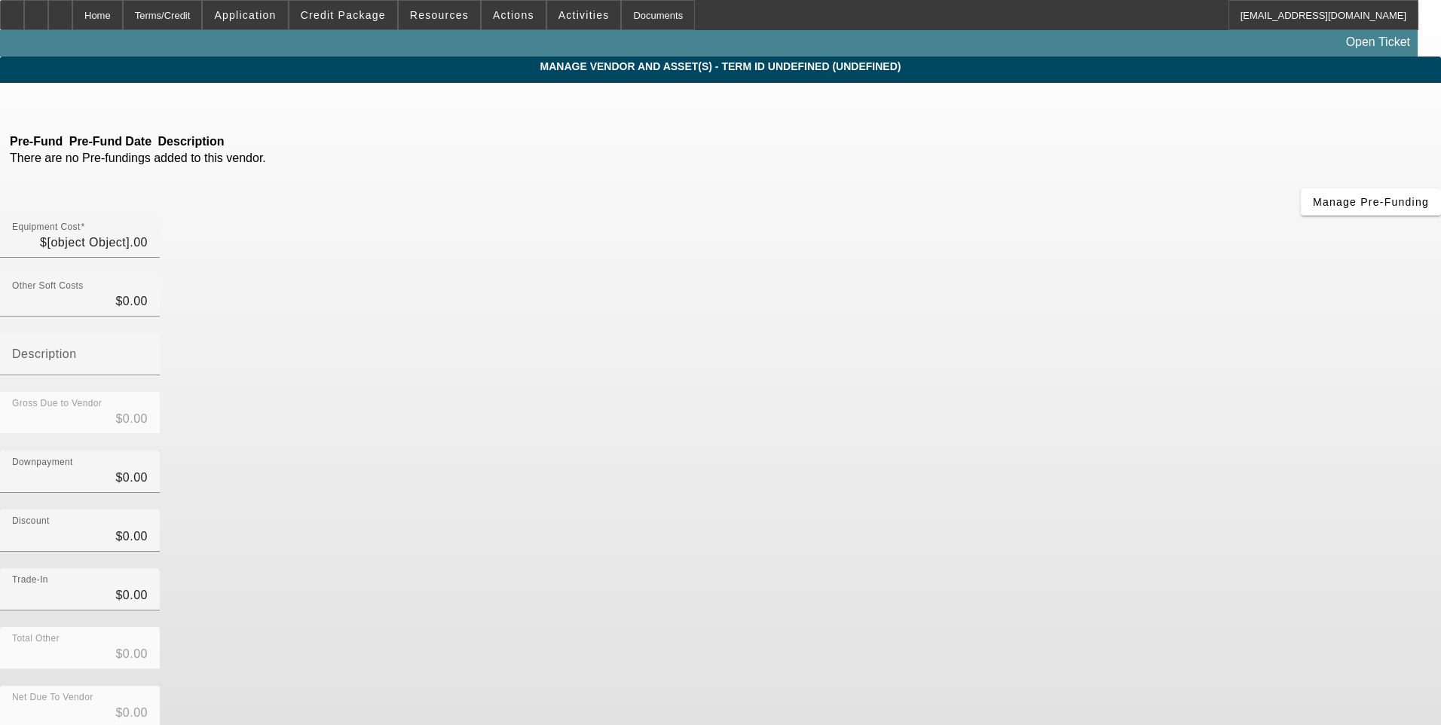
type input "$54,900.00"
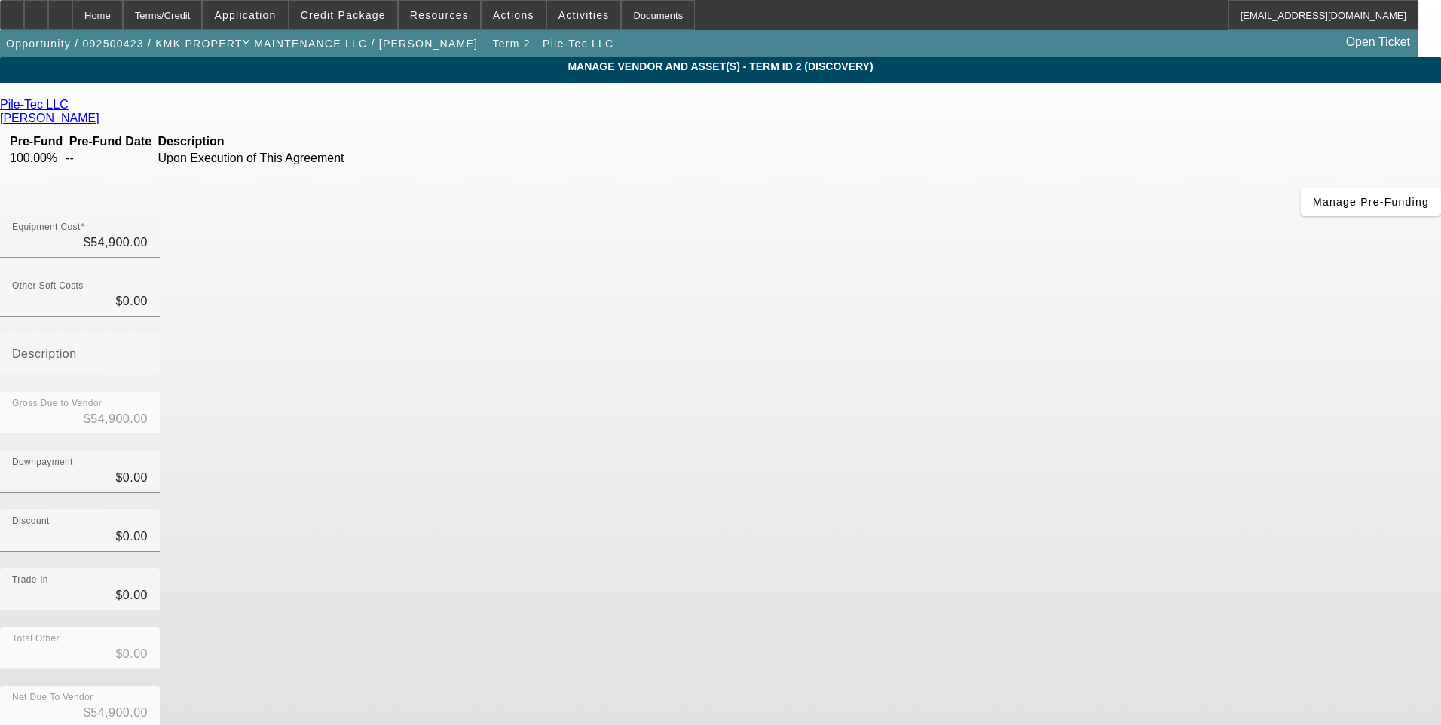
click at [69, 112] on link "Pile-Tec LLC" at bounding box center [34, 105] width 69 height 14
click at [123, 12] on div "Home" at bounding box center [97, 15] width 50 height 30
click at [123, 17] on div "Home" at bounding box center [97, 15] width 50 height 30
click at [196, 14] on div "Terms/Credit" at bounding box center [163, 15] width 80 height 30
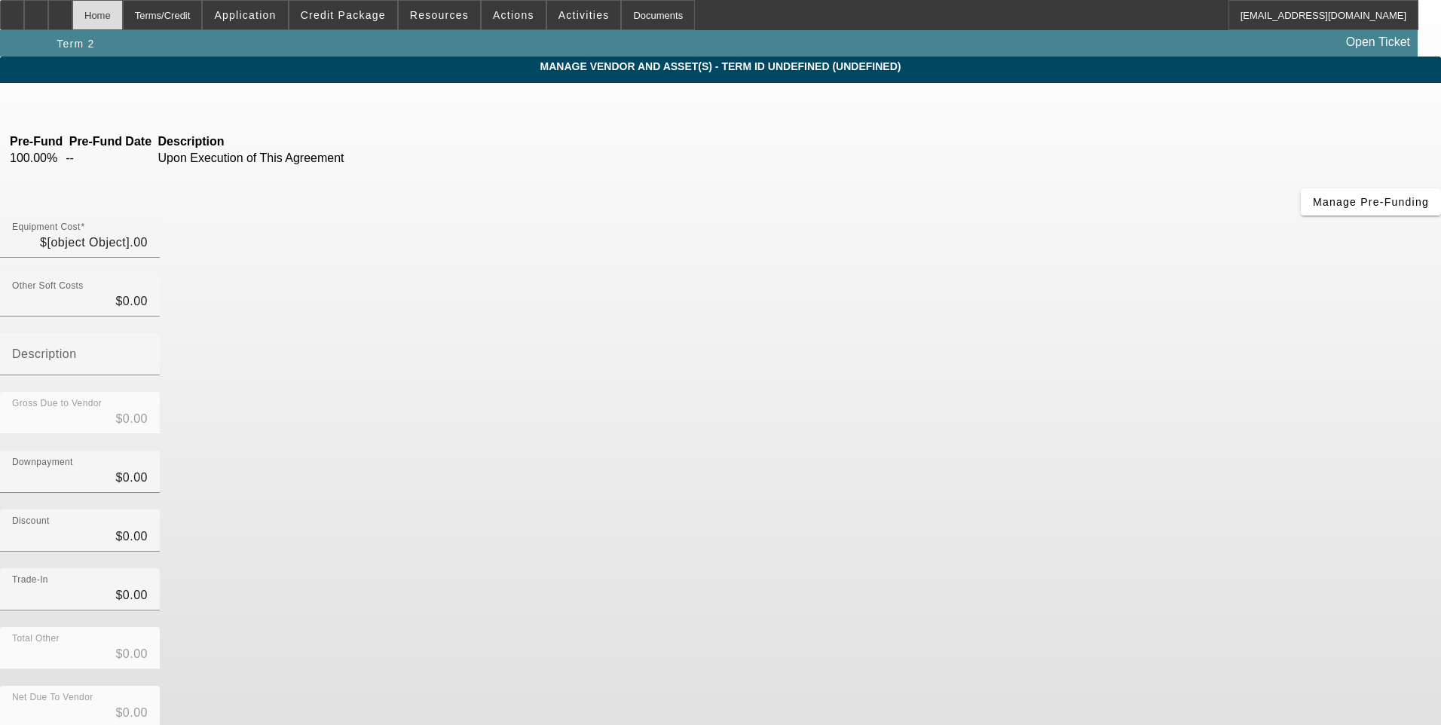
type input "$54,900.00"
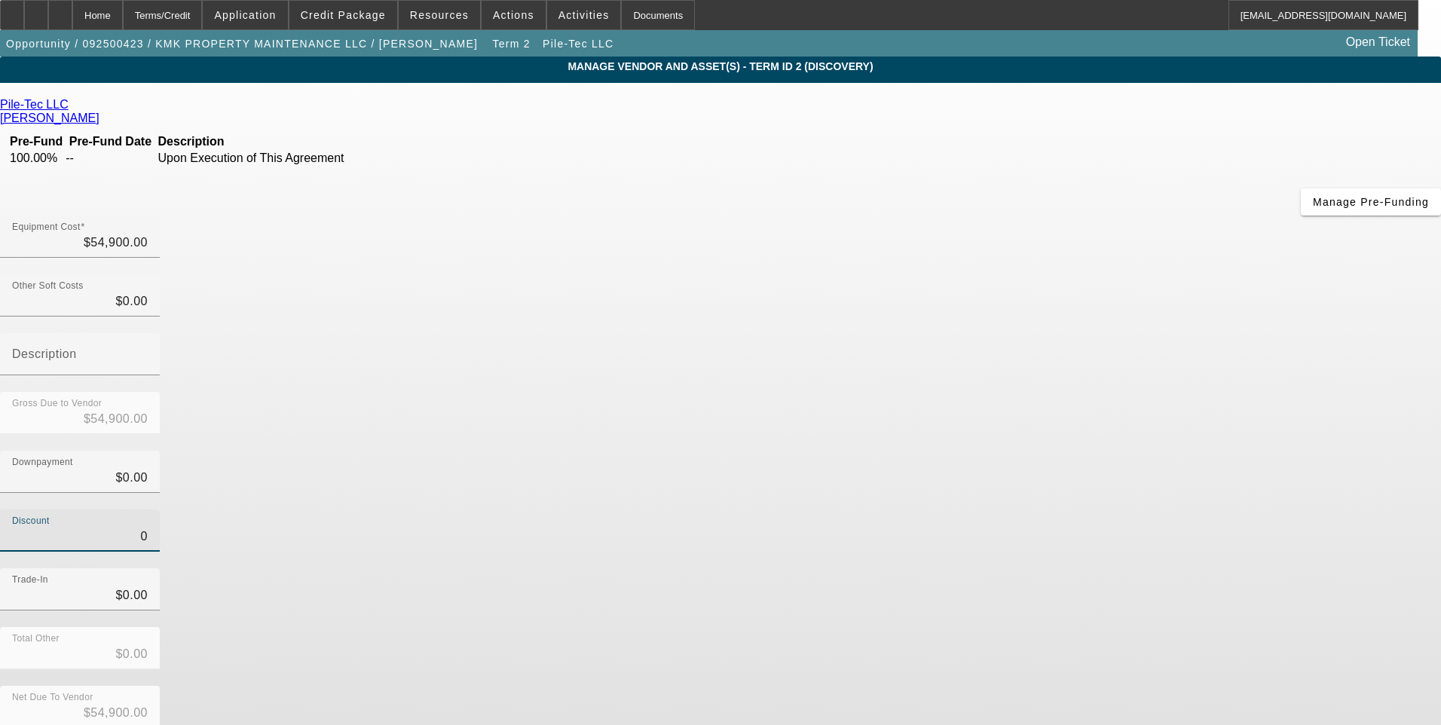
click at [148, 528] on input "0" at bounding box center [80, 537] width 136 height 18
type input "$0.00"
drag, startPoint x: 962, startPoint y: 378, endPoint x: 1025, endPoint y: 542, distance: 175.4
click at [962, 510] on div "Discount $0.00" at bounding box center [720, 539] width 1441 height 59
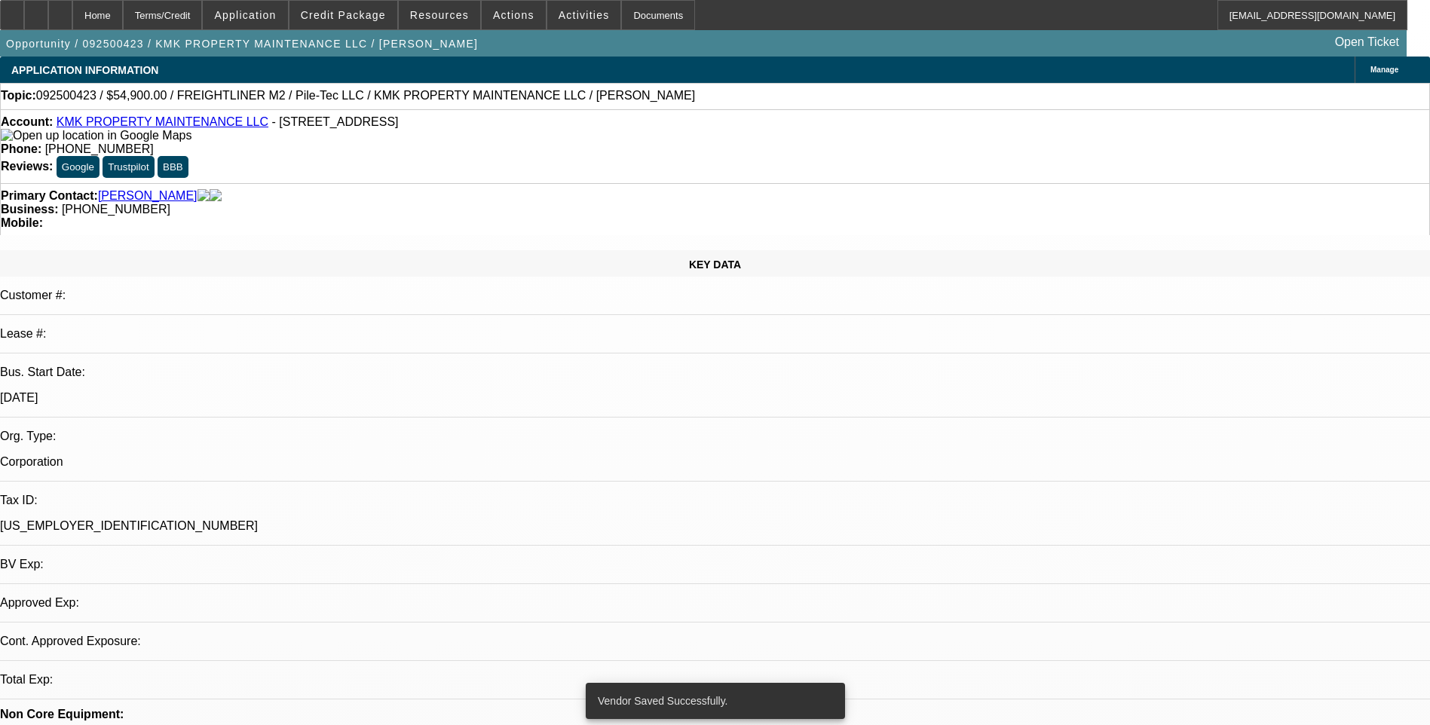
select select "0"
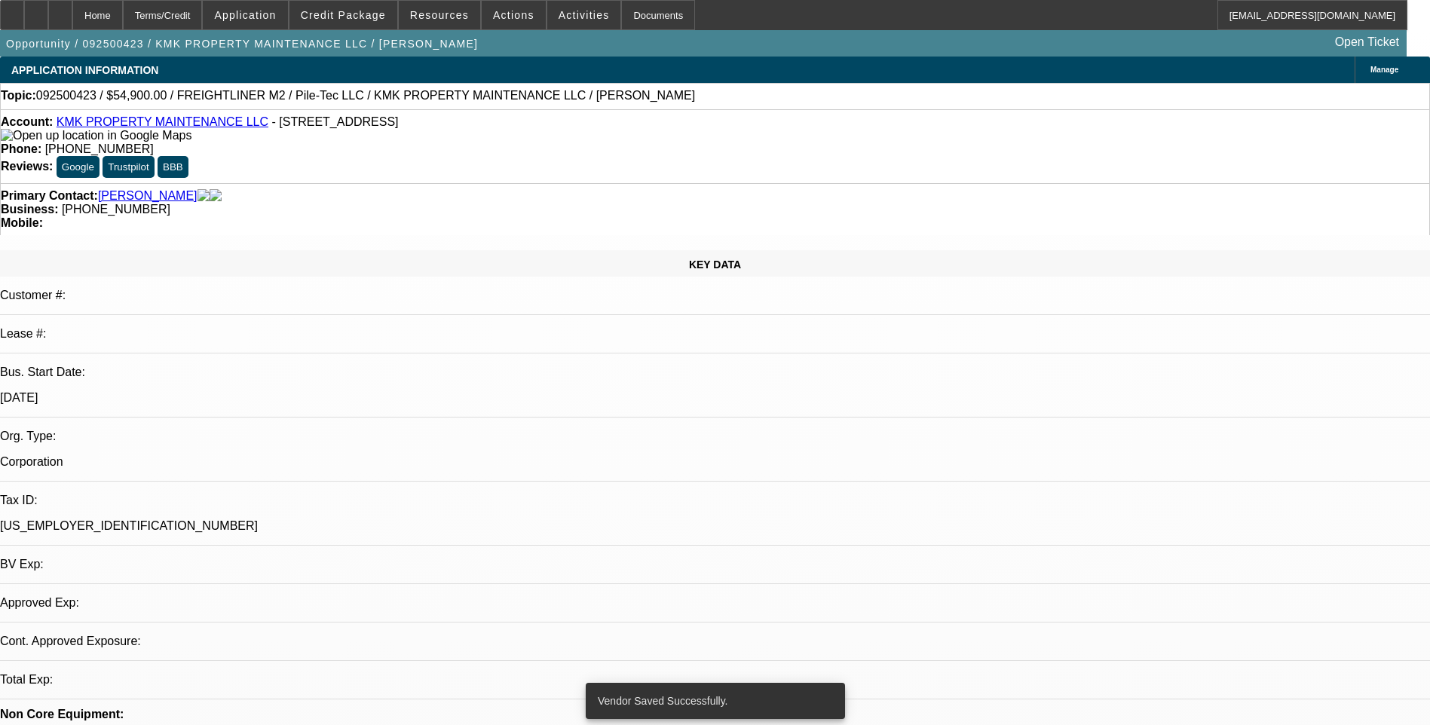
select select "0"
select select "1"
select select "6"
select select "1"
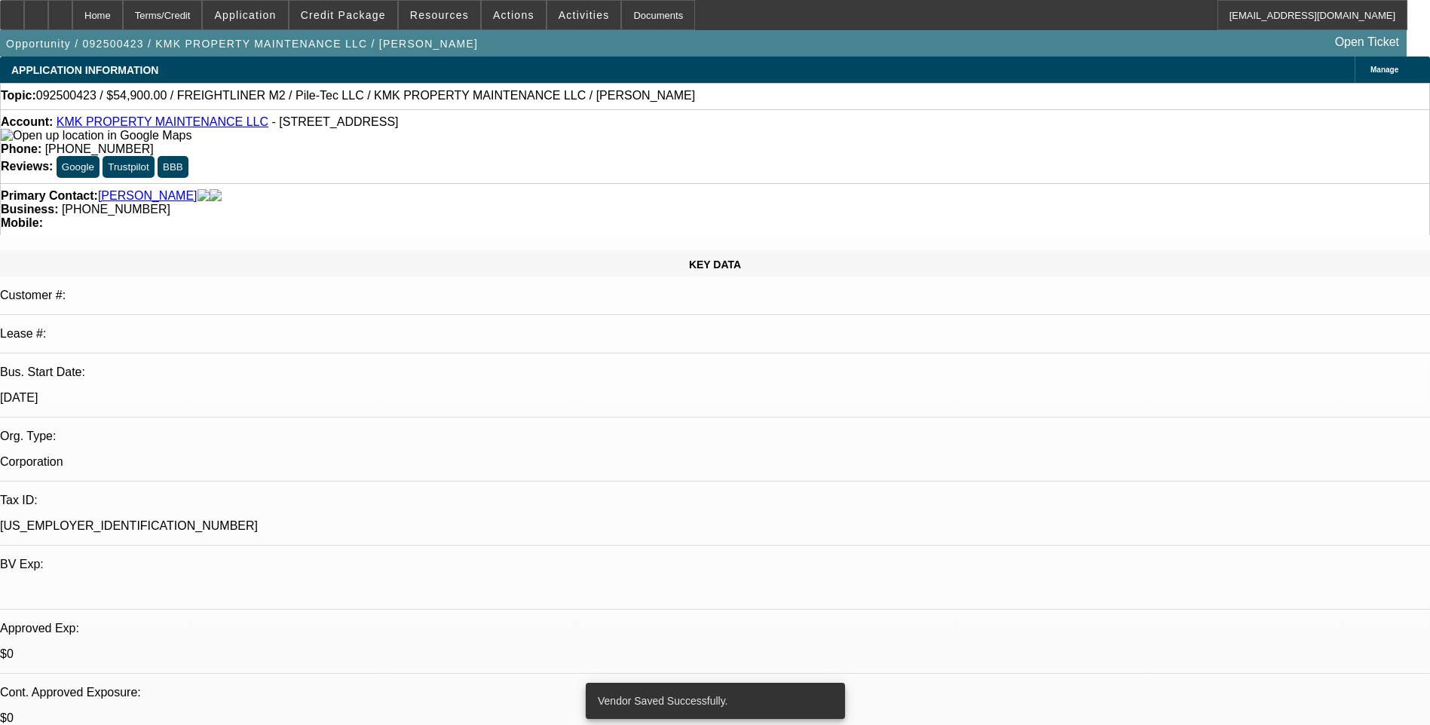
select select "1"
select select "6"
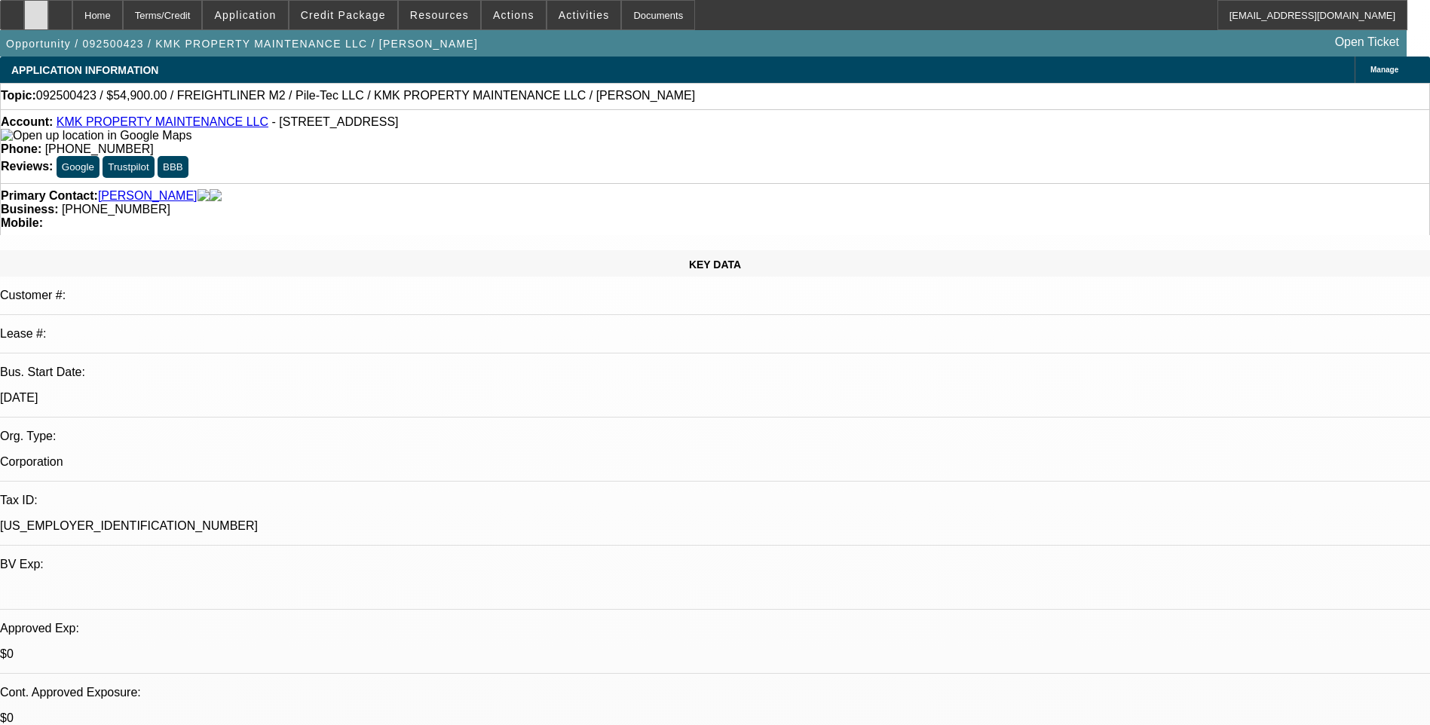
click at [36, 10] on icon at bounding box center [36, 10] width 0 height 0
click at [72, 21] on div at bounding box center [60, 15] width 24 height 30
select select "0"
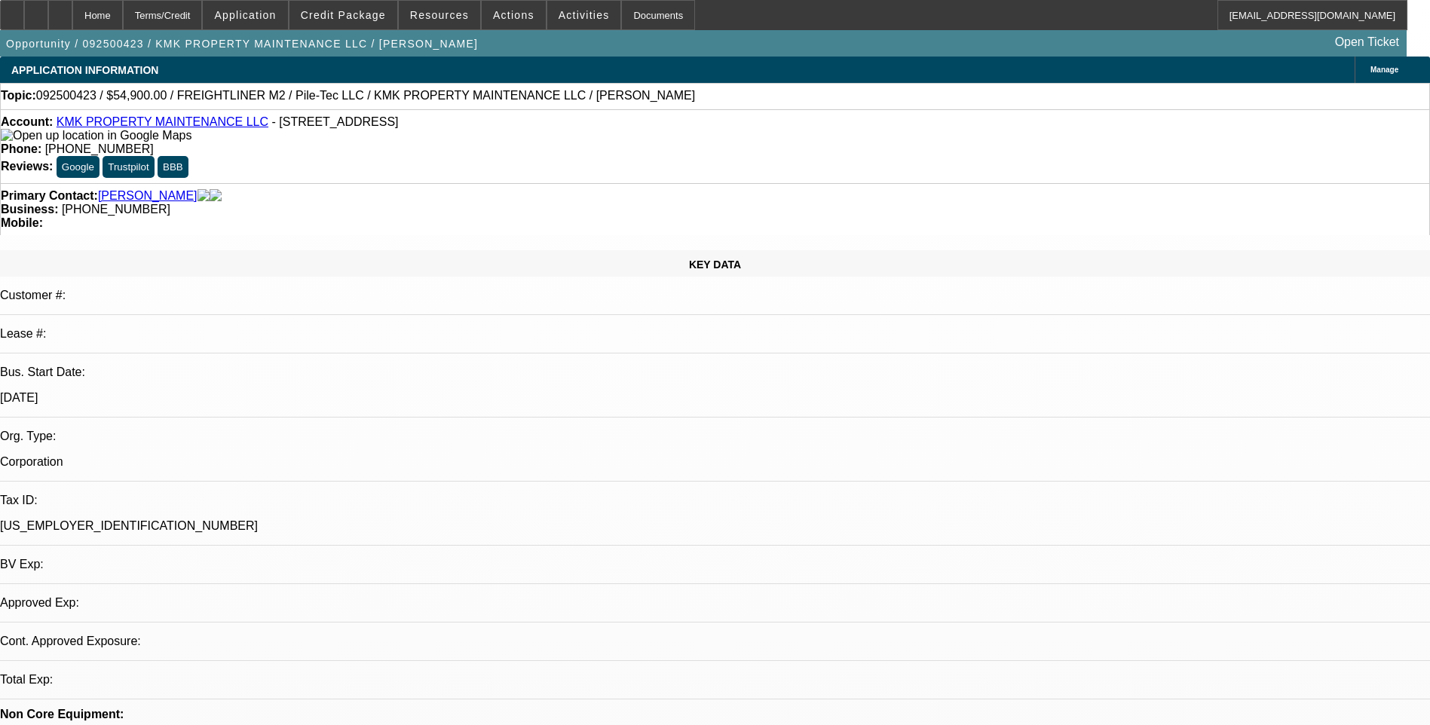
select select "0"
select select "1"
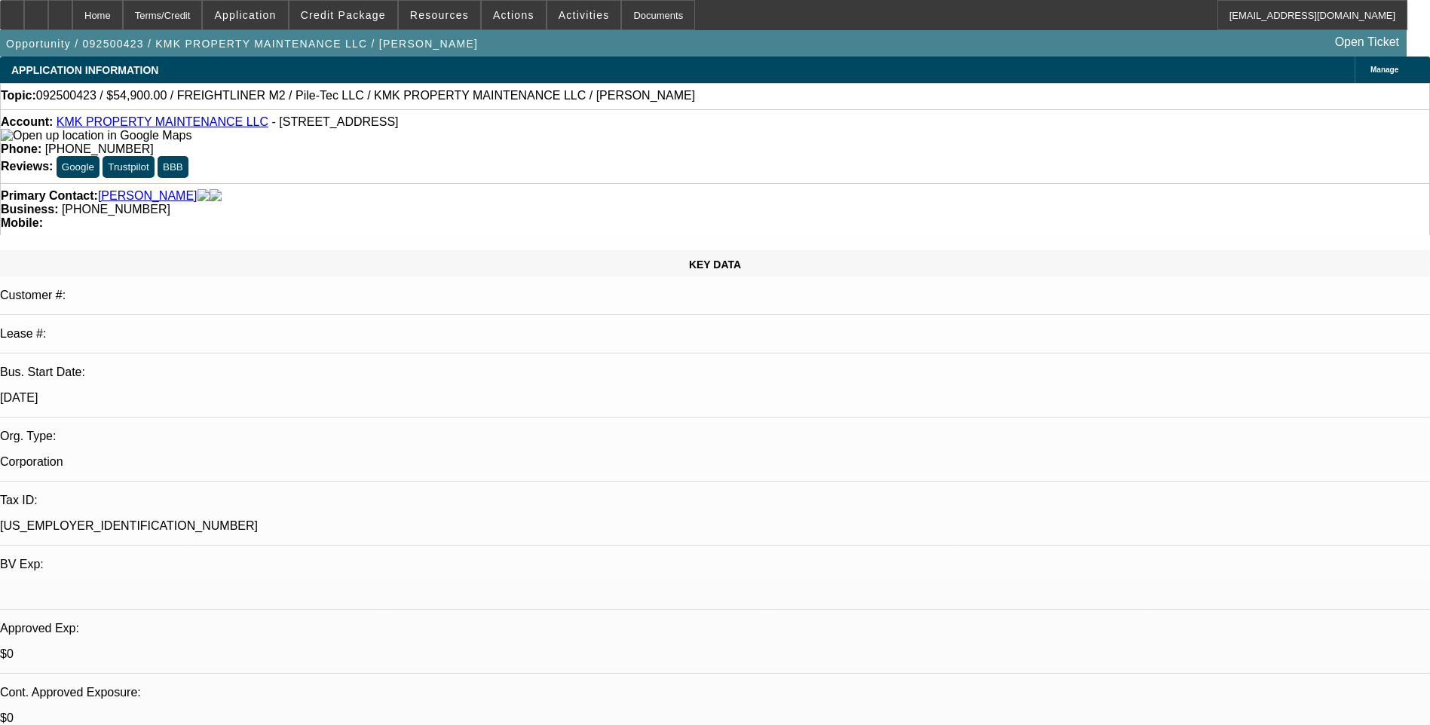
select select "6"
select select "1"
select select "6"
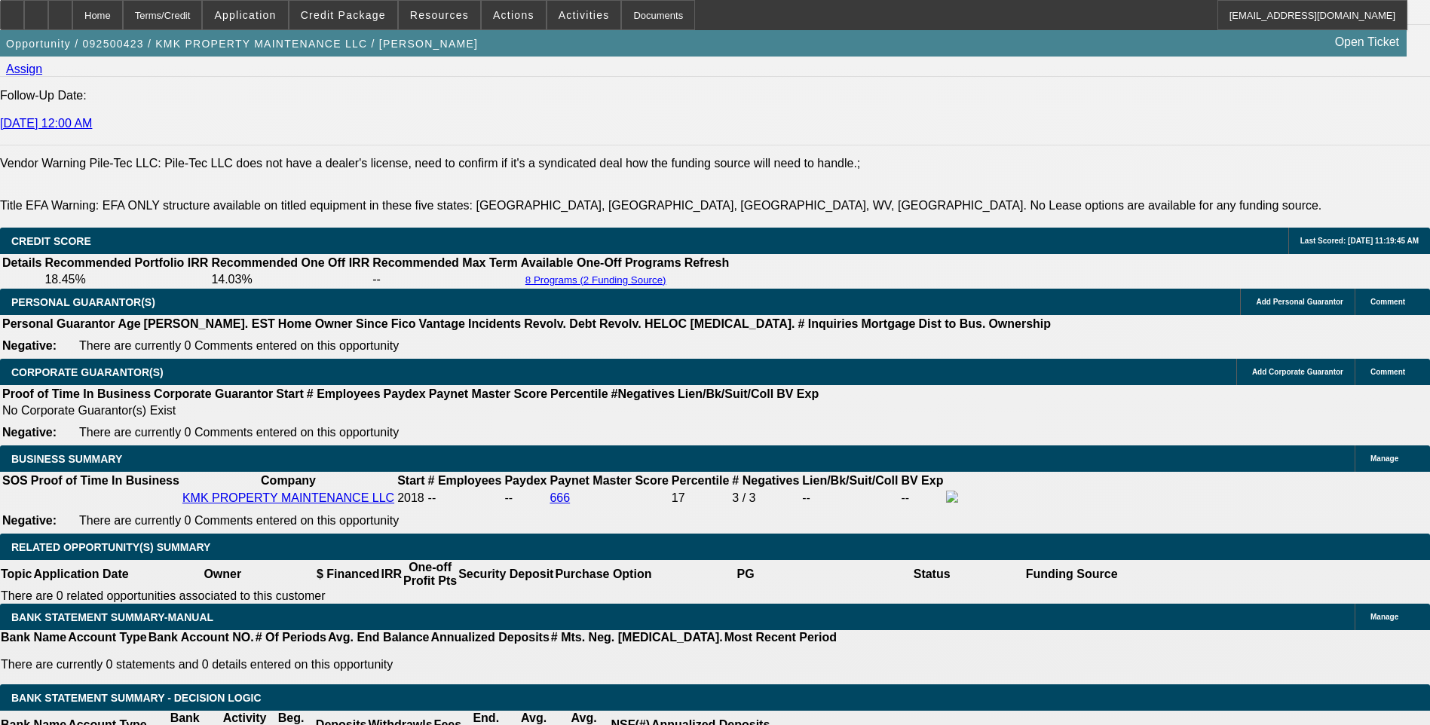
scroll to position [2336, 0]
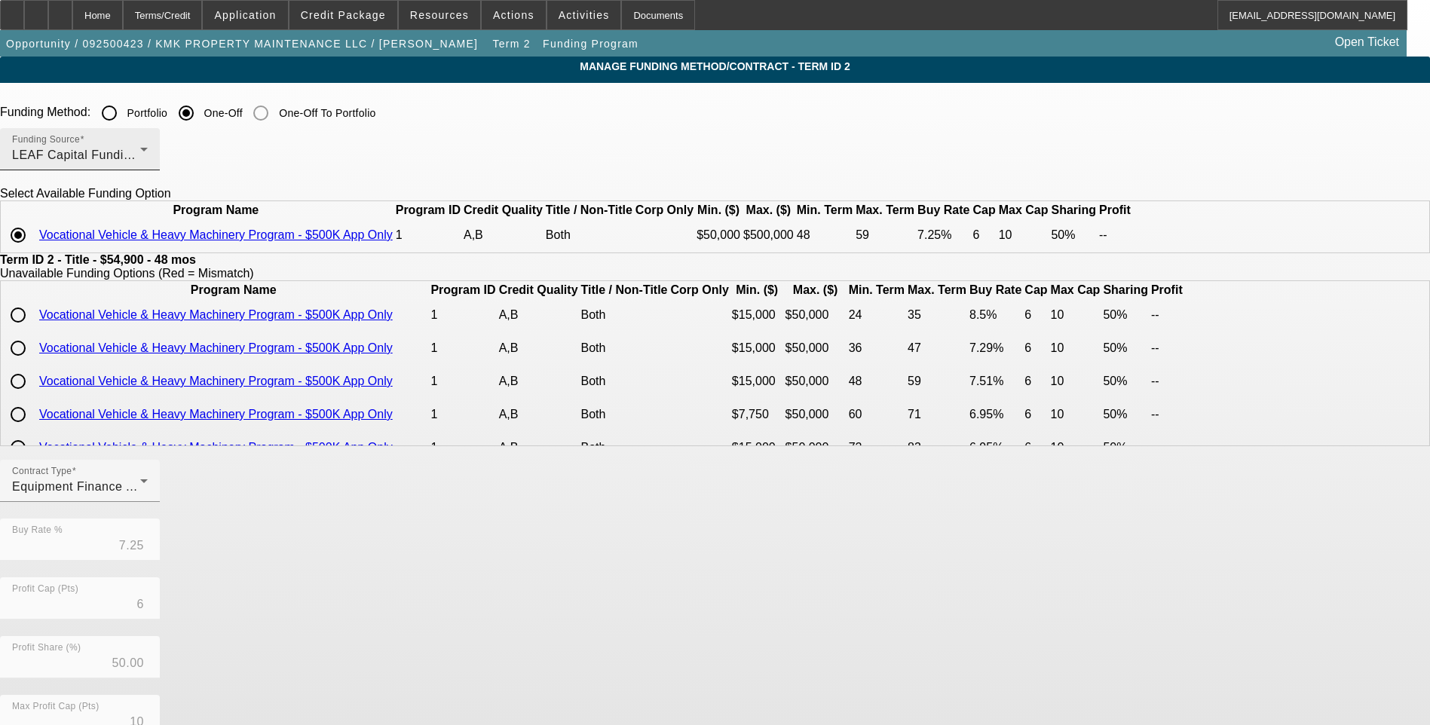
click at [140, 155] on div "LEAF Capital Funding, LLC" at bounding box center [76, 155] width 128 height 18
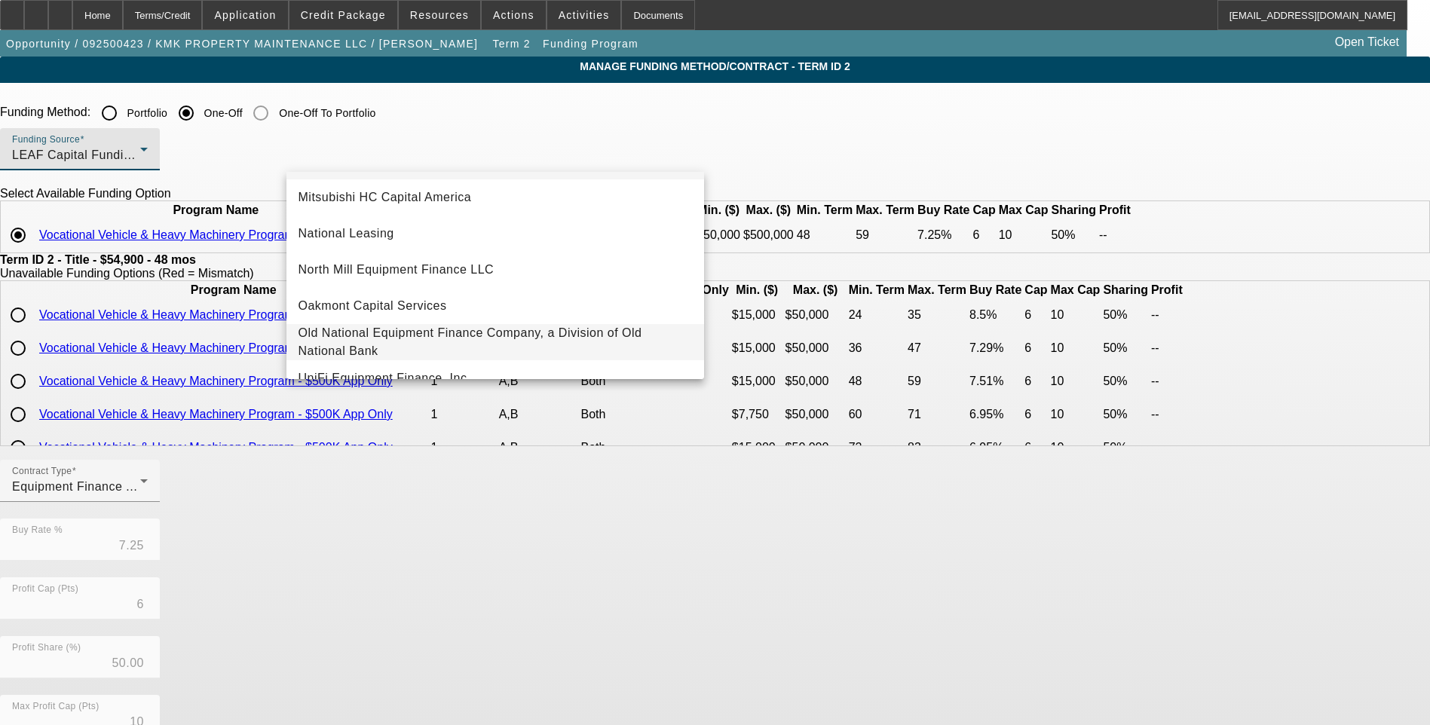
scroll to position [427, 0]
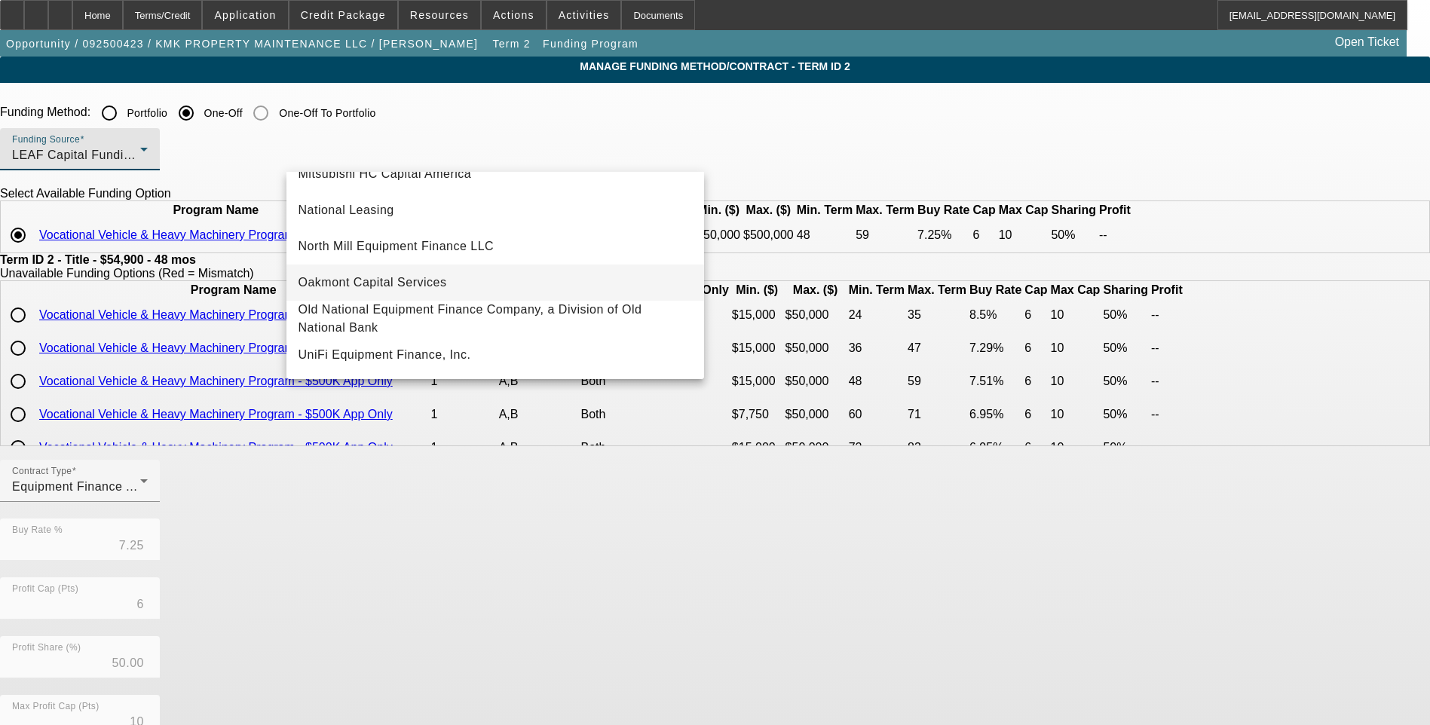
click at [408, 277] on span "Oakmont Capital Services" at bounding box center [372, 283] width 148 height 18
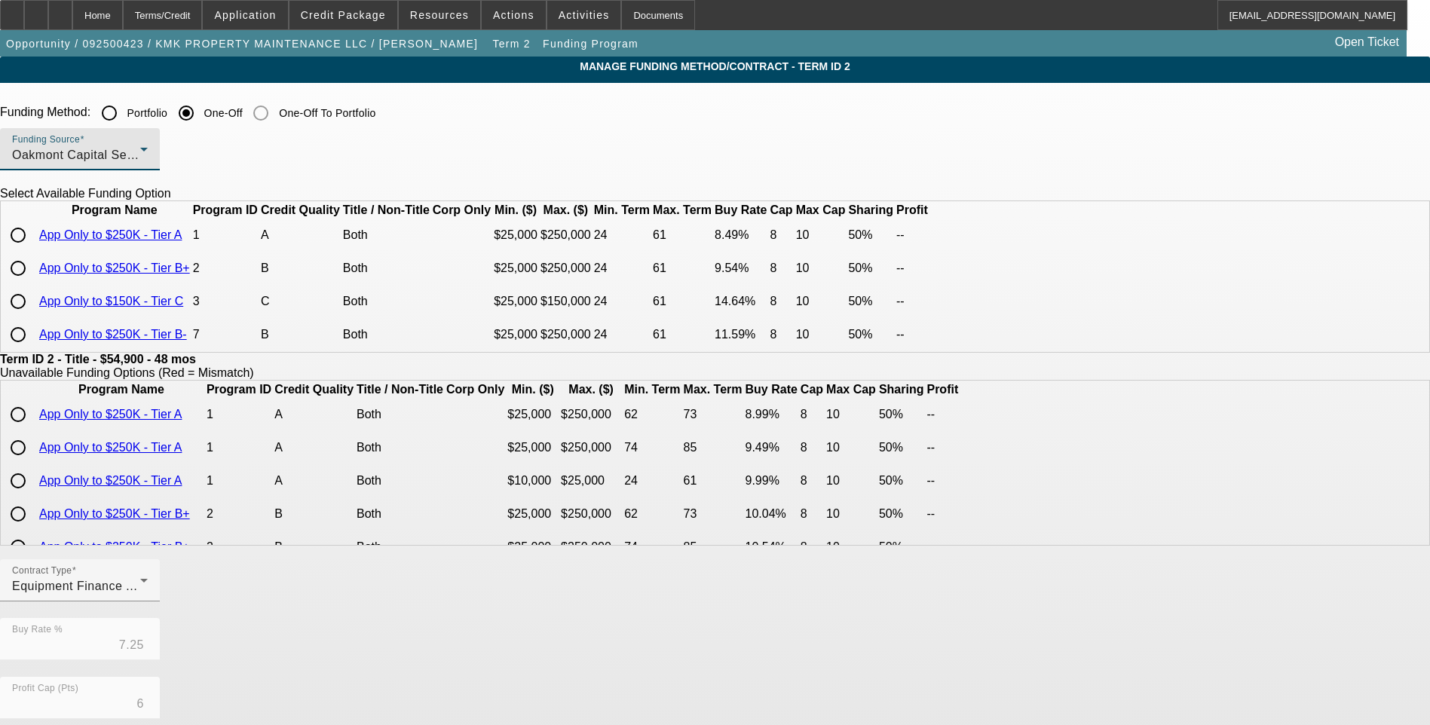
click at [33, 250] on input "radio" at bounding box center [18, 235] width 30 height 30
radio input "true"
type input "8.49"
type input "8"
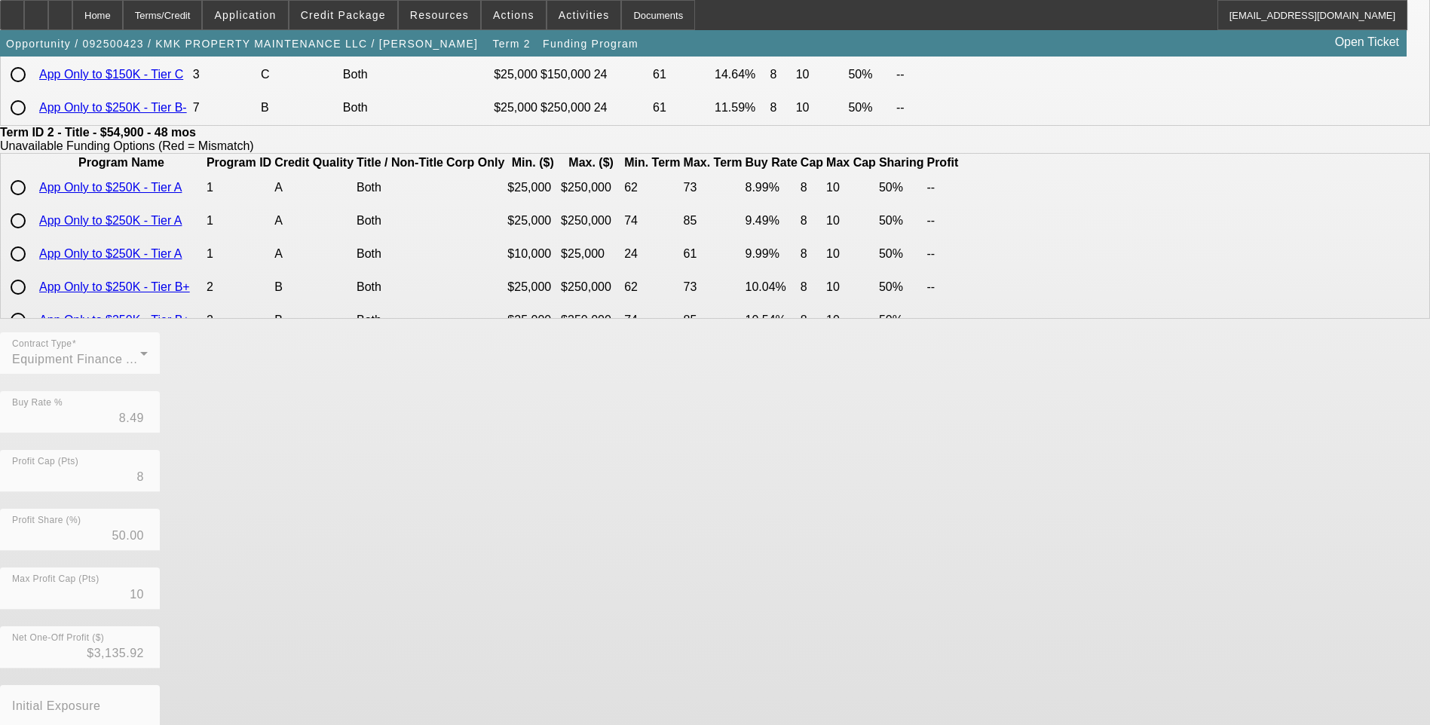
scroll to position [317, 0]
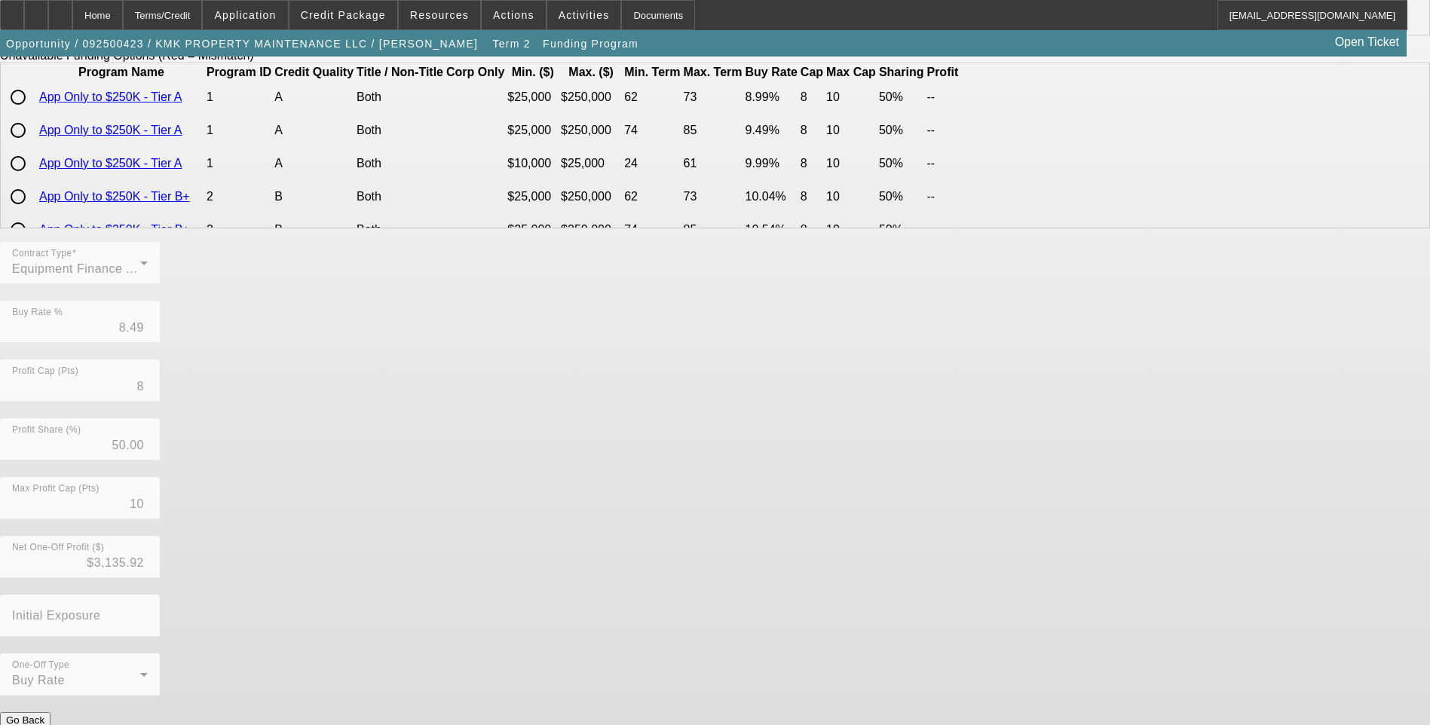
click at [43, 724] on button "Submit" at bounding box center [21, 736] width 43 height 16
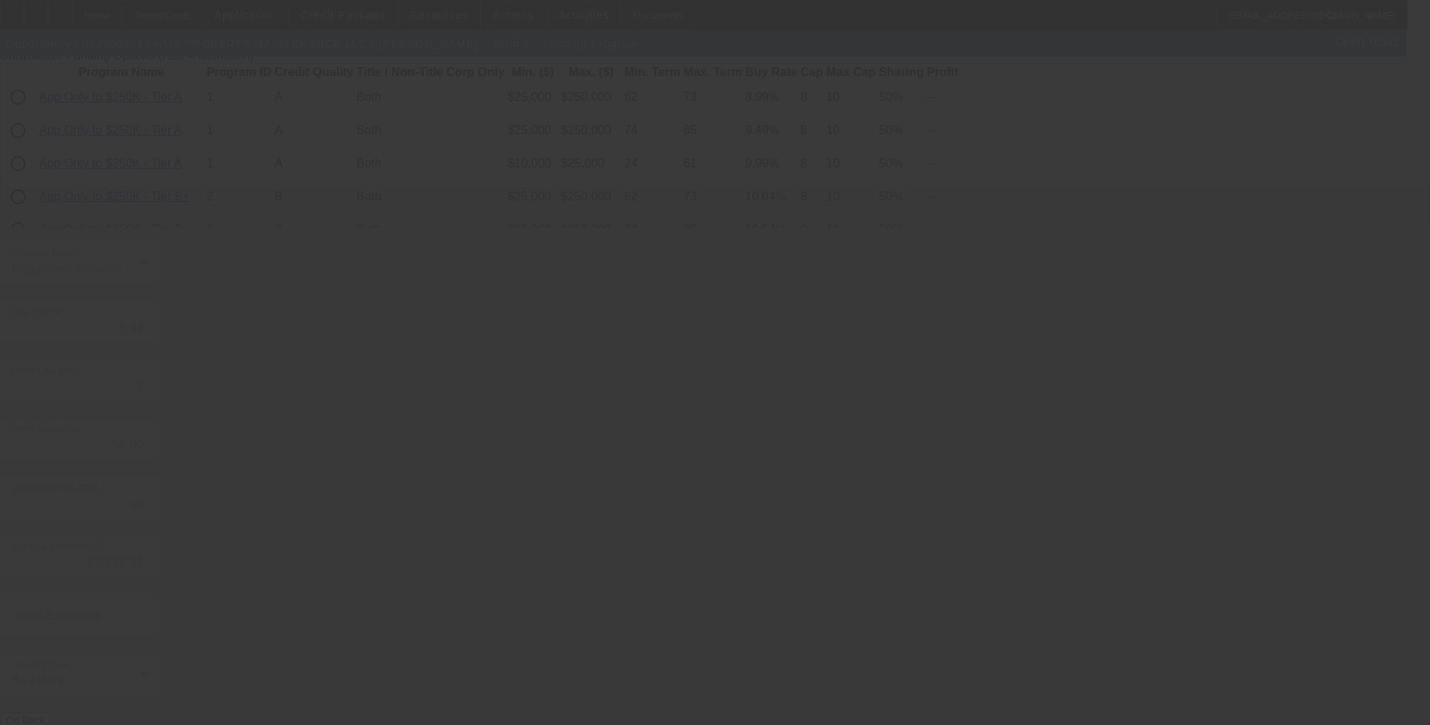
type input "7.25"
type input "6"
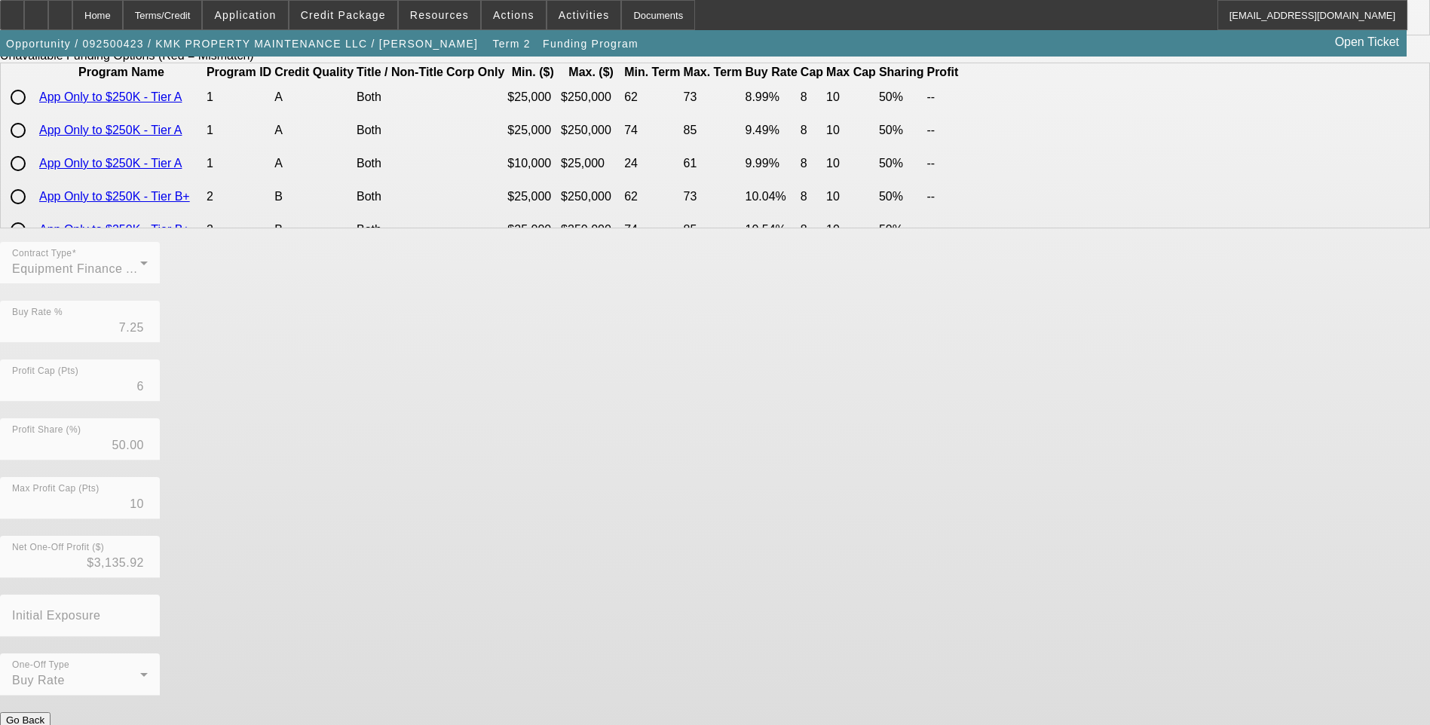
scroll to position [0, 0]
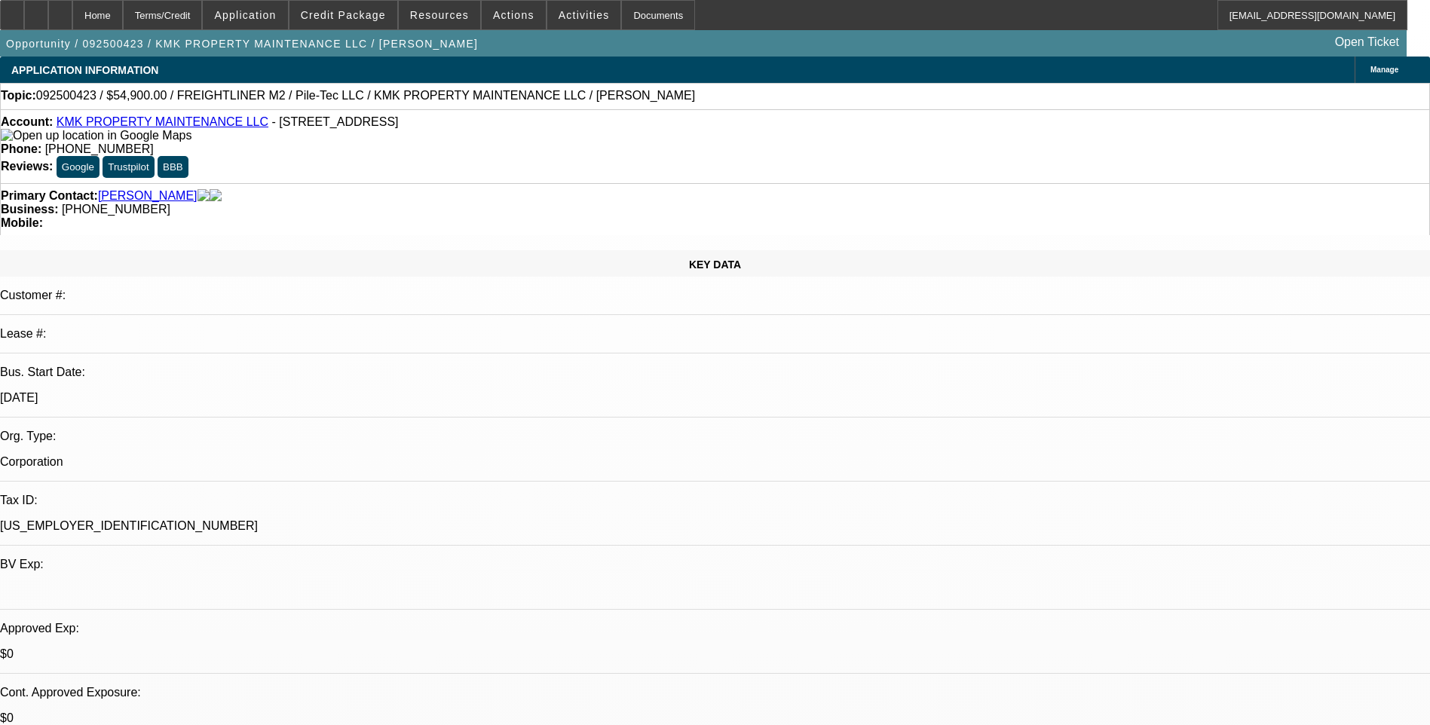
select select "0"
select select "6"
select select "0"
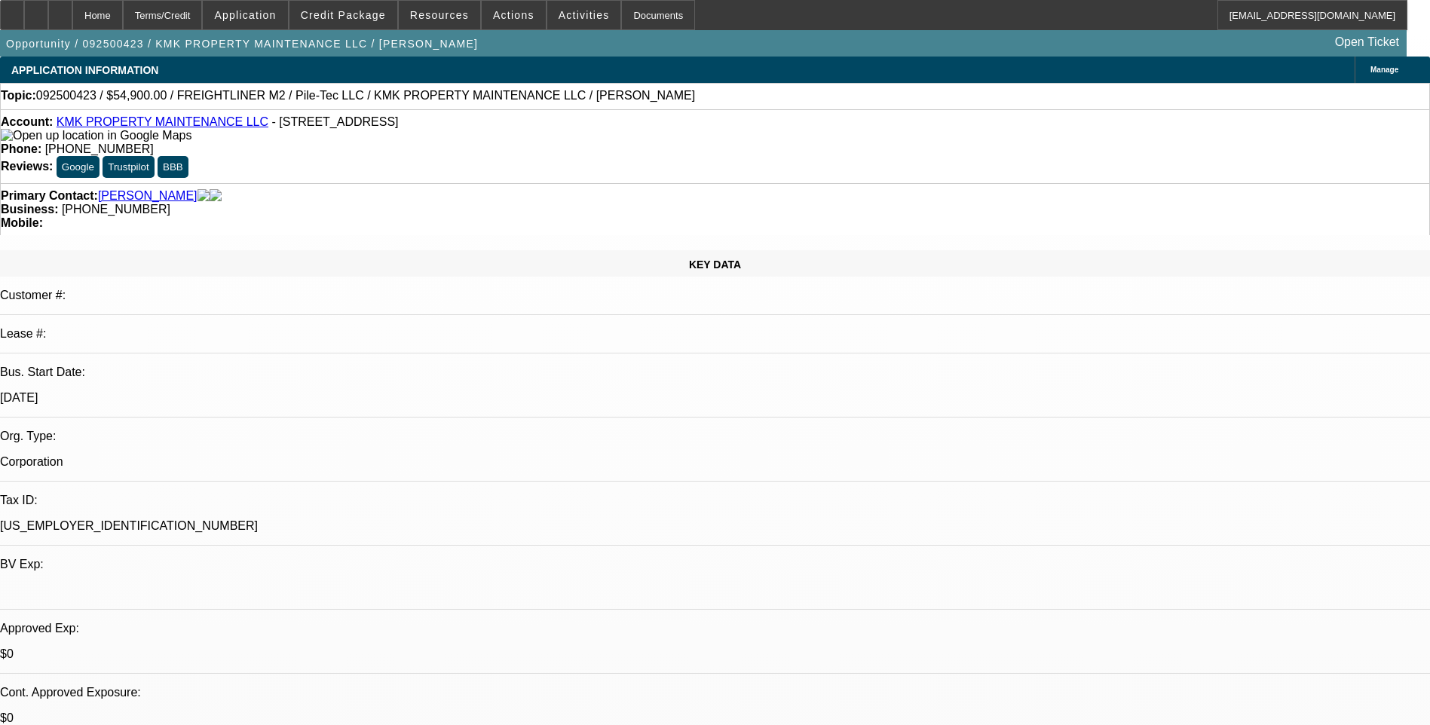
select select "0"
select select "6"
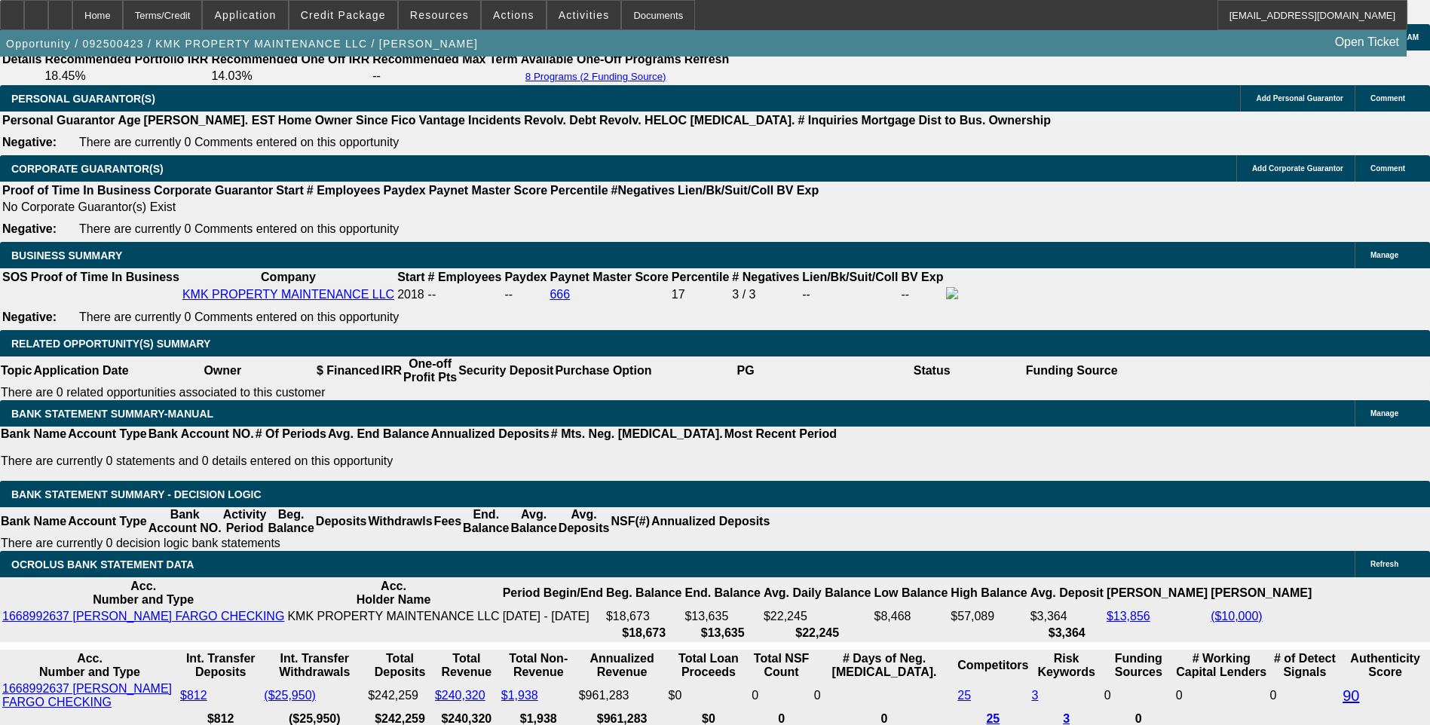
scroll to position [2336, 0]
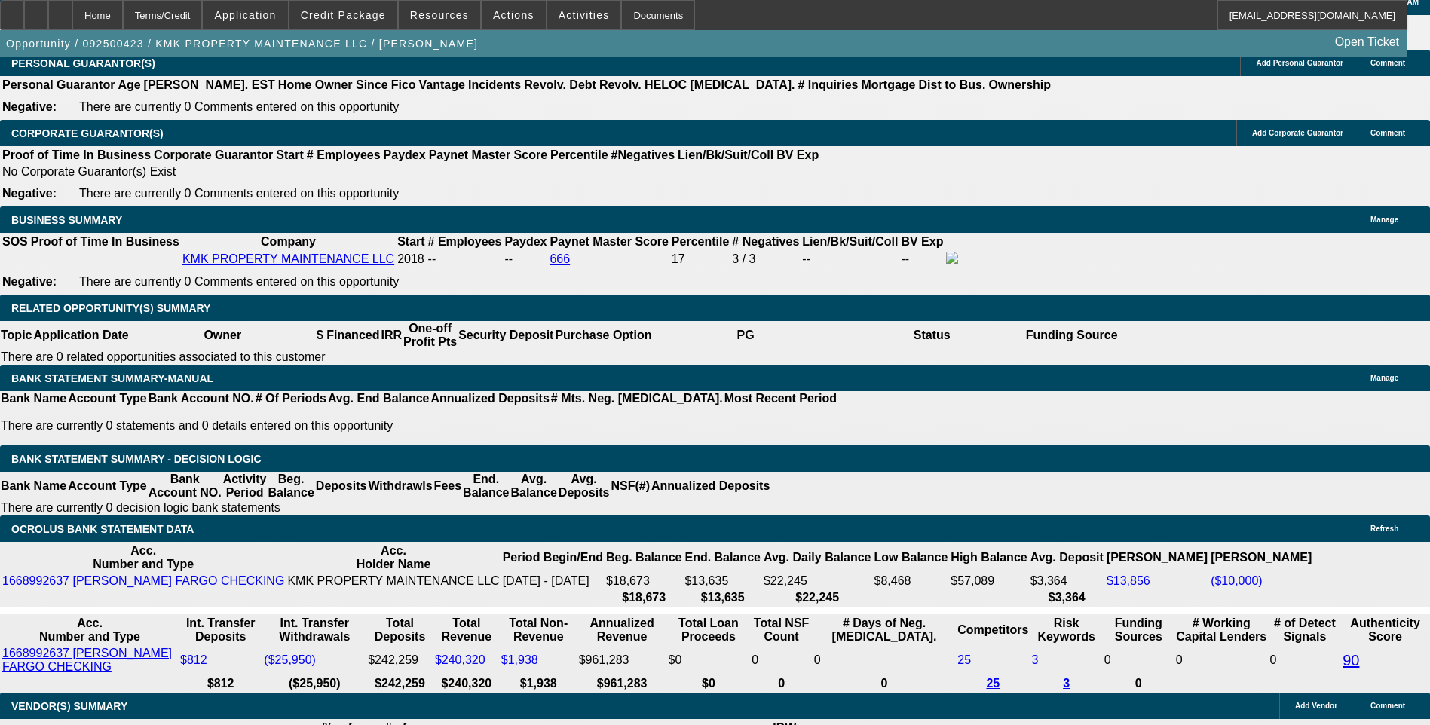
type input "UNKNOWN"
type input "10."
type input "$1,392.41"
type input "10.5"
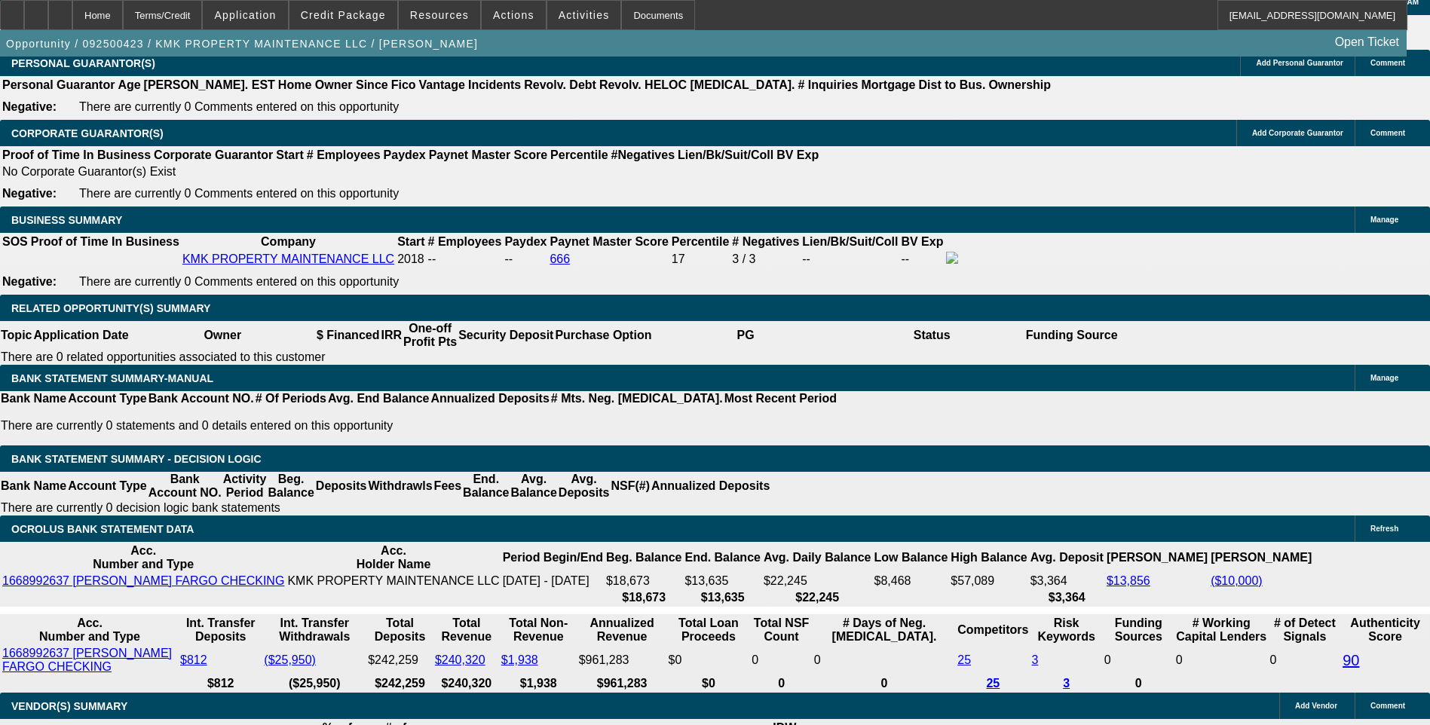
type input "$1,405.63"
type input "10.5"
type input "$1,405.00"
drag, startPoint x: 260, startPoint y: 157, endPoint x: 252, endPoint y: 173, distance: 18.2
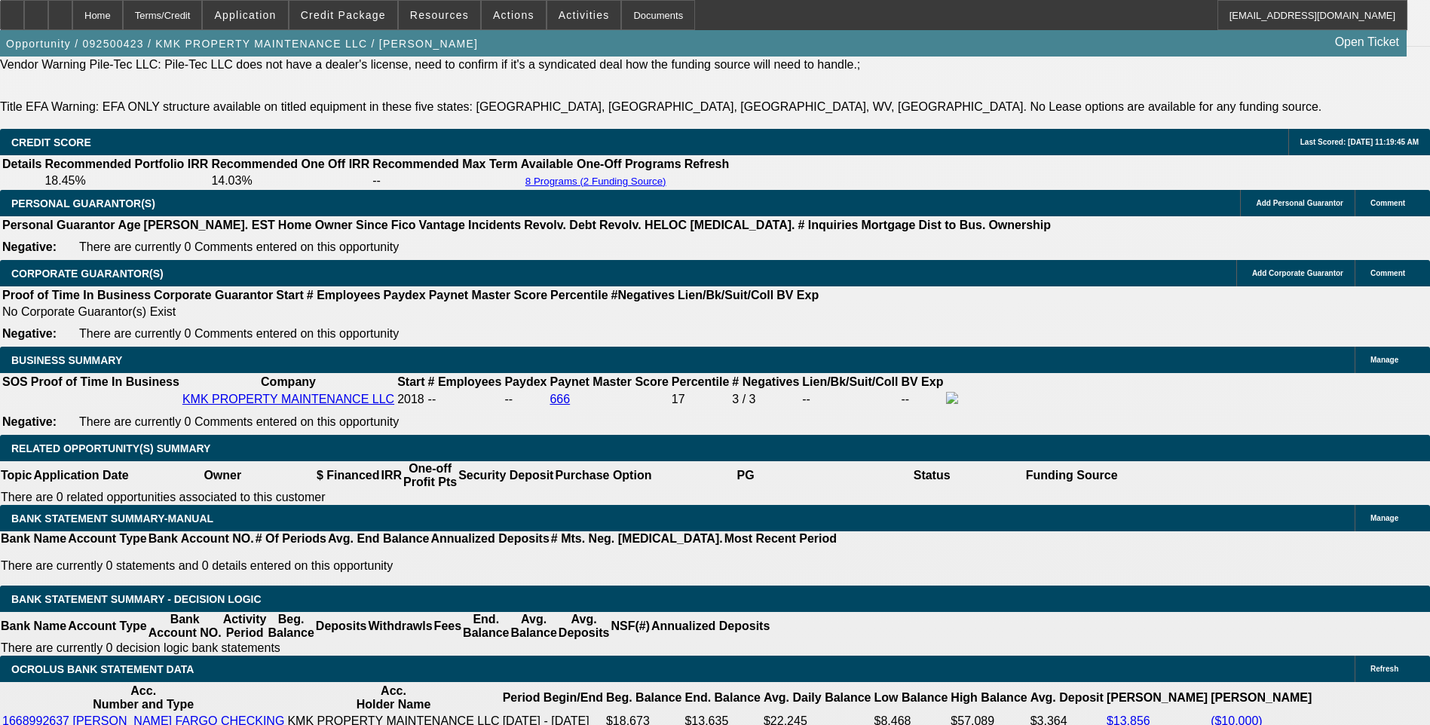
scroll to position [2186, 0]
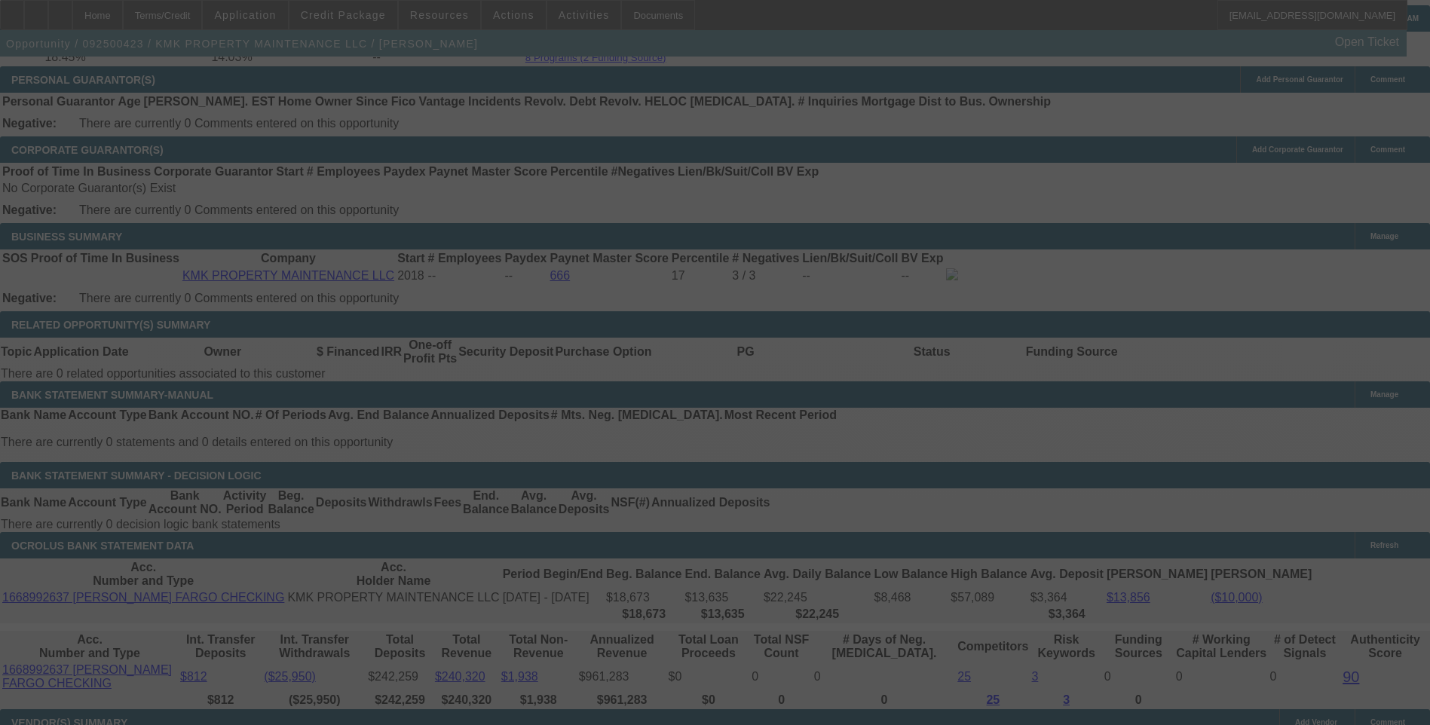
scroll to position [2336, 0]
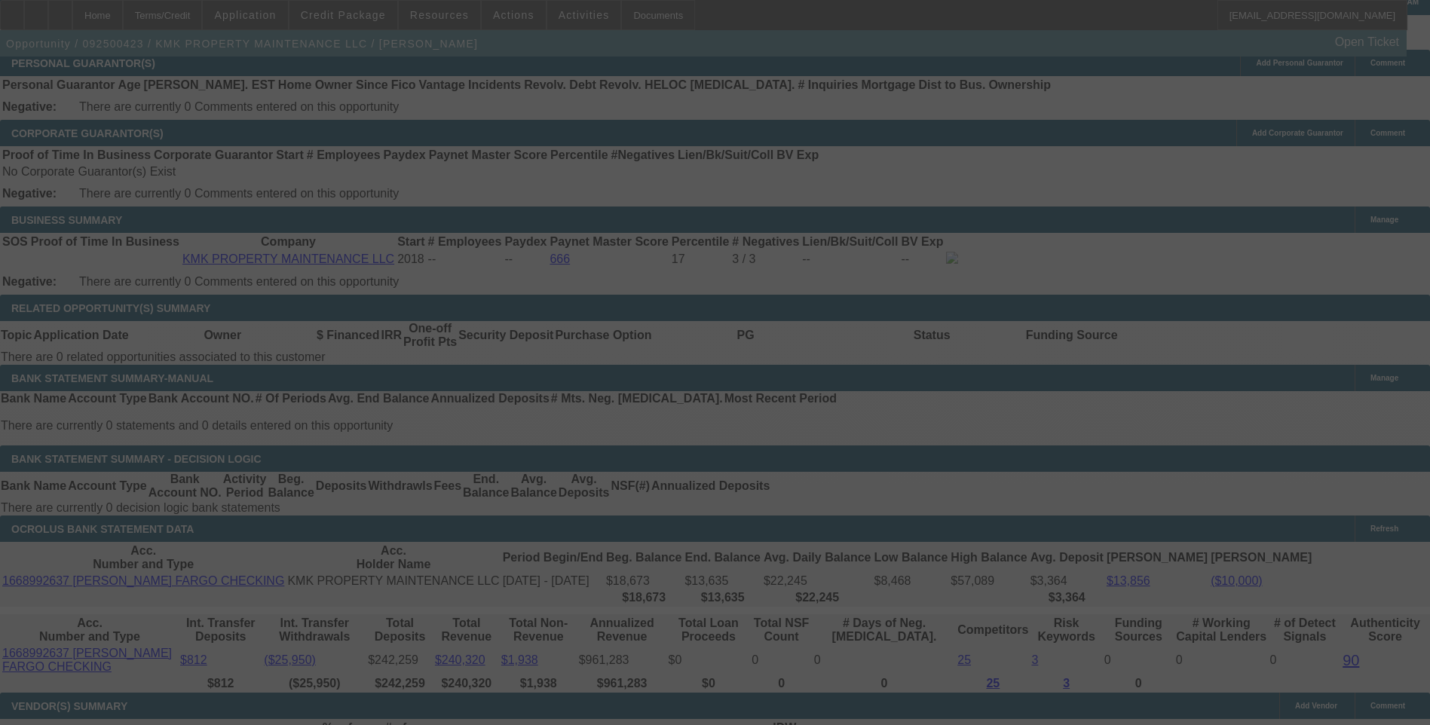
select select "0"
select select "6"
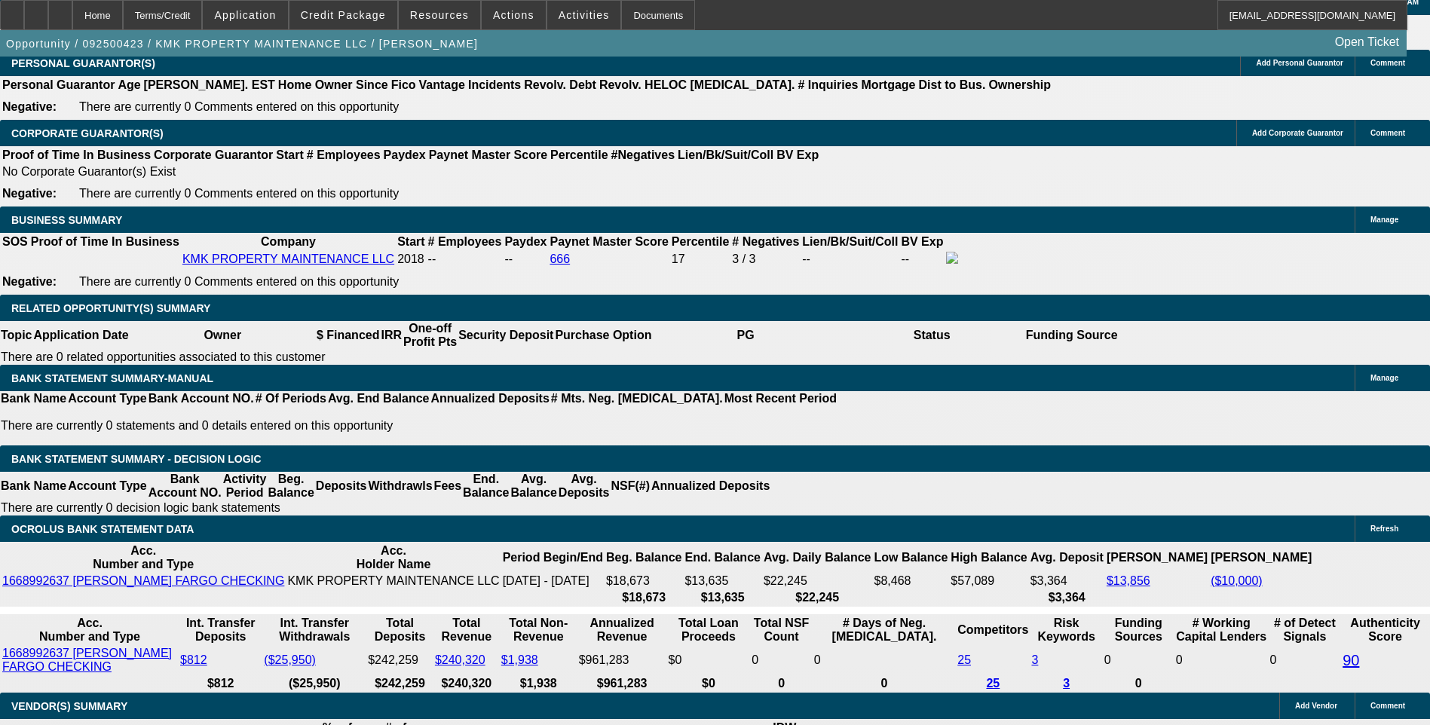
type input "UNKNOWN"
type input "10."
type input "$1,392.41"
type input "10.9"
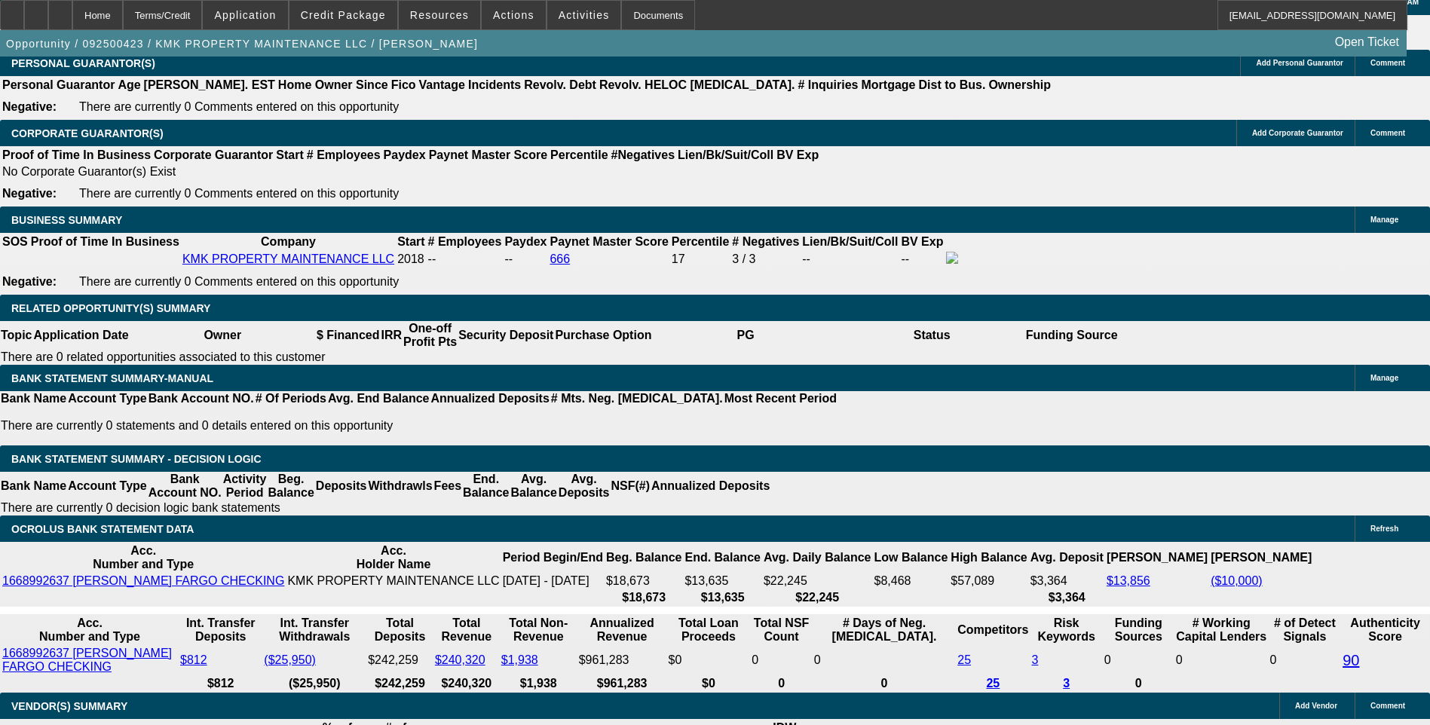
type input "$1,416.25"
type input "10.9"
type input "141"
type input "1415"
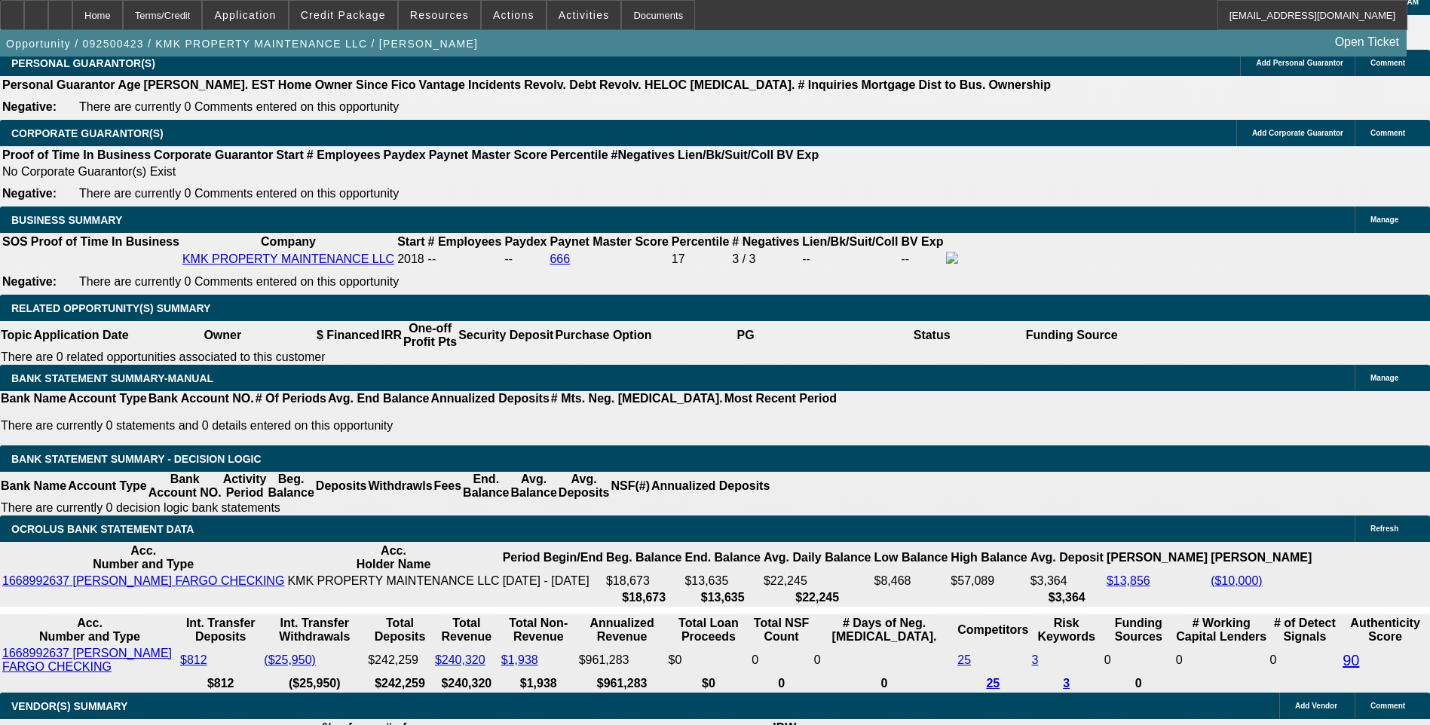
type input "10.9"
type input "$1,415.00"
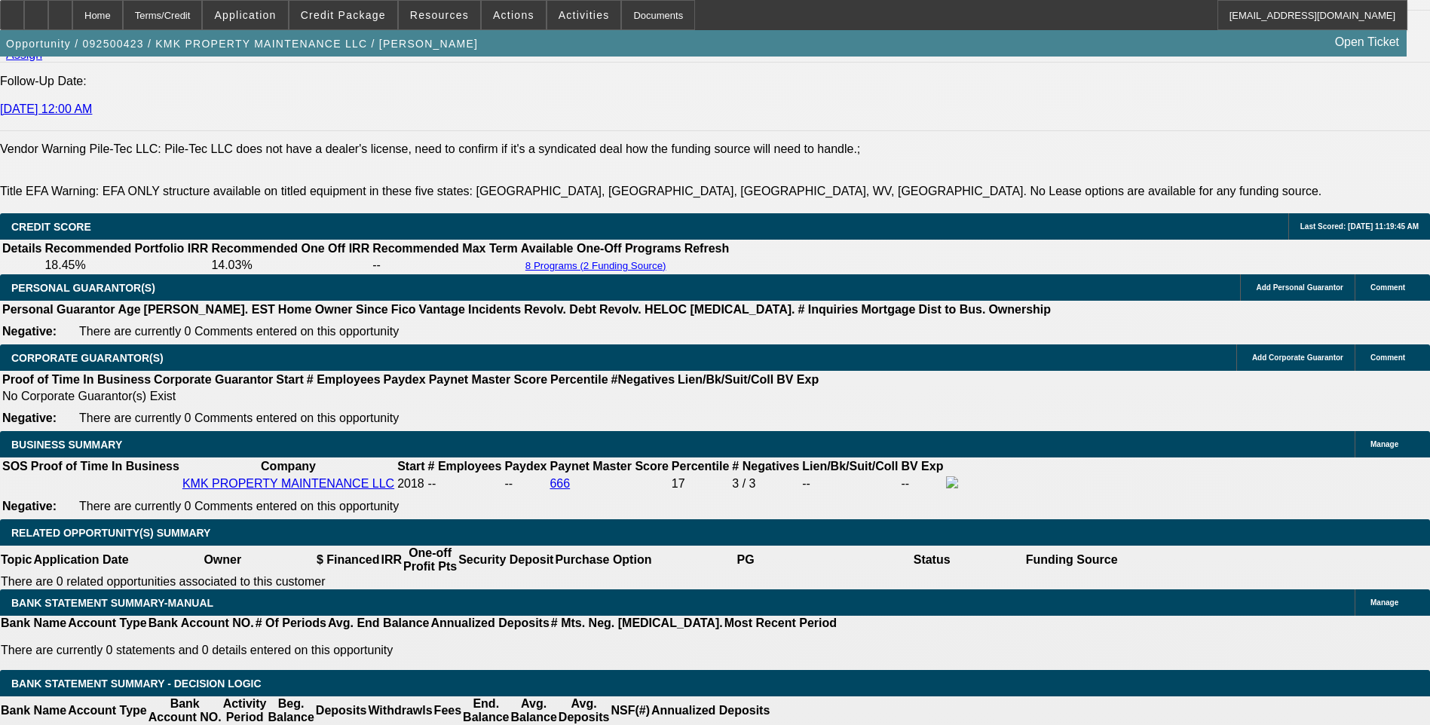
scroll to position [2110, 0]
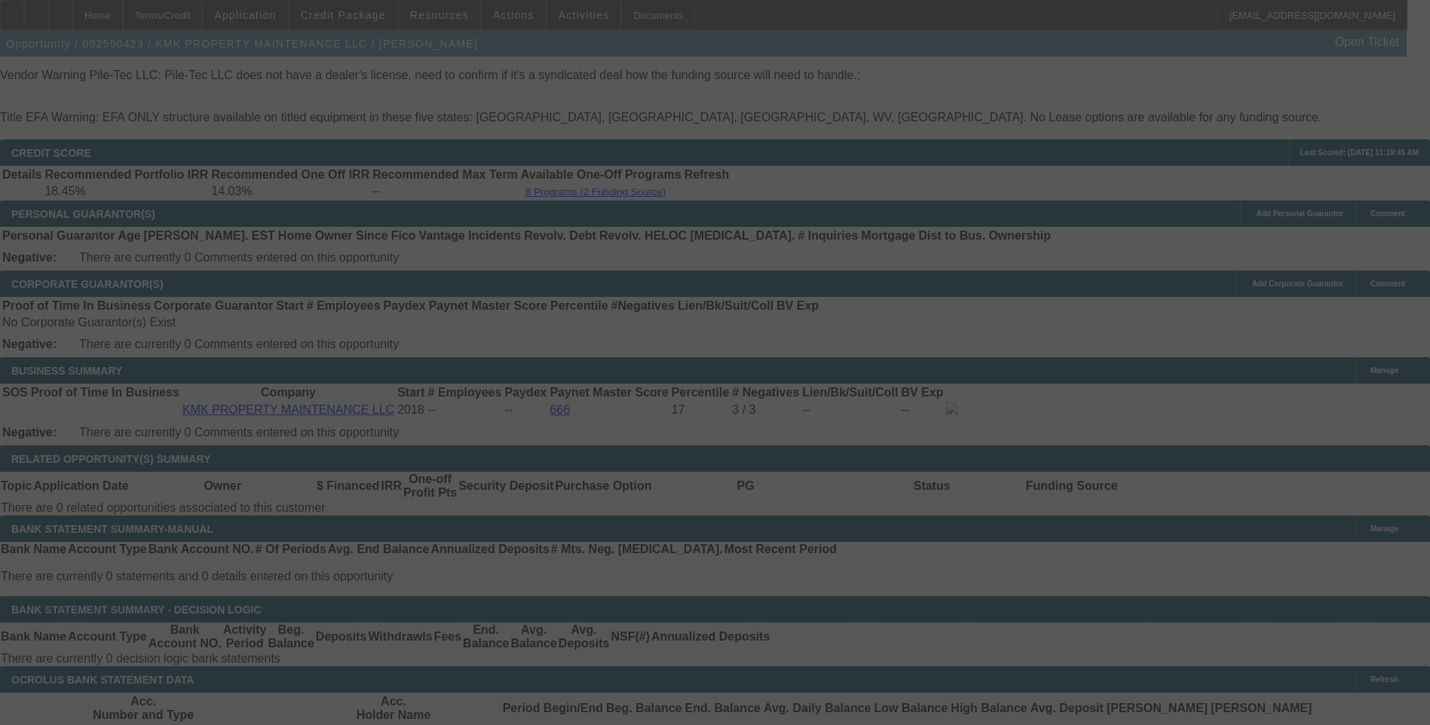
scroll to position [2261, 0]
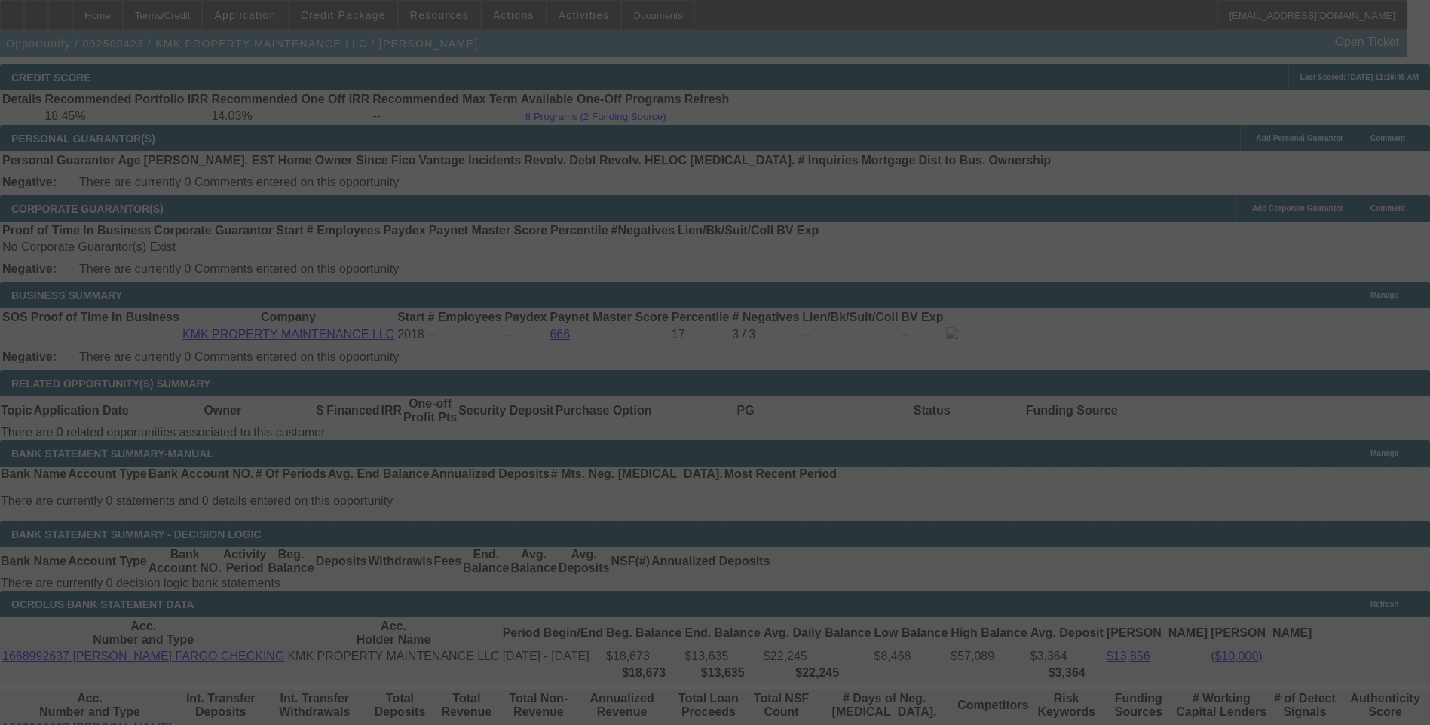
select select "0"
select select "6"
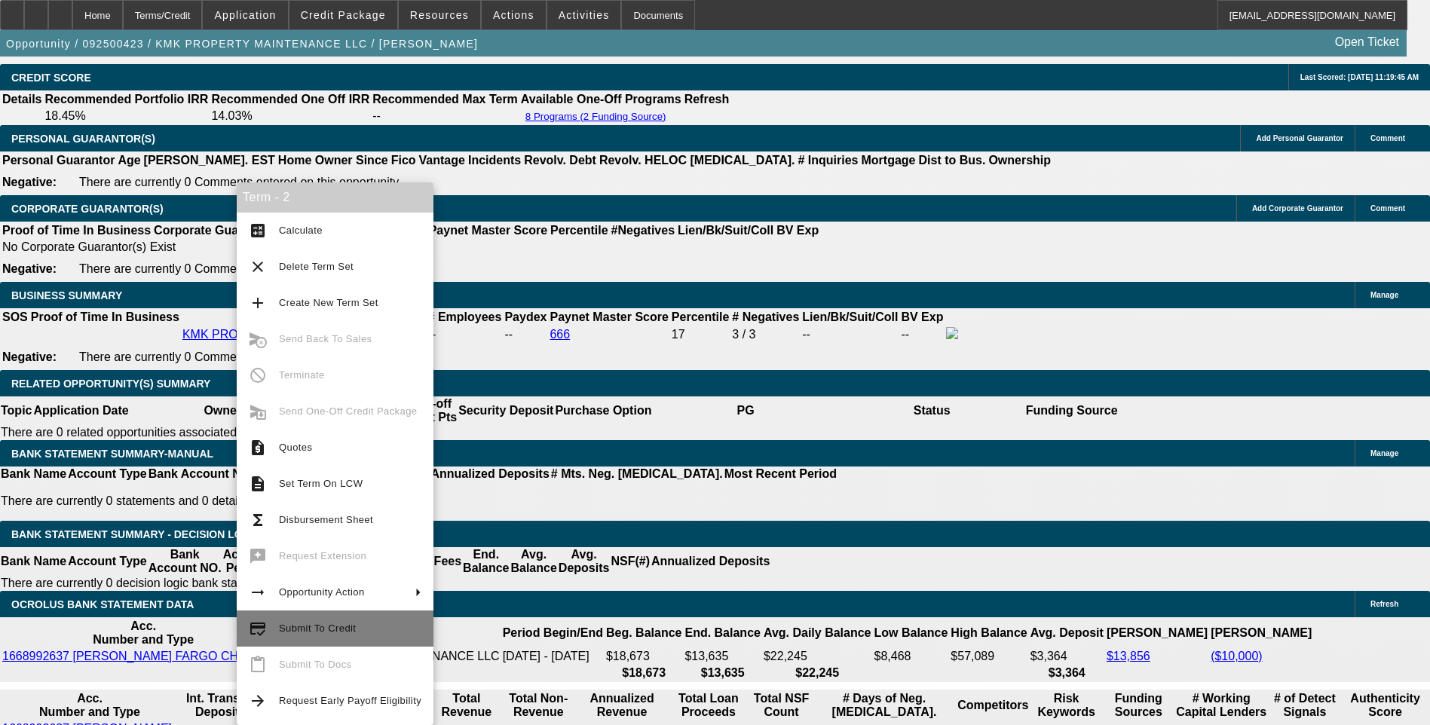
click at [326, 627] on span "Submit To Credit" at bounding box center [317, 628] width 77 height 11
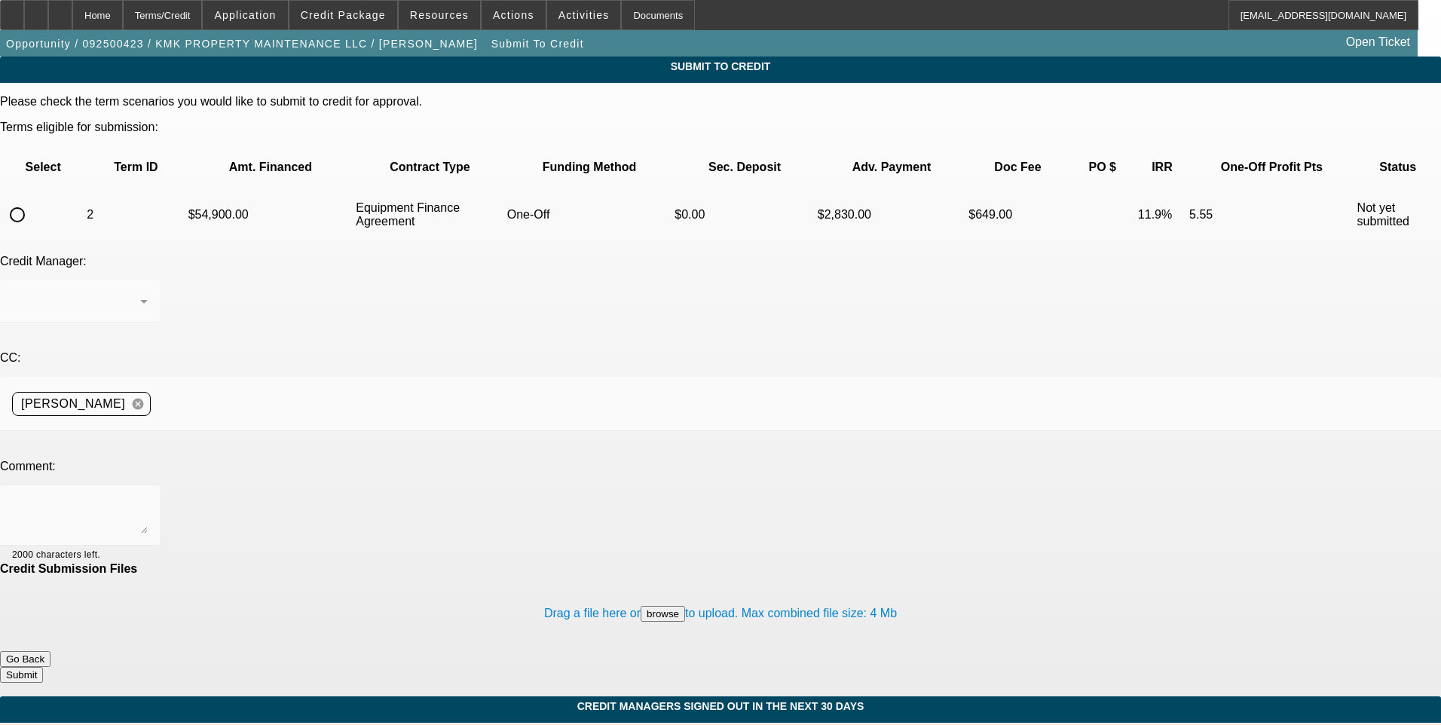
click at [32, 200] on input "radio" at bounding box center [17, 215] width 30 height 30
radio input "true"
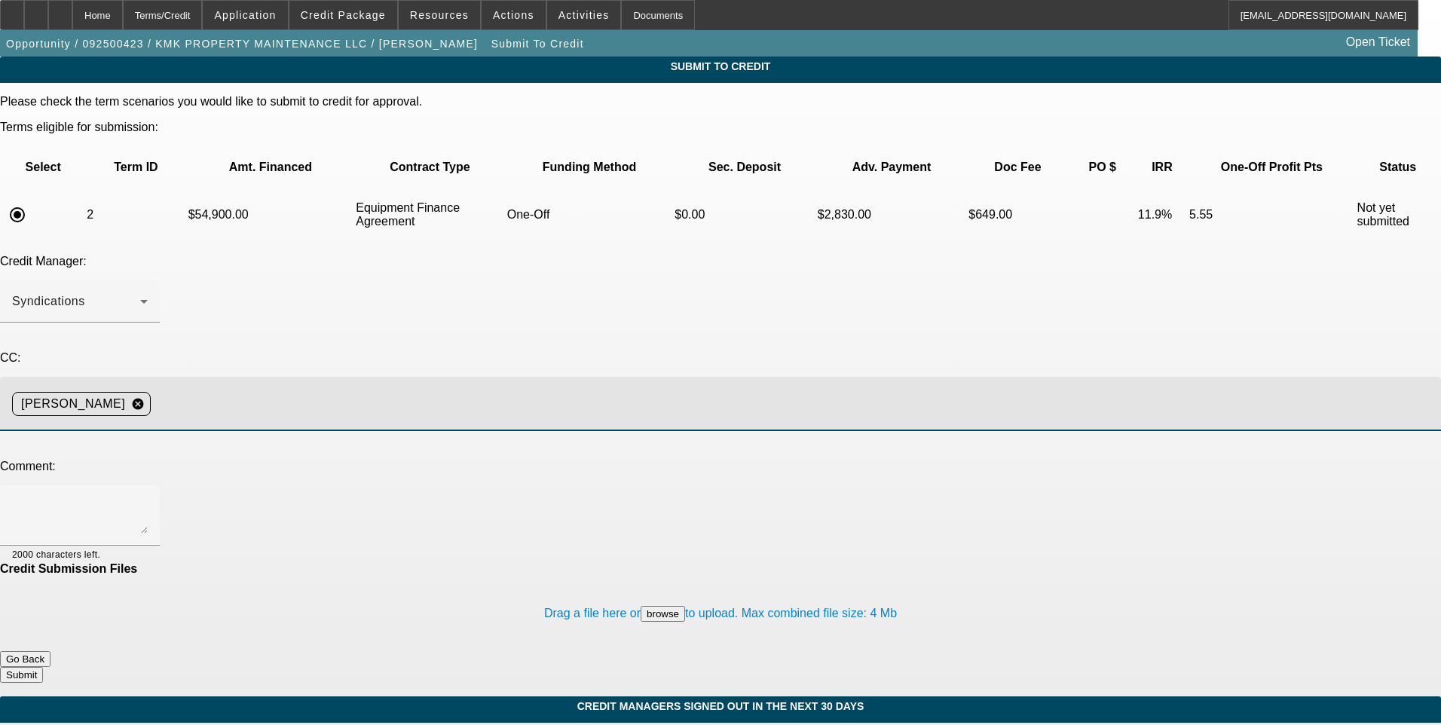
click at [315, 389] on input at bounding box center [790, 404] width 1266 height 30
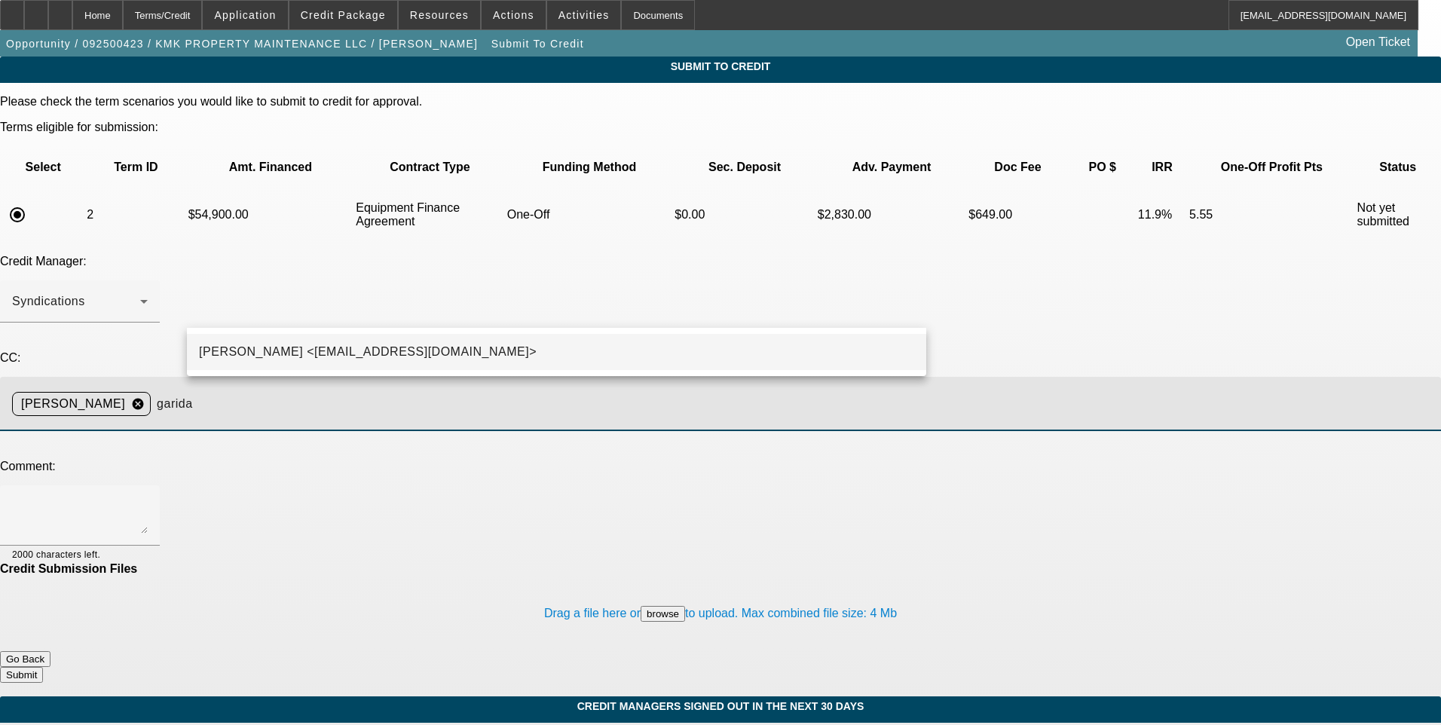
type input "garida"
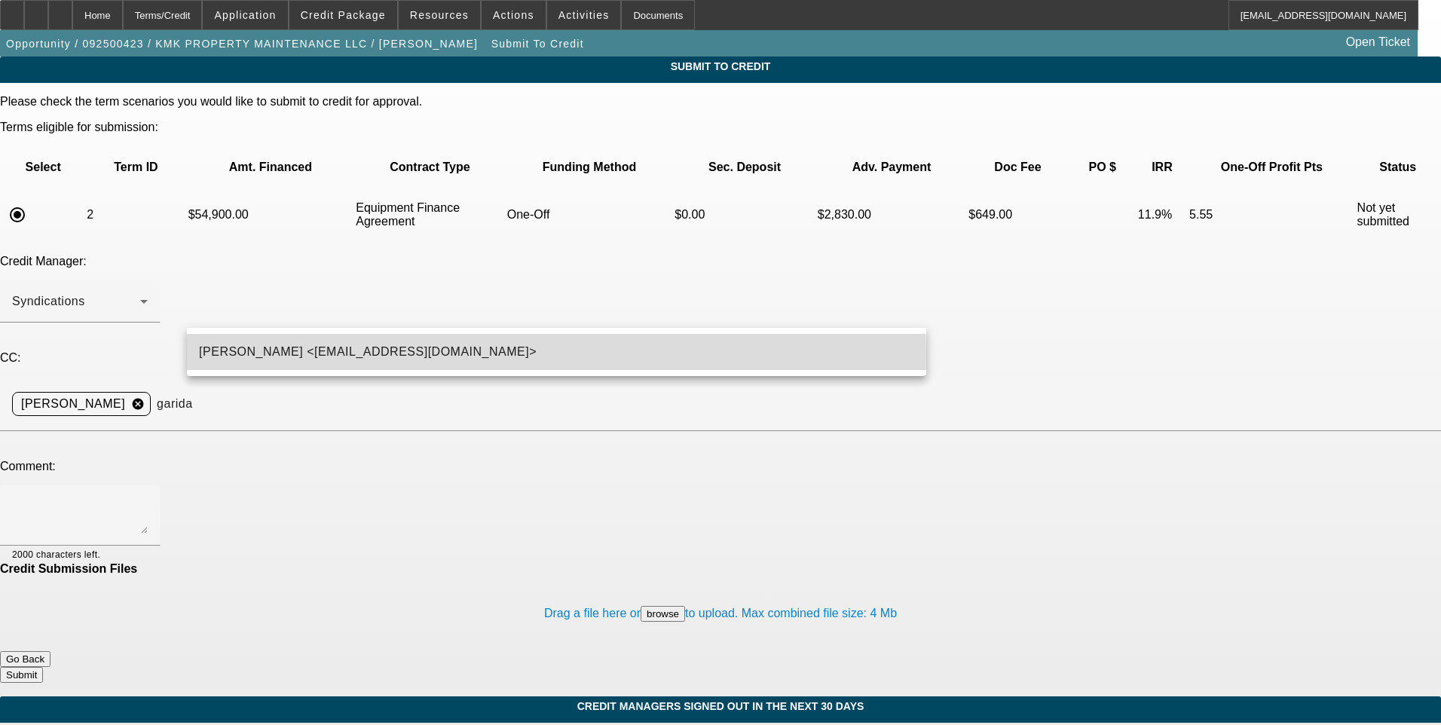
drag, startPoint x: 301, startPoint y: 359, endPoint x: 247, endPoint y: 365, distance: 54.6
click at [300, 359] on span "George Arida <GArida@beaconfunding.com>" at bounding box center [368, 352] width 338 height 18
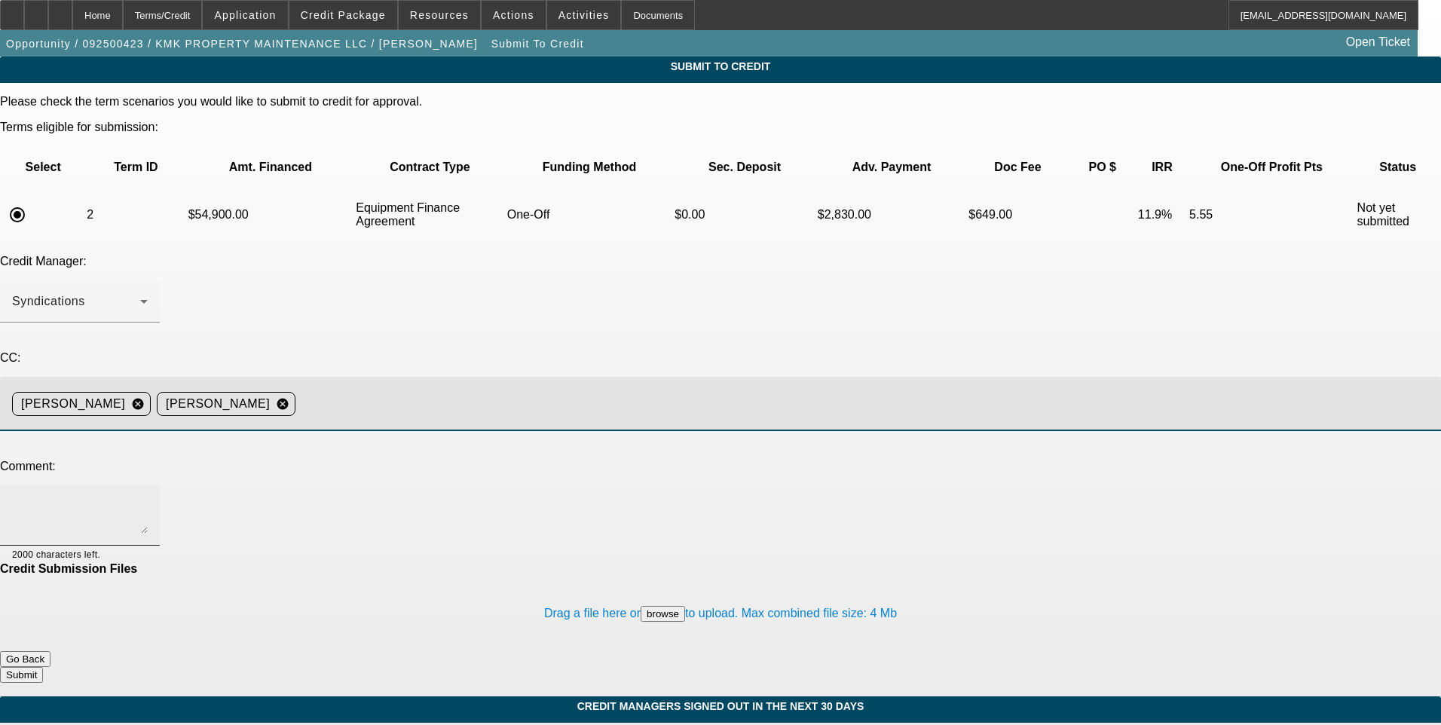
click at [148, 497] on textarea at bounding box center [80, 515] width 136 height 36
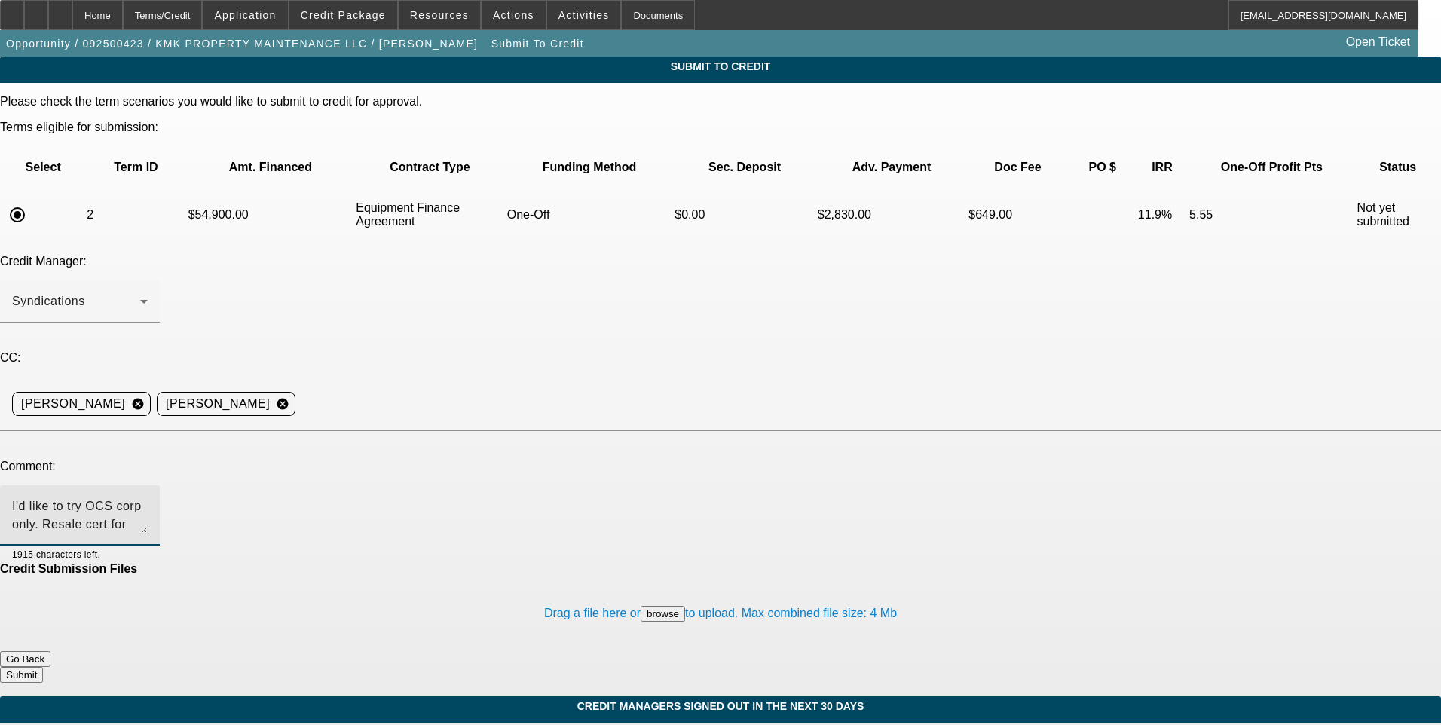
type textarea "I'd like to try OCS corp only. Resale cert for Pile-tec is uploaded in misc. Th…"
click at [43, 667] on button "Submit" at bounding box center [21, 675] width 43 height 16
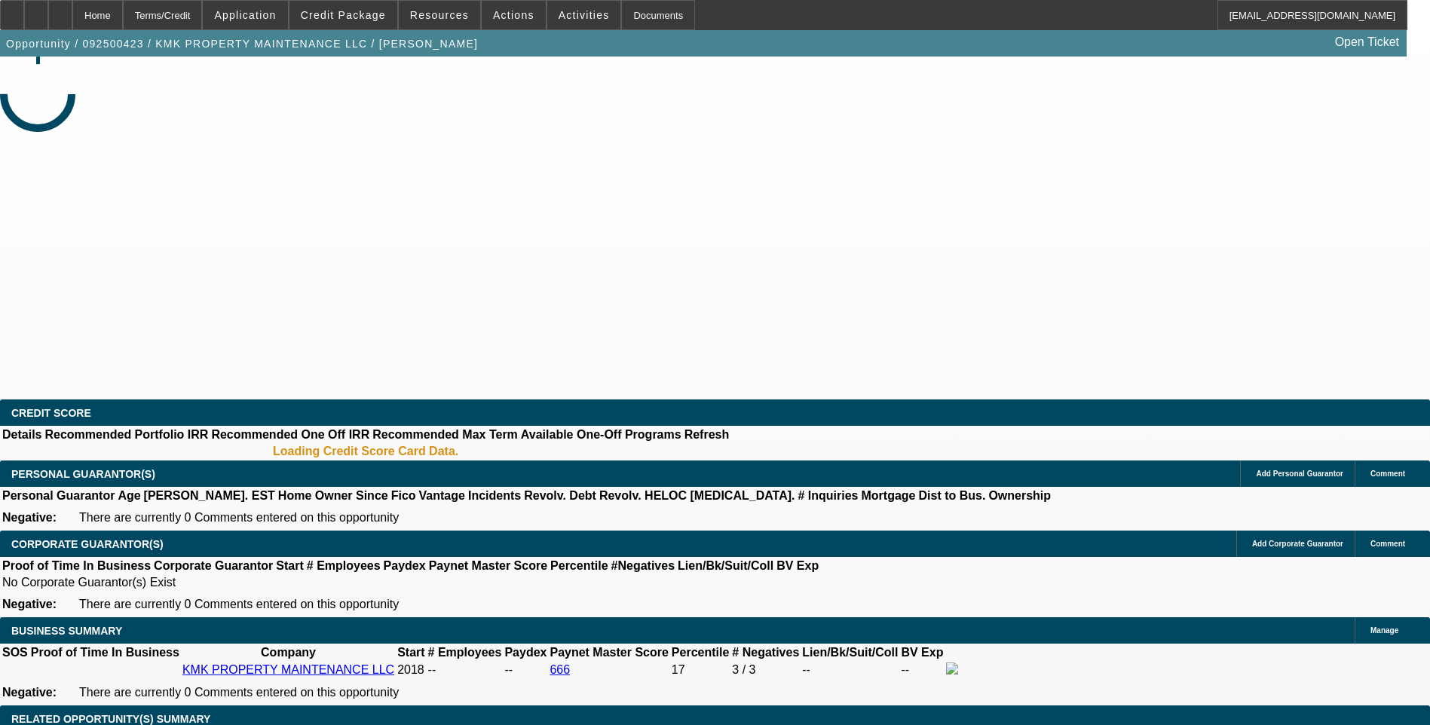
select select "0"
select select "6"
select select "0"
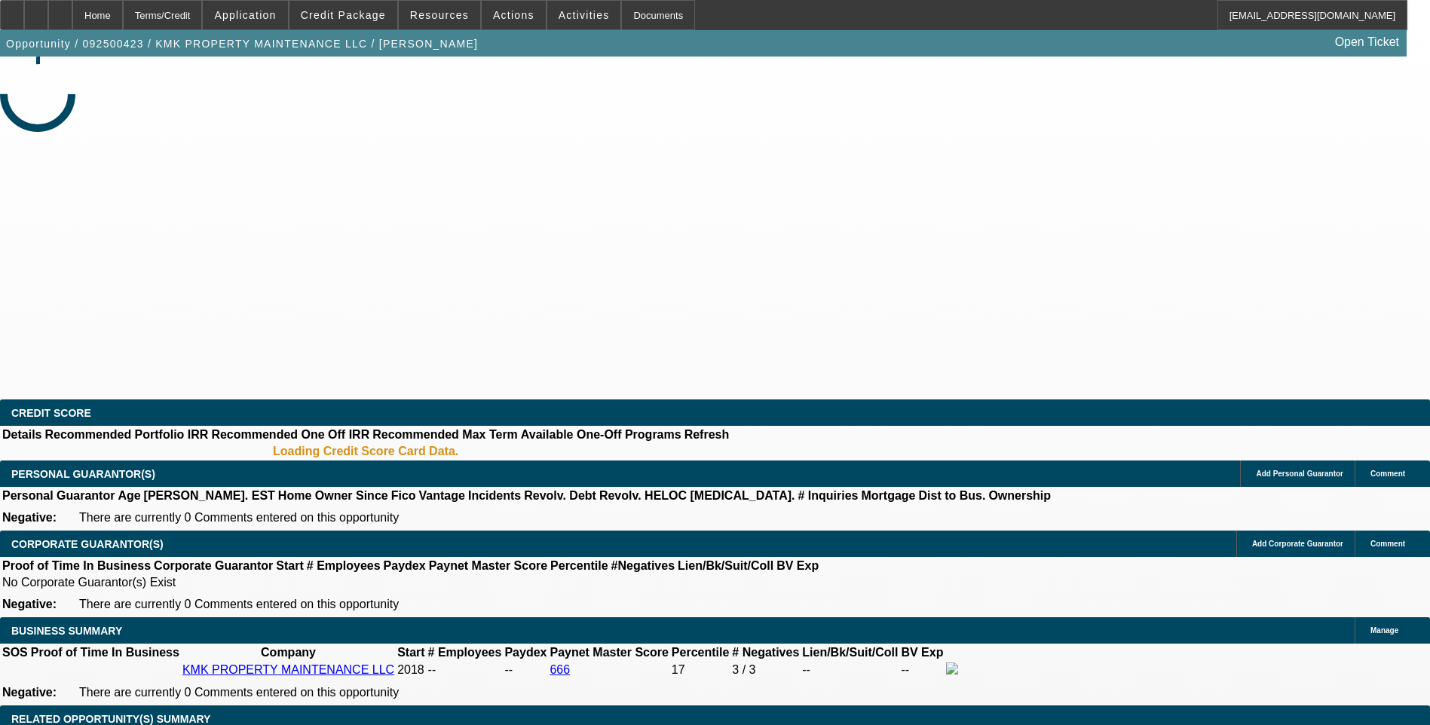
select select "0"
select select "6"
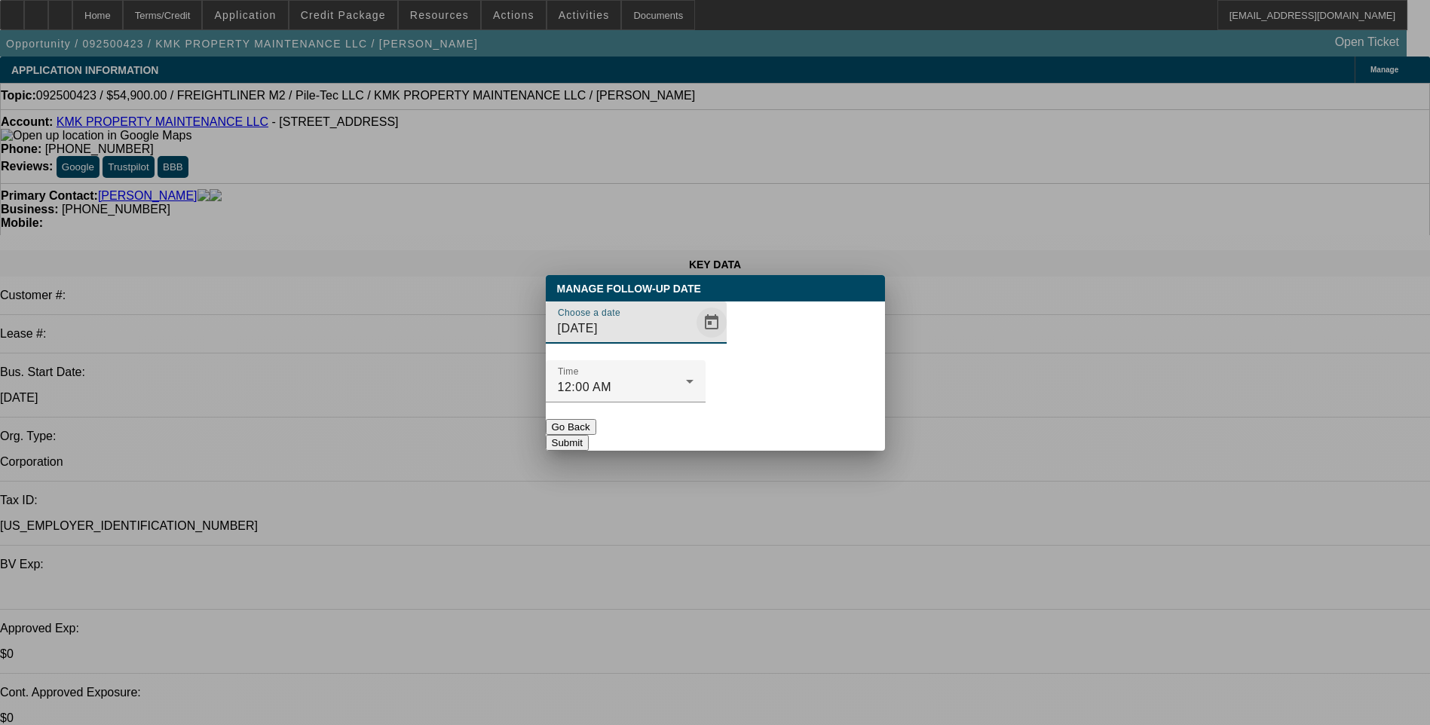
click at [693, 341] on span "Open calendar" at bounding box center [711, 322] width 36 height 36
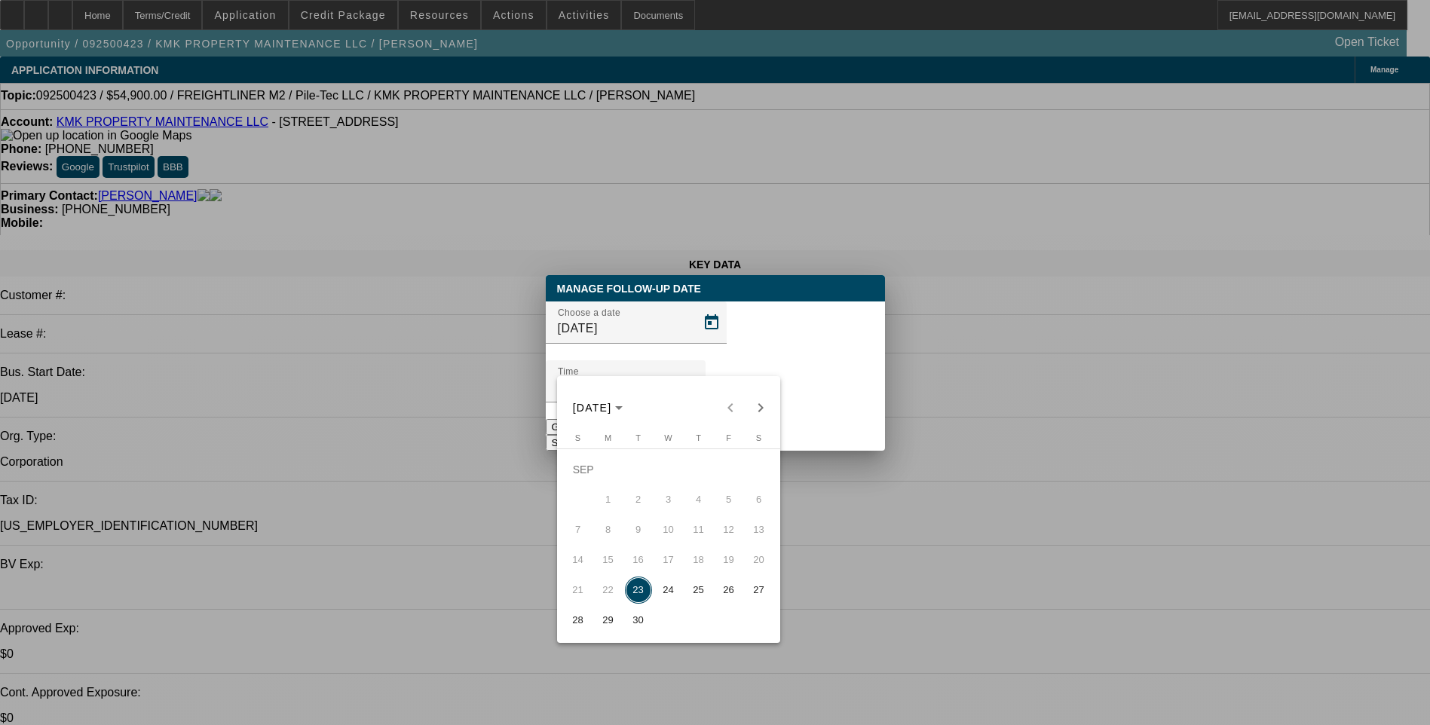
click at [669, 592] on span "24" at bounding box center [668, 590] width 27 height 27
type input "[DATE]"
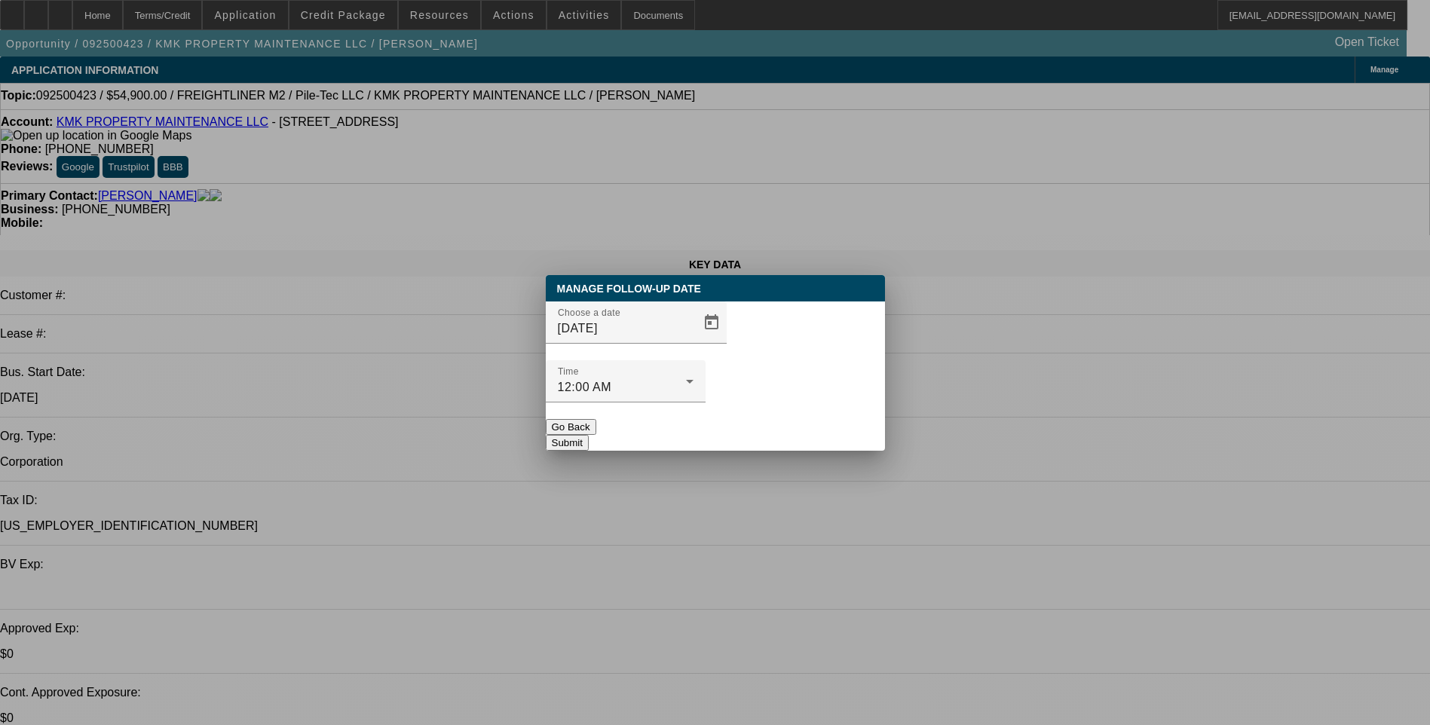
click at [589, 435] on button "Submit" at bounding box center [567, 443] width 43 height 16
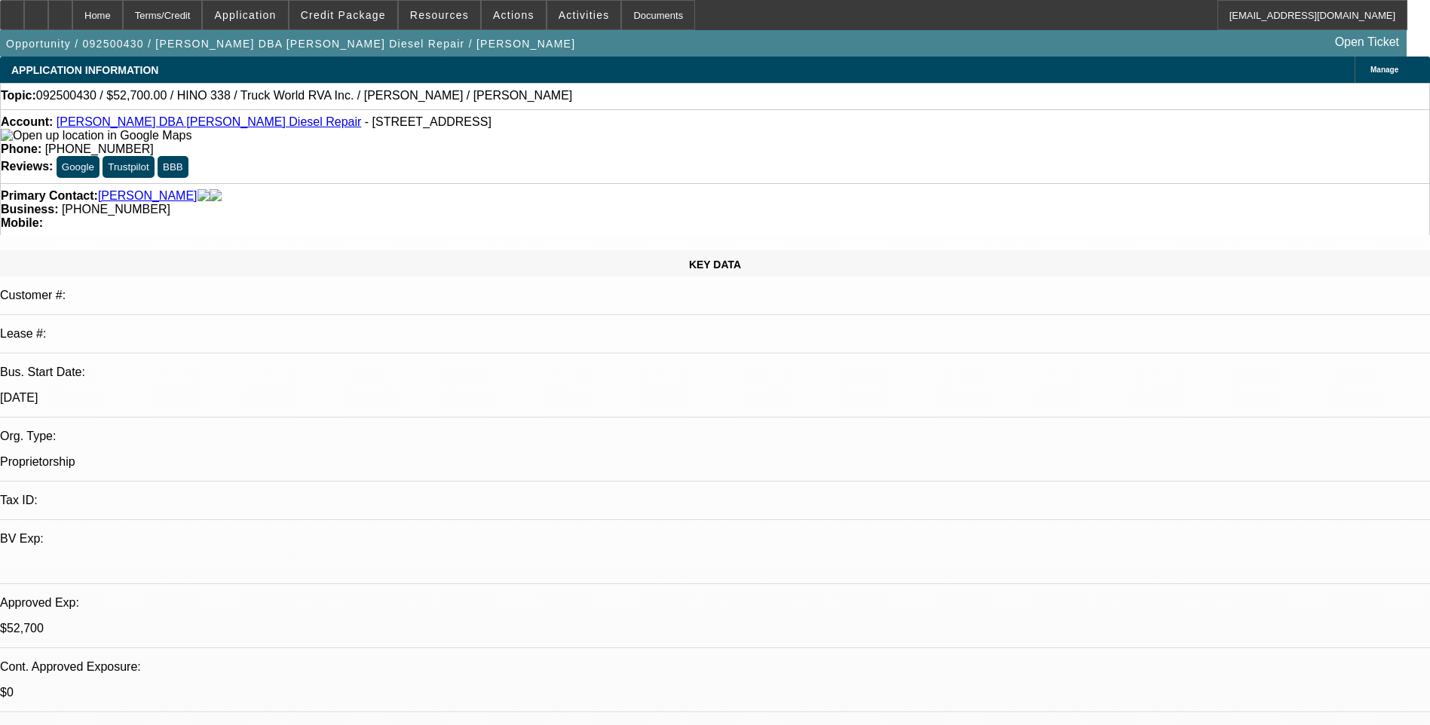
select select "0"
select select "0.15"
select select "2"
select select "0.1"
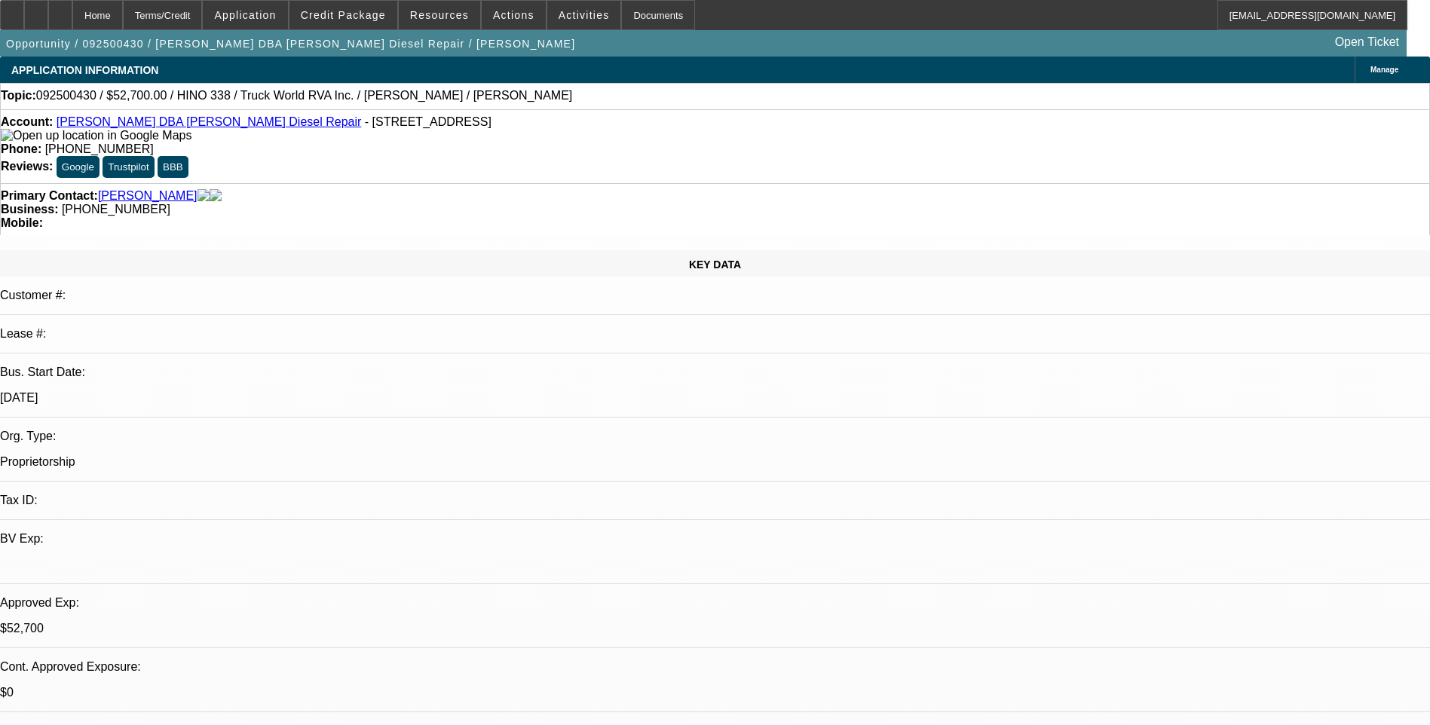
select select "0.15"
select select "2"
select select "0"
select select "0.1"
select select "2"
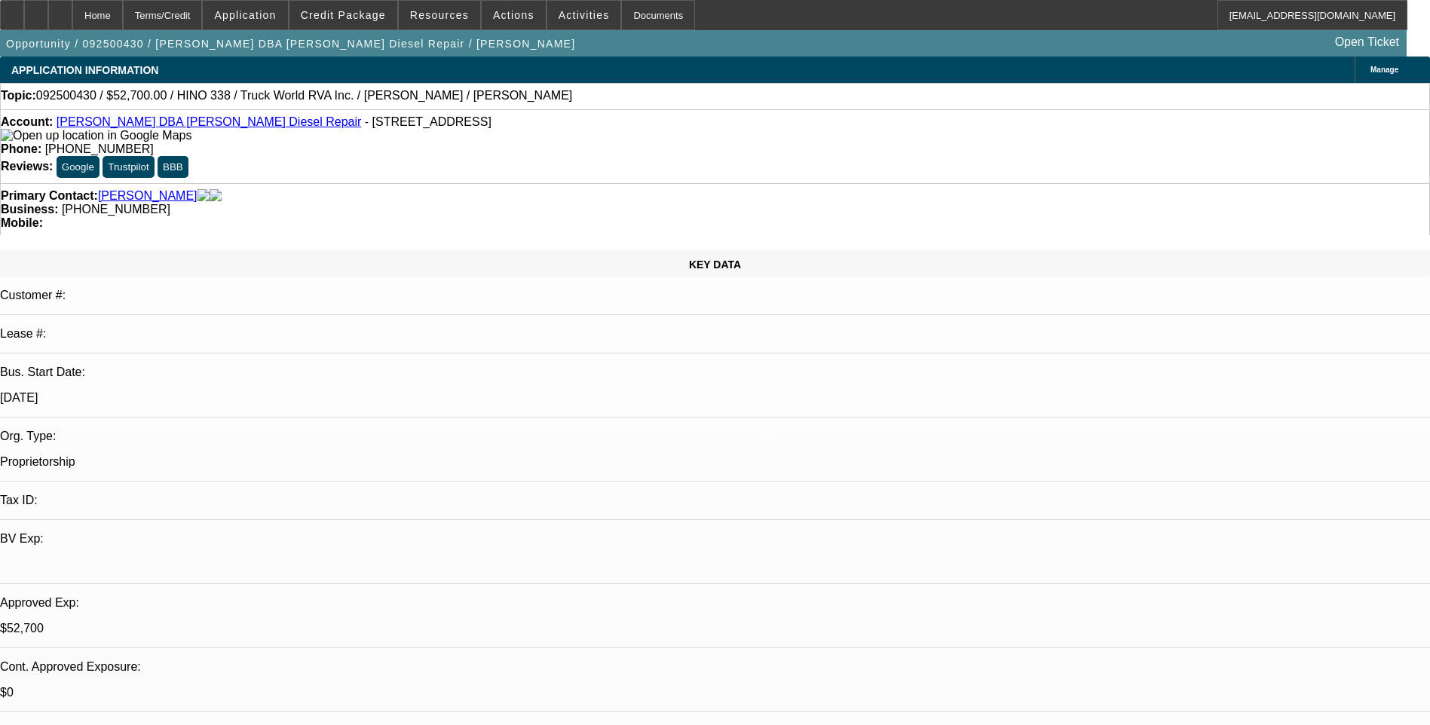
select select "0"
select select "1"
select select "3"
select select "6"
select select "1"
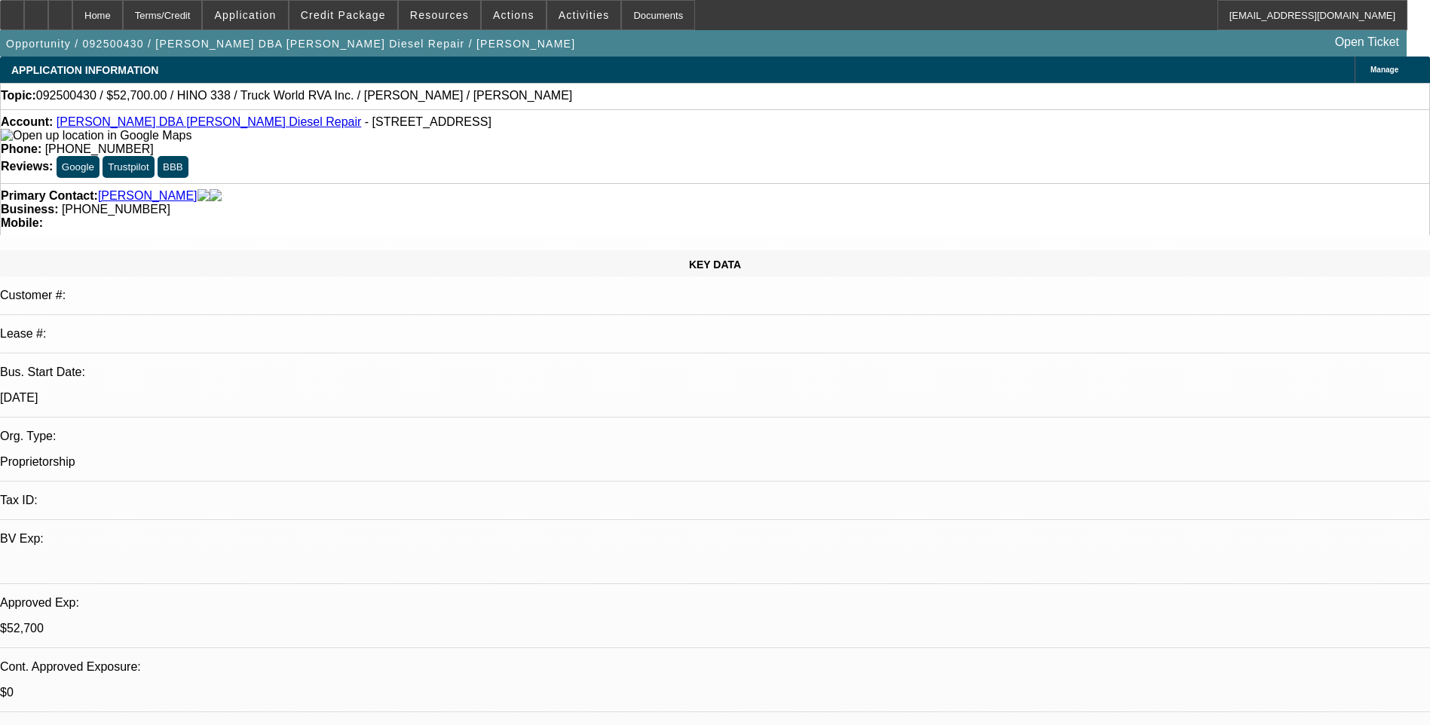
select select "2"
select select "4"
select select "1"
select select "2"
select select "6"
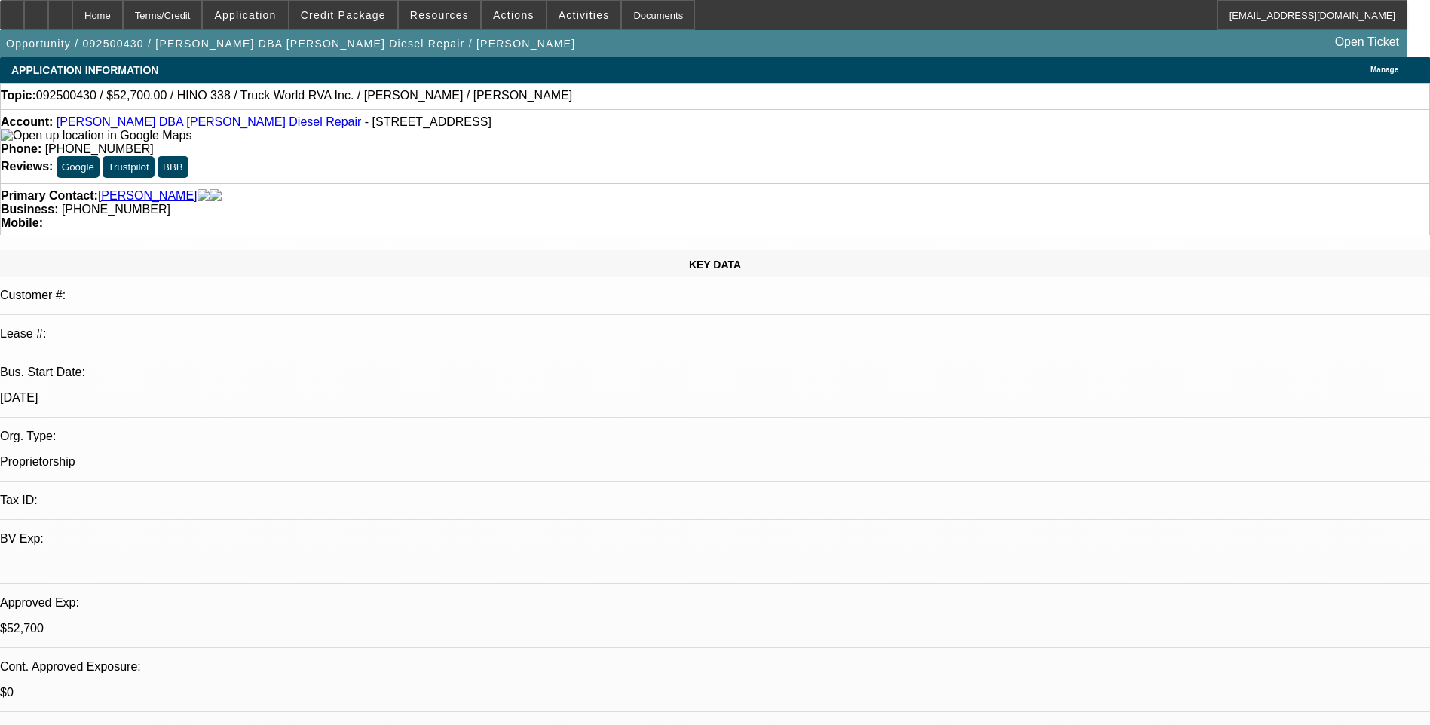
select select "1"
select select "2"
select select "6"
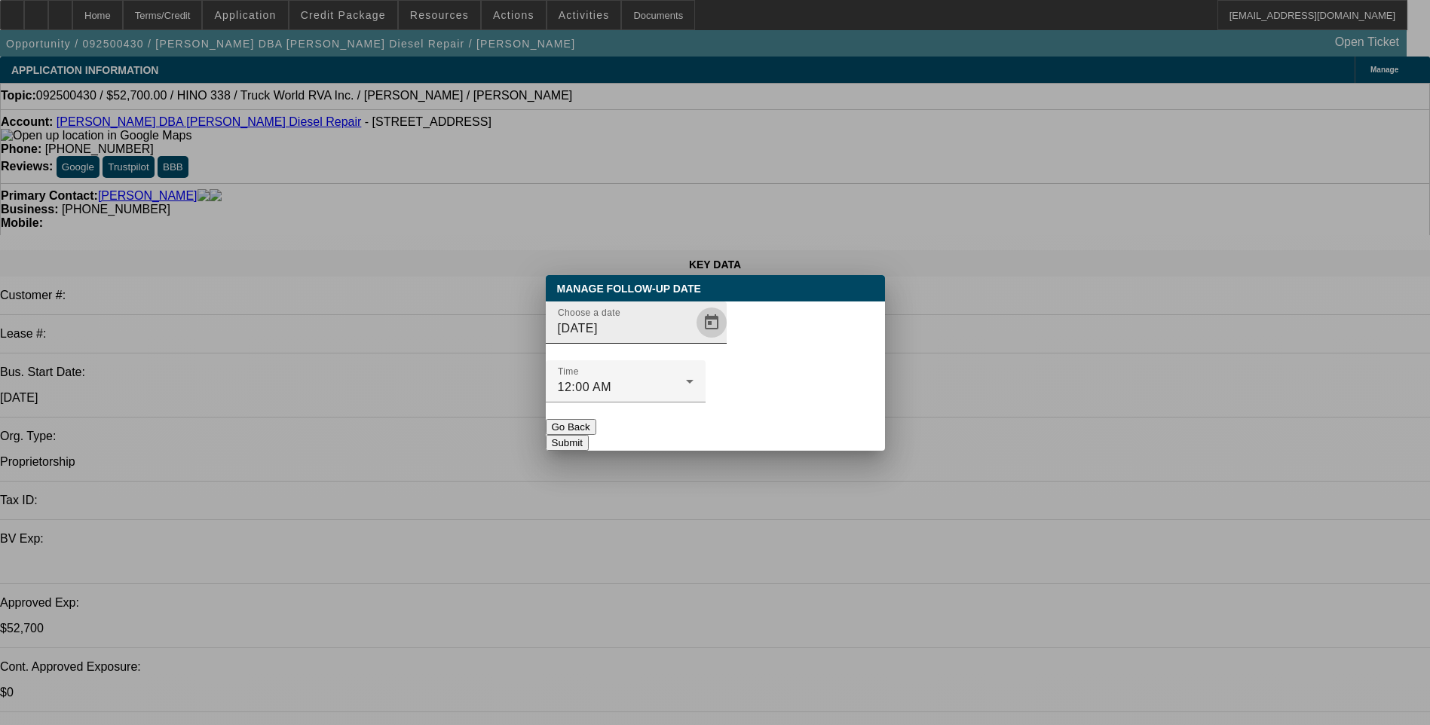
click at [693, 341] on span "Open calendar" at bounding box center [711, 322] width 36 height 36
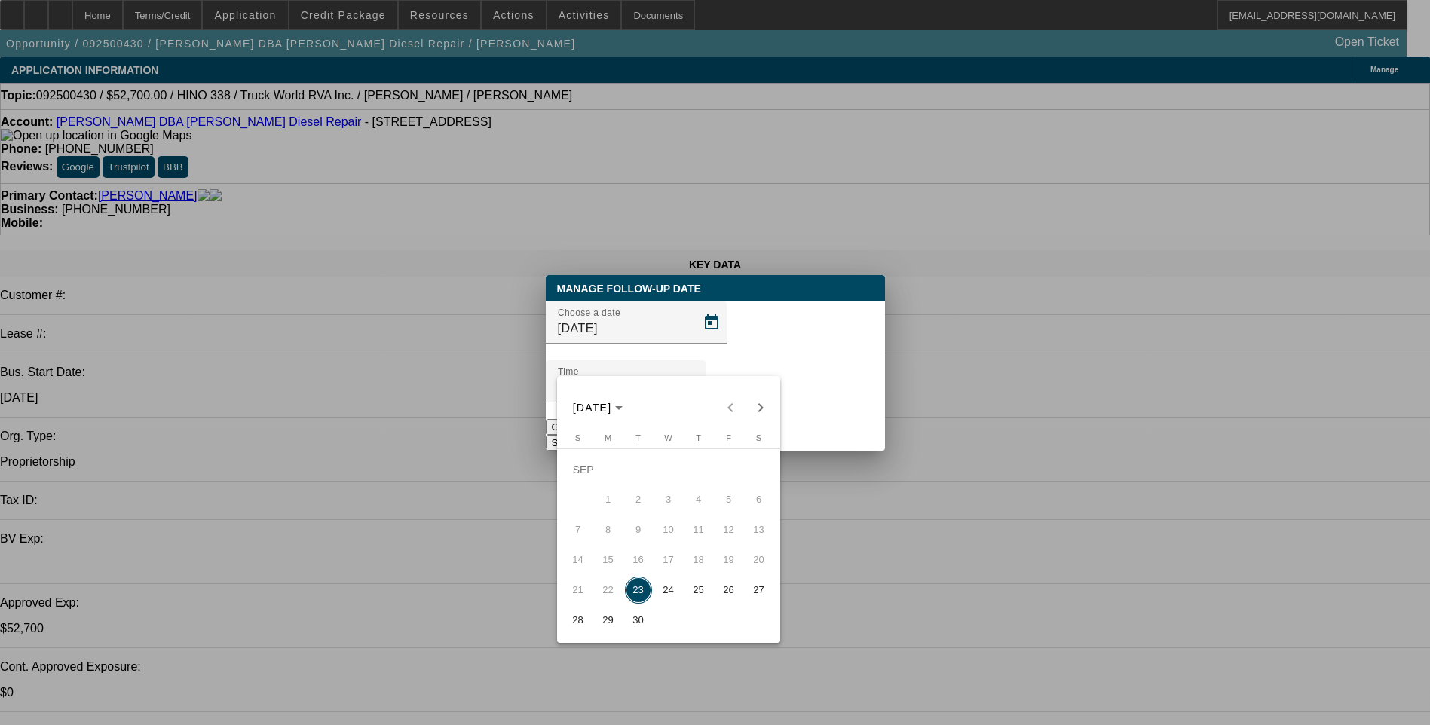
click at [670, 597] on span "24" at bounding box center [668, 590] width 27 height 27
type input "[DATE]"
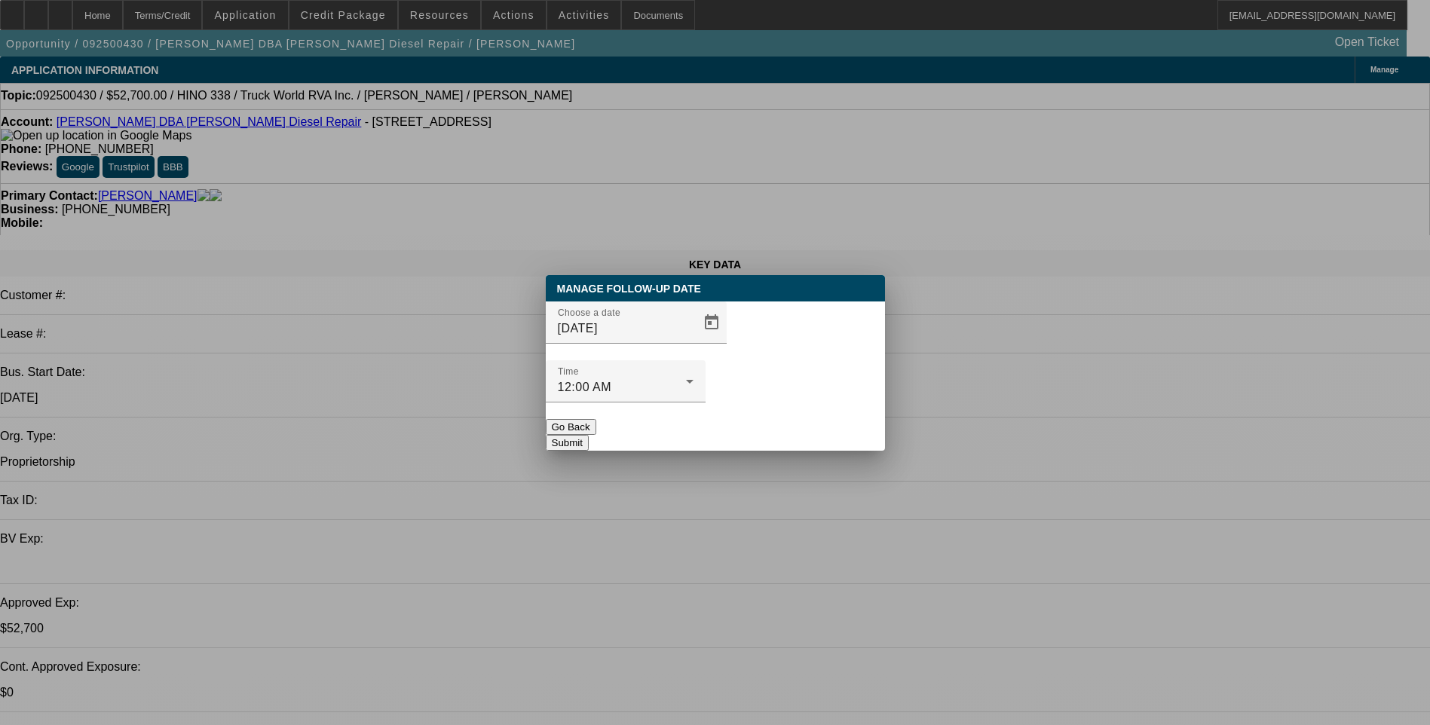
click at [589, 435] on button "Submit" at bounding box center [567, 443] width 43 height 16
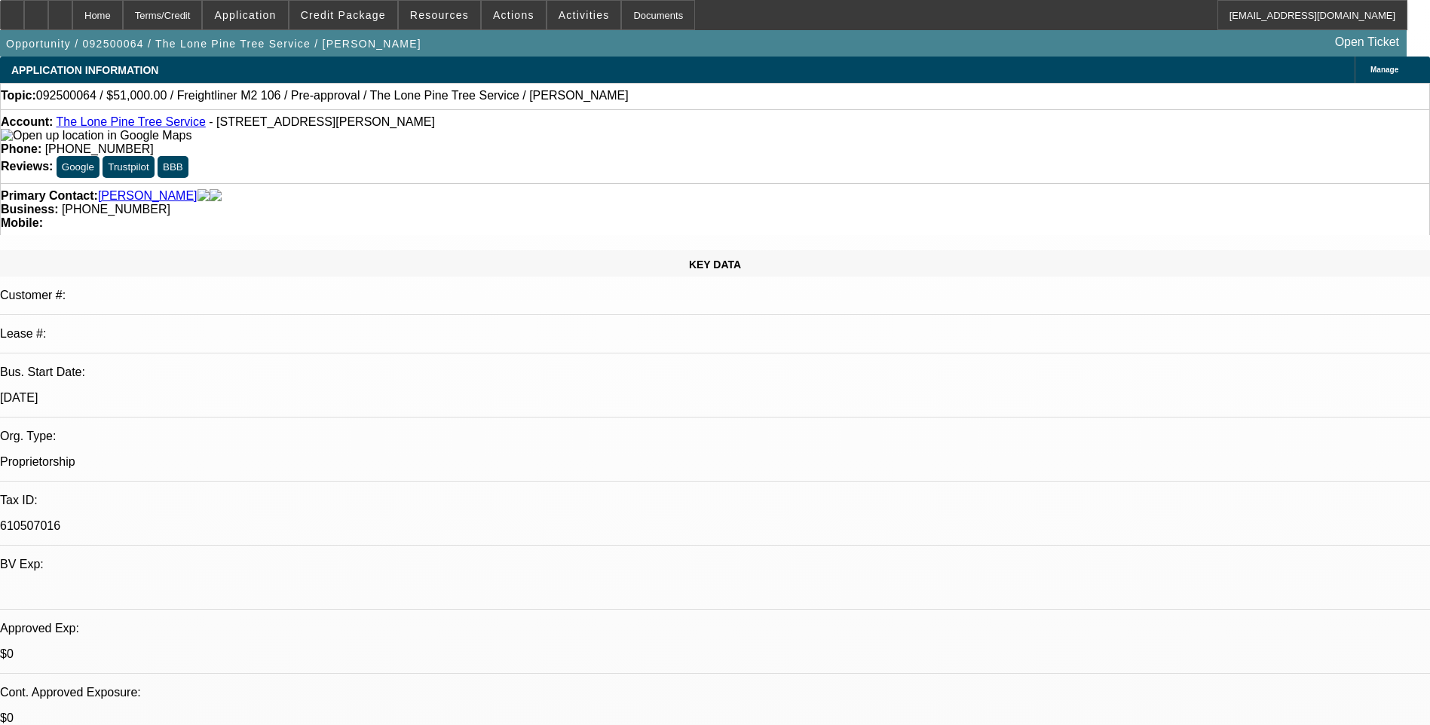
select select "0.15"
select select "2"
select select "0.1"
select select "0.15"
select select "2"
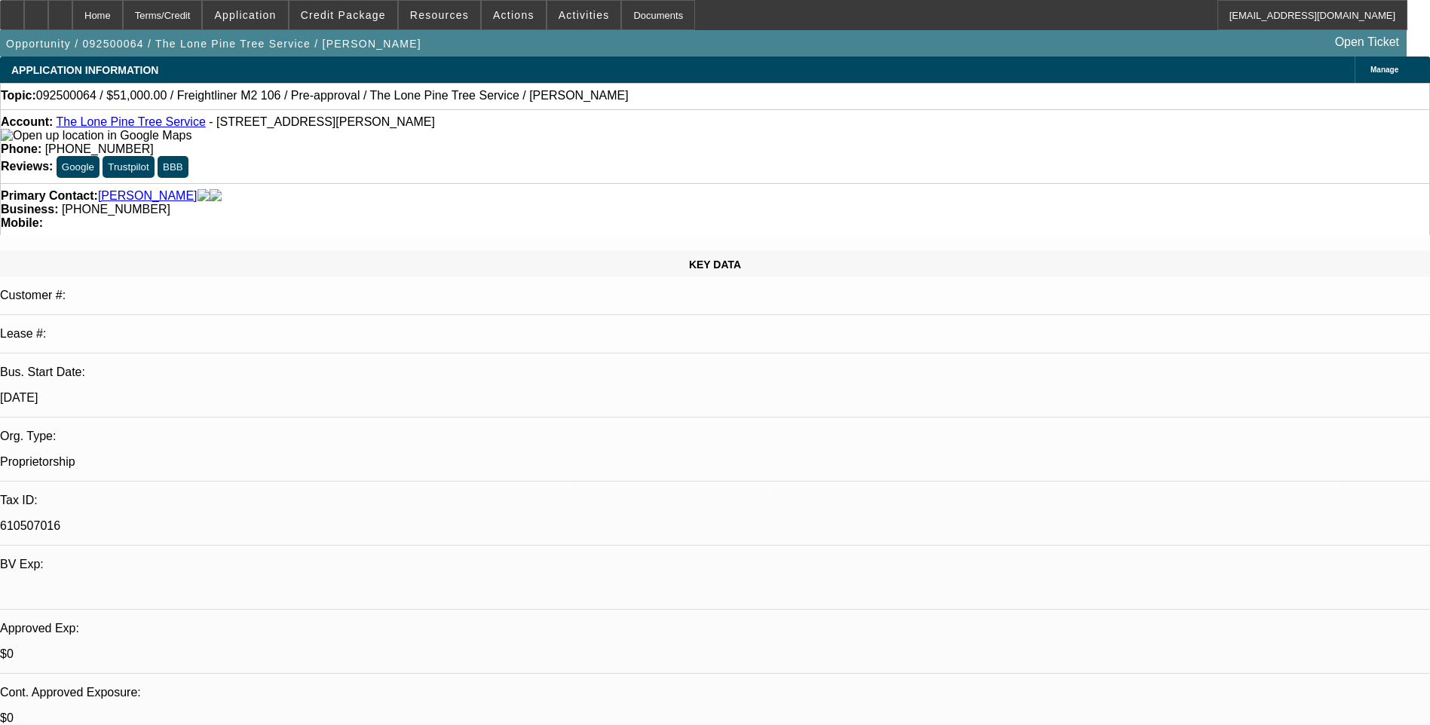
select select "0.1"
select select "1"
select select "2"
select select "4"
select select "1"
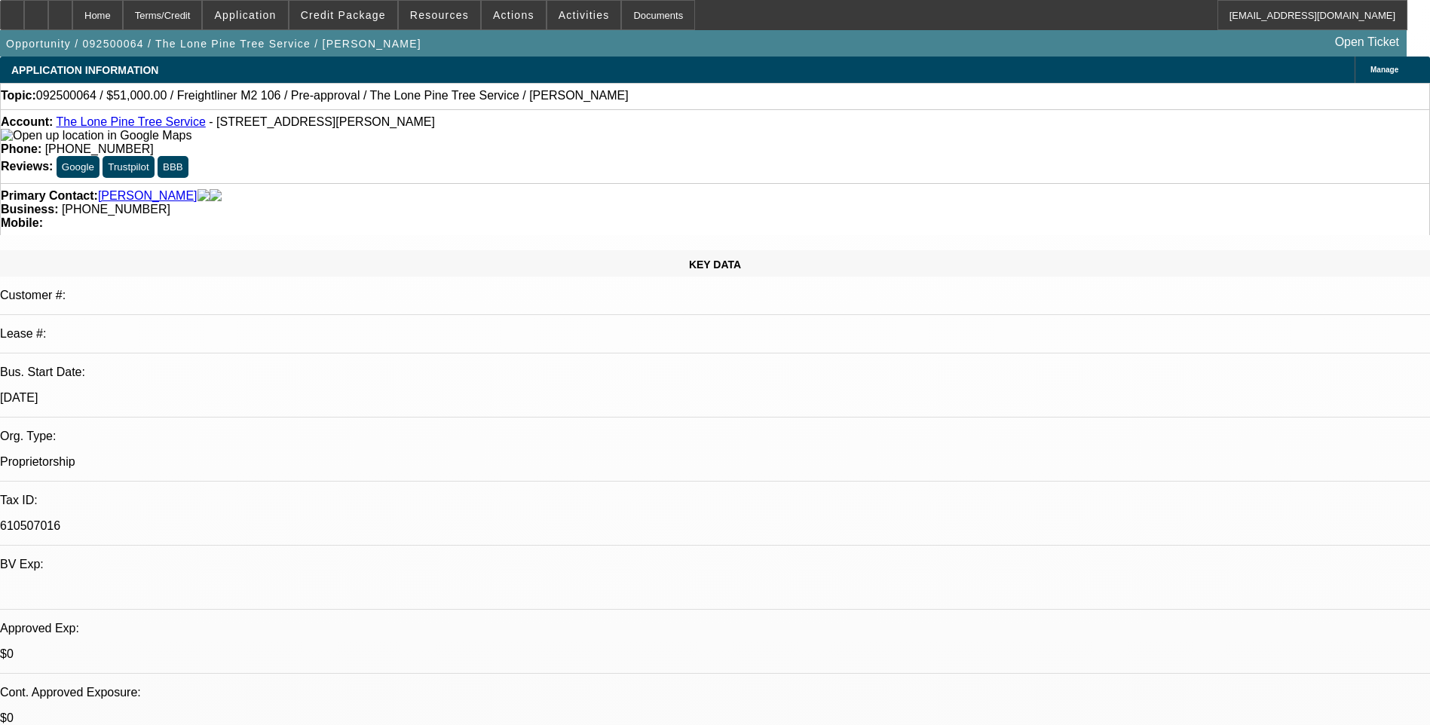
select select "2"
select select "4"
click at [355, 4] on span at bounding box center [343, 15] width 108 height 36
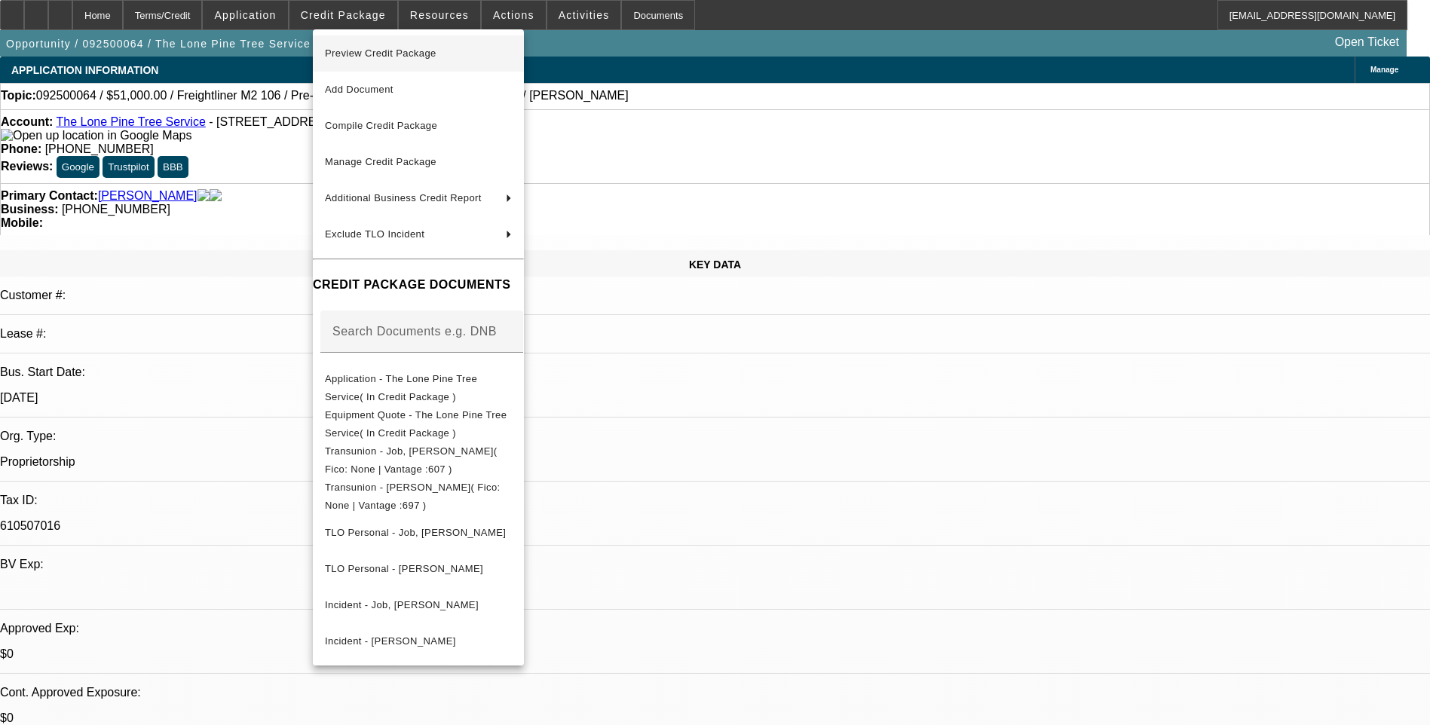
click at [424, 60] on span "Preview Credit Package" at bounding box center [418, 53] width 187 height 18
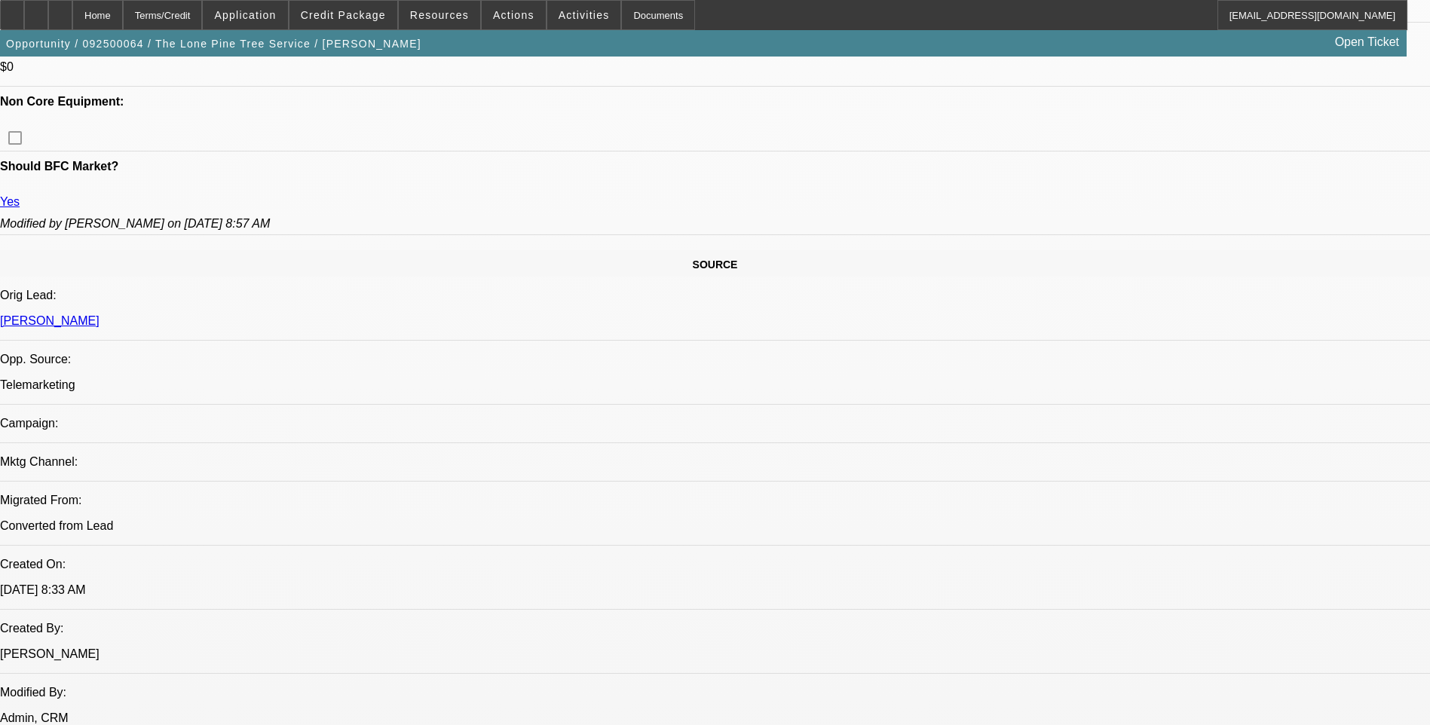
scroll to position [754, 0]
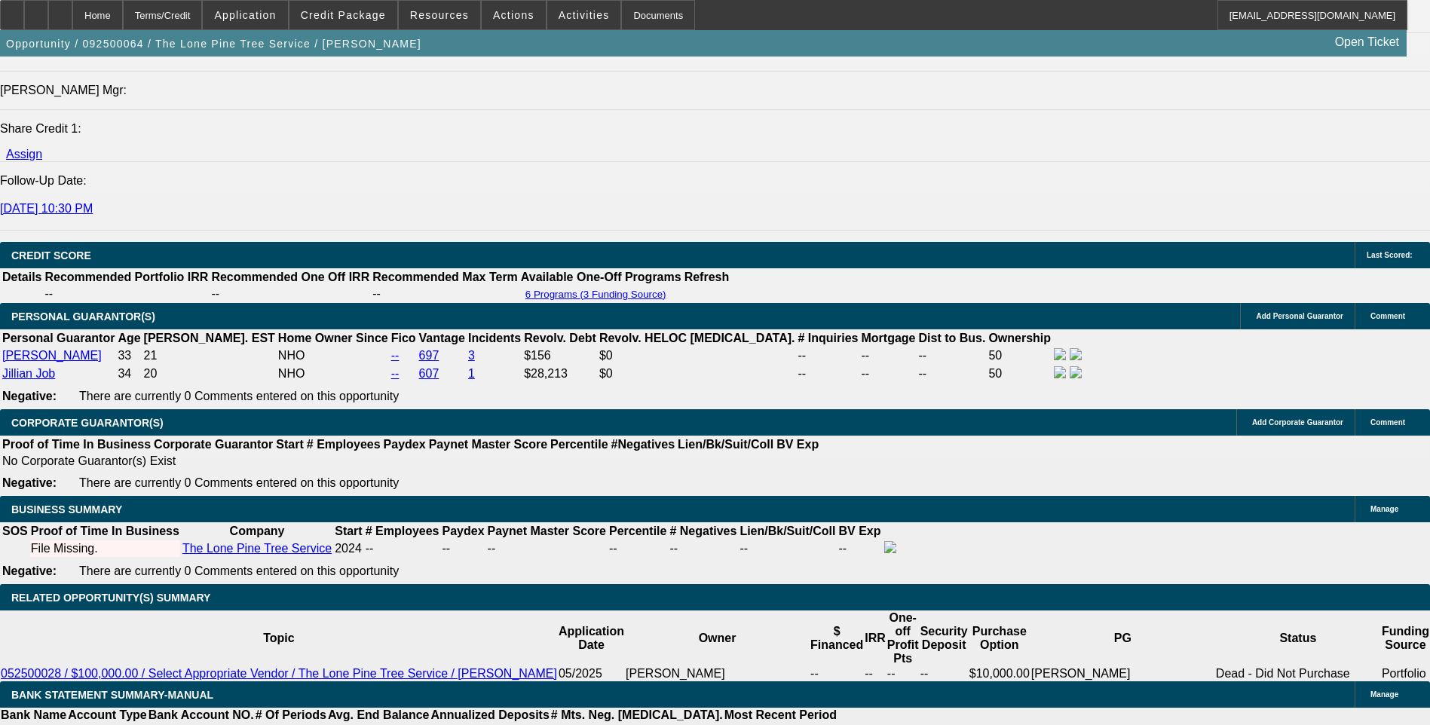
scroll to position [1884, 0]
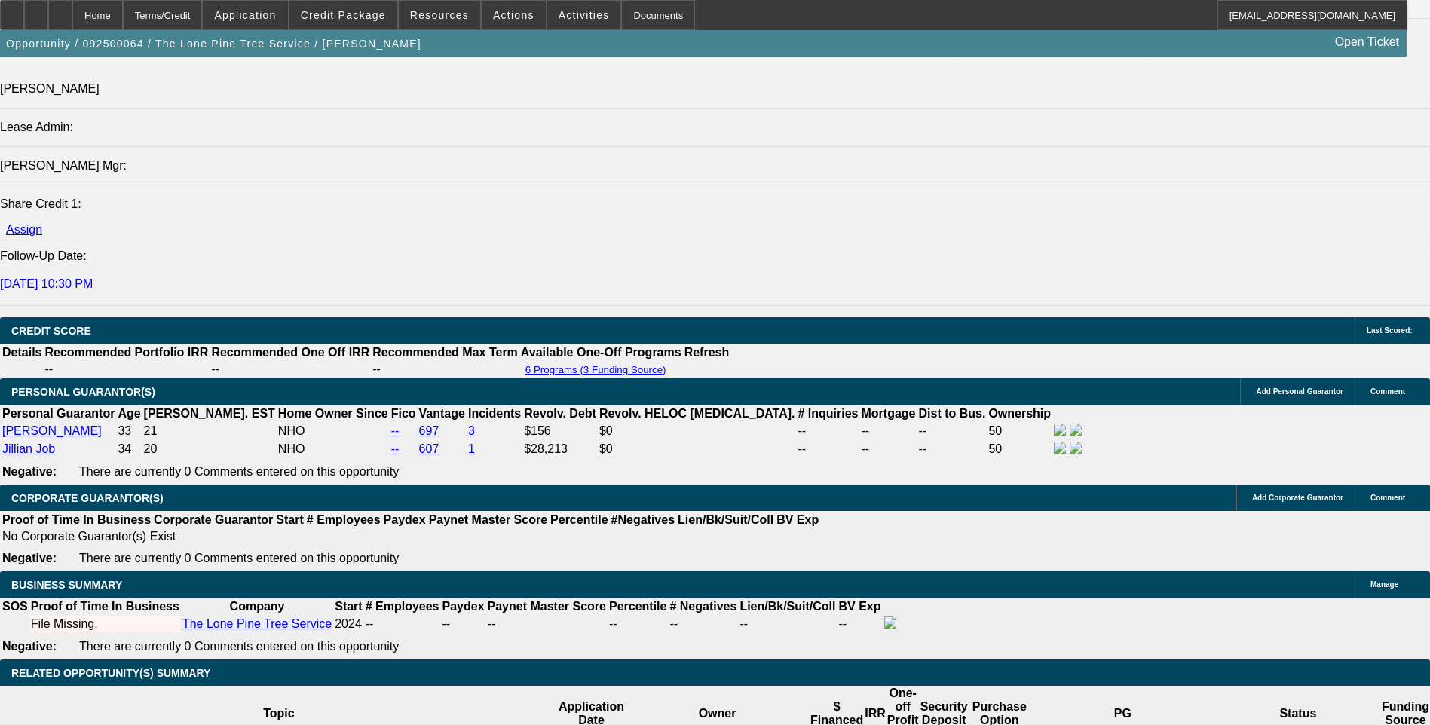
drag, startPoint x: 1106, startPoint y: 419, endPoint x: 1349, endPoint y: 436, distance: 244.1
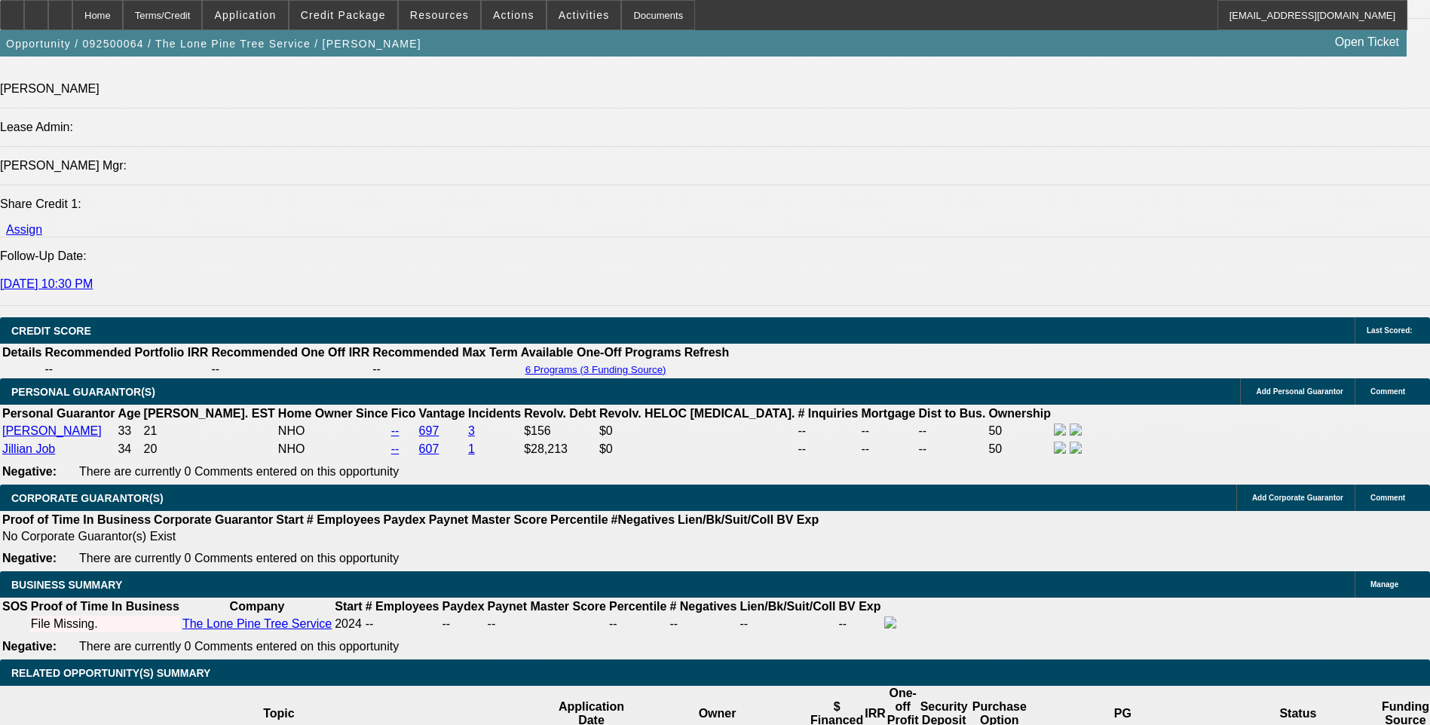
drag, startPoint x: 1349, startPoint y: 436, endPoint x: 1244, endPoint y: 425, distance: 105.4
copy div "https://www.treetrader.com/listing/for-sale/247660585/2017-freightliner-busines…"
click at [344, 3] on span at bounding box center [343, 15] width 108 height 36
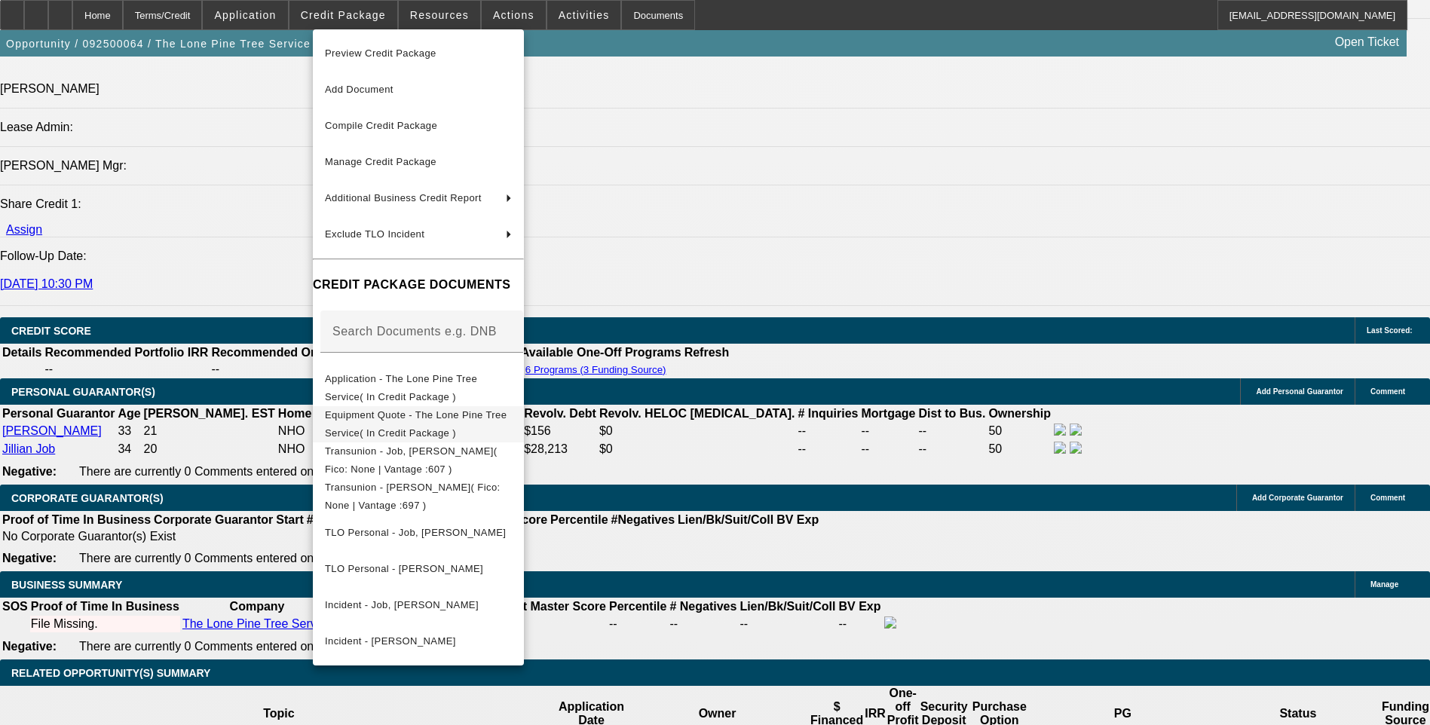
click at [461, 420] on span "Equipment Quote - The Lone Pine Tree Service( In Credit Package )" at bounding box center [416, 423] width 182 height 29
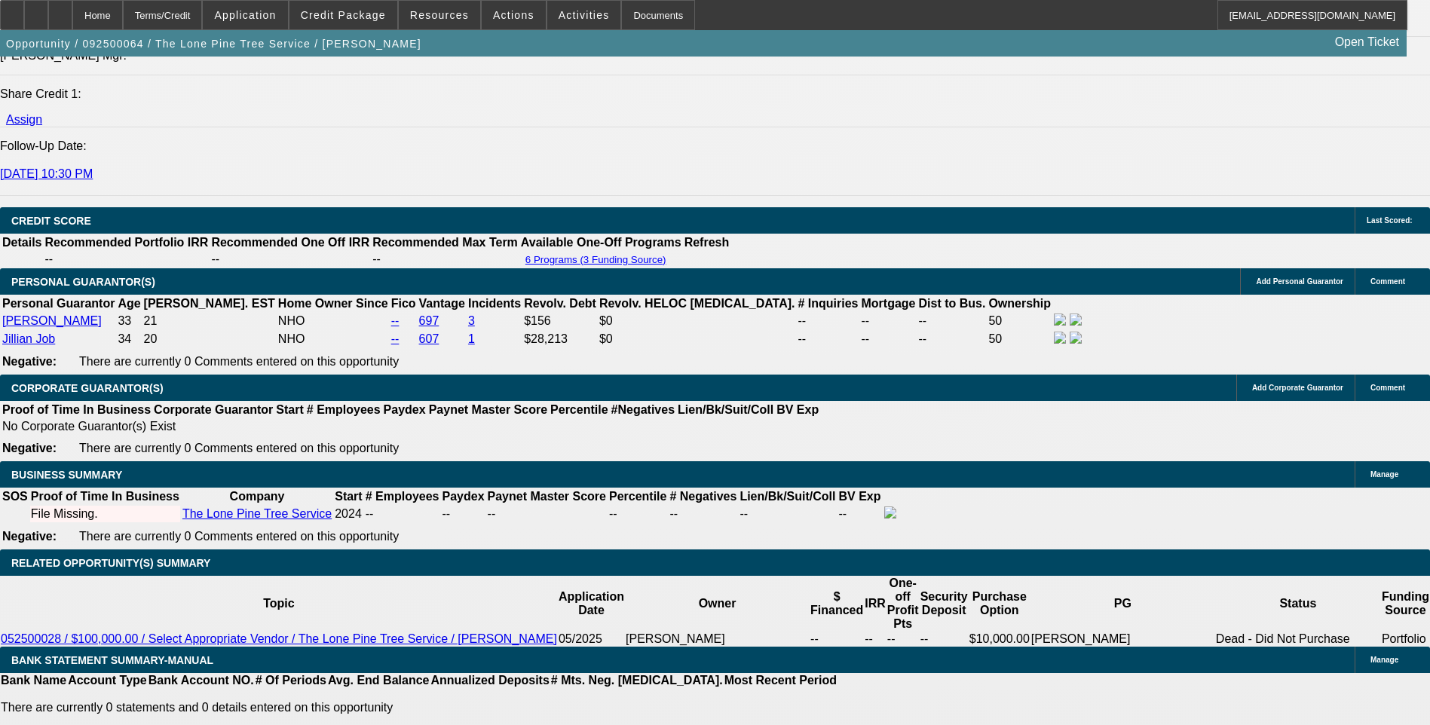
scroll to position [1960, 0]
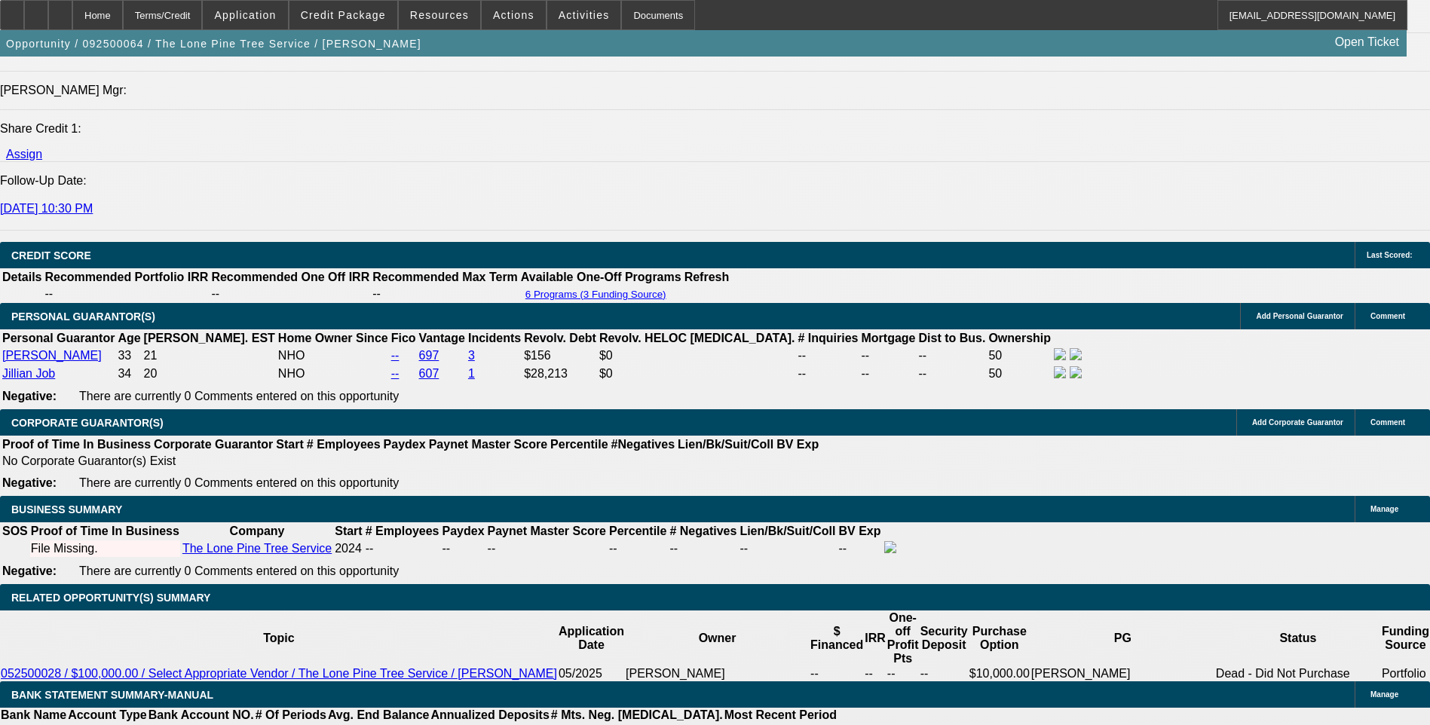
click at [356, 17] on span "Credit Package" at bounding box center [343, 15] width 85 height 12
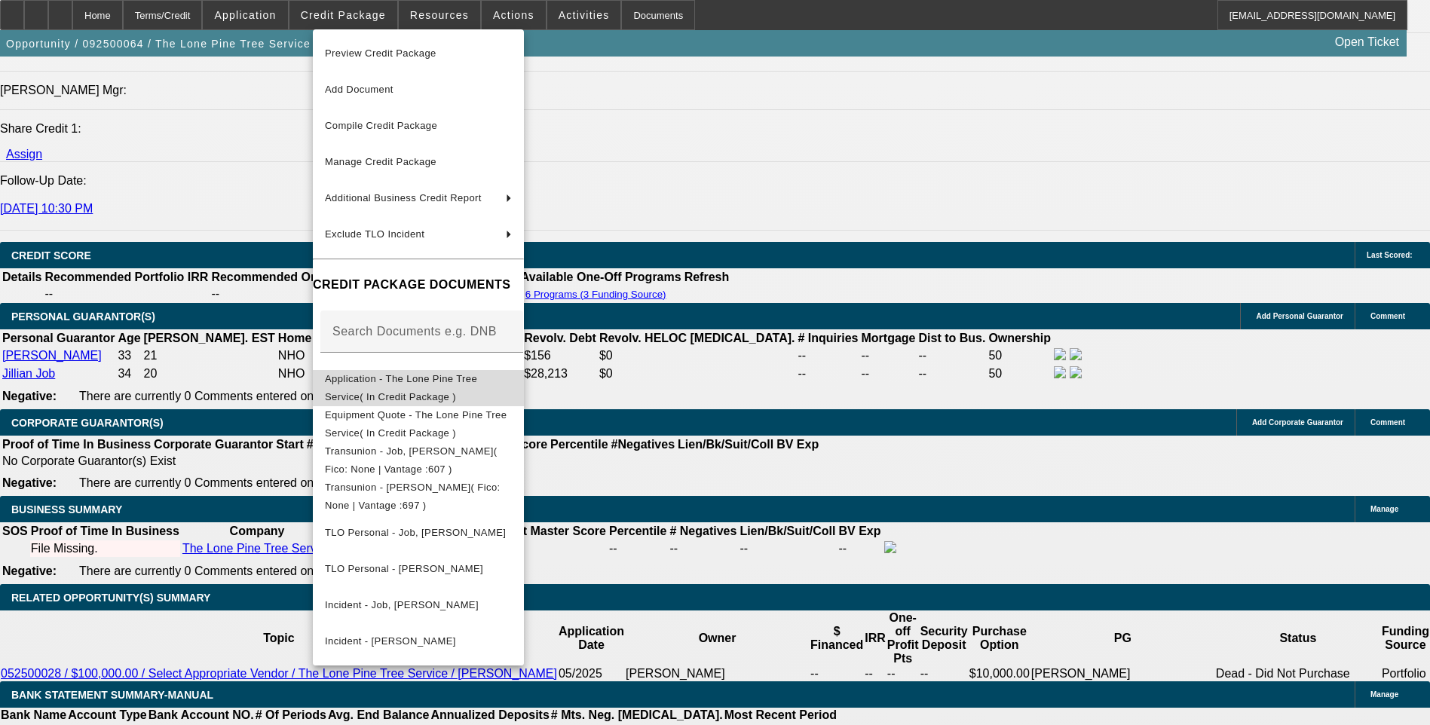
click at [445, 388] on span "Application - The Lone Pine Tree Service( In Credit Package )" at bounding box center [418, 388] width 187 height 36
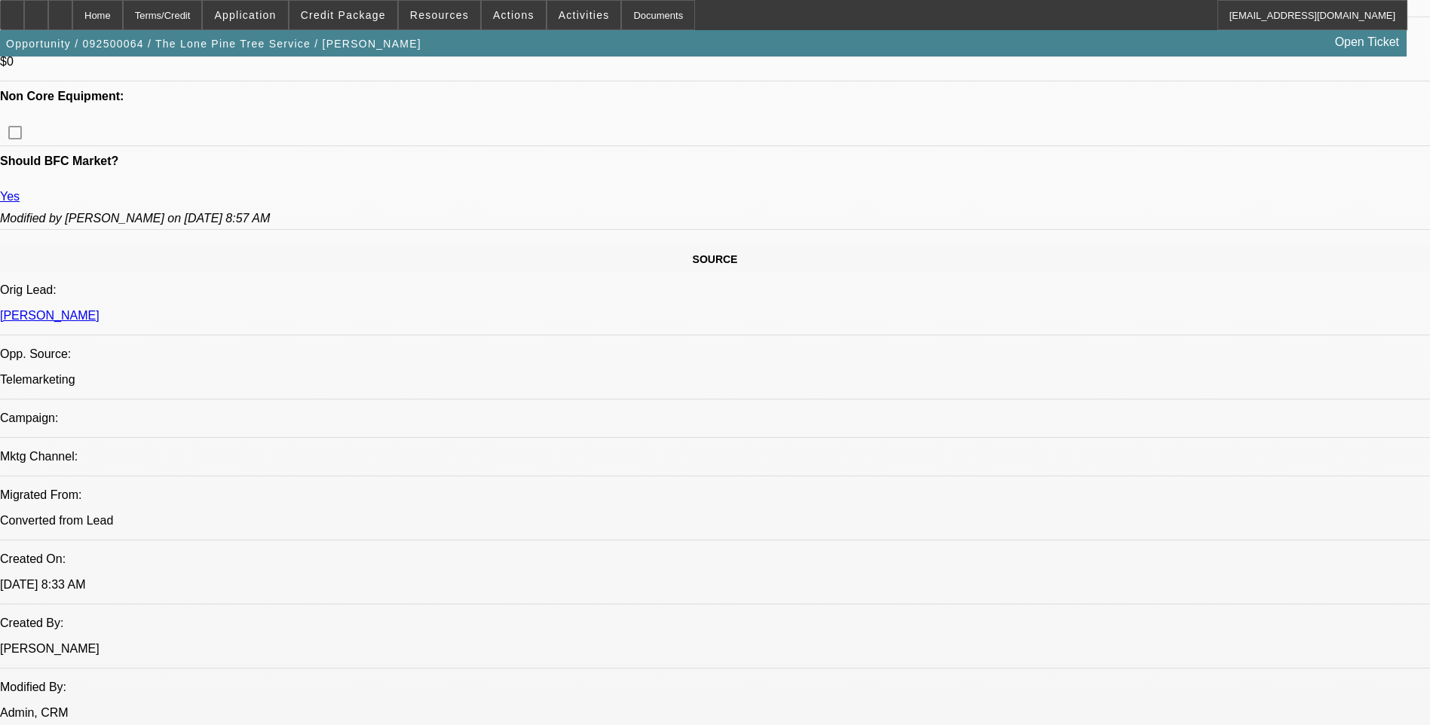
scroll to position [754, 0]
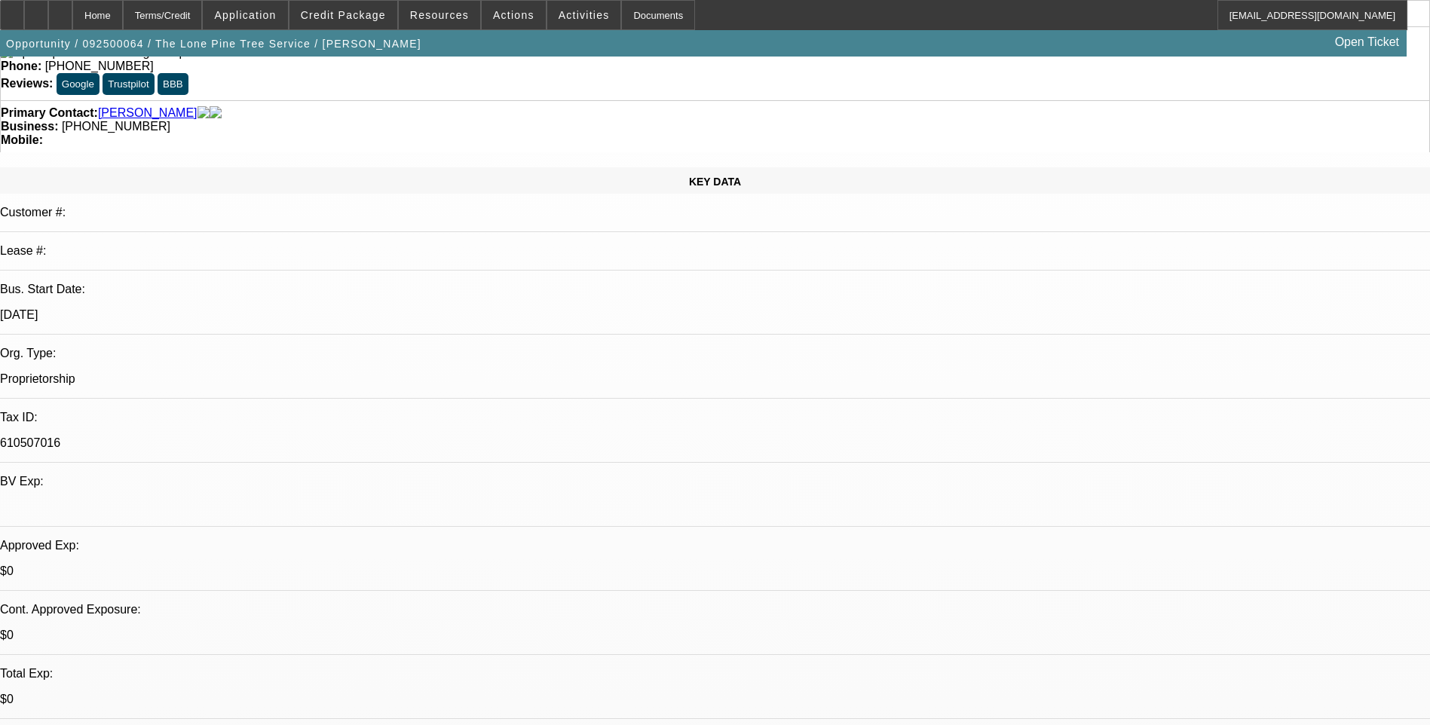
scroll to position [0, 0]
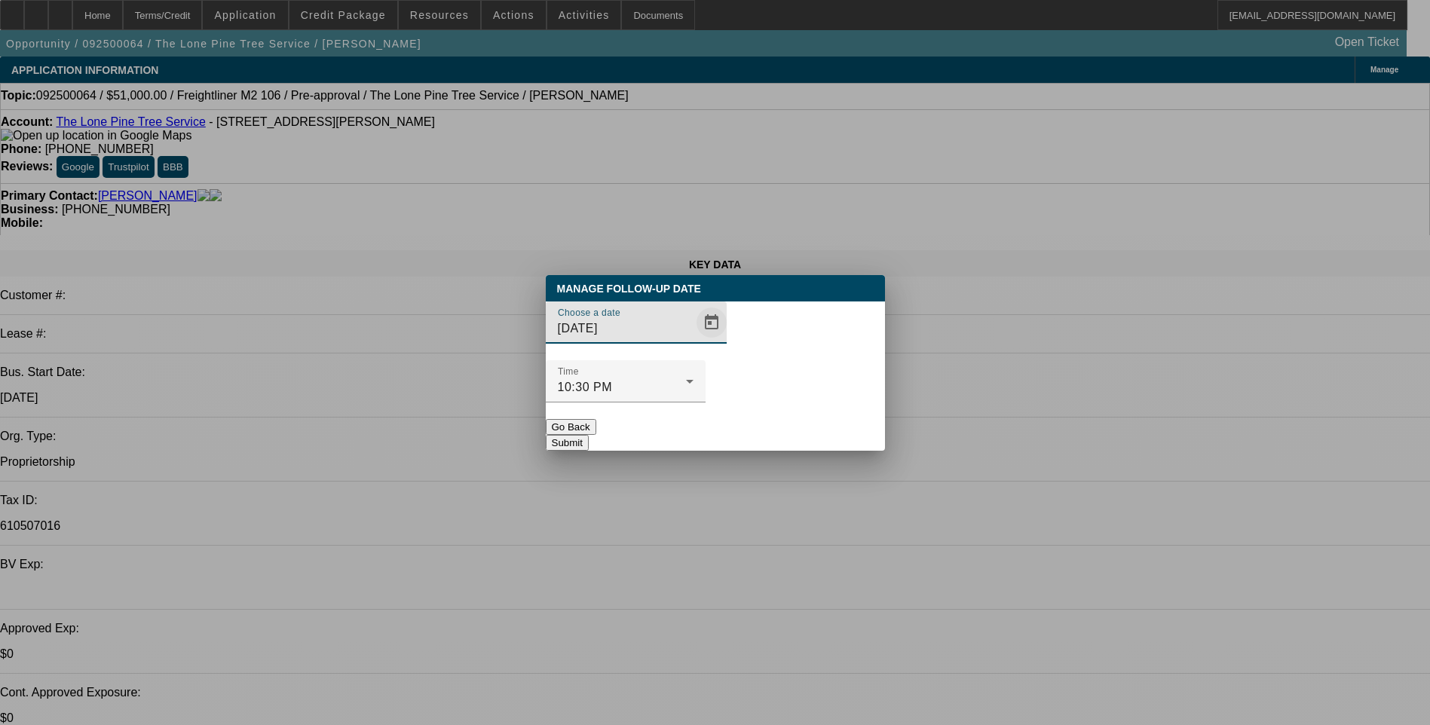
click at [693, 341] on span "Open calendar" at bounding box center [711, 322] width 36 height 36
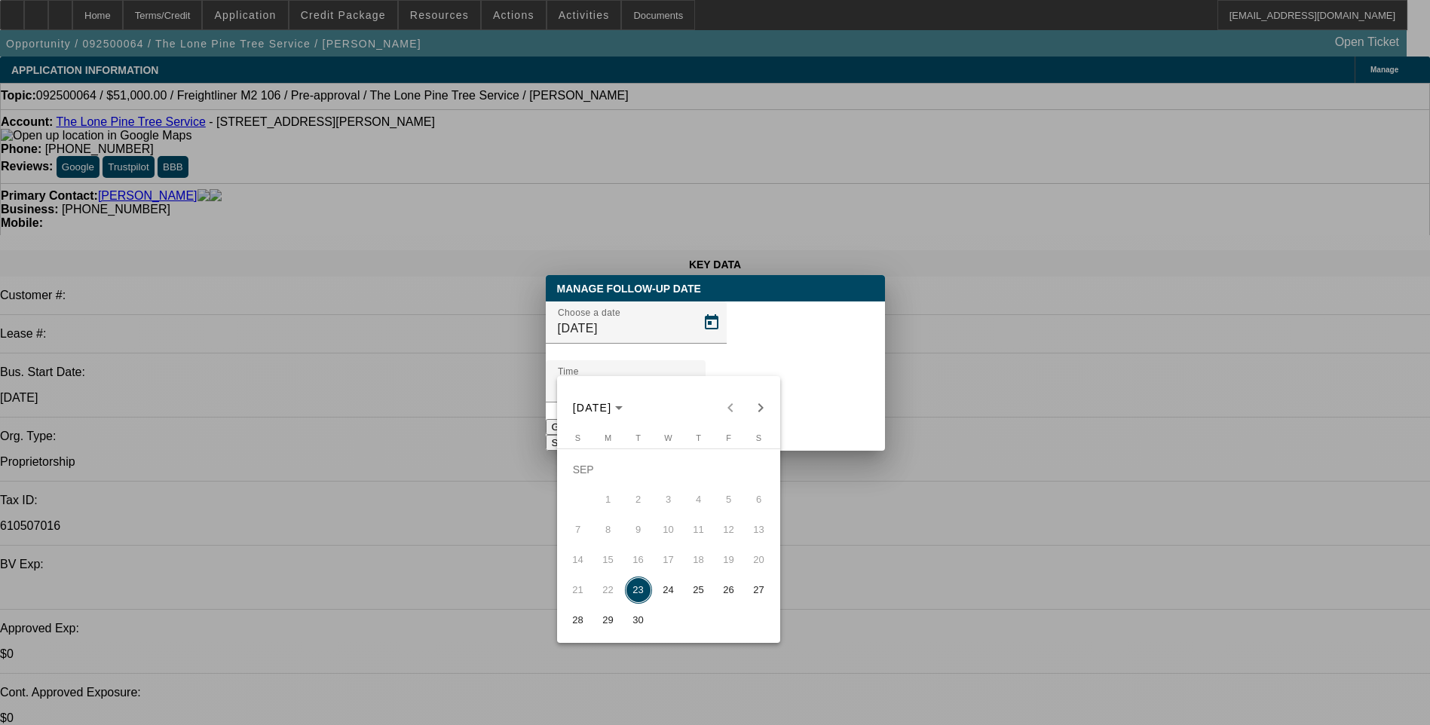
click at [613, 627] on span "29" at bounding box center [608, 620] width 27 height 27
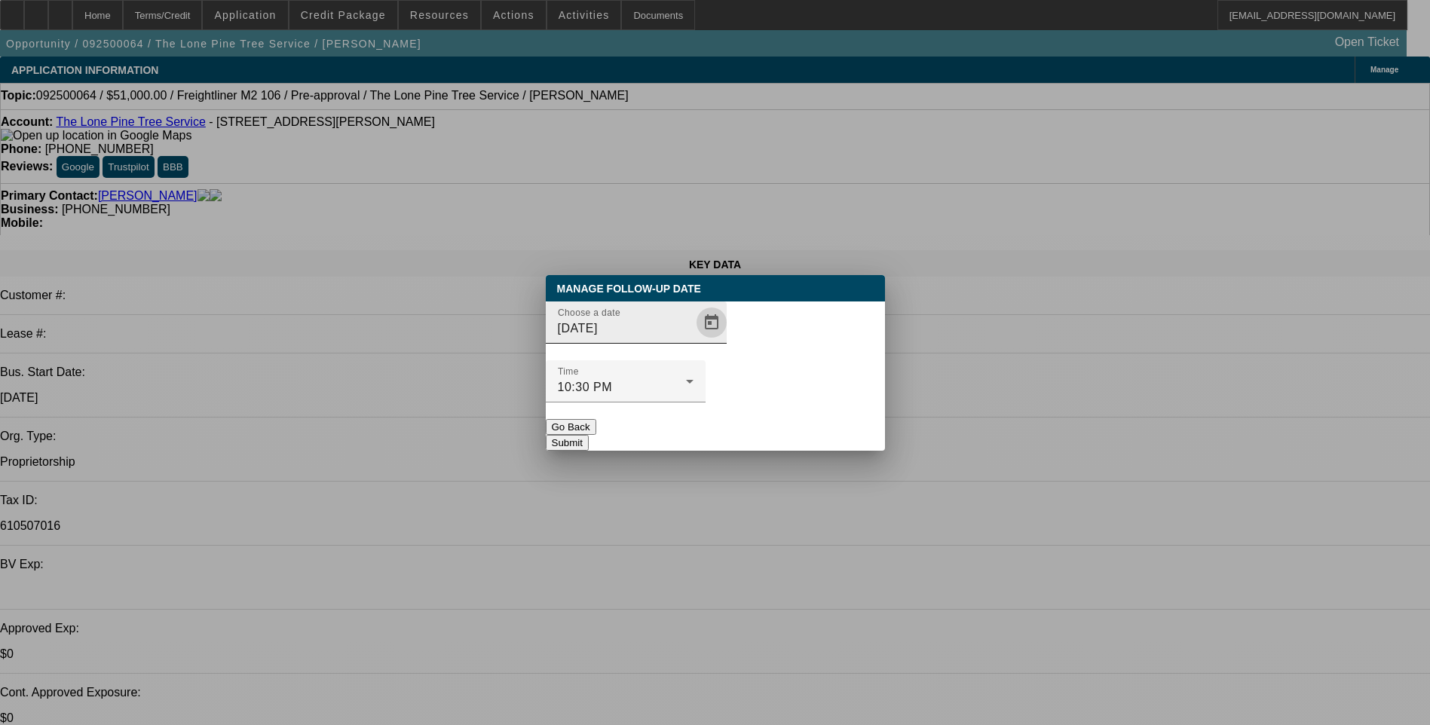
click at [693, 341] on span "Open calendar" at bounding box center [711, 322] width 36 height 36
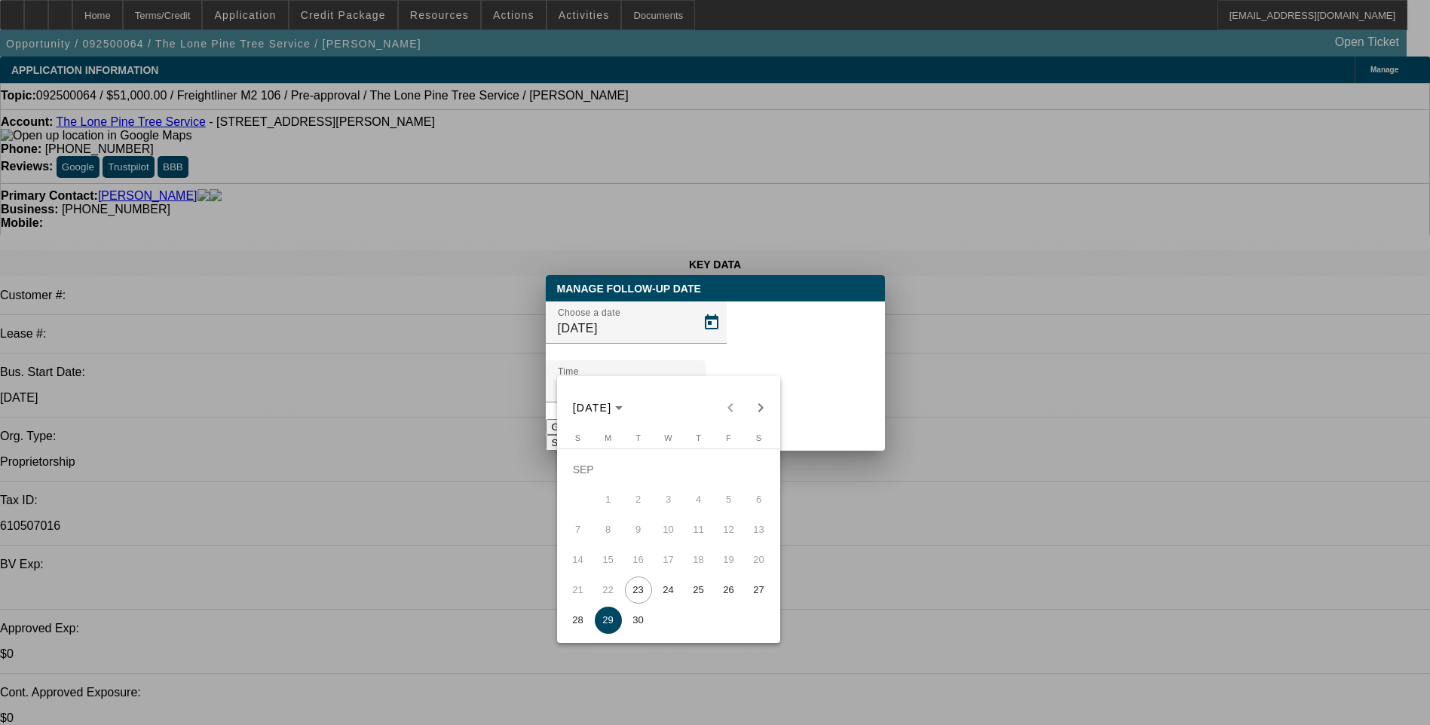
click at [641, 621] on span "30" at bounding box center [638, 620] width 27 height 27
type input "9/30/2025"
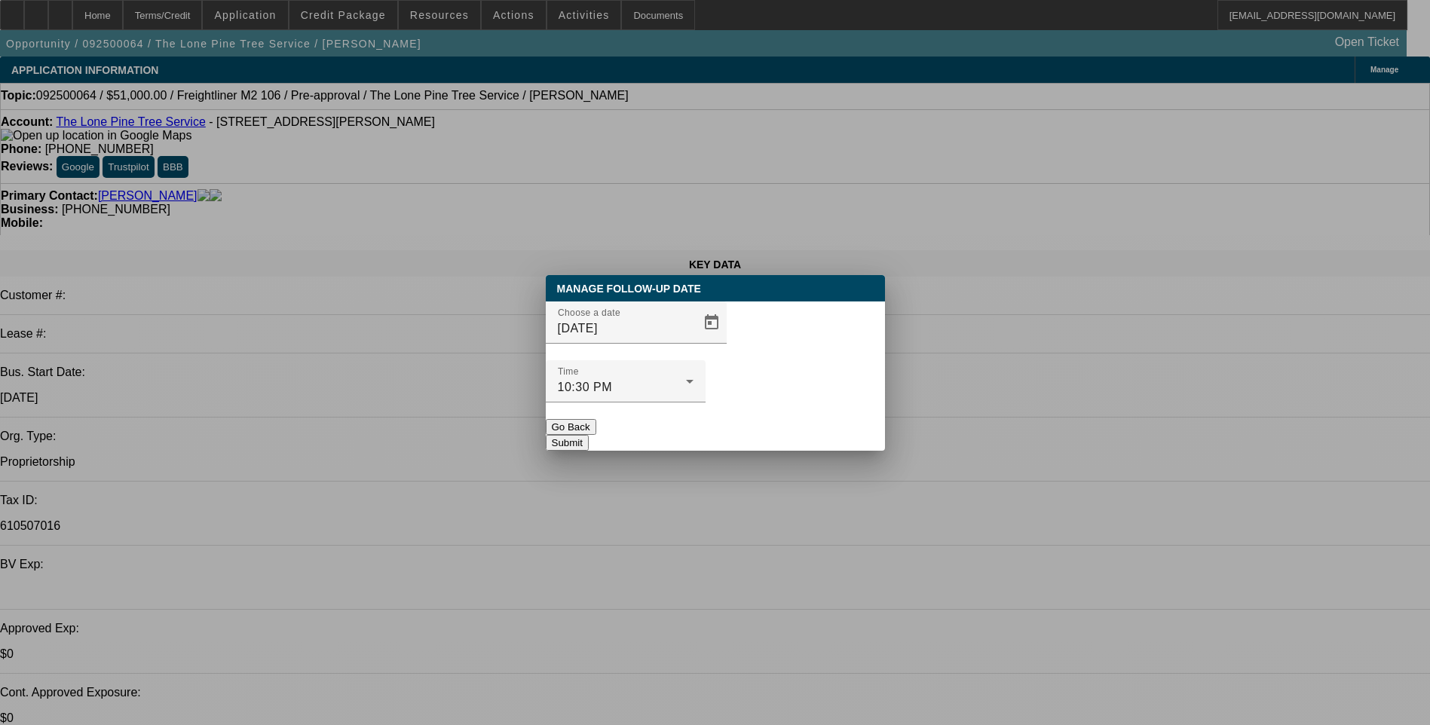
click at [589, 435] on button "Submit" at bounding box center [567, 443] width 43 height 16
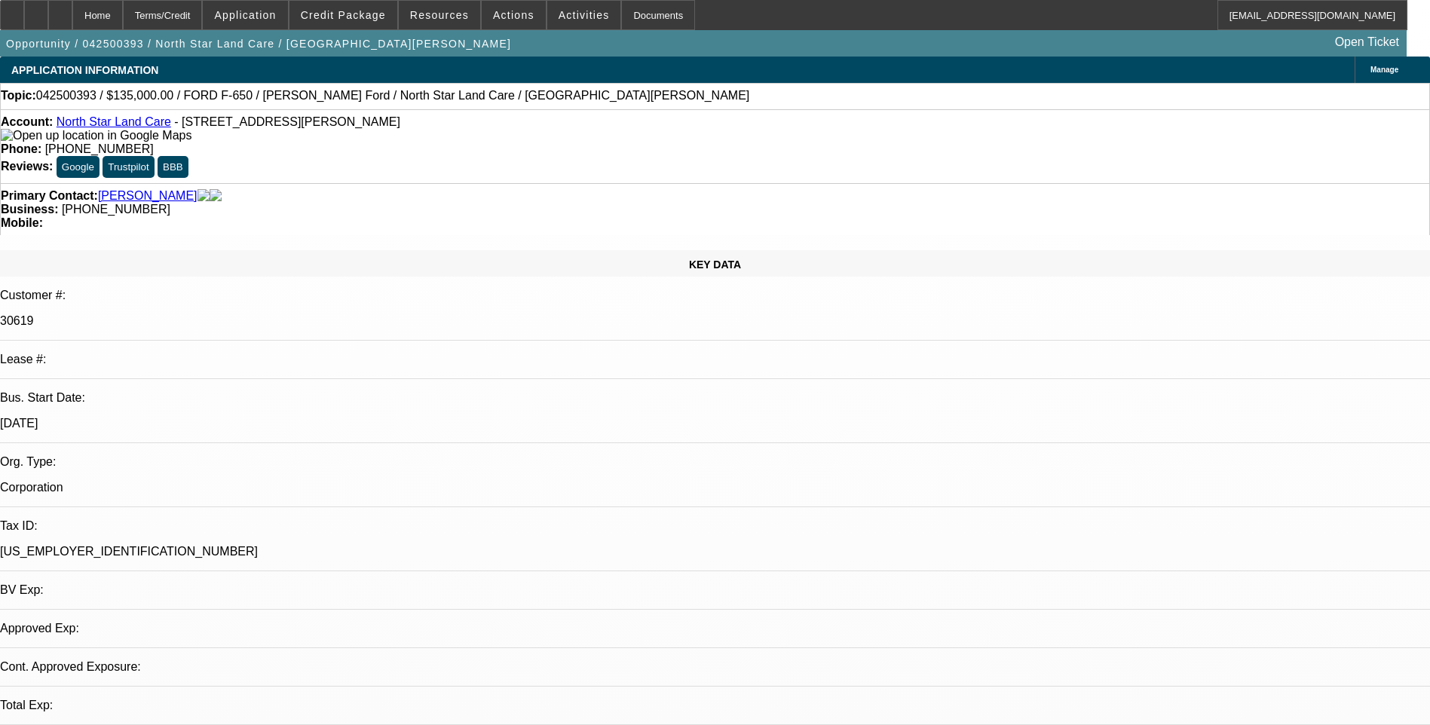
select select "0"
select select "0.1"
select select "0"
select select "0.1"
select select "0"
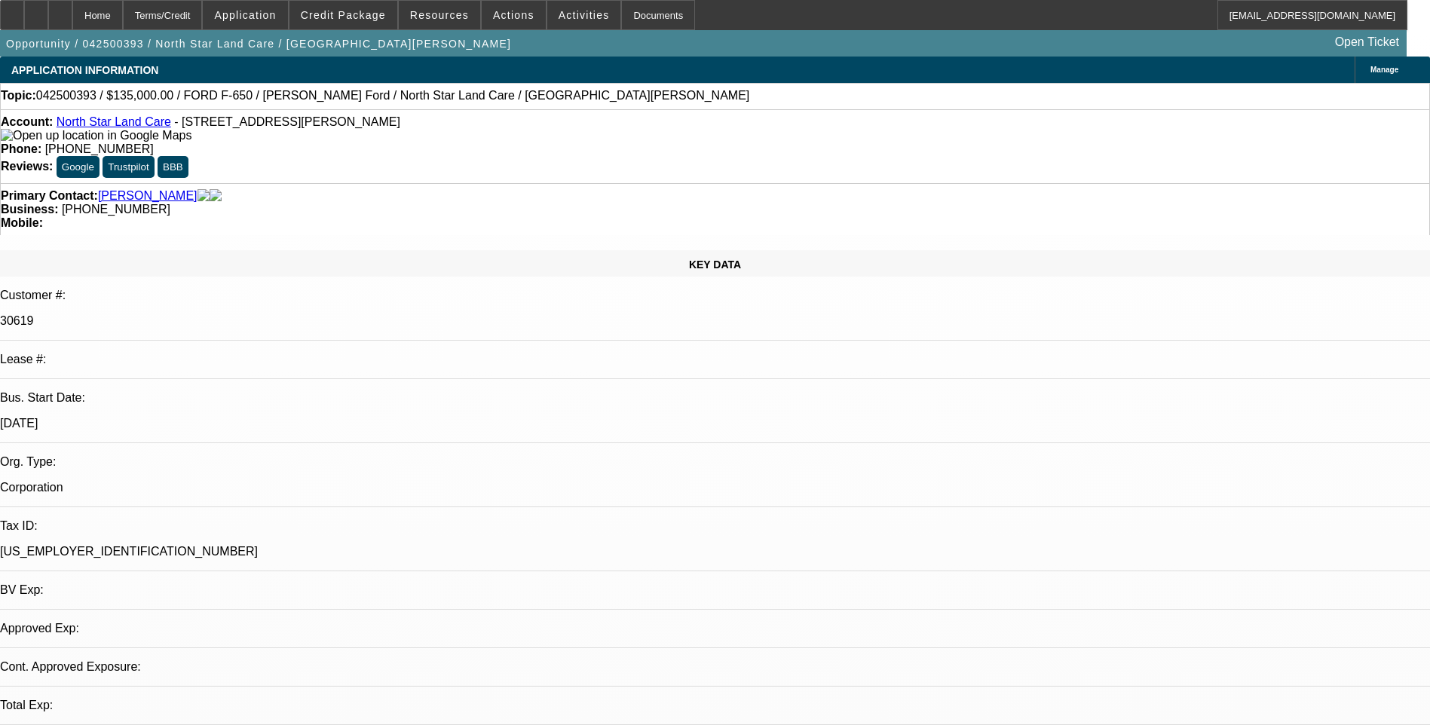
select select "0.1"
select select "1"
select select "2"
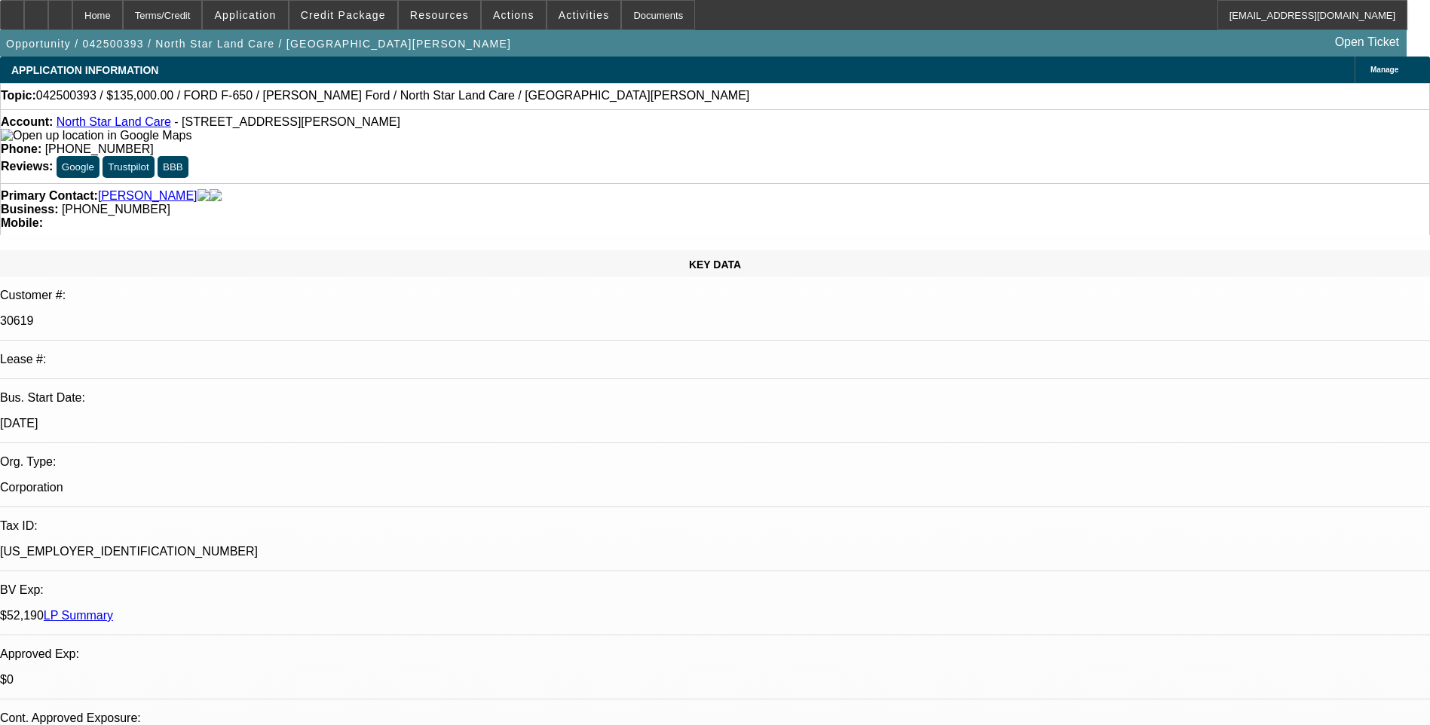
select select "4"
select select "1"
select select "2"
select select "4"
select select "1"
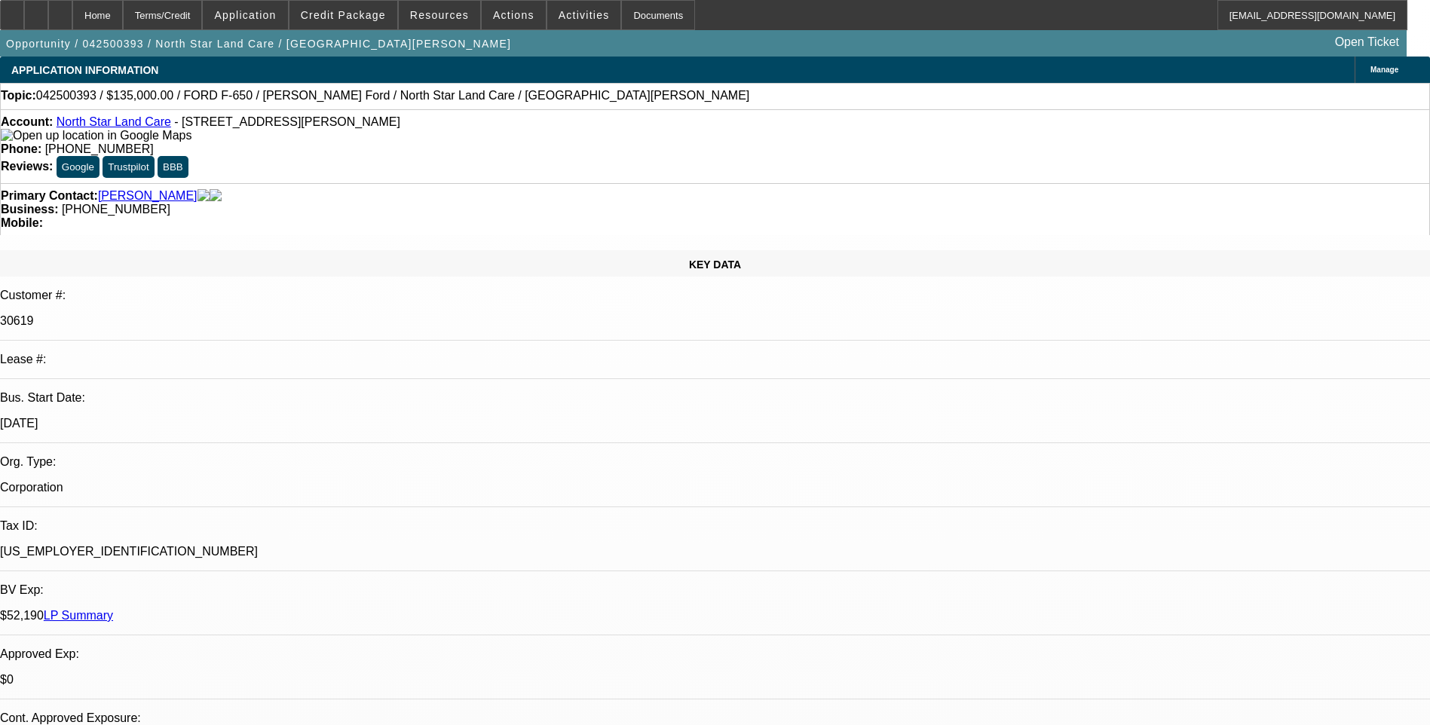
select select "2"
select select "4"
select select "1"
select select "2"
select select "4"
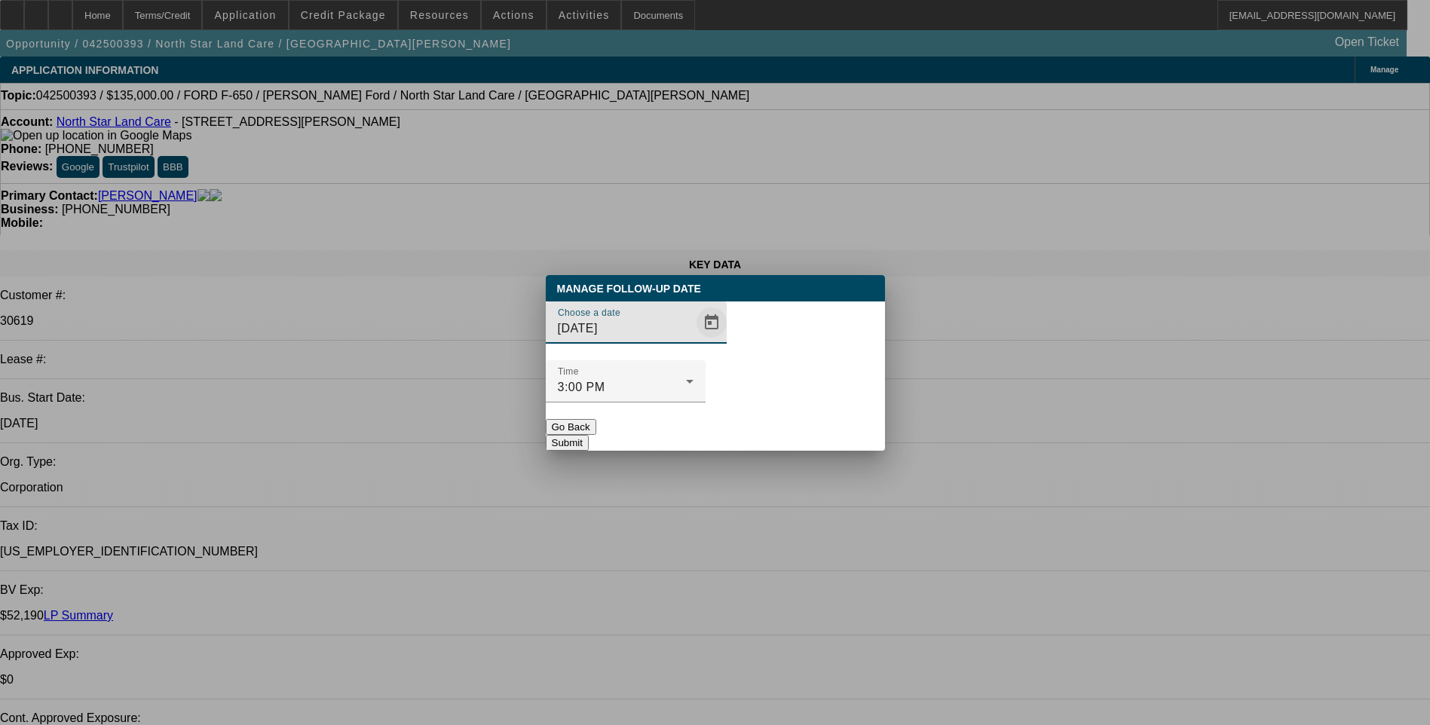
click at [693, 341] on span "Open calendar" at bounding box center [711, 322] width 36 height 36
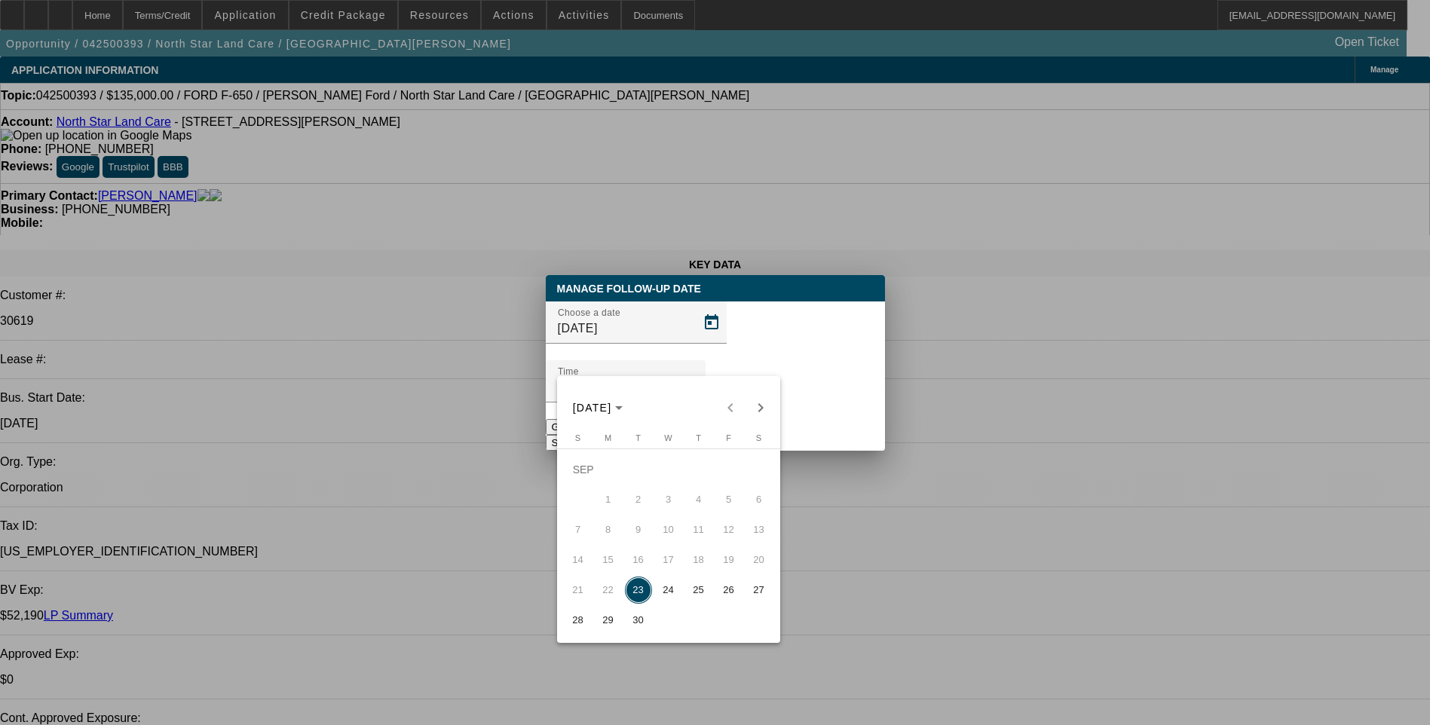
click at [702, 598] on span "25" at bounding box center [698, 590] width 27 height 27
type input "[DATE]"
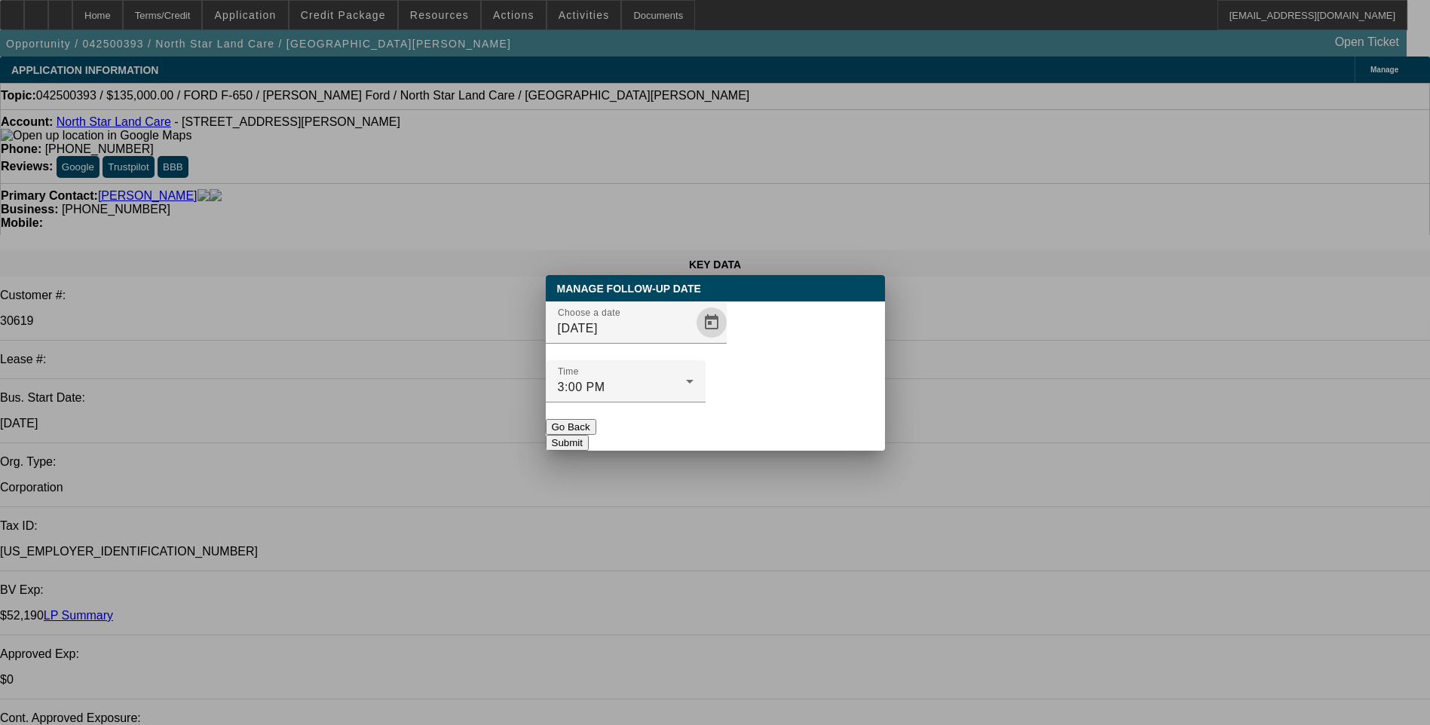
click at [589, 435] on button "Submit" at bounding box center [567, 443] width 43 height 16
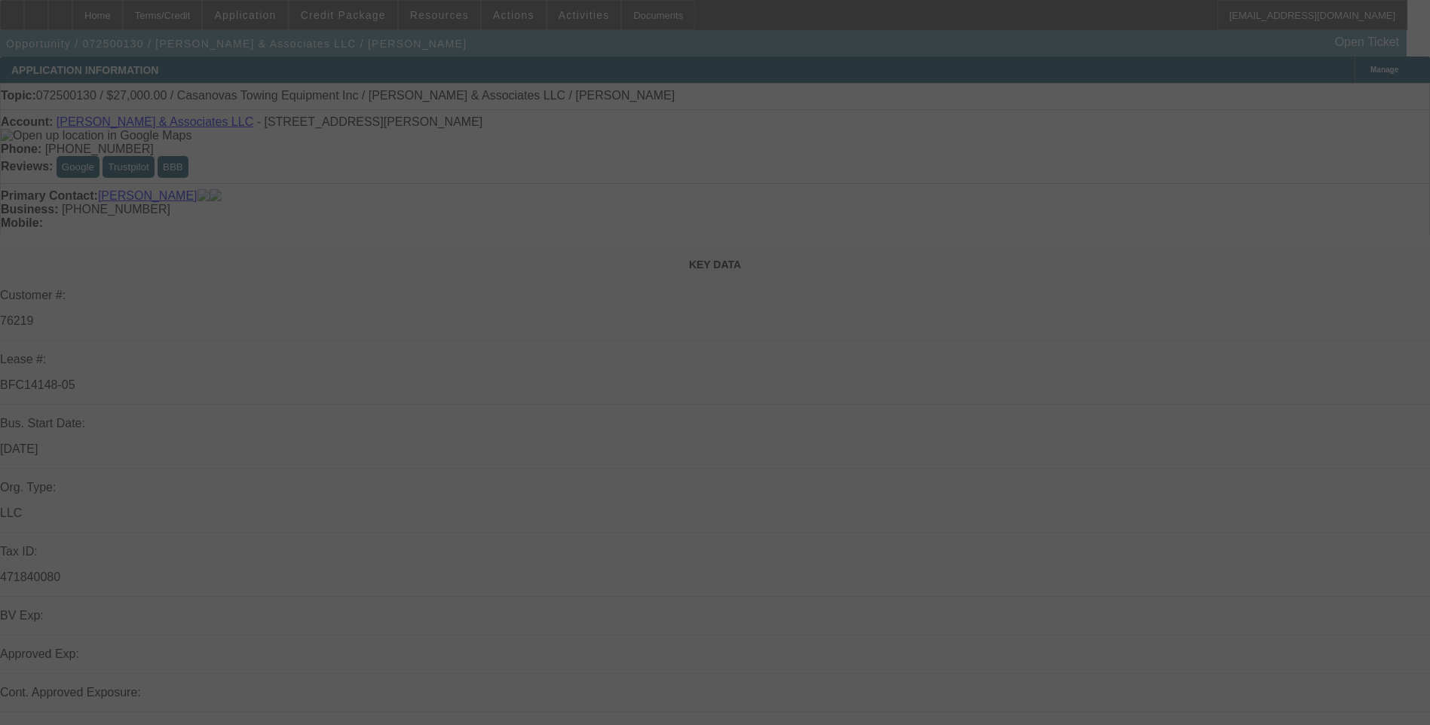
click at [949, 100] on div at bounding box center [715, 362] width 1430 height 725
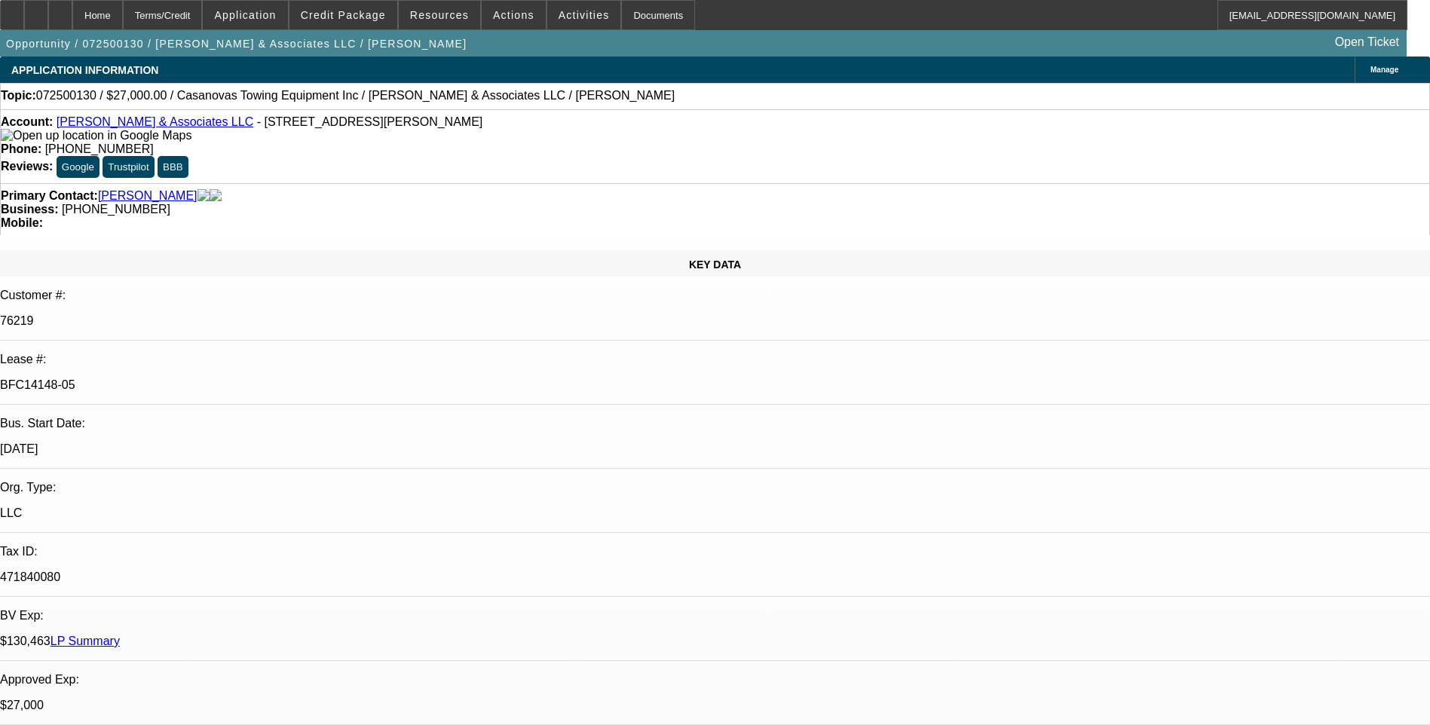
select select "0"
select select "2"
select select "0.1"
select select "0"
select select "2"
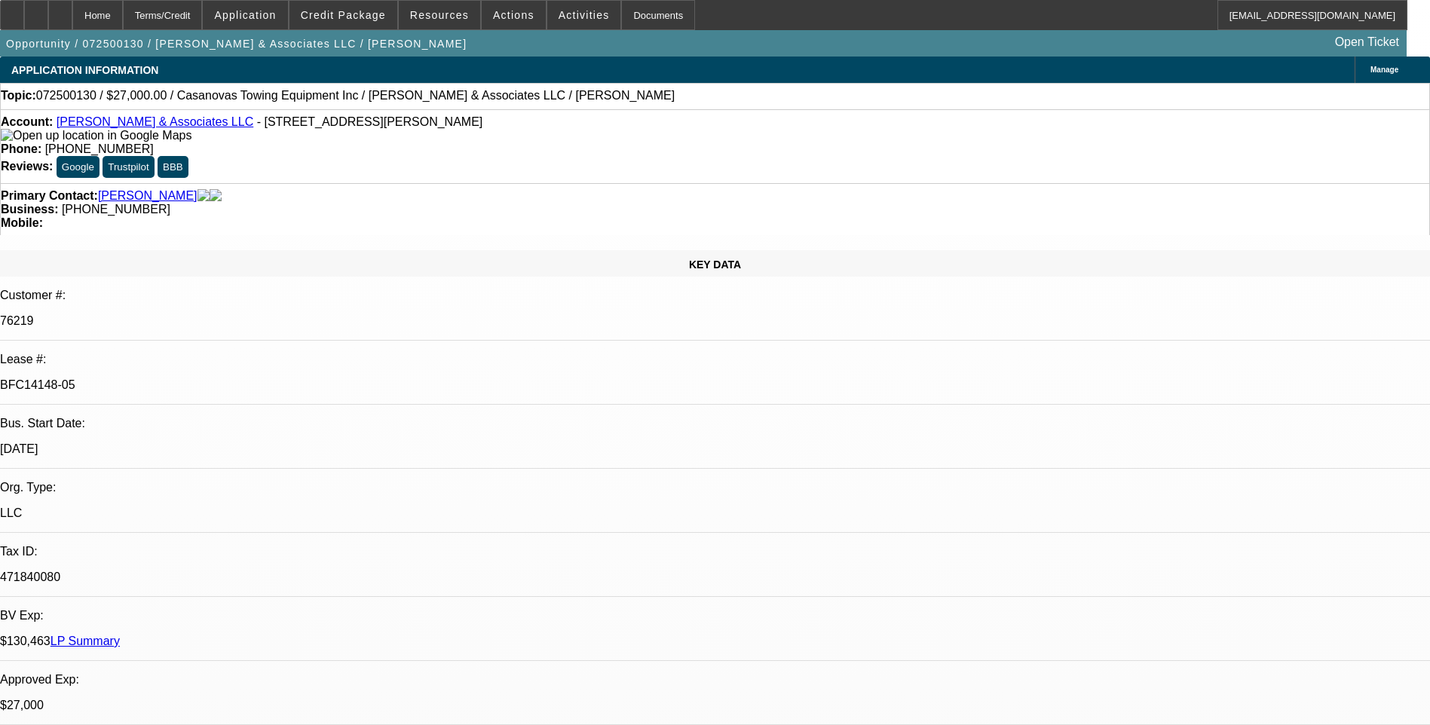
select select "0.1"
select select "0"
select select "2"
select select "0.1"
select select "0"
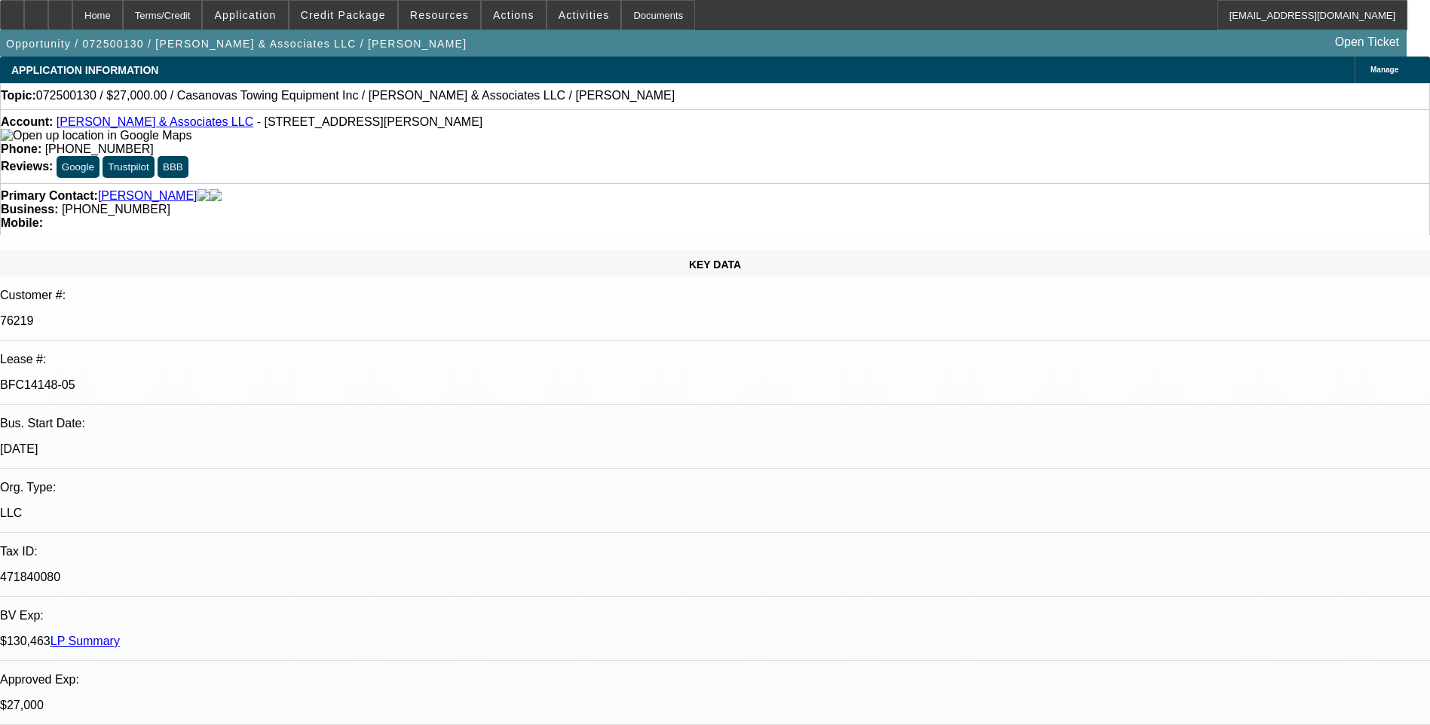
select select "2"
select select "0.1"
select select "1"
select select "2"
select select "4"
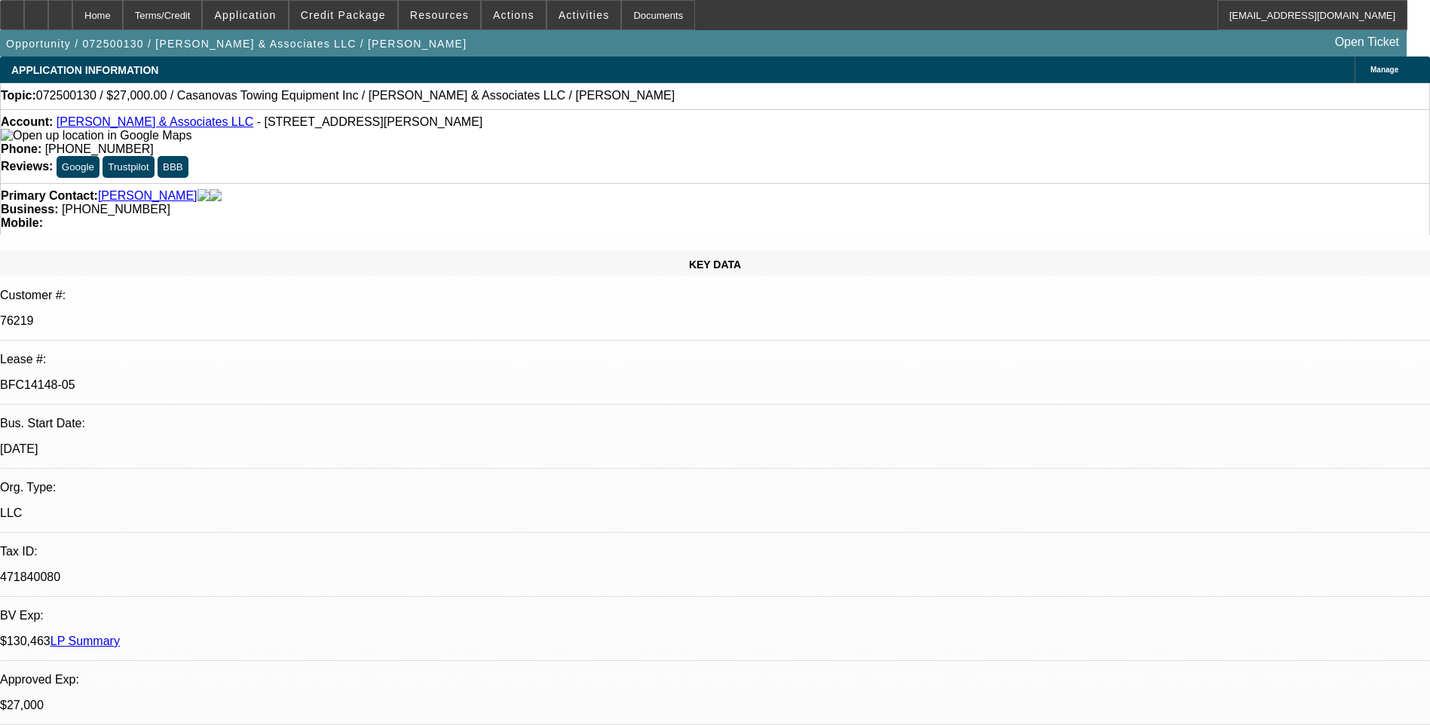
select select "1"
select select "2"
select select "4"
select select "1"
select select "2"
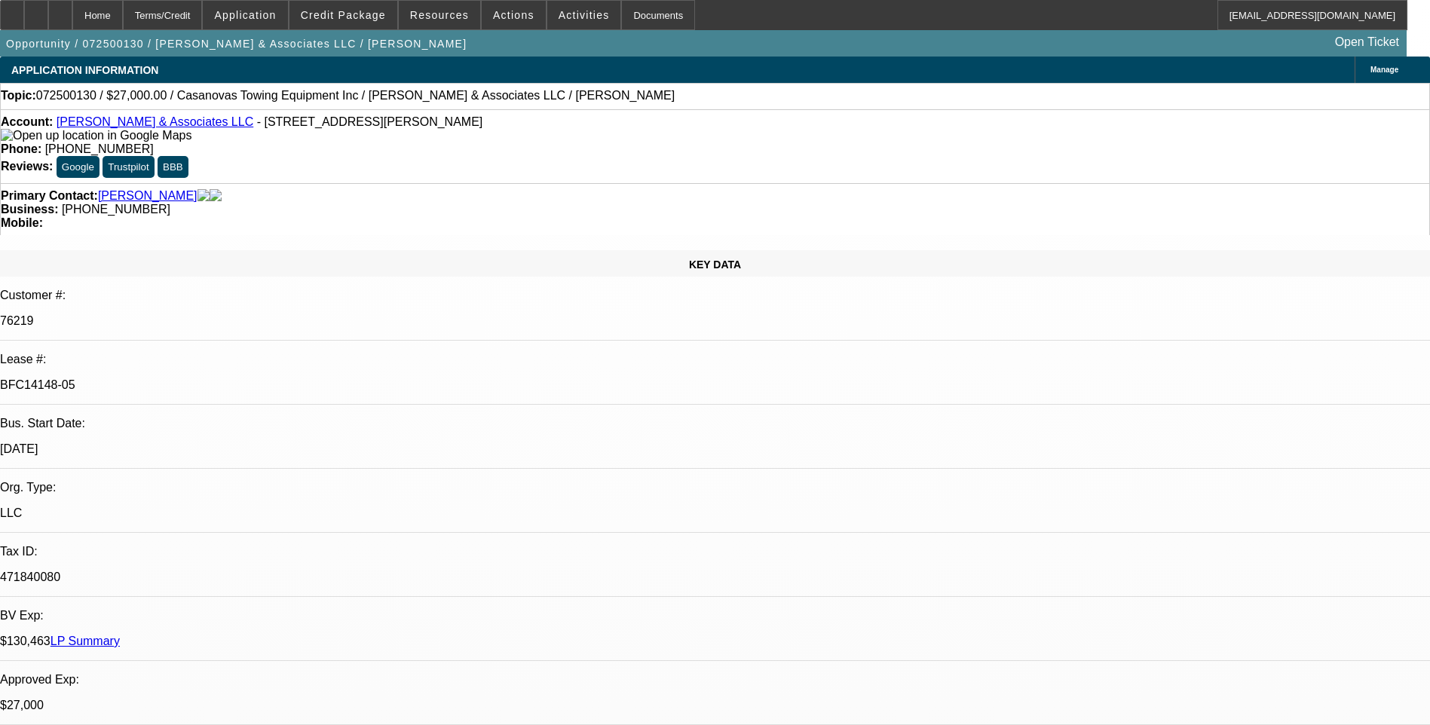
select select "4"
select select "1"
select select "2"
select select "4"
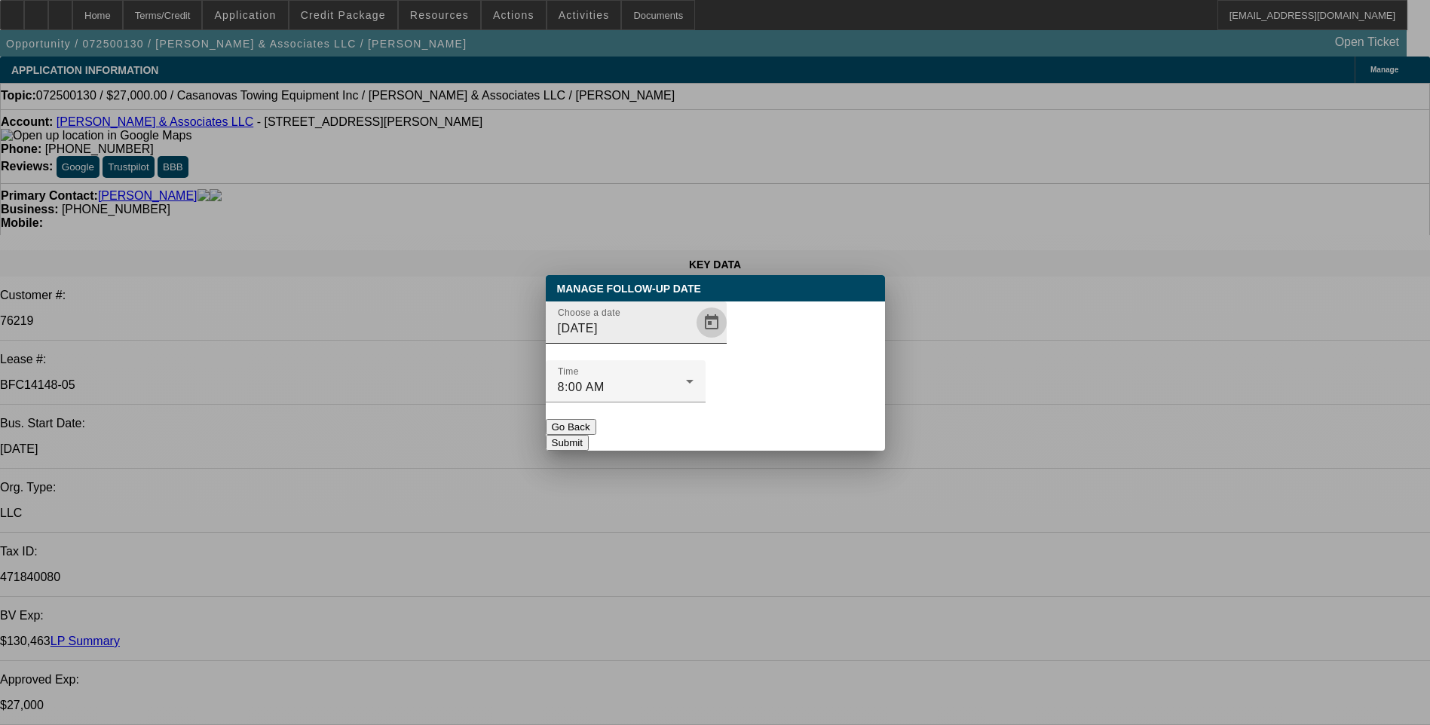
click at [693, 341] on span "Open calendar" at bounding box center [711, 322] width 36 height 36
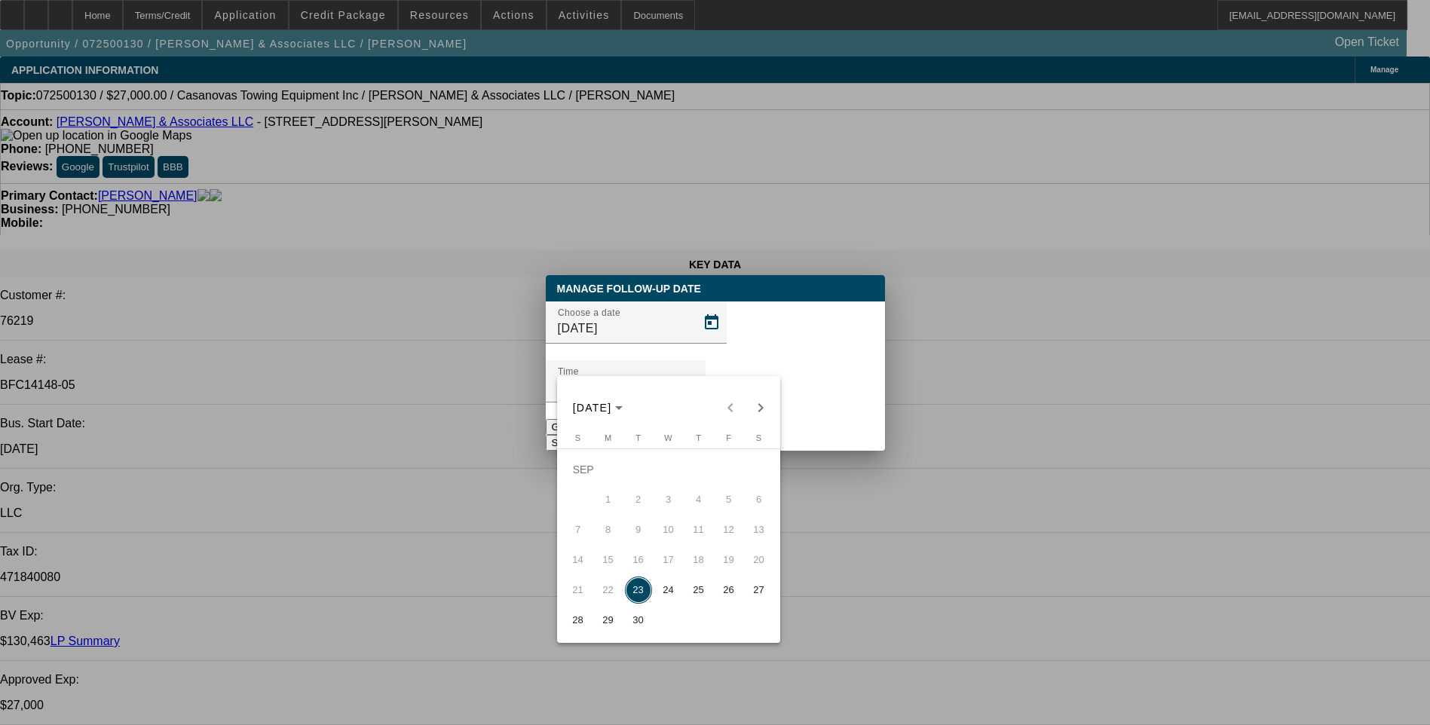
click at [670, 601] on span "24" at bounding box center [668, 590] width 27 height 27
type input "9/24/2025"
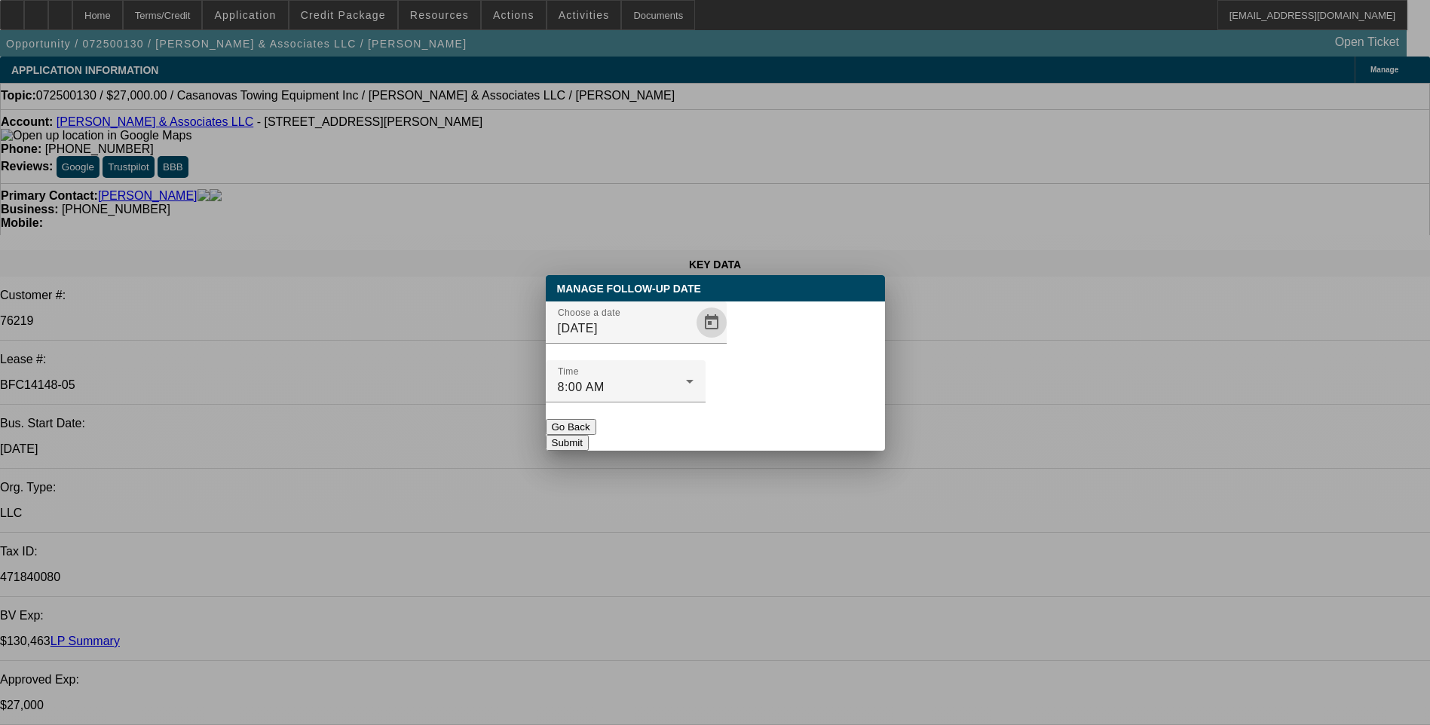
click at [589, 435] on button "Submit" at bounding box center [567, 443] width 43 height 16
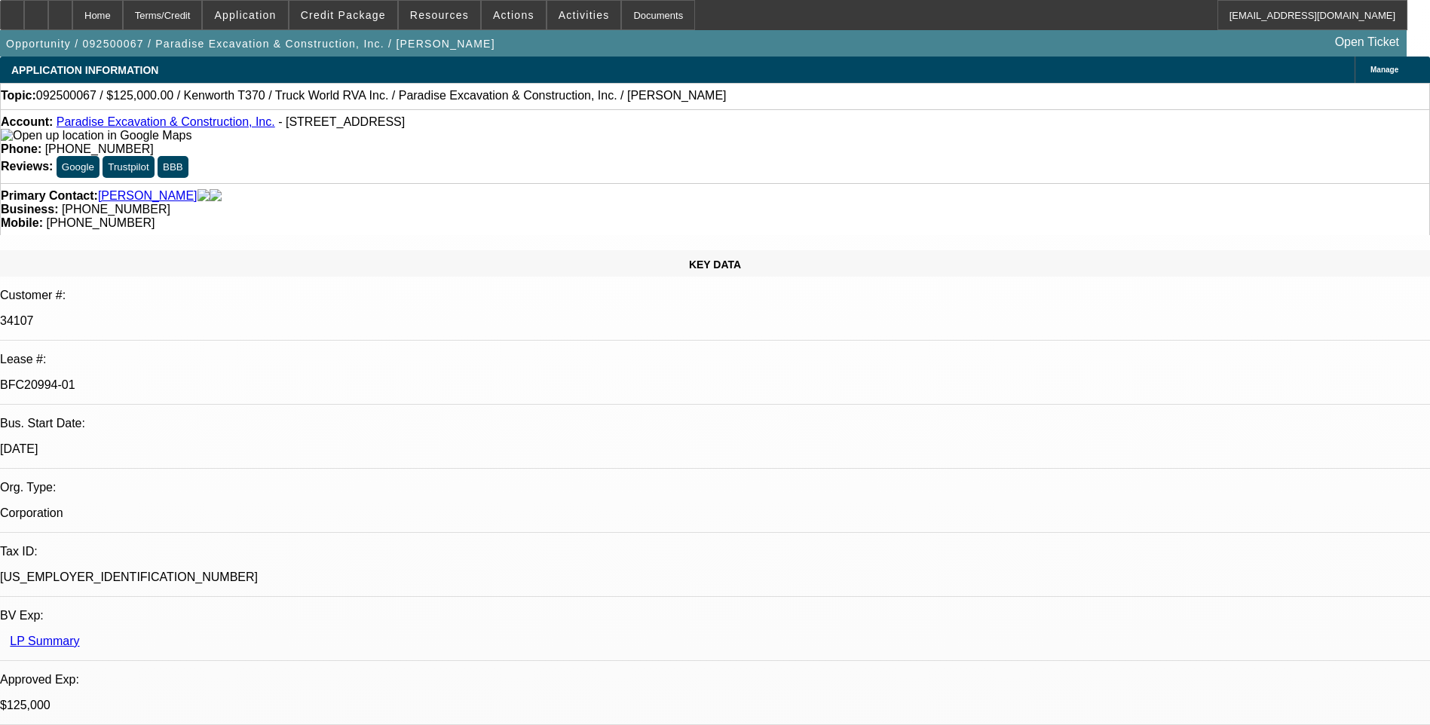
select select "0"
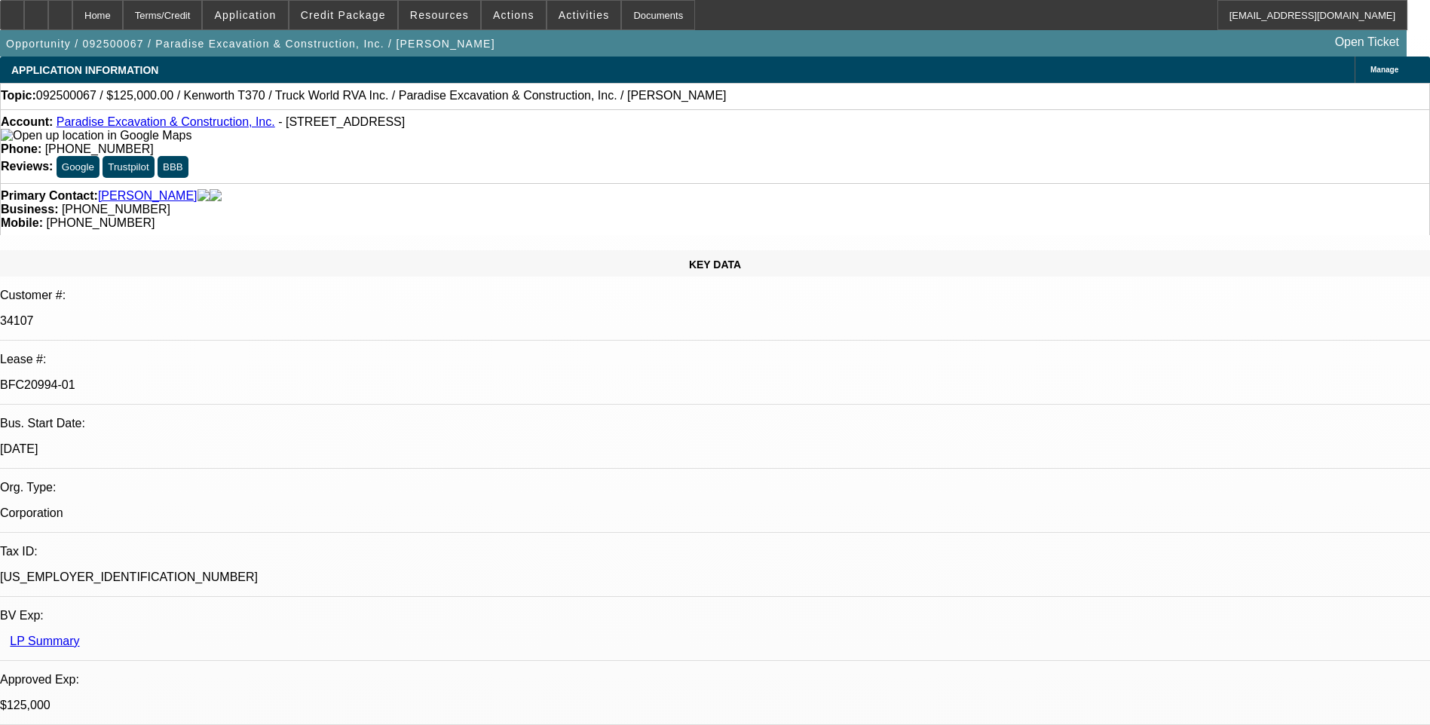
select select "0"
select select "1"
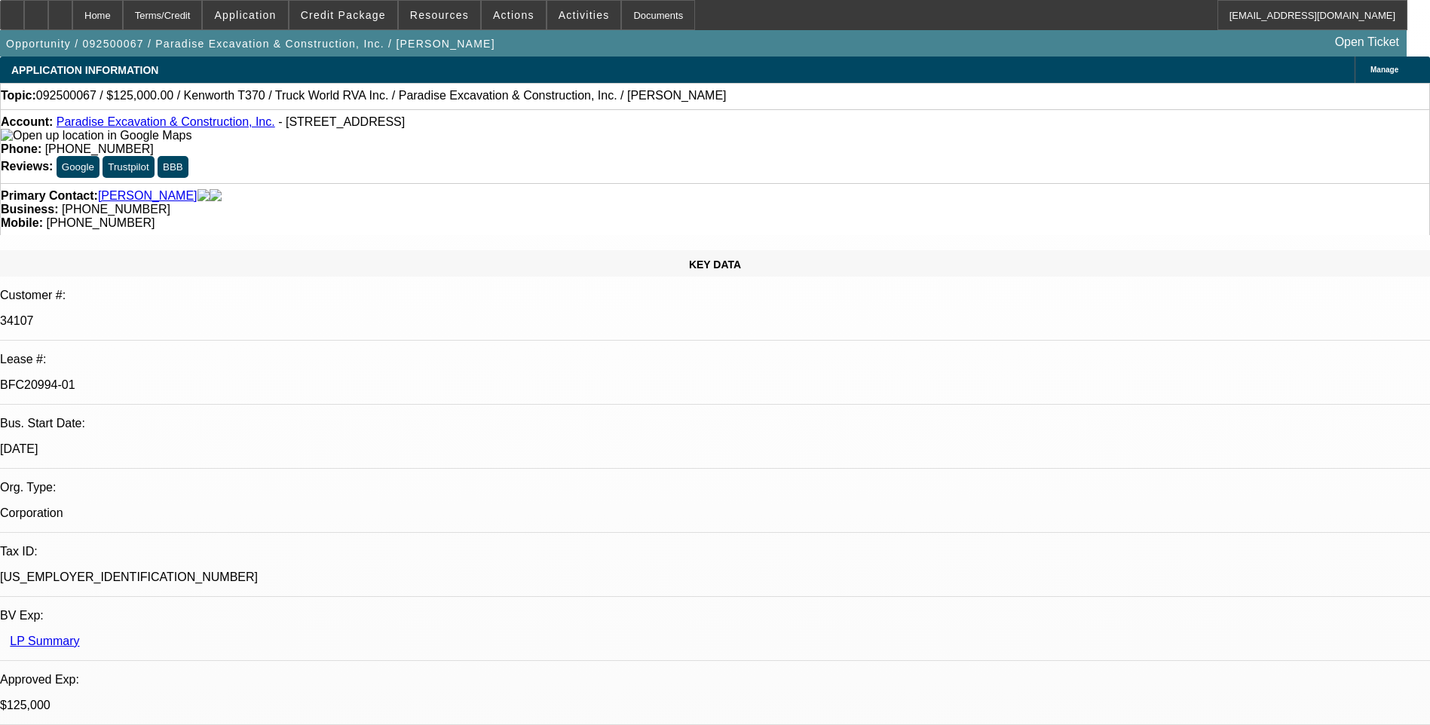
select select "1"
select select "6"
select select "1"
select select "6"
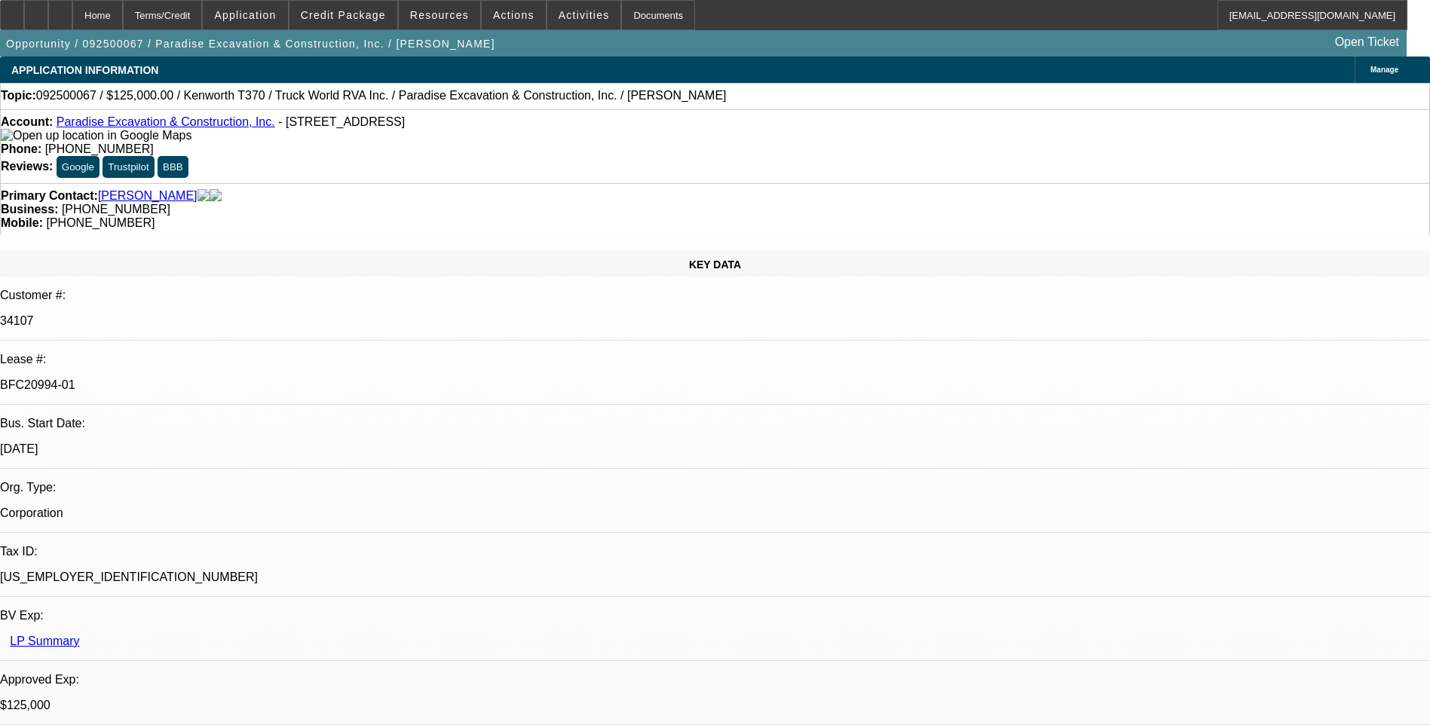
select select "1"
select select "6"
click at [941, 183] on div "Primary Contact: Degitz, Jason Business: (208) 999-0489 Mobile: (208) 941-6504" at bounding box center [715, 209] width 1430 height 52
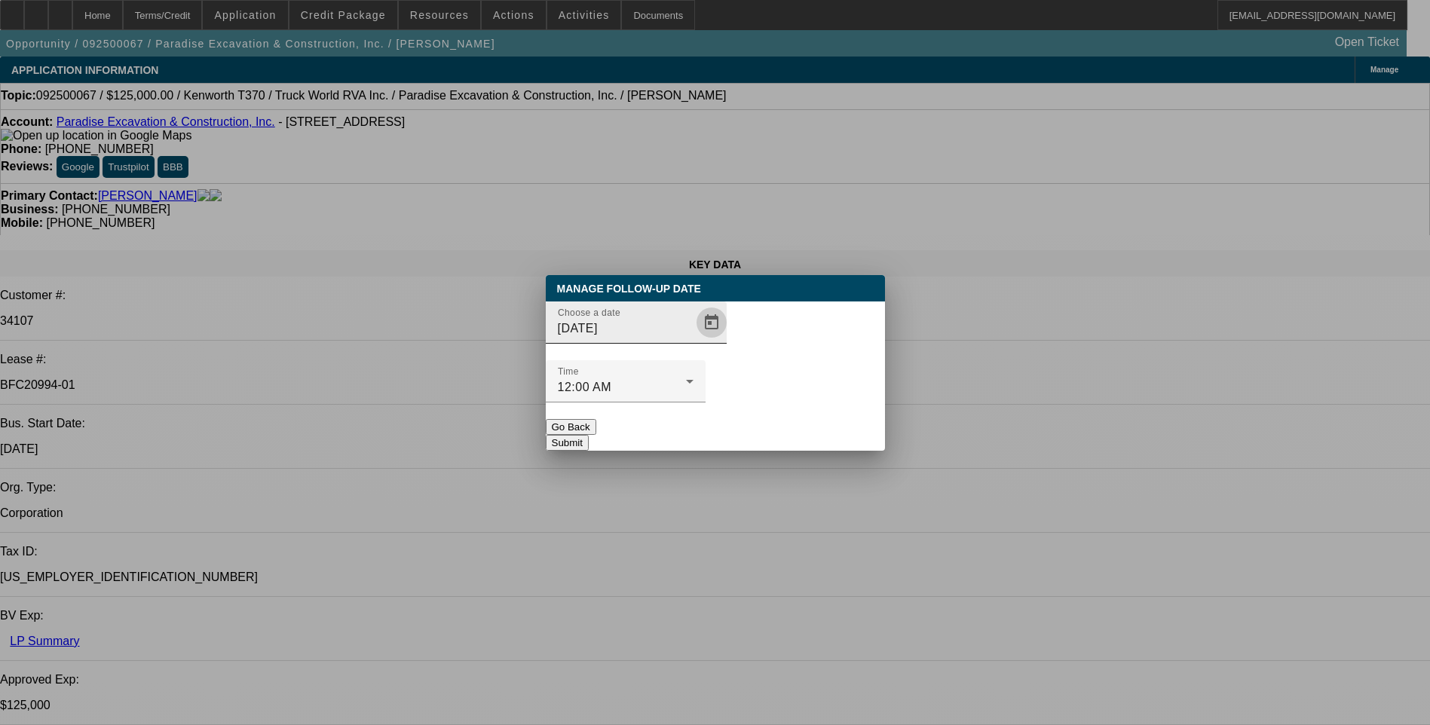
click at [693, 341] on span "Open calendar" at bounding box center [711, 322] width 36 height 36
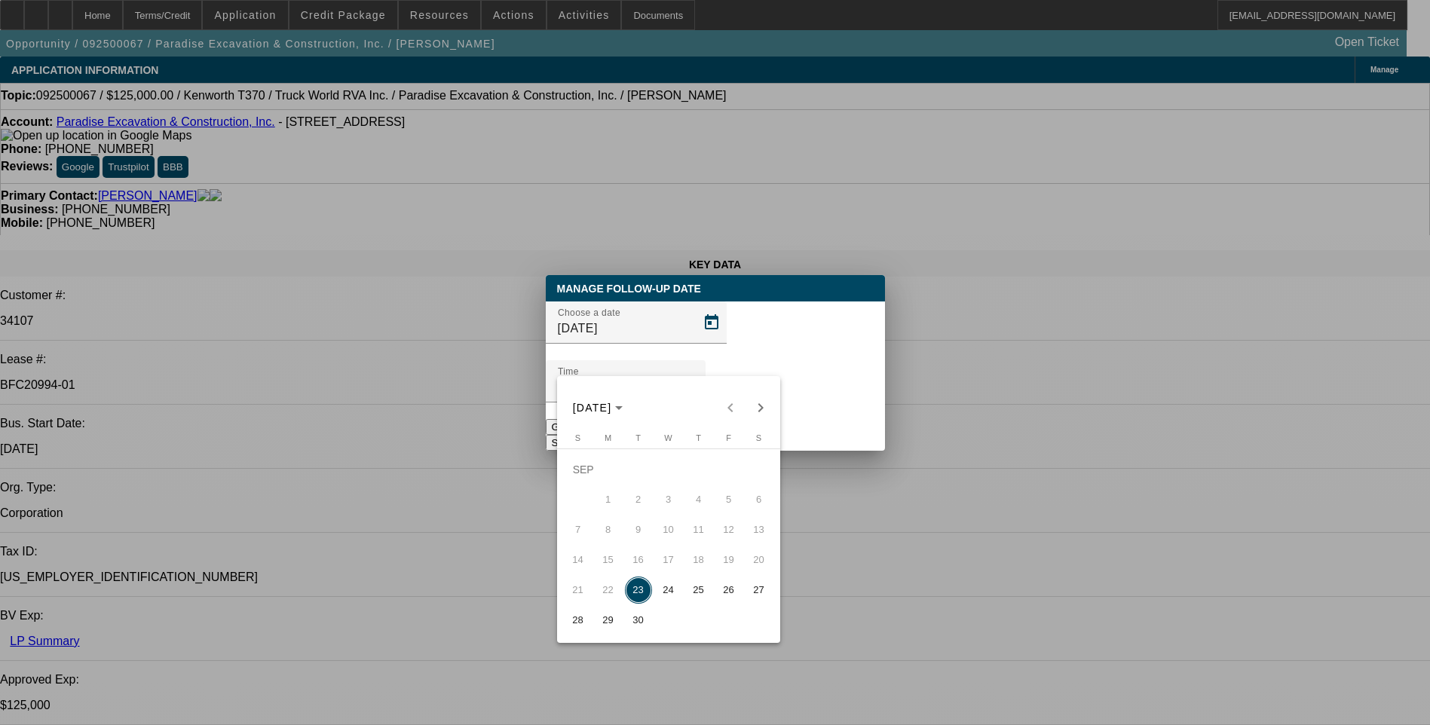
click at [669, 601] on span "24" at bounding box center [668, 590] width 27 height 27
type input "9/24/2025"
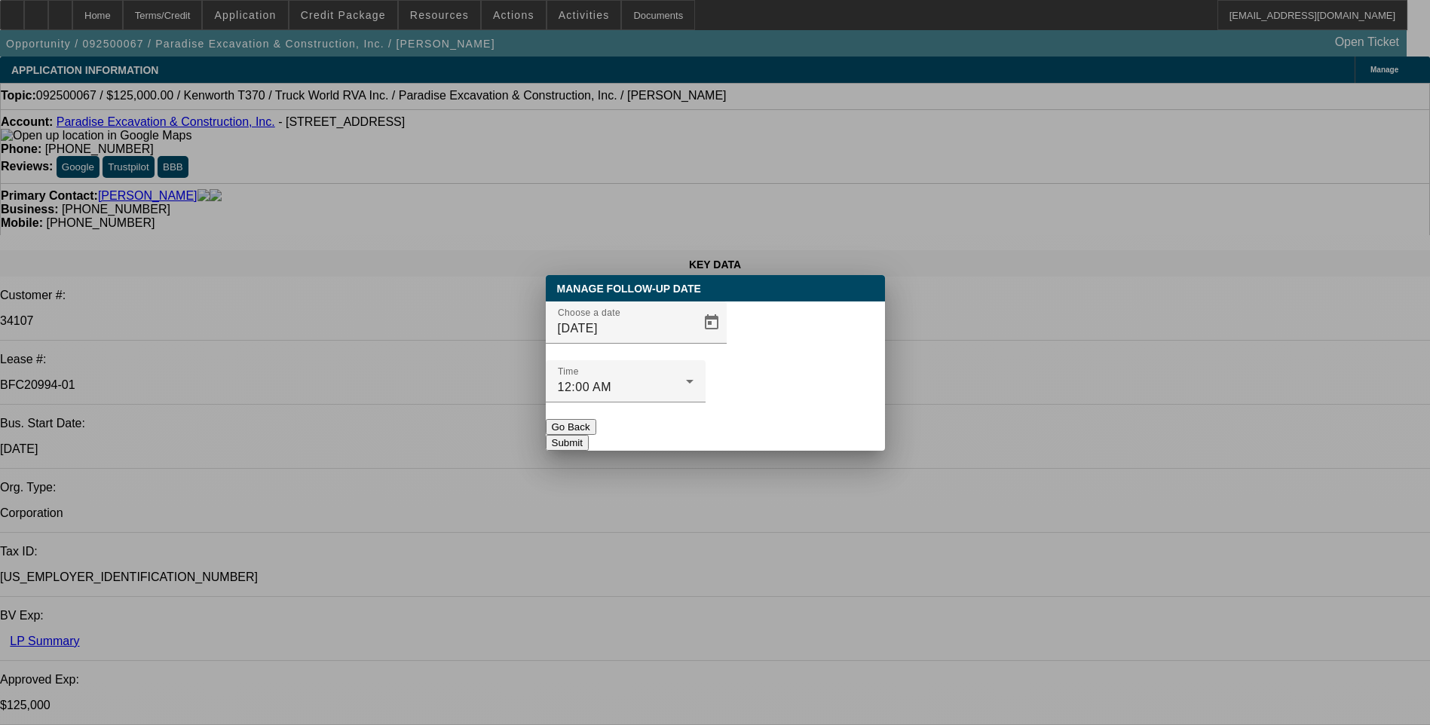
click at [589, 435] on button "Submit" at bounding box center [567, 443] width 43 height 16
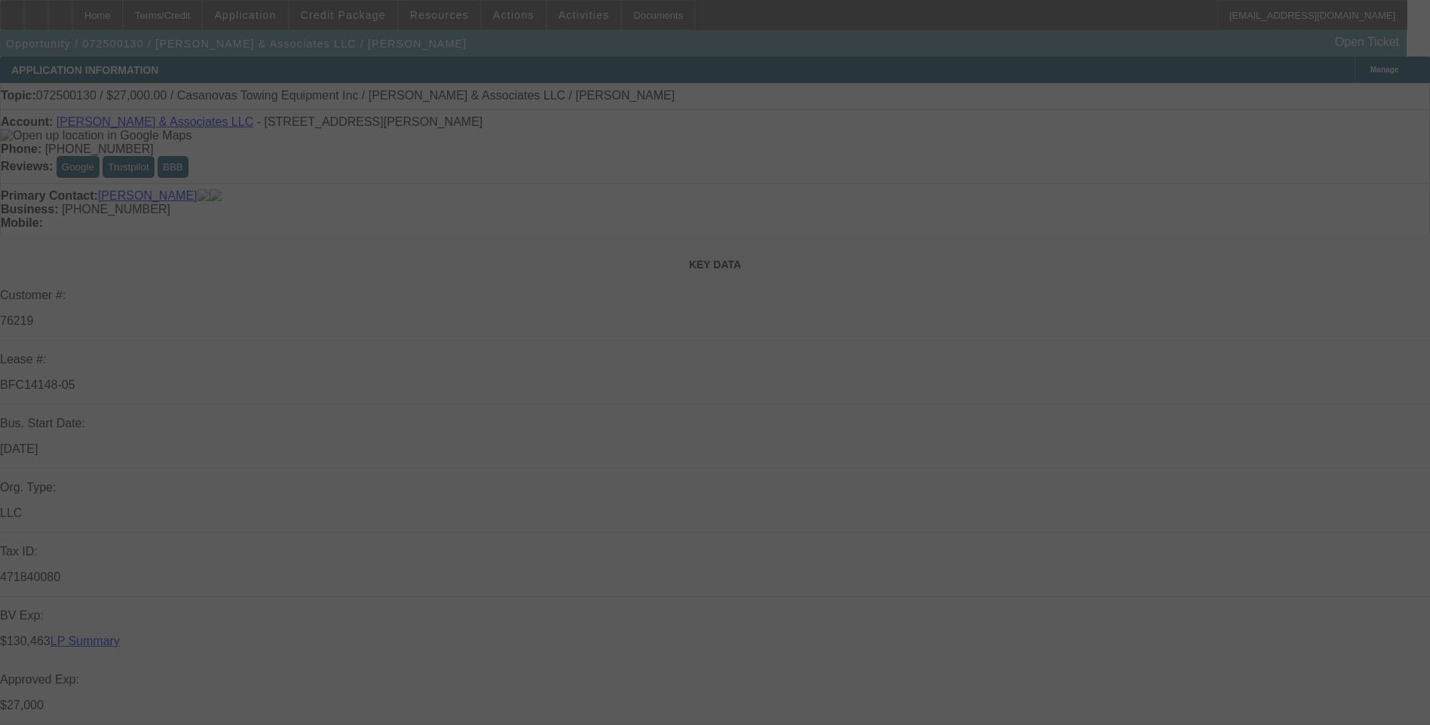
select select "0"
select select "2"
select select "0.1"
select select "0"
select select "2"
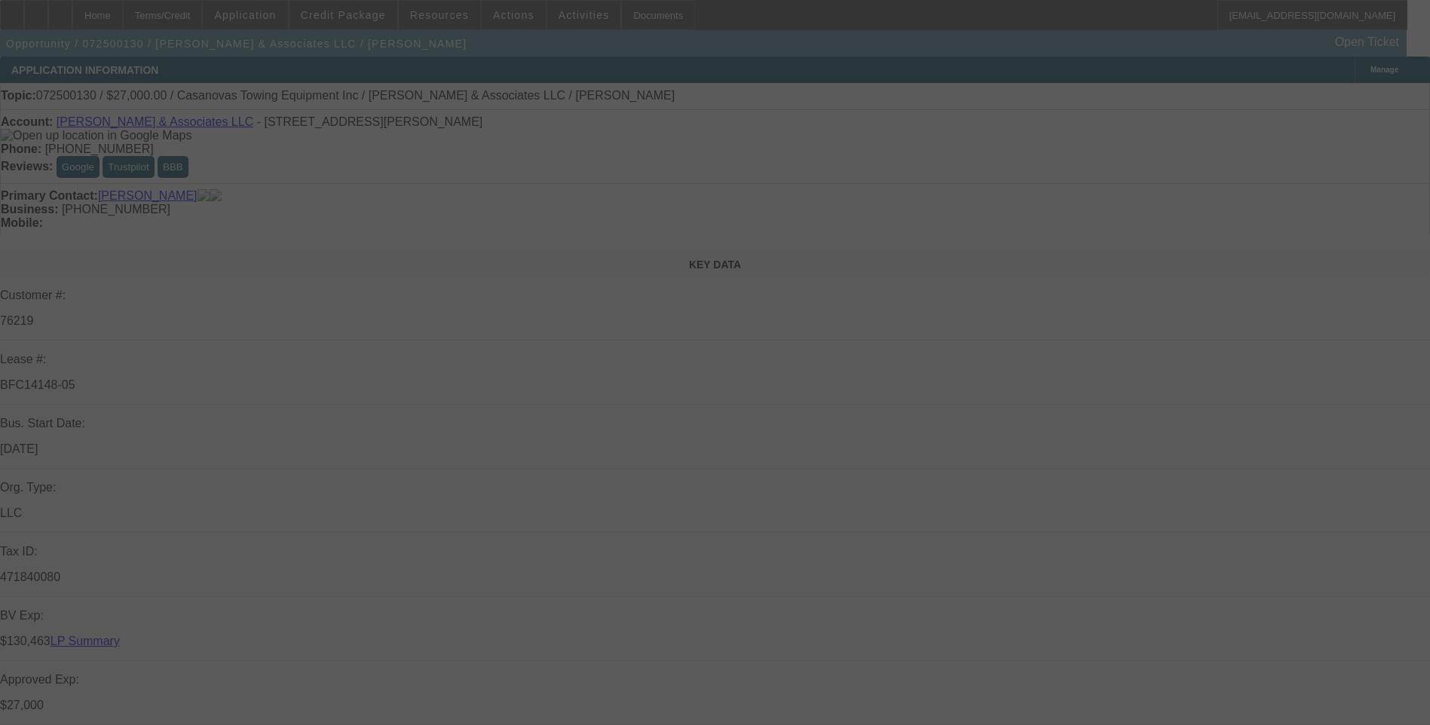
select select "0.1"
select select "0"
select select "2"
select select "0.1"
select select "0"
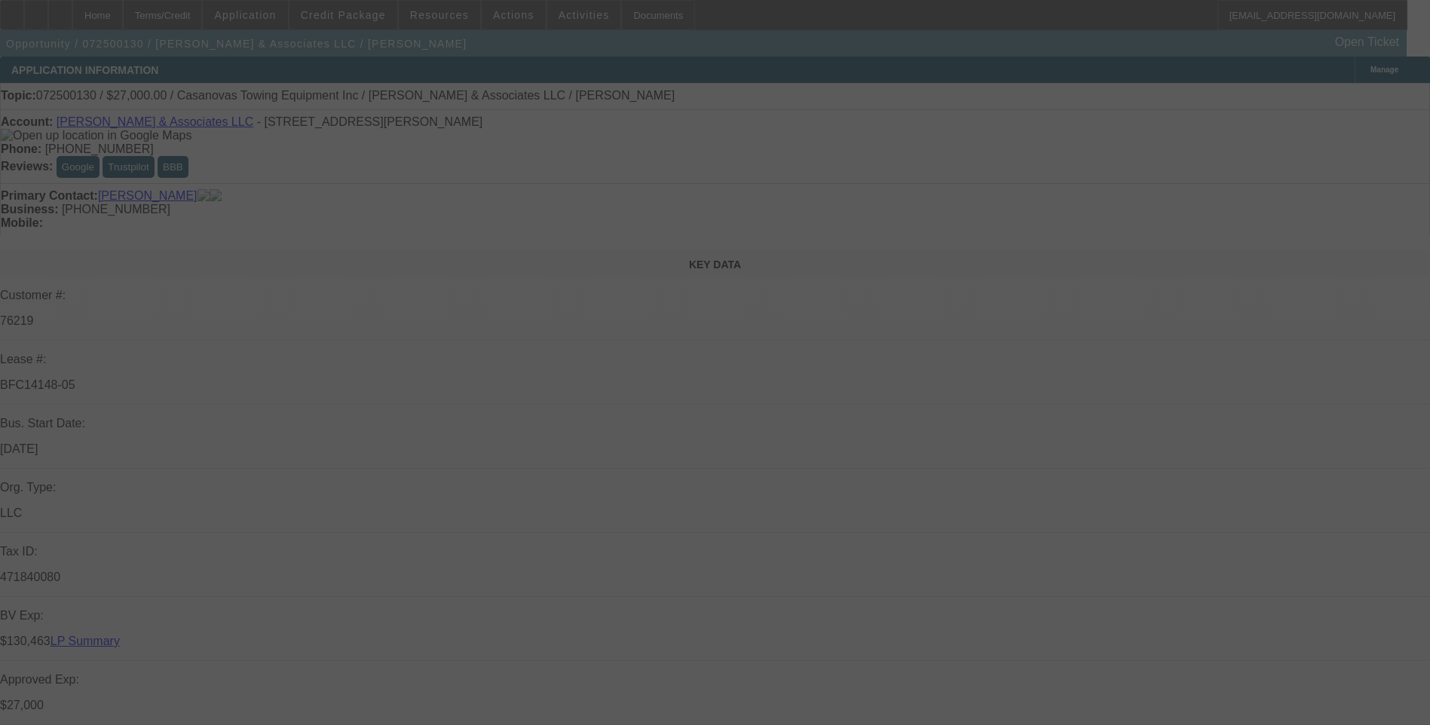
select select "2"
select select "0.1"
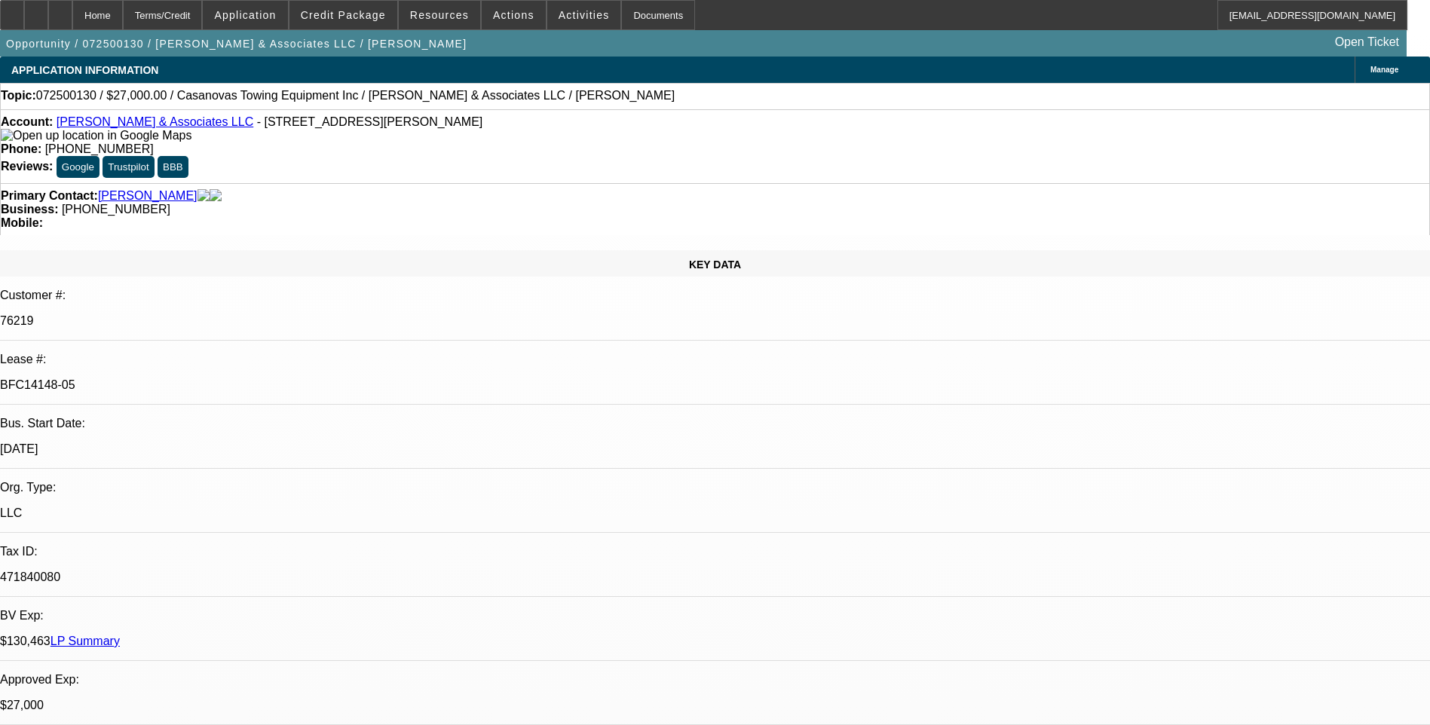
select select "1"
select select "2"
select select "4"
select select "1"
select select "2"
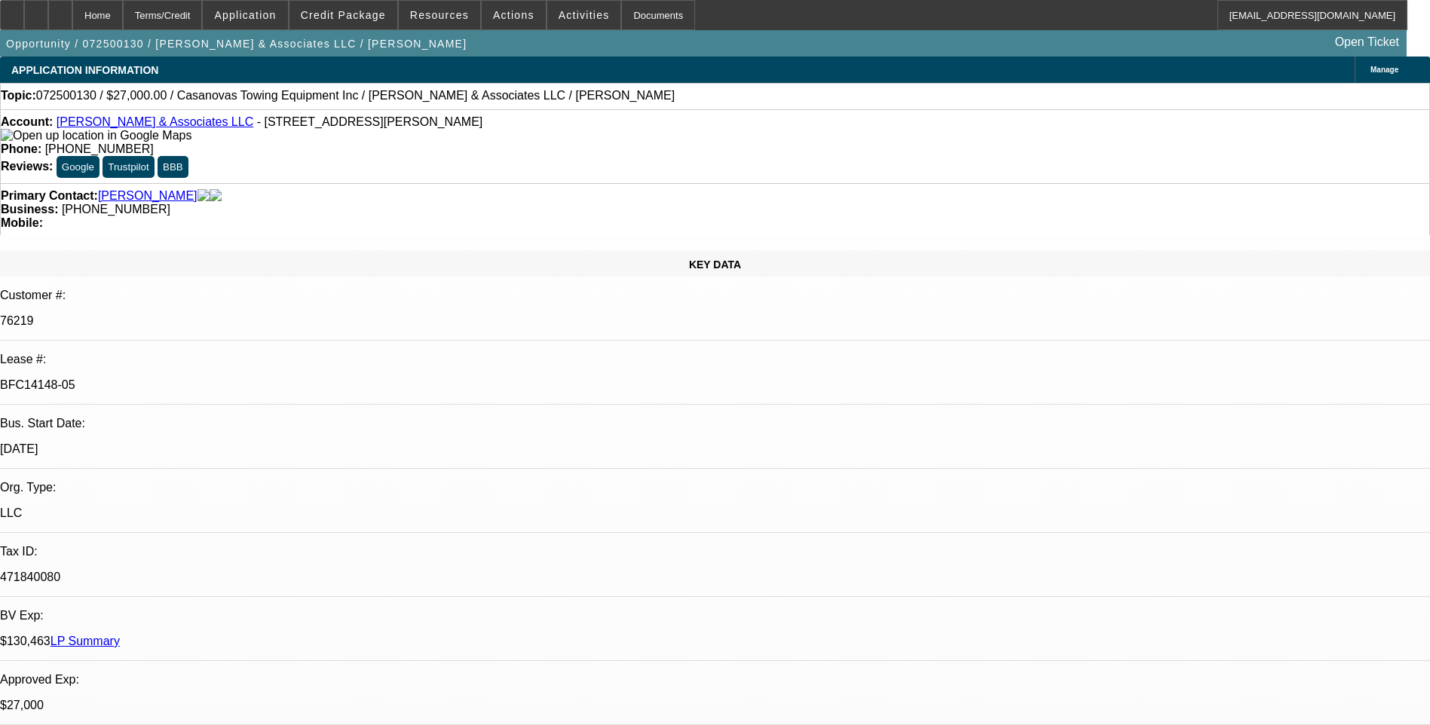
select select "4"
select select "1"
select select "2"
select select "4"
select select "1"
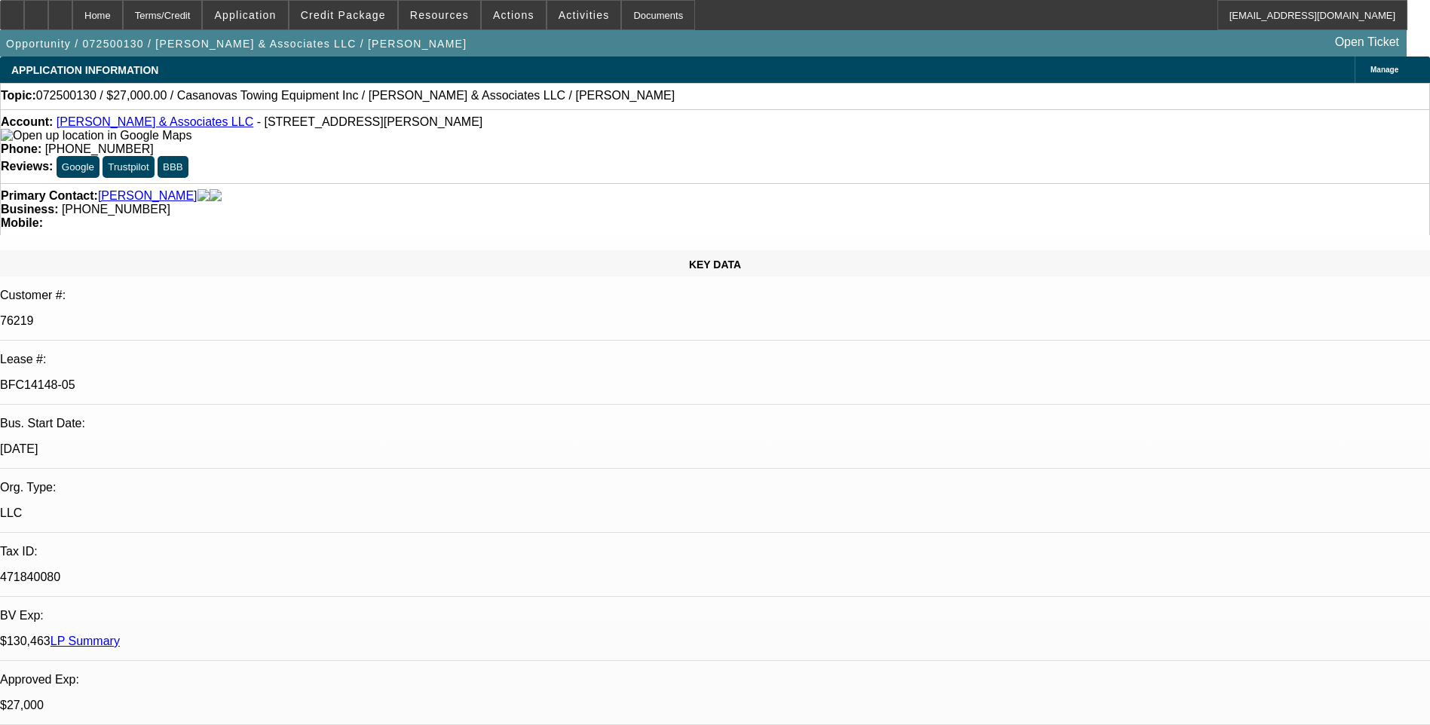
select select "2"
select select "4"
drag, startPoint x: 33, startPoint y: 15, endPoint x: 332, endPoint y: 42, distance: 299.7
click at [24, 15] on div at bounding box center [12, 15] width 24 height 30
select select "0.1"
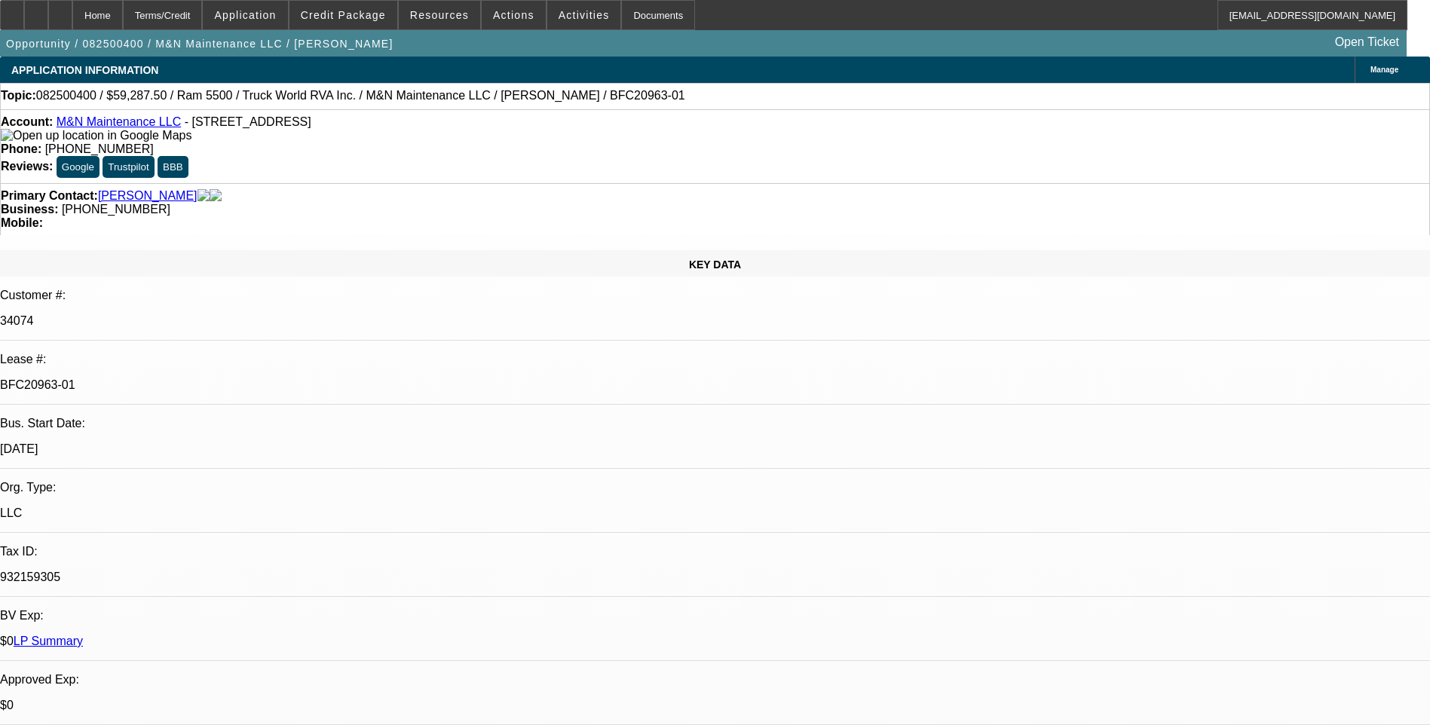
select select "0"
select select "0.1"
select select "0"
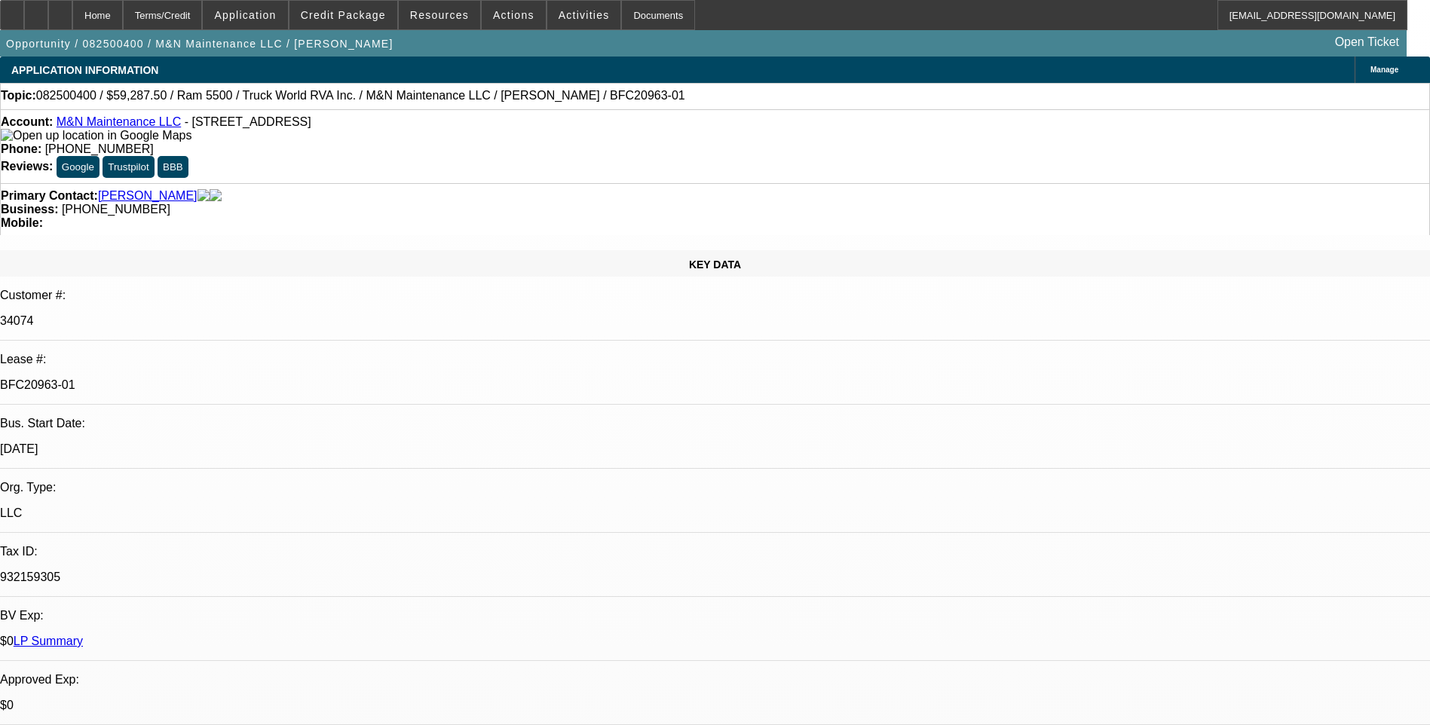
select select "0.1"
select select "0"
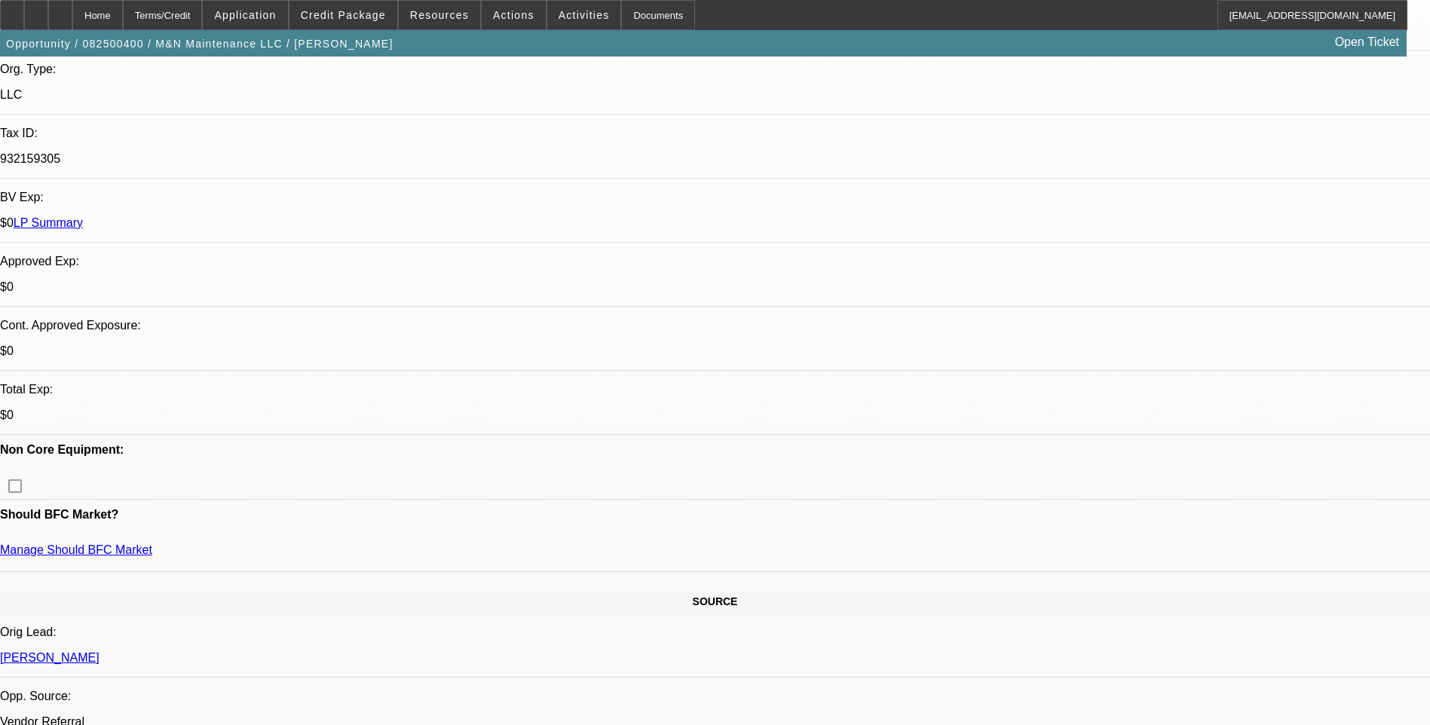
select select "1"
select select "6"
select select "1"
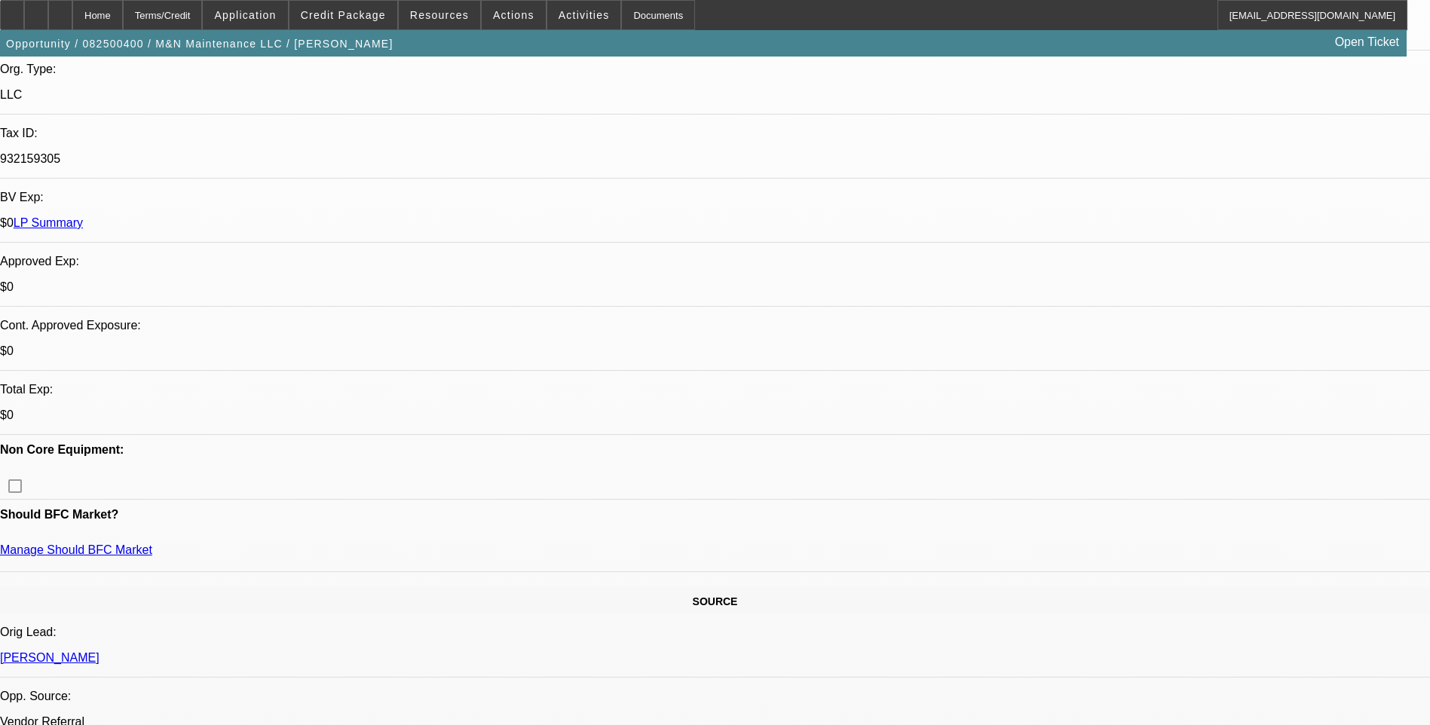
select select "6"
select select "1"
select select "6"
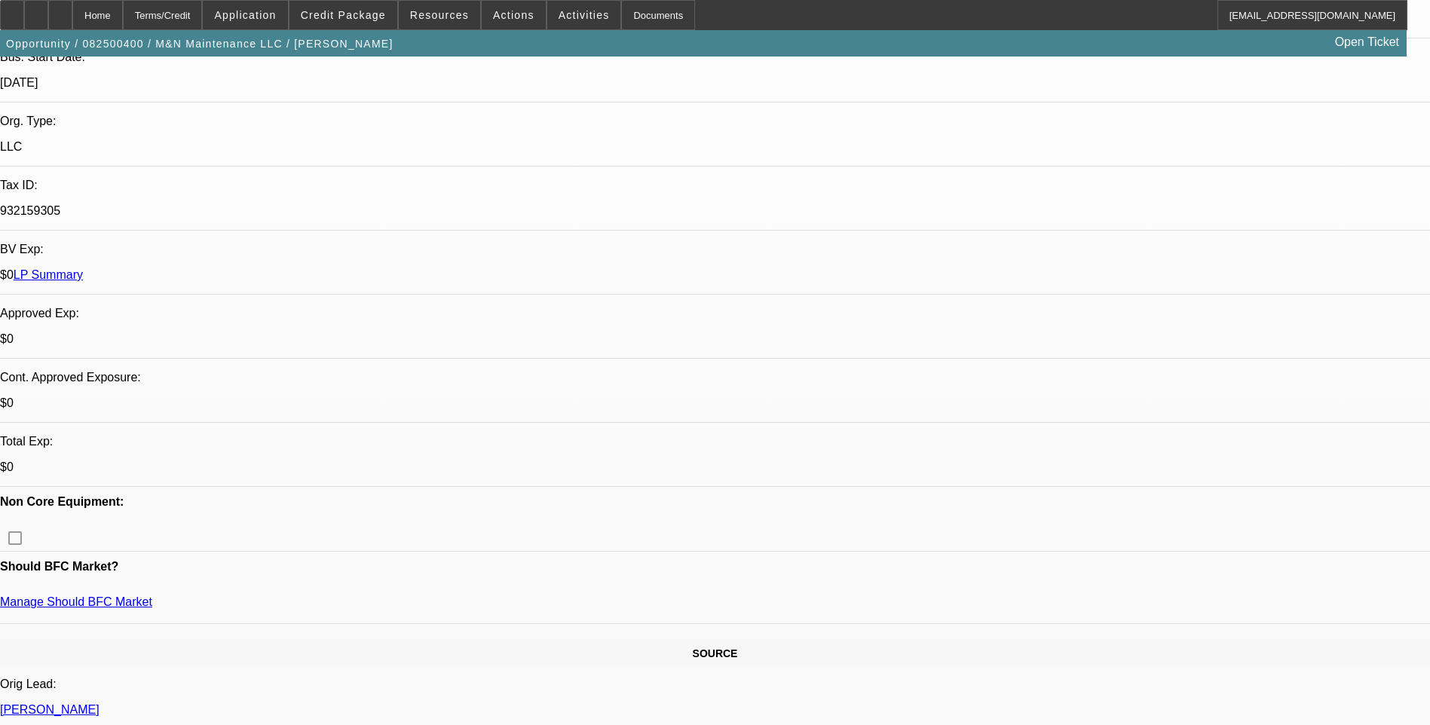
scroll to position [377, 0]
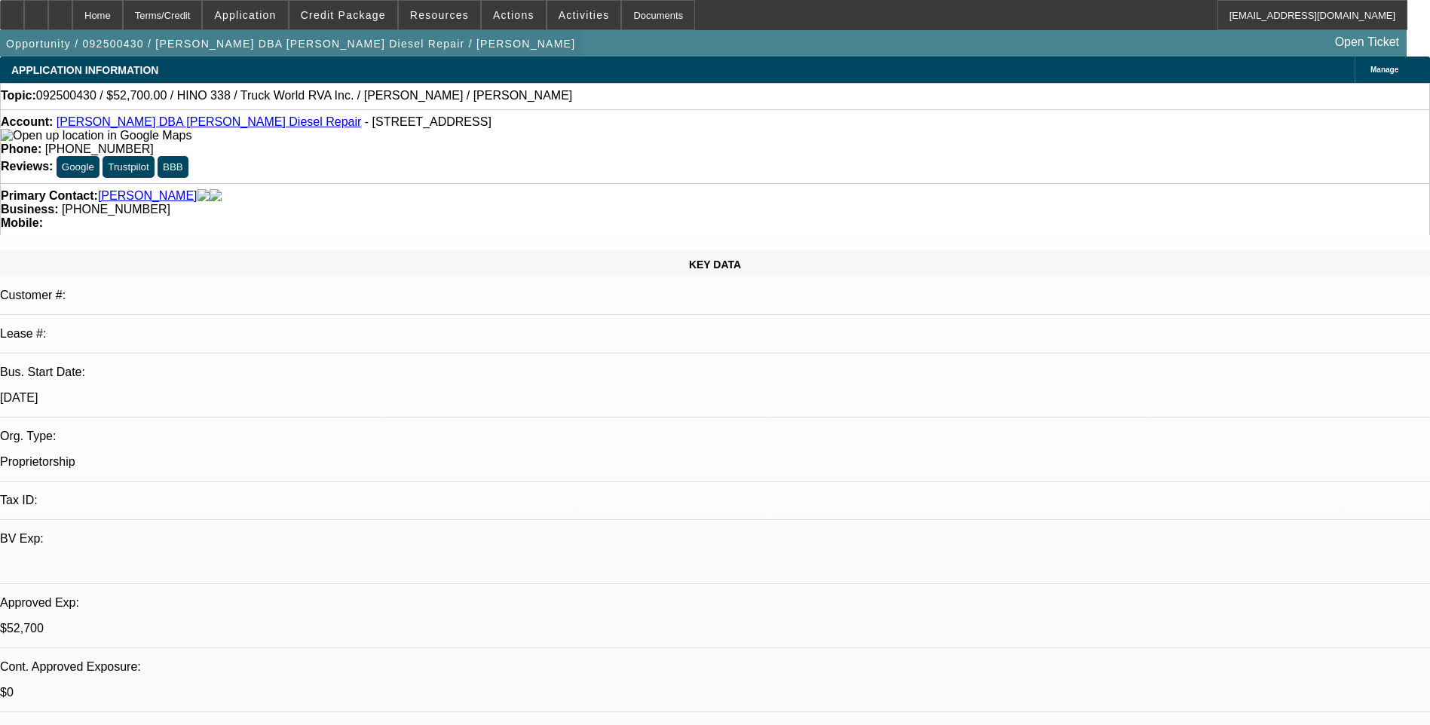
select select "0"
select select "0.15"
select select "2"
select select "0.1"
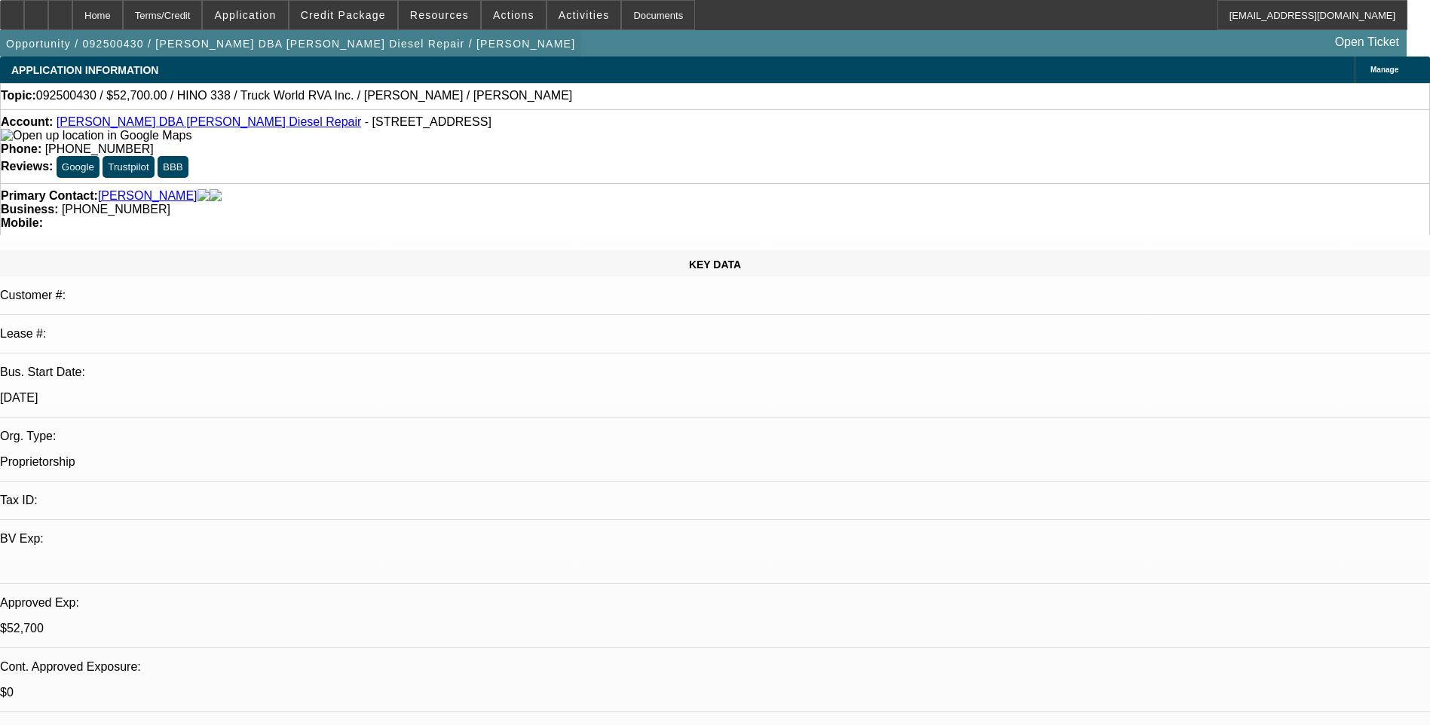
select select "0.15"
select select "2"
select select "0"
select select "0.1"
select select "2"
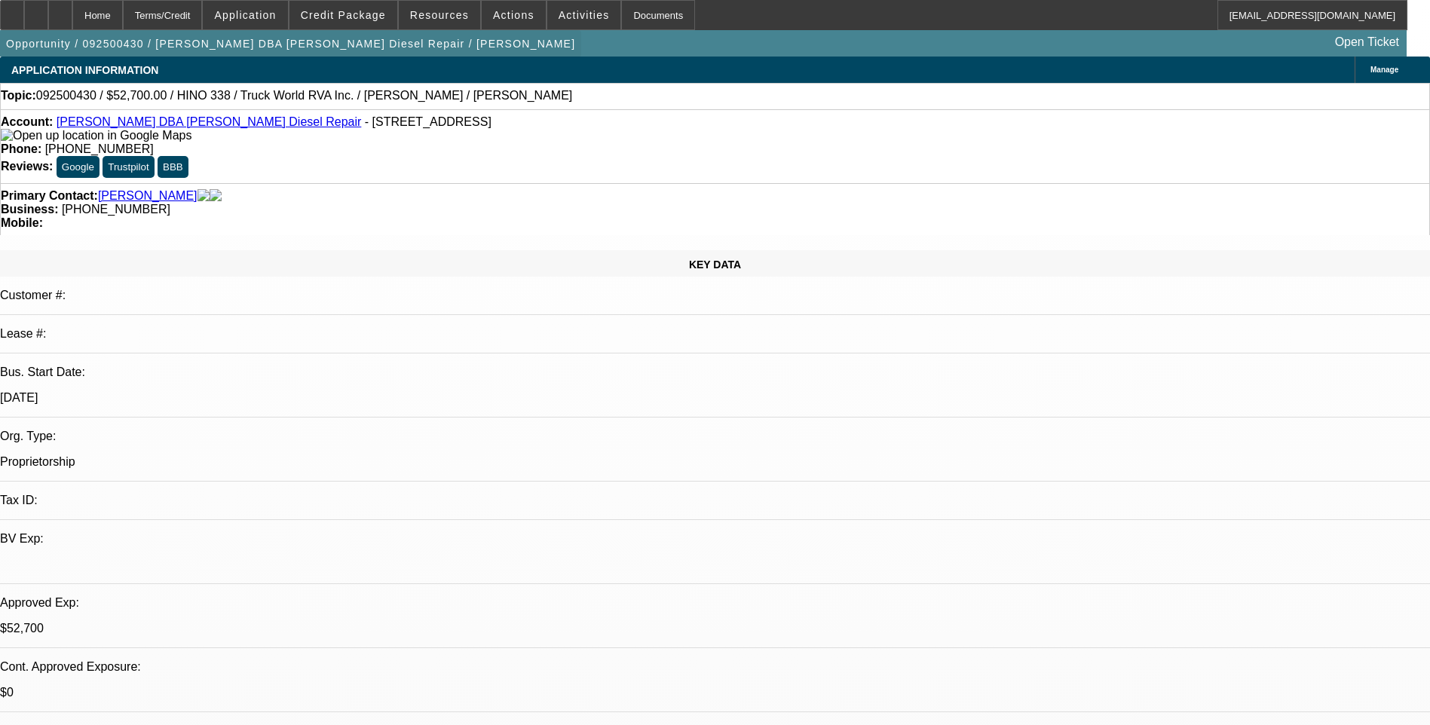
select select "0"
select select "1"
select select "3"
select select "6"
select select "1"
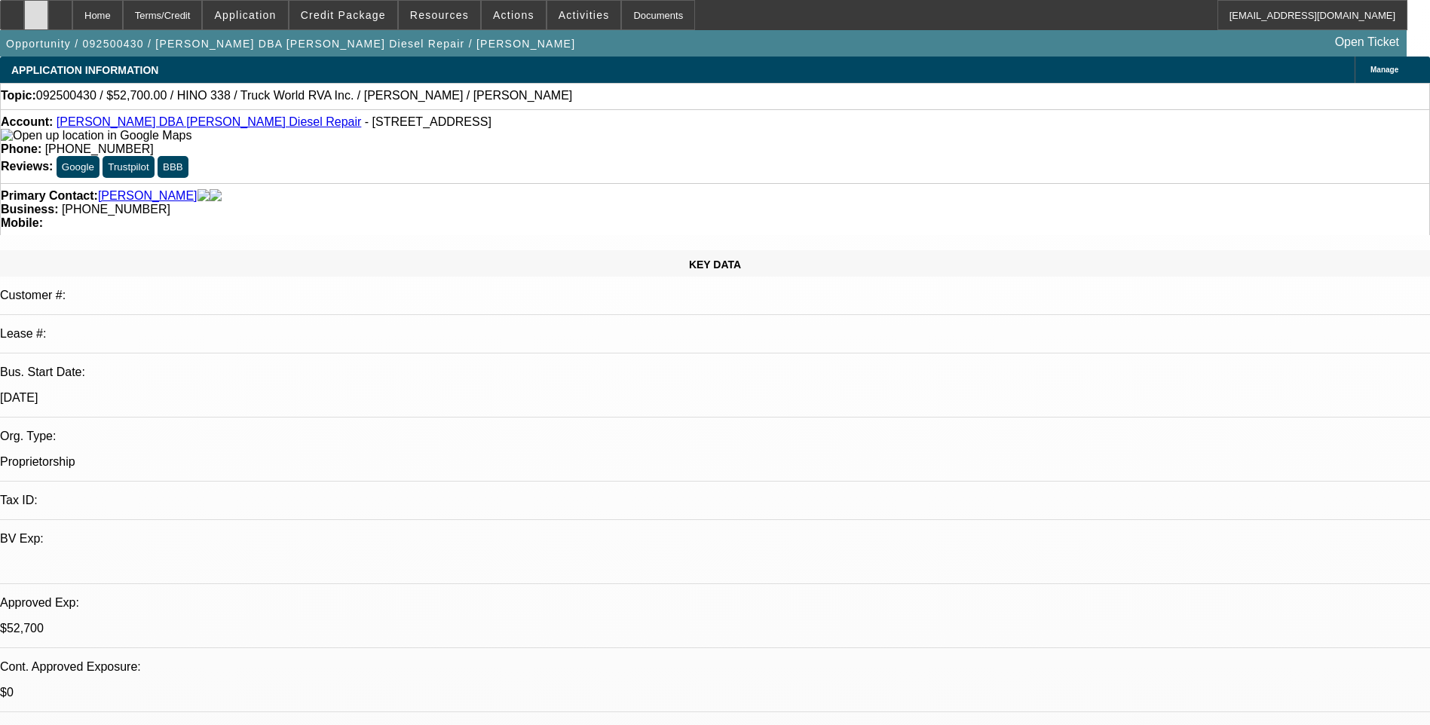
select select "2"
select select "4"
select select "1"
select select "2"
select select "6"
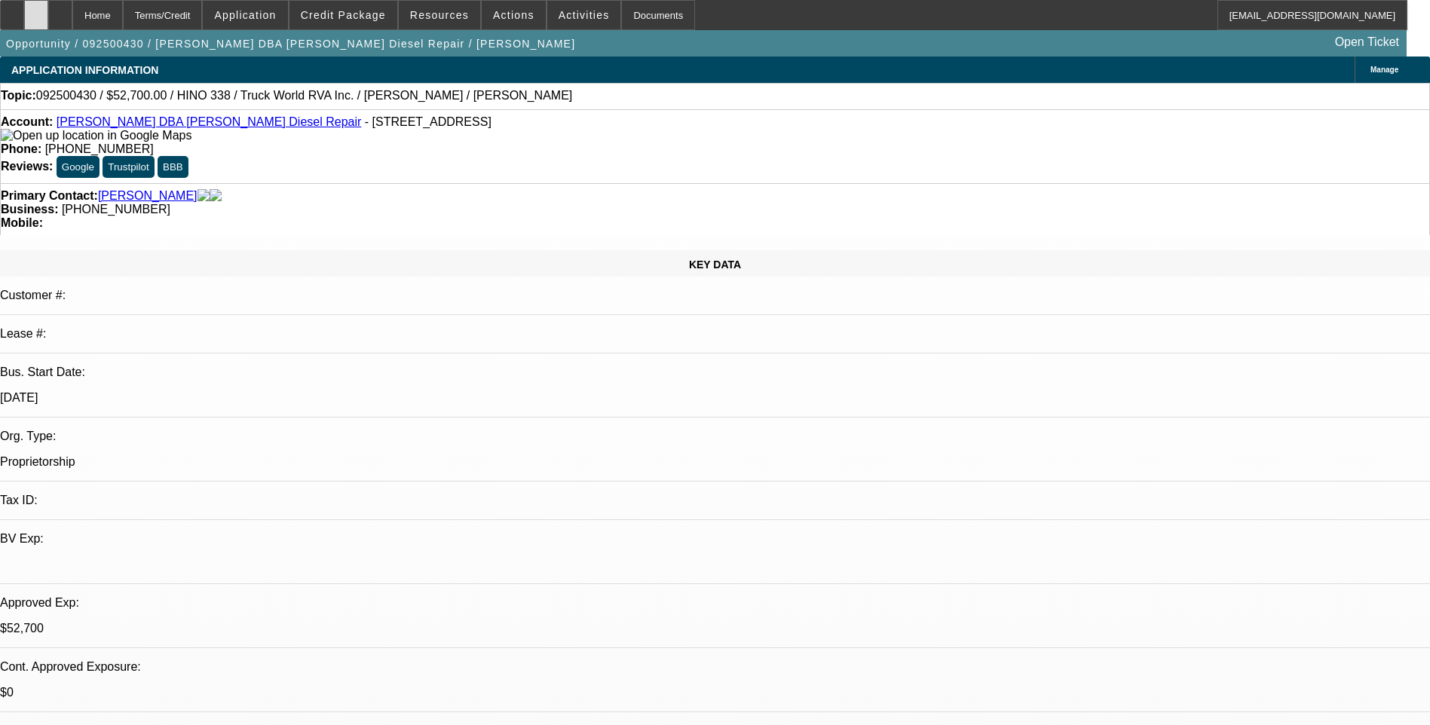
select select "1"
select select "2"
select select "6"
click at [36, 10] on icon at bounding box center [36, 10] width 0 height 0
click at [72, 20] on div at bounding box center [60, 15] width 24 height 30
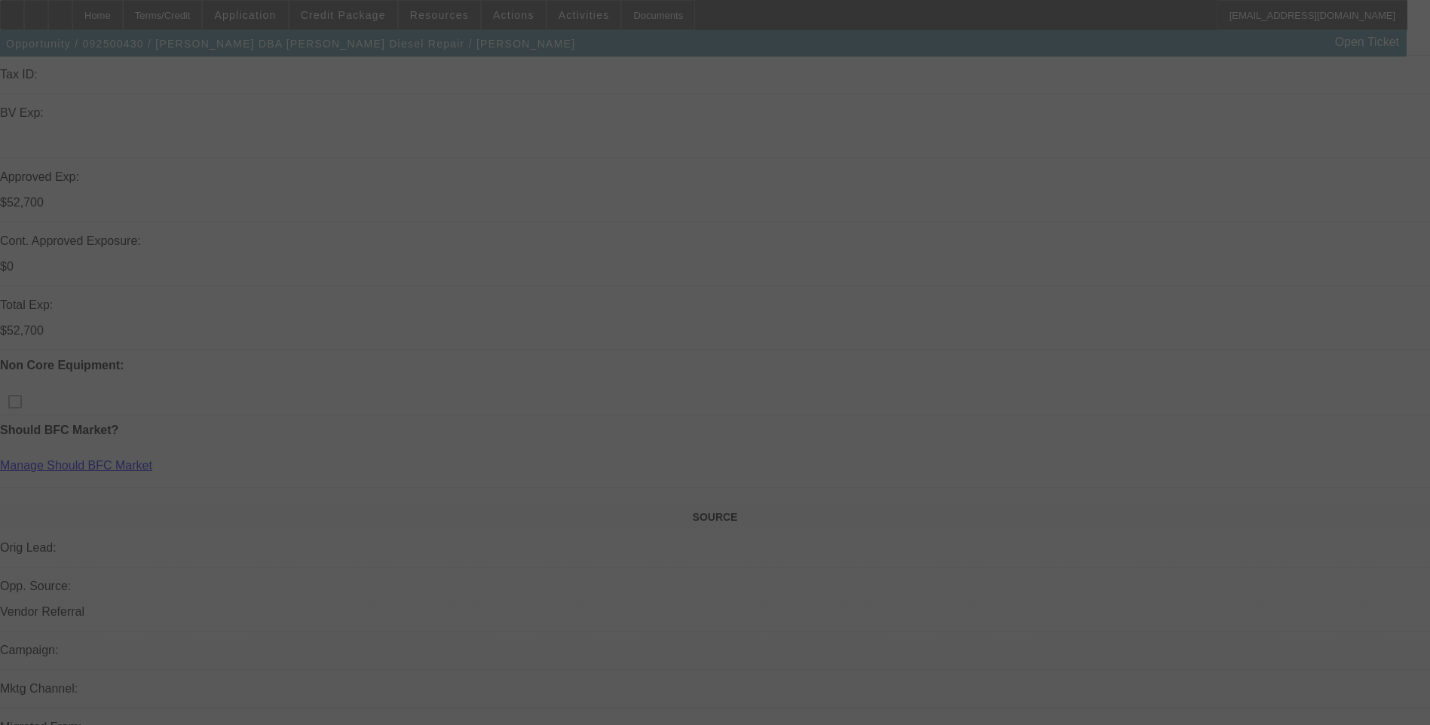
scroll to position [452, 0]
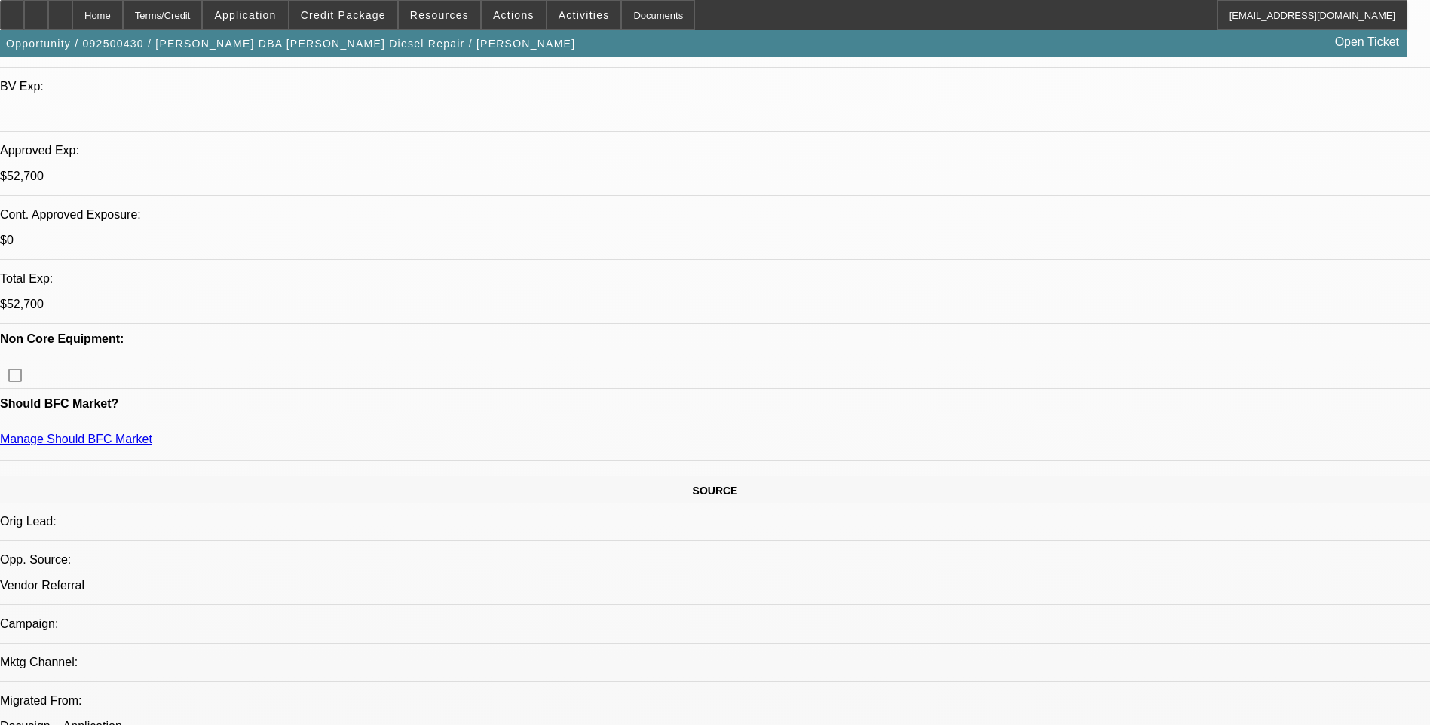
select select "0"
select select "0.15"
select select "2"
select select "0.1"
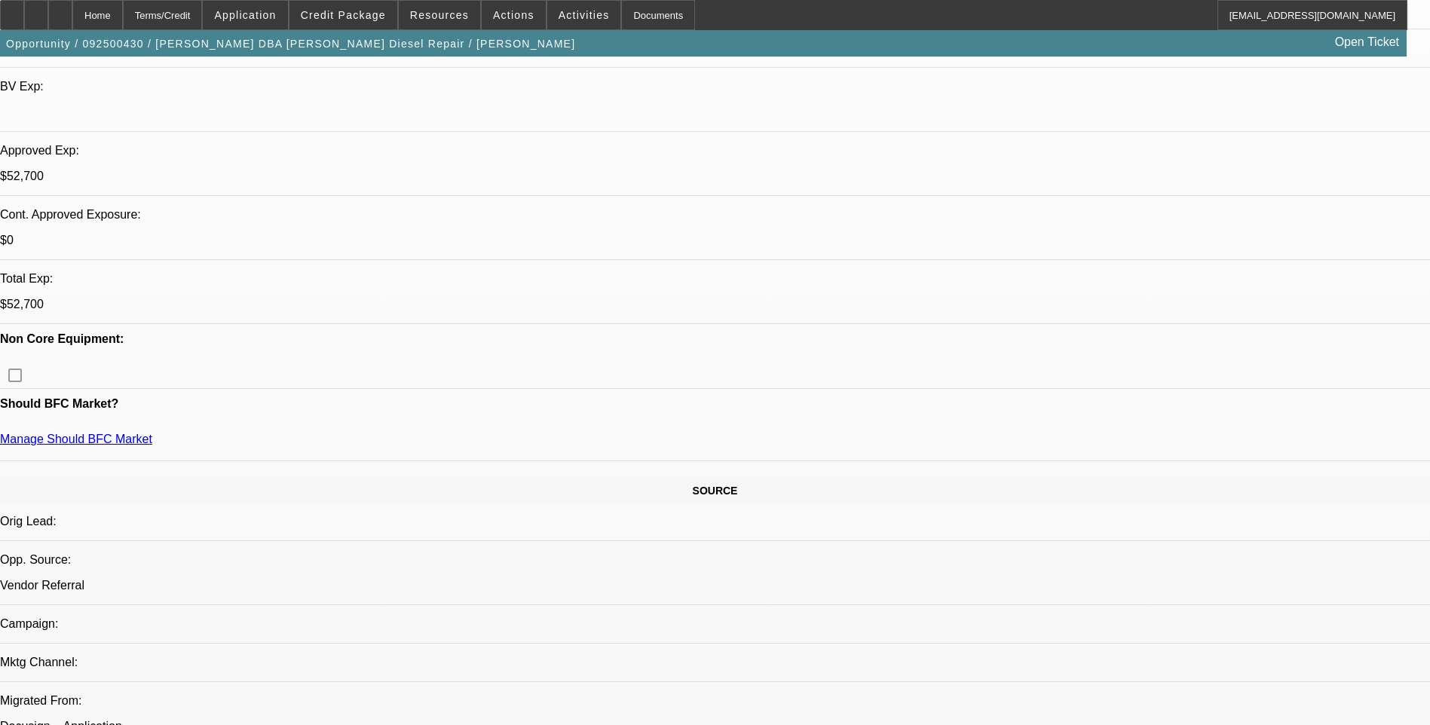
select select "0.15"
select select "2"
select select "0"
select select "0.1"
select select "2"
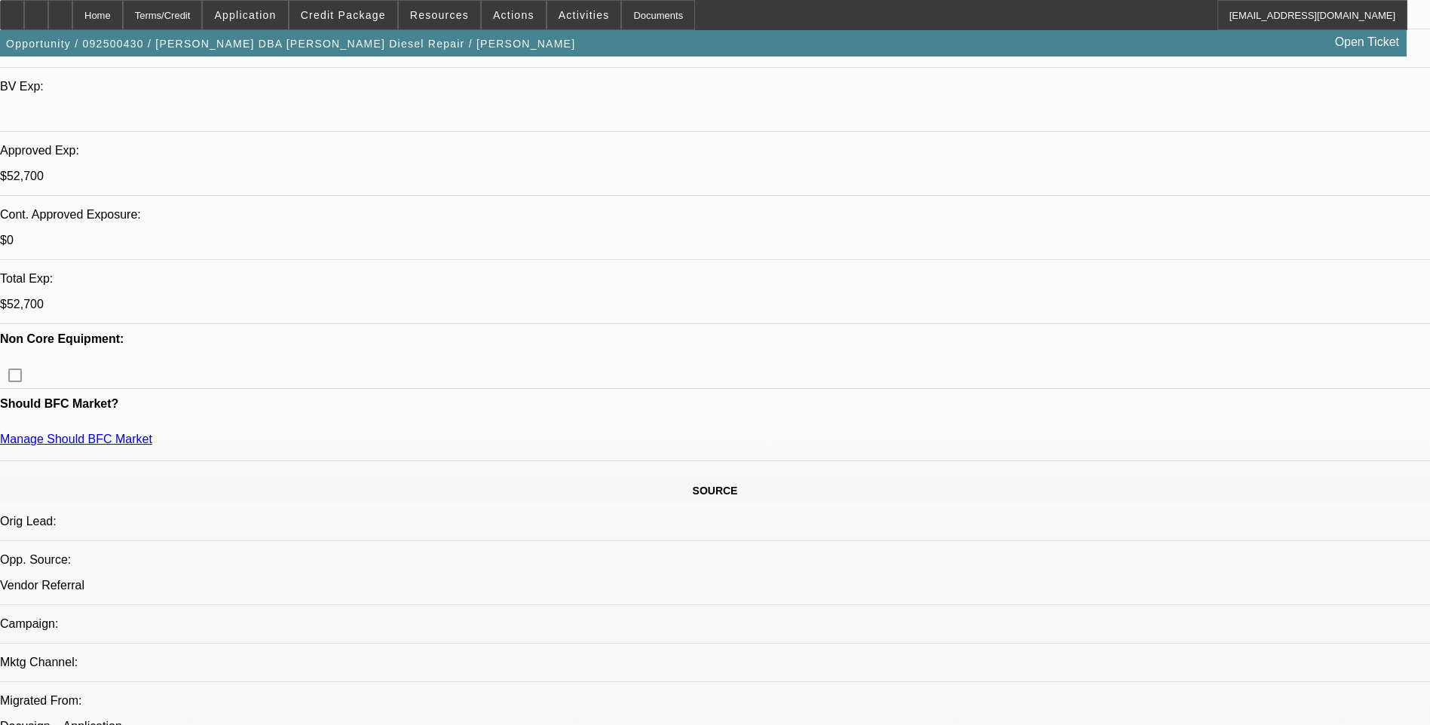
select select "0"
select select "1"
select select "3"
select select "6"
select select "1"
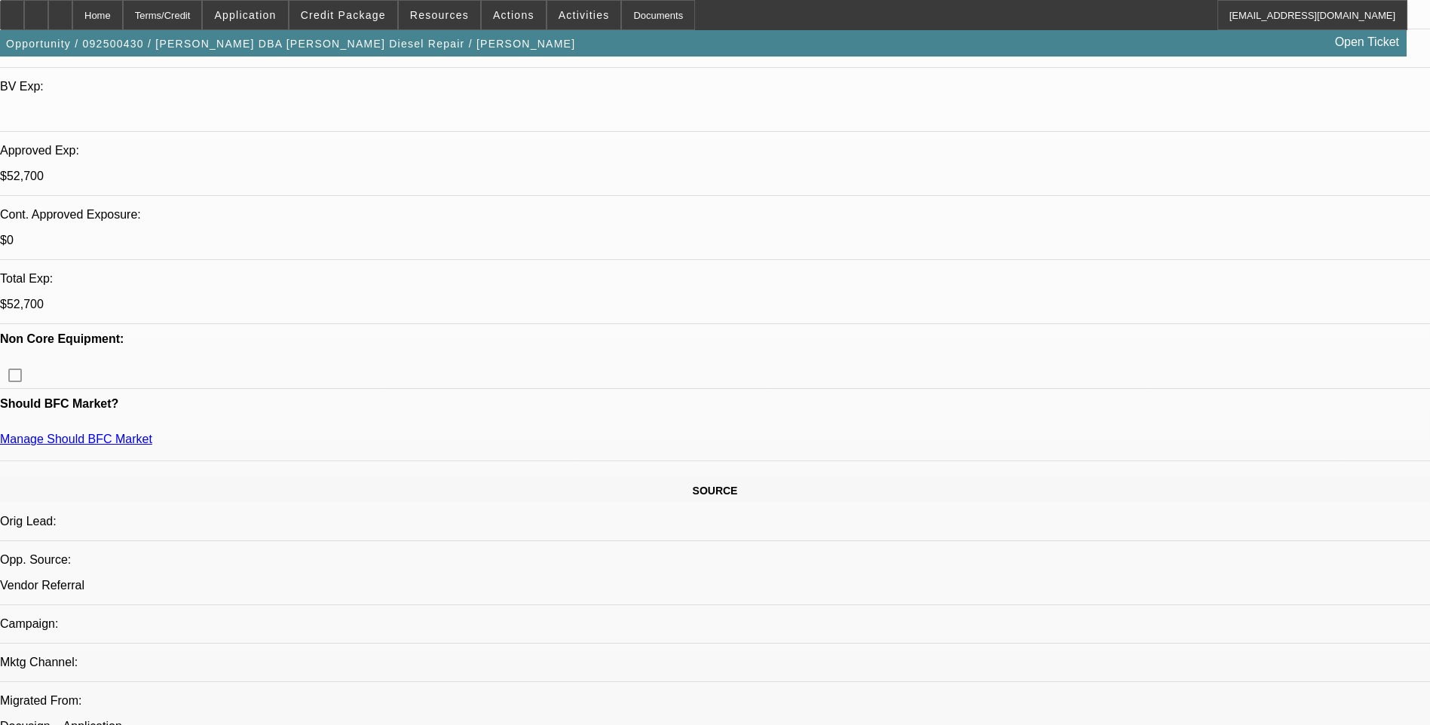
select select "2"
select select "4"
select select "1"
select select "2"
select select "6"
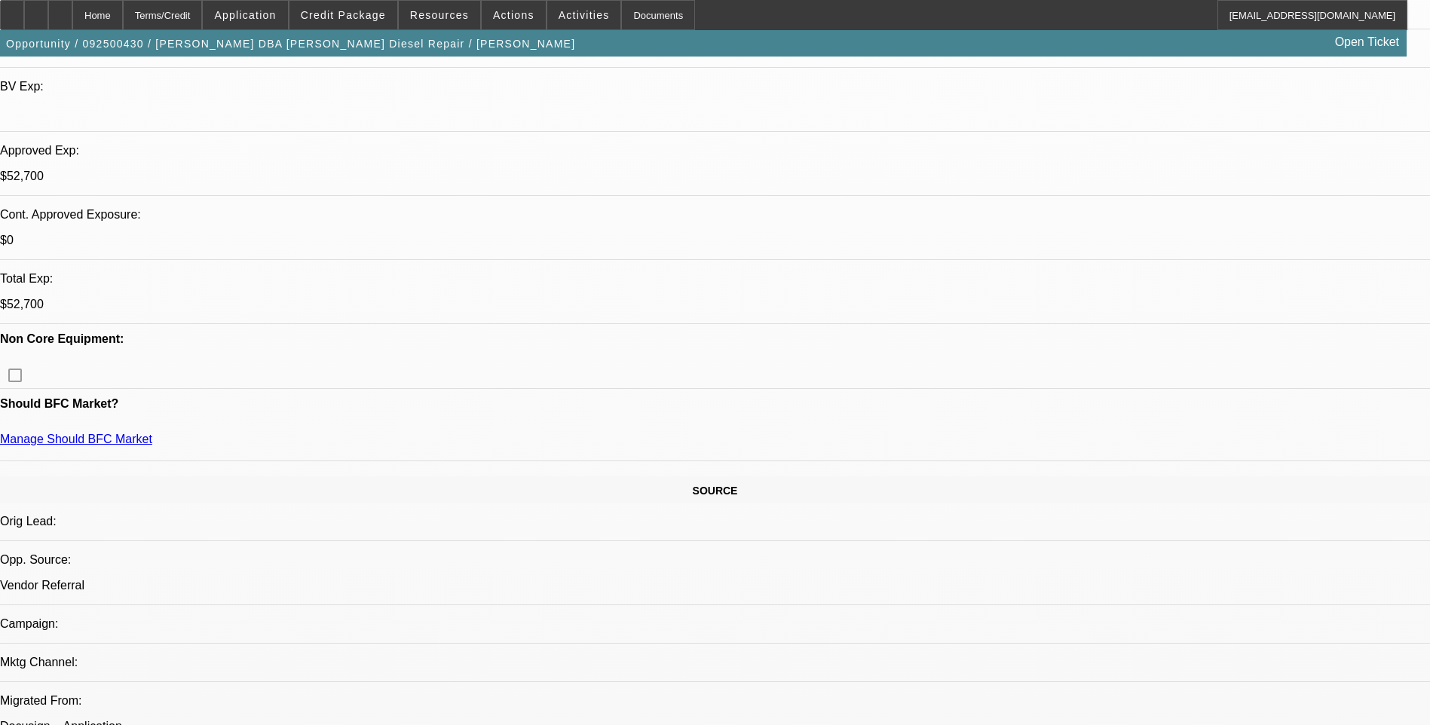
select select "1"
select select "2"
select select "6"
click at [373, 20] on span "Credit Package" at bounding box center [343, 15] width 85 height 12
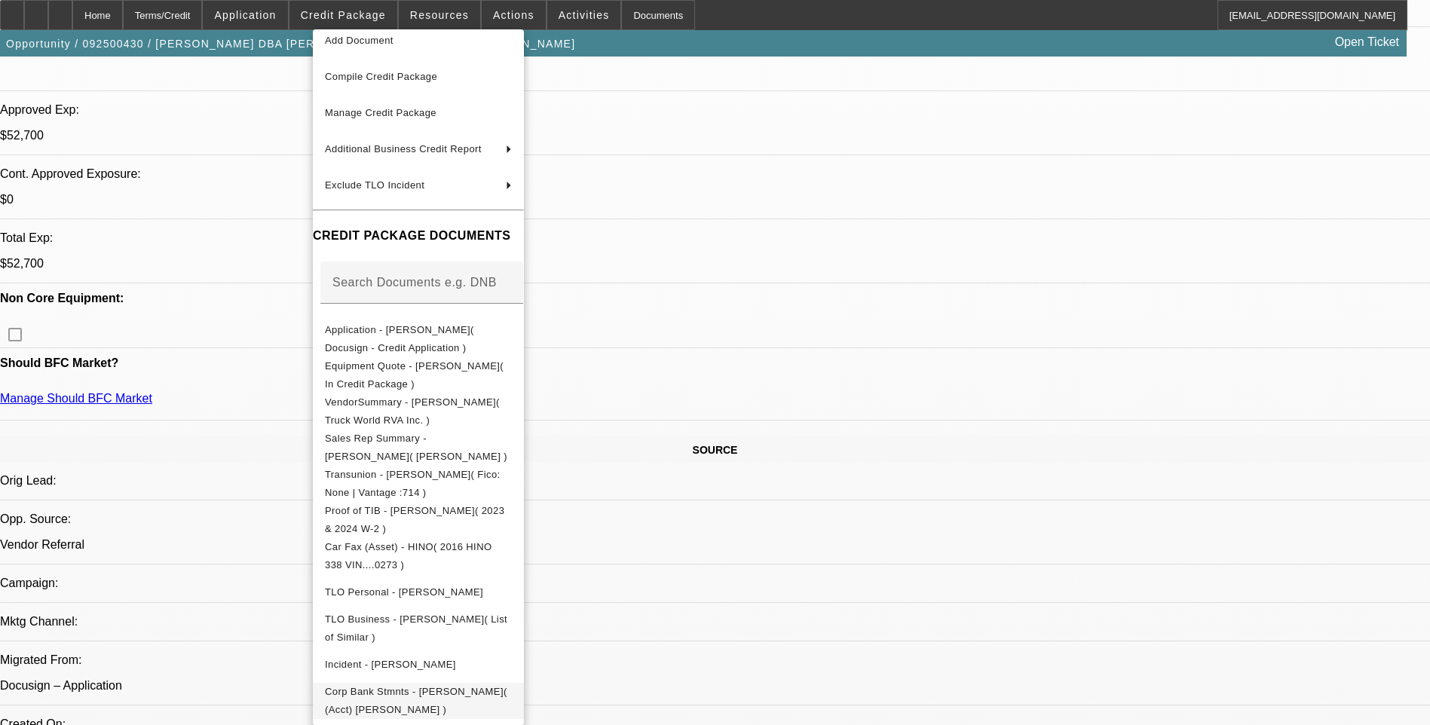
scroll to position [528, 0]
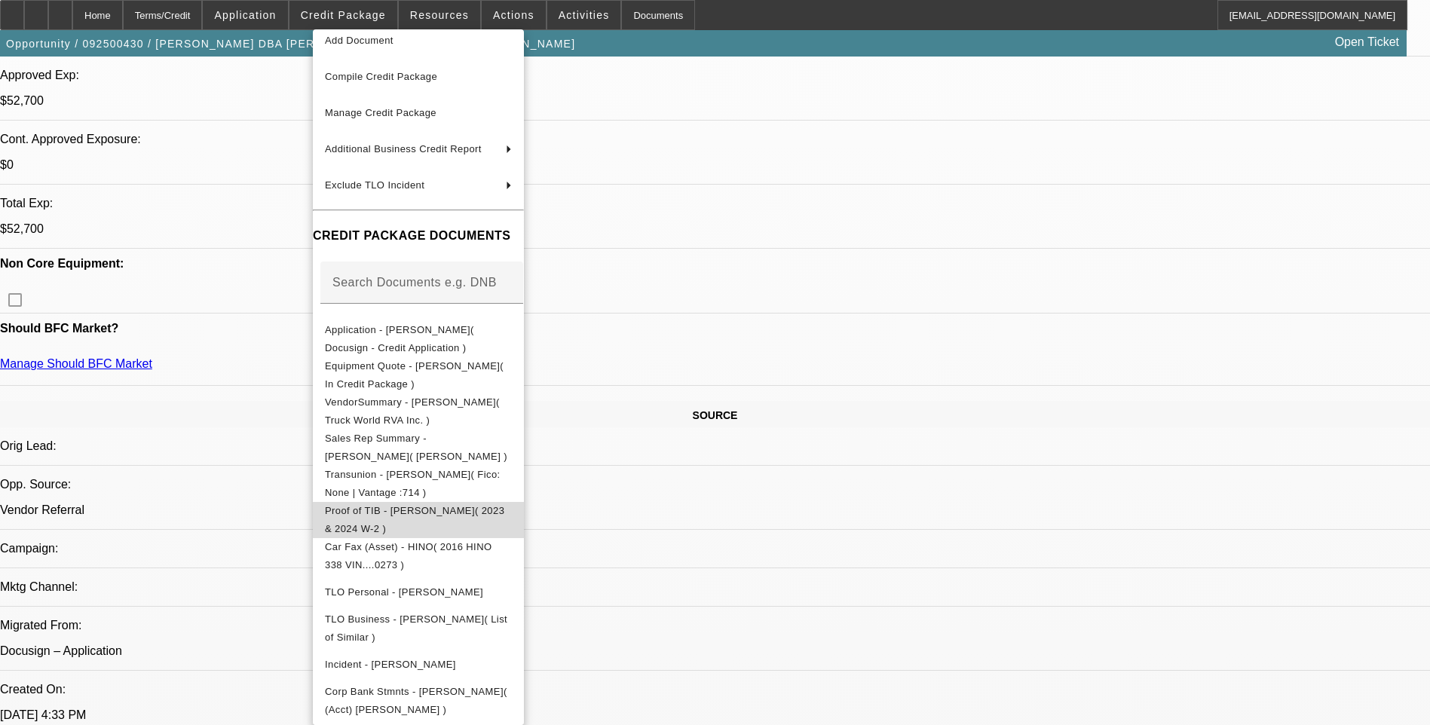
click at [498, 515] on span "Proof of TIB - [PERSON_NAME]( 2023 & 2024 W-2 )" at bounding box center [418, 520] width 187 height 36
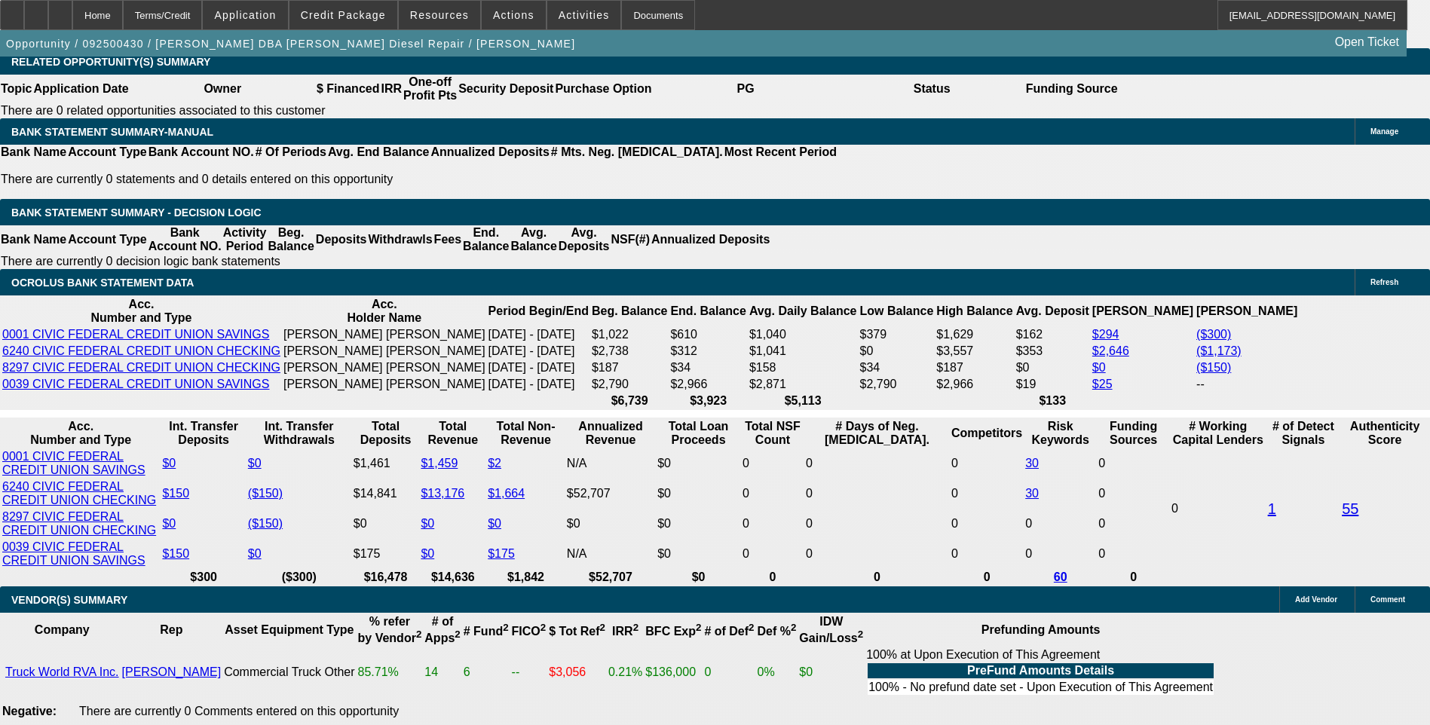
scroll to position [2412, 0]
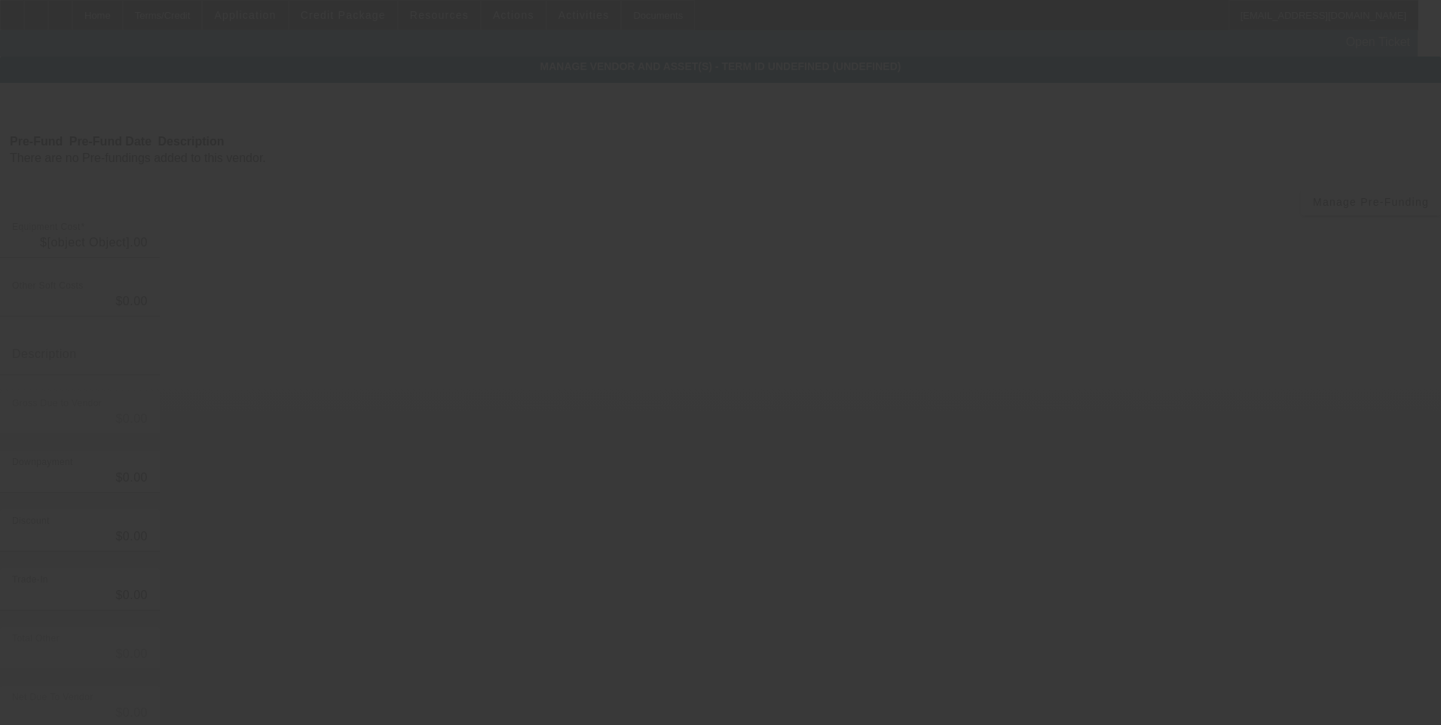
type input "$4,750.00"
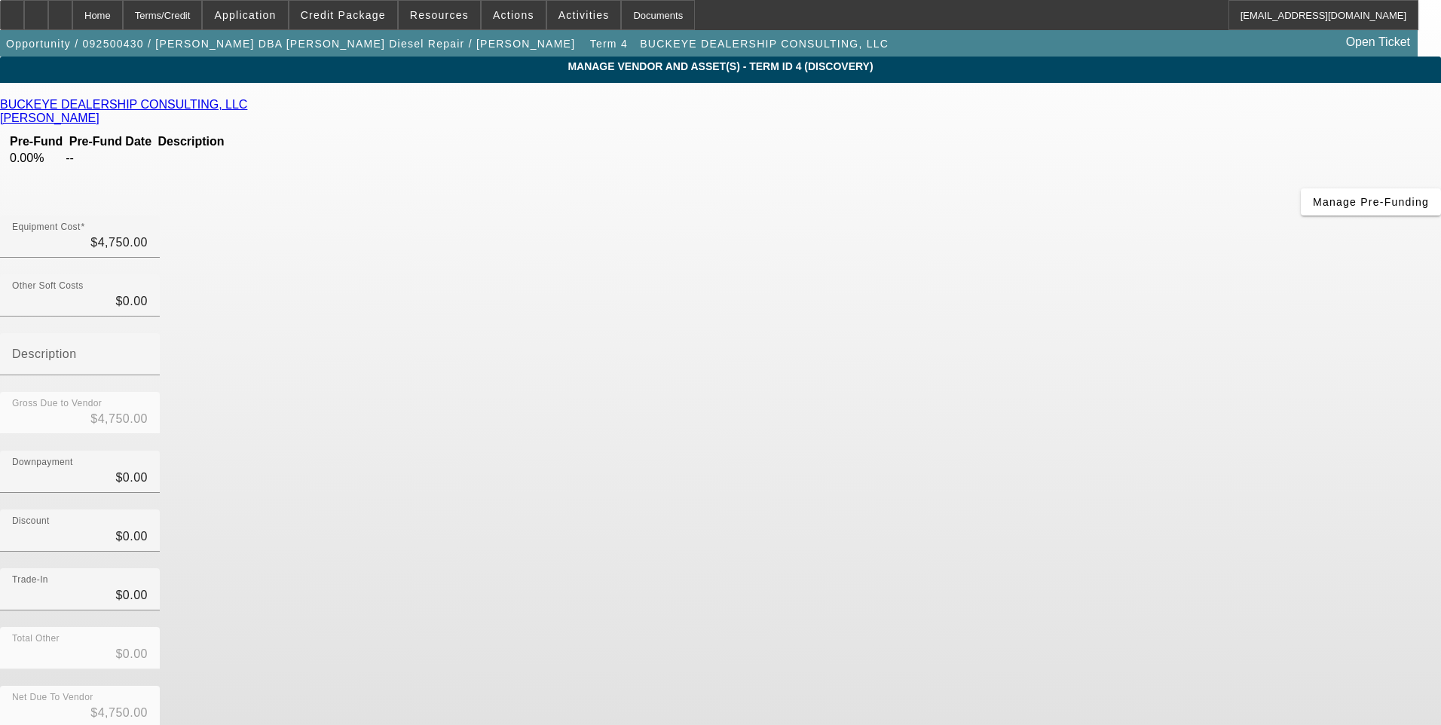
click at [1253, 26] on div "Remove Vendor" at bounding box center [1295, 13] width 84 height 26
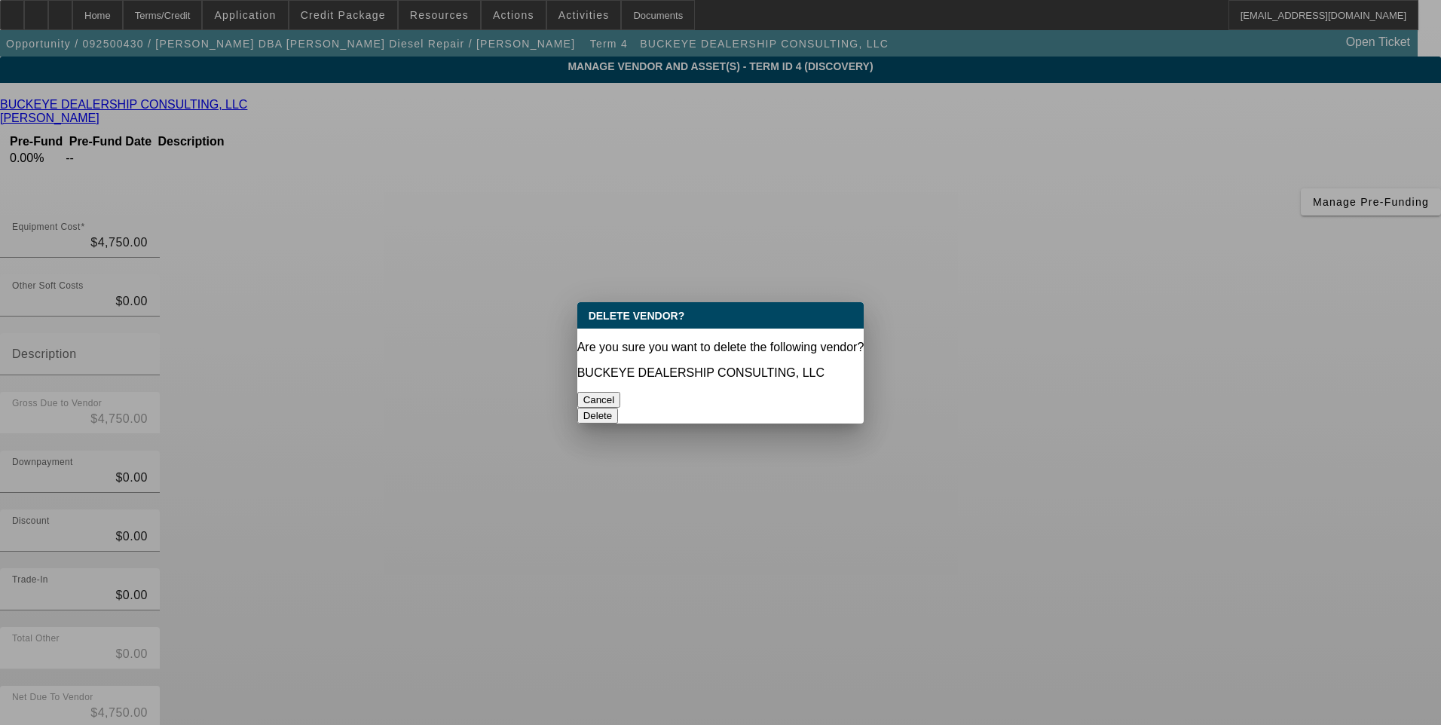
click at [619, 408] on button "Delete" at bounding box center [597, 416] width 41 height 16
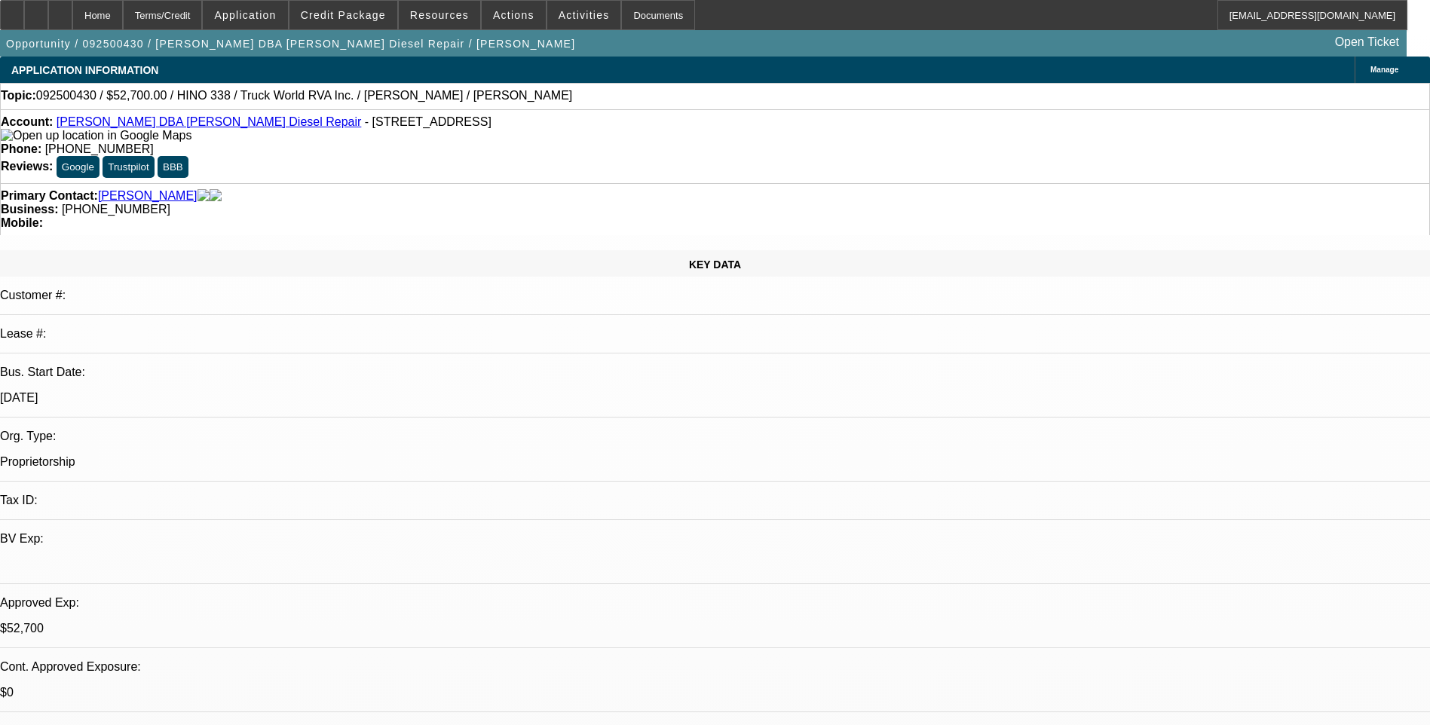
select select "0"
select select "3"
select select "0"
select select "6"
select select "0.15"
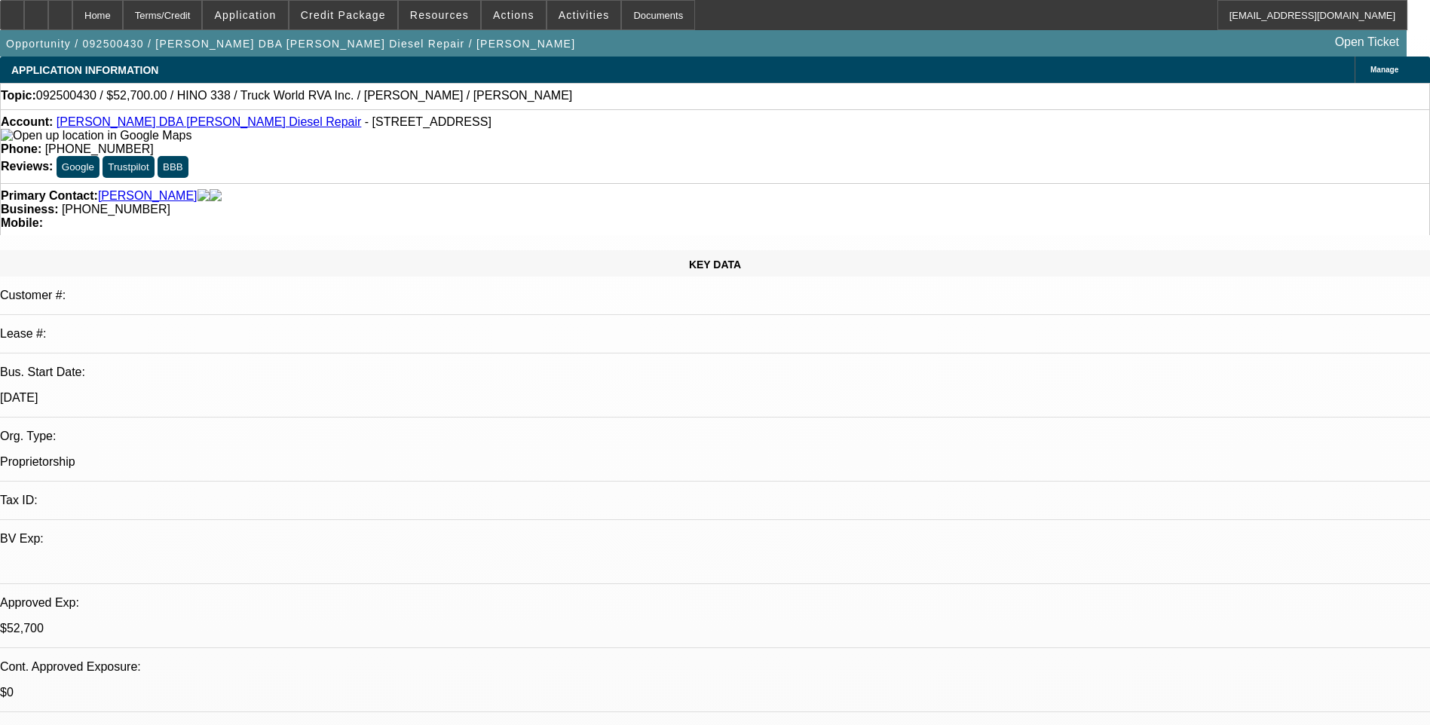
select select "2"
select select "0.1"
select select "4"
select select "0.15"
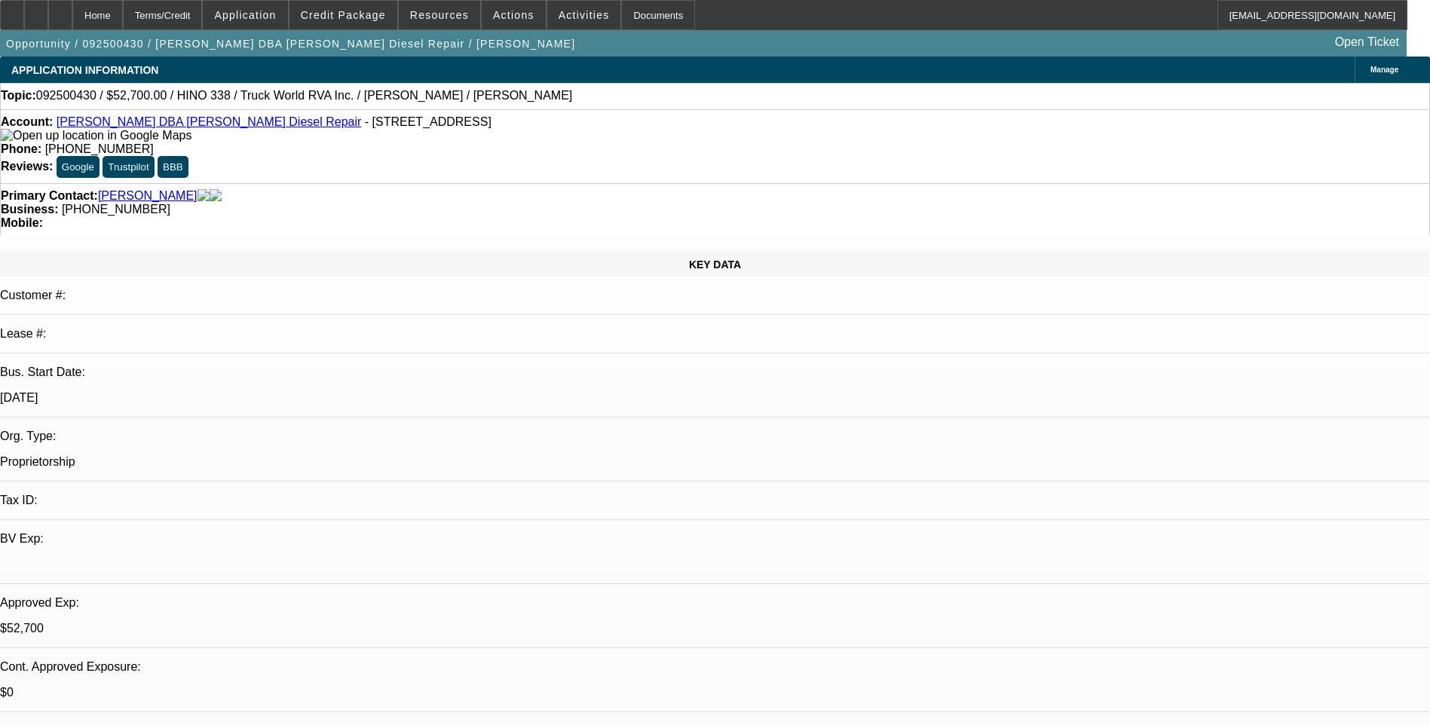
select select "2"
select select "0"
select select "6"
select select "0.1"
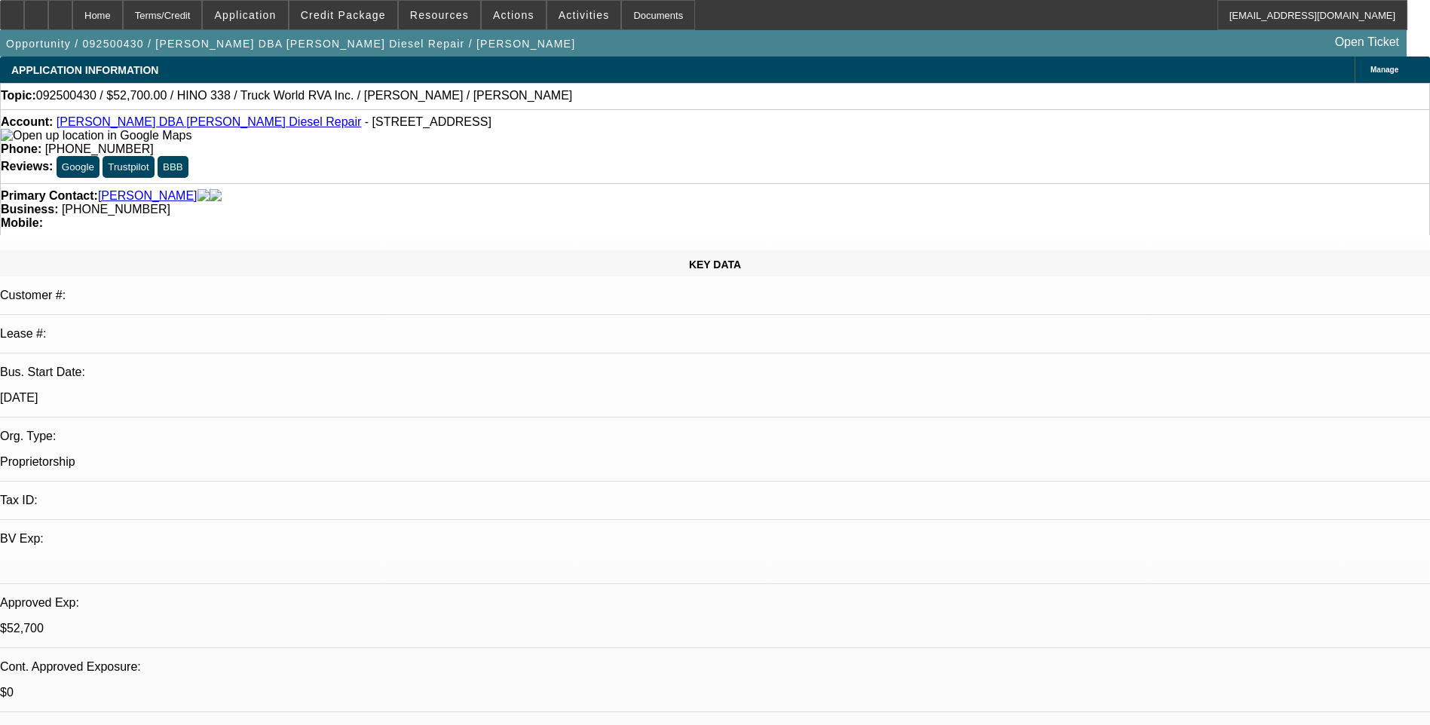
select select "2"
select select "0"
select select "6"
click at [203, 18] on div "Terms/Credit" at bounding box center [163, 15] width 80 height 30
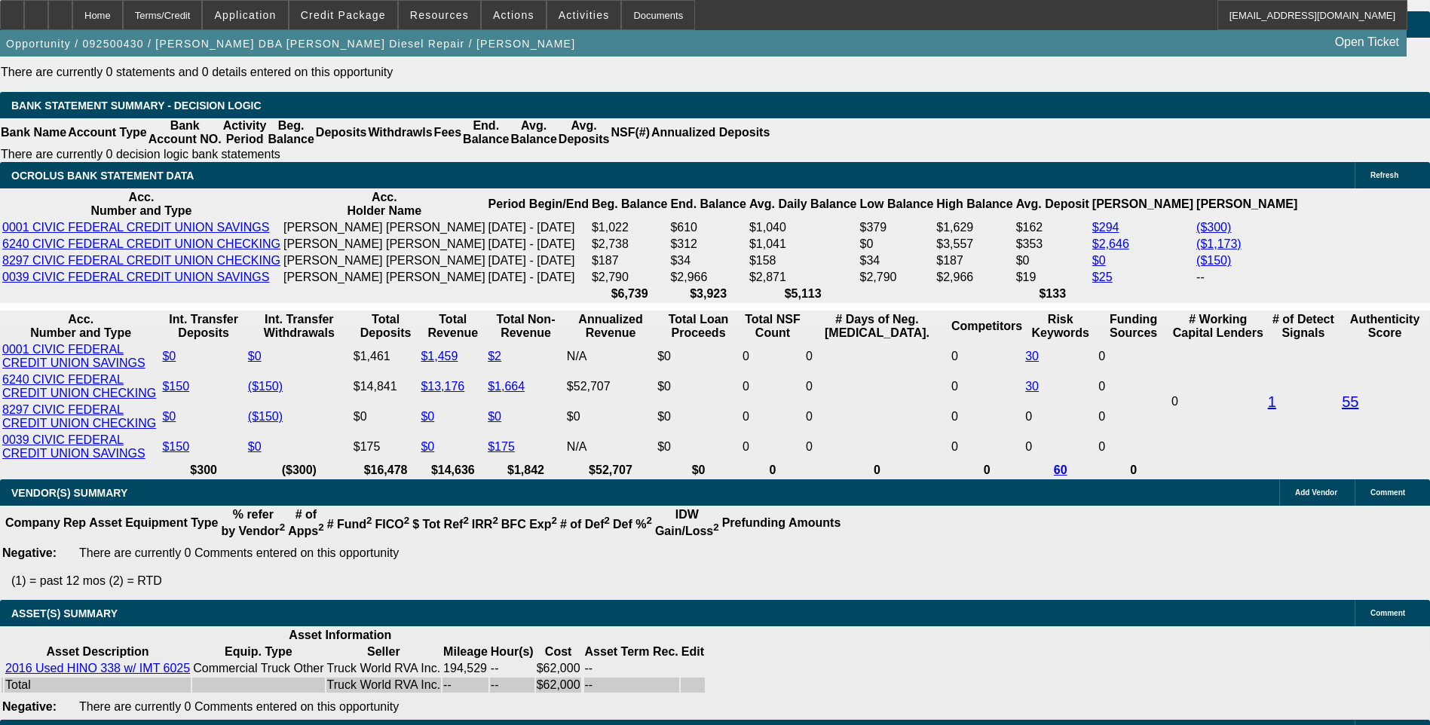
scroll to position [2526, 0]
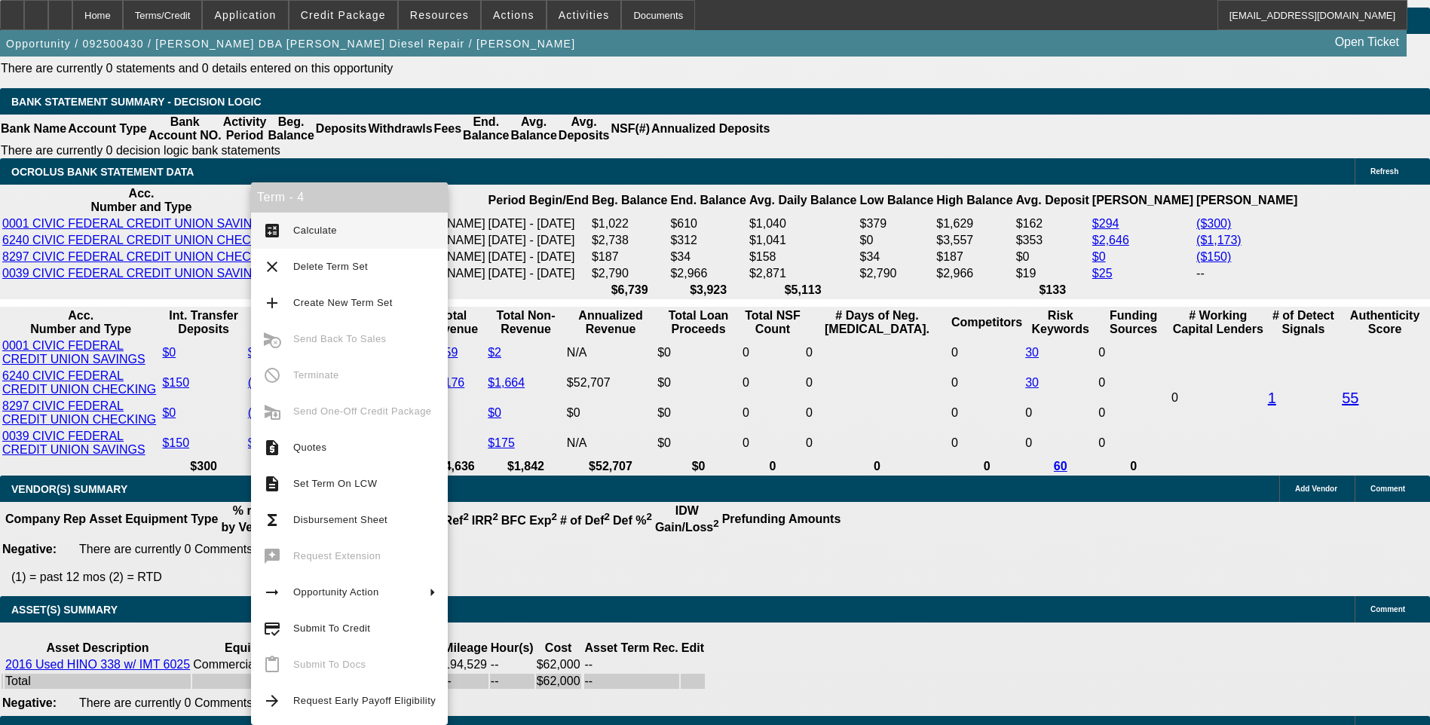
scroll to position [2576, 0]
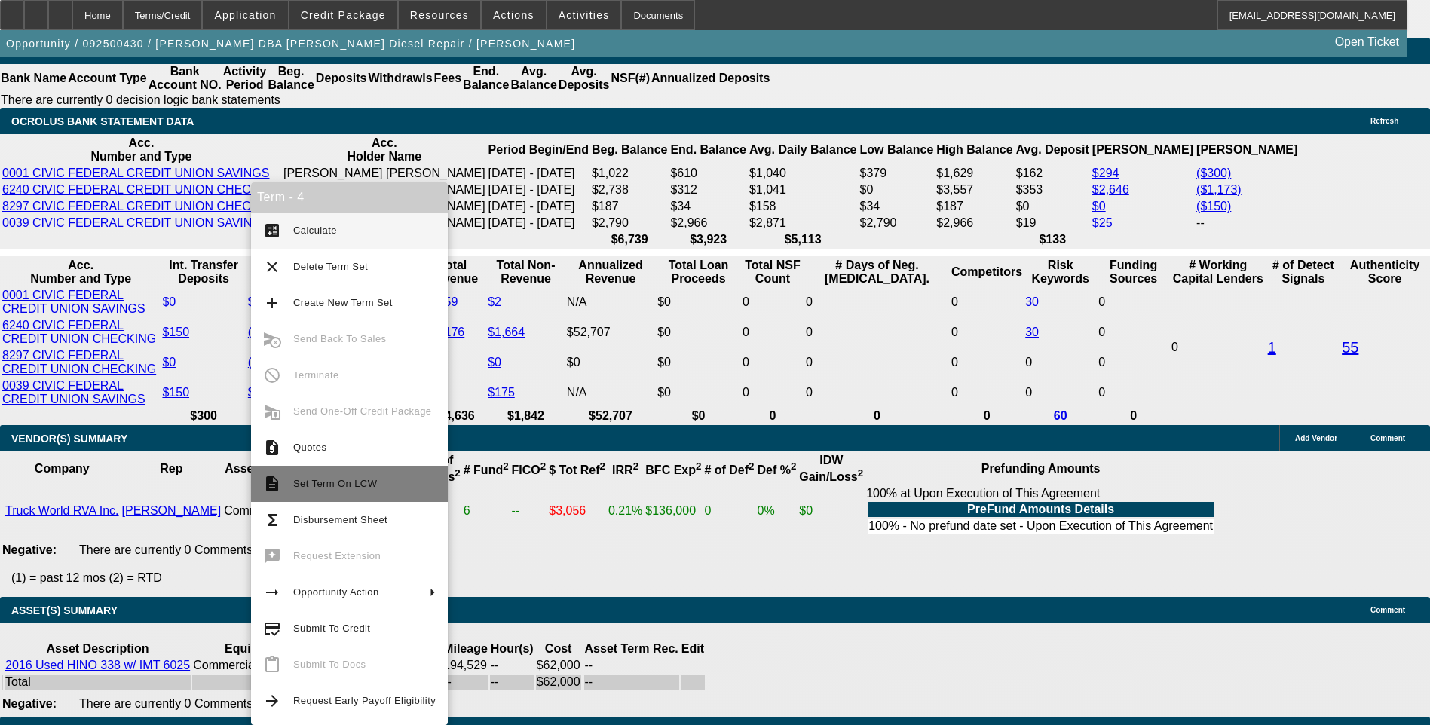
click at [317, 482] on span "Set Term On LCW" at bounding box center [335, 483] width 84 height 11
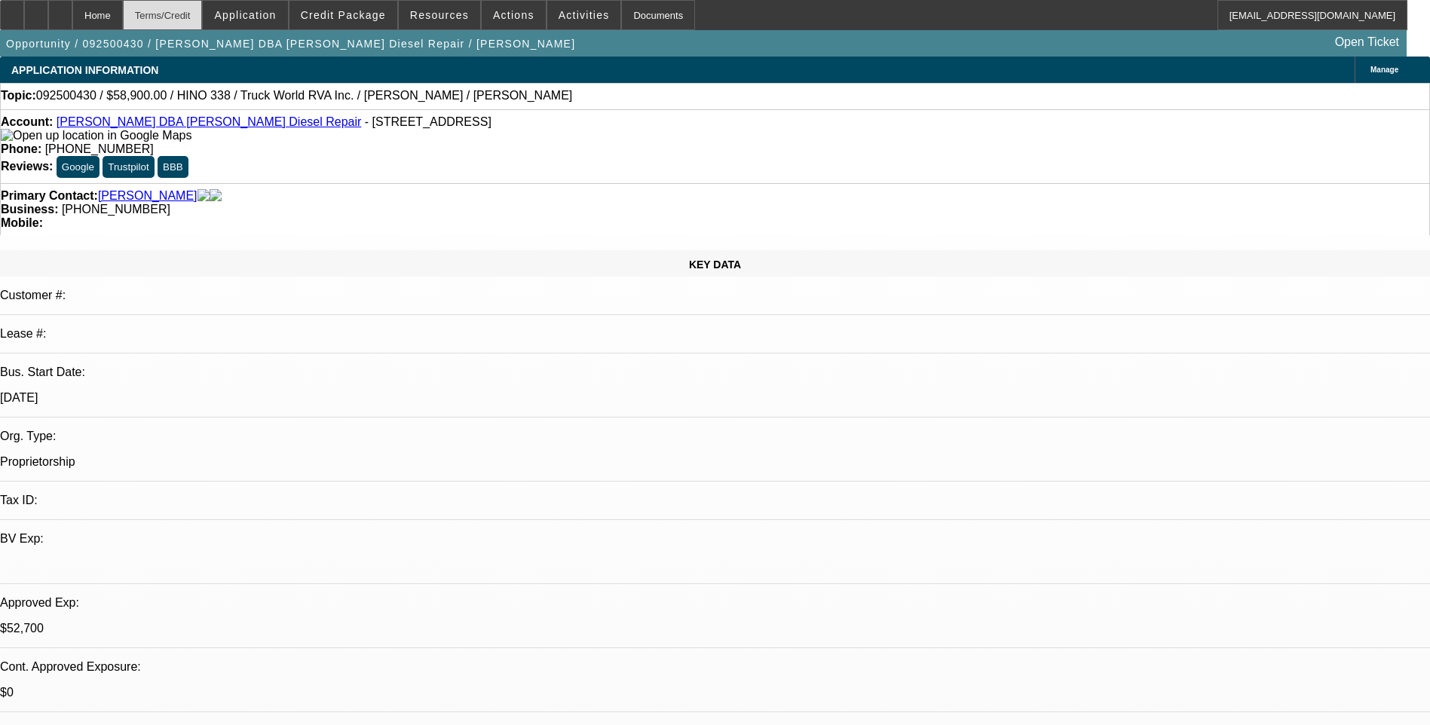
select select "0"
select select "0.15"
select select "2"
select select "0.1"
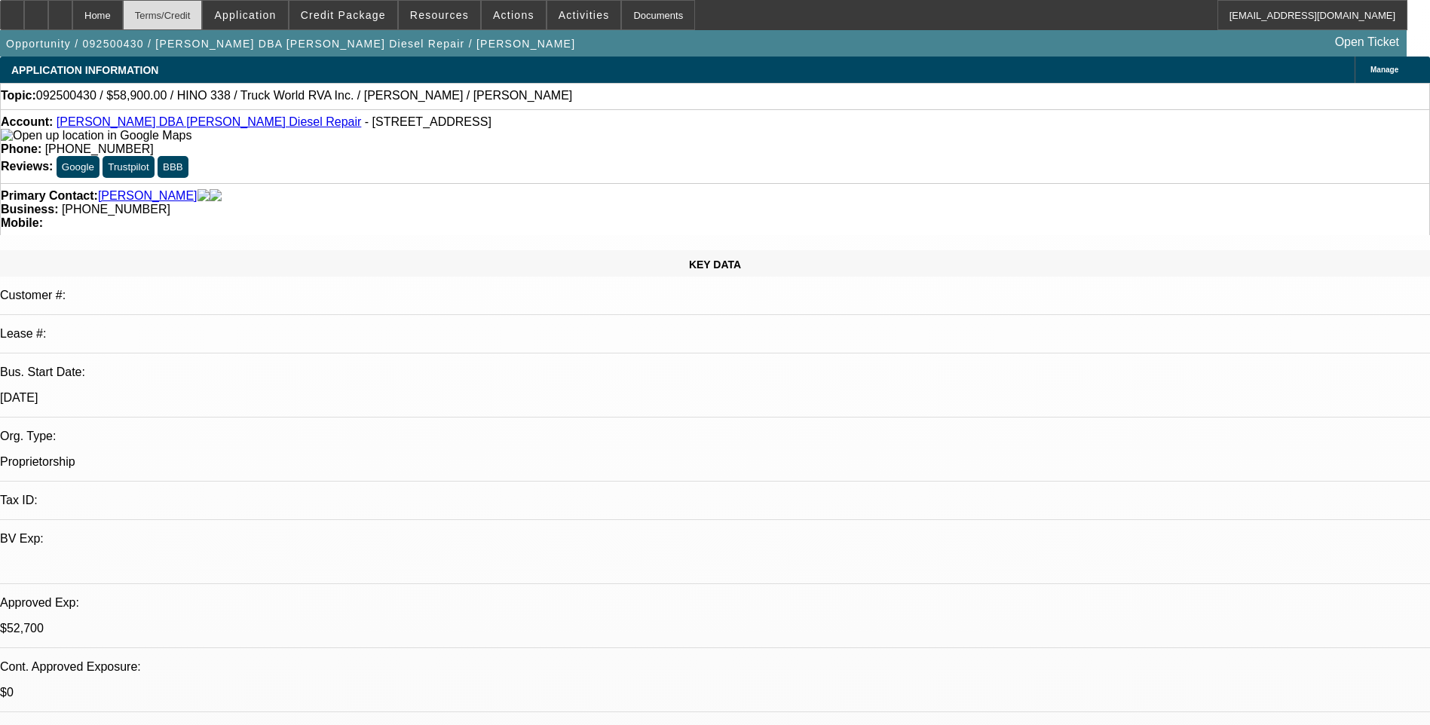
select select "0.15"
select select "2"
select select "0"
select select "0.1"
select select "2"
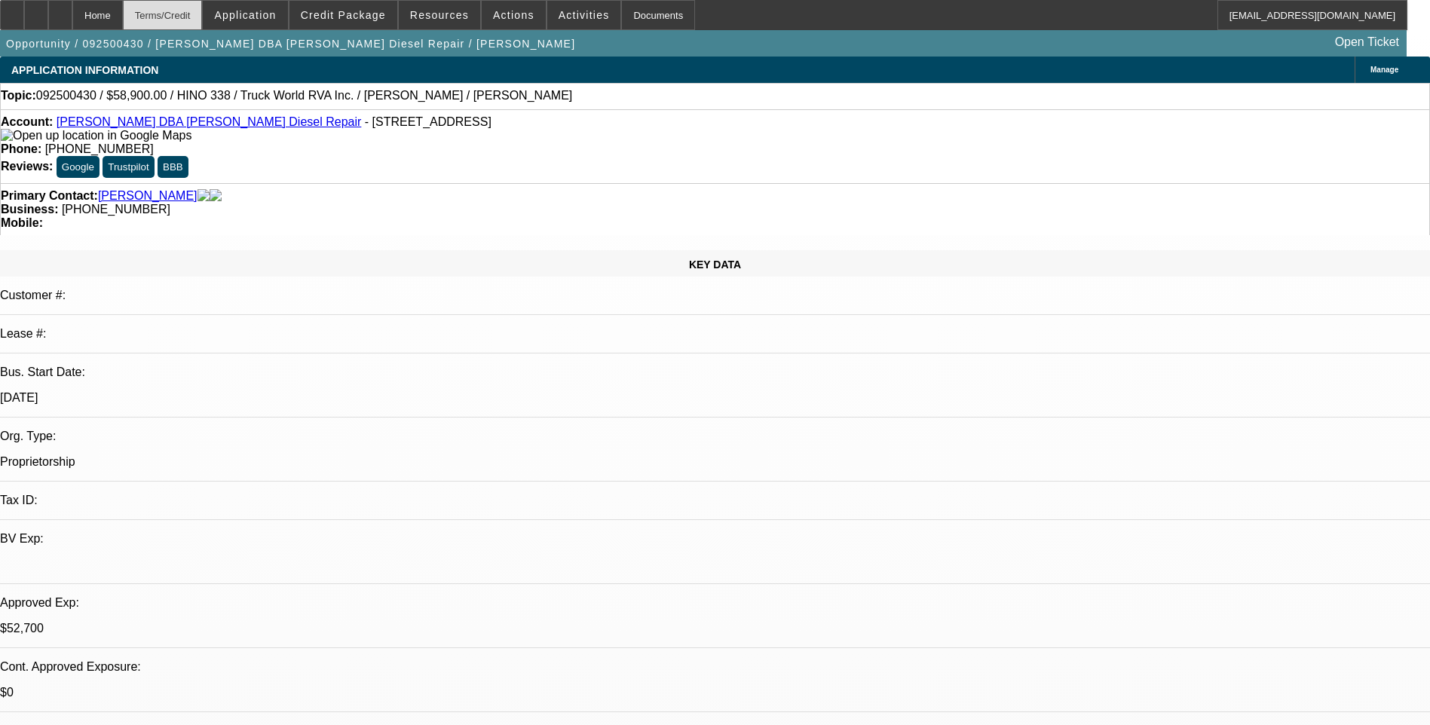
select select "0"
select select "1"
select select "3"
select select "6"
select select "1"
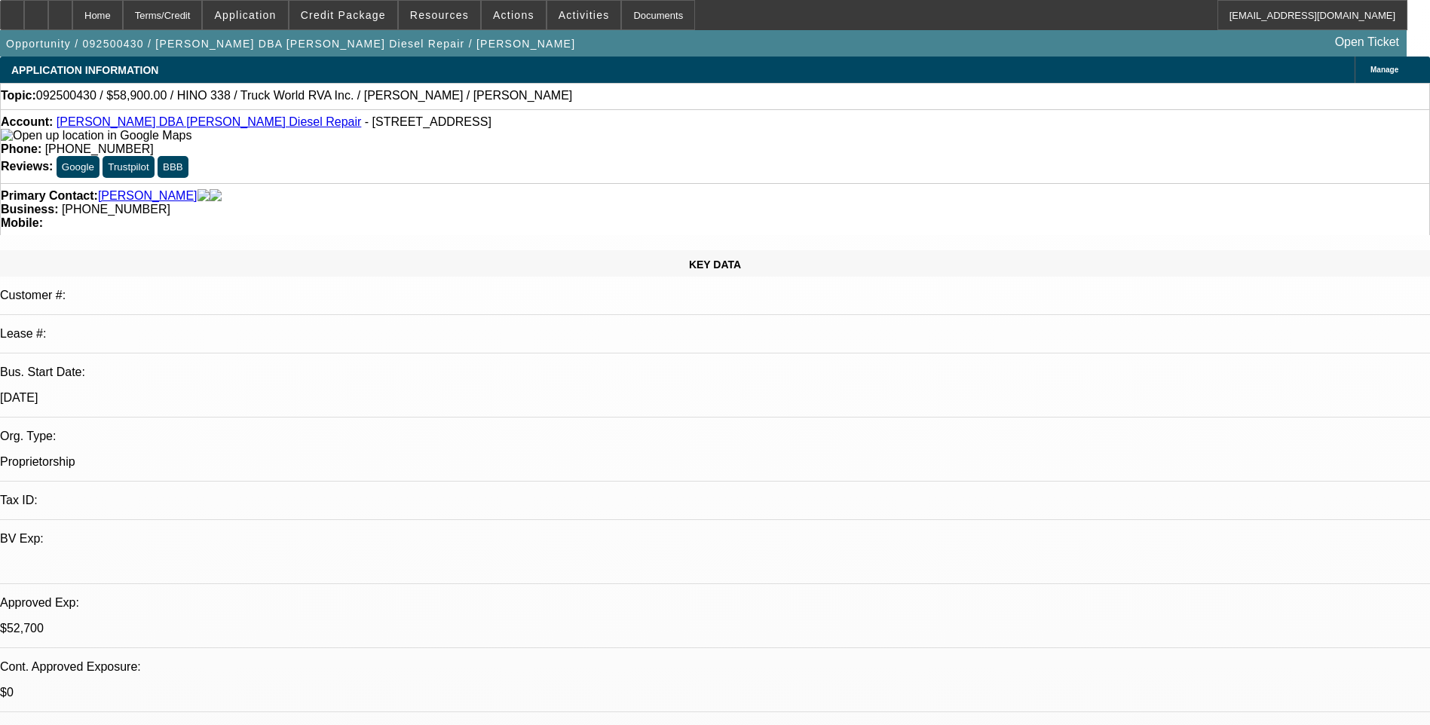
select select "2"
select select "4"
select select "1"
select select "2"
select select "6"
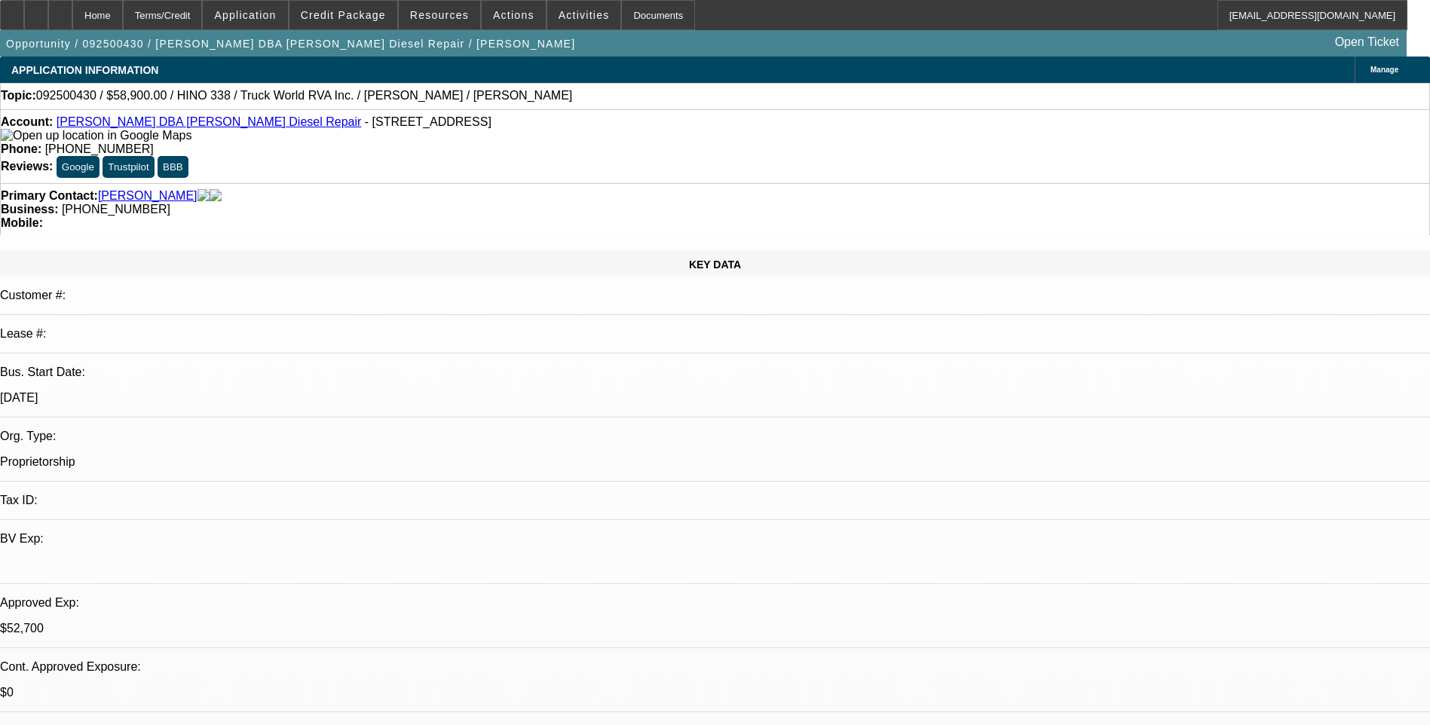
select select "1"
select select "2"
select select "6"
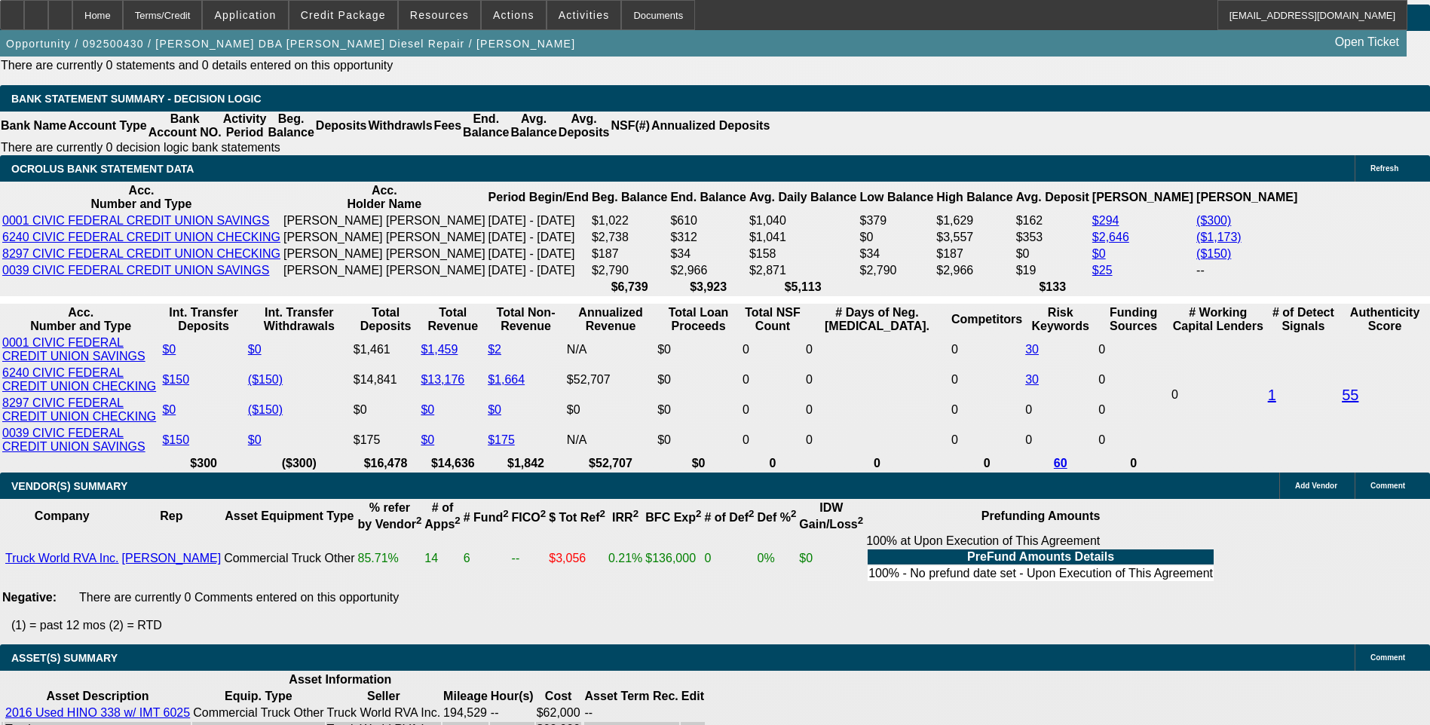
scroll to position [2563, 0]
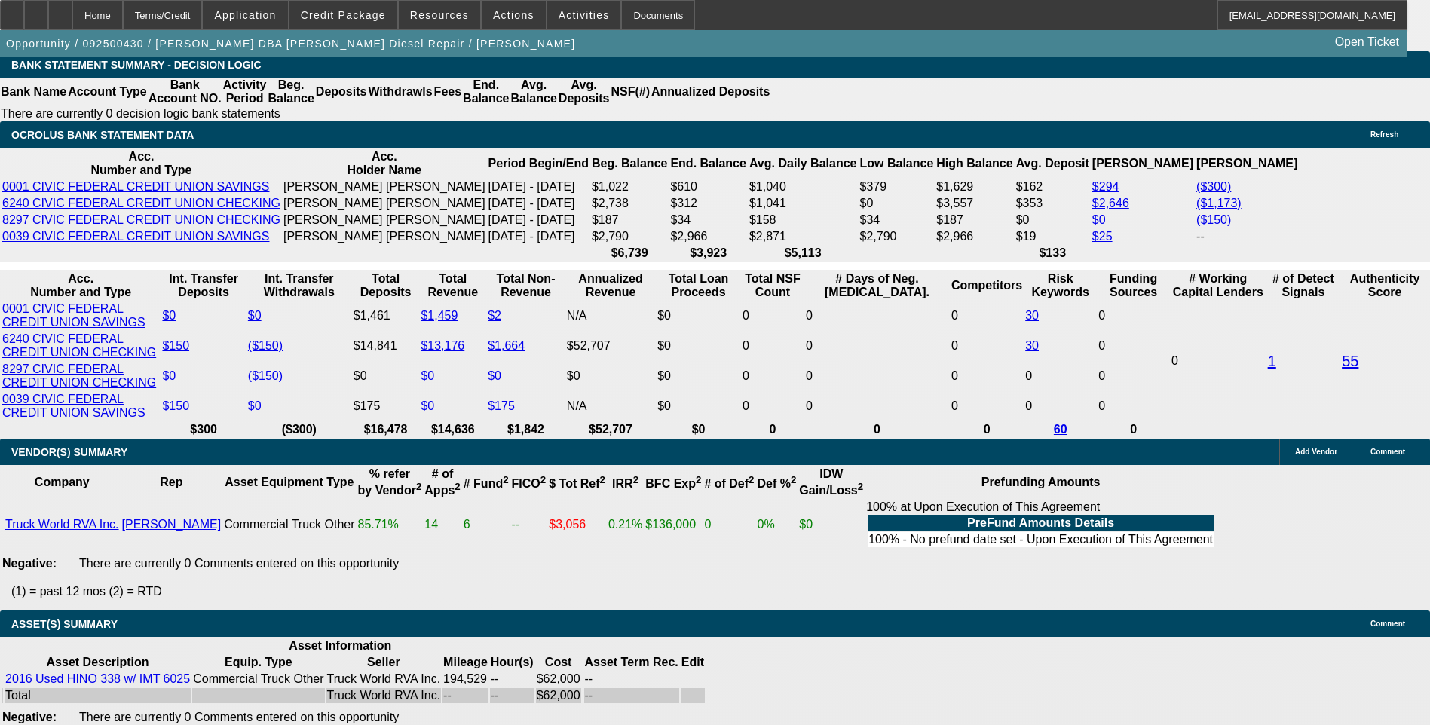
type input "1806."
type input "UNKNOWN"
type input "20.4"
type input "180"
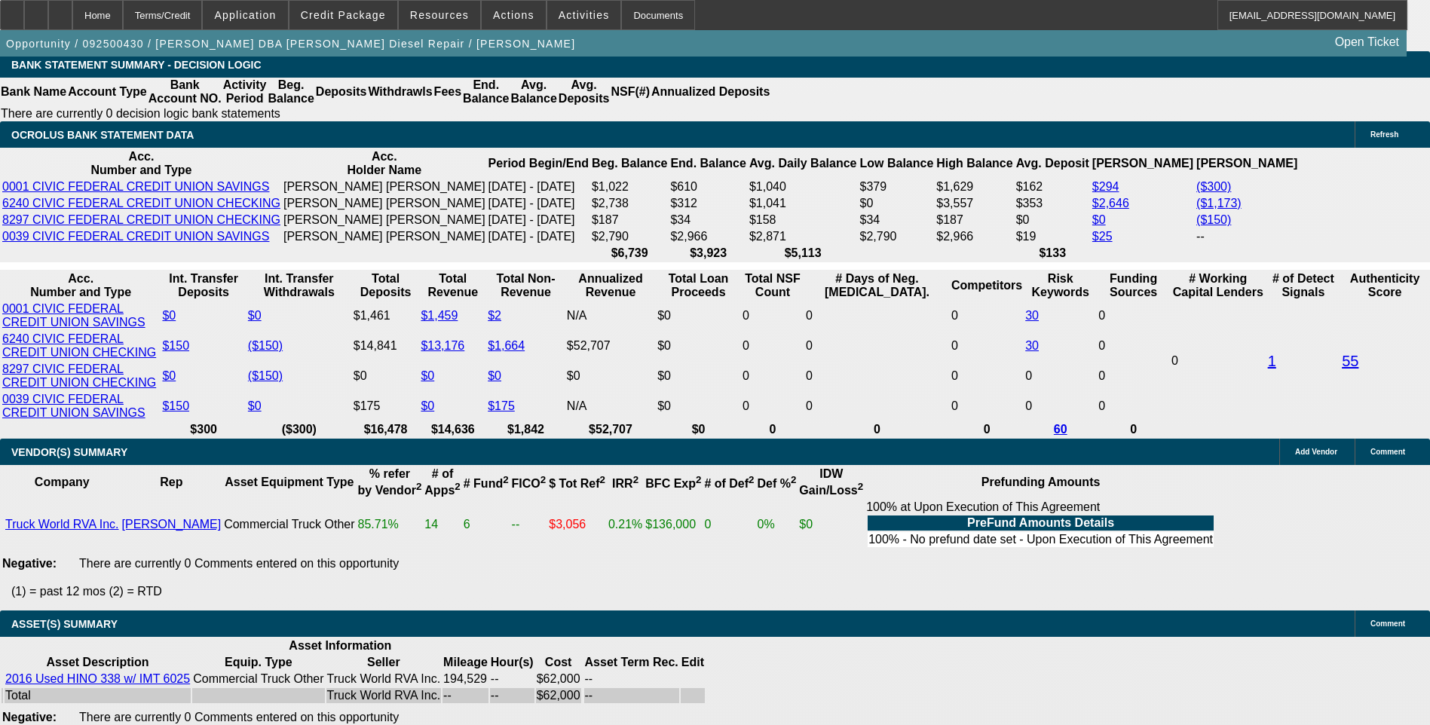
type input "1805"
type input "20.4"
type input "$1,805.00"
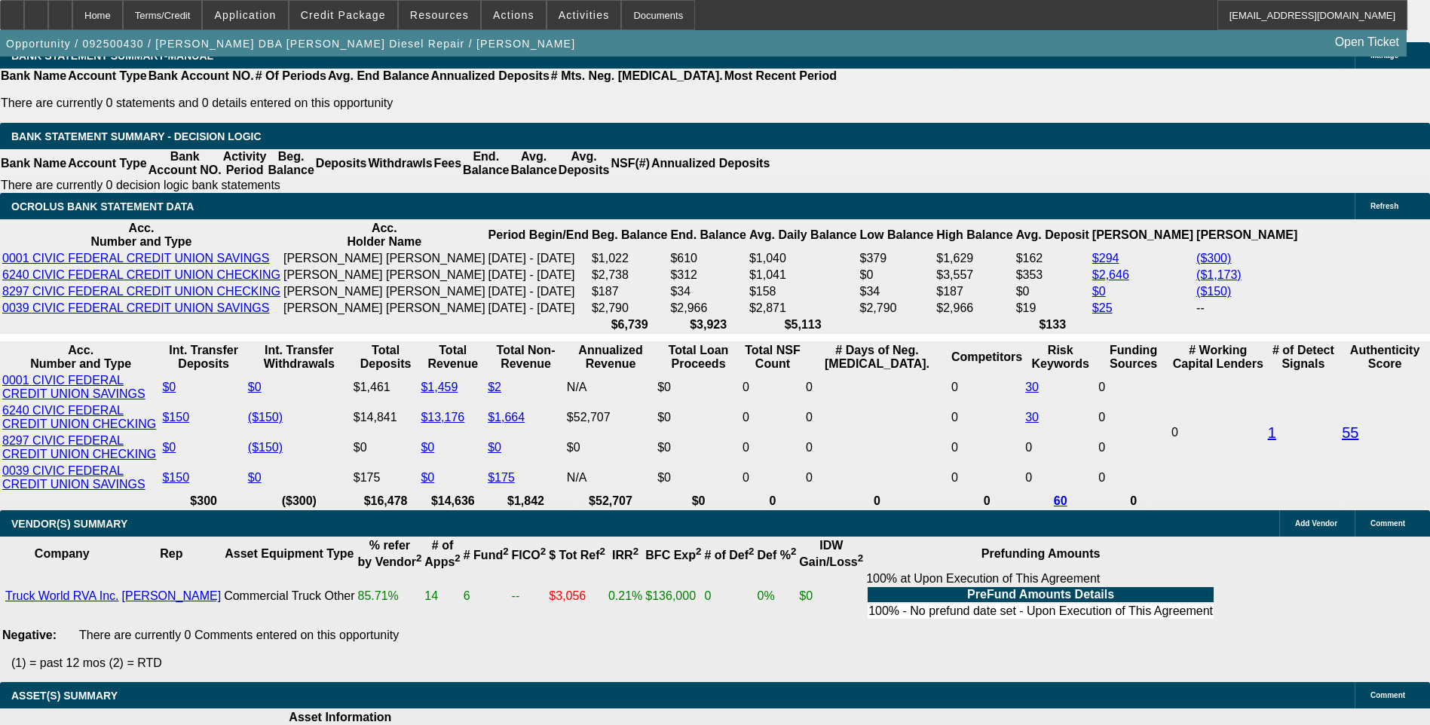
scroll to position [2412, 0]
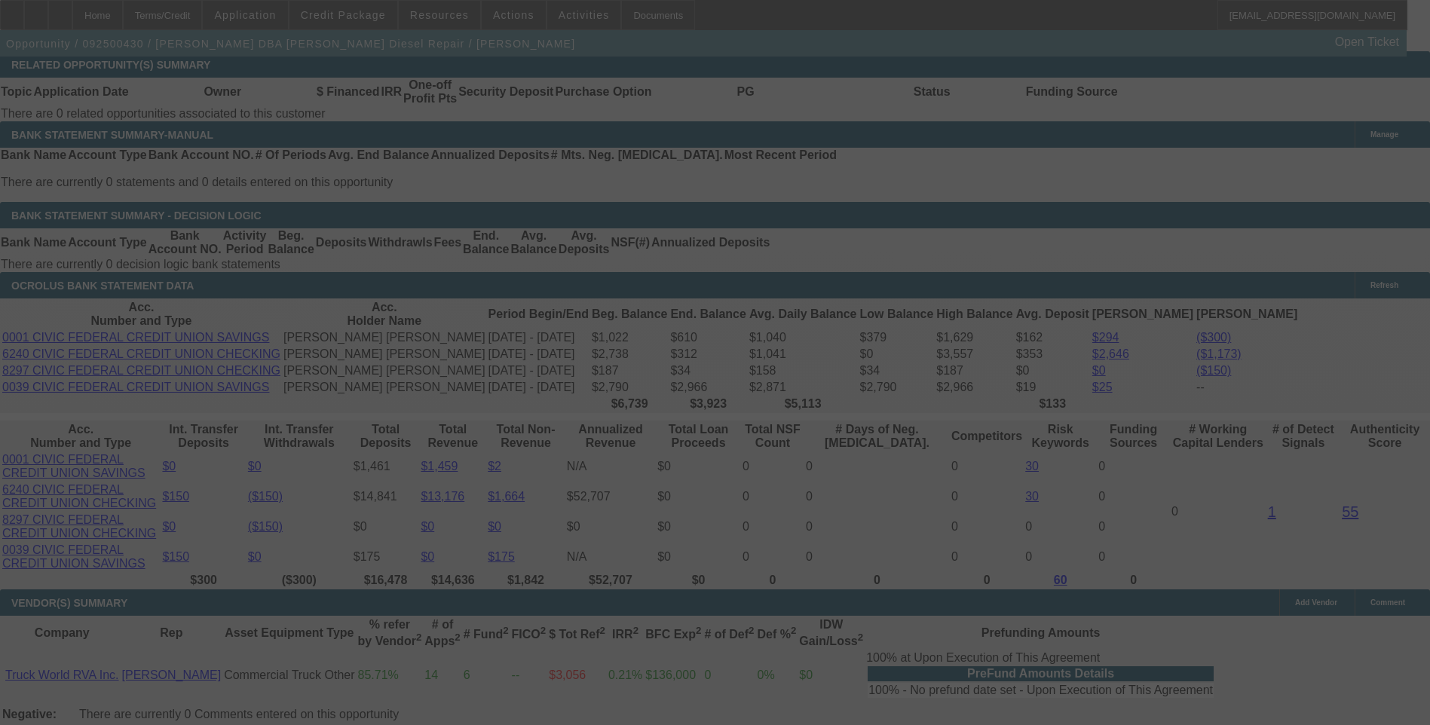
scroll to position [2487, 0]
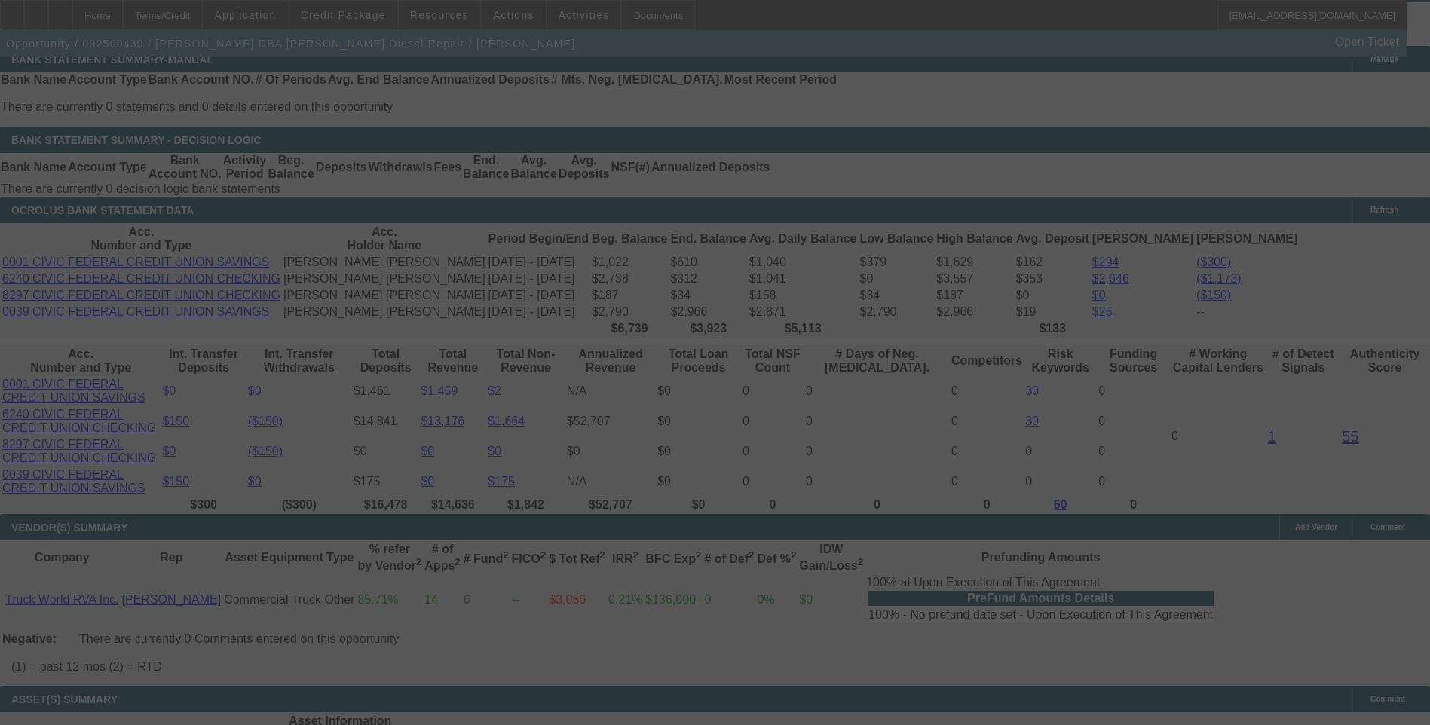
select select "0"
select select "3"
select select "0"
select select "6"
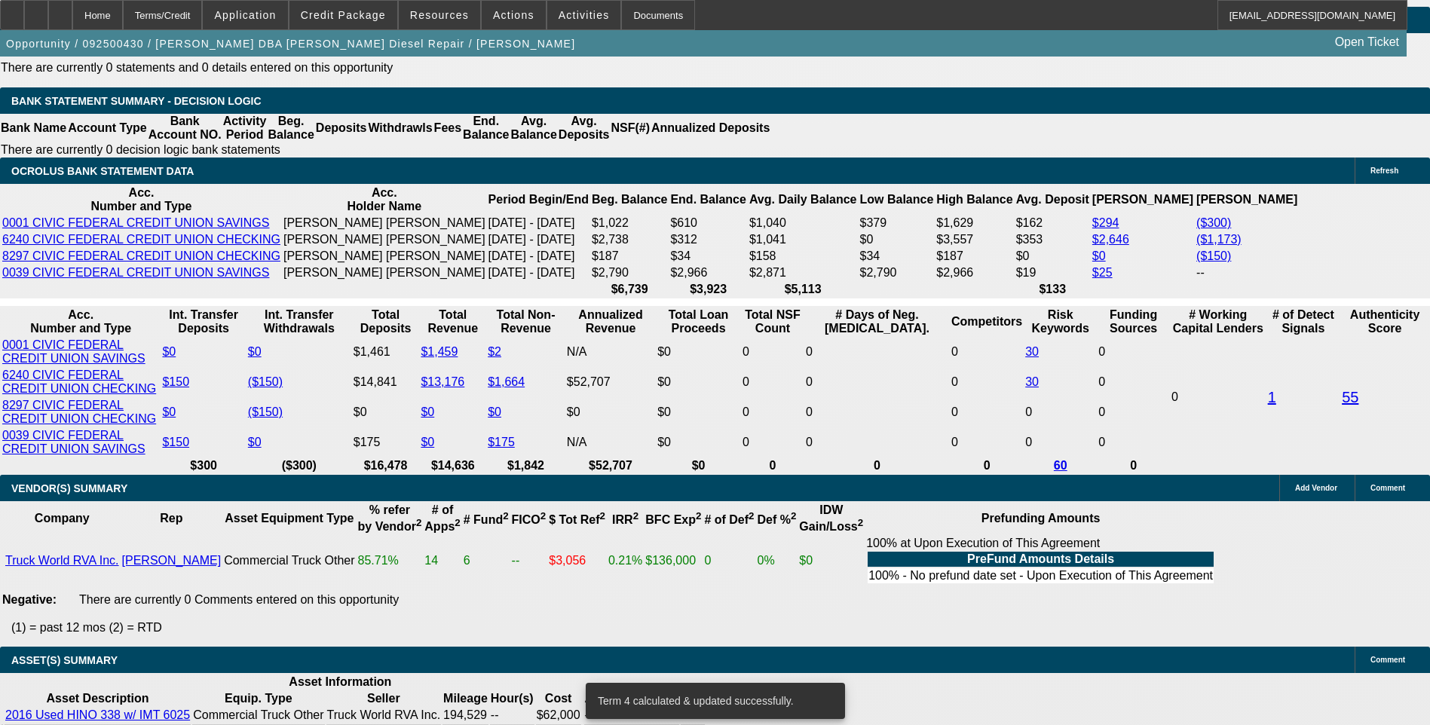
scroll to position [2563, 0]
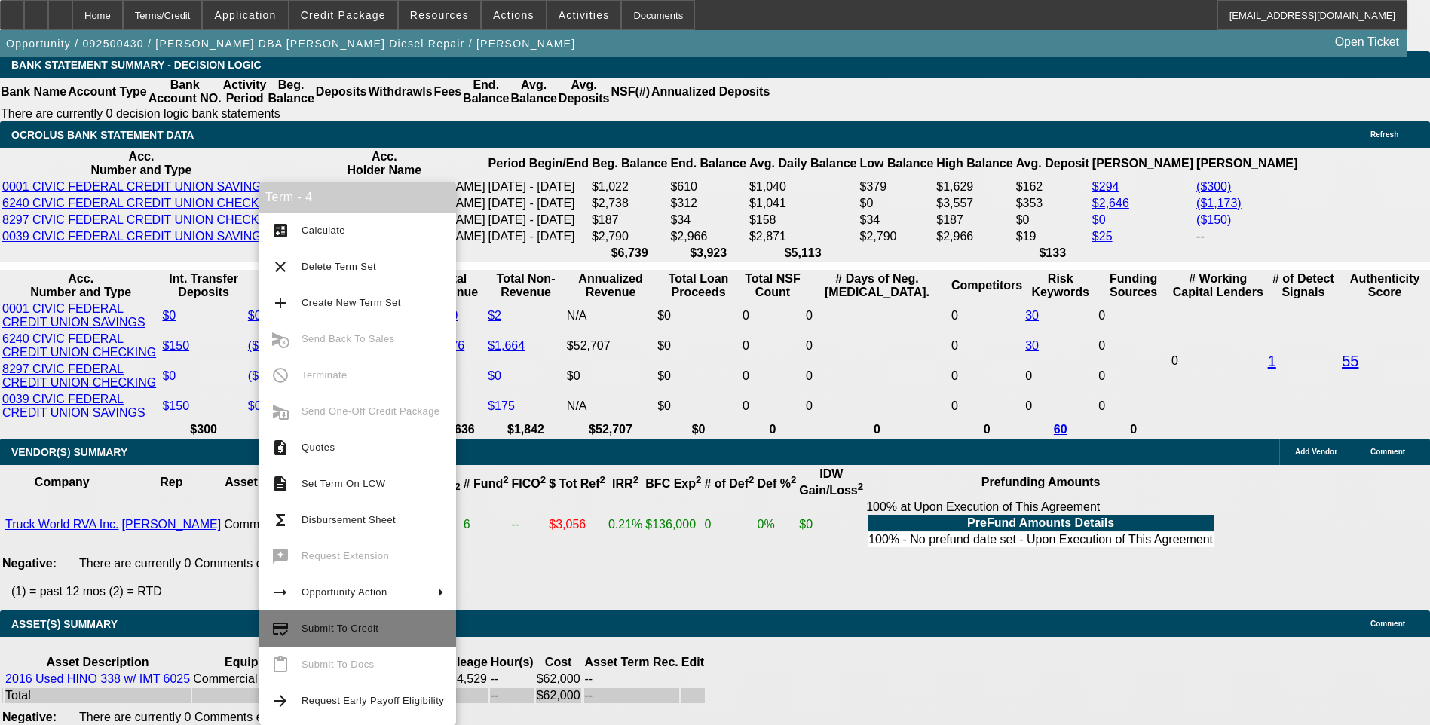
click at [354, 626] on span "Submit To Credit" at bounding box center [339, 628] width 77 height 11
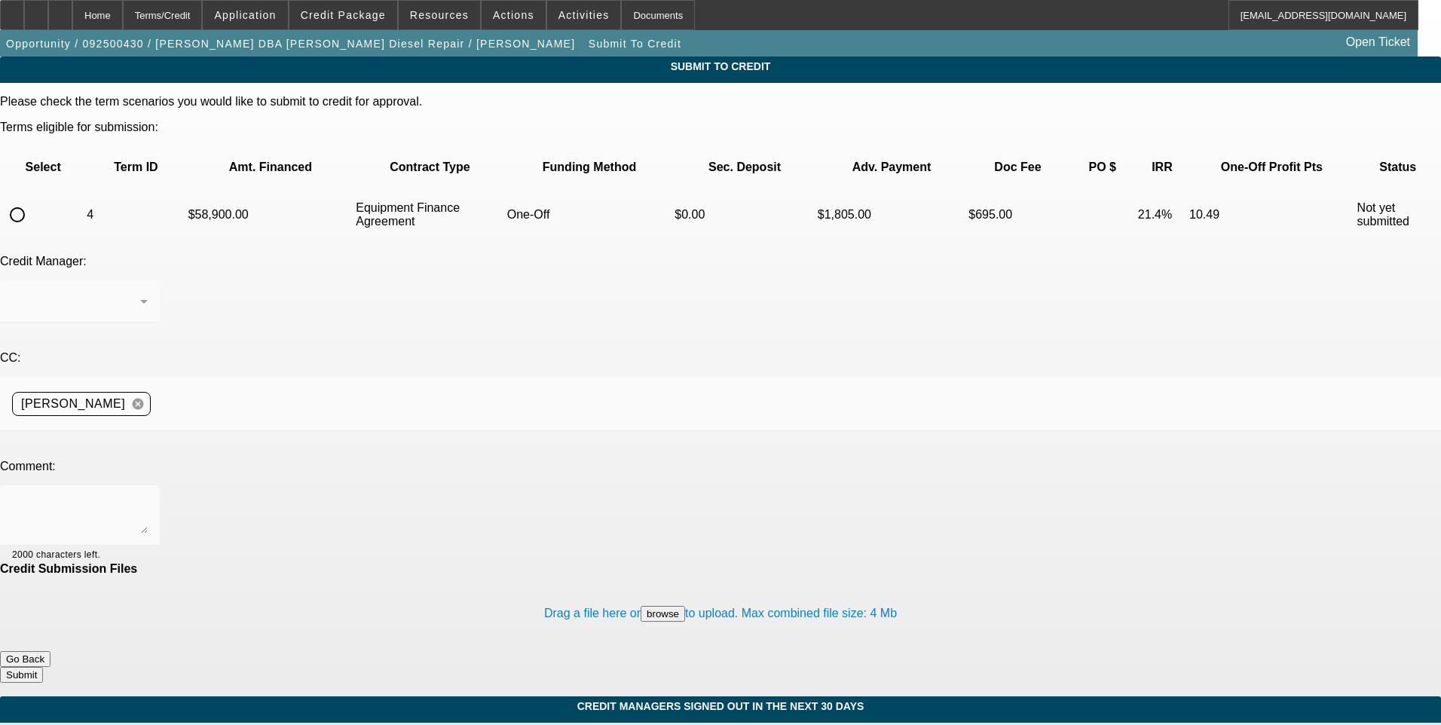
click at [32, 200] on input "radio" at bounding box center [17, 215] width 30 height 30
radio input "true"
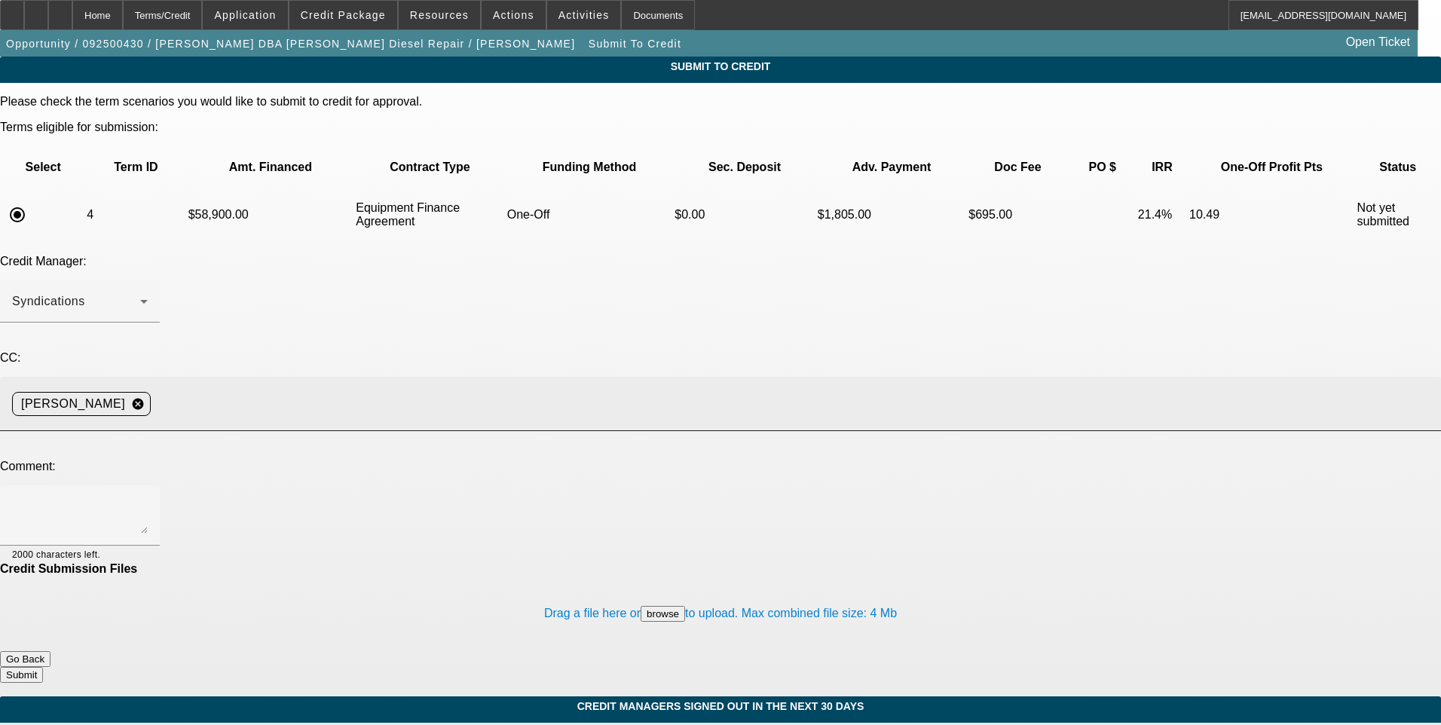
click at [343, 389] on input at bounding box center [790, 404] width 1266 height 30
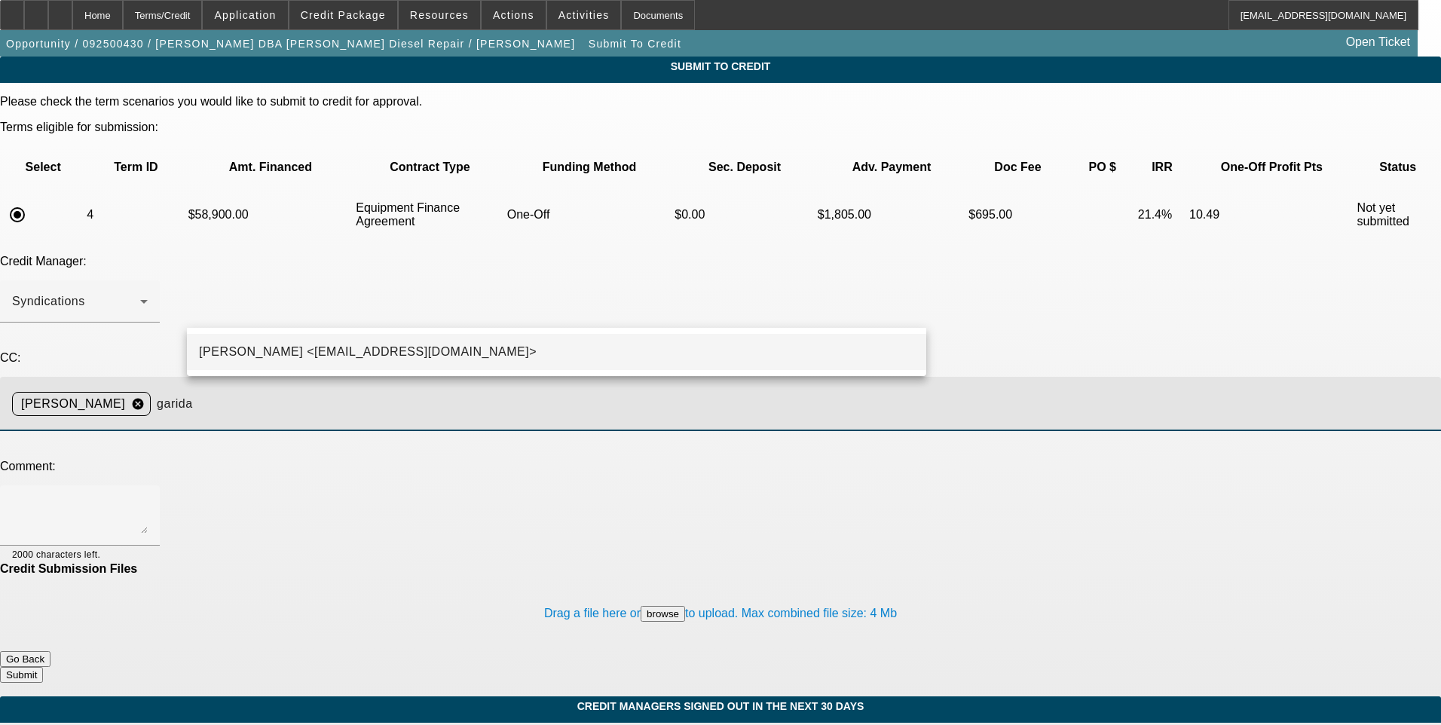
type input "garida"
drag, startPoint x: 323, startPoint y: 345, endPoint x: 312, endPoint y: 369, distance: 25.6
click at [323, 346] on span "George Arida <GArida@beaconfunding.com>" at bounding box center [368, 352] width 338 height 18
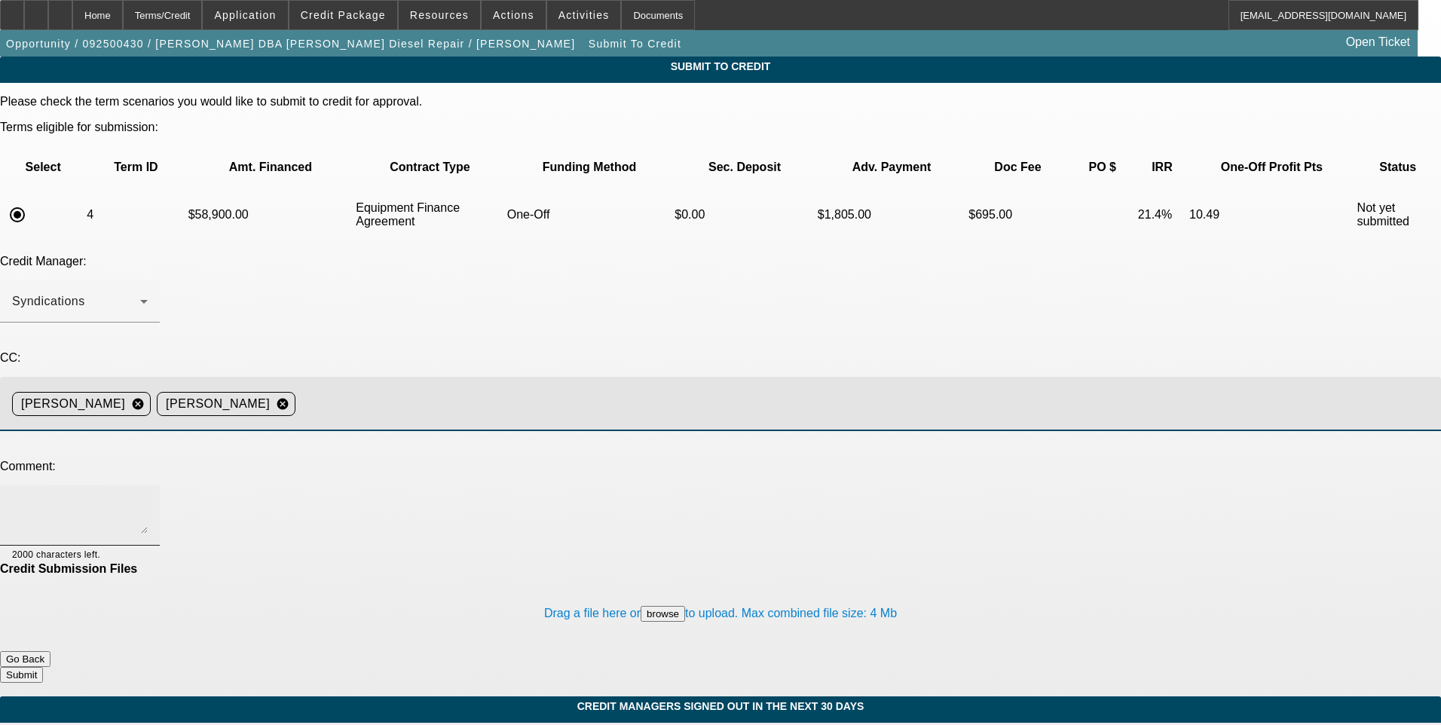
click at [148, 497] on textarea at bounding box center [80, 515] width 136 height 36
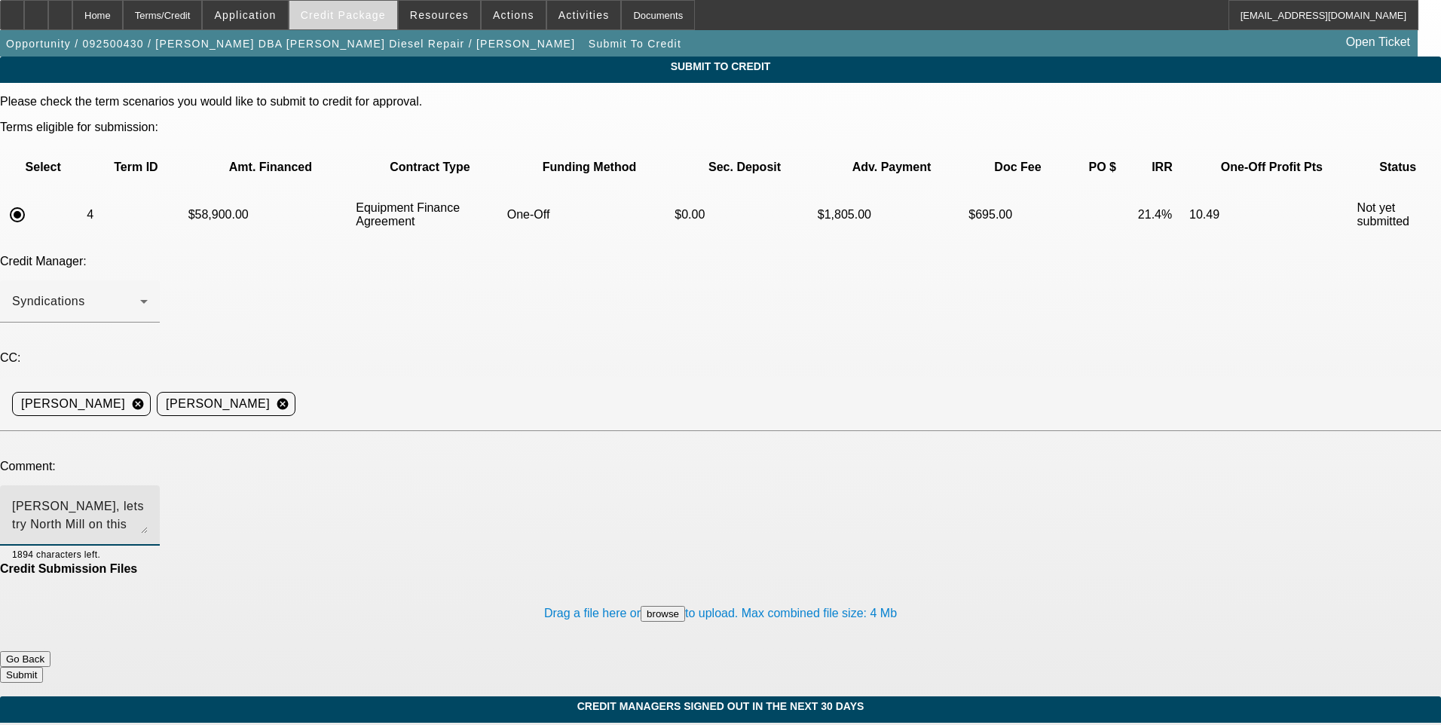
click at [349, 18] on span "Credit Package" at bounding box center [343, 15] width 85 height 12
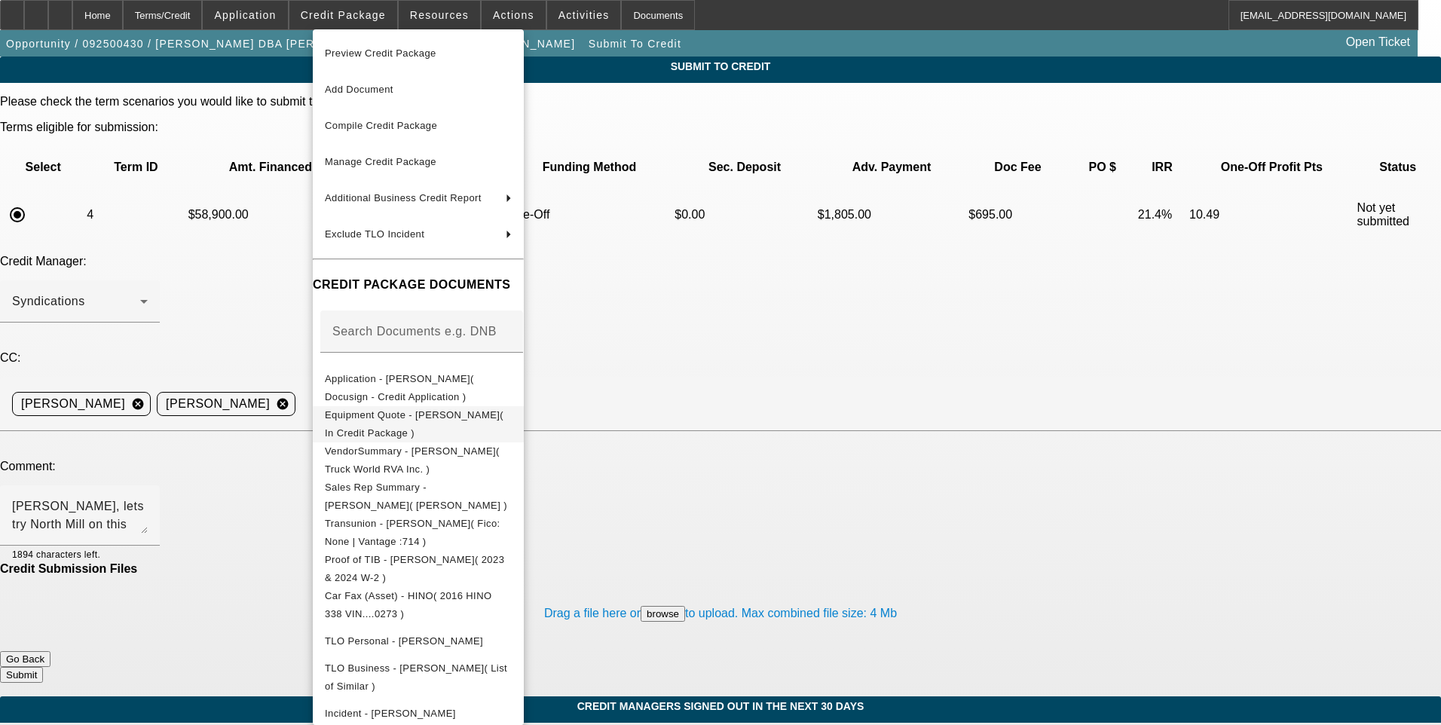
click at [435, 414] on span "Equipment Quote - Berry Funderburk( In Credit Package )" at bounding box center [414, 423] width 179 height 29
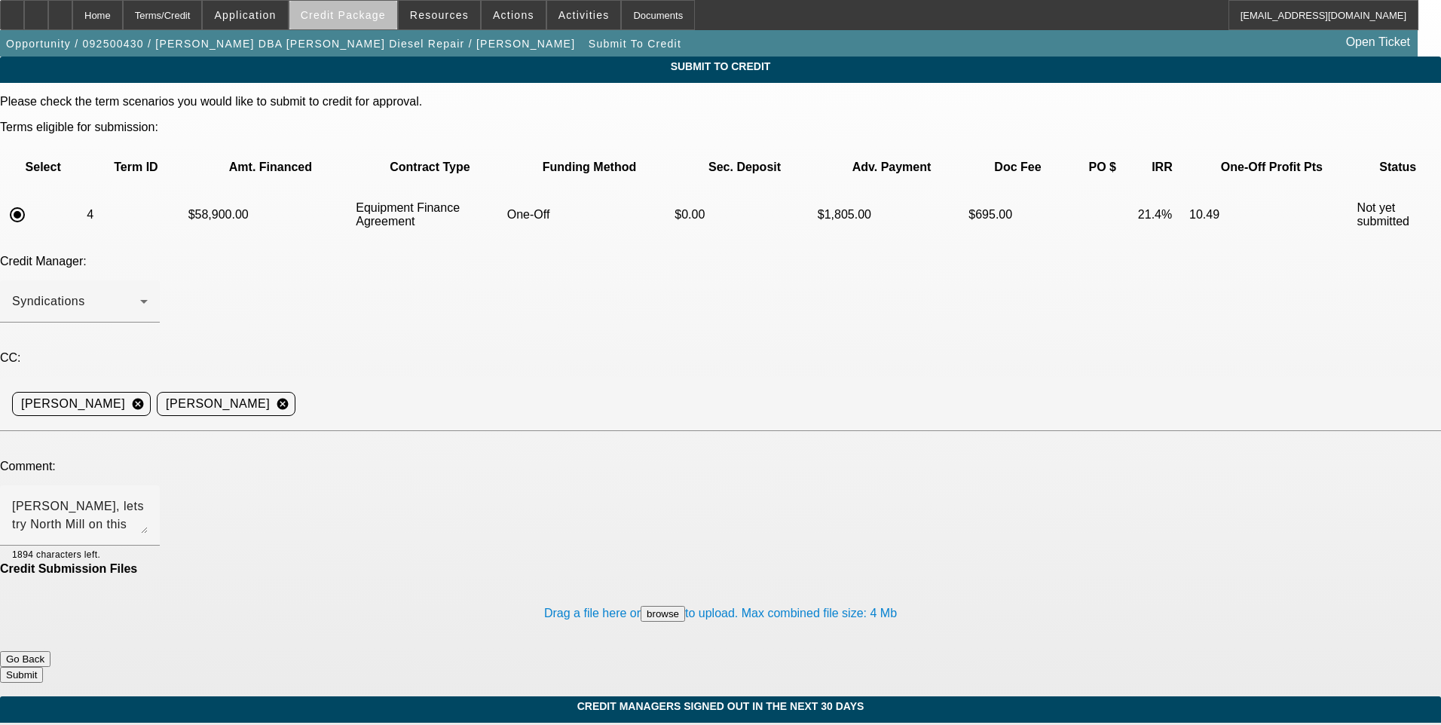
click at [372, 20] on span "Credit Package" at bounding box center [343, 15] width 85 height 12
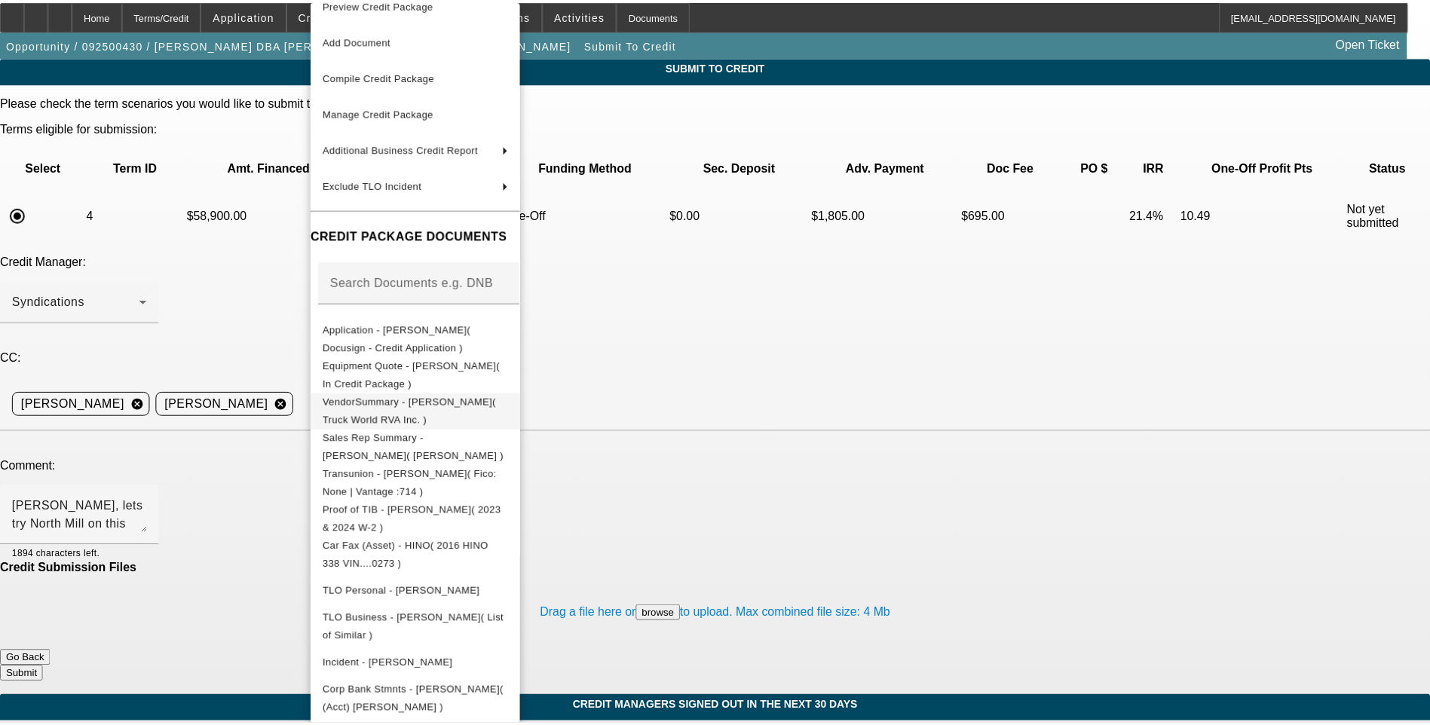
scroll to position [26, 0]
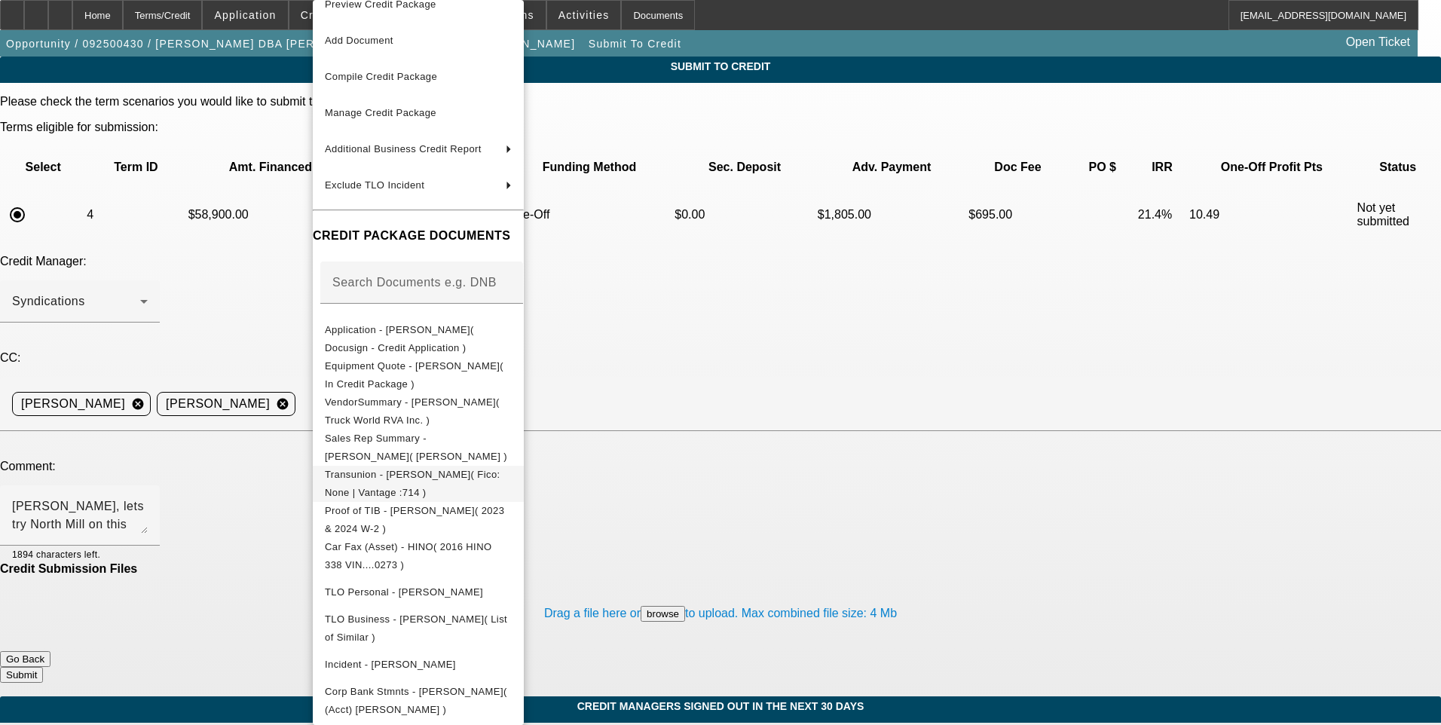
click at [450, 479] on span "Transunion - Funderburk, Berry( Fico: None | Vantage :714 )" at bounding box center [418, 484] width 187 height 36
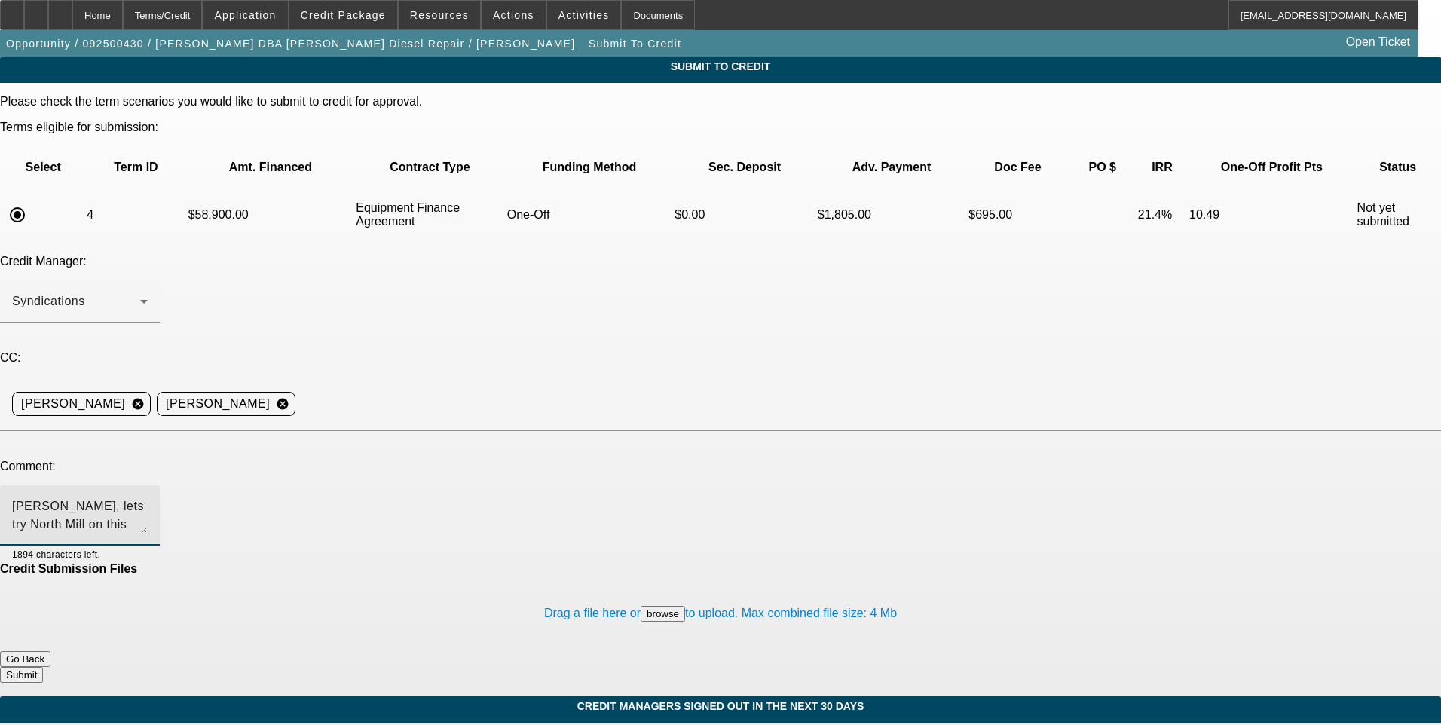
click at [148, 497] on textarea "George, lets try North Mill on this one. Additional comments for write up. 2023…" at bounding box center [80, 515] width 136 height 36
type textarea "George, lets try North Mill on this one. Additional comments for write up. 2023…"
click at [43, 667] on button "Submit" at bounding box center [21, 675] width 43 height 16
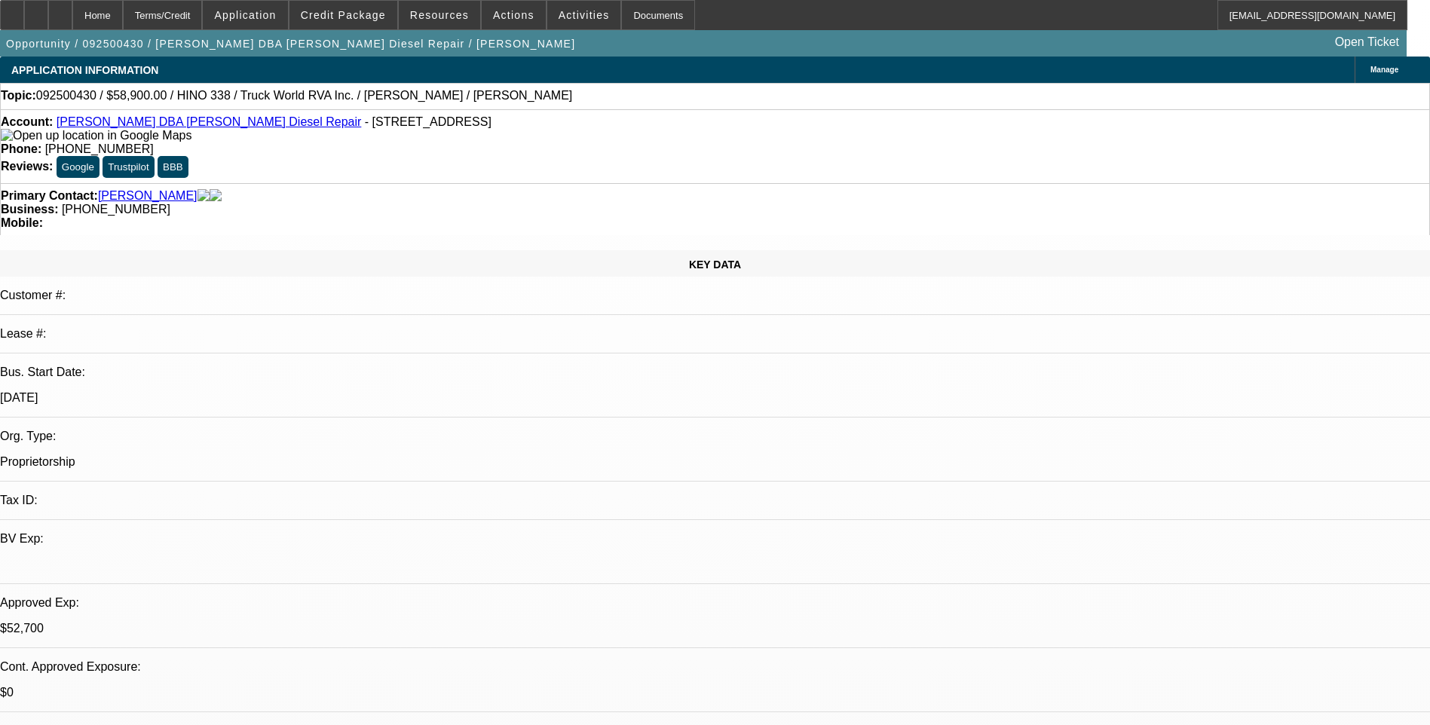
select select "0"
select select "3"
select select "0"
select select "6"
select select "0.15"
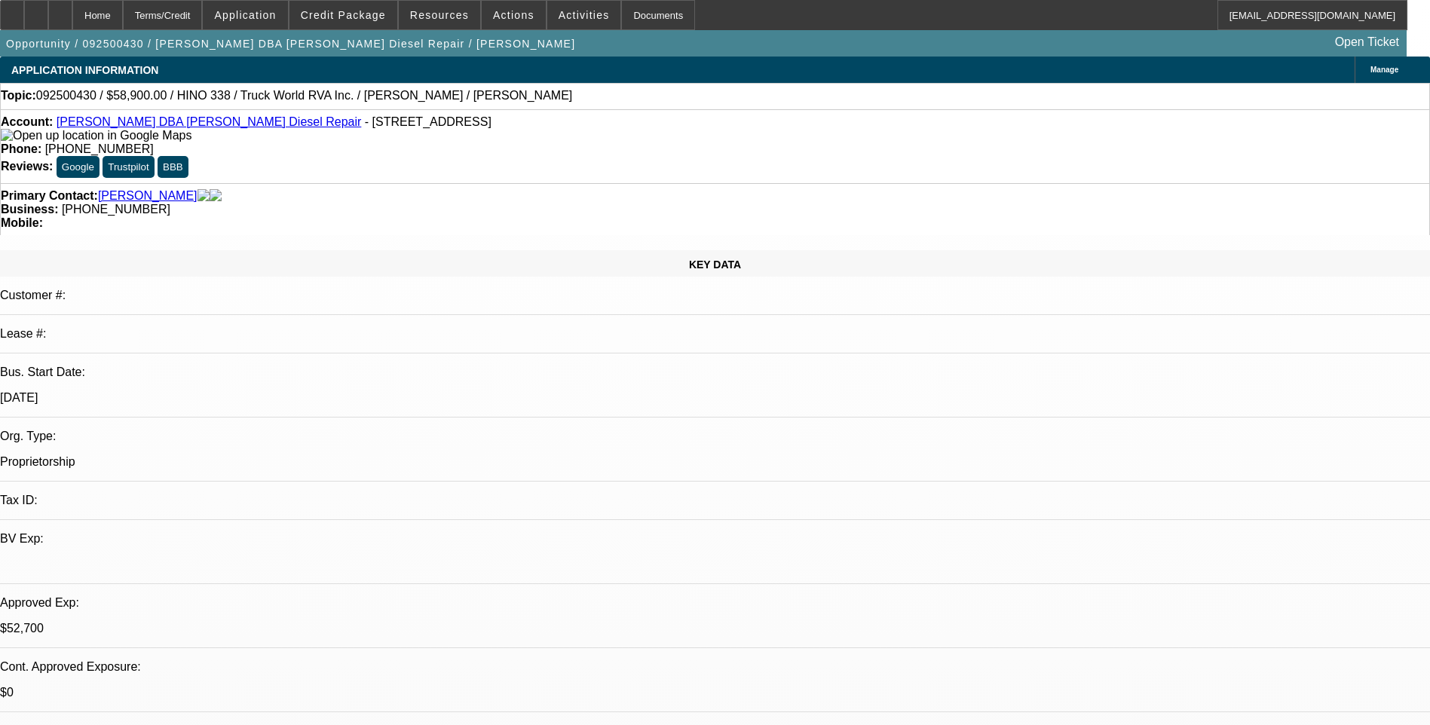
select select "2"
select select "0.1"
select select "4"
select select "0.15"
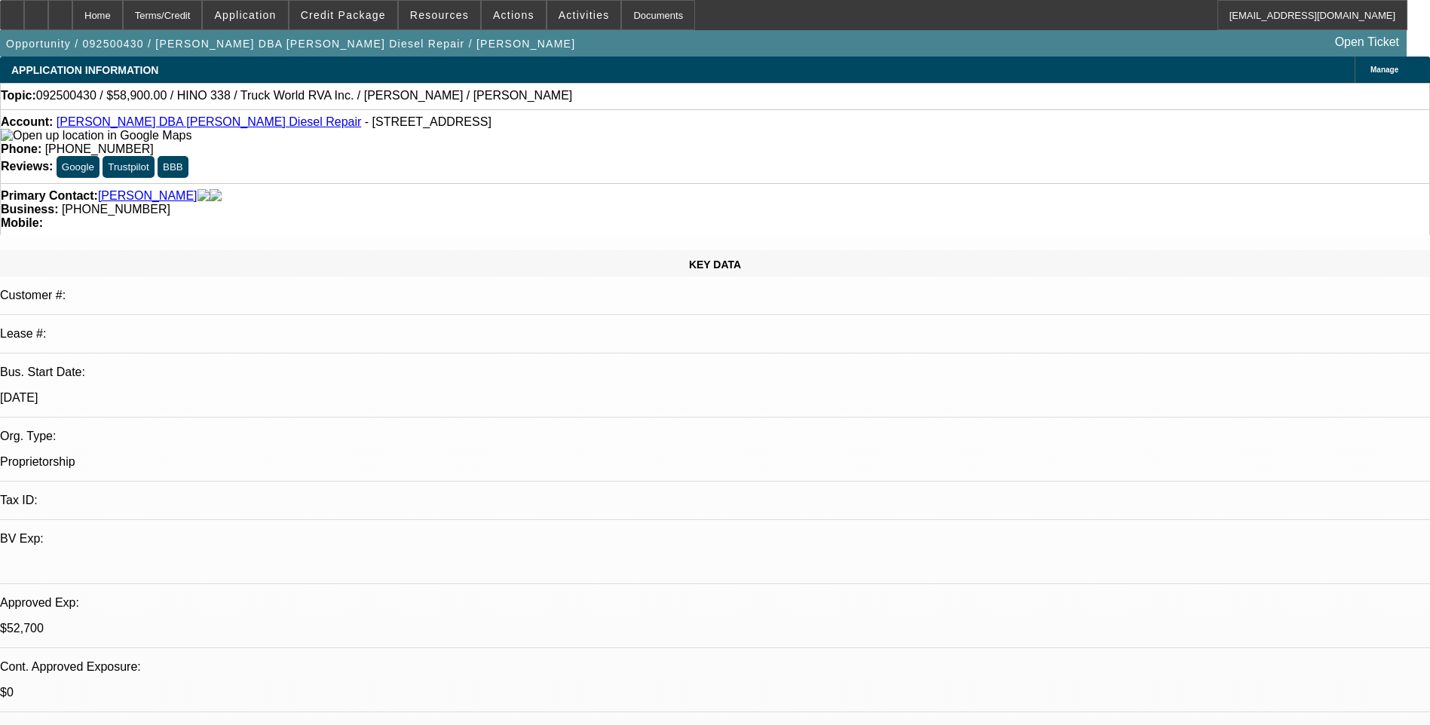
select select "2"
select select "0"
select select "6"
select select "0.1"
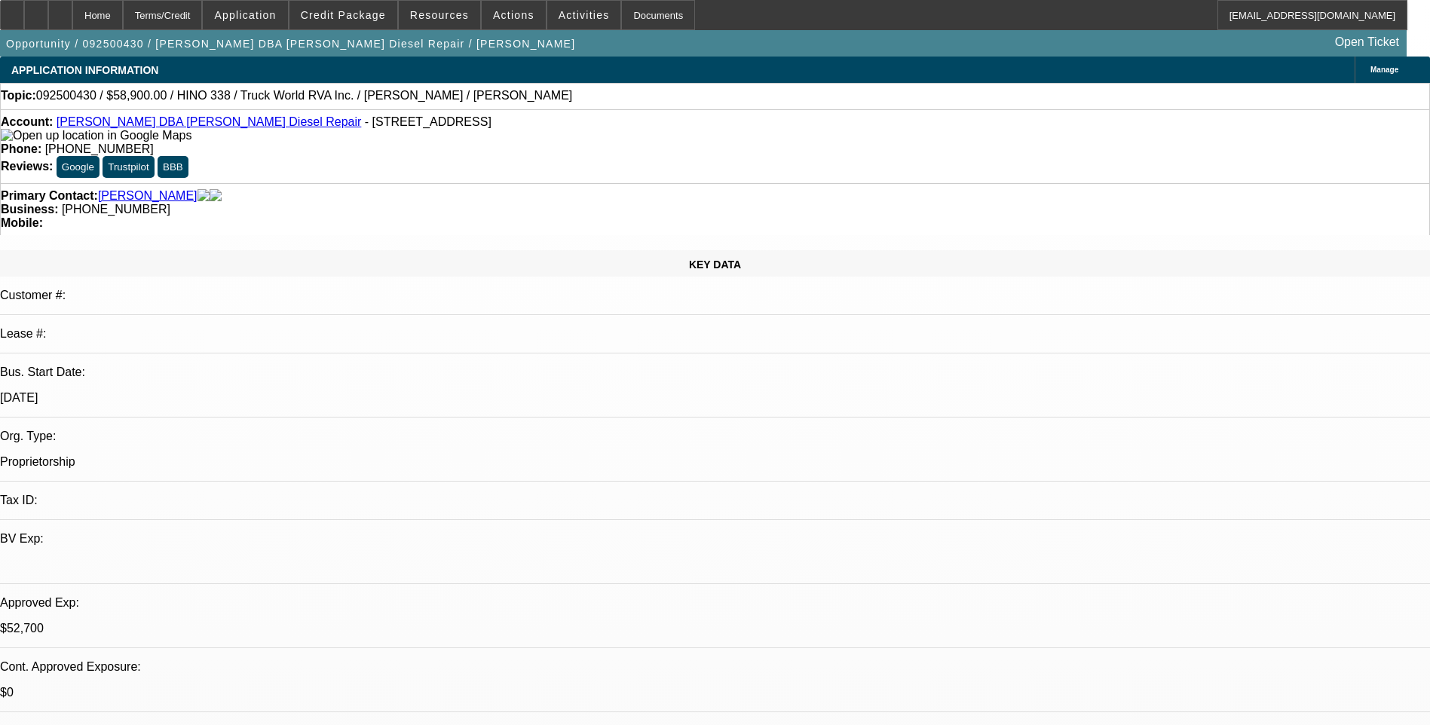
select select "2"
select select "0"
select select "6"
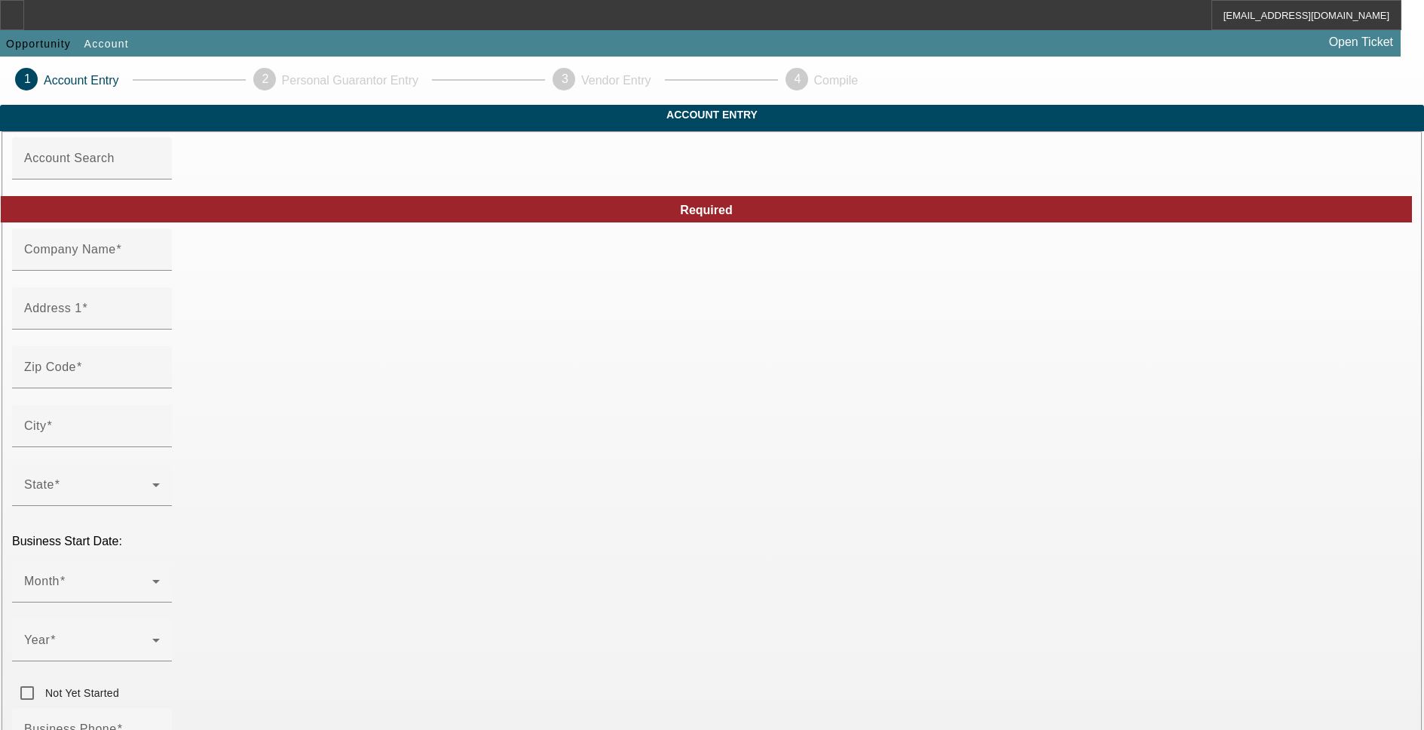
type input "TOP NOTCH TOWING LLC"
type input "[STREET_ADDRESS]"
type input "89110"
type input "[GEOGRAPHIC_DATA]"
type input "[PHONE_NUMBER]"
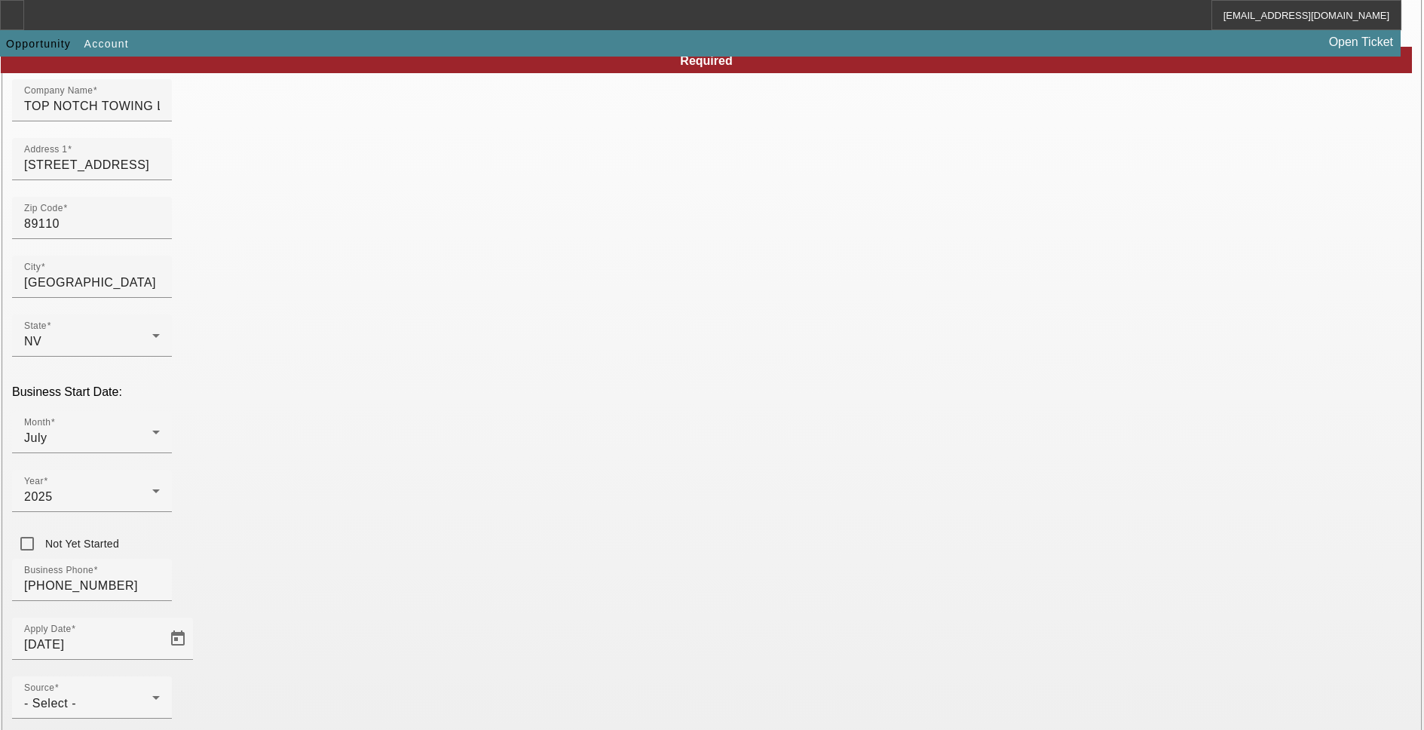
scroll to position [151, 0]
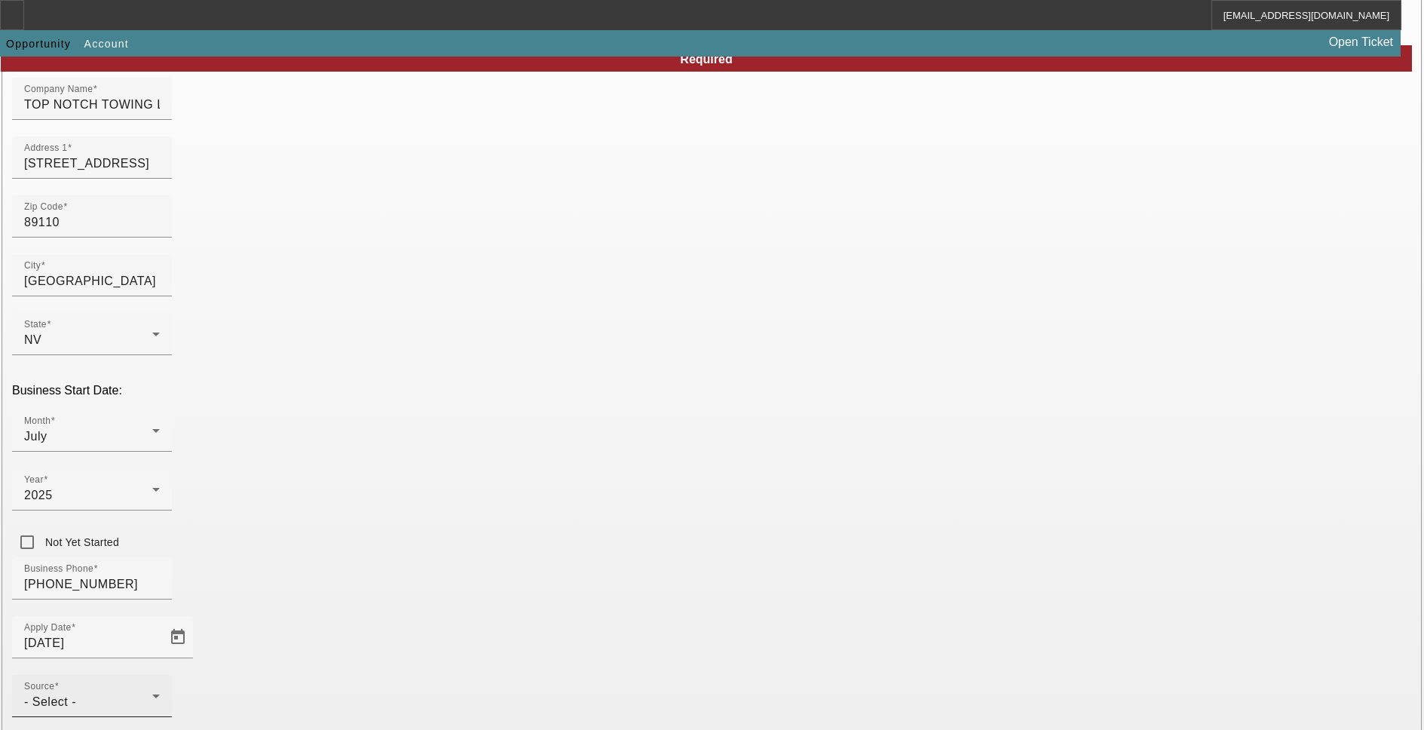
click at [152, 693] on div "- Select -" at bounding box center [88, 702] width 128 height 18
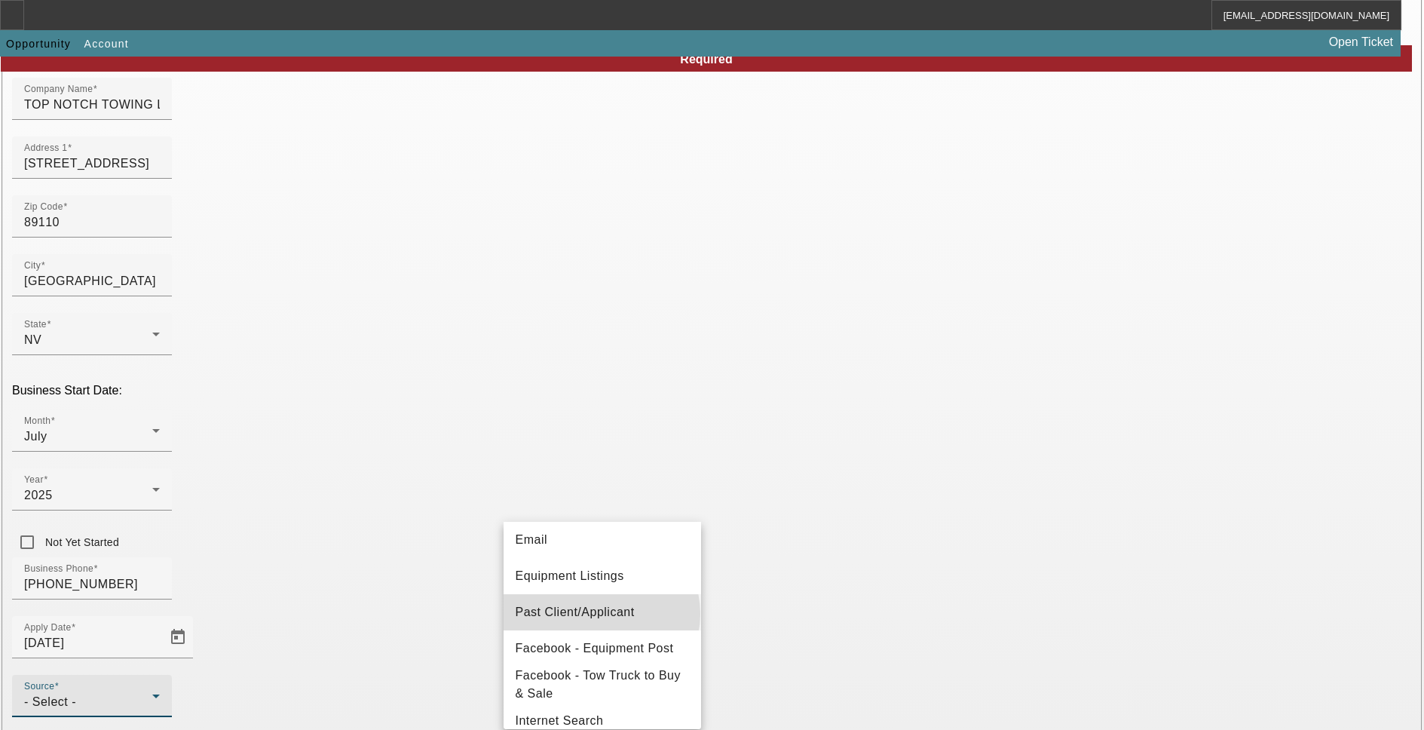
click at [601, 614] on span "Past Client/Applicant" at bounding box center [575, 612] width 119 height 18
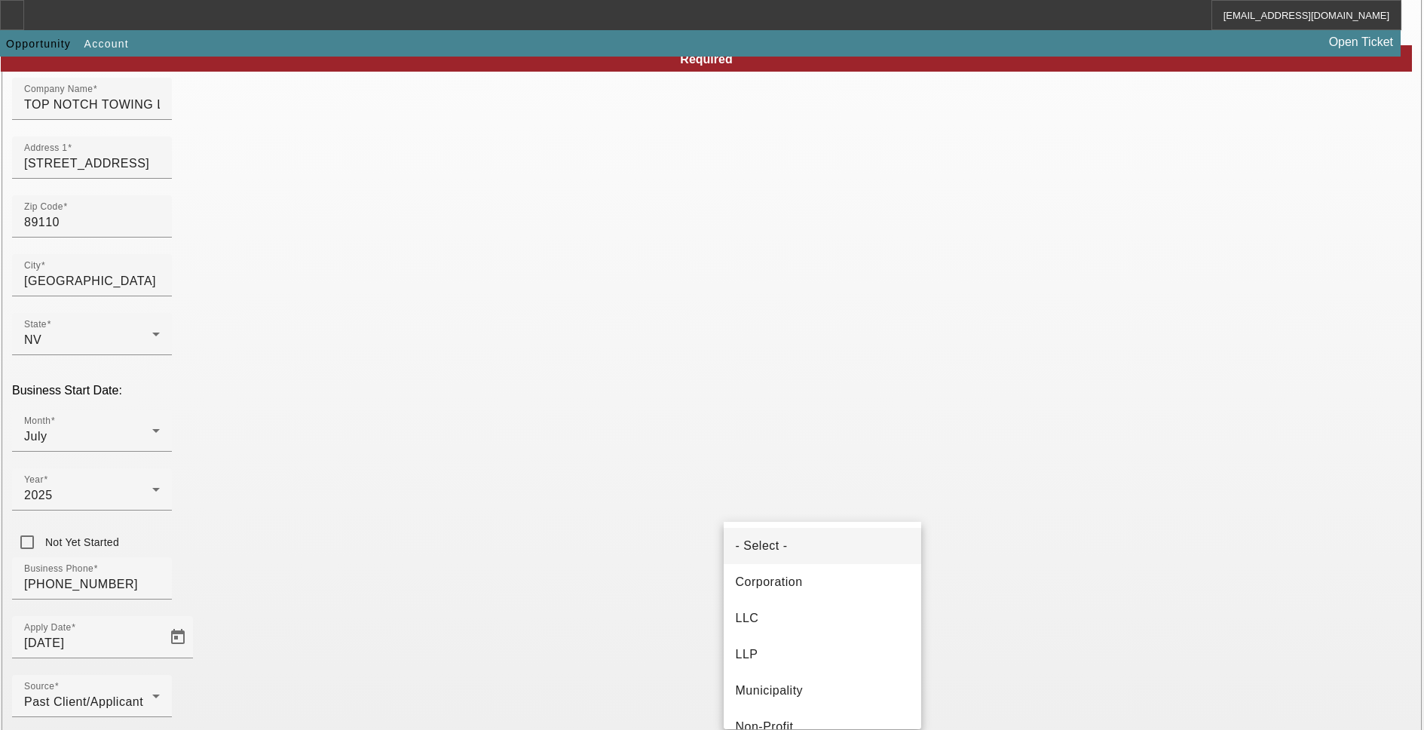
drag, startPoint x: 791, startPoint y: 620, endPoint x: 1080, endPoint y: 519, distance: 305.8
click at [794, 617] on mat-option "LLC" at bounding box center [822, 618] width 197 height 36
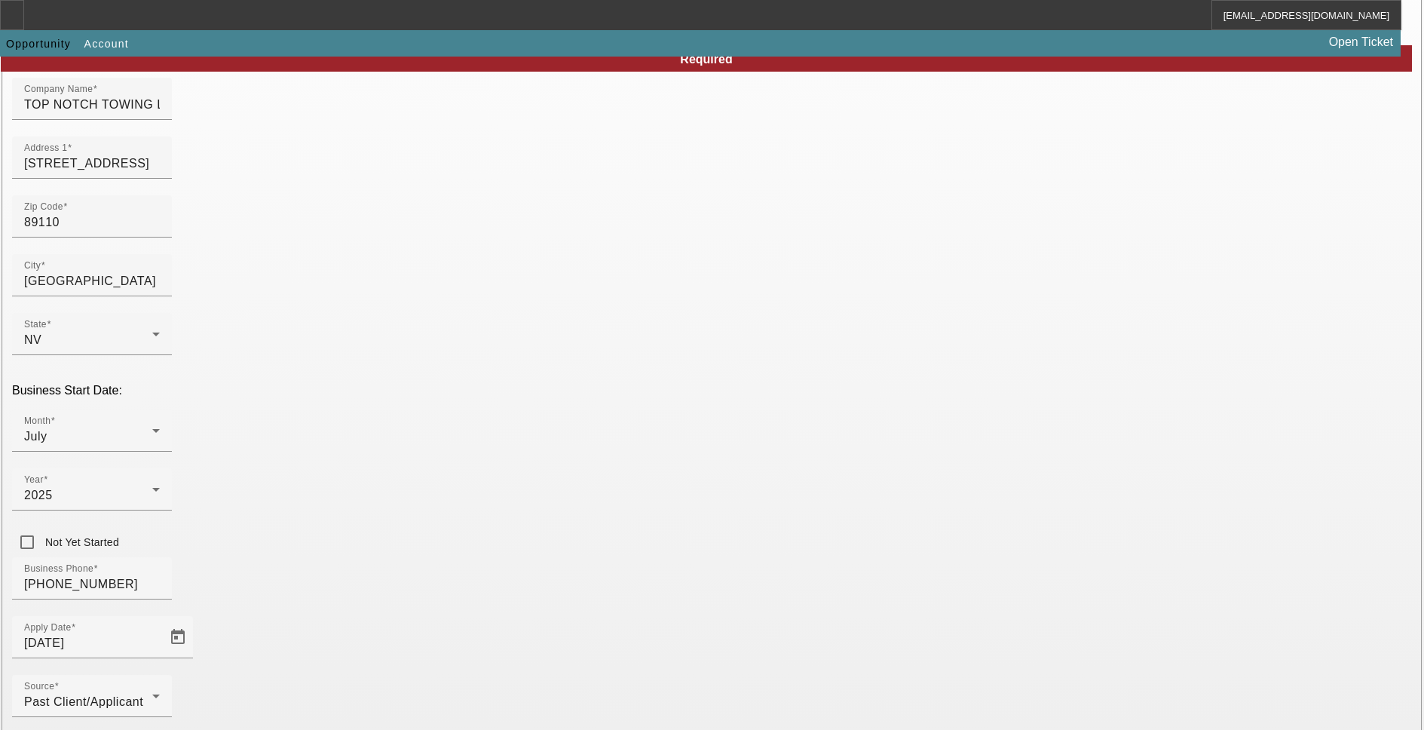
type input "612275423"
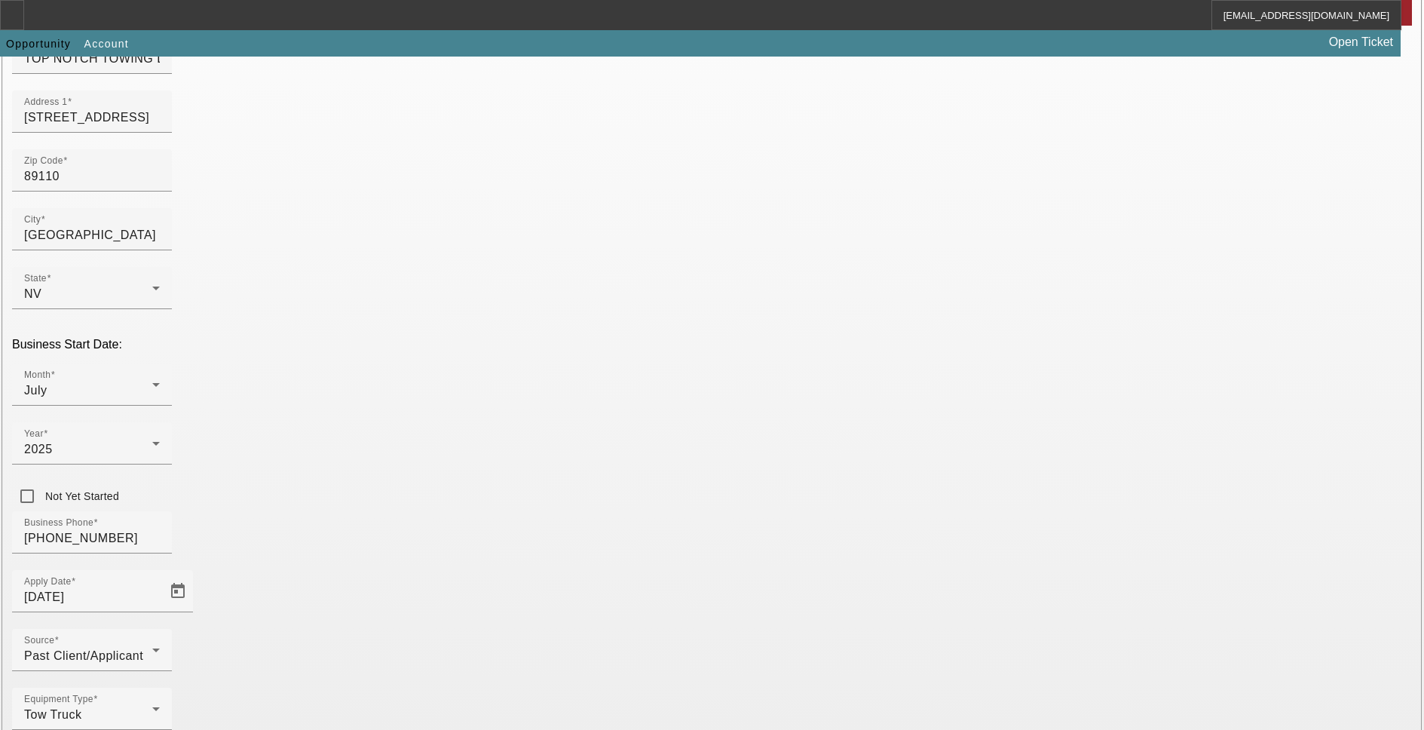
scroll to position [222, 0]
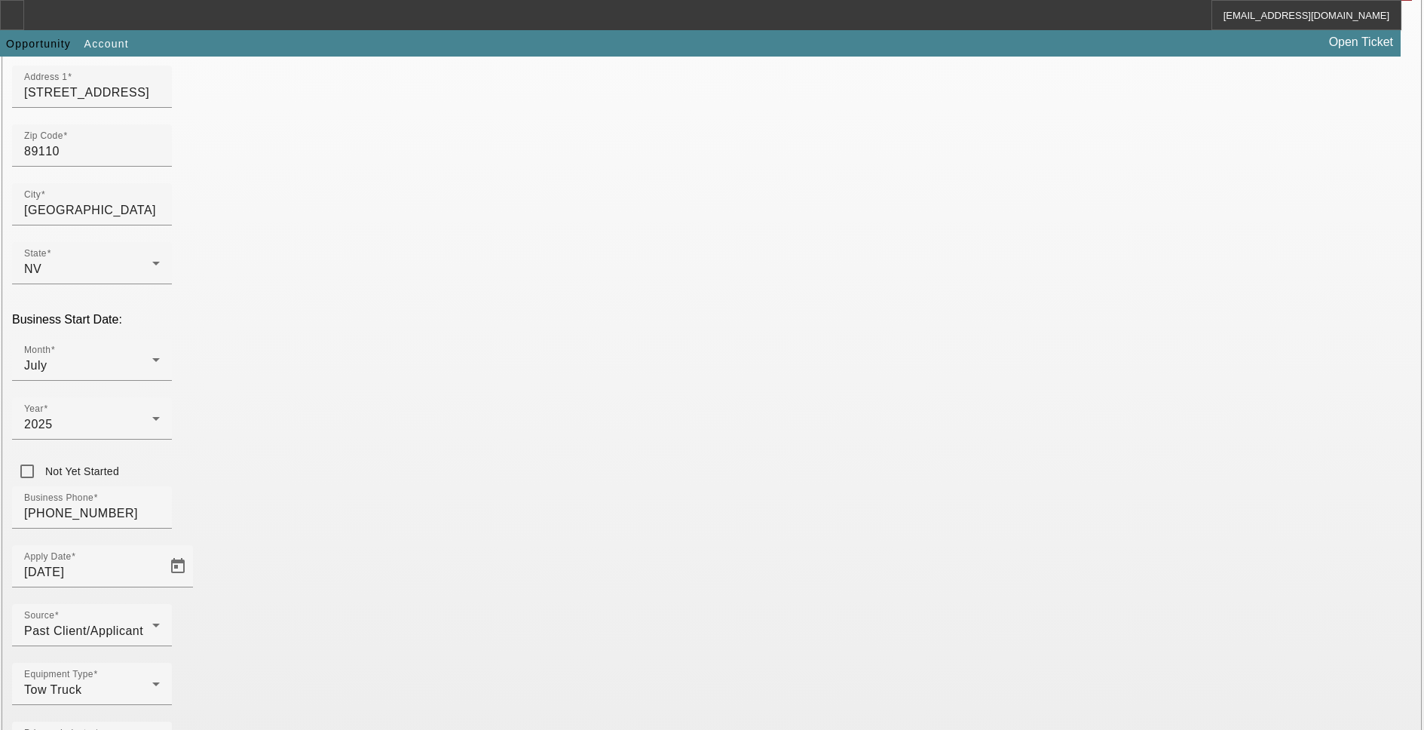
type input "Towing Company"
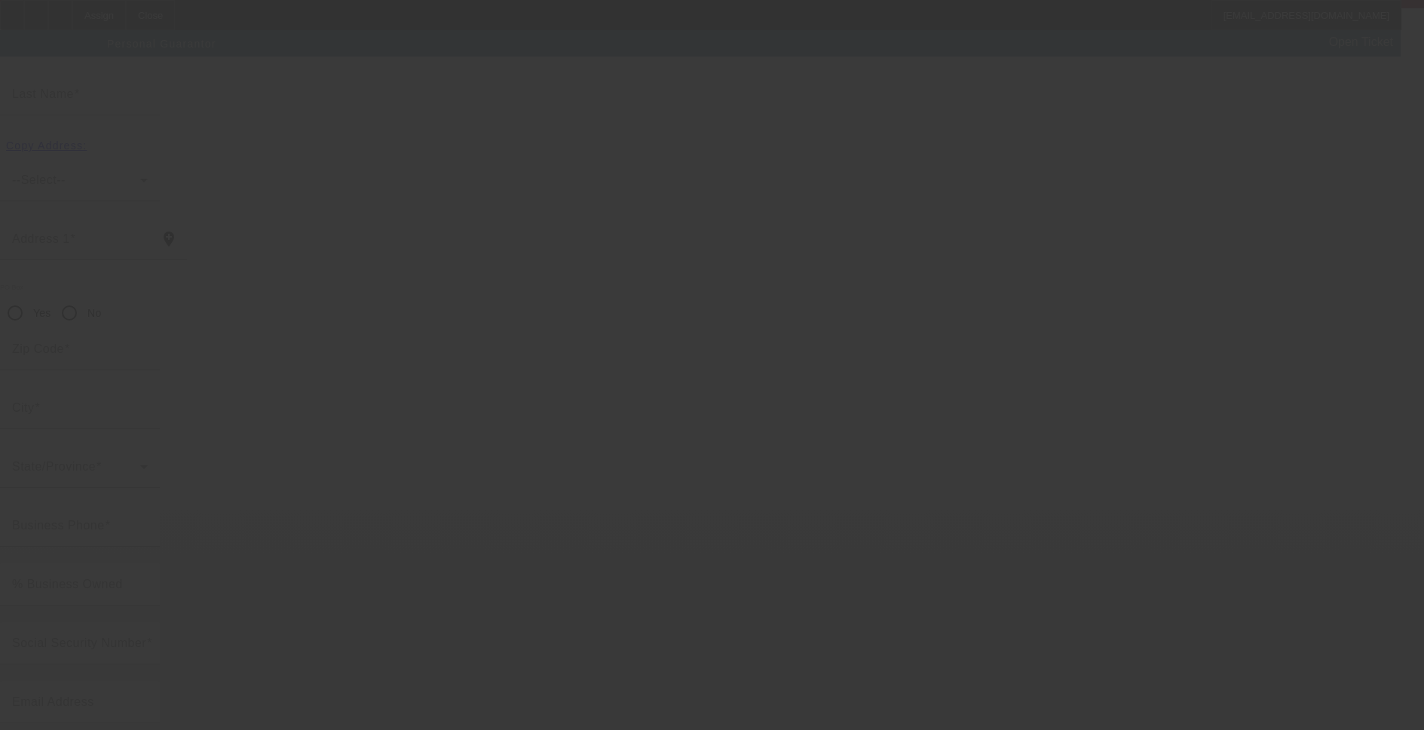
scroll to position [8, 0]
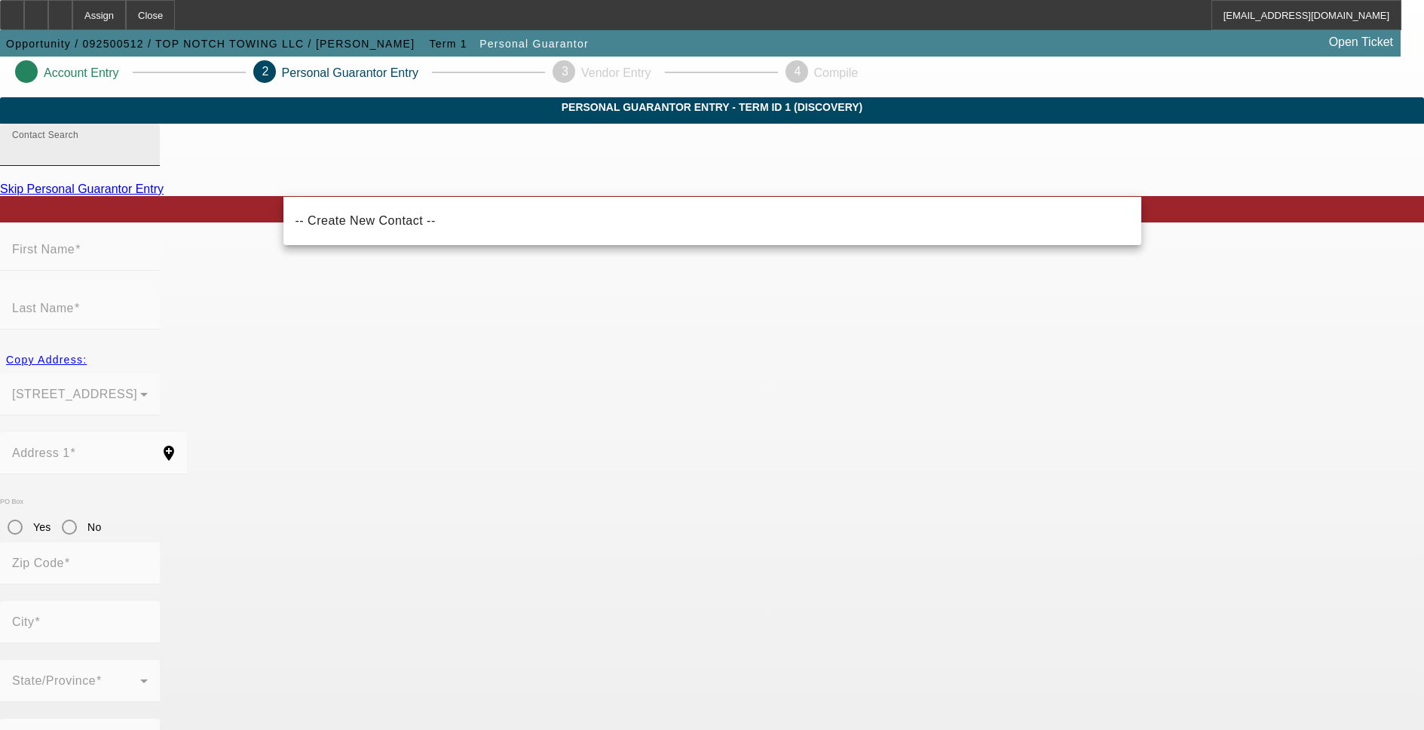
click at [148, 160] on input "Contact Search" at bounding box center [80, 151] width 136 height 18
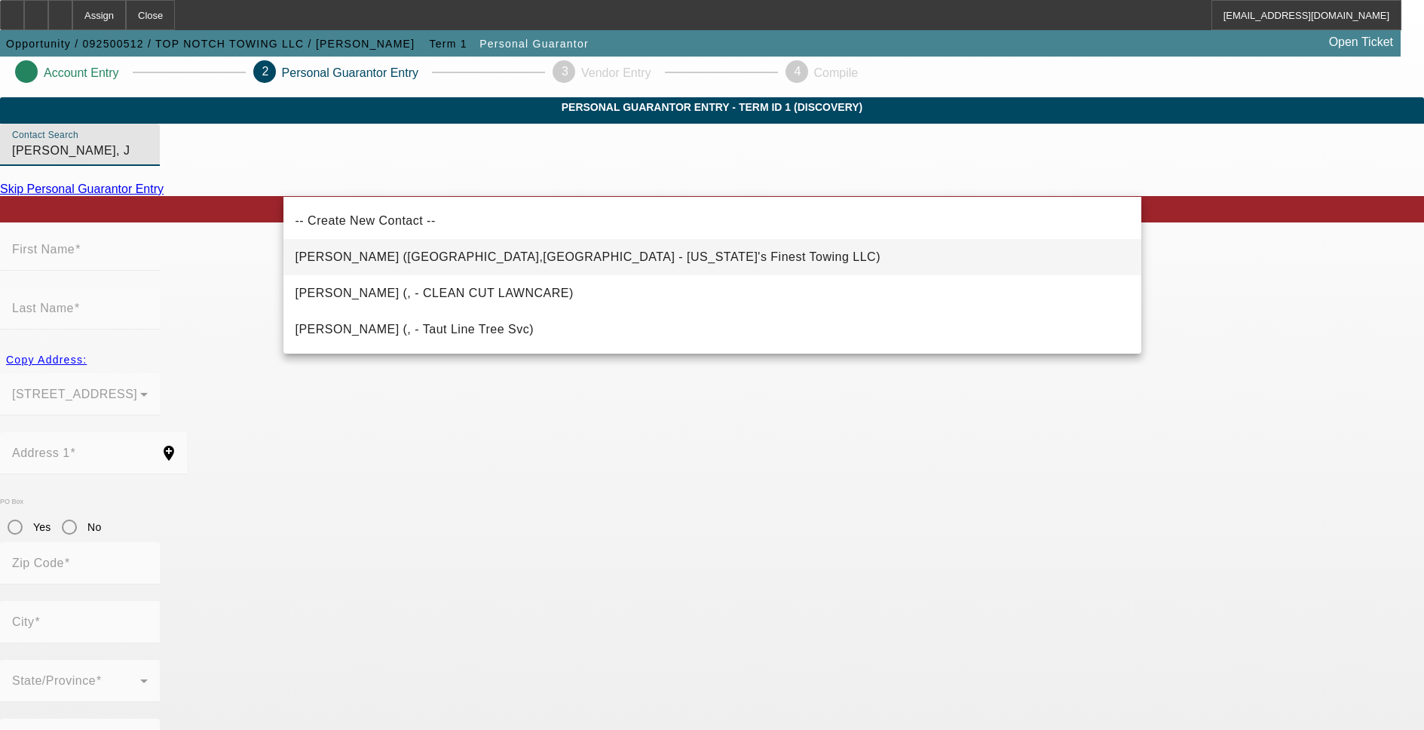
click at [417, 263] on span "Deford, Jonathan (Las Vegas,NV - Nevada's Finest Towing LLC)" at bounding box center [587, 257] width 585 height 18
type input "Deford, Jonathan (Las Vegas,NV - Nevada's Finest Towing LLC)"
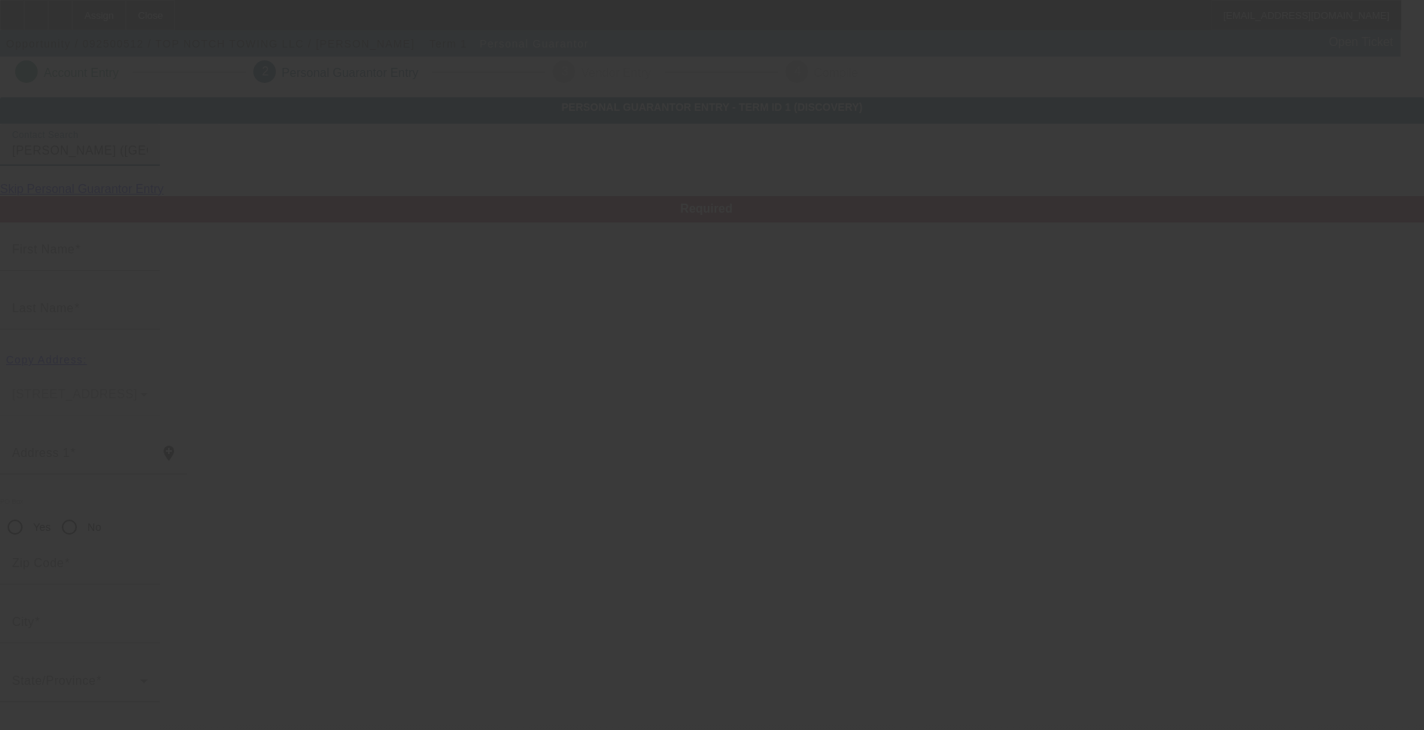
type input "Jonathan"
type input "Deford"
type input "2565 Rafferty Creek Lane"
radio input "true"
type input "89156"
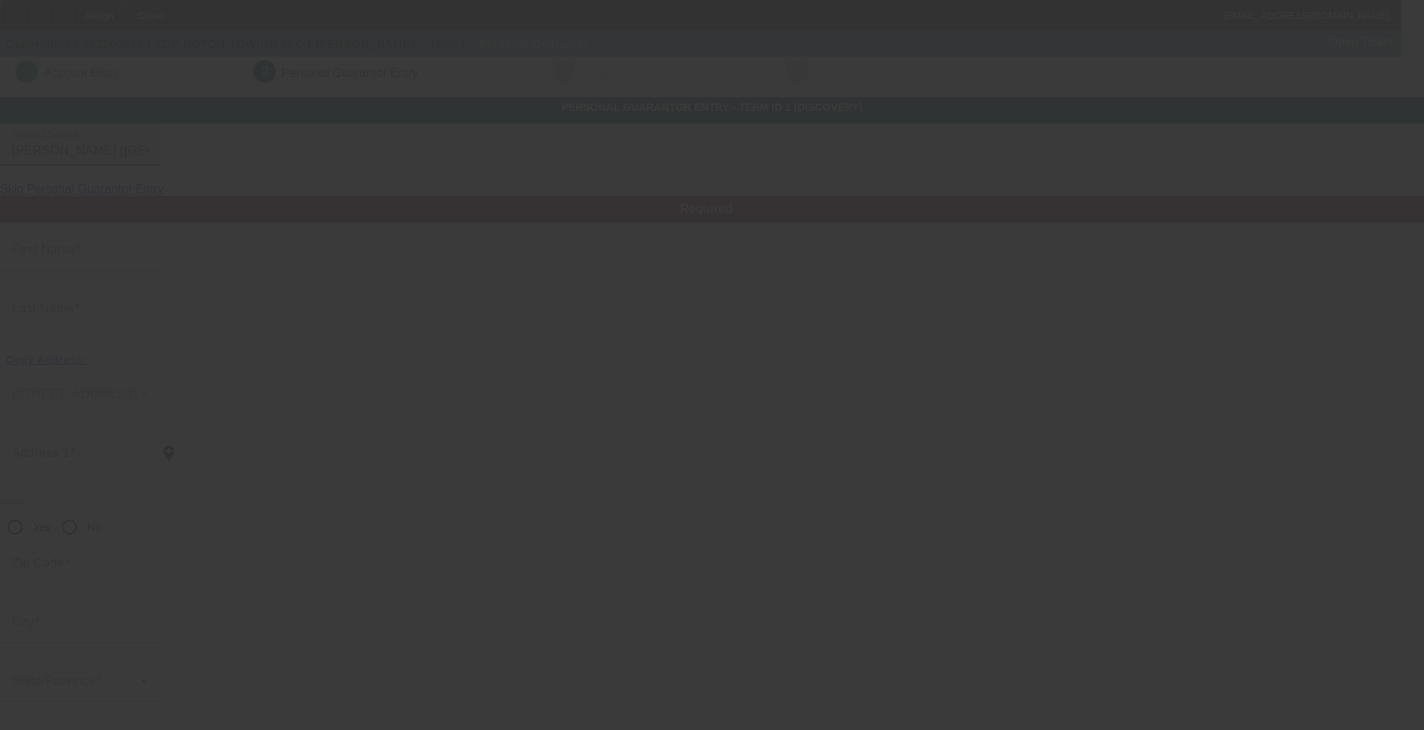
type input "Las Vegas"
type input "[PHONE_NUMBER]"
type input "0"
type input "530-41-1736"
type input "nevadasfinesttowinglv@gmail.com"
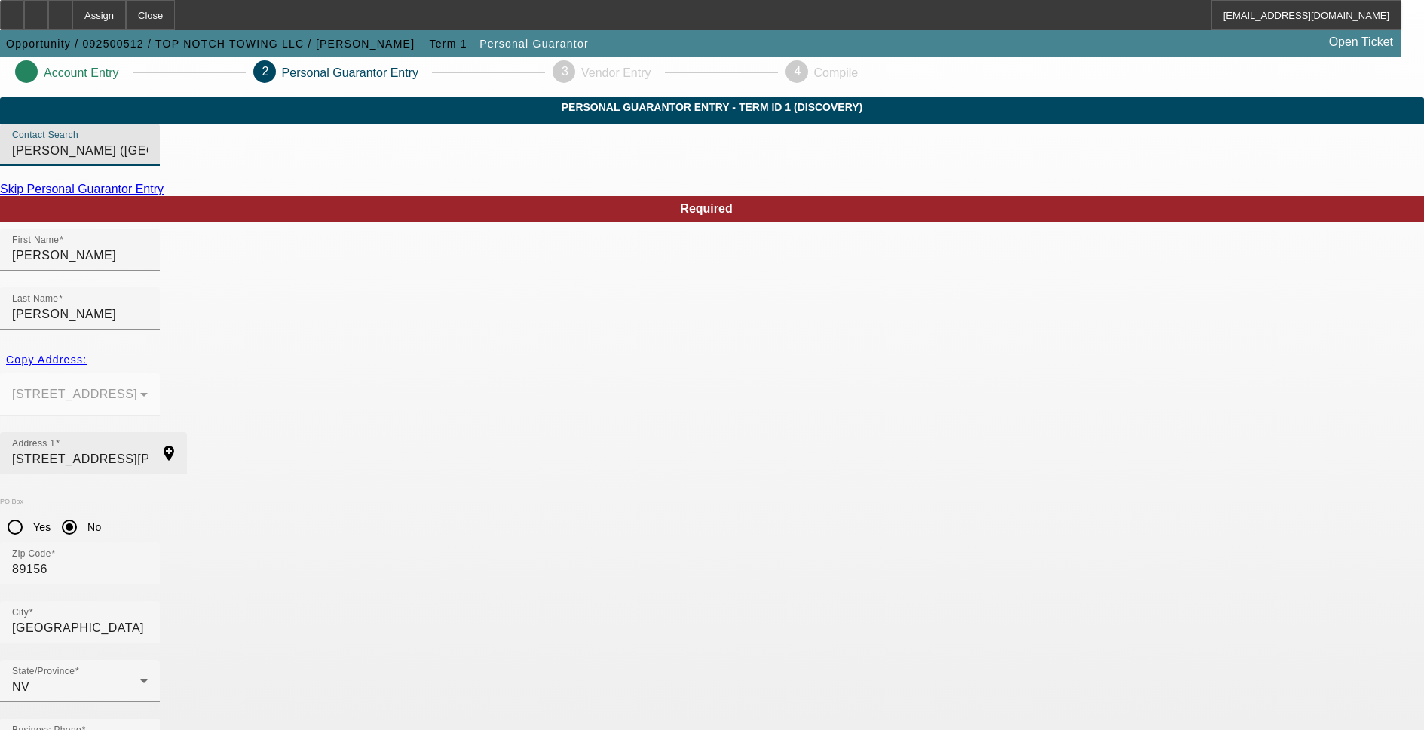
click at [148, 450] on input "2565 Rafferty Creek Lane" at bounding box center [80, 459] width 136 height 18
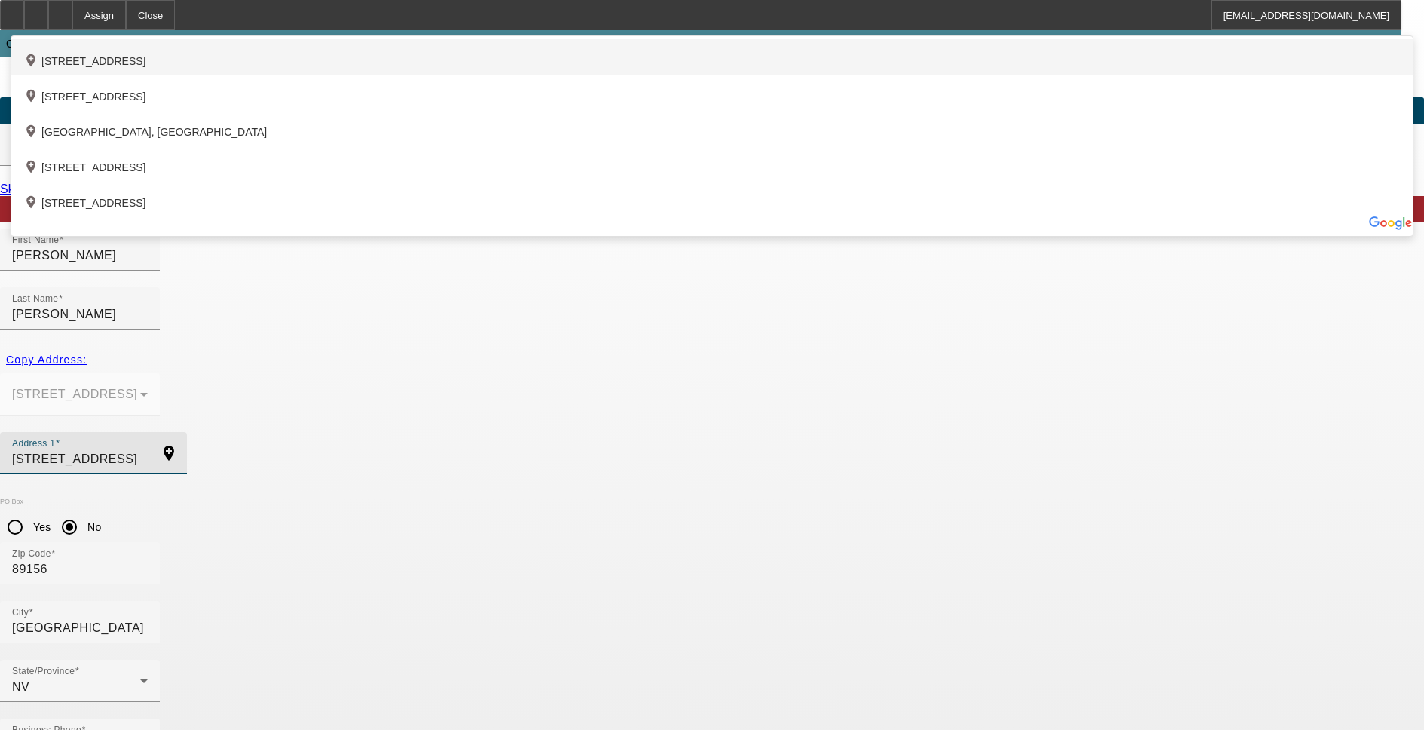
click at [441, 75] on div "add_location 1269 Honey Lake Street, Las Vegas, NV 89110, US" at bounding box center [711, 56] width 1401 height 35
type input "1269 Honey Lake Street"
type input "89110"
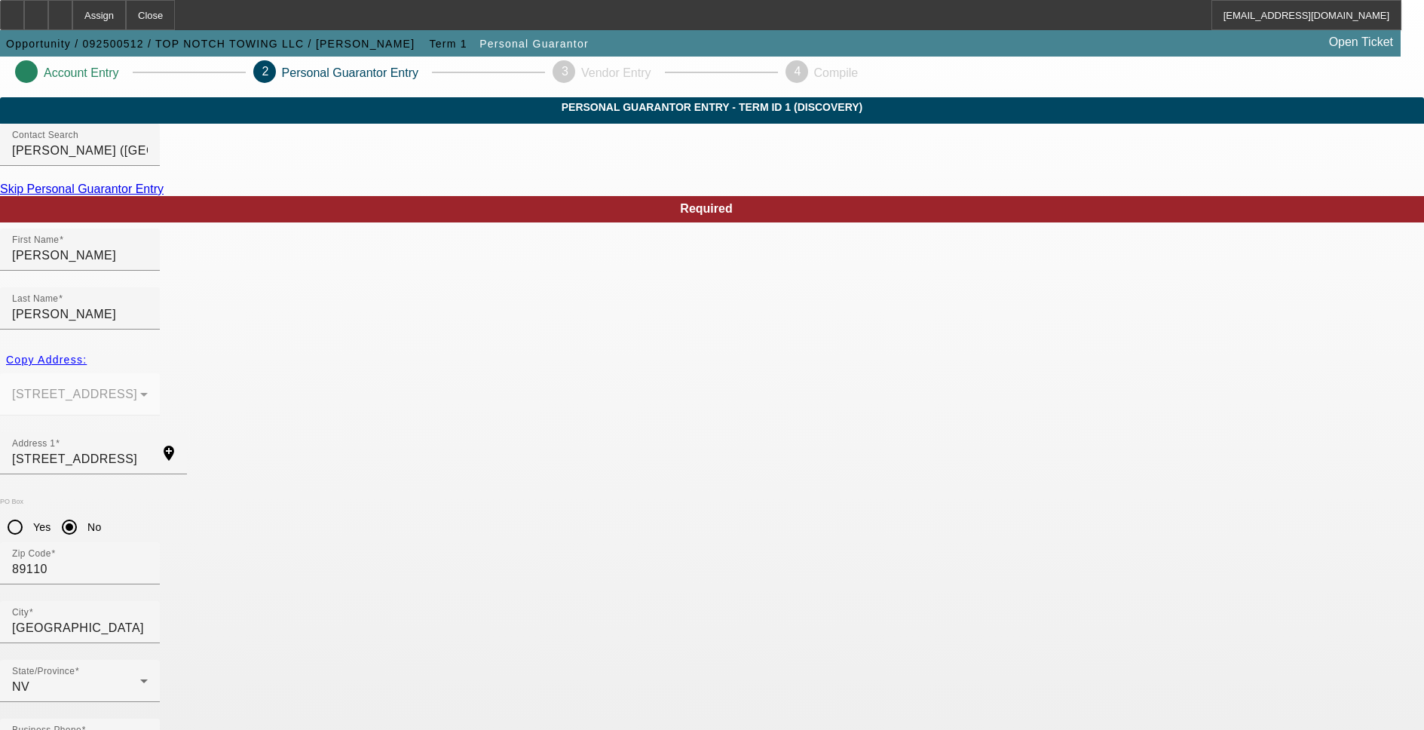
type input "100"
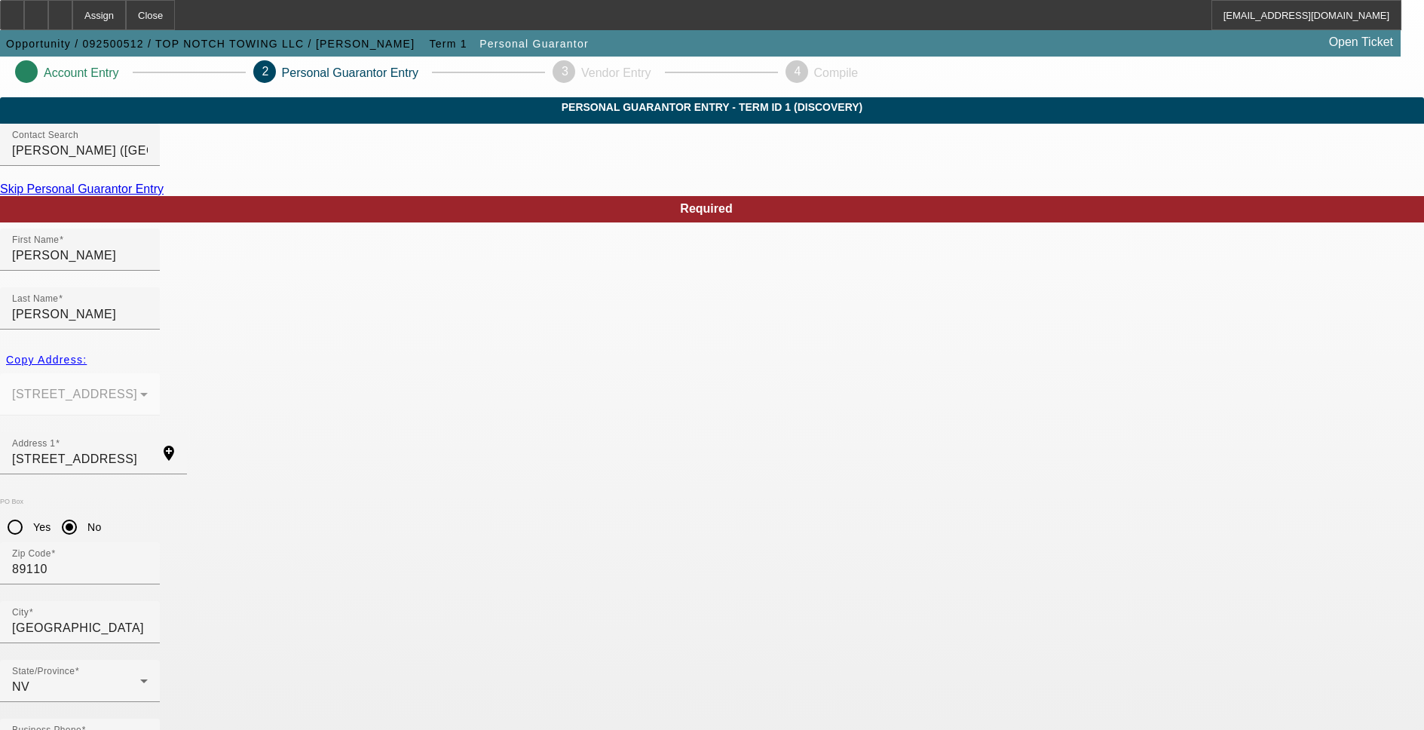
type input "topnotchtowlv@gmail.com"
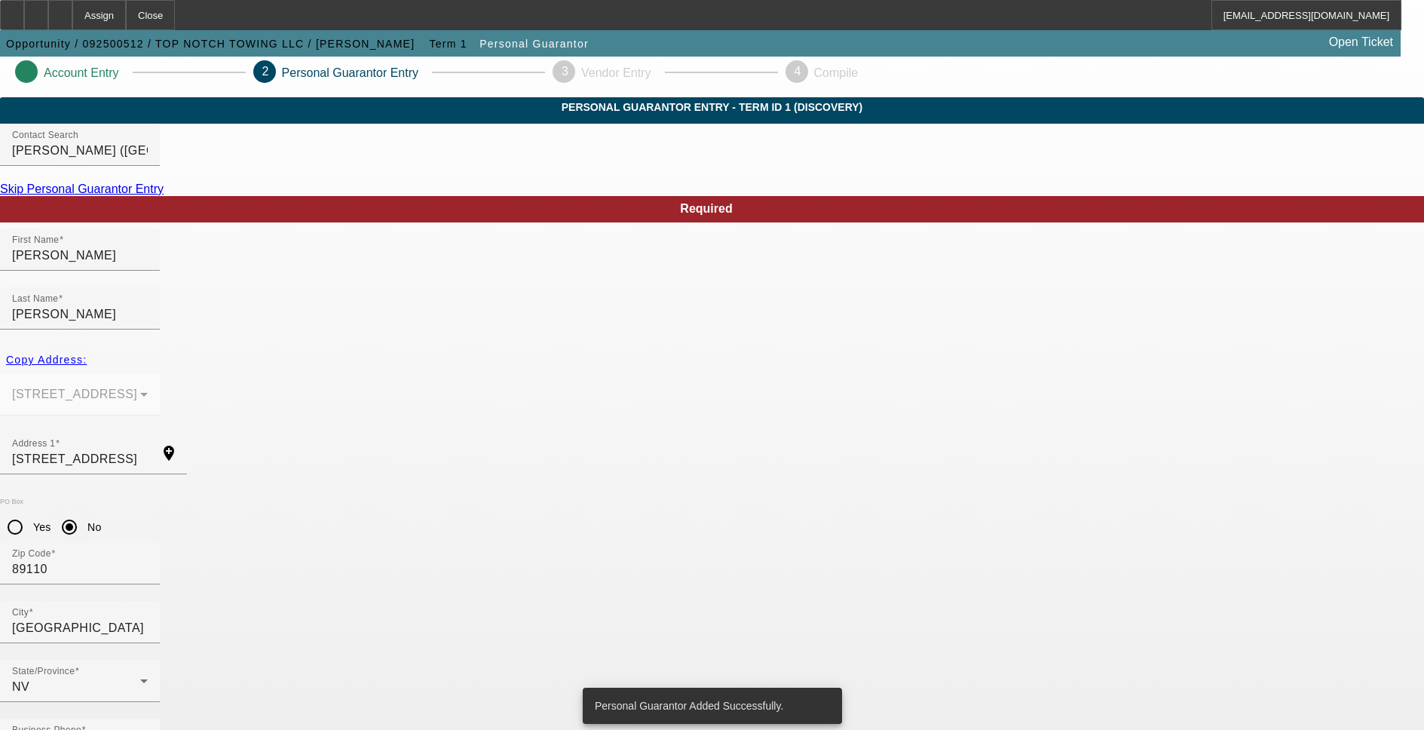
scroll to position [0, 0]
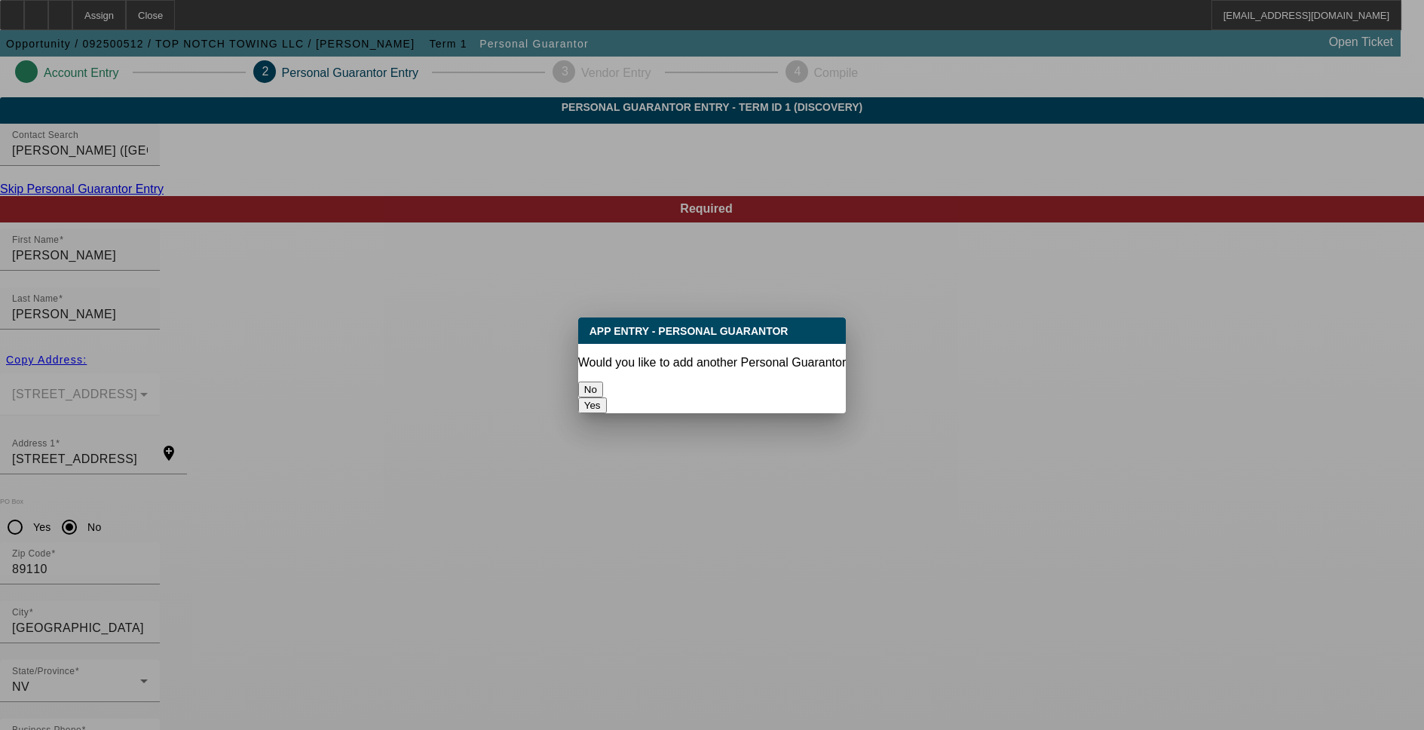
click at [603, 381] on button "No" at bounding box center [590, 389] width 25 height 16
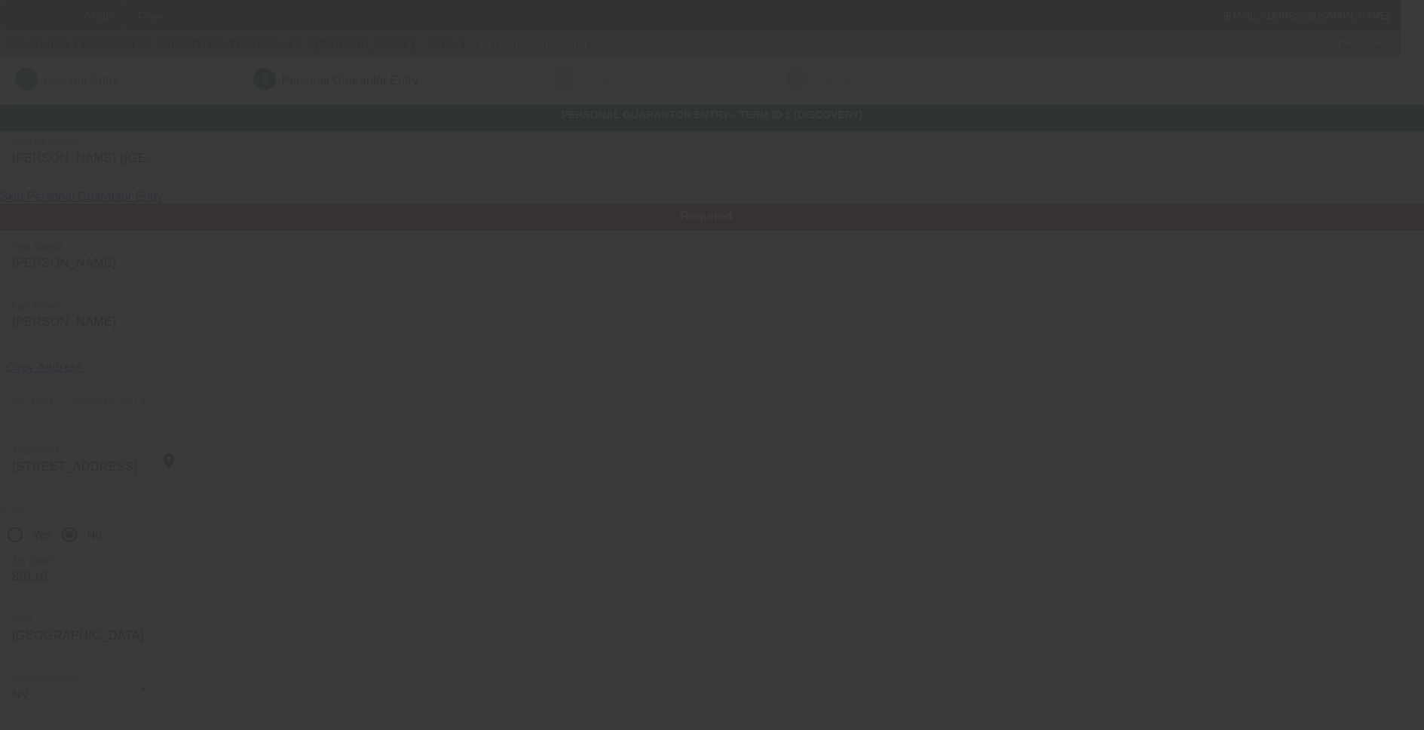
scroll to position [8, 0]
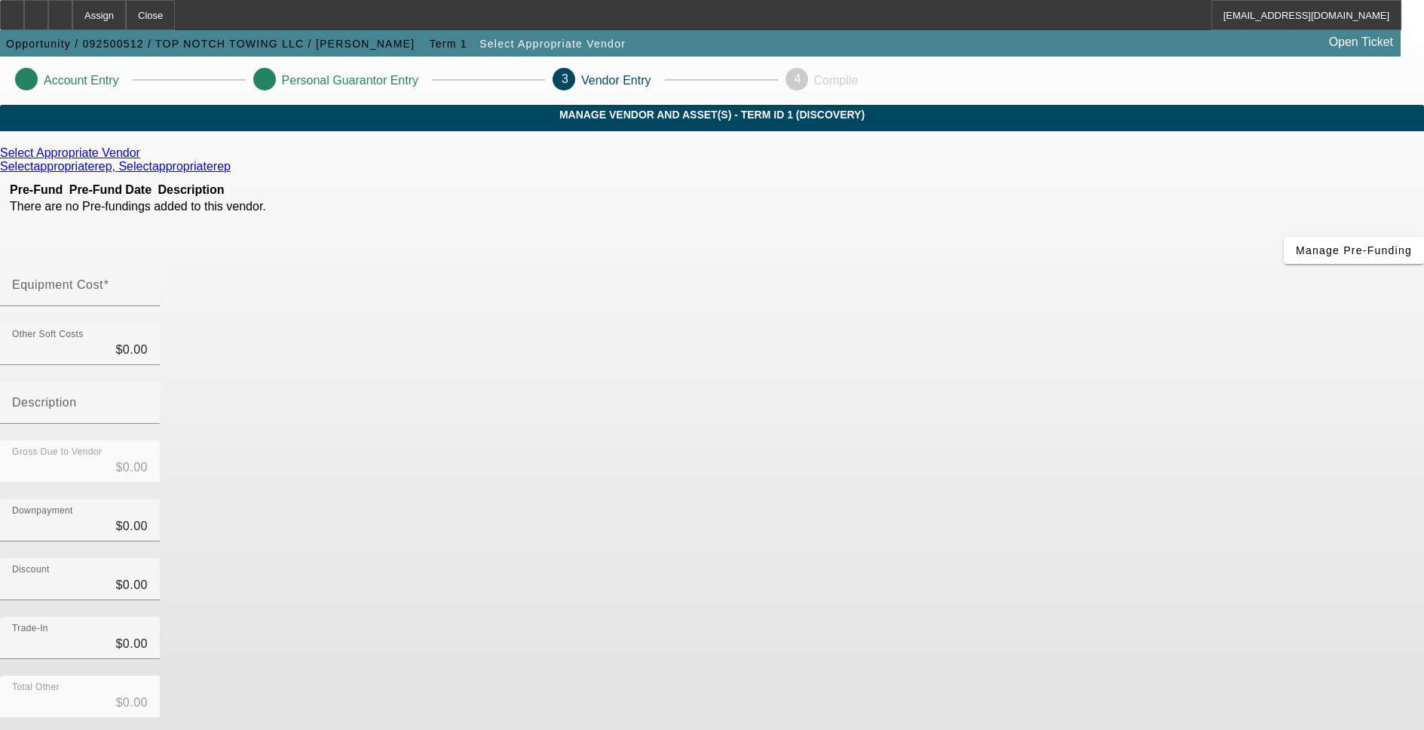
click at [144, 159] on icon at bounding box center [144, 152] width 0 height 13
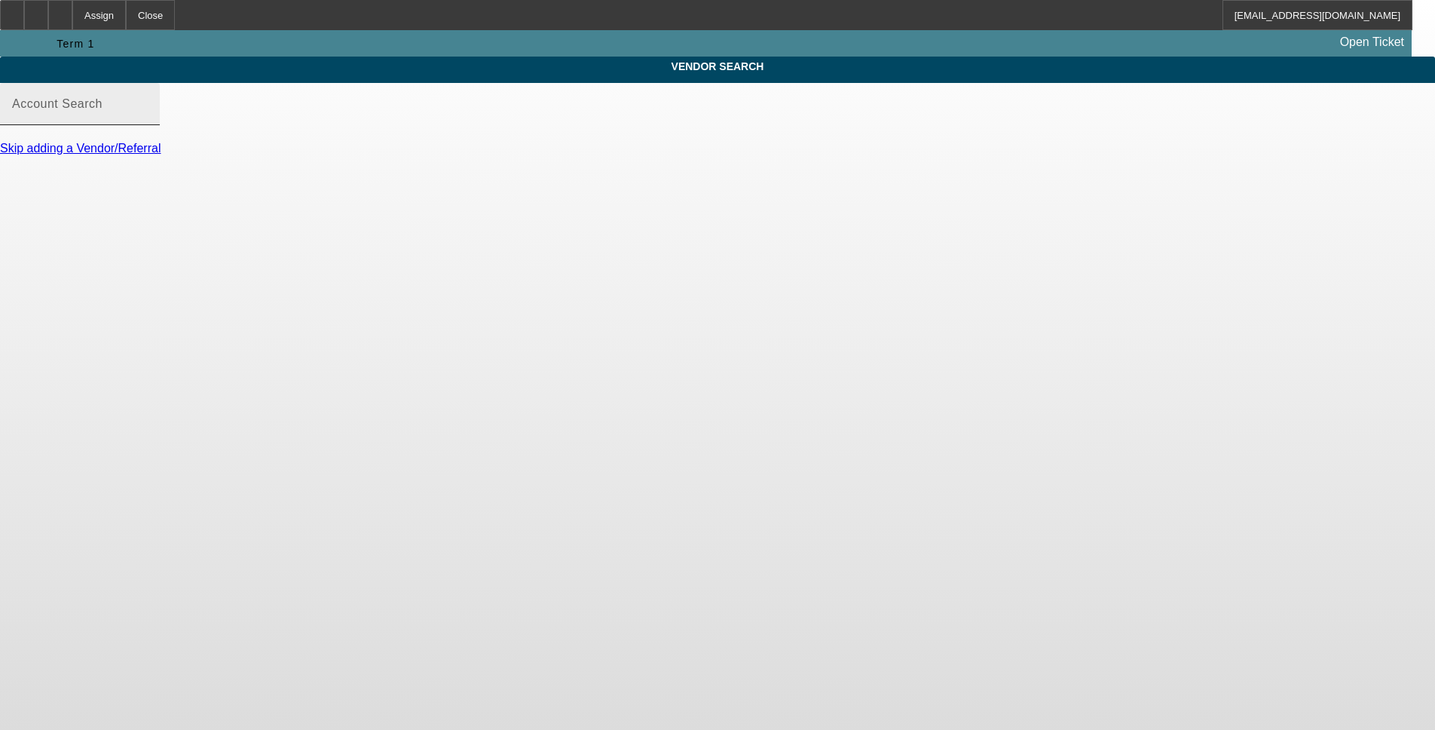
click at [103, 110] on mat-label "Account Search" at bounding box center [57, 103] width 90 height 13
click at [148, 119] on input "Account Search" at bounding box center [80, 110] width 136 height 18
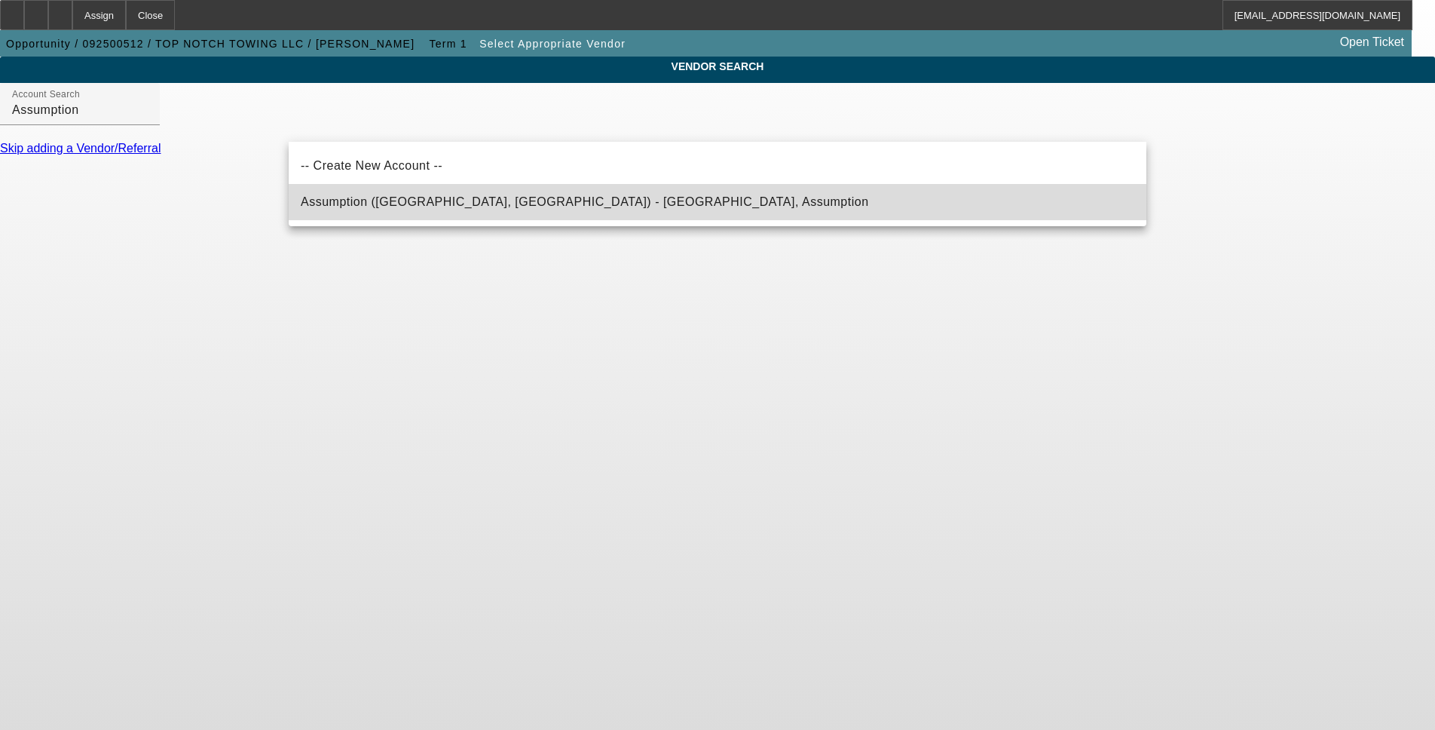
click at [443, 196] on span "Assumption (Northbrook, IL) - Assumption, Assumption" at bounding box center [585, 202] width 568 height 18
type input "Assumption (Northbrook, IL) - Assumption, Assumption"
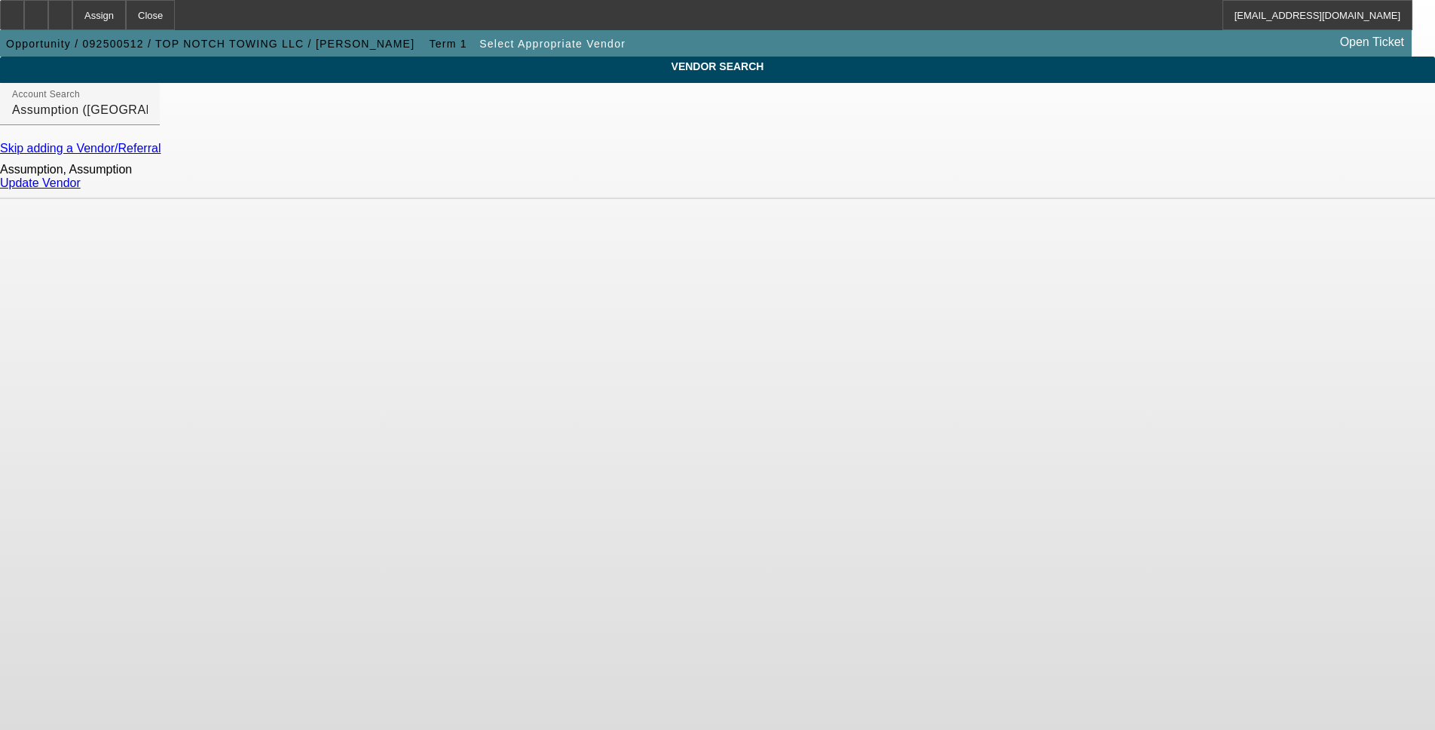
click at [81, 189] on link "Update Vendor" at bounding box center [40, 182] width 81 height 13
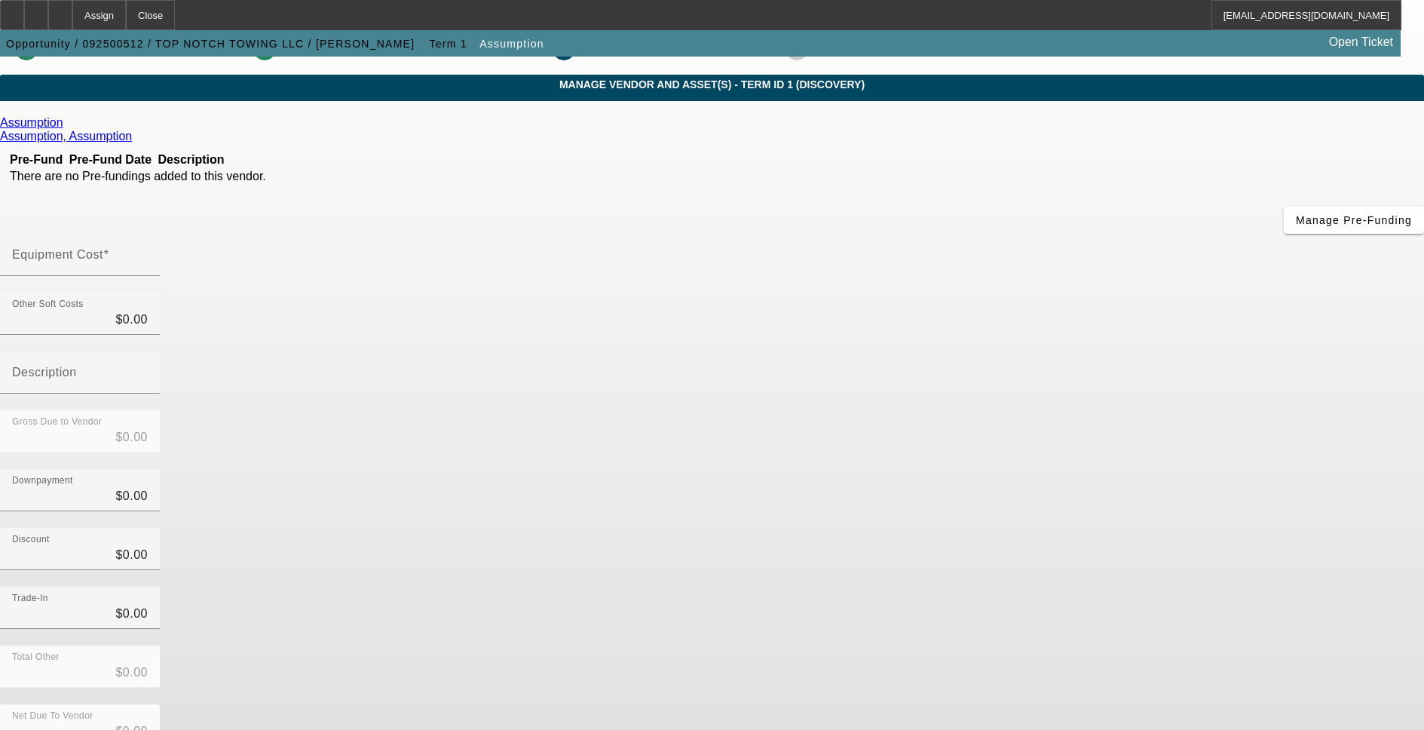
scroll to position [34, 0]
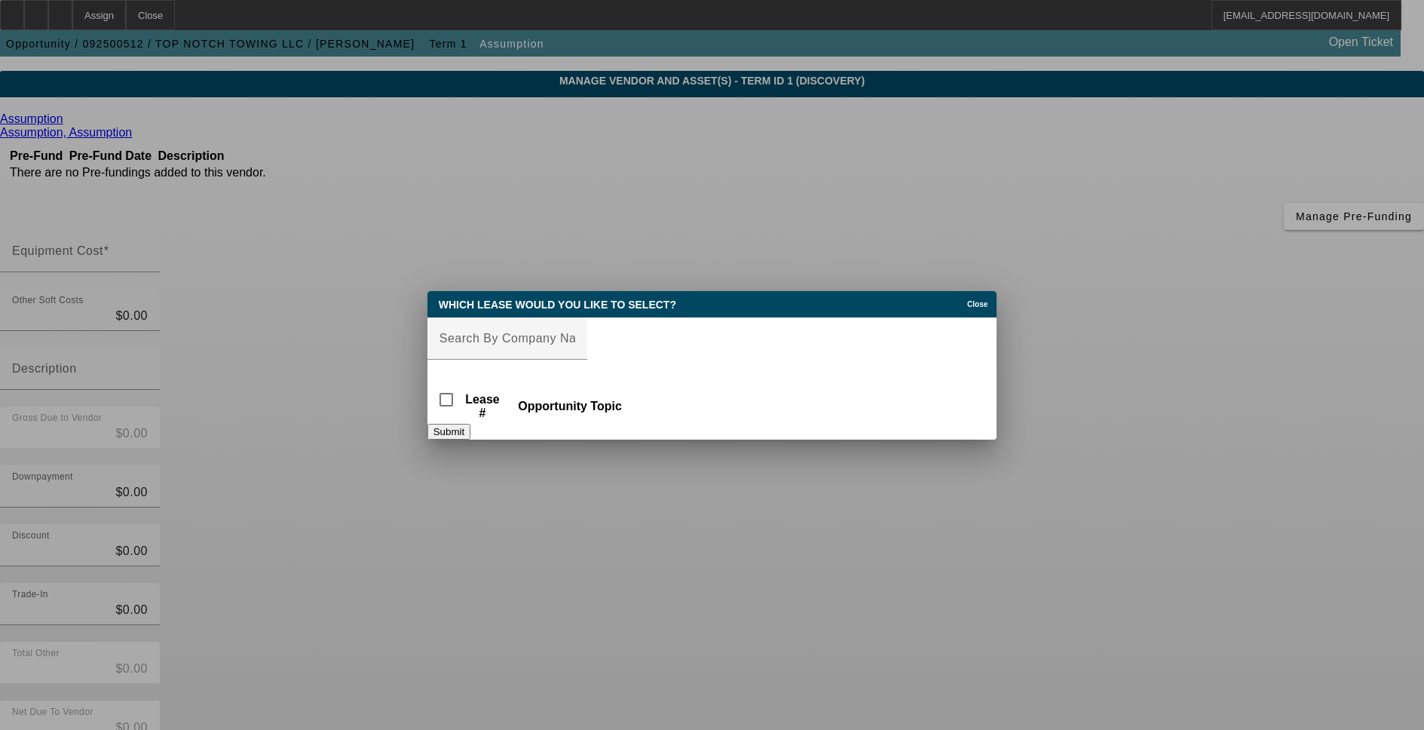
scroll to position [0, 0]
drag, startPoint x: 479, startPoint y: 334, endPoint x: 461, endPoint y: 339, distance: 19.6
click at [479, 335] on input "Lease Search" at bounding box center [507, 338] width 136 height 18
paste input "BFC19867-01"
type input "B"
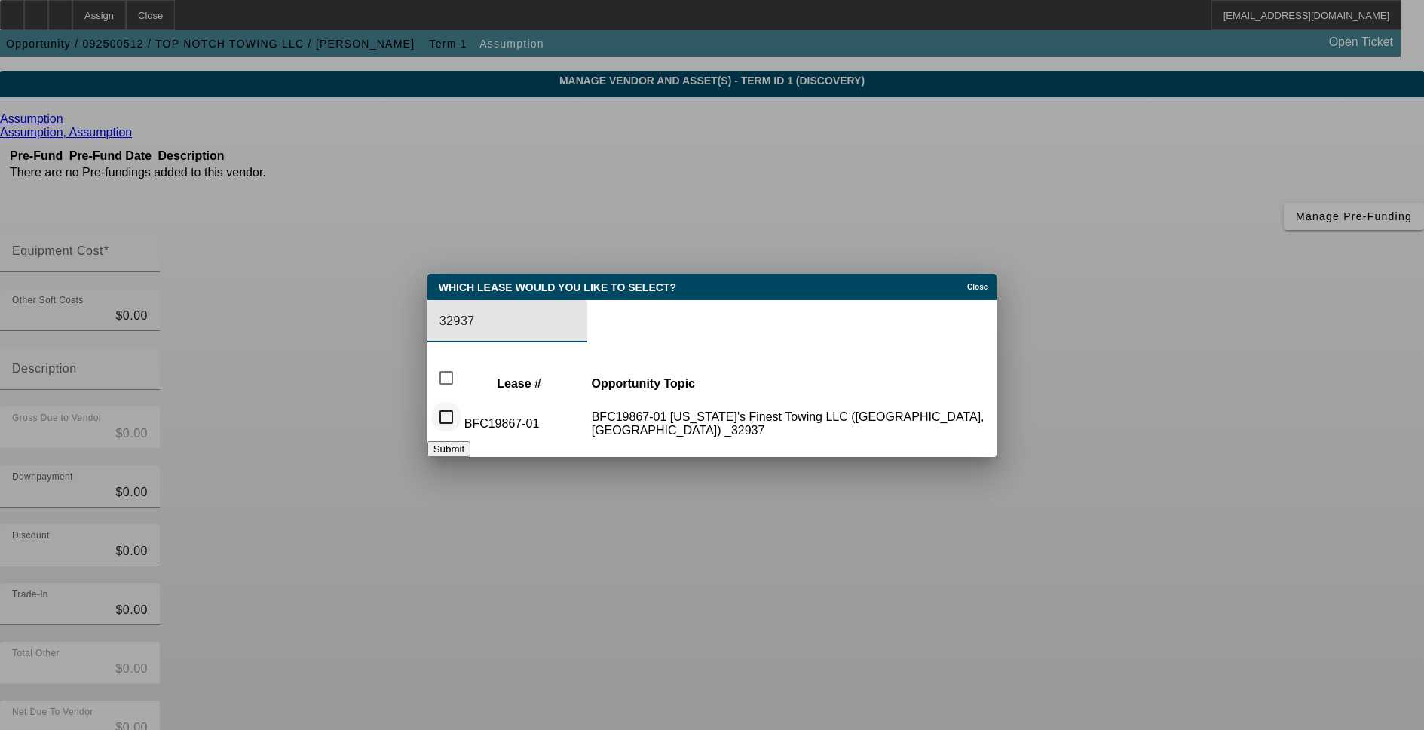
type input "32937"
click at [457, 414] on input "checkbox" at bounding box center [446, 417] width 30 height 30
checkbox input "true"
click at [470, 447] on button "Submit" at bounding box center [448, 449] width 43 height 16
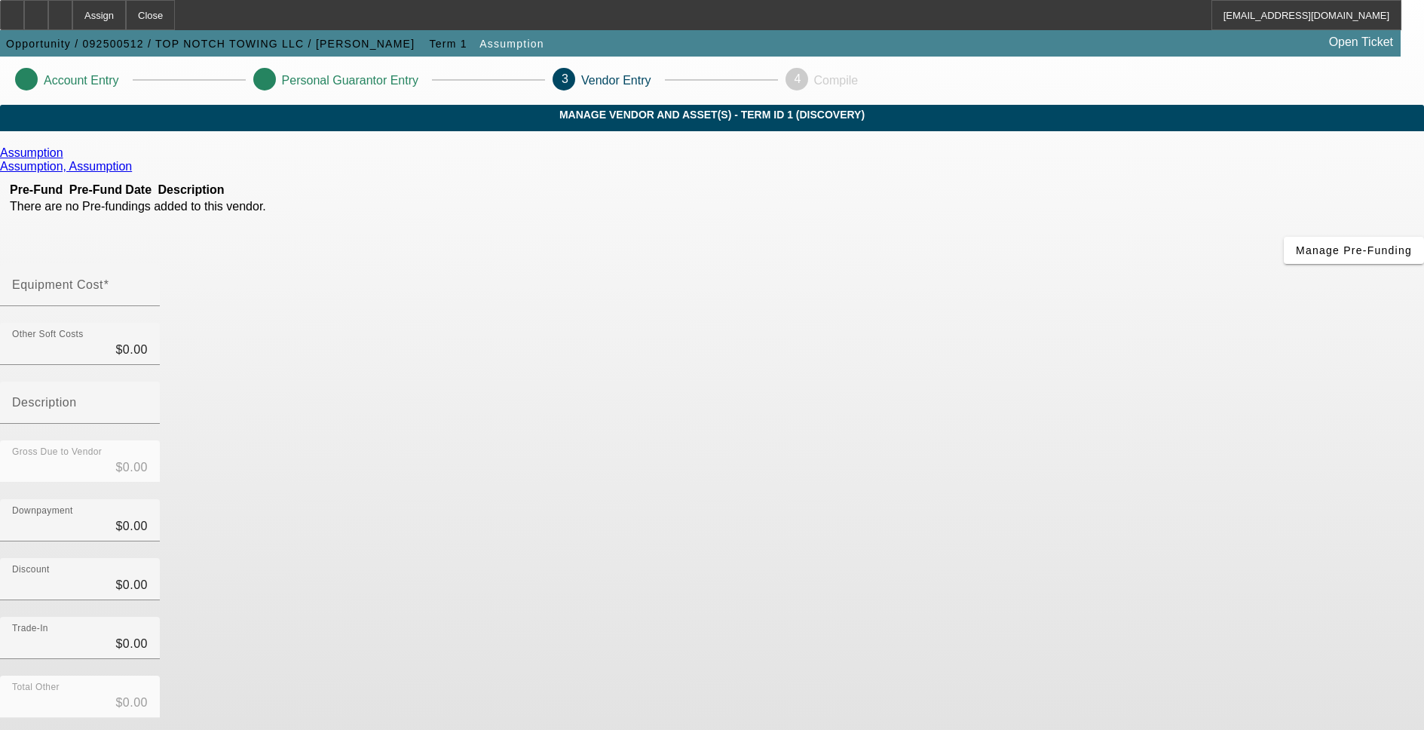
scroll to position [34, 0]
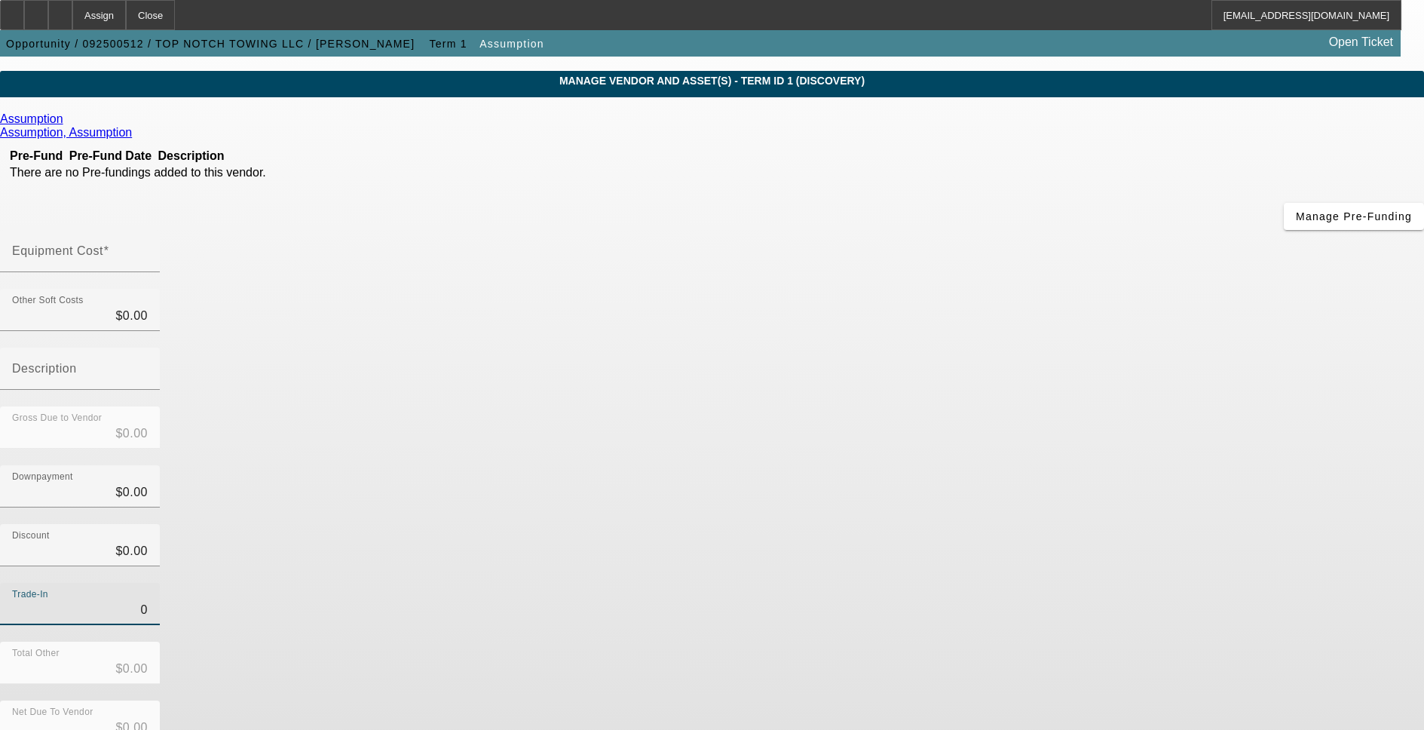
click at [148, 601] on input "0" at bounding box center [80, 610] width 136 height 18
type input "$0.00"
drag, startPoint x: 984, startPoint y: 463, endPoint x: 1033, endPoint y: 576, distance: 123.2
click at [984, 583] on div "Trade-In $0.00" at bounding box center [712, 612] width 1424 height 59
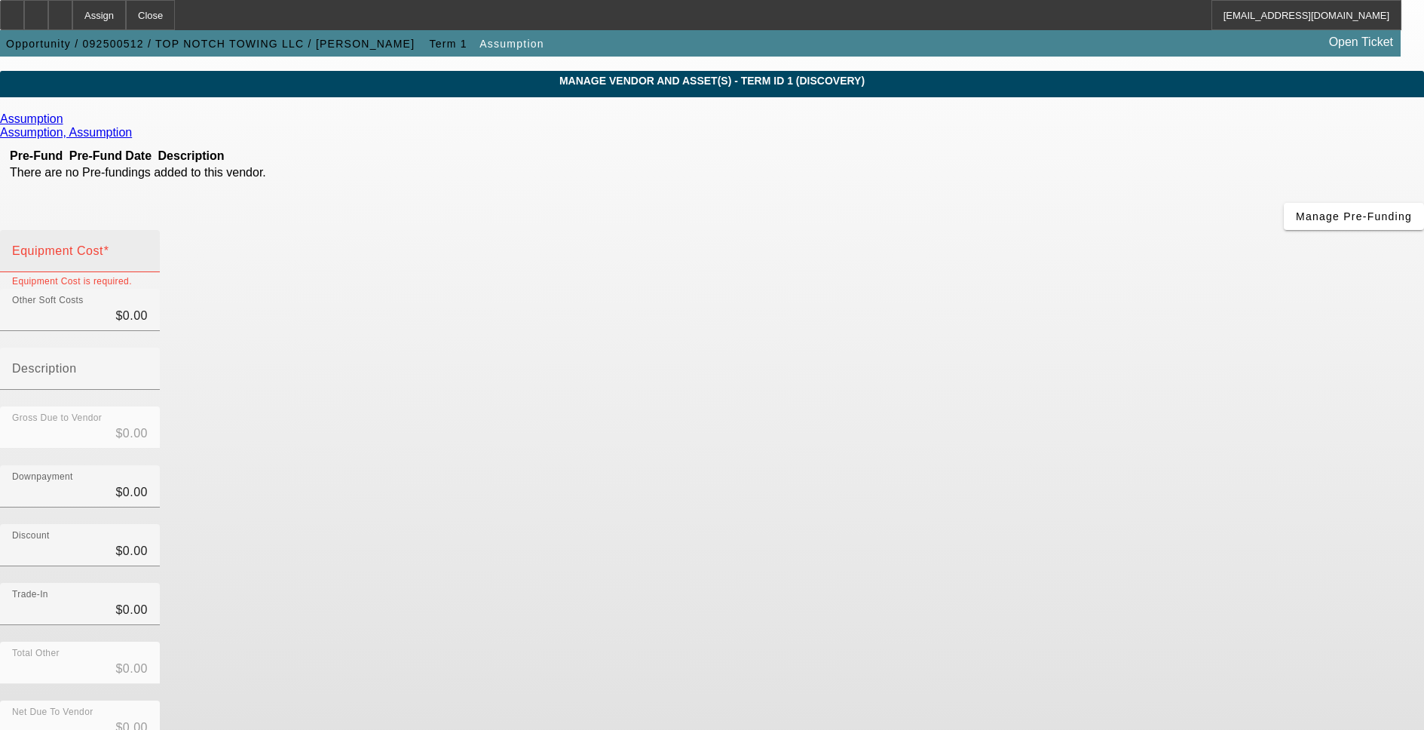
click at [148, 248] on input "Equipment Cost" at bounding box center [80, 257] width 136 height 18
type input "$0.00"
drag, startPoint x: 973, startPoint y: 338, endPoint x: 999, endPoint y: 471, distance: 135.1
click at [973, 465] on div "Downpayment $0.00" at bounding box center [712, 494] width 1424 height 59
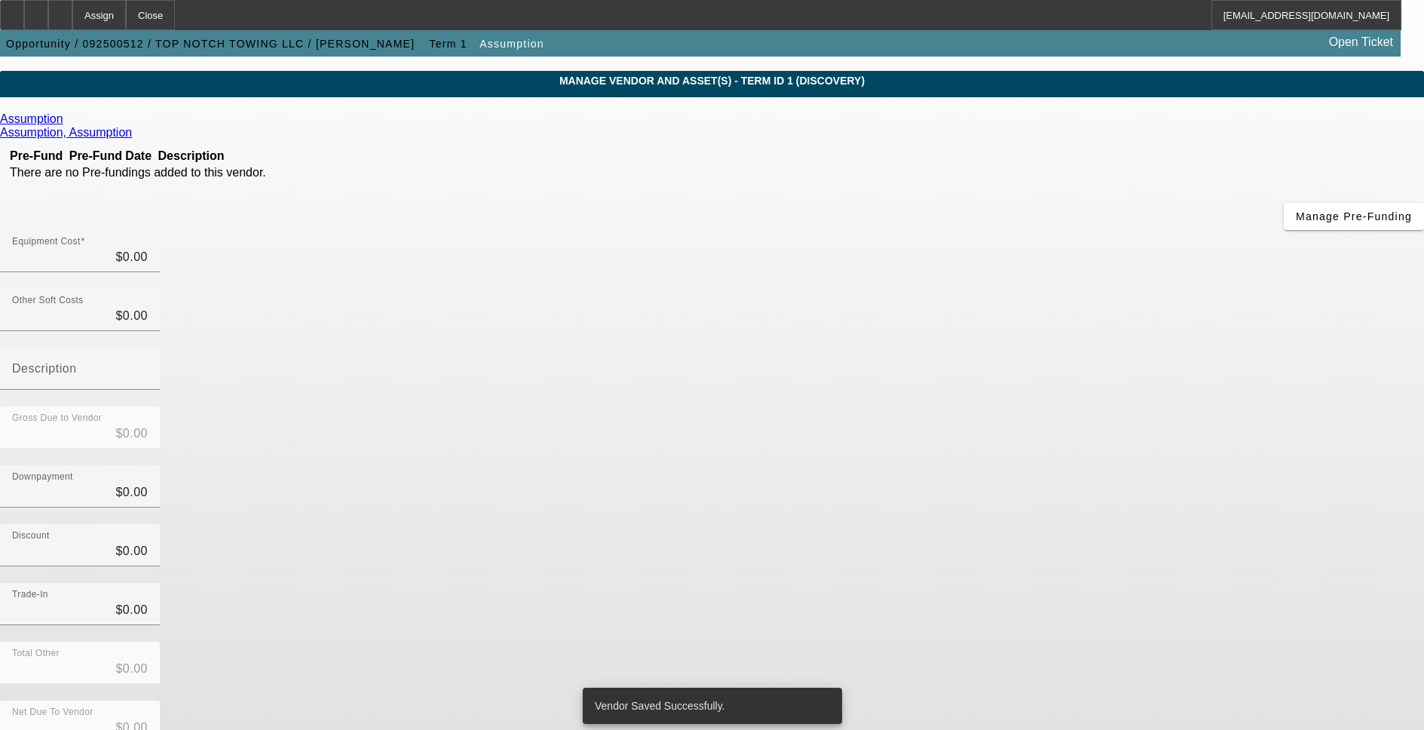
scroll to position [0, 0]
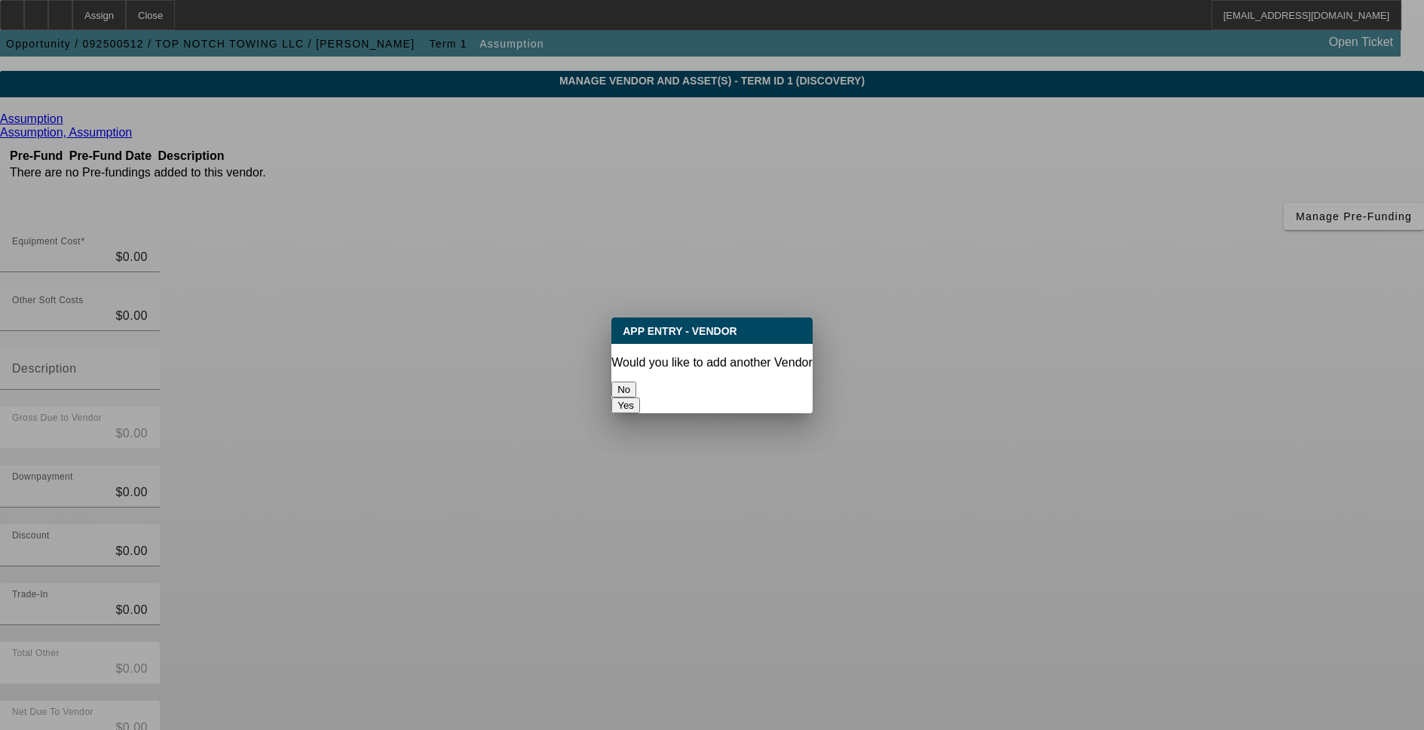
click at [636, 381] on button "No" at bounding box center [623, 389] width 25 height 16
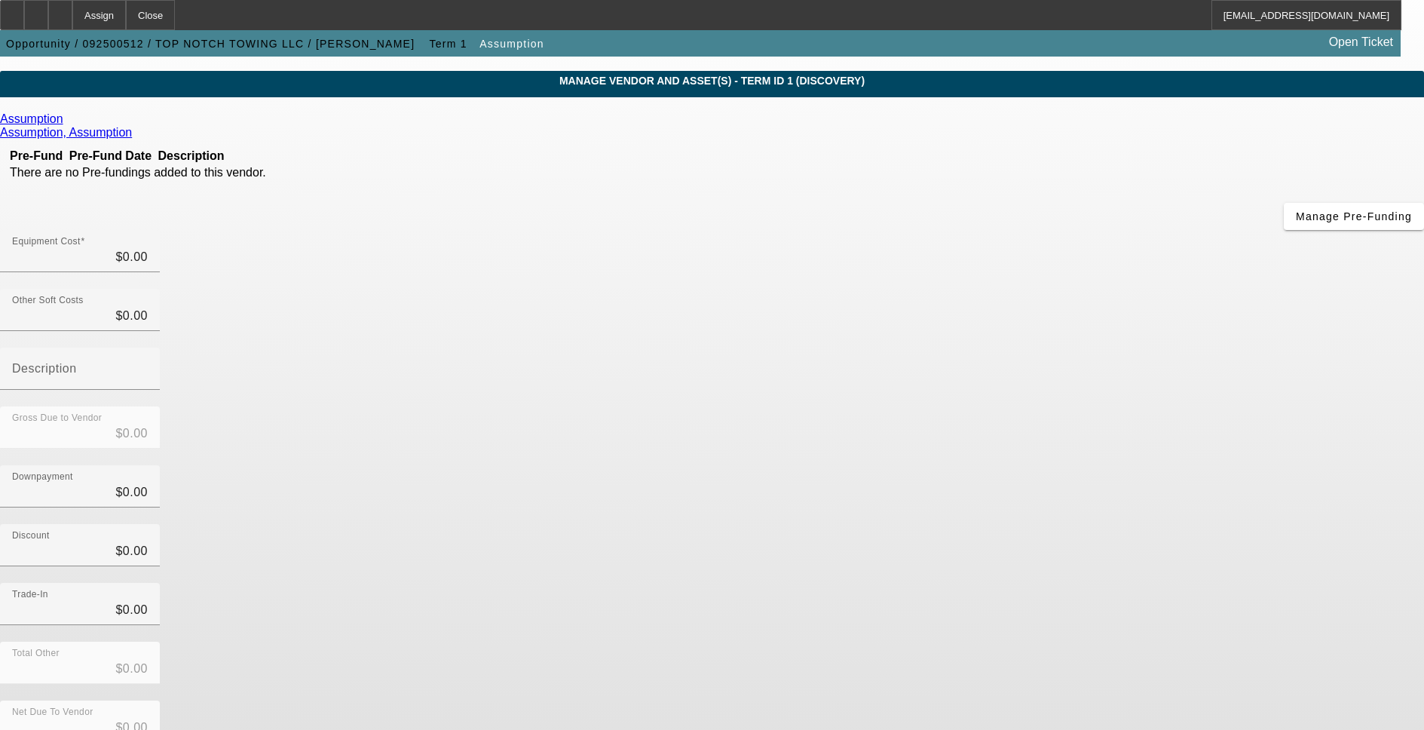
scroll to position [34, 0]
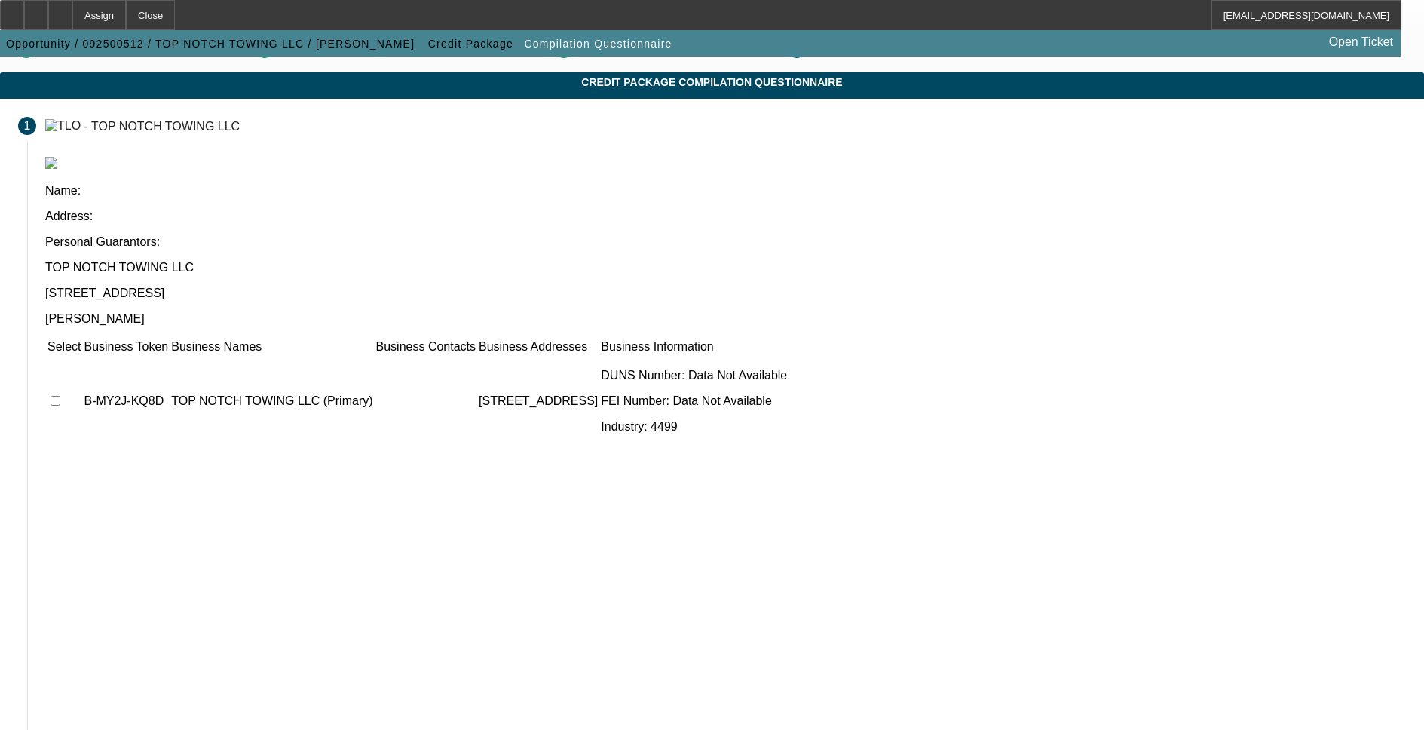
scroll to position [50, 0]
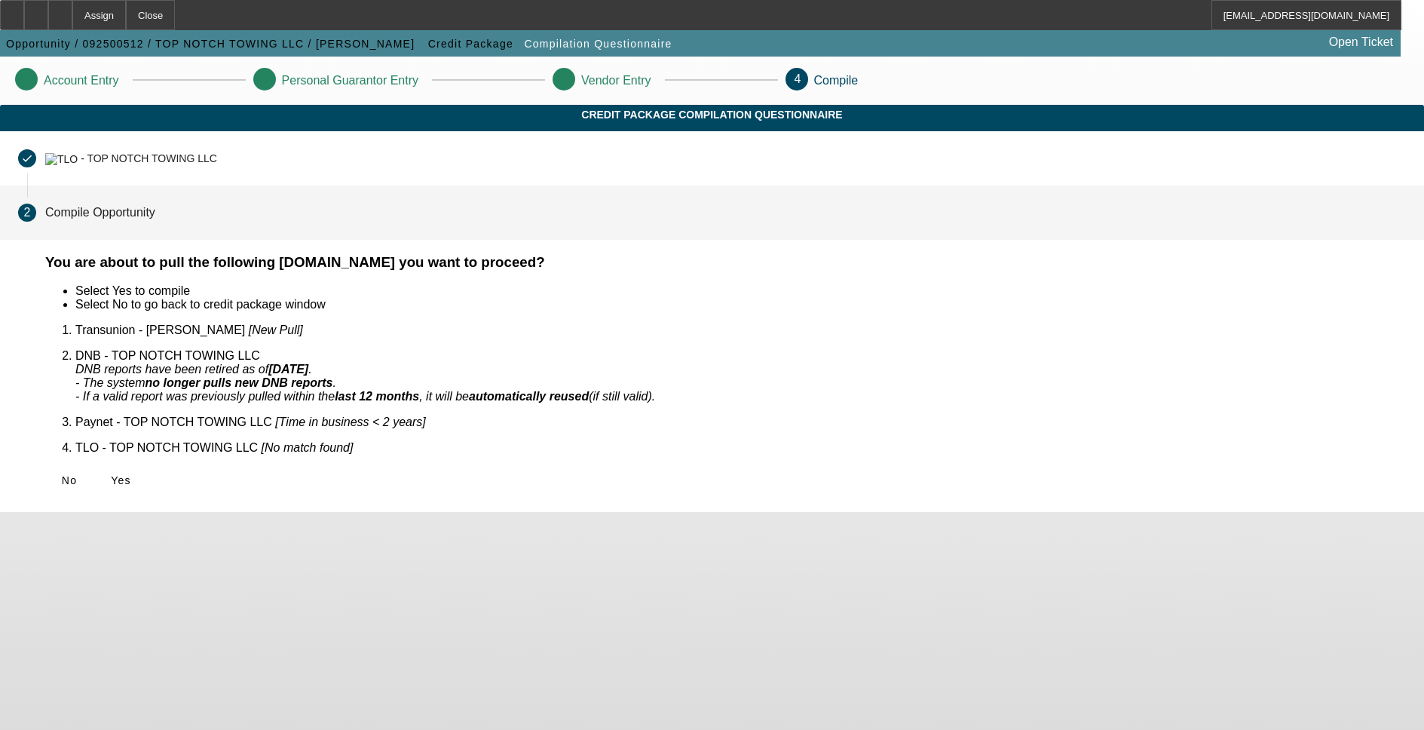
scroll to position [0, 0]
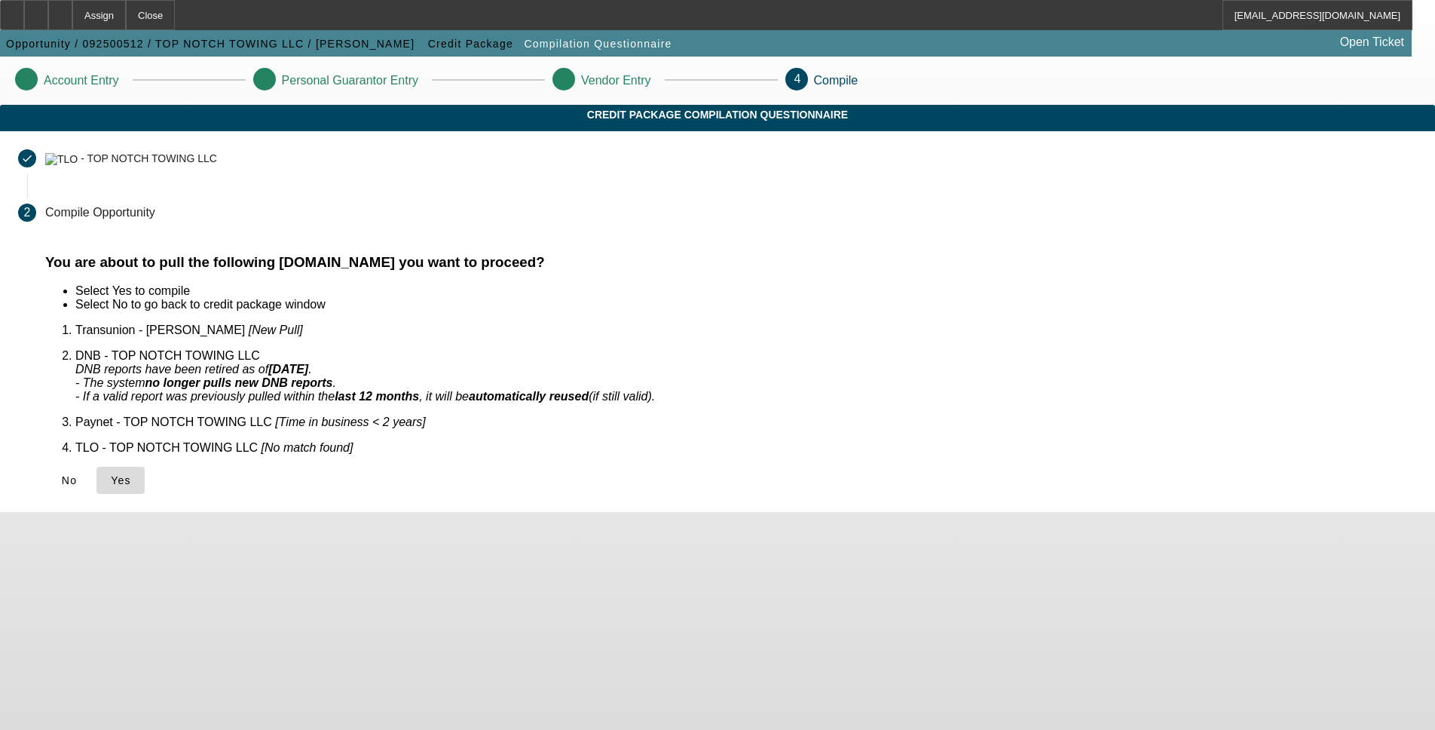
click at [131, 474] on span "Yes" at bounding box center [121, 480] width 20 height 12
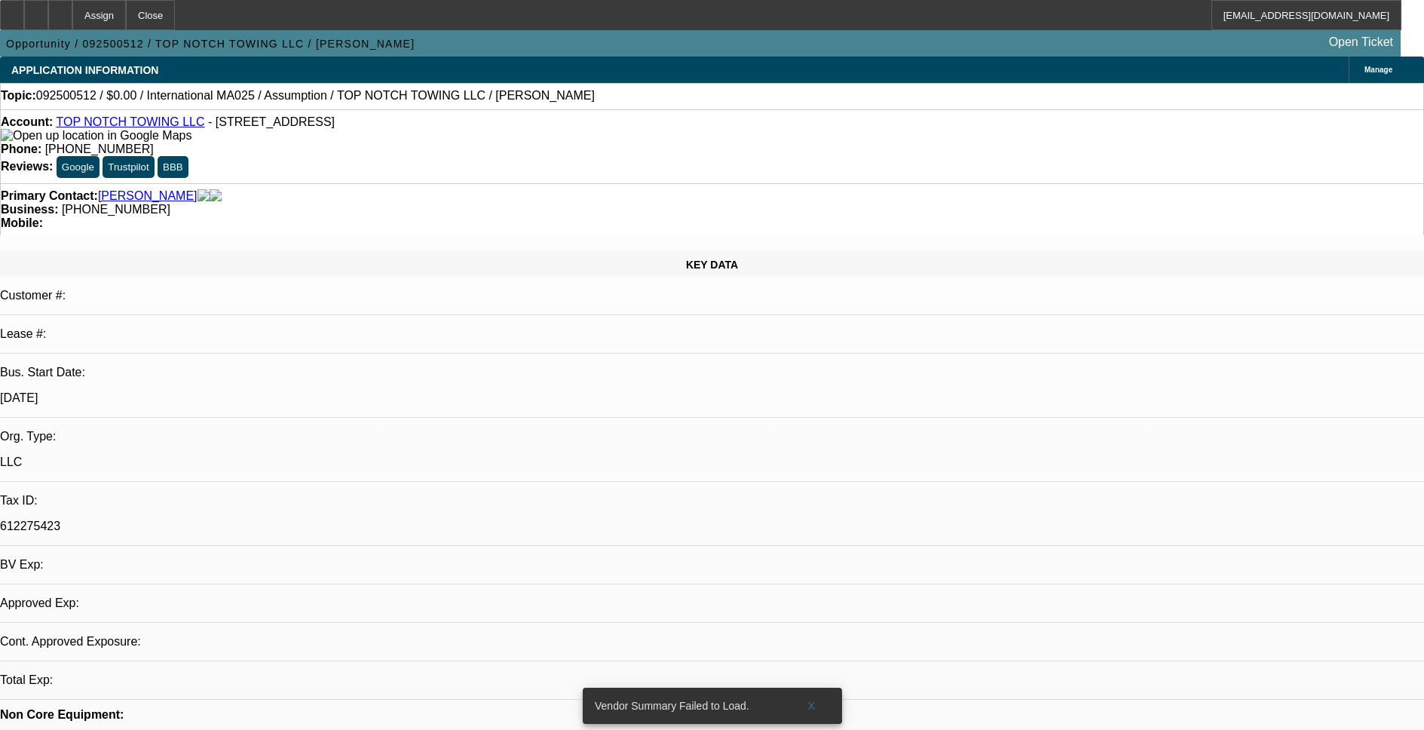
select select "0"
select select "2"
select select "0.1"
select select "1"
select select "2"
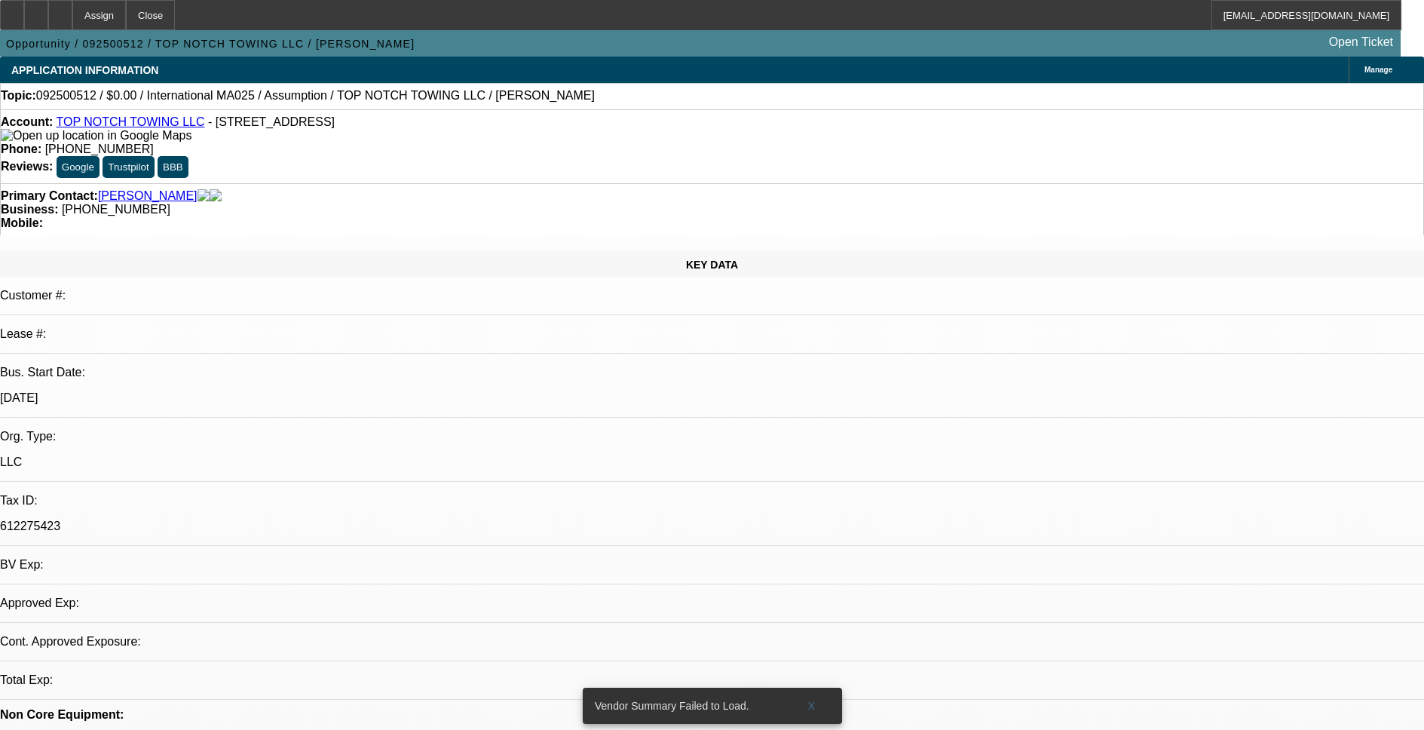
select select "4"
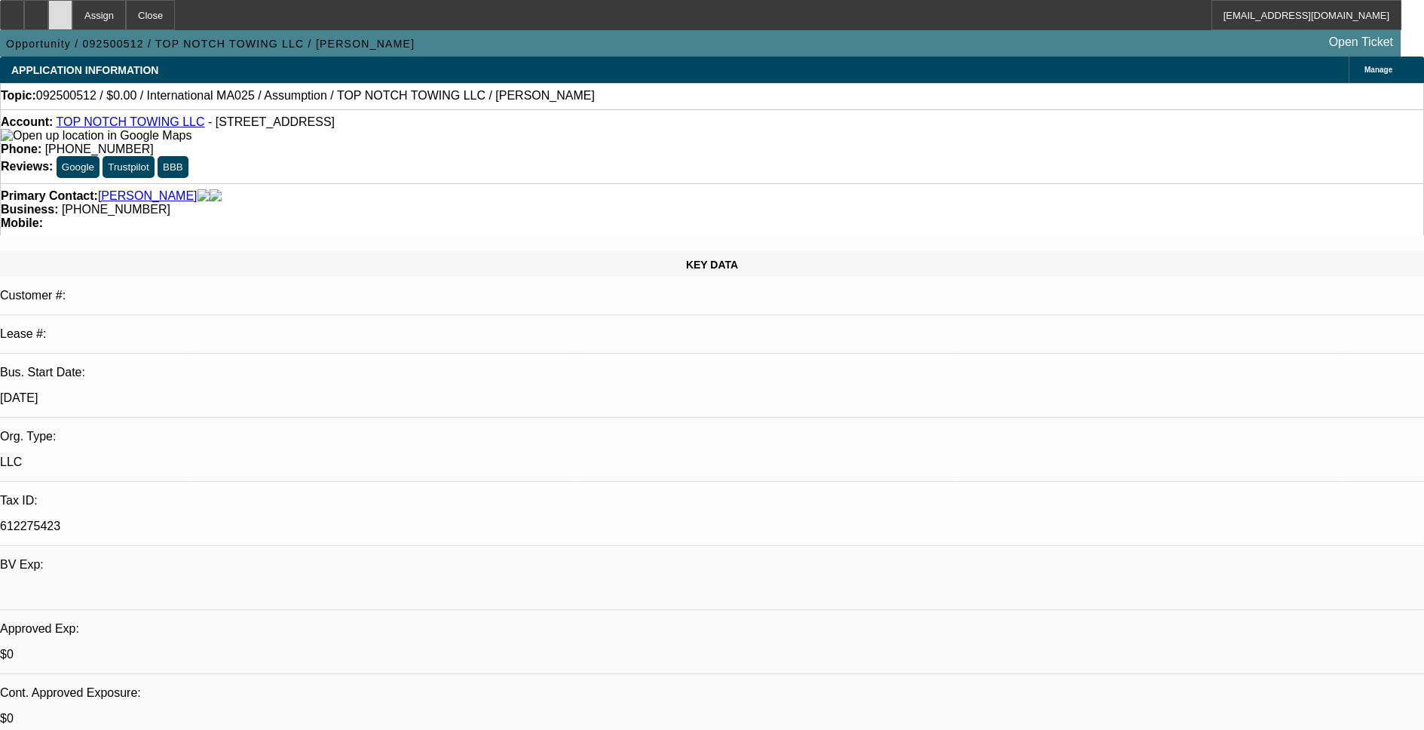
click at [60, 10] on icon at bounding box center [60, 10] width 0 height 0
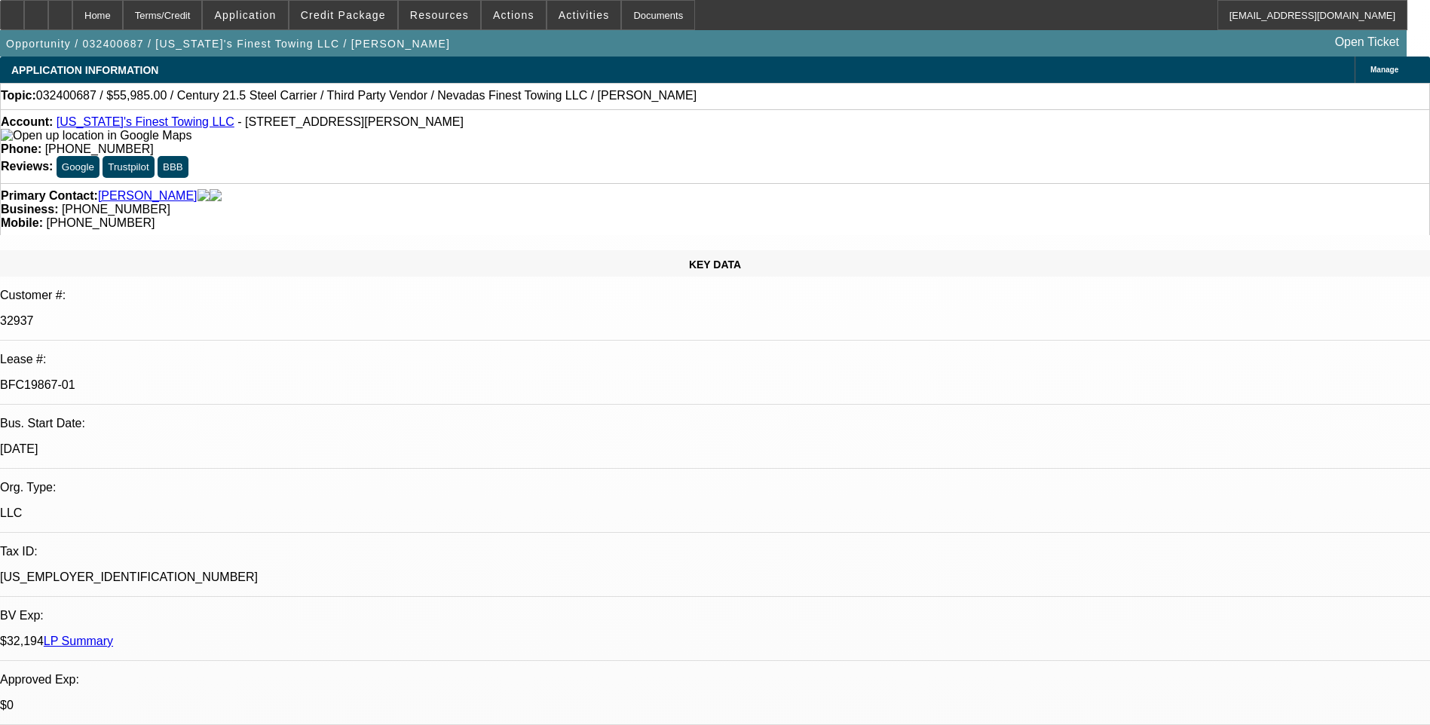
select select "0"
select select "2"
select select "0"
select select "2"
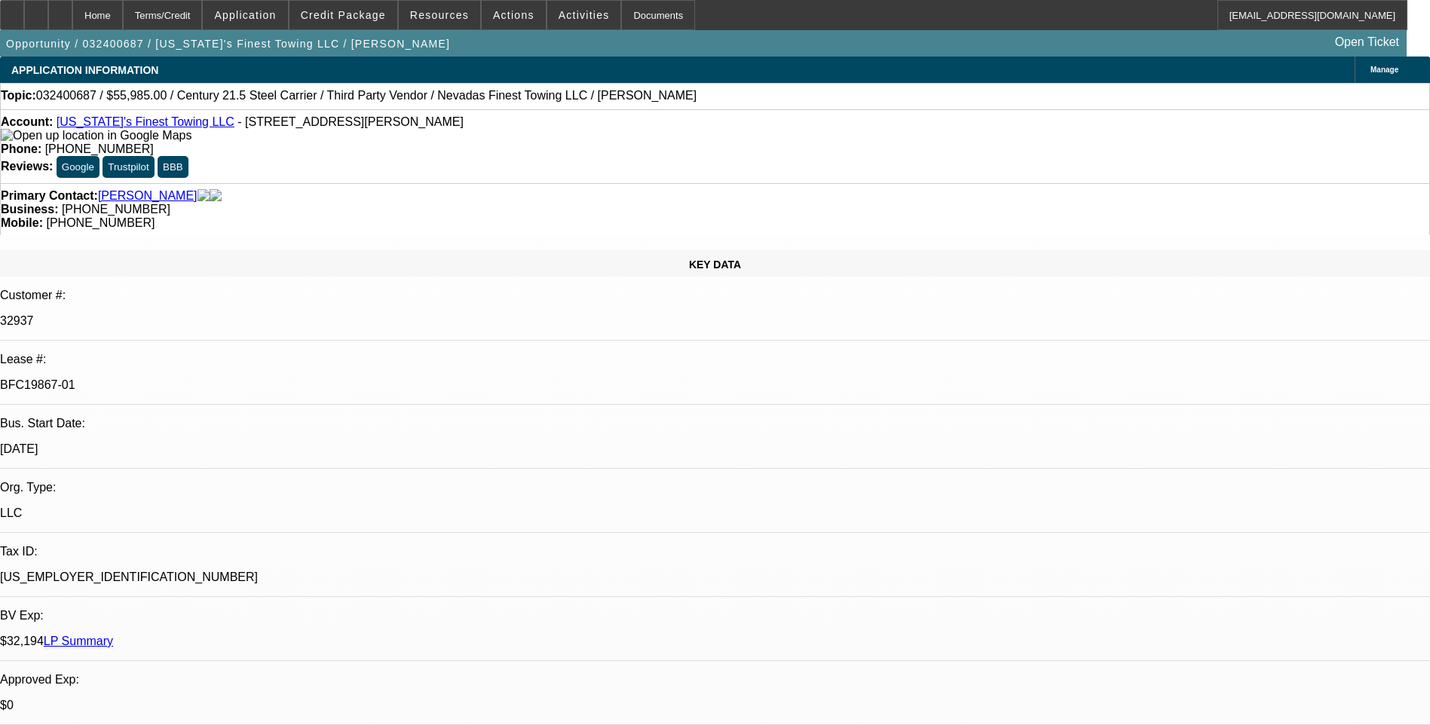
select select "0"
select select "2"
select select "0"
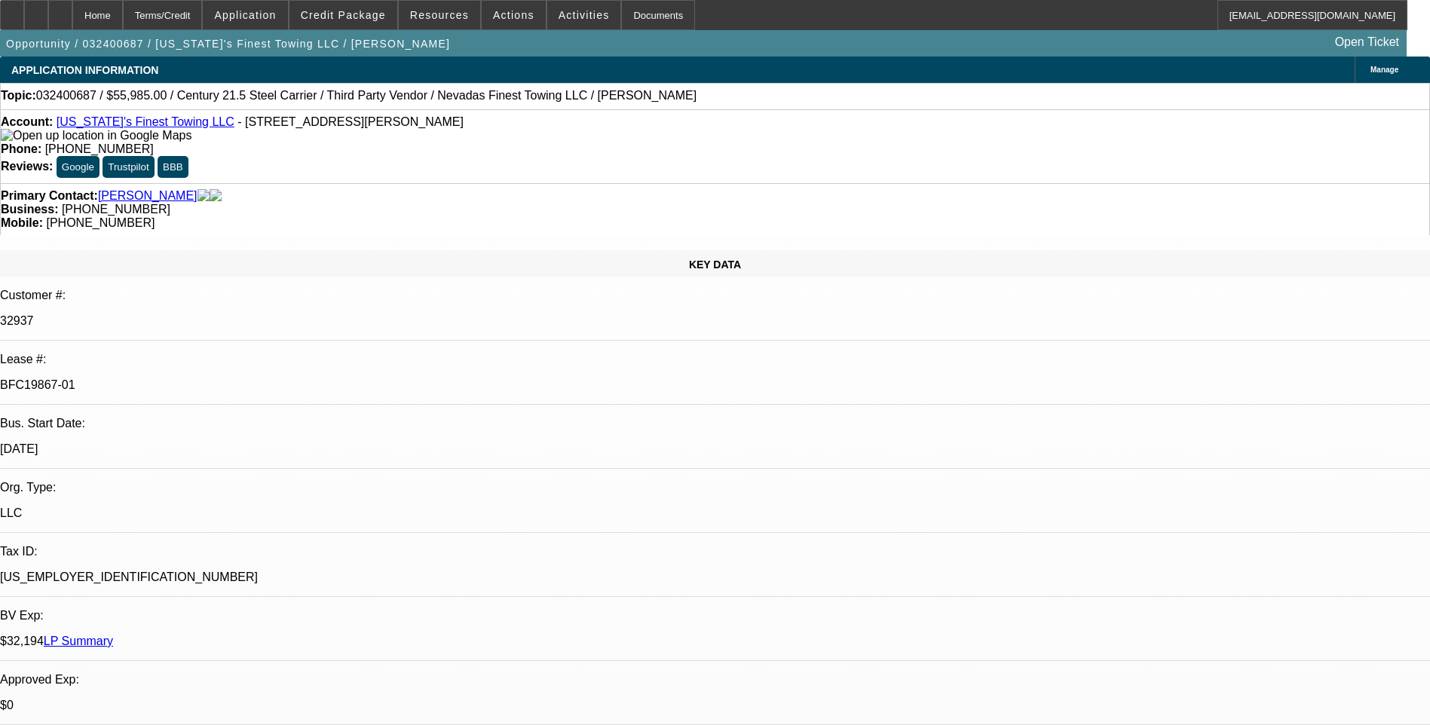
select select "2"
select select "0"
select select "1"
select select "2"
select select "6"
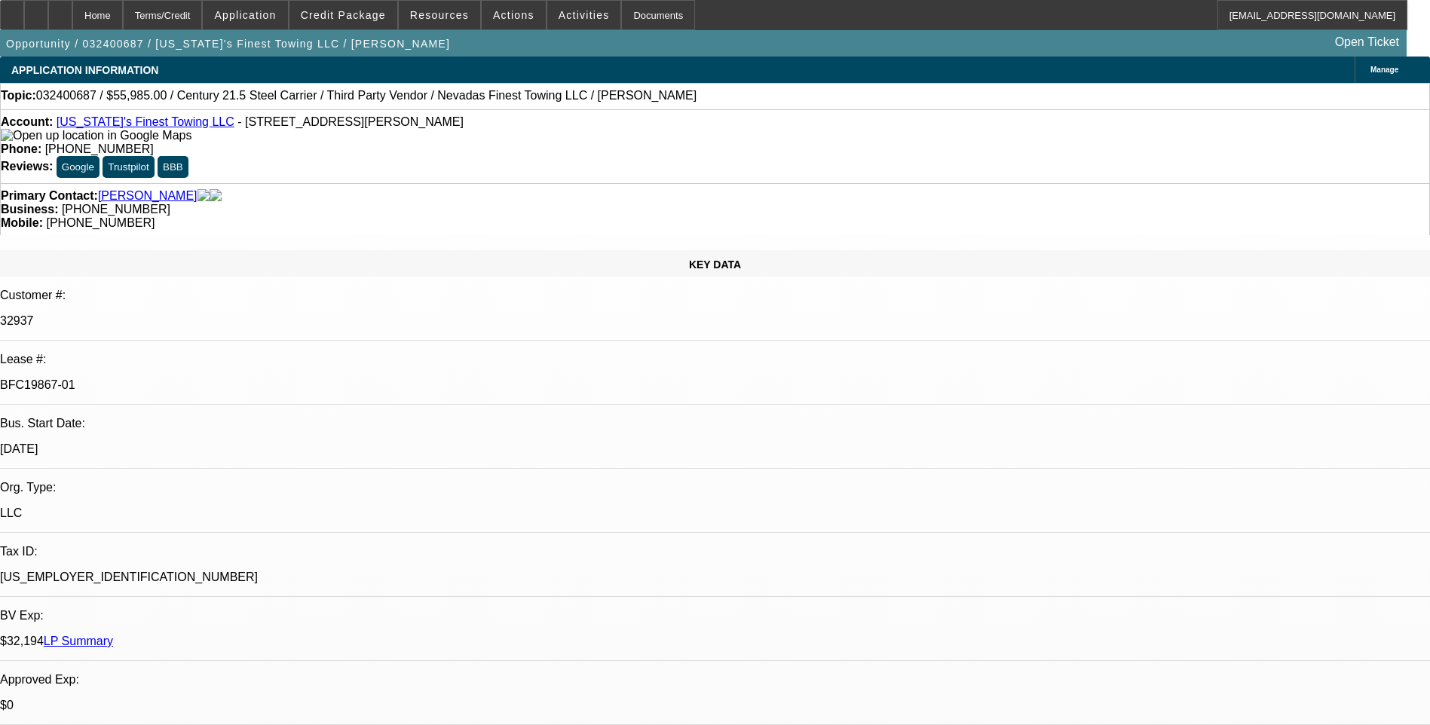
select select "1"
select select "2"
select select "6"
select select "1"
select select "2"
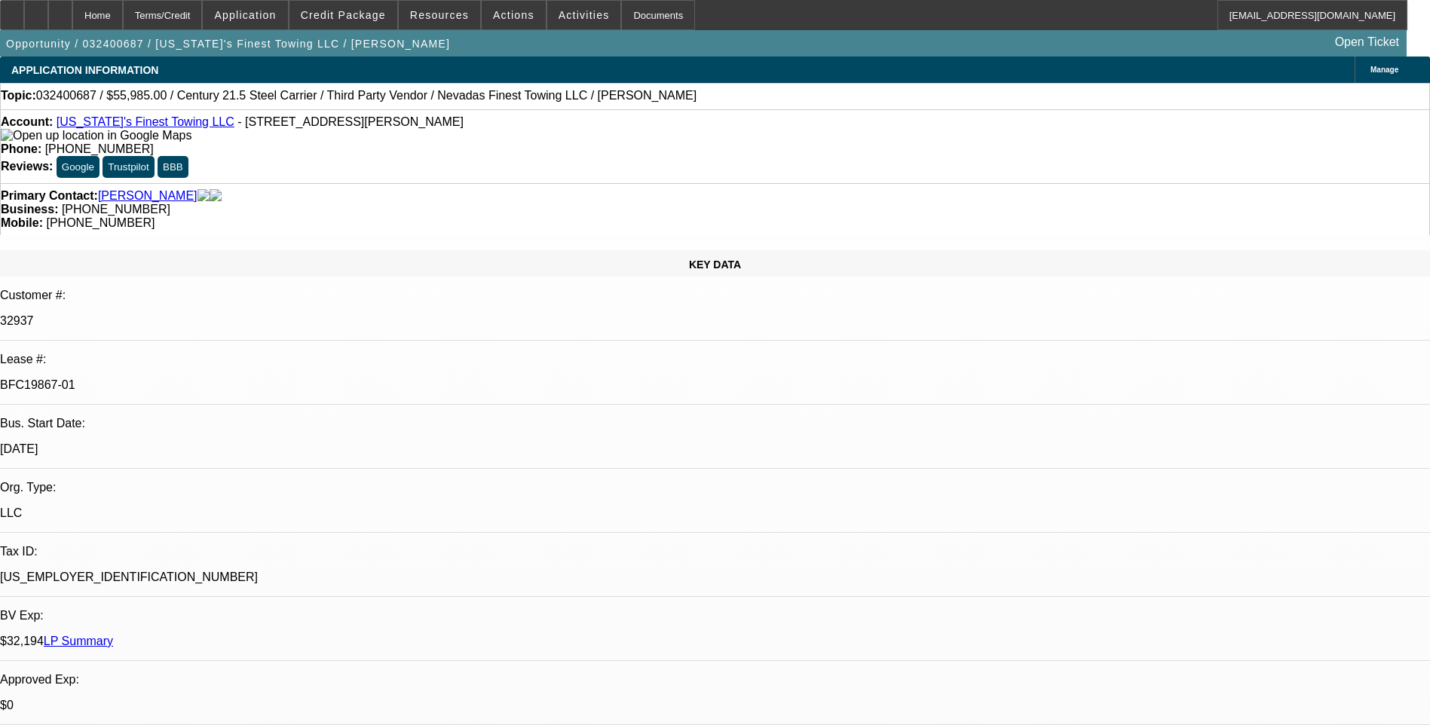
select select "6"
select select "1"
select select "2"
select select "6"
drag, startPoint x: 178, startPoint y: 254, endPoint x: 239, endPoint y: 255, distance: 61.1
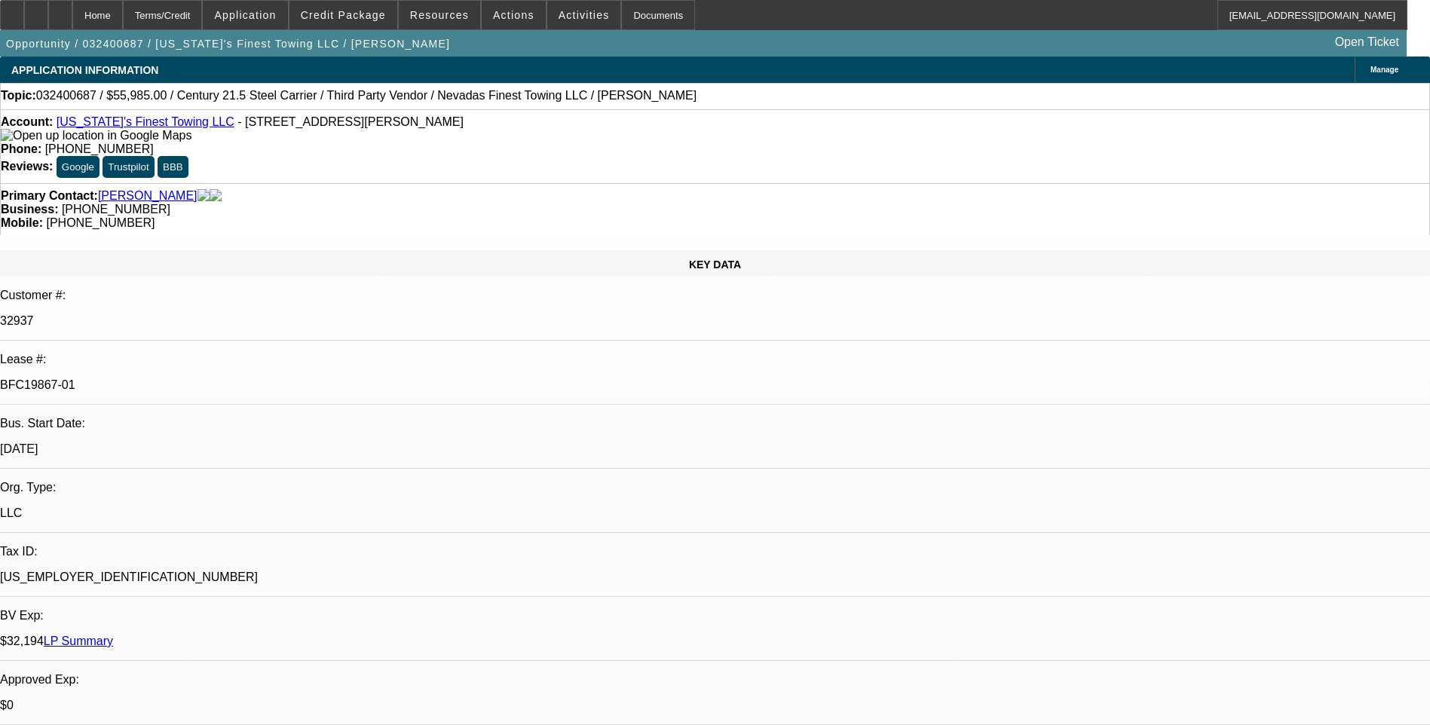
click at [239, 378] on p "BFC19867-01" at bounding box center [715, 385] width 1430 height 14
drag, startPoint x: 237, startPoint y: 255, endPoint x: 217, endPoint y: 254, distance: 19.6
copy p "BFC19867-01"
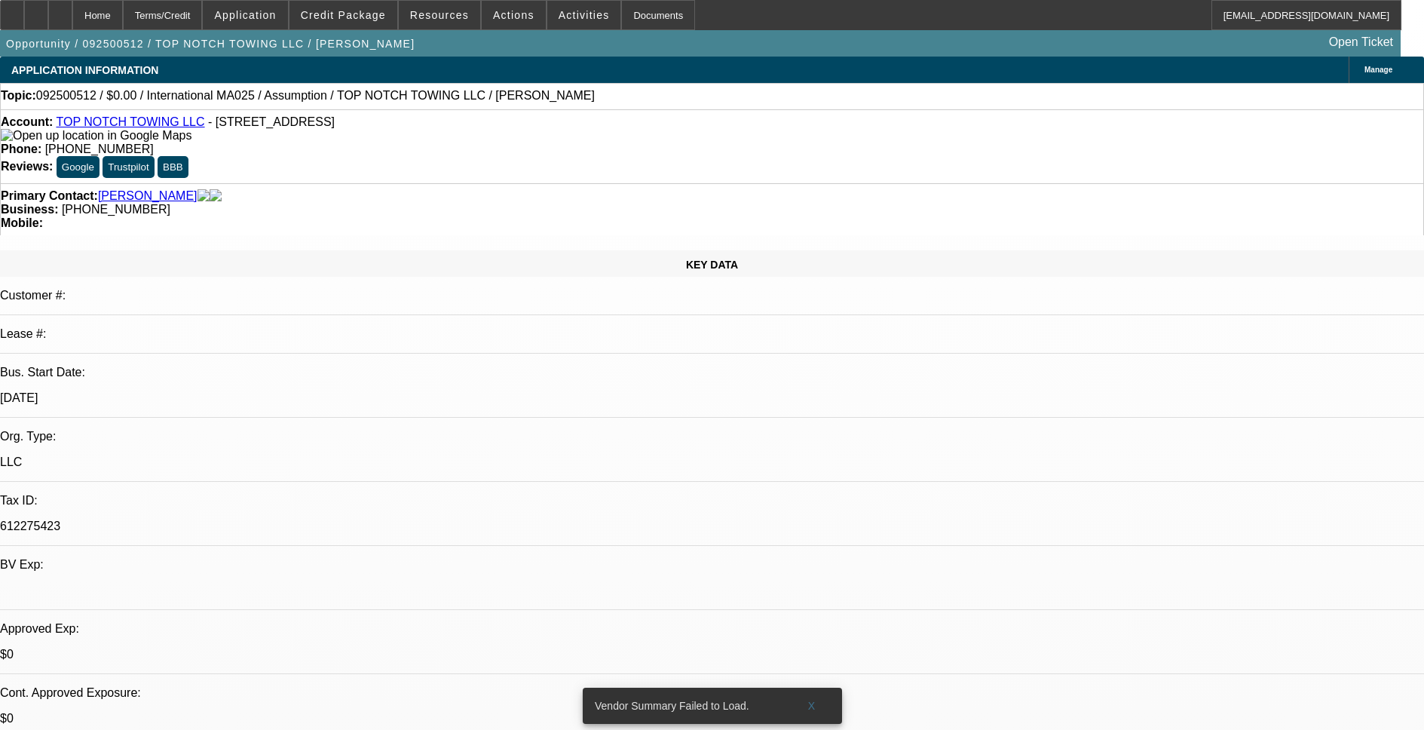
select select "0"
select select "2"
select select "0.1"
select select "1"
select select "2"
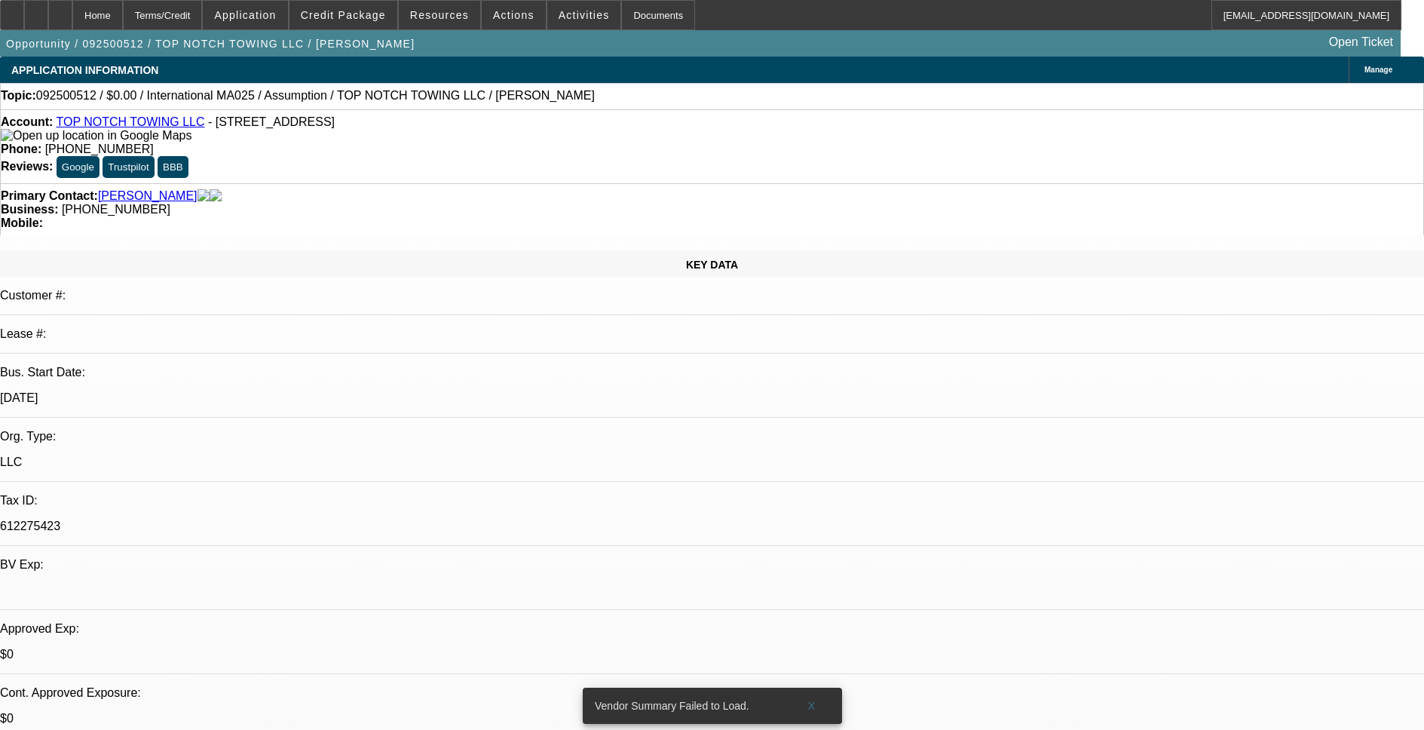
select select "4"
select select "0"
select select "2"
select select "0.1"
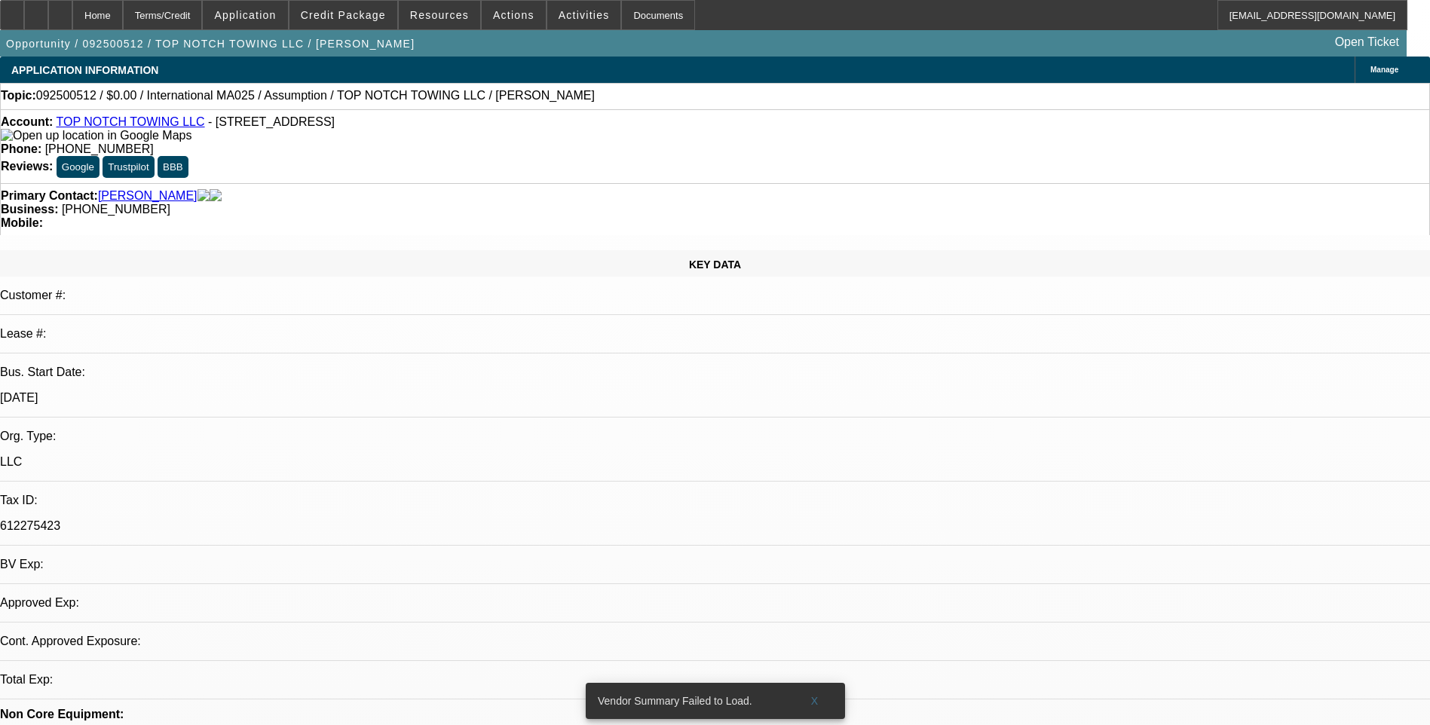
select select "1"
select select "2"
select select "4"
click at [36, 10] on icon at bounding box center [36, 10] width 0 height 0
drag, startPoint x: 97, startPoint y: 11, endPoint x: 107, endPoint y: 14, distance: 10.1
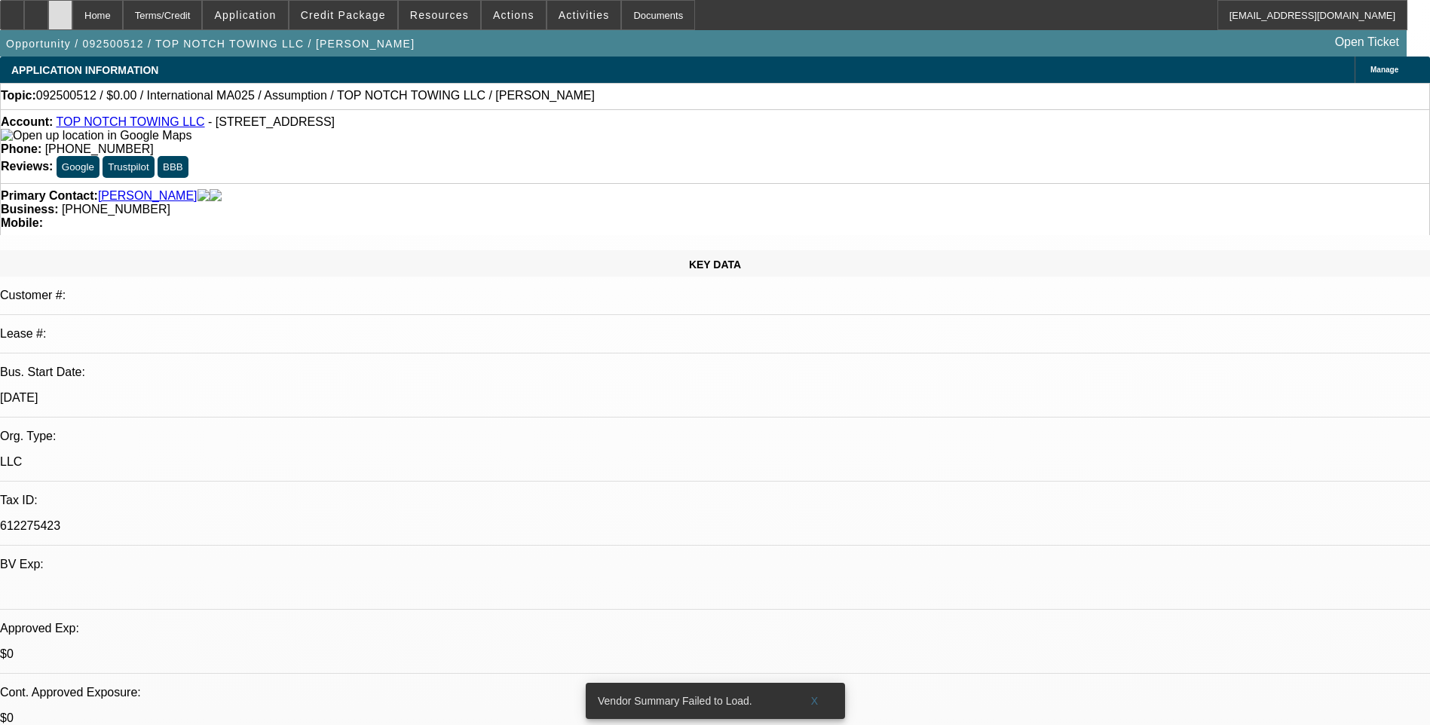
click at [60, 10] on icon at bounding box center [60, 10] width 0 height 0
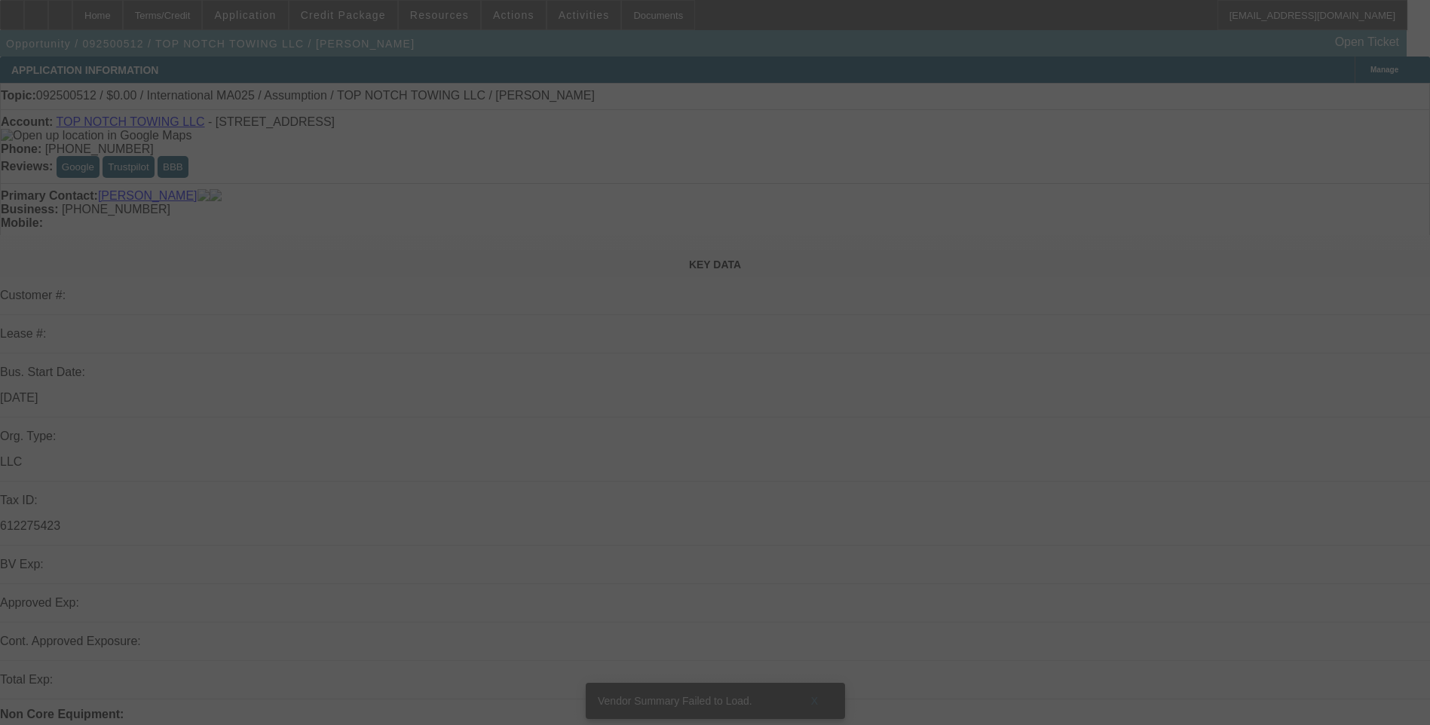
select select "0"
select select "2"
select select "0.1"
select select "4"
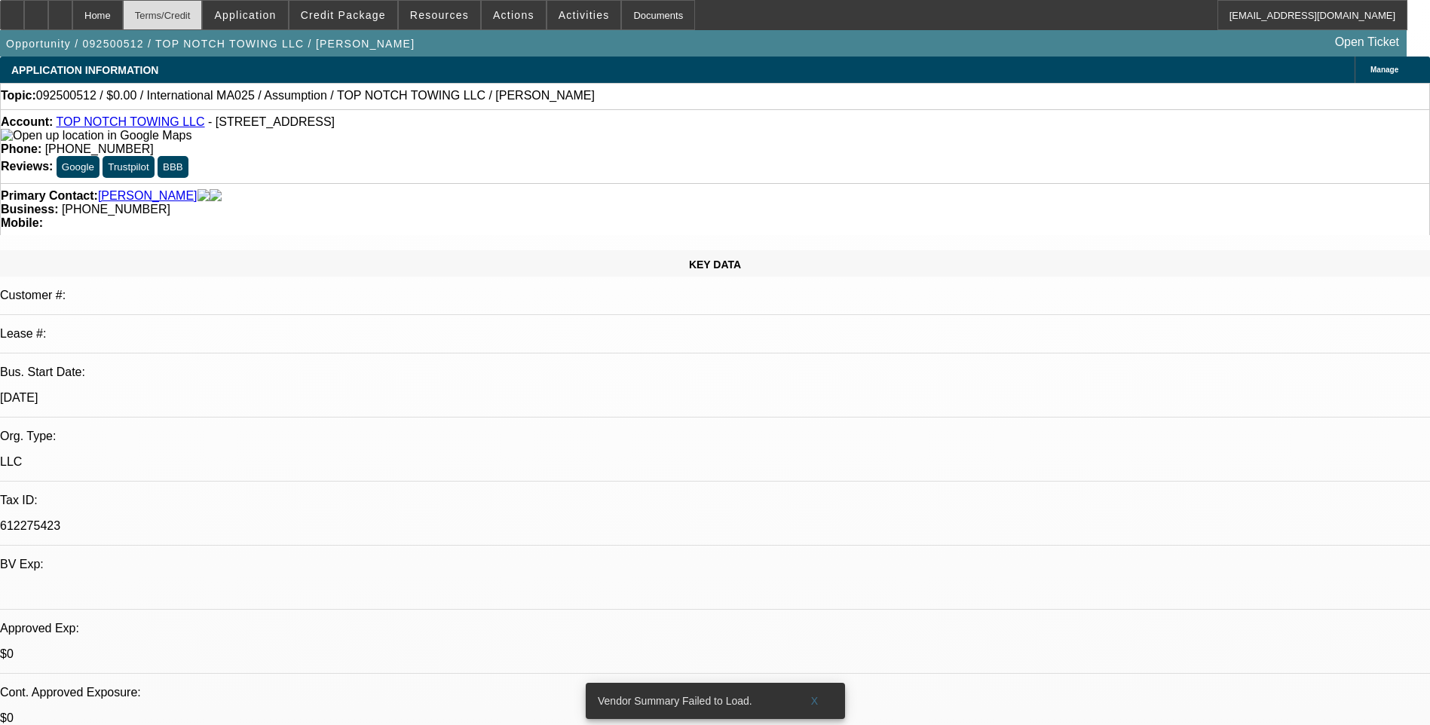
click at [201, 17] on div "Terms/Credit" at bounding box center [163, 15] width 80 height 30
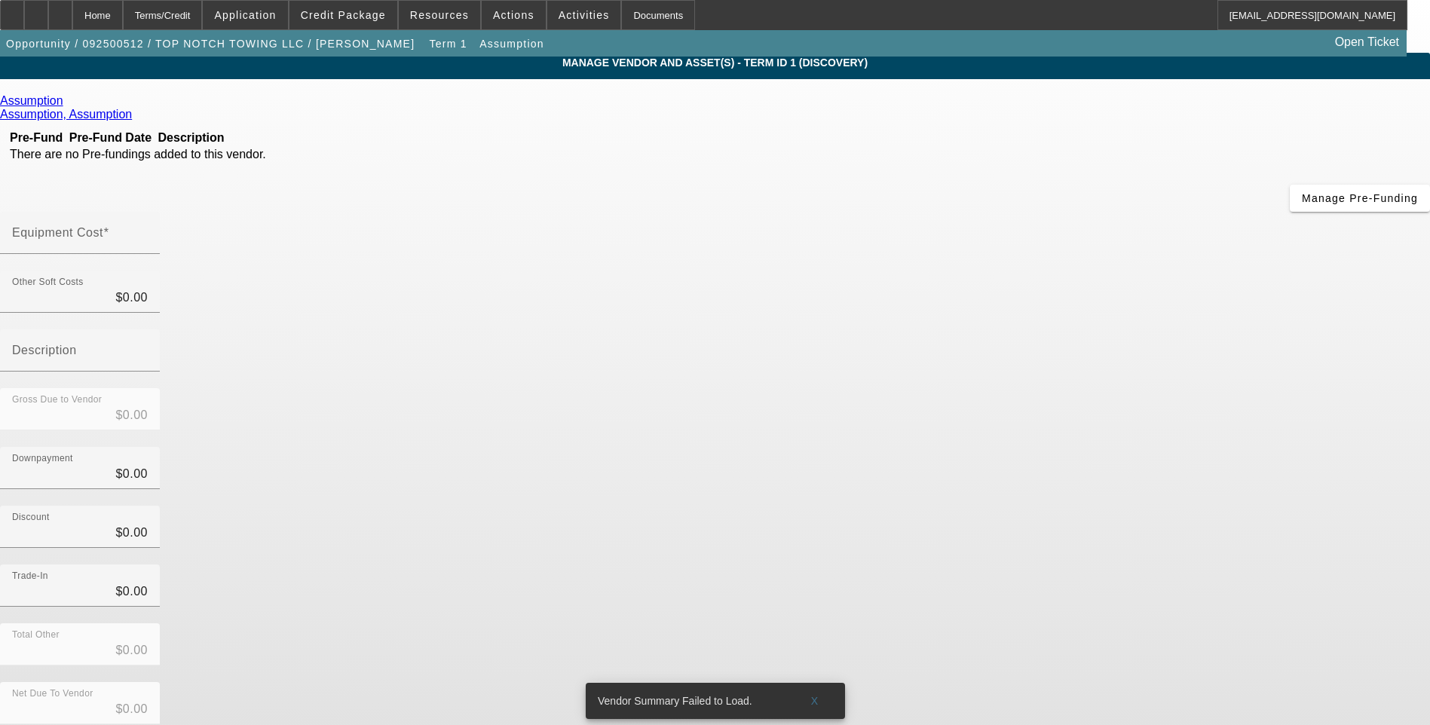
scroll to position [5, 0]
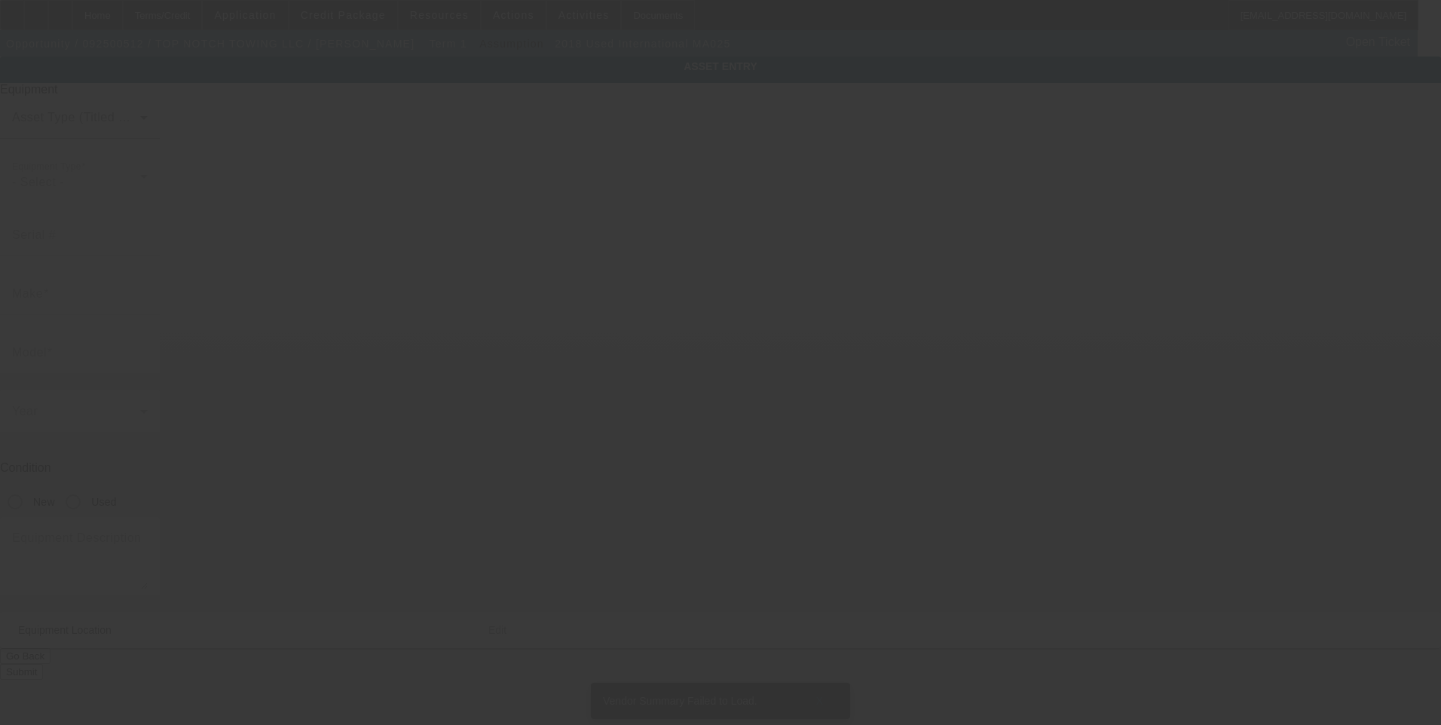
type input "[US_VEHICLE_IDENTIFICATION_NUMBER]"
type input "International"
type input "MA025"
radio input "true"
type textarea "International MA025"
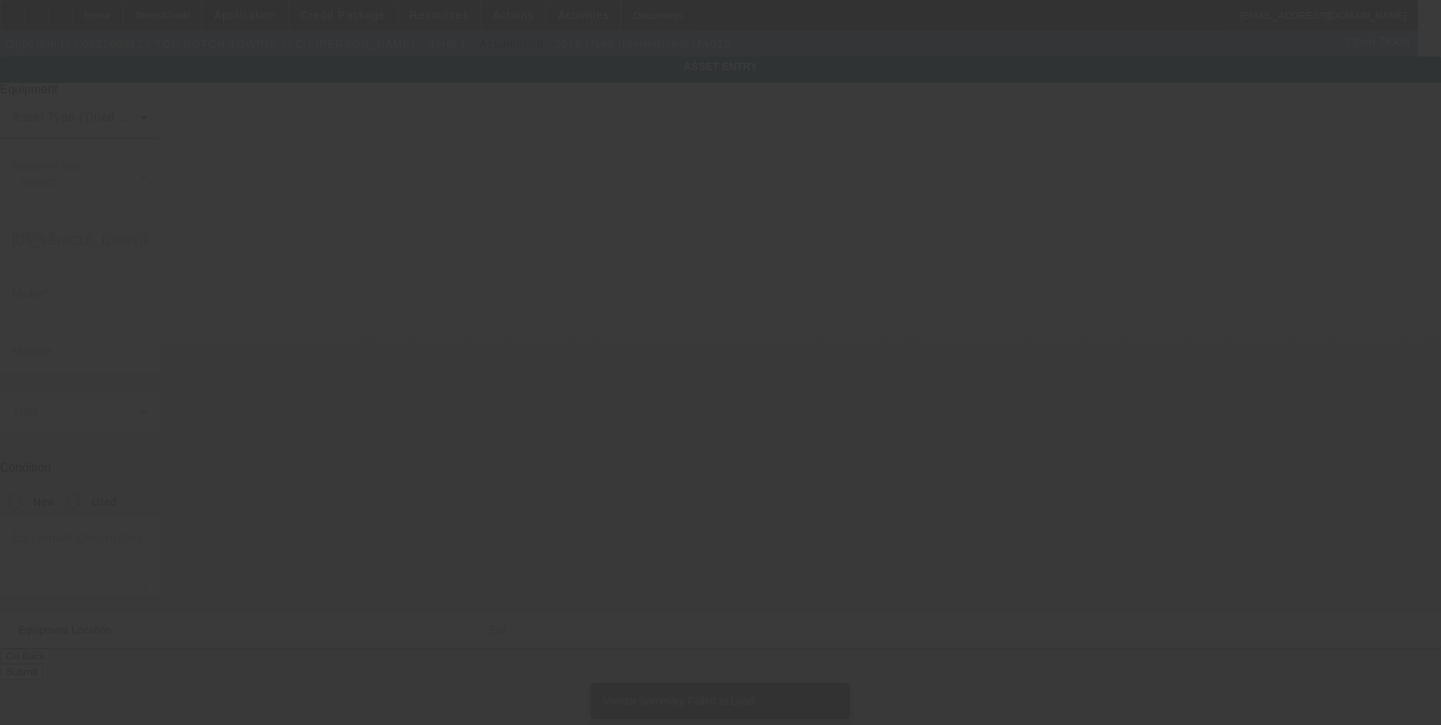
type input "[STREET_ADDRESS]"
type input "[GEOGRAPHIC_DATA]"
type input "89110"
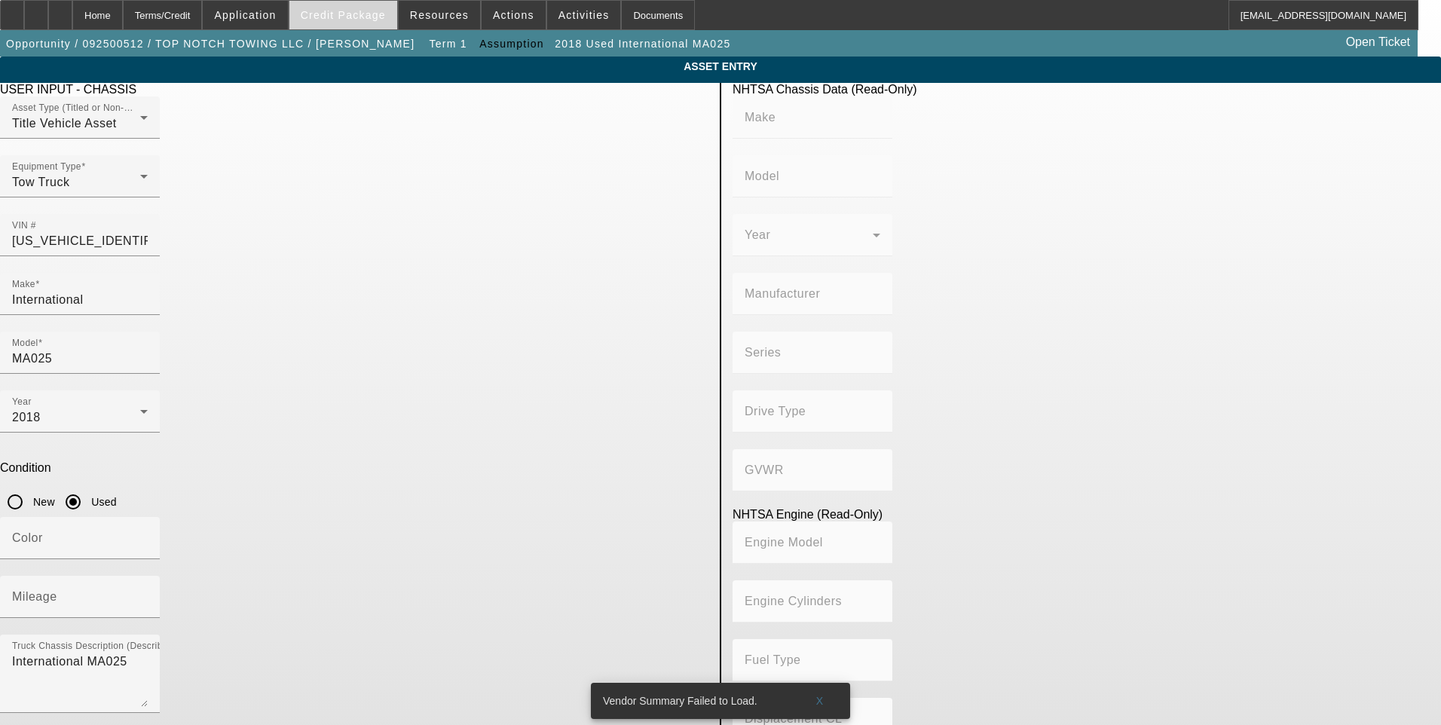
click at [355, 15] on span "Credit Package" at bounding box center [343, 15] width 85 height 12
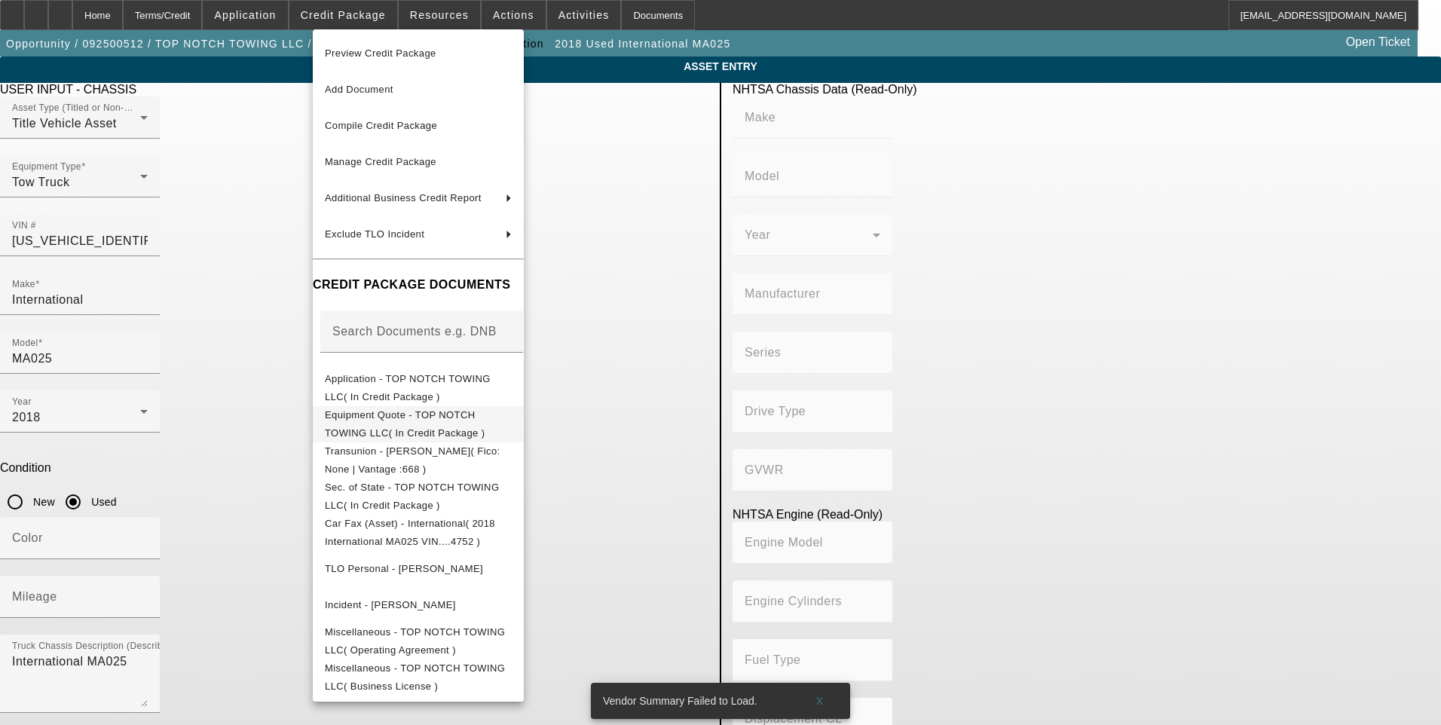
click at [450, 428] on button "Equipment Quote - TOP NOTCH TOWING LLC( In Credit Package )" at bounding box center [418, 424] width 211 height 36
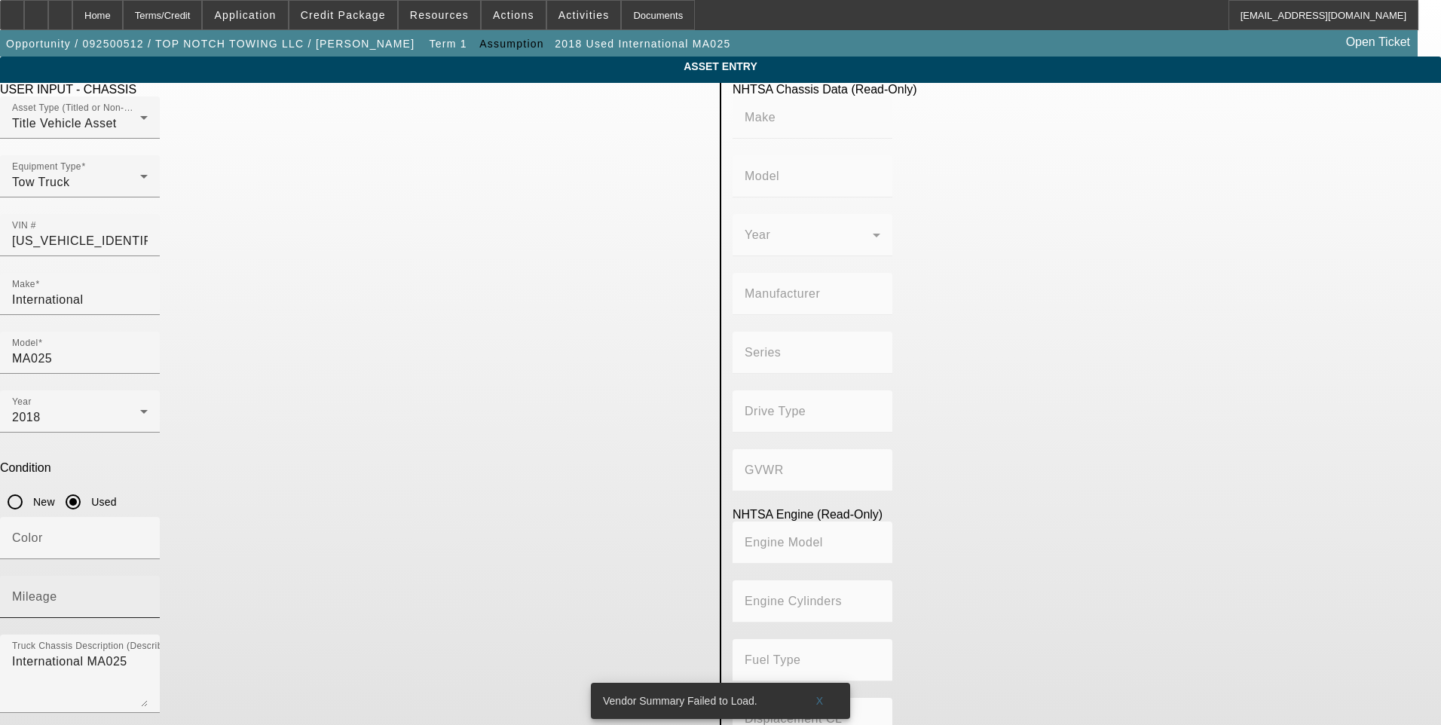
click at [57, 590] on mat-label "Mileage" at bounding box center [34, 596] width 45 height 13
click at [148, 594] on input "Mileage" at bounding box center [80, 603] width 136 height 18
type input "299999"
click at [141, 312] on app-asset-collateral-manage "ASSET ENTRY Delete asset USER INPUT - CHASSIS Asset Type (Titled or Non-Titled)…" at bounding box center [720, 475] width 1441 height 836
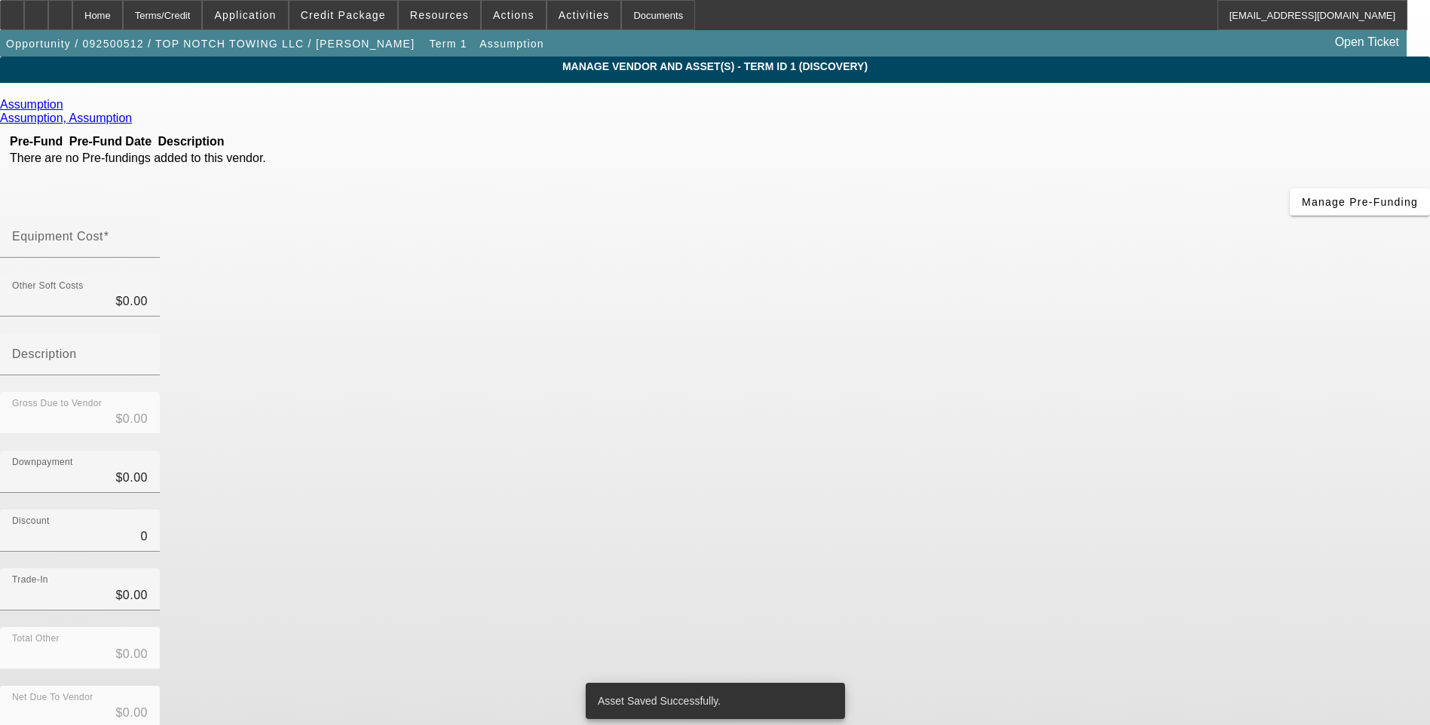
drag, startPoint x: 887, startPoint y: 361, endPoint x: 1080, endPoint y: 407, distance: 198.4
click at [148, 528] on input "0" at bounding box center [80, 537] width 136 height 18
type input "$0.00"
drag, startPoint x: 1080, startPoint y: 407, endPoint x: 1029, endPoint y: 594, distance: 193.8
click at [1076, 568] on div "Trade-In $0.00" at bounding box center [715, 597] width 1430 height 59
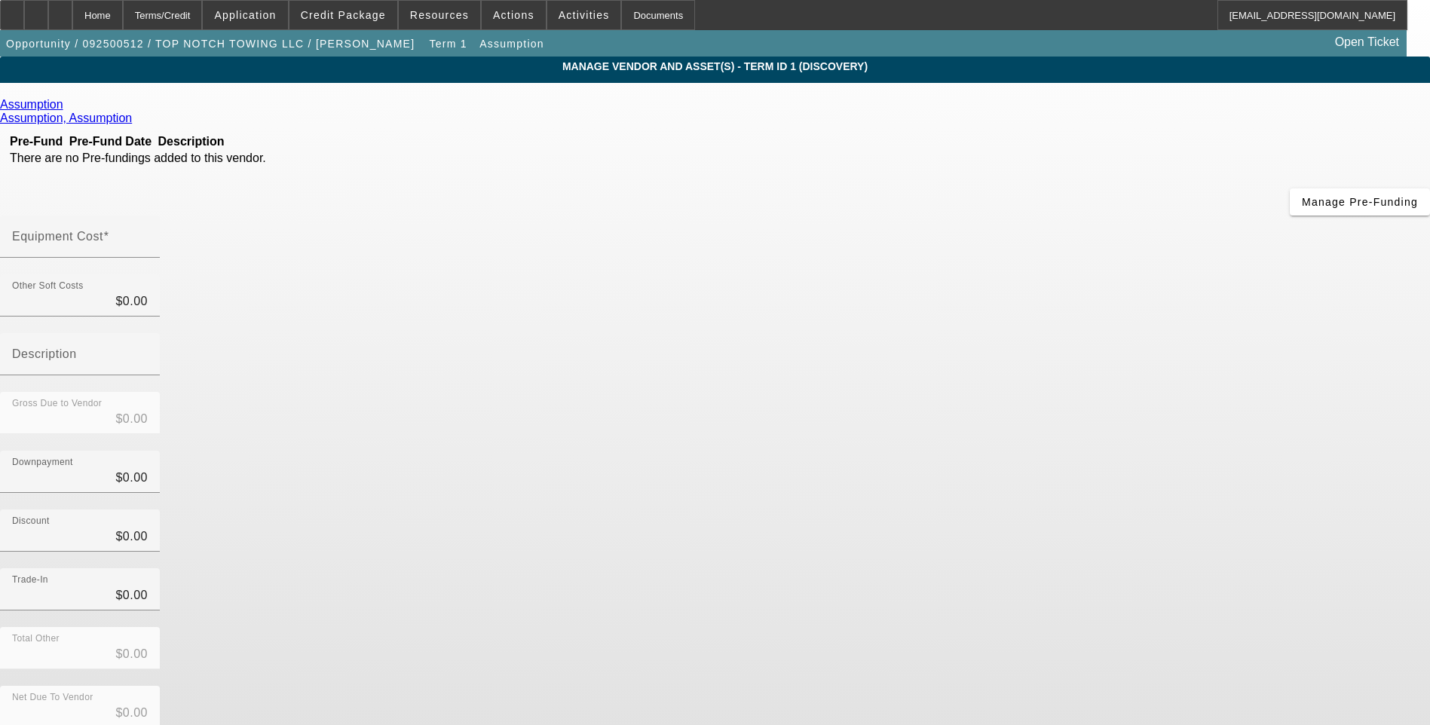
click at [148, 216] on div "Equipment Cost" at bounding box center [80, 237] width 136 height 42
type input "$0.00"
drag, startPoint x: 1082, startPoint y: 357, endPoint x: 1030, endPoint y: 474, distance: 127.9
click at [1082, 510] on div "Discount $0.00" at bounding box center [715, 539] width 1430 height 59
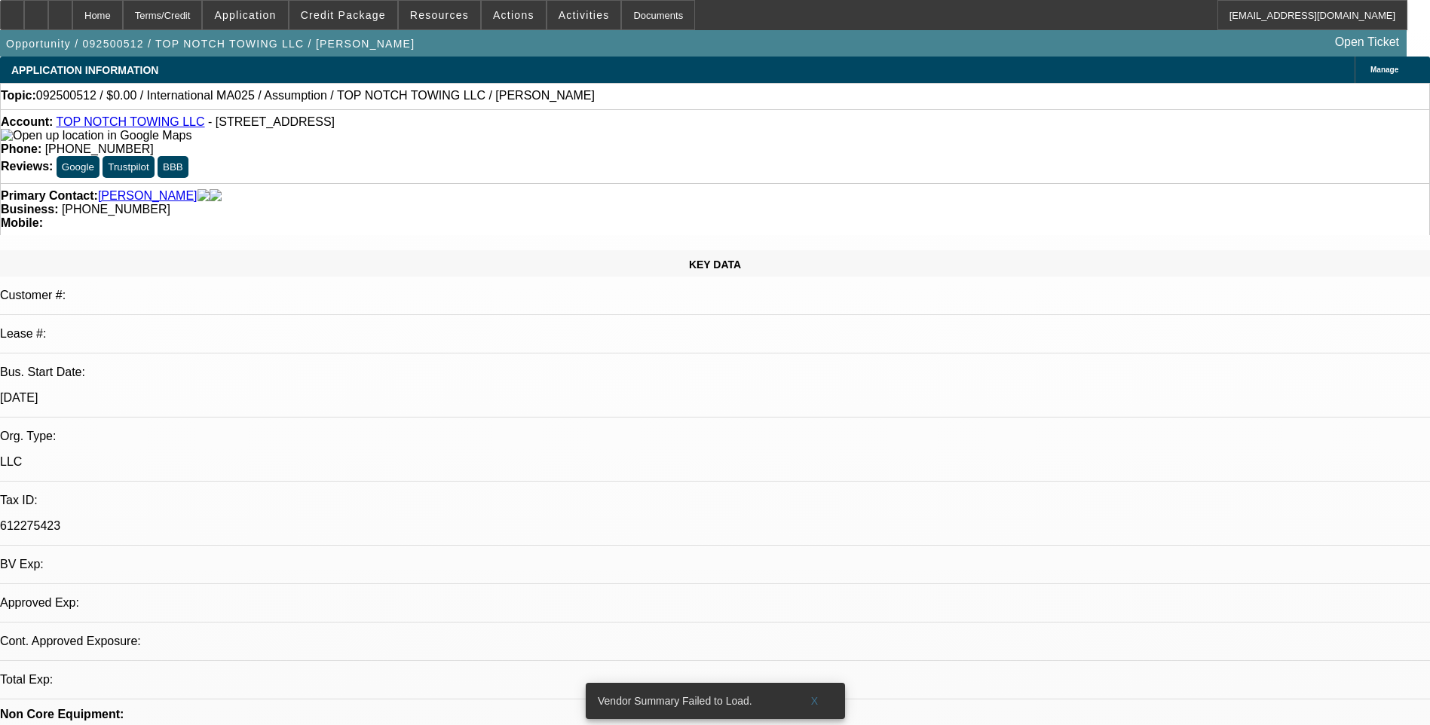
select select "0"
select select "2"
select select "0.1"
select select "4"
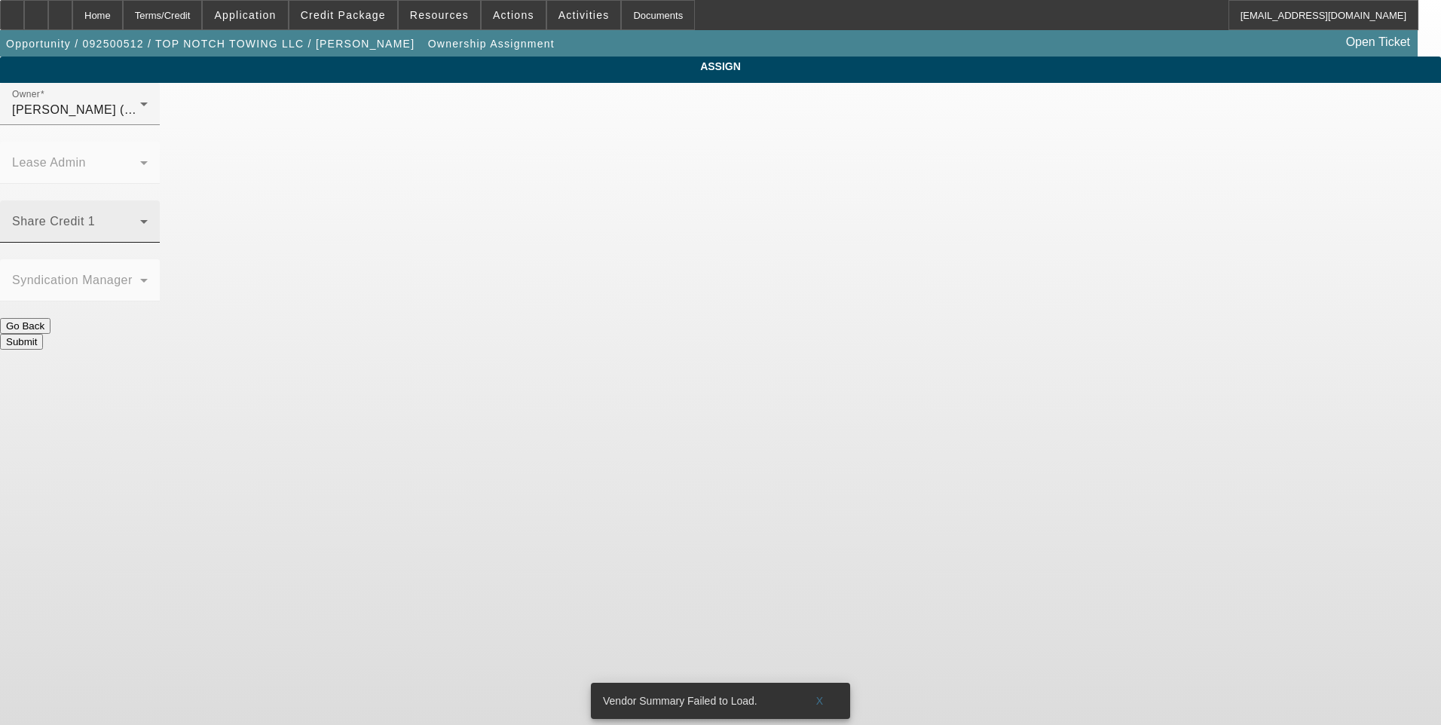
click at [140, 219] on span at bounding box center [76, 228] width 128 height 18
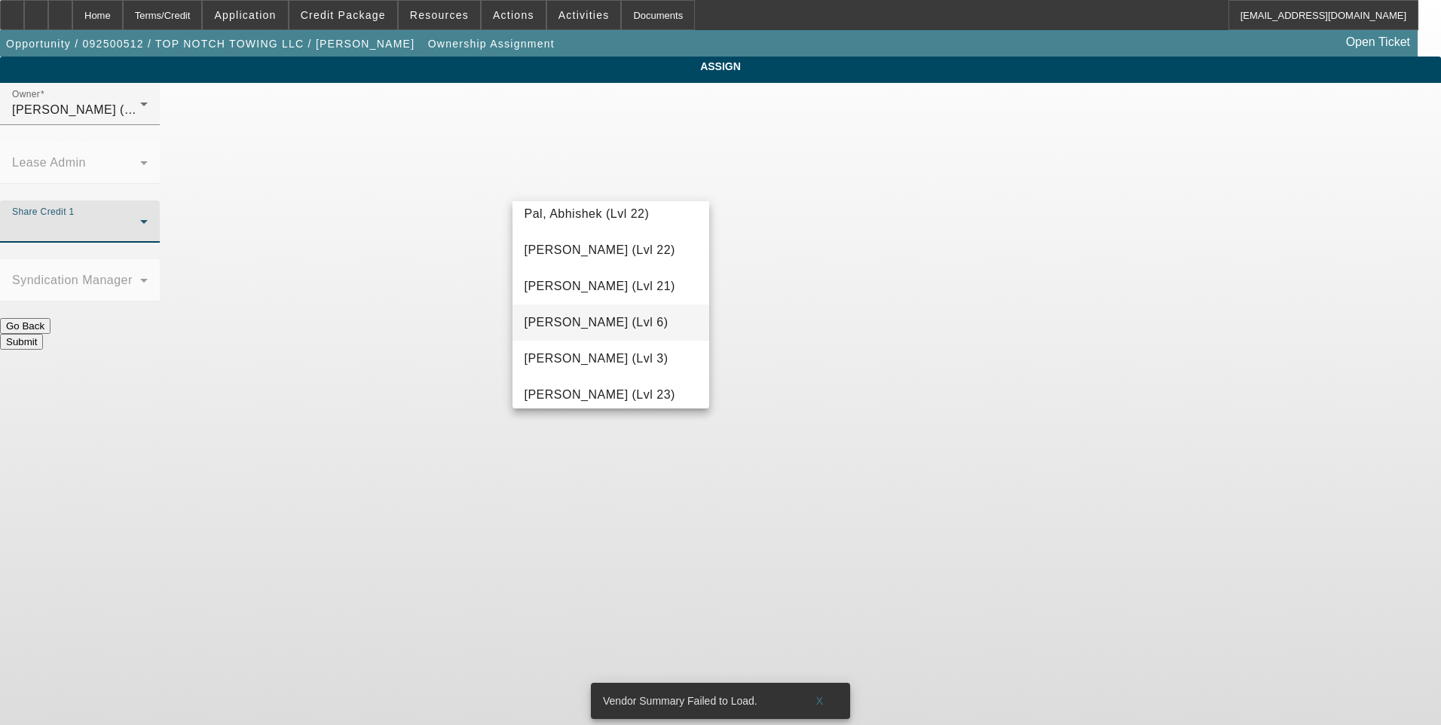
scroll to position [1432, 0]
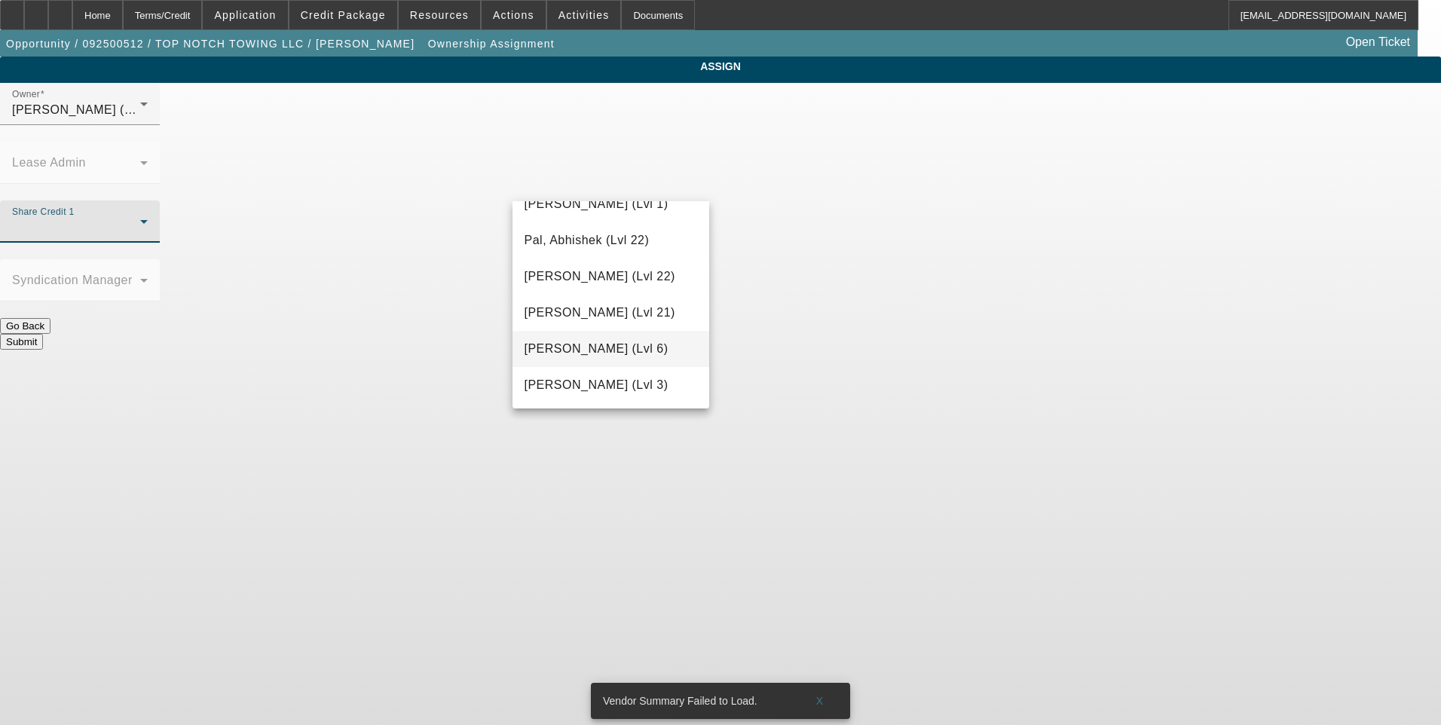
click at [600, 351] on span "[PERSON_NAME] (Lvl 6)" at bounding box center [597, 349] width 144 height 18
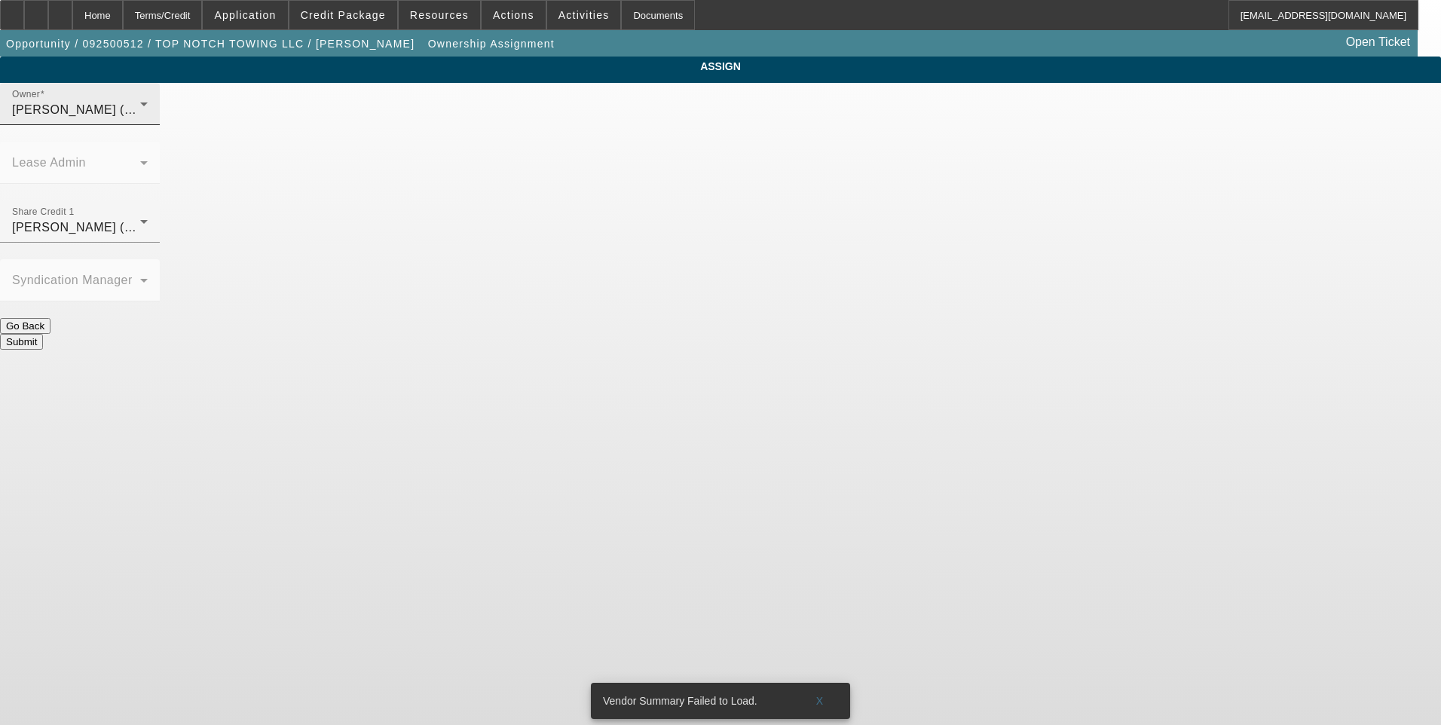
click at [148, 116] on div "Owner [PERSON_NAME] (Lvl 6)" at bounding box center [80, 104] width 136 height 42
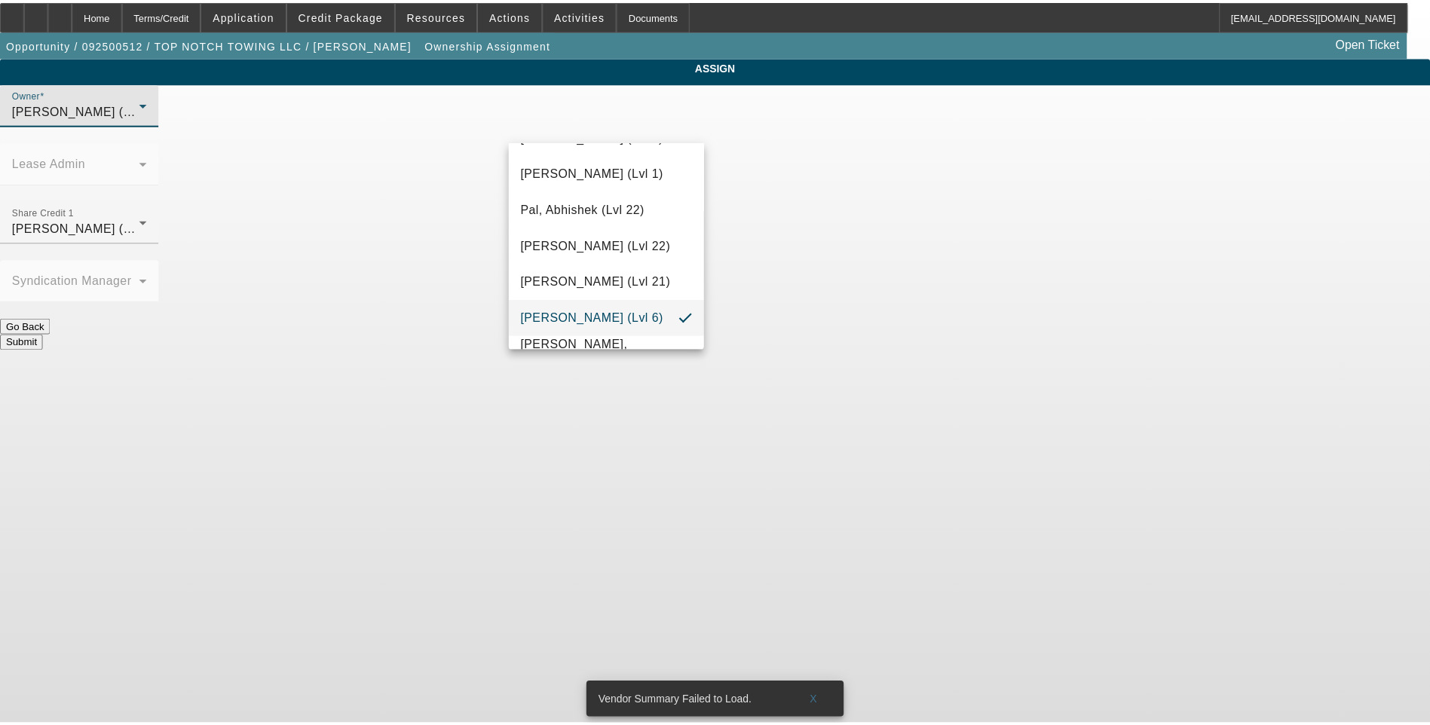
scroll to position [1442, 0]
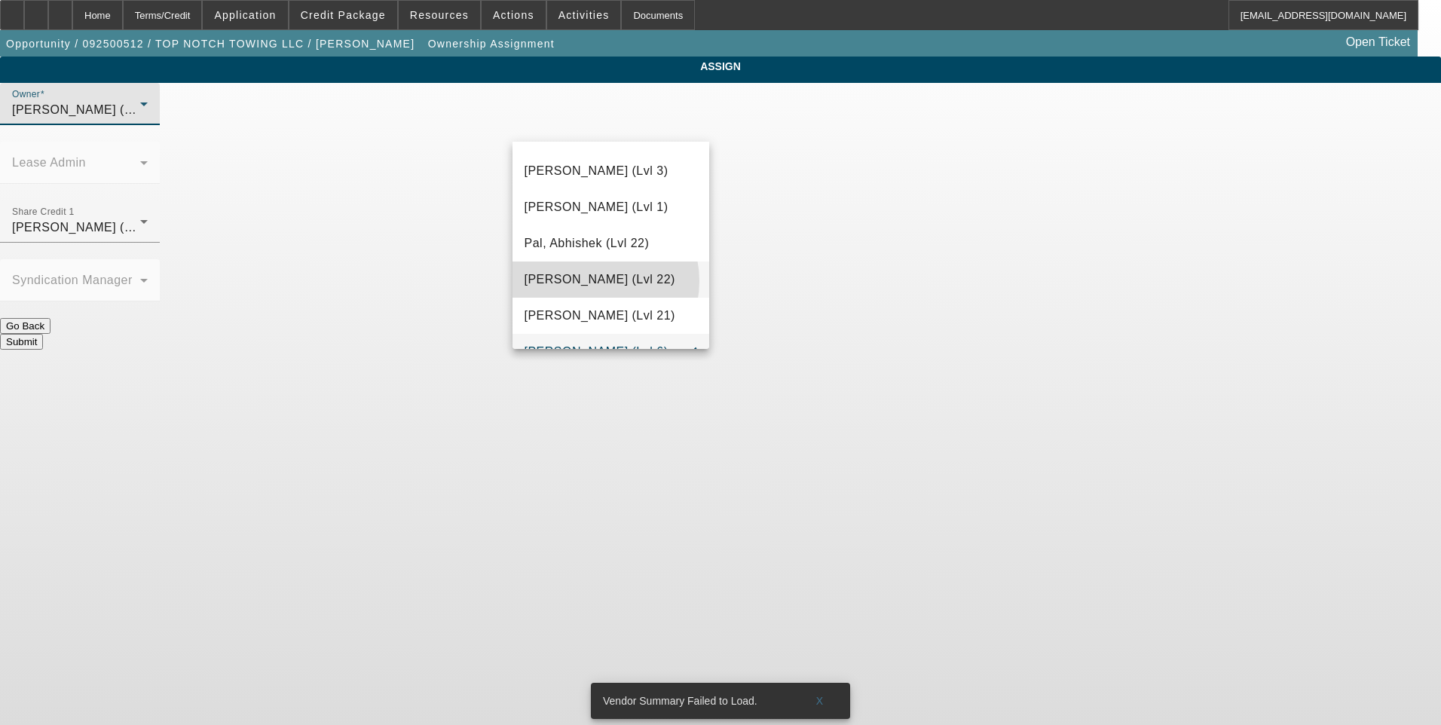
click at [589, 281] on span "[PERSON_NAME] (Lvl 22)" at bounding box center [600, 280] width 151 height 18
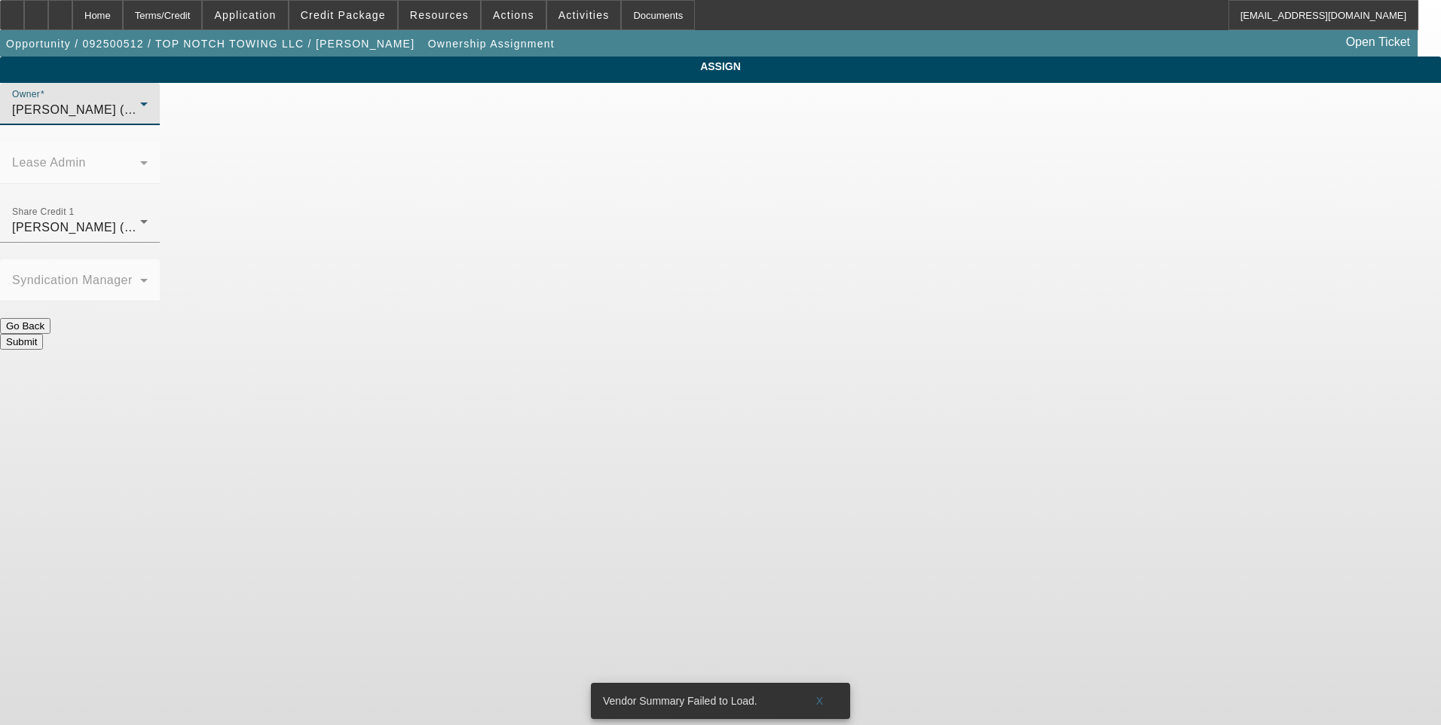
click at [43, 334] on button "Submit" at bounding box center [21, 342] width 43 height 16
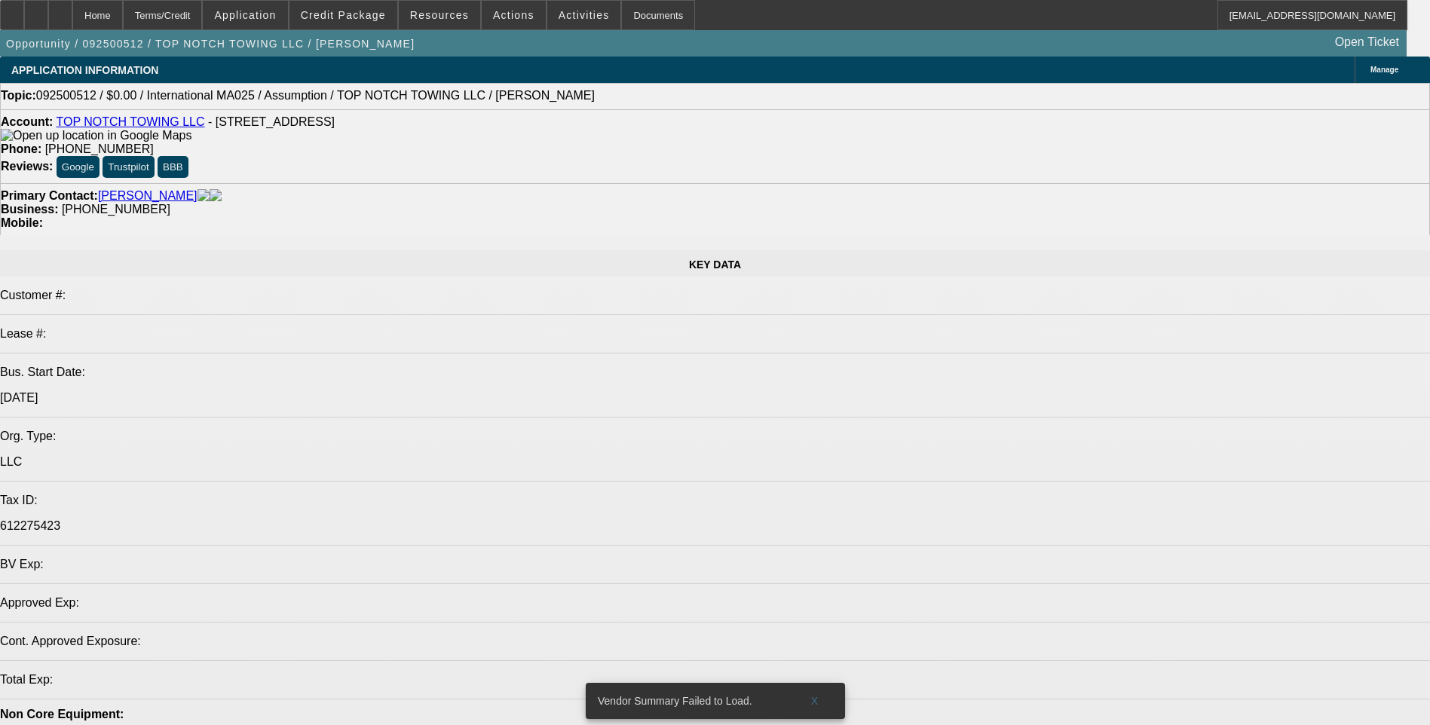
select select "0"
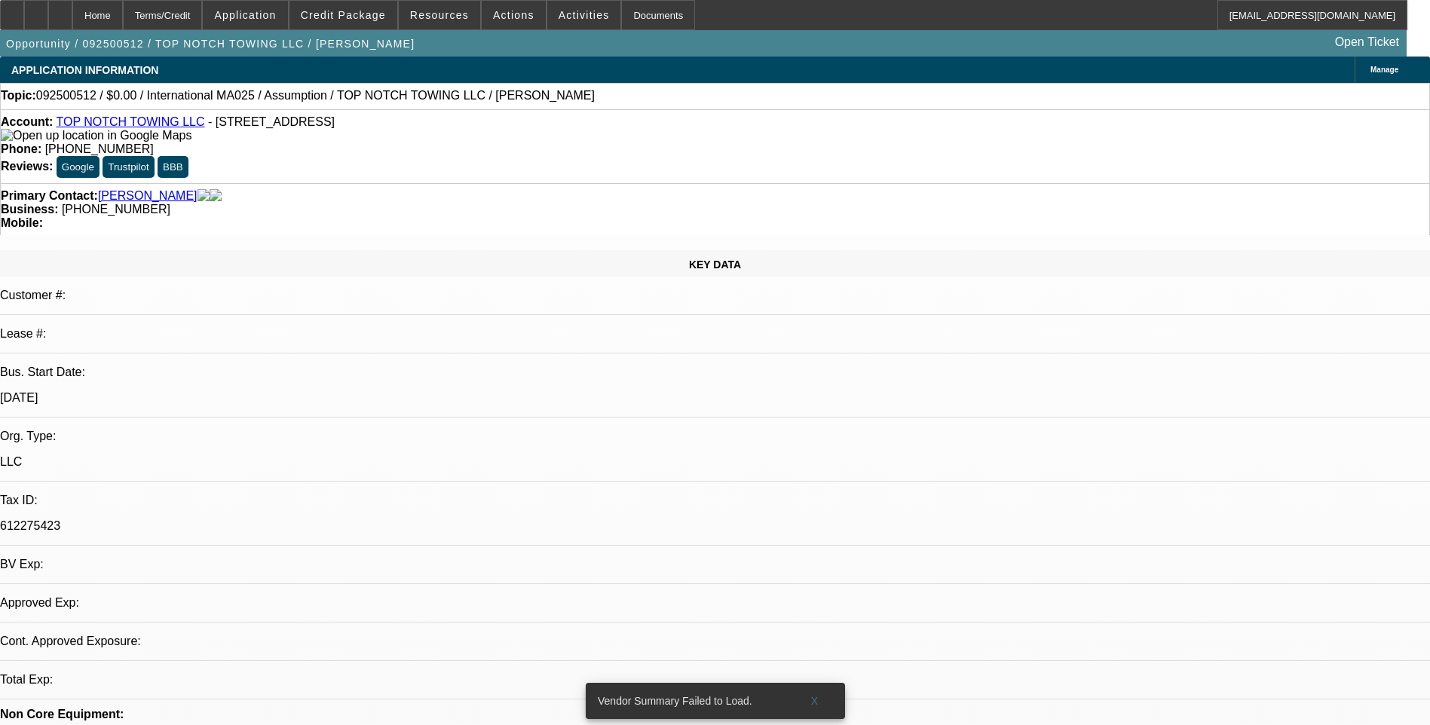
select select "2"
select select "0.1"
select select "4"
click at [21, 21] on div at bounding box center [12, 15] width 24 height 30
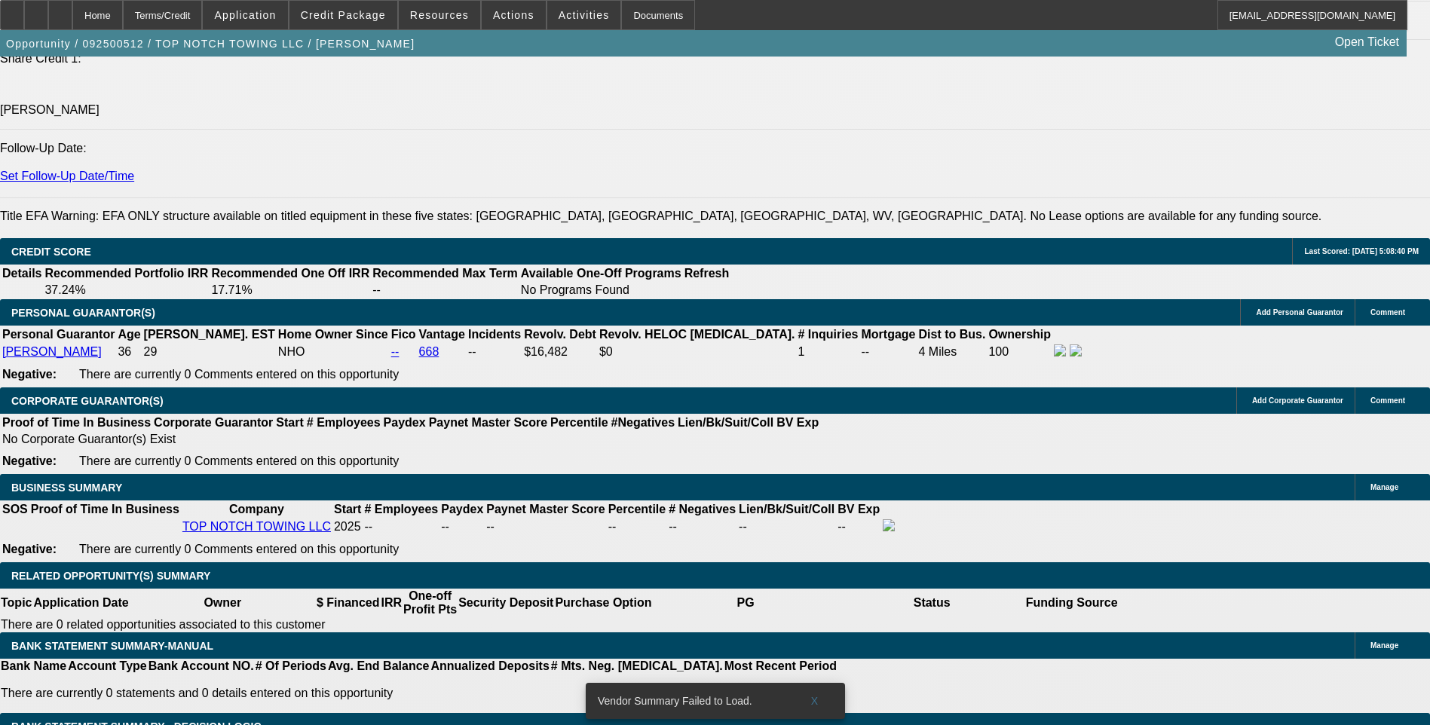
scroll to position [2035, 0]
